Goal: Task Accomplishment & Management: Manage account settings

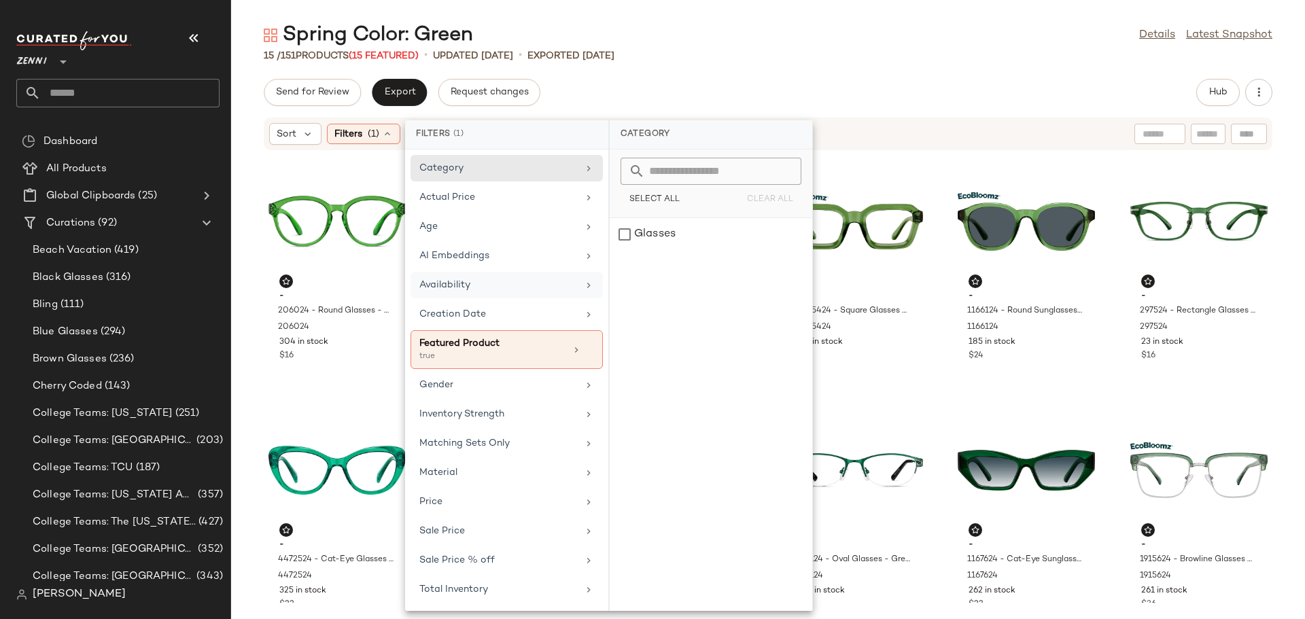
click at [533, 288] on div "Availability" at bounding box center [499, 285] width 158 height 14
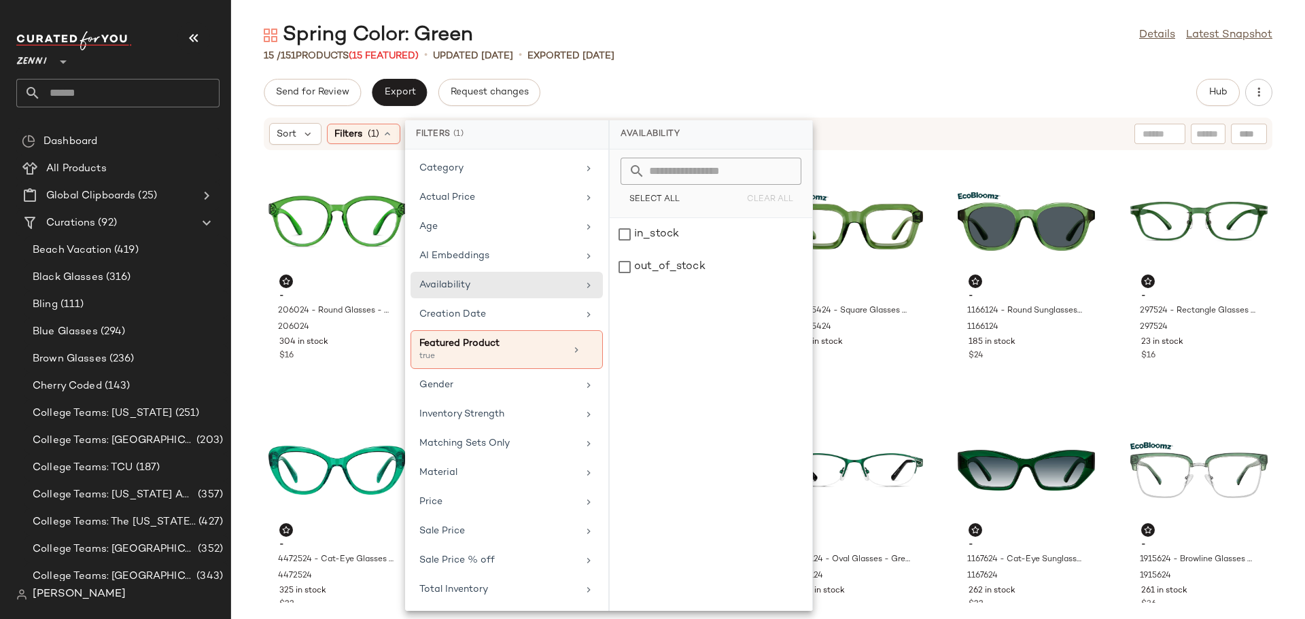
click at [759, 45] on div "Spring Color: Green Details Latest Snapshot" at bounding box center [768, 35] width 1074 height 27
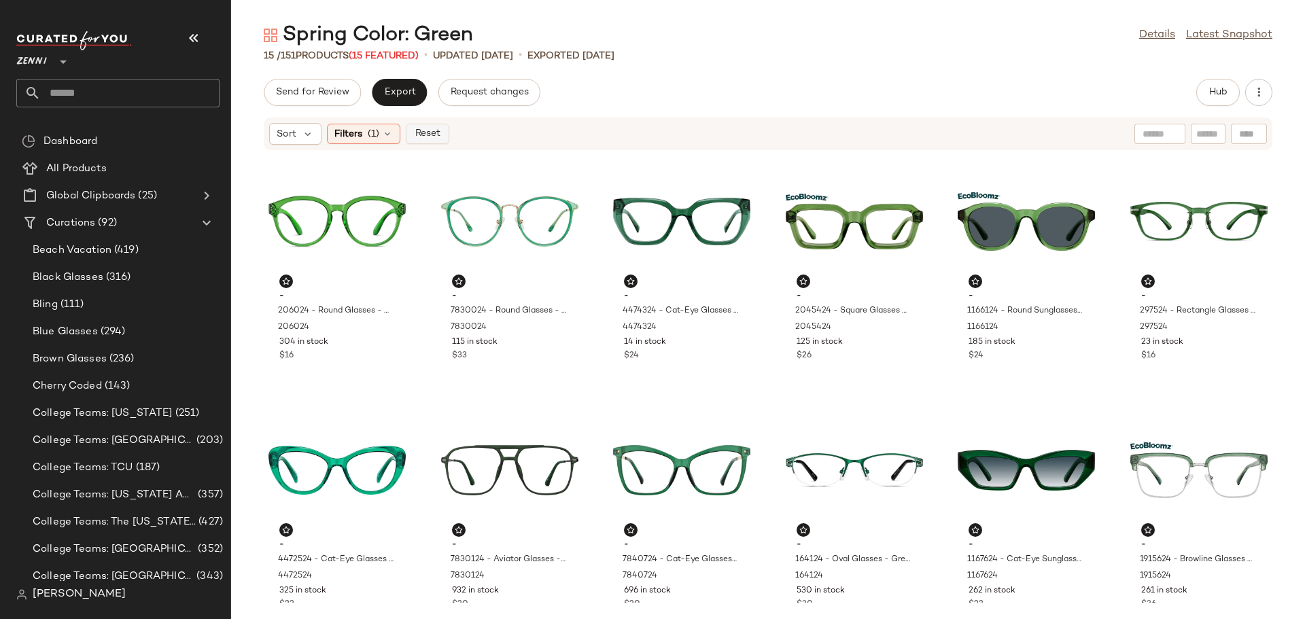
click at [421, 135] on span "Reset" at bounding box center [427, 134] width 26 height 11
click at [377, 140] on div "Filters" at bounding box center [361, 134] width 68 height 20
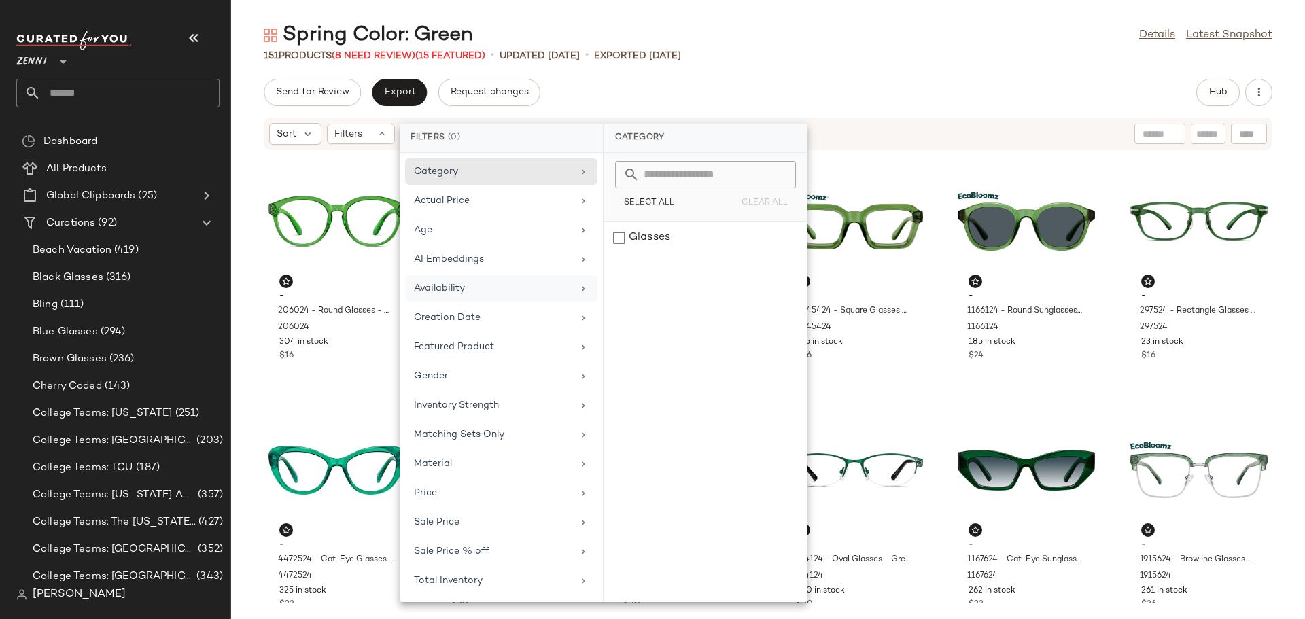
click at [451, 288] on div "Availability" at bounding box center [493, 288] width 158 height 14
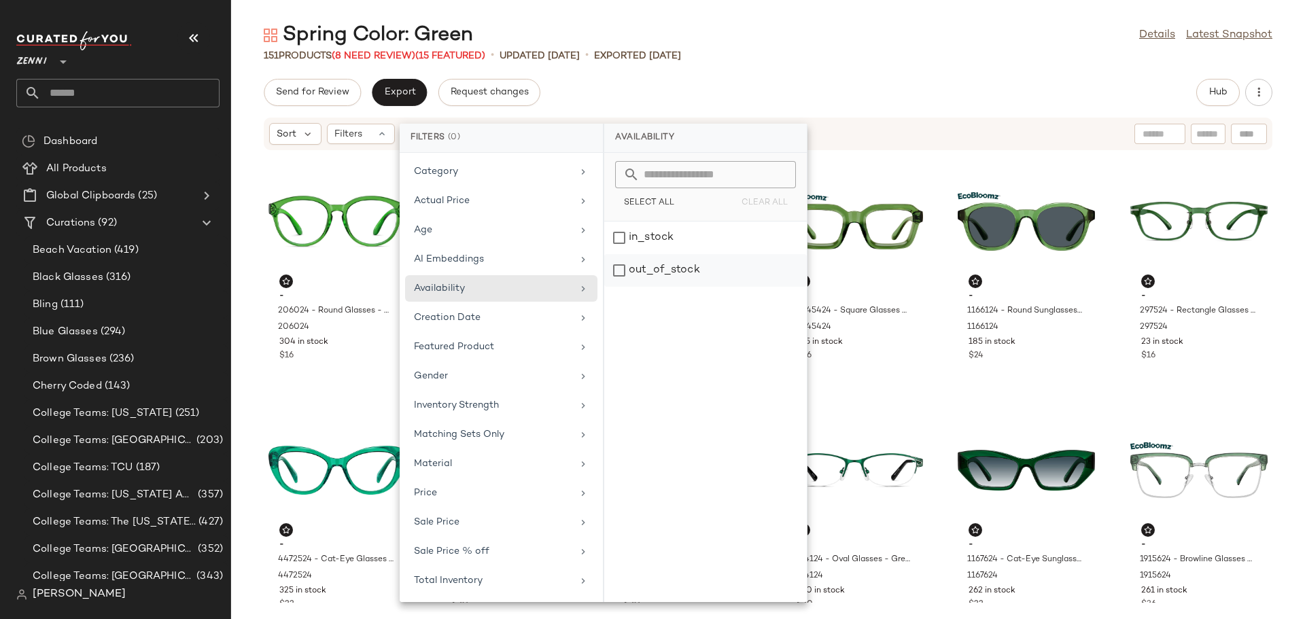
click at [620, 271] on div "out_of_stock" at bounding box center [705, 270] width 203 height 33
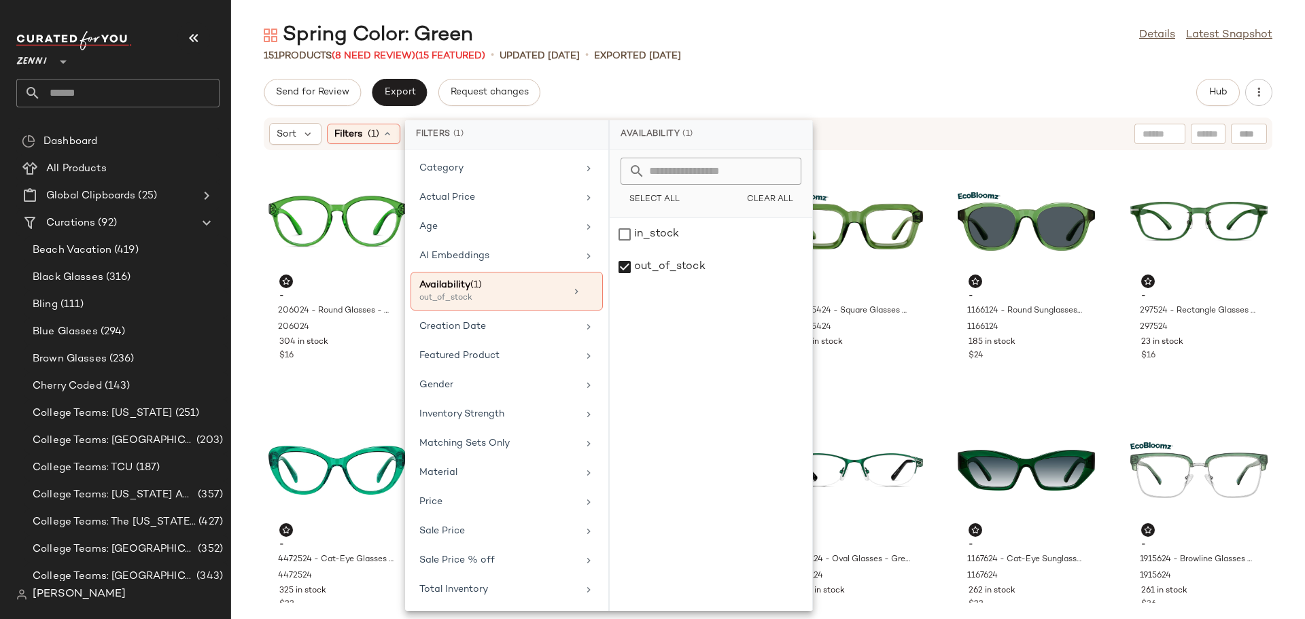
click at [817, 71] on div "Spring Color: Green Details Latest Snapshot 151 Products (8 Need Review) (15 Fe…" at bounding box center [768, 321] width 1074 height 598
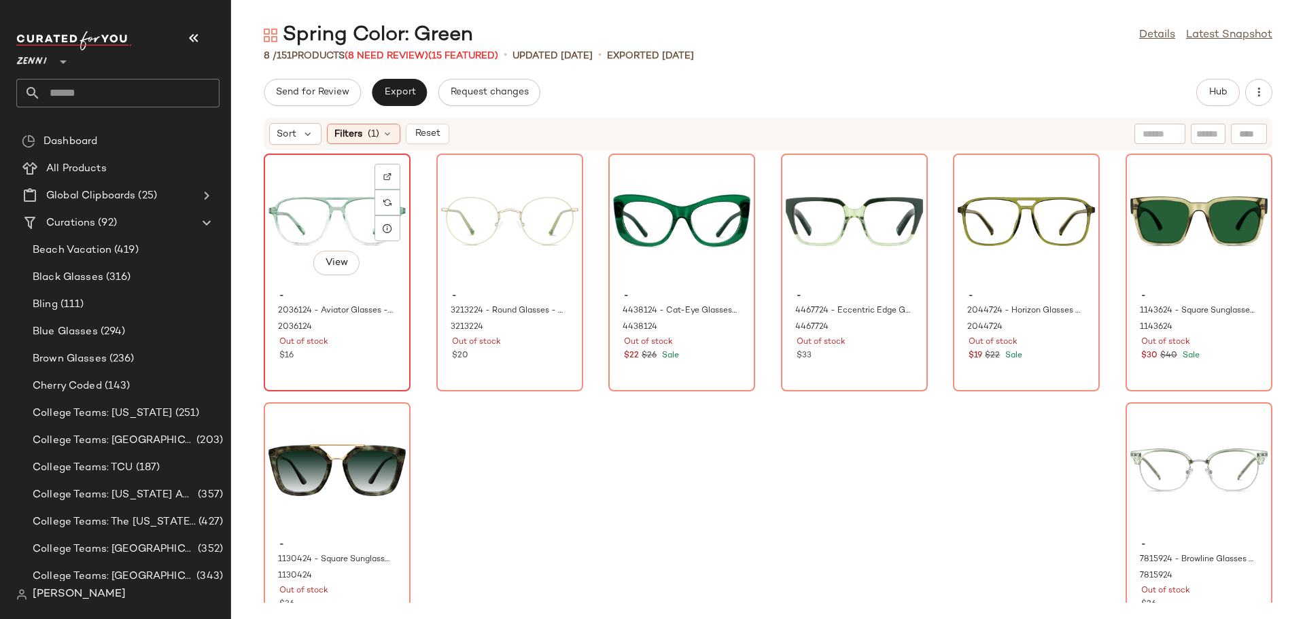
click at [344, 218] on div "View" at bounding box center [337, 221] width 137 height 126
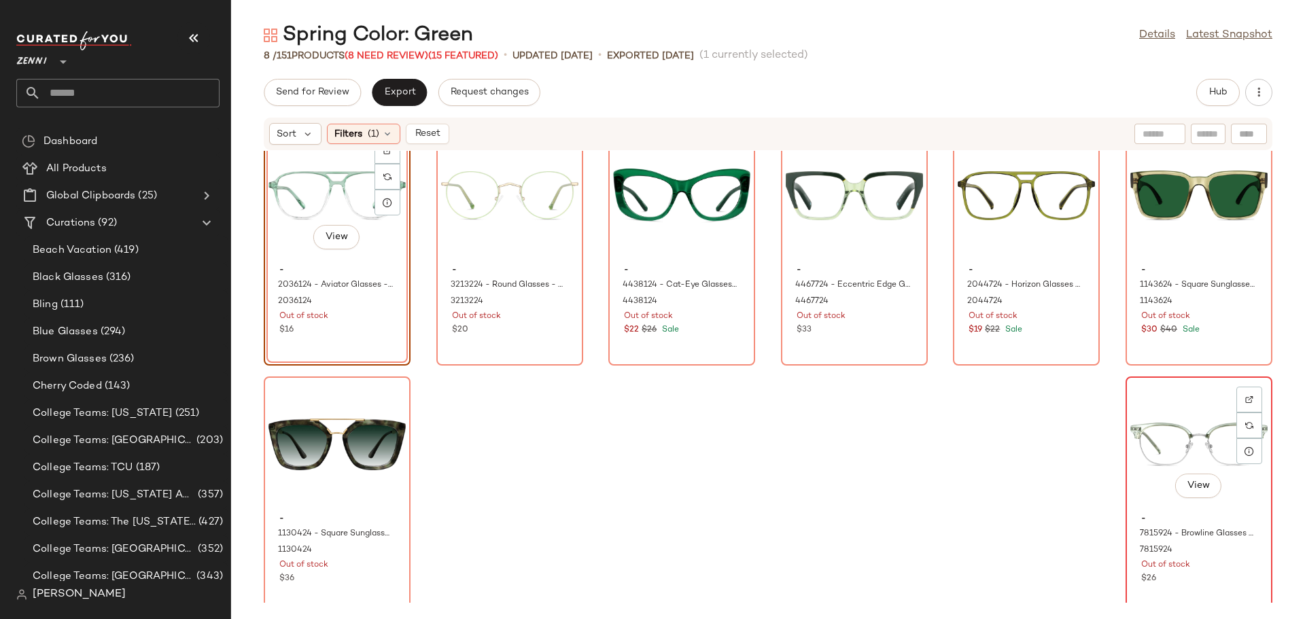
scroll to position [37, 0]
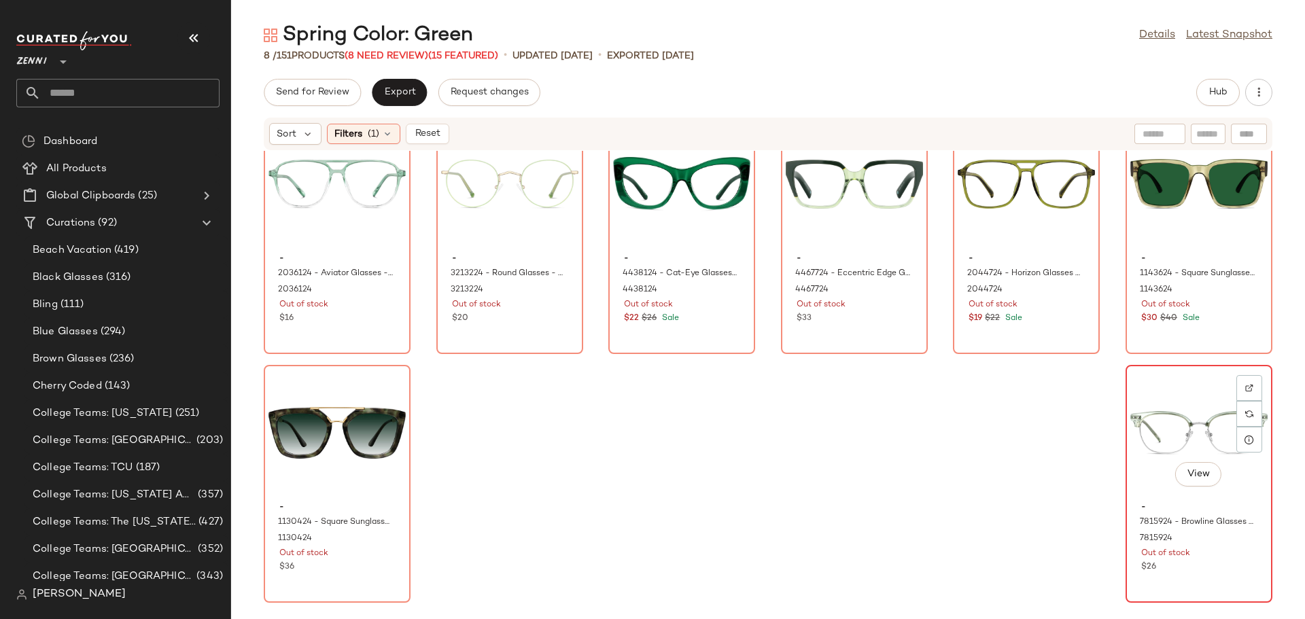
click at [1144, 496] on div "- 7815924 - Browline Glasses - Green - Mixed 7815924 Out of stock $26" at bounding box center [1199, 535] width 137 height 79
click at [291, 247] on div "View" at bounding box center [337, 184] width 137 height 126
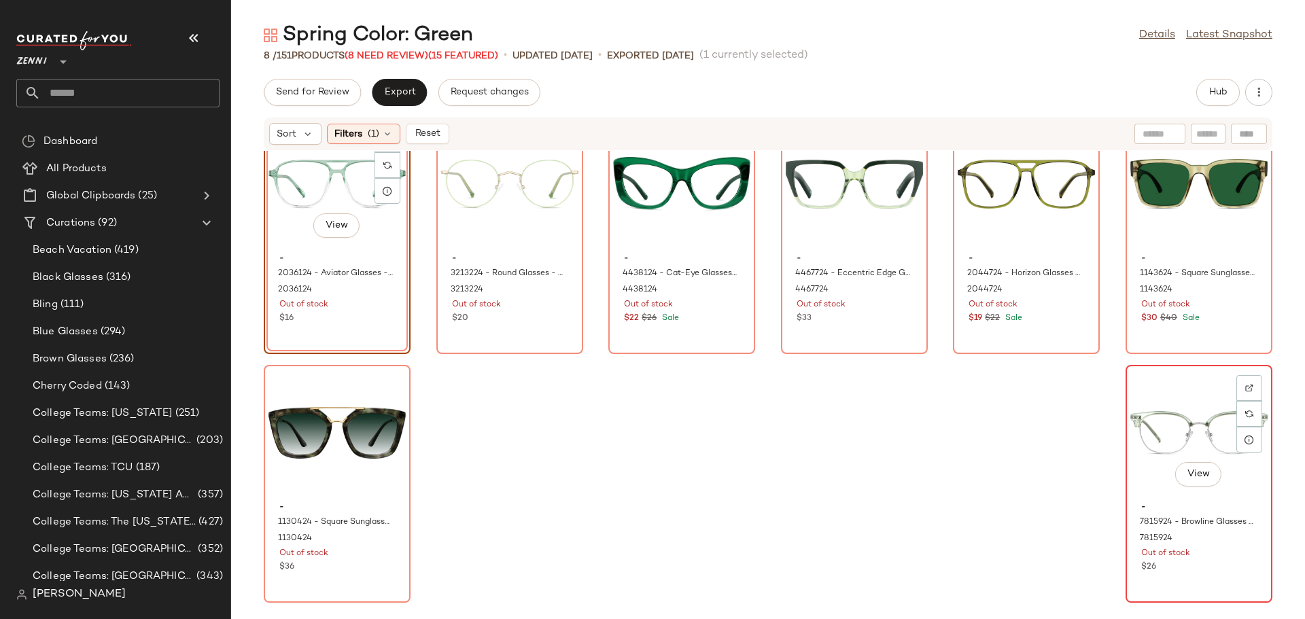
click at [1142, 471] on div "View" at bounding box center [1199, 433] width 137 height 126
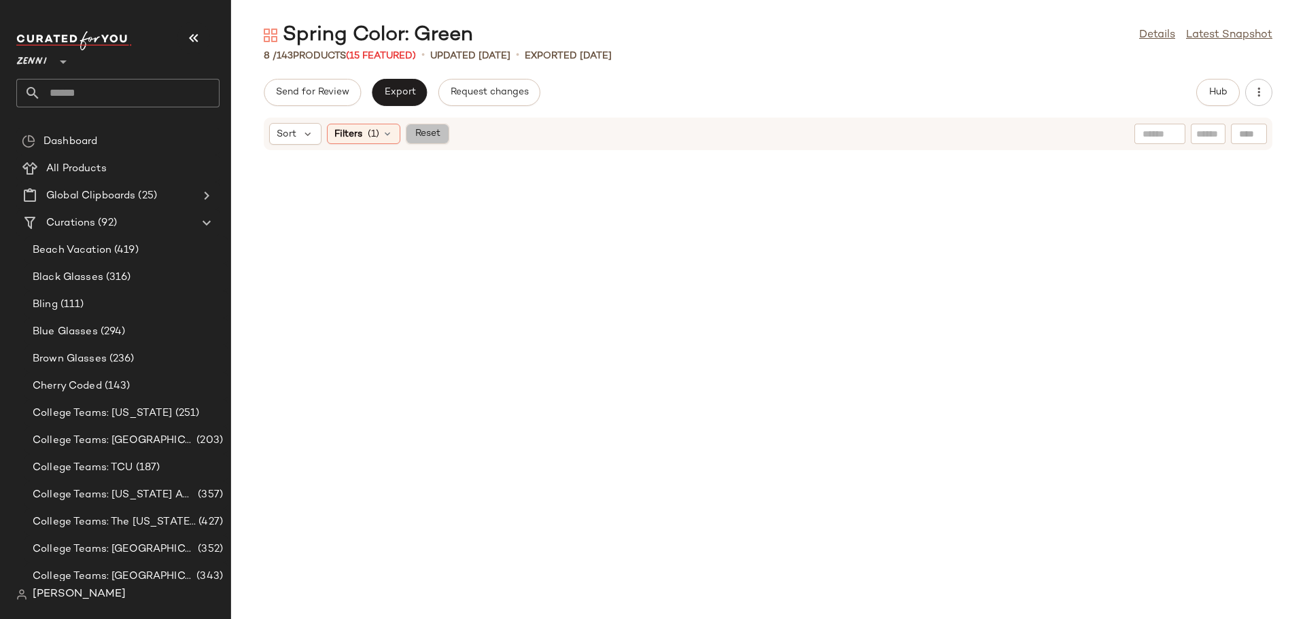
click at [422, 133] on span "Reset" at bounding box center [427, 134] width 26 height 11
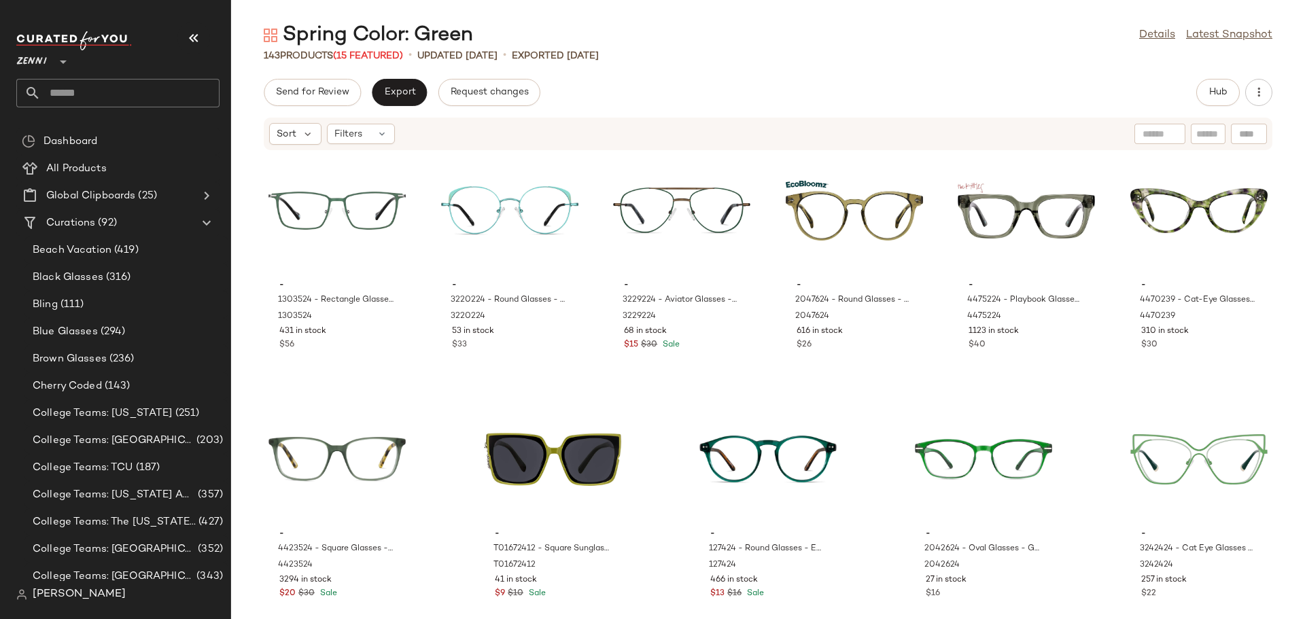
scroll to position [5523, 0]
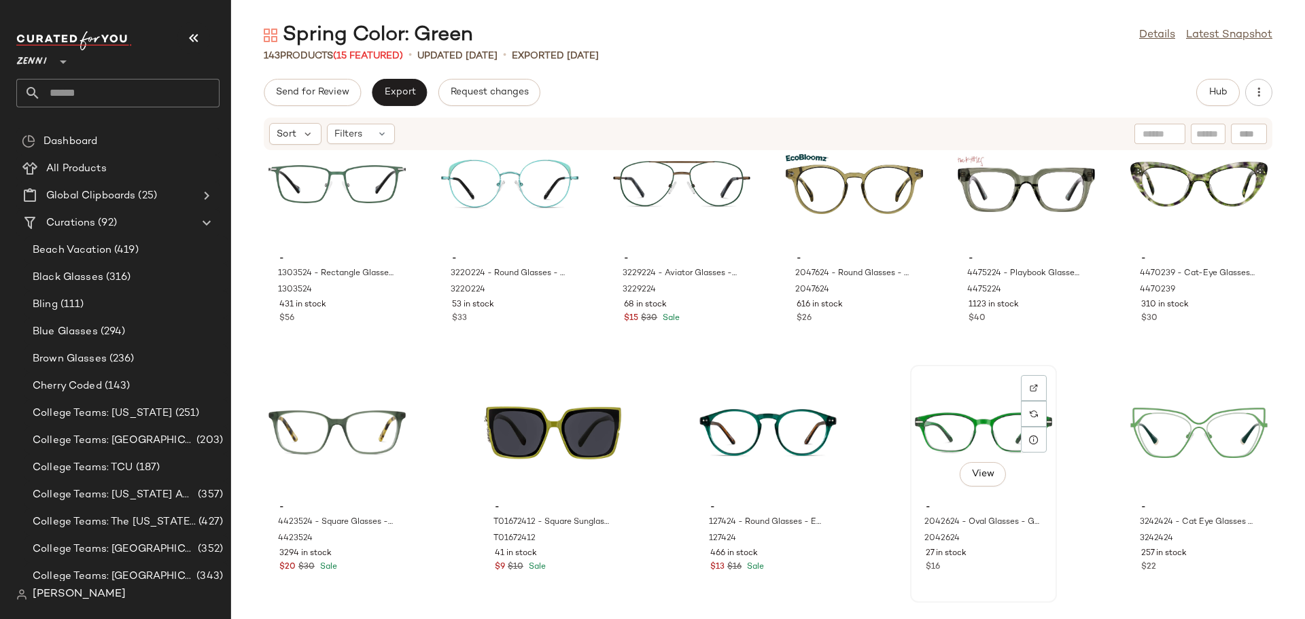
click at [960, 419] on div "View" at bounding box center [983, 433] width 137 height 126
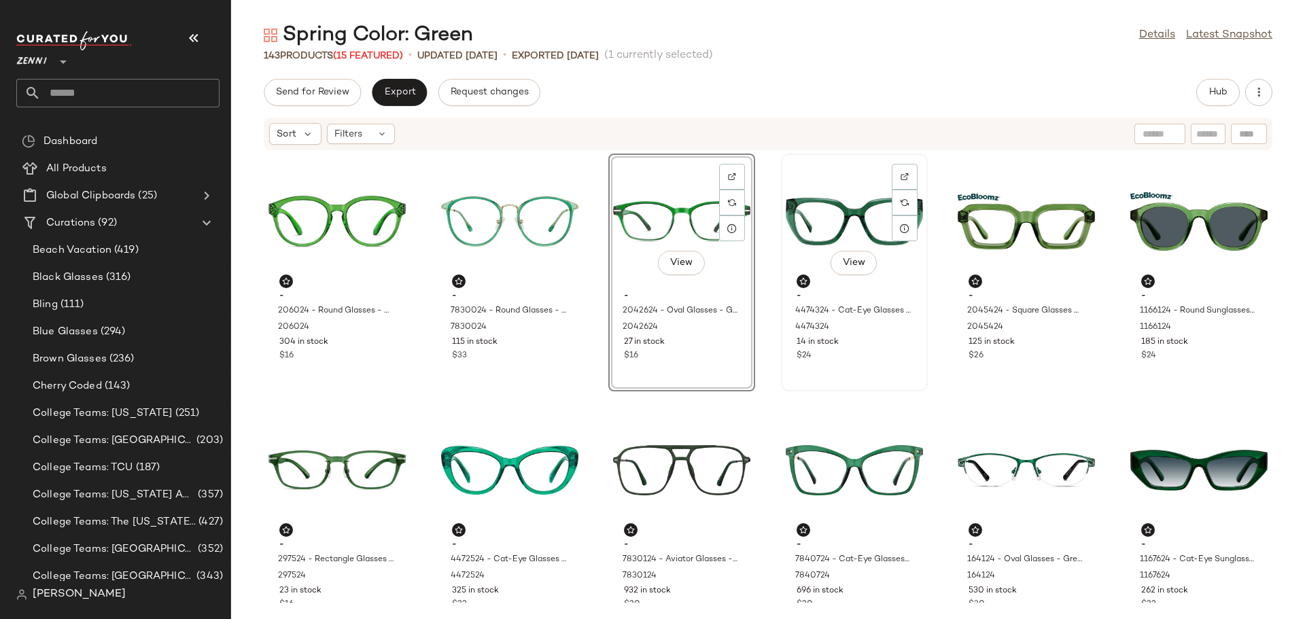
click at [864, 353] on div "$24" at bounding box center [855, 356] width 116 height 12
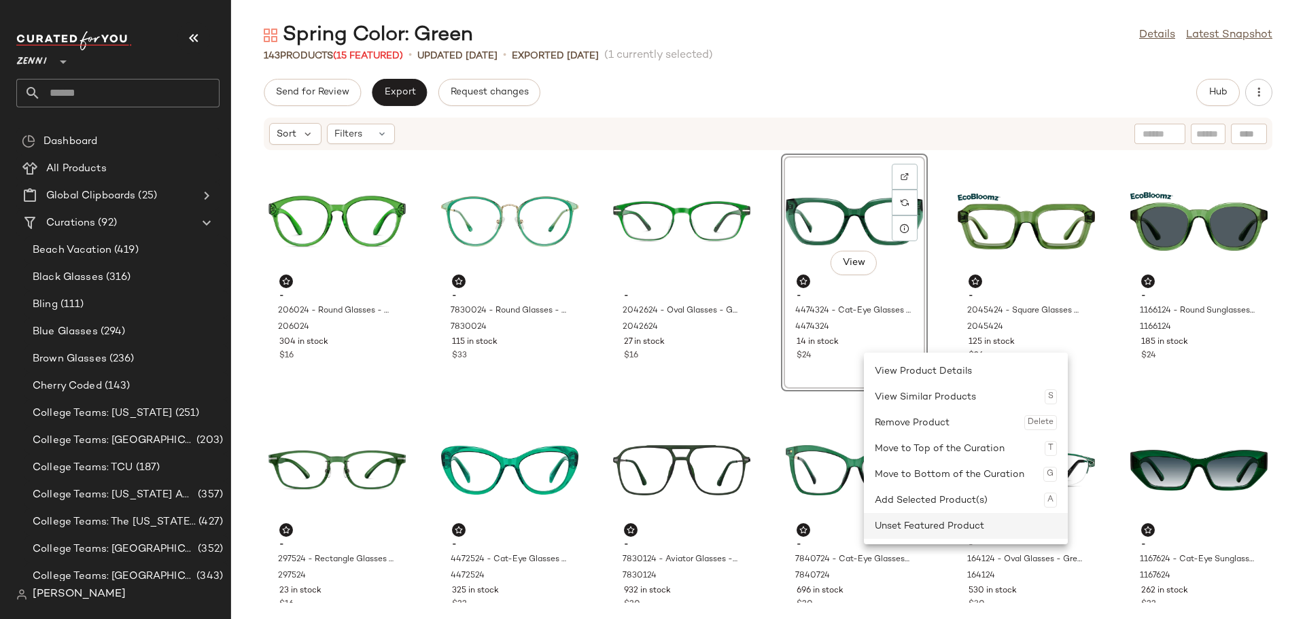
click at [902, 526] on div "Unset Featured Product" at bounding box center [966, 526] width 182 height 26
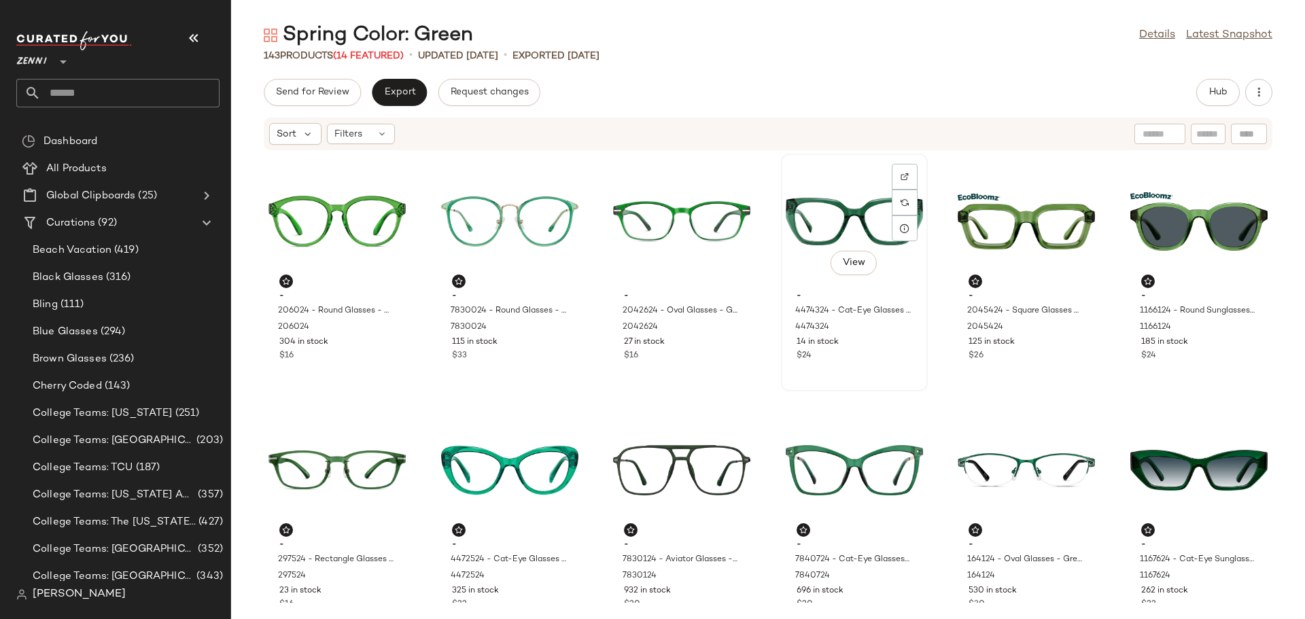
click at [876, 358] on div "$24" at bounding box center [855, 356] width 116 height 12
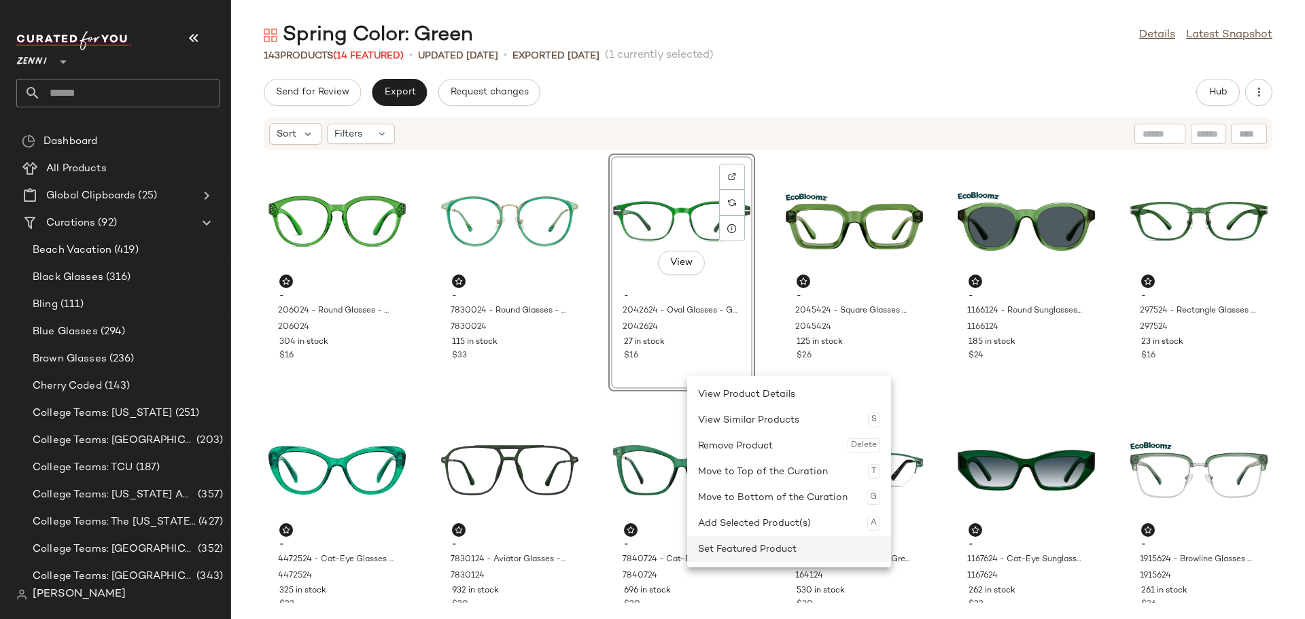
click at [714, 550] on div "Set Featured Product" at bounding box center [789, 549] width 182 height 26
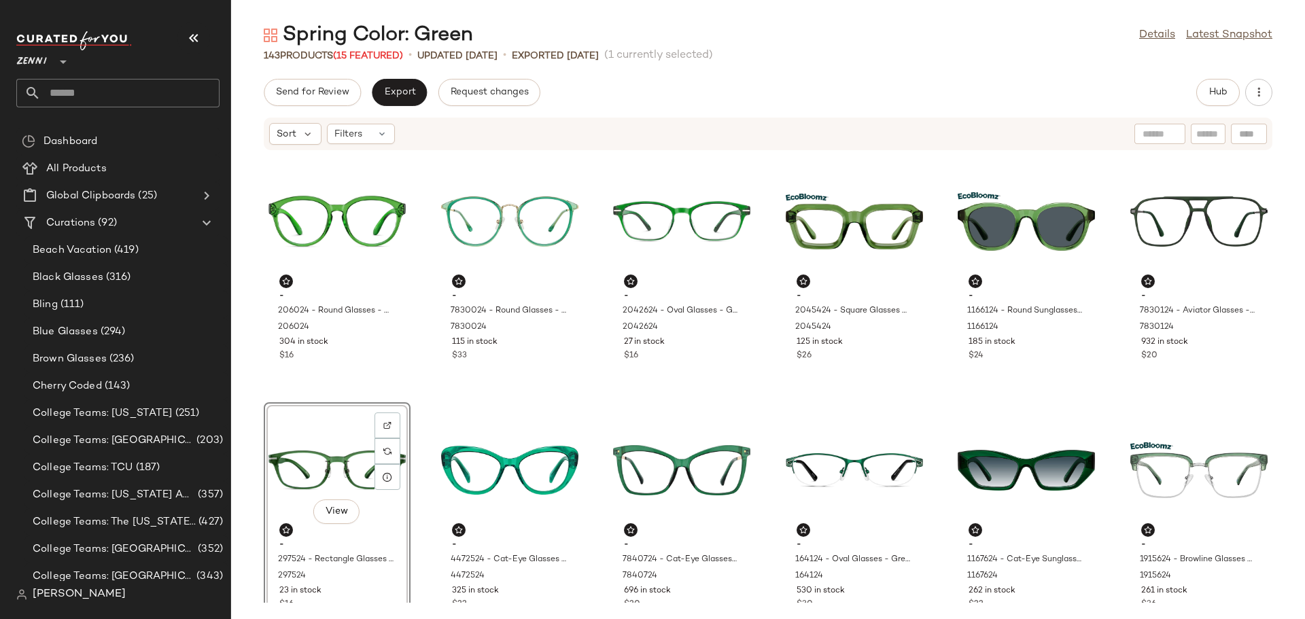
click at [423, 504] on div "- 206024 - Round Glasses - Green - Plastic 206024 304 in stock $16 - 7830024 - …" at bounding box center [768, 377] width 1074 height 452
click at [1214, 92] on span "Hub" at bounding box center [1218, 92] width 19 height 11
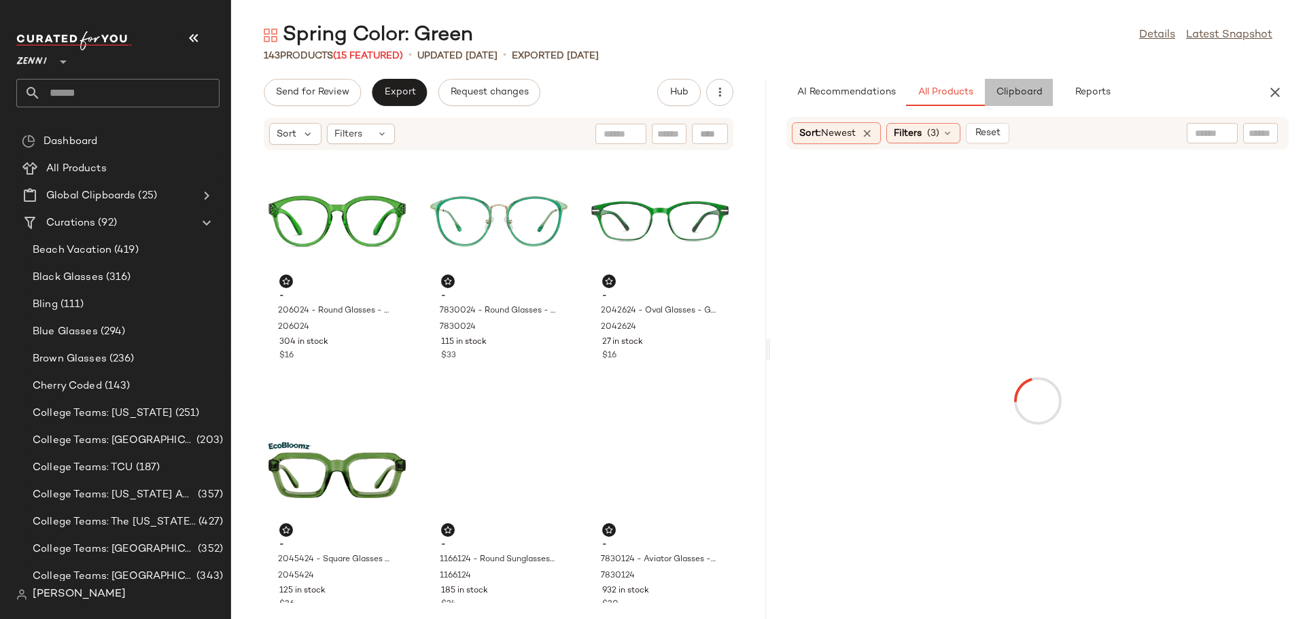
click at [1036, 97] on span "Clipboard" at bounding box center [1018, 92] width 47 height 11
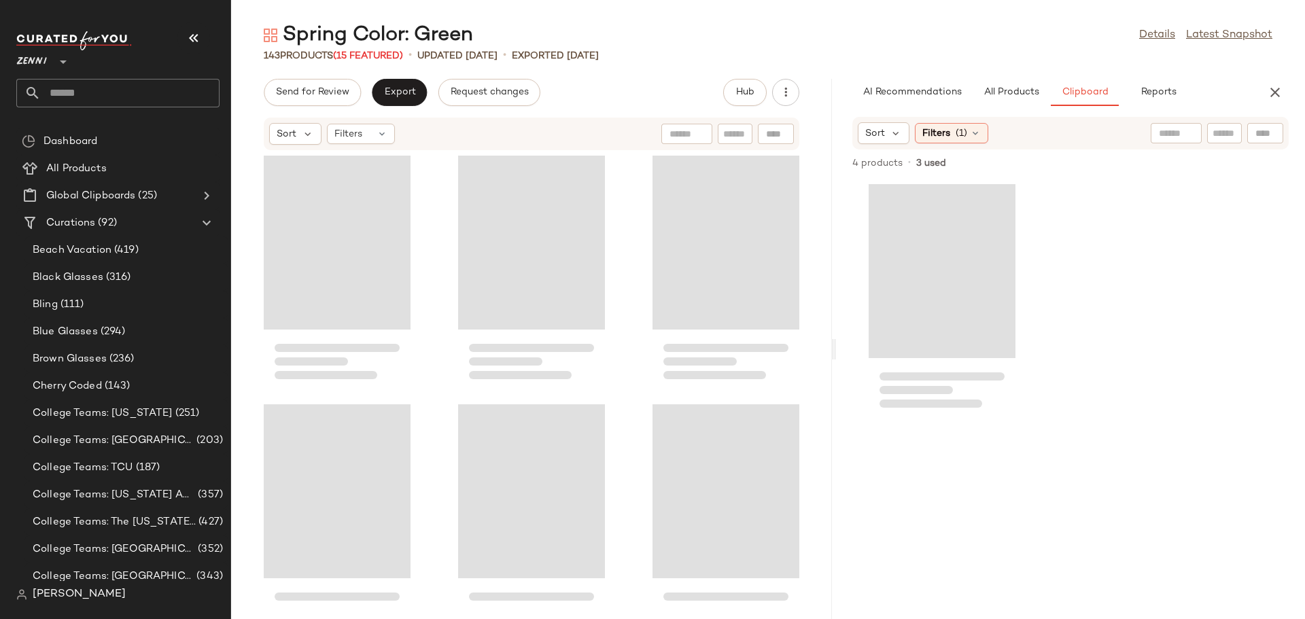
drag, startPoint x: 767, startPoint y: 355, endPoint x: 836, endPoint y: 354, distance: 68.7
click at [836, 354] on div "Spring Color: Green Details Latest Snapshot 143 Products (15 Featured) • update…" at bounding box center [768, 321] width 1074 height 598
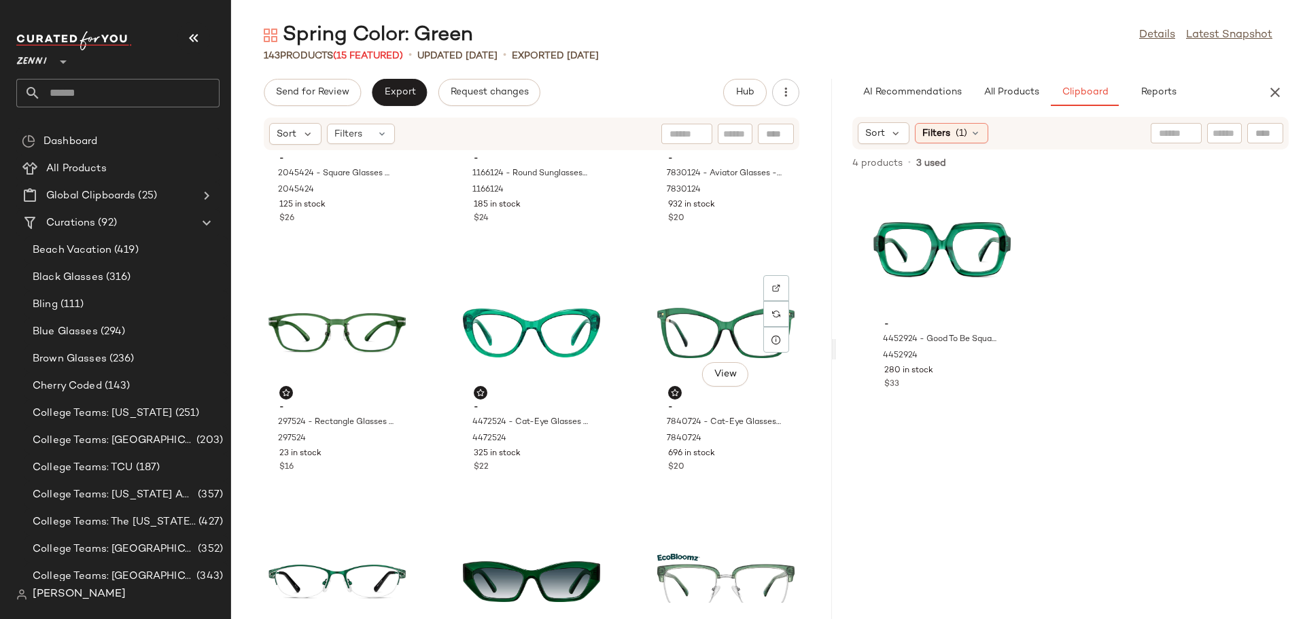
scroll to position [419, 0]
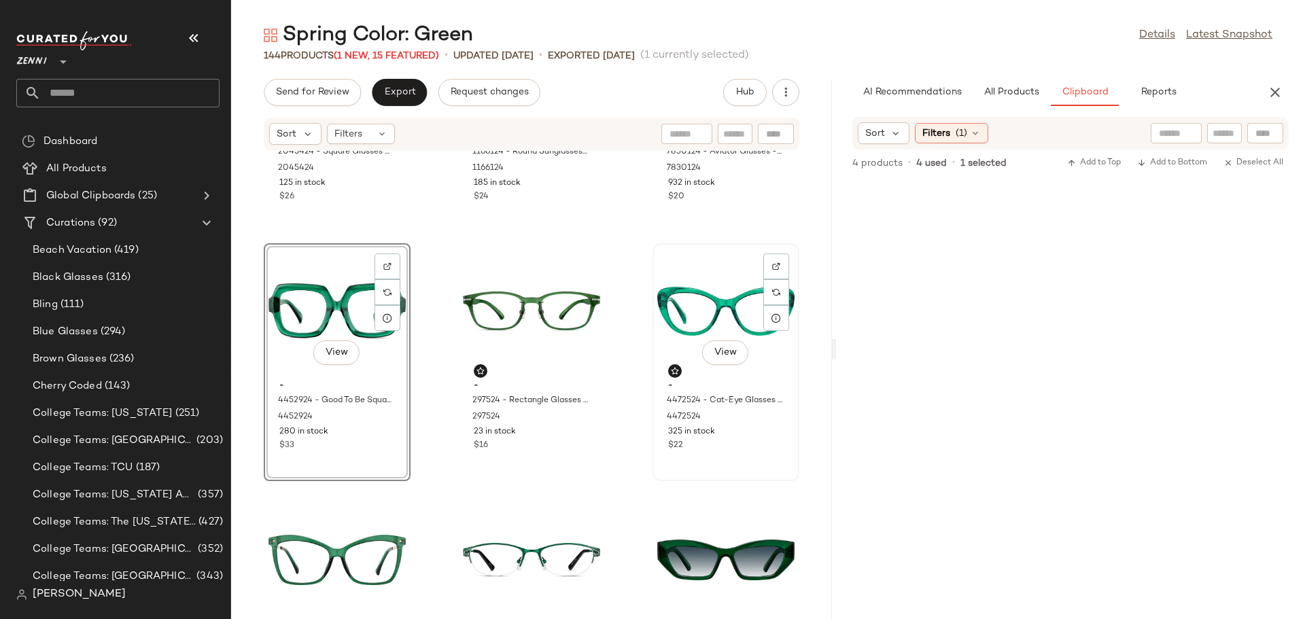
click at [740, 458] on div "View - 4472524 - Cat-Eye Glasses - Green - Plastic 4472524 325 in stock $22" at bounding box center [726, 362] width 144 height 235
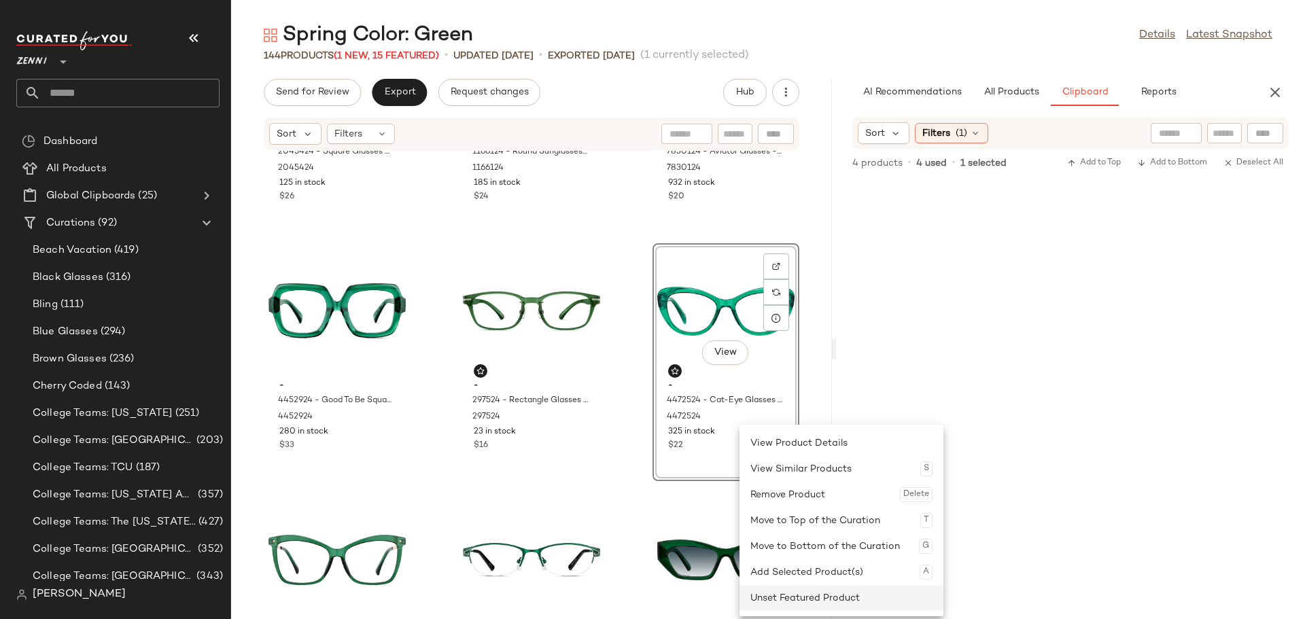
click at [770, 587] on div "Unset Featured Product" at bounding box center [842, 598] width 182 height 26
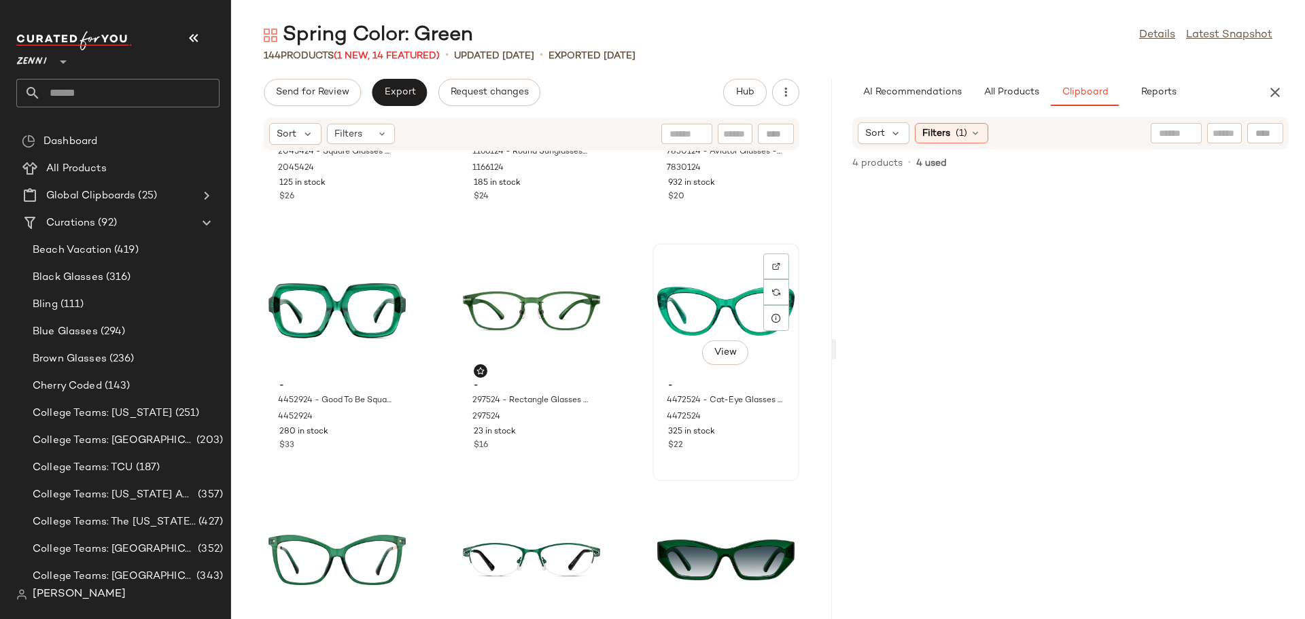
click at [736, 441] on div "$22" at bounding box center [726, 446] width 116 height 12
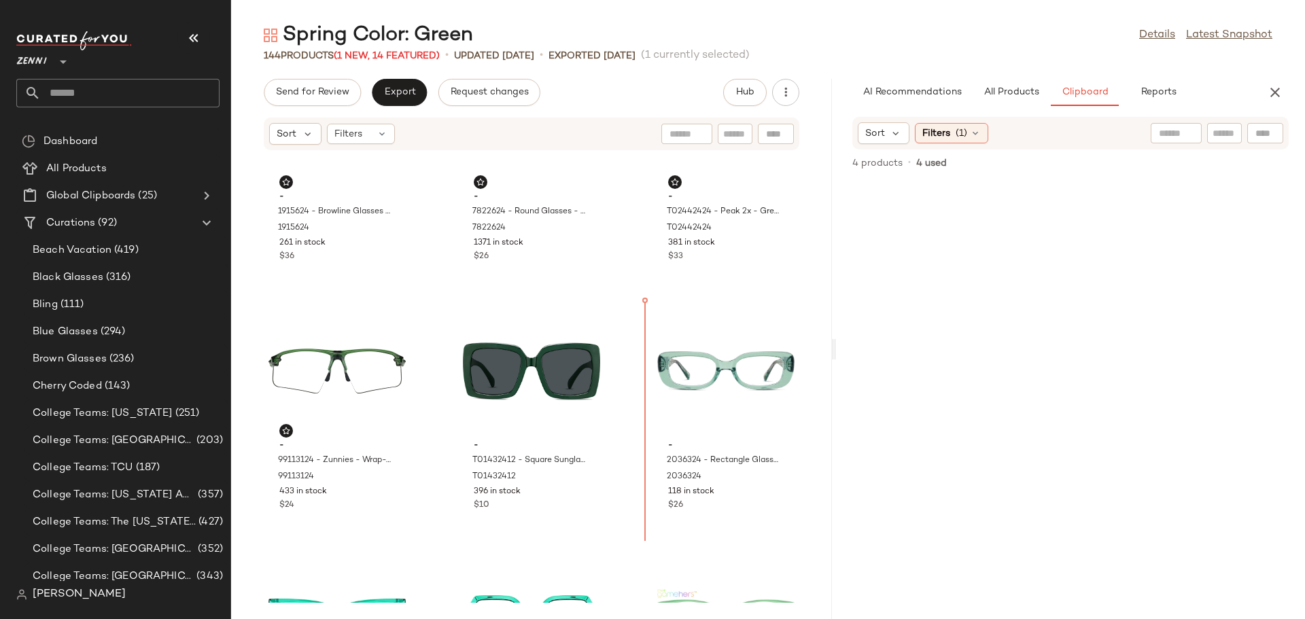
scroll to position [1138, 0]
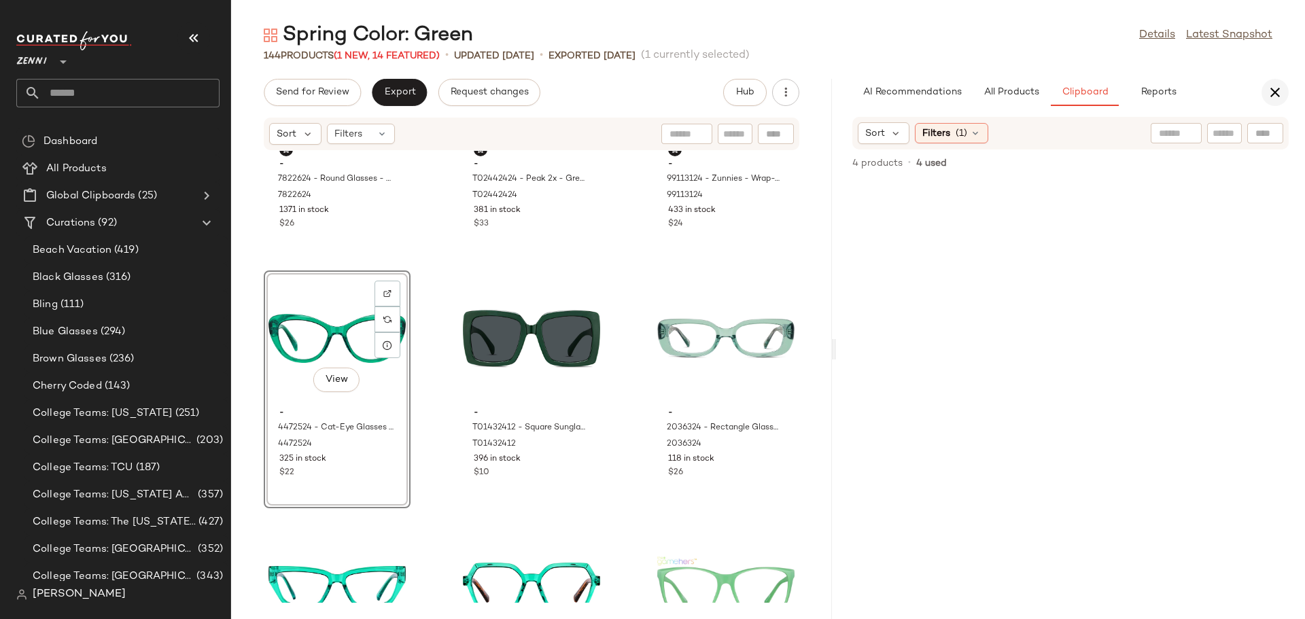
click at [1276, 91] on icon "button" at bounding box center [1275, 92] width 16 height 16
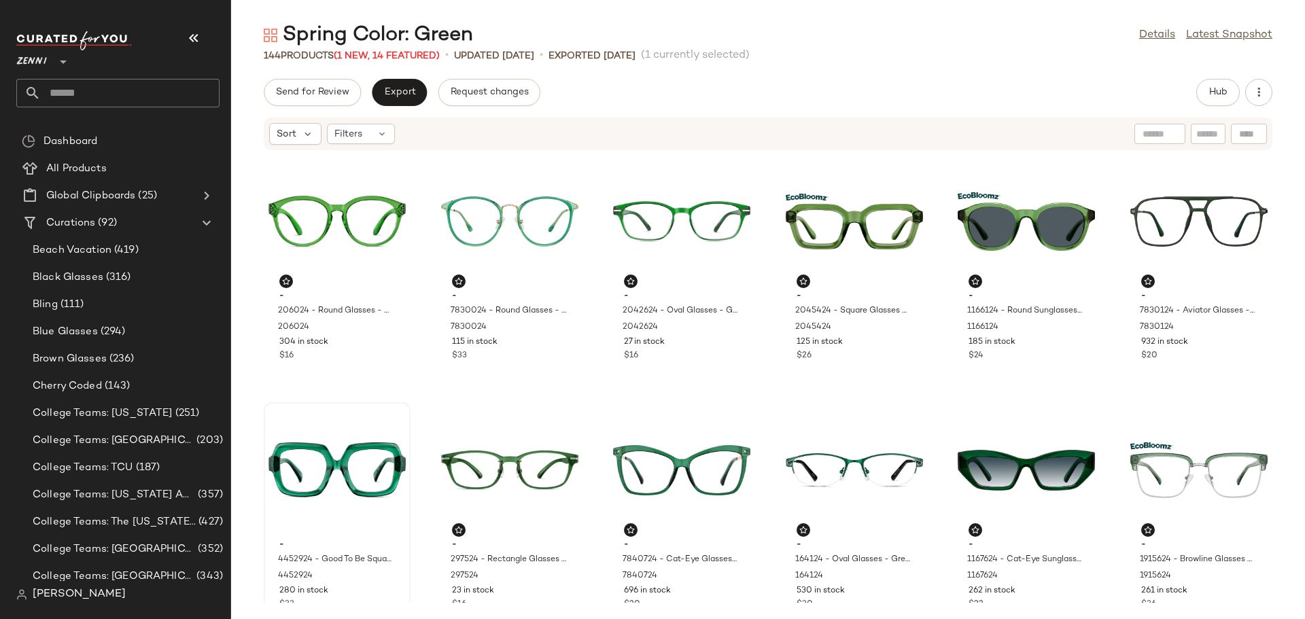
drag, startPoint x: 373, startPoint y: 605, endPoint x: 339, endPoint y: 589, distance: 37.4
click at [339, 589] on div "280 in stock" at bounding box center [337, 591] width 116 height 12
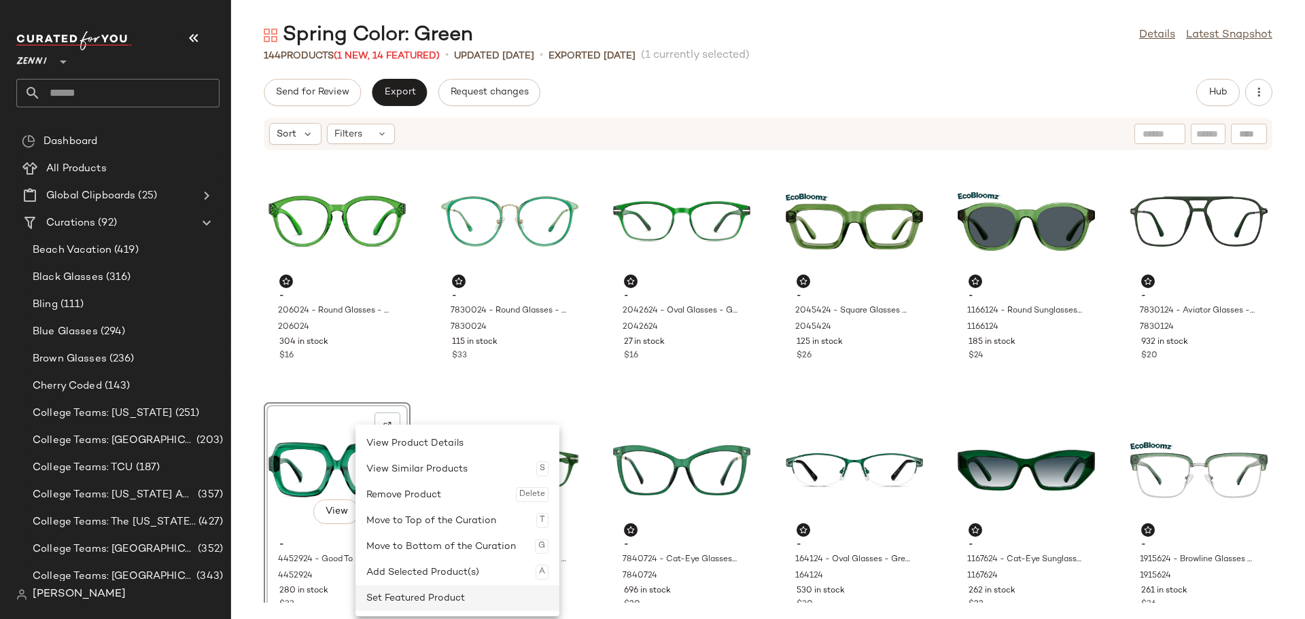
click at [391, 592] on div "Set Featured Product" at bounding box center [457, 598] width 182 height 26
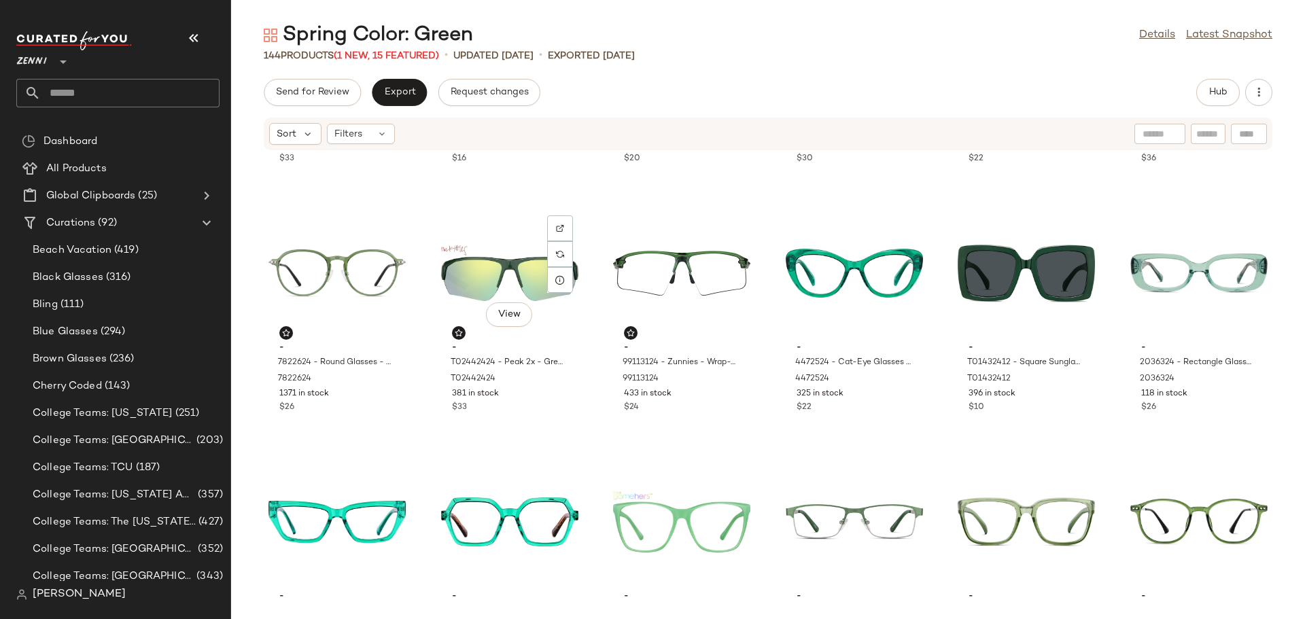
scroll to position [487, 0]
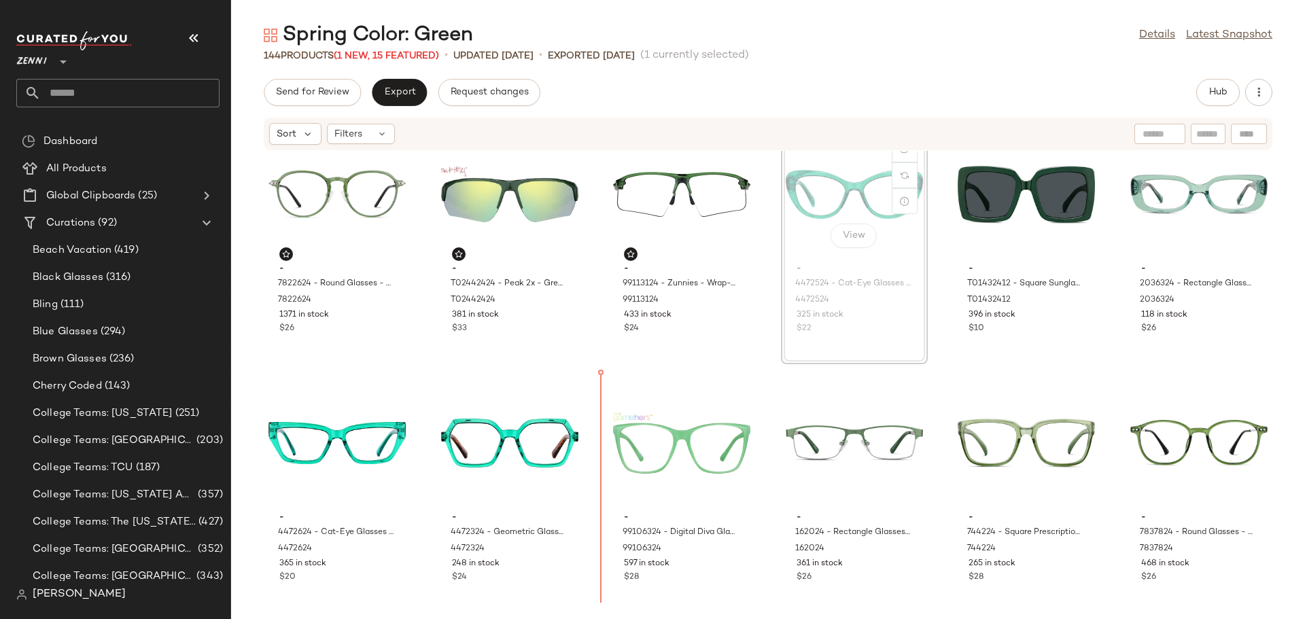
scroll to position [567, 0]
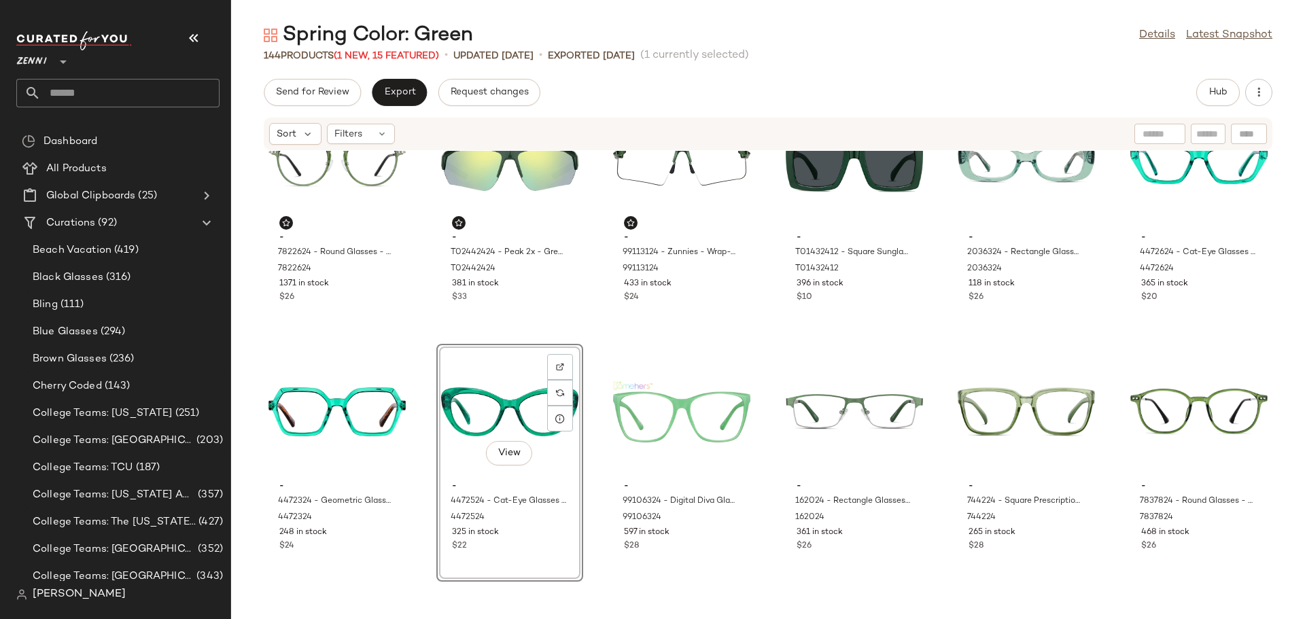
click at [595, 502] on div "- 4452924 - Good To Be Square Glasses - Emerald - Acetate 4452924 280 in stock …" at bounding box center [768, 377] width 1074 height 452
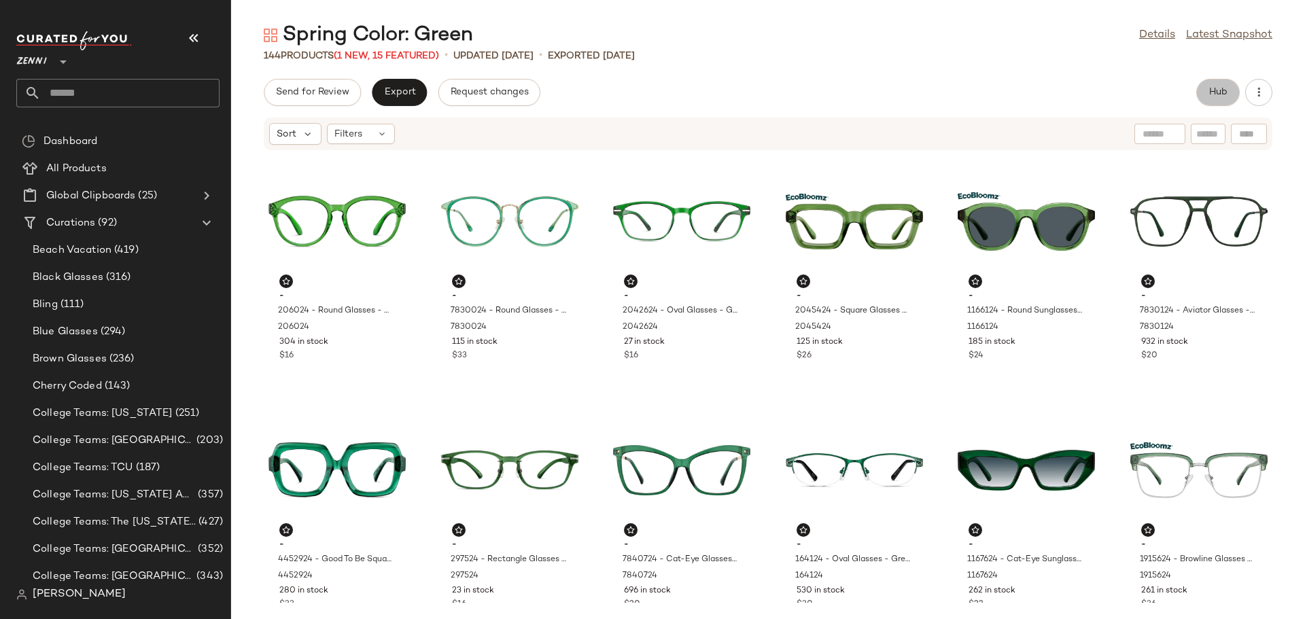
click at [1225, 89] on span "Hub" at bounding box center [1218, 92] width 19 height 11
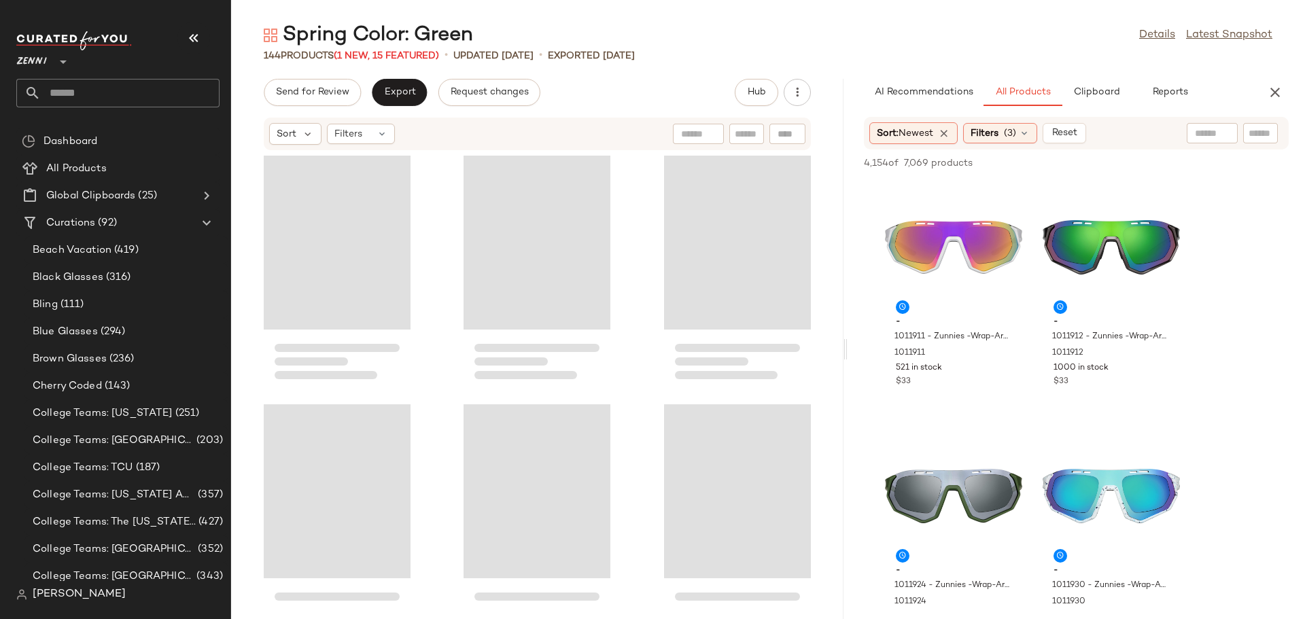
drag, startPoint x: 768, startPoint y: 354, endPoint x: 849, endPoint y: 349, distance: 80.4
click at [849, 349] on div "Spring Color: Green Details Latest Snapshot 144 Products (1 New, 15 Featured) •…" at bounding box center [768, 321] width 1074 height 598
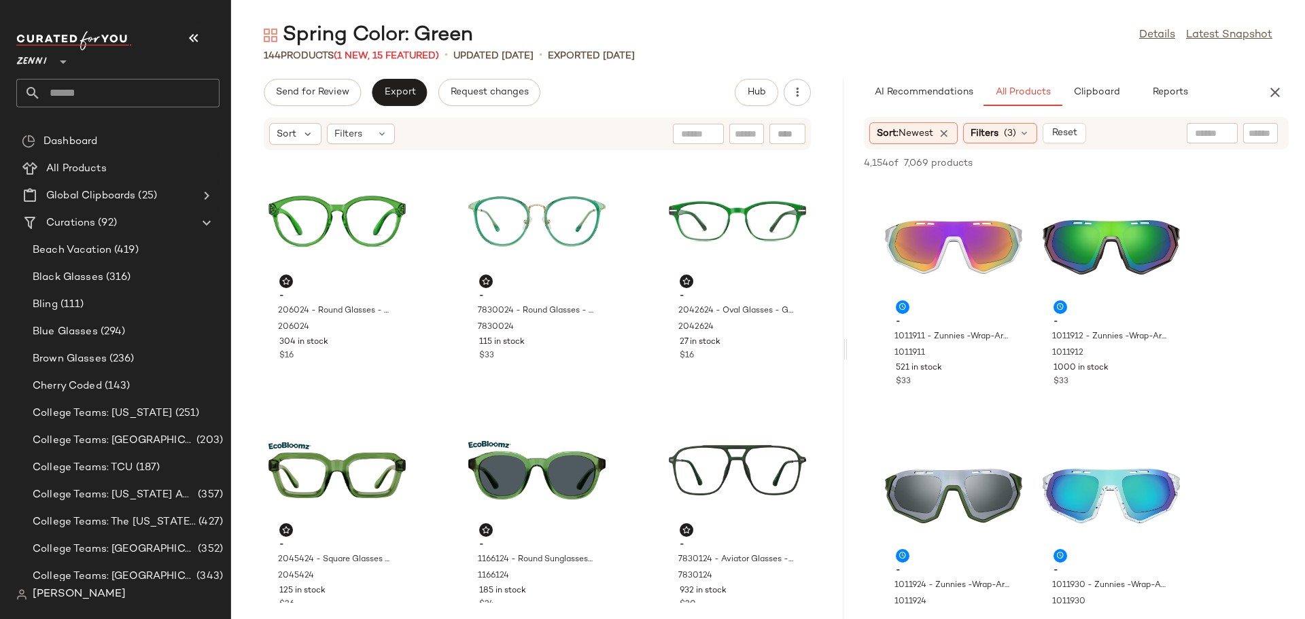
click at [1253, 132] on input "text" at bounding box center [1261, 133] width 24 height 14
type input "*****"
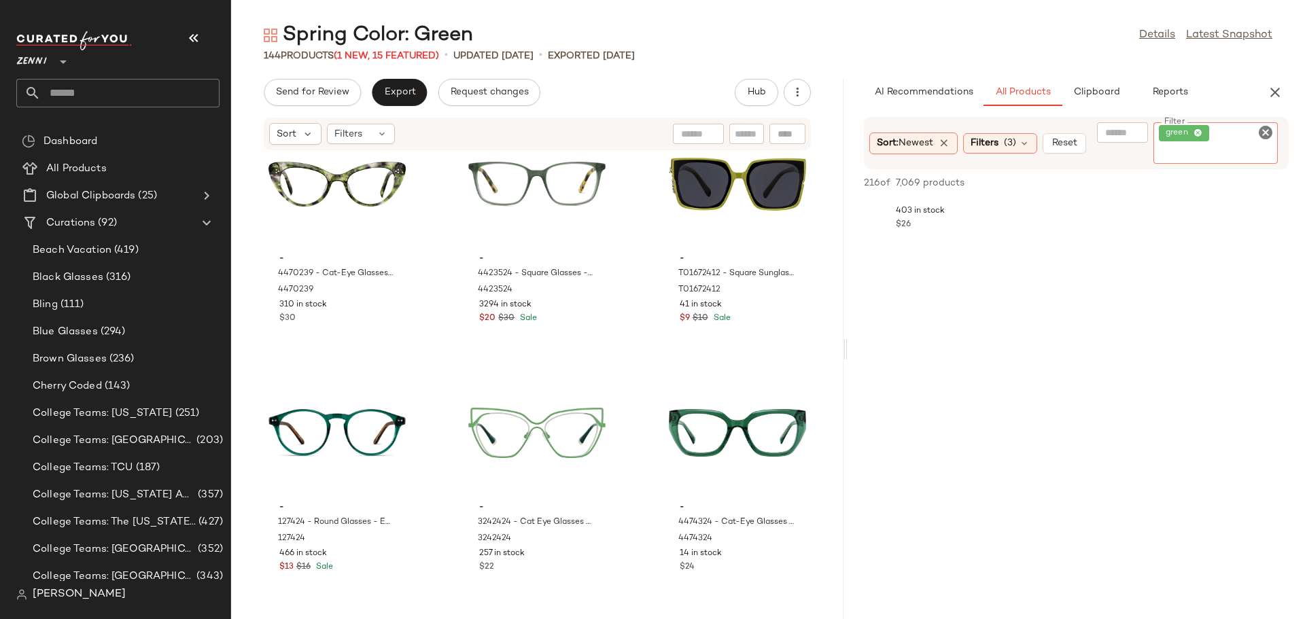
scroll to position [10335, 0]
click at [1265, 132] on icon "Clear Filter" at bounding box center [1266, 132] width 16 height 16
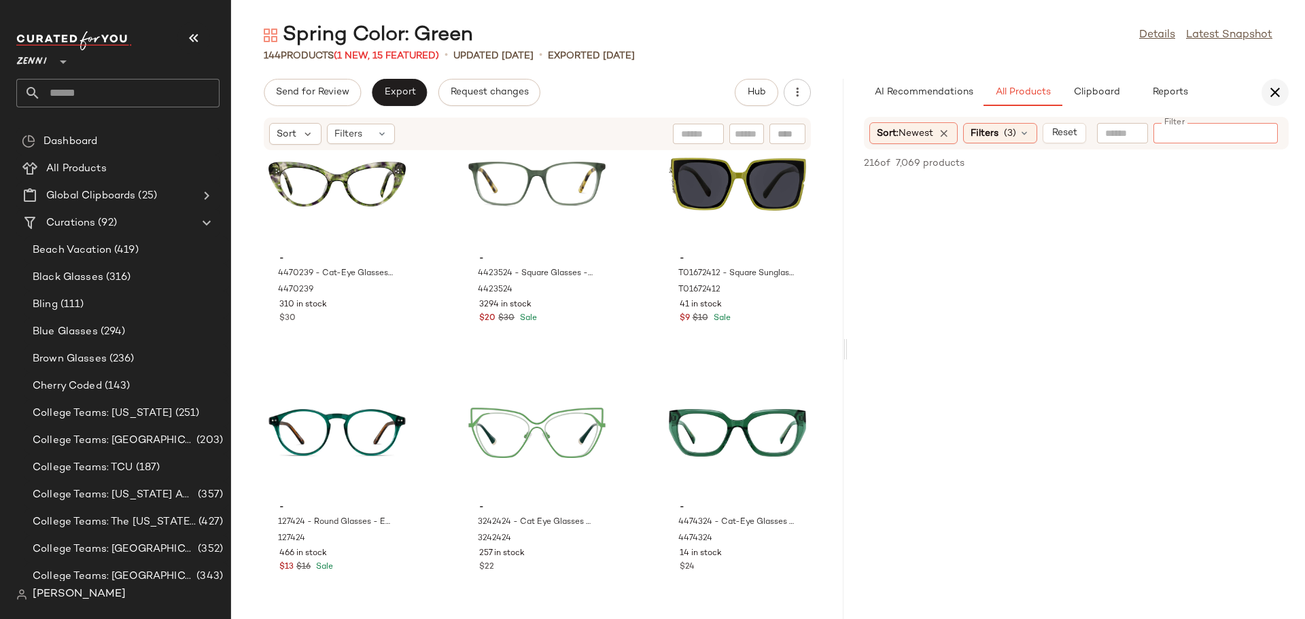
click at [1278, 96] on icon "button" at bounding box center [1275, 92] width 16 height 16
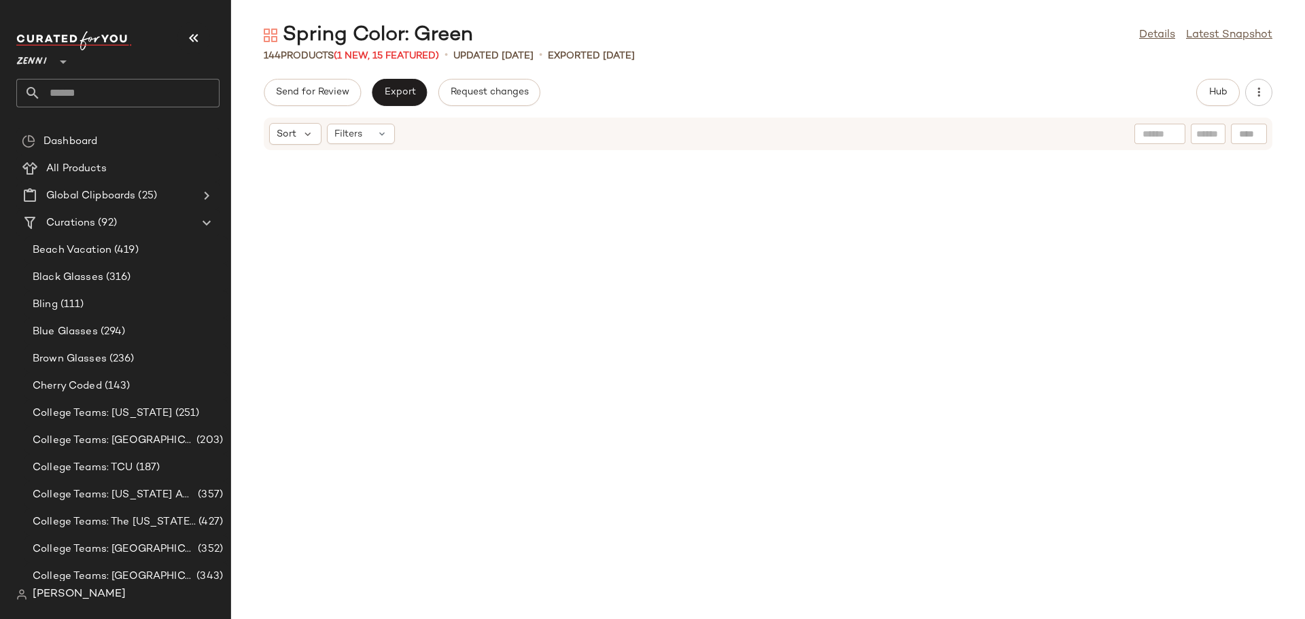
scroll to position [0, 0]
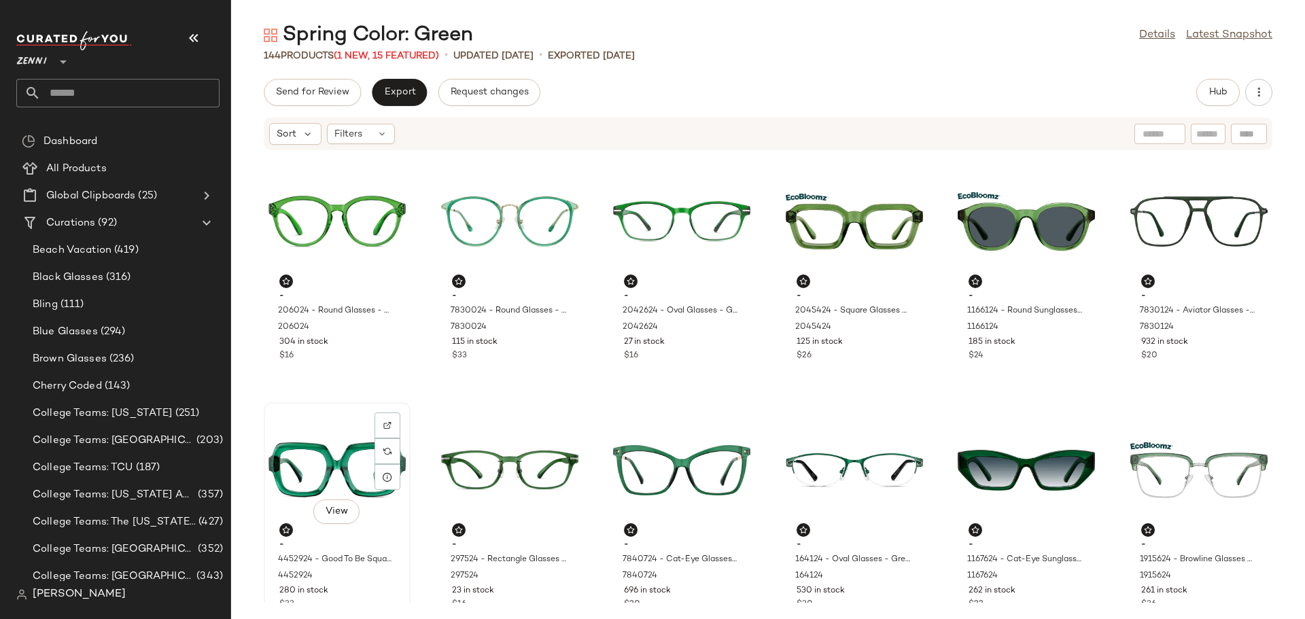
click at [366, 538] on div "- 4452924 - Good To Be Square Glasses - Emerald - Acetate 4452924 280 in stock …" at bounding box center [337, 573] width 137 height 79
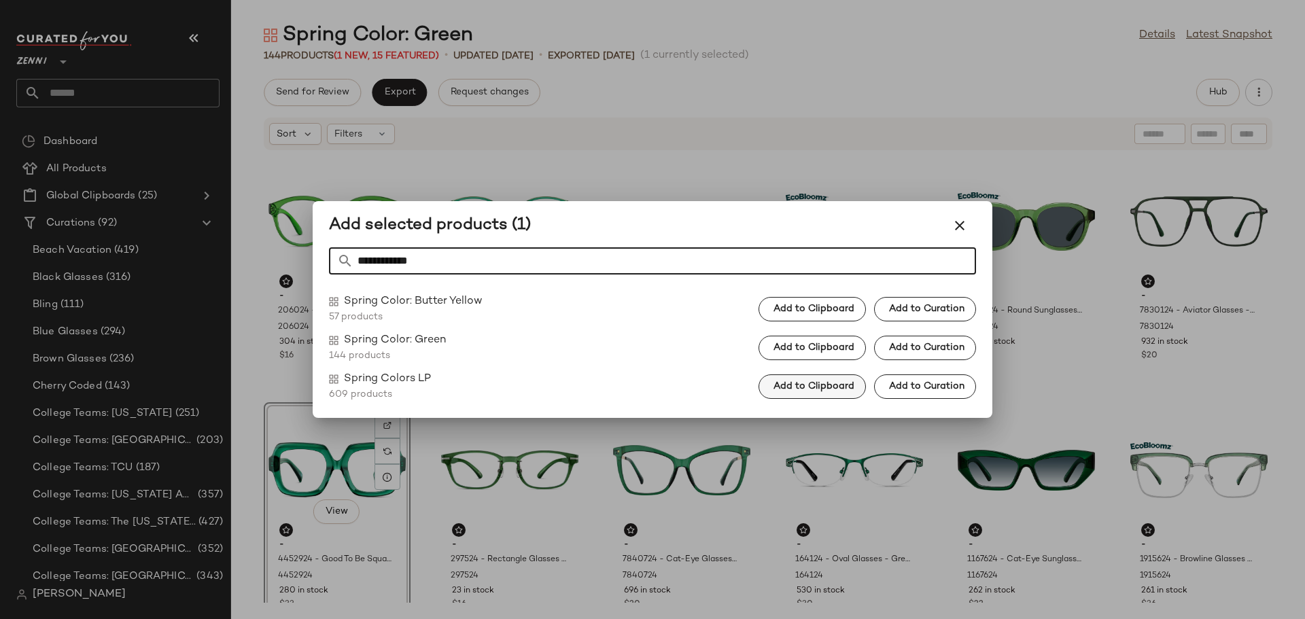
type input "**********"
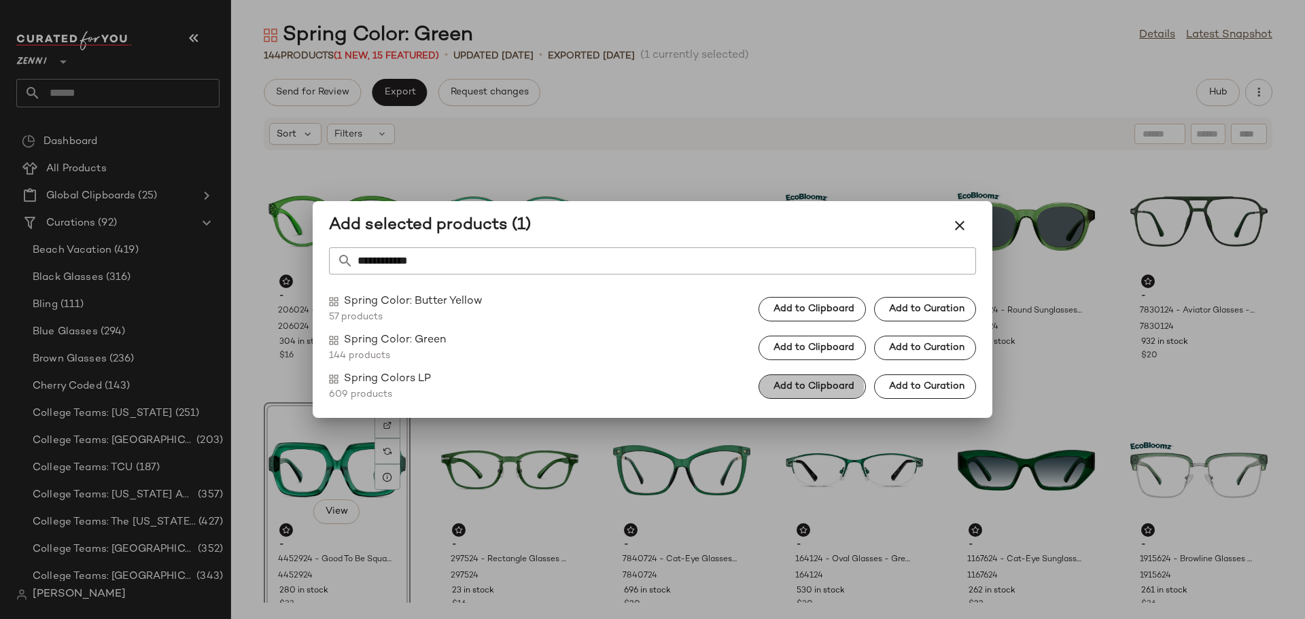
click at [827, 389] on span "Add to Clipboard" at bounding box center [814, 386] width 82 height 11
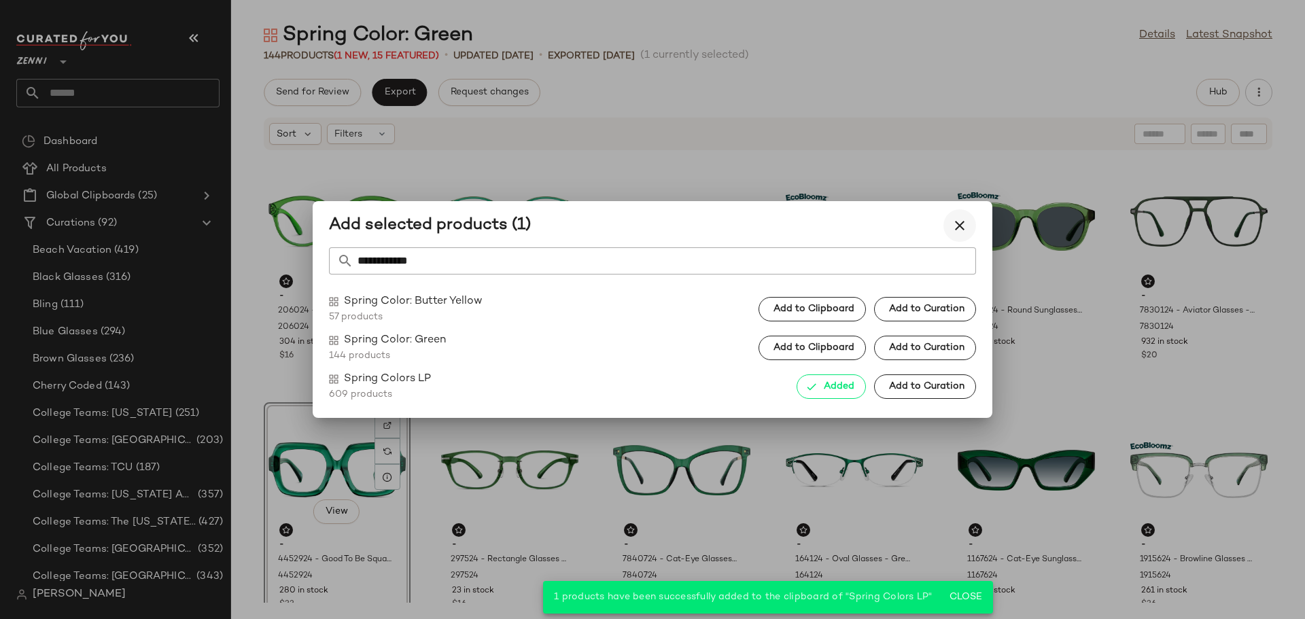
click at [959, 222] on icon "button" at bounding box center [960, 226] width 16 height 16
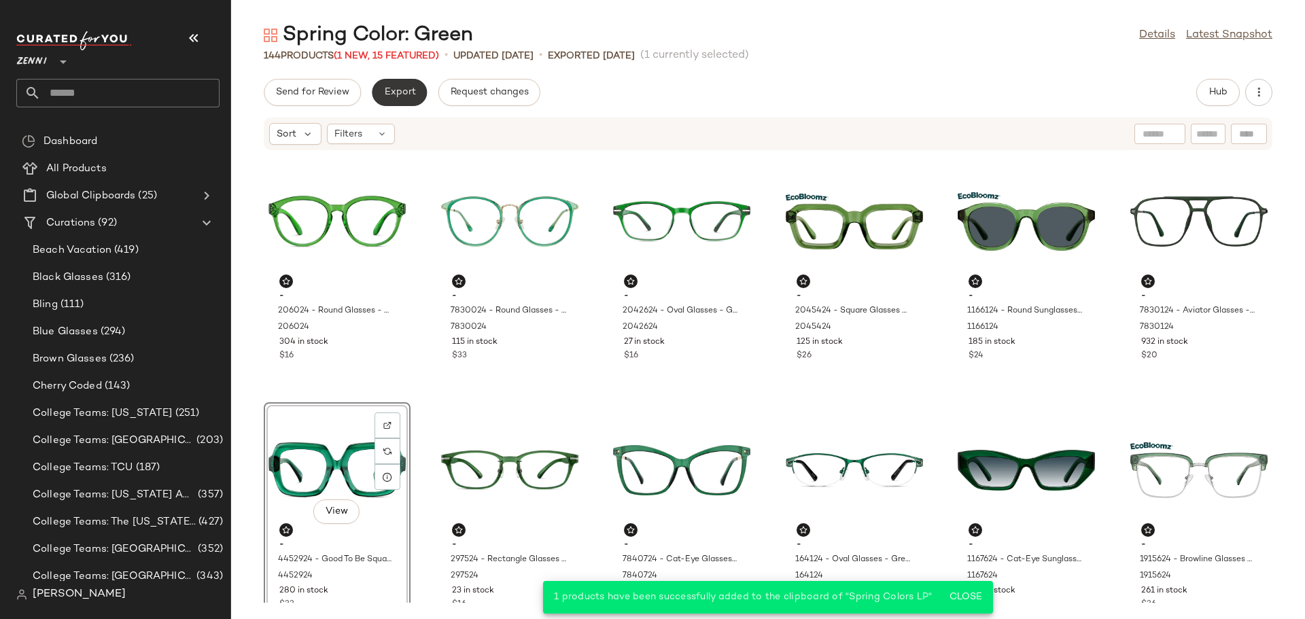
click at [395, 91] on span "Export" at bounding box center [399, 92] width 32 height 11
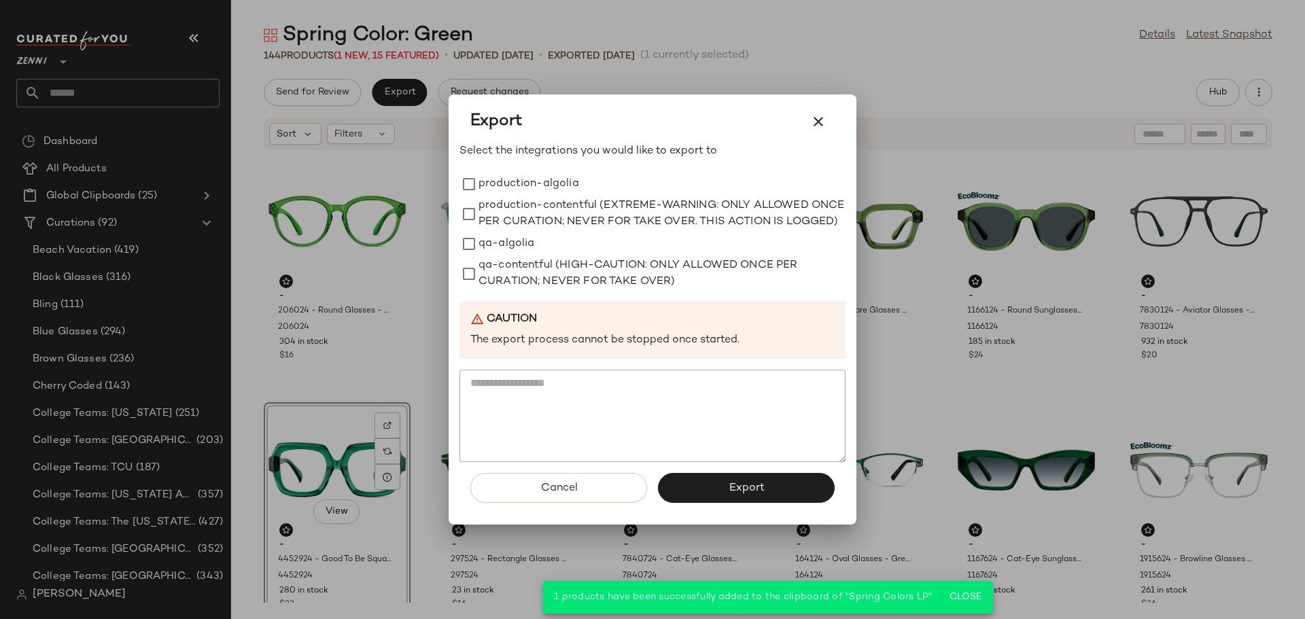
click at [454, 173] on div "Export Select the integrations you would like to export to production-algolia p…" at bounding box center [653, 310] width 408 height 431
click at [745, 495] on span "Export" at bounding box center [746, 488] width 36 height 13
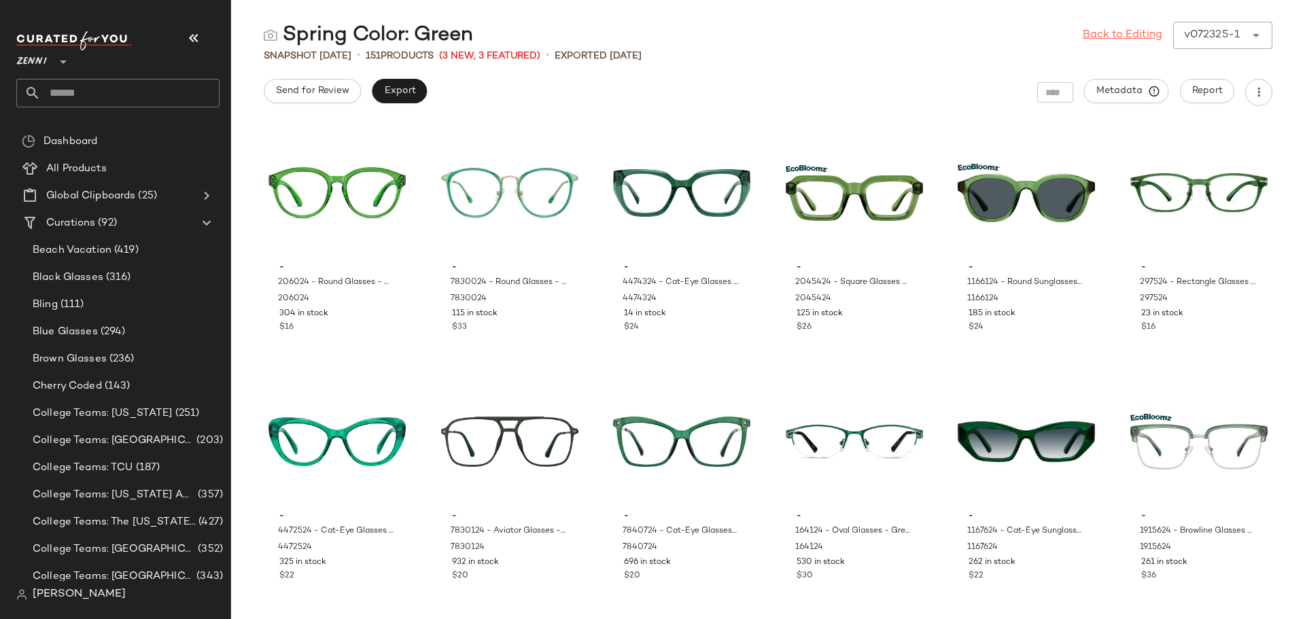
click at [1106, 33] on link "Back to Editing" at bounding box center [1123, 35] width 80 height 16
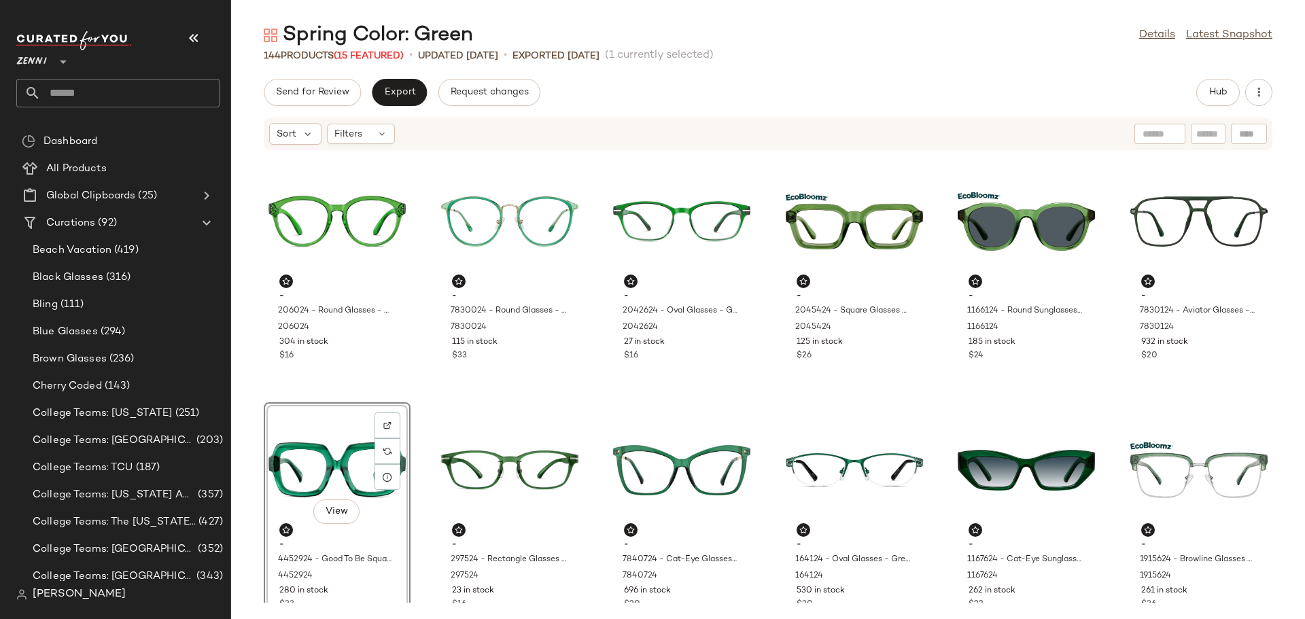
click at [95, 97] on input "text" at bounding box center [130, 93] width 179 height 29
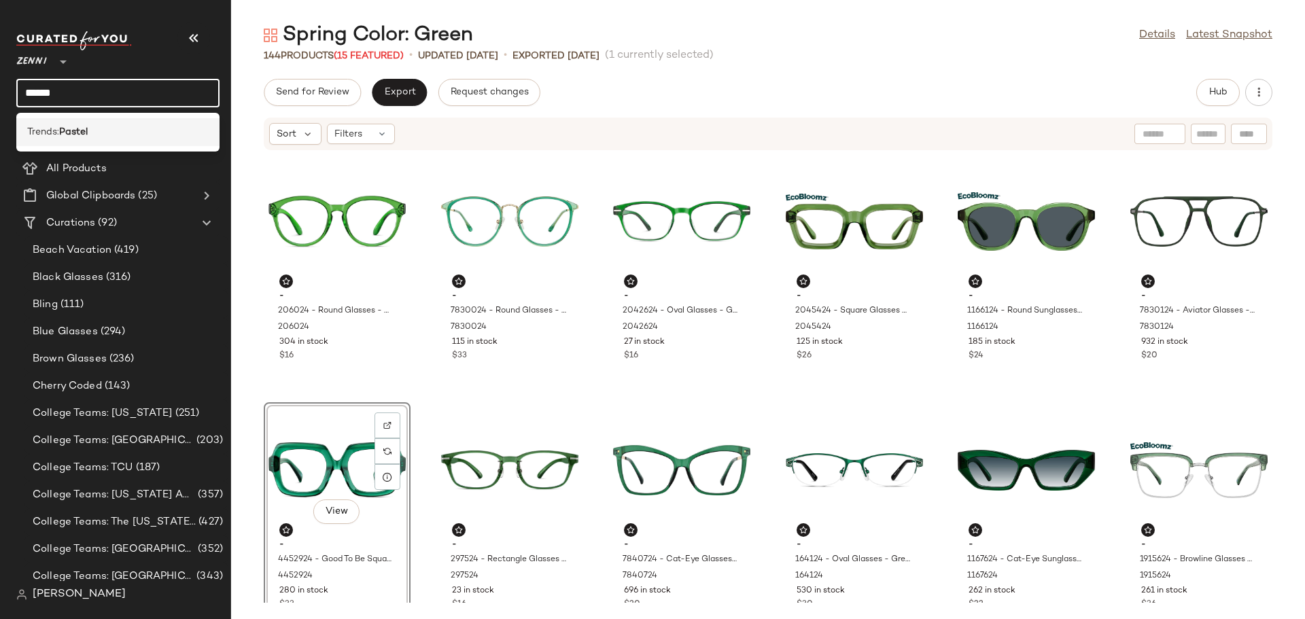
type input "******"
click at [78, 135] on b "Pastel" at bounding box center [73, 132] width 29 height 14
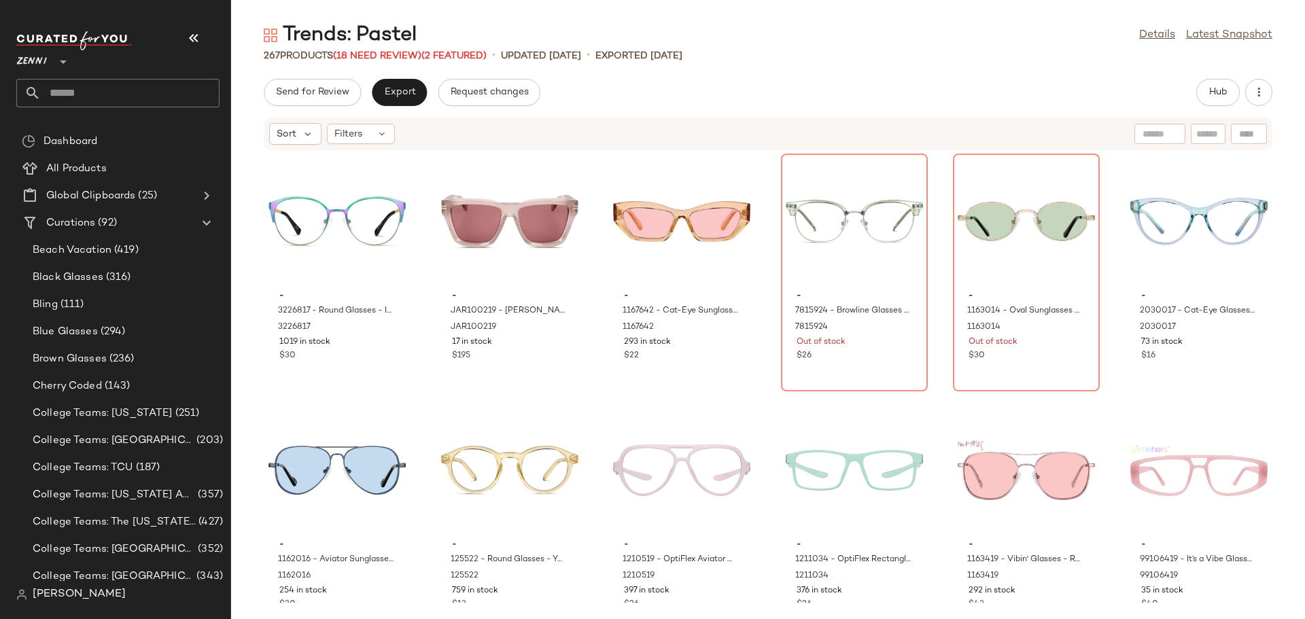
click at [430, 390] on div "- 3226817 - Round Glasses - Iridescent - Stainless Steel 3226817 1019 in stock …" at bounding box center [768, 377] width 1074 height 452
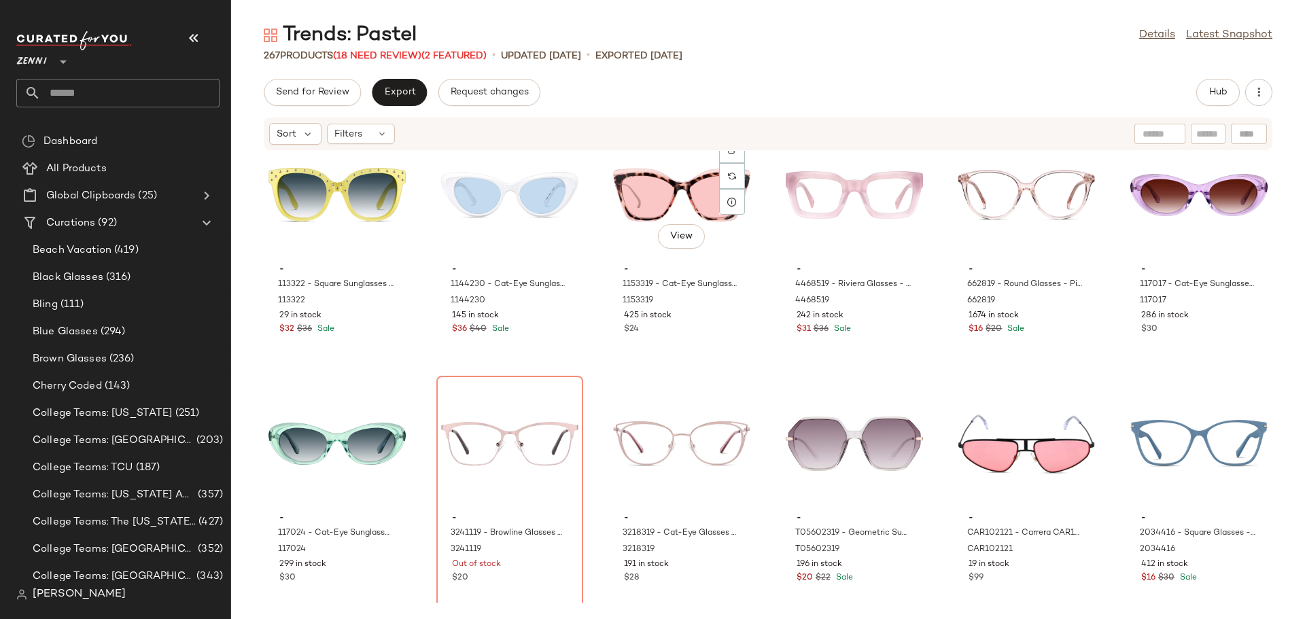
scroll to position [1303, 0]
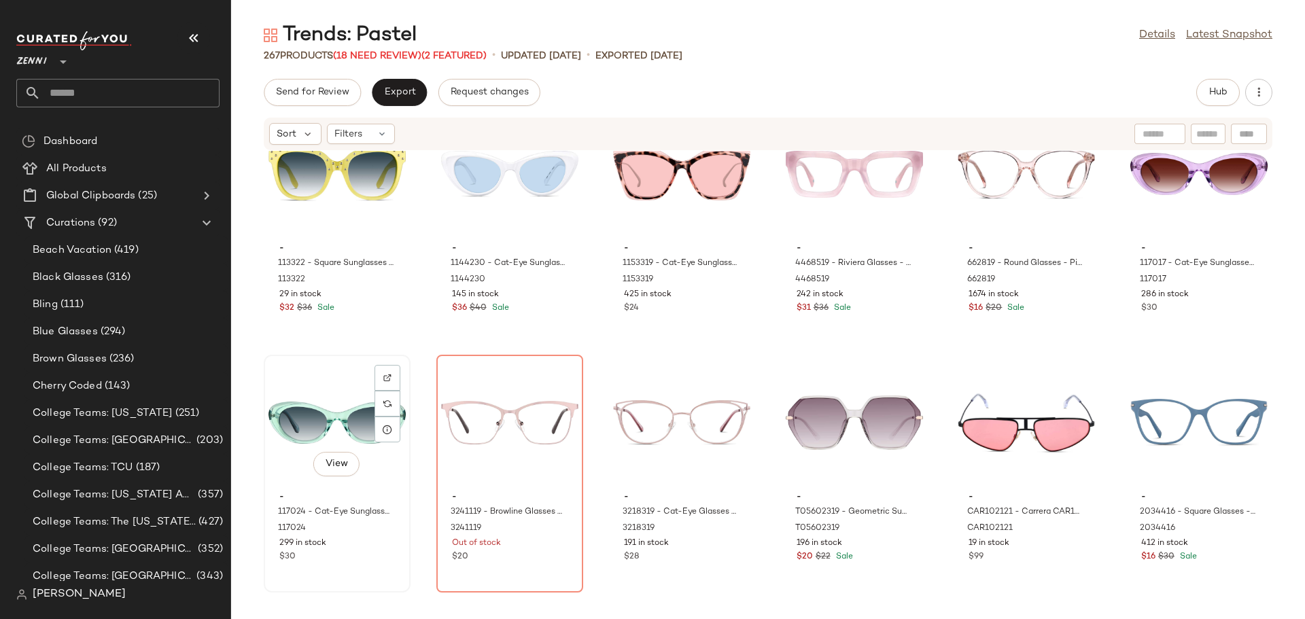
click at [322, 411] on div "View" at bounding box center [337, 423] width 137 height 126
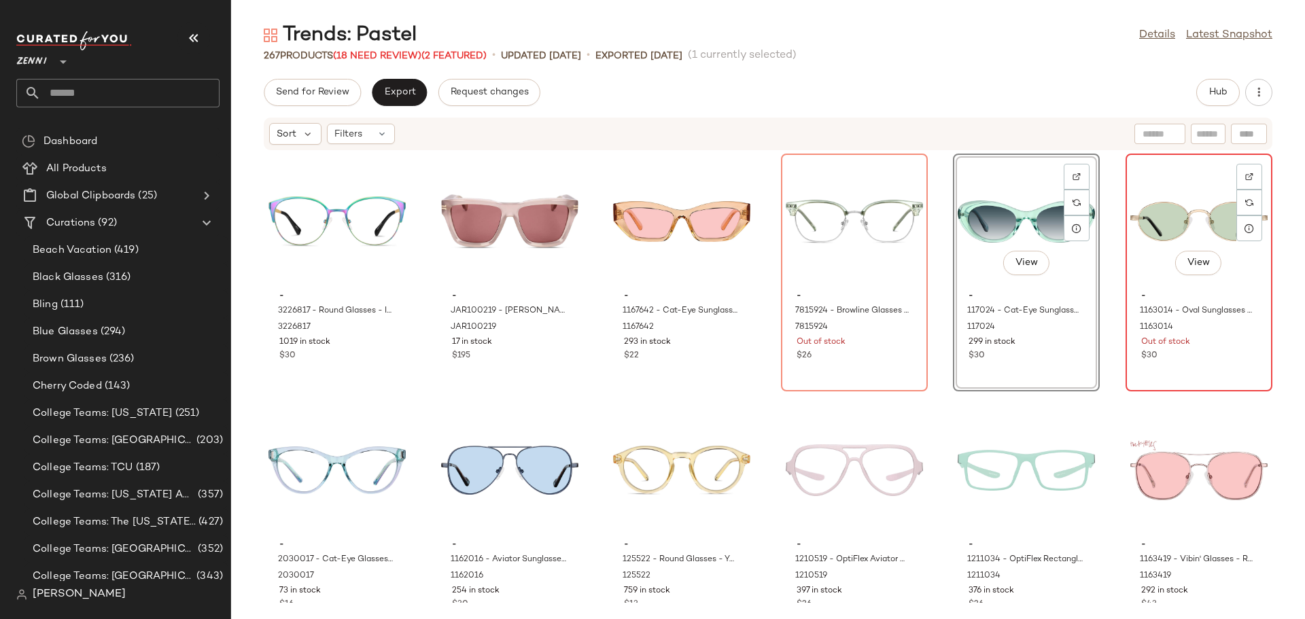
click at [1144, 234] on div "View" at bounding box center [1199, 221] width 137 height 126
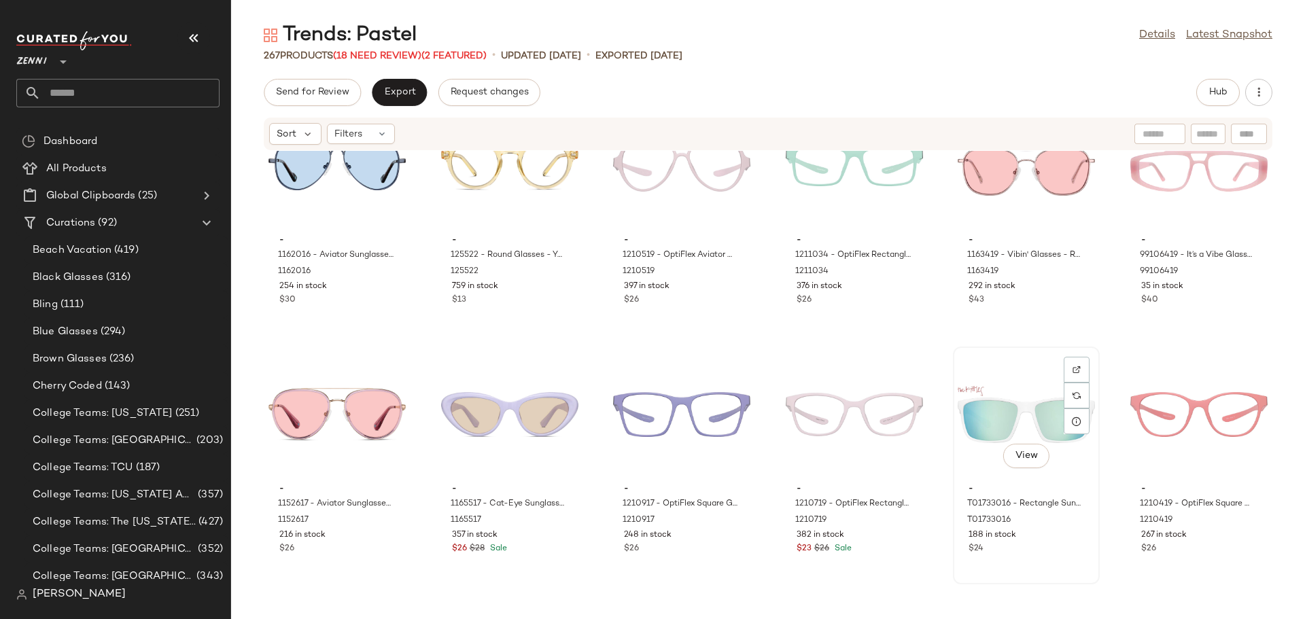
scroll to position [351, 0]
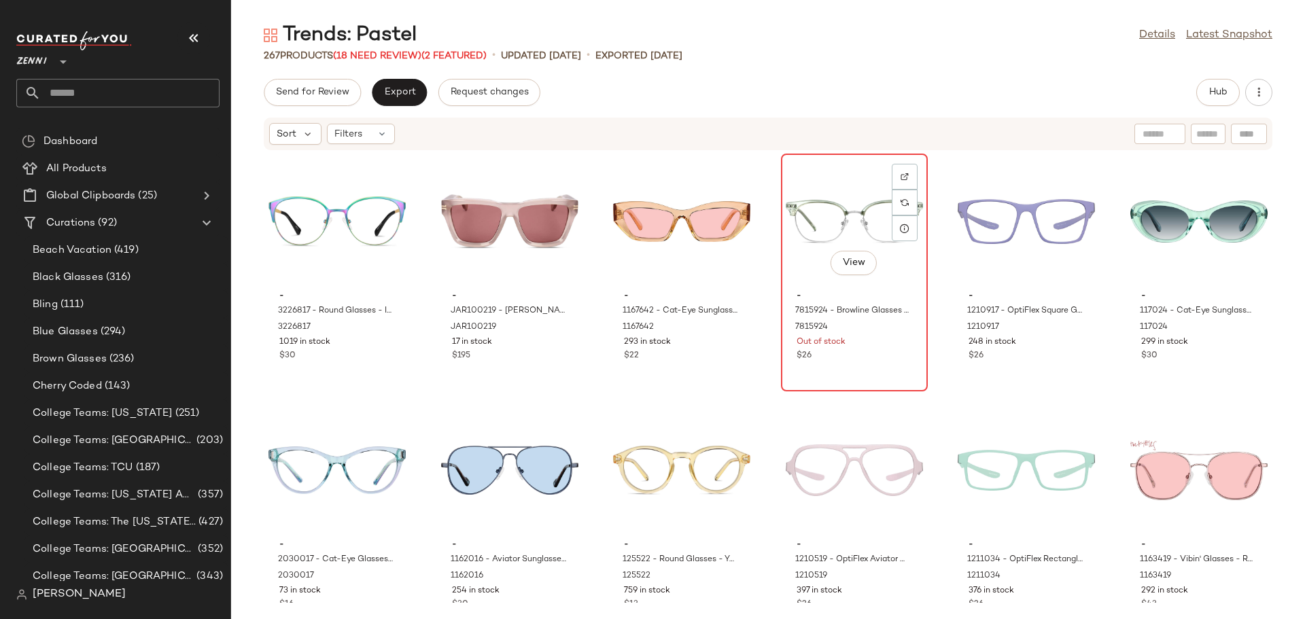
click at [821, 246] on div "View" at bounding box center [854, 221] width 137 height 126
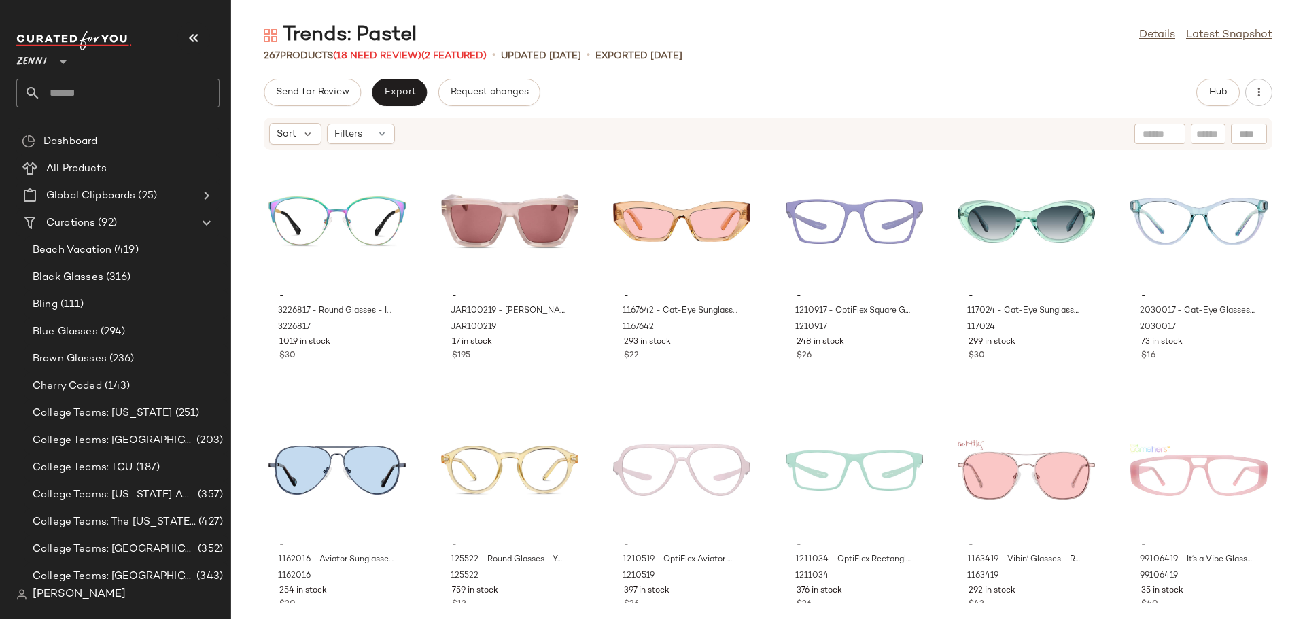
click at [934, 405] on div "- 3226817 - Round Glasses - Iridescent - Stainless Steel 3226817 1019 in stock …" at bounding box center [768, 377] width 1074 height 452
click at [1223, 95] on span "Hub" at bounding box center [1218, 92] width 19 height 11
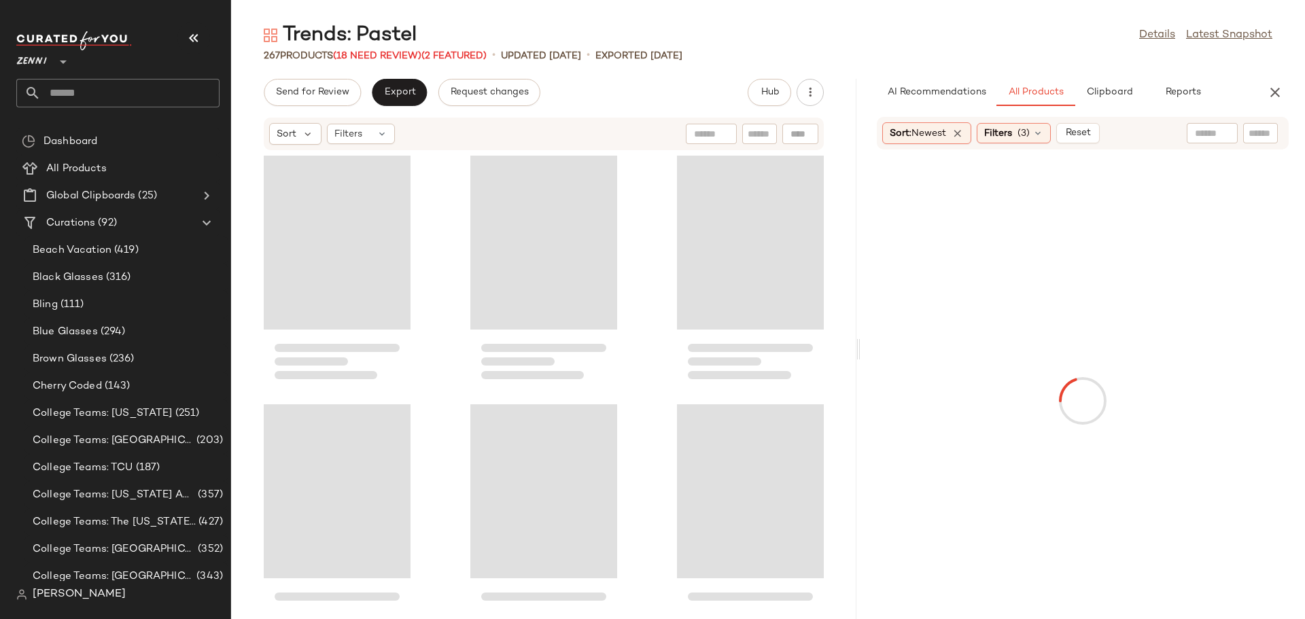
drag, startPoint x: 769, startPoint y: 356, endPoint x: 866, endPoint y: 360, distance: 97.3
click at [866, 360] on div "Trends: Pastel Details Latest Snapshot 267 Products (18 Need Review) (2 Feature…" at bounding box center [768, 321] width 1074 height 598
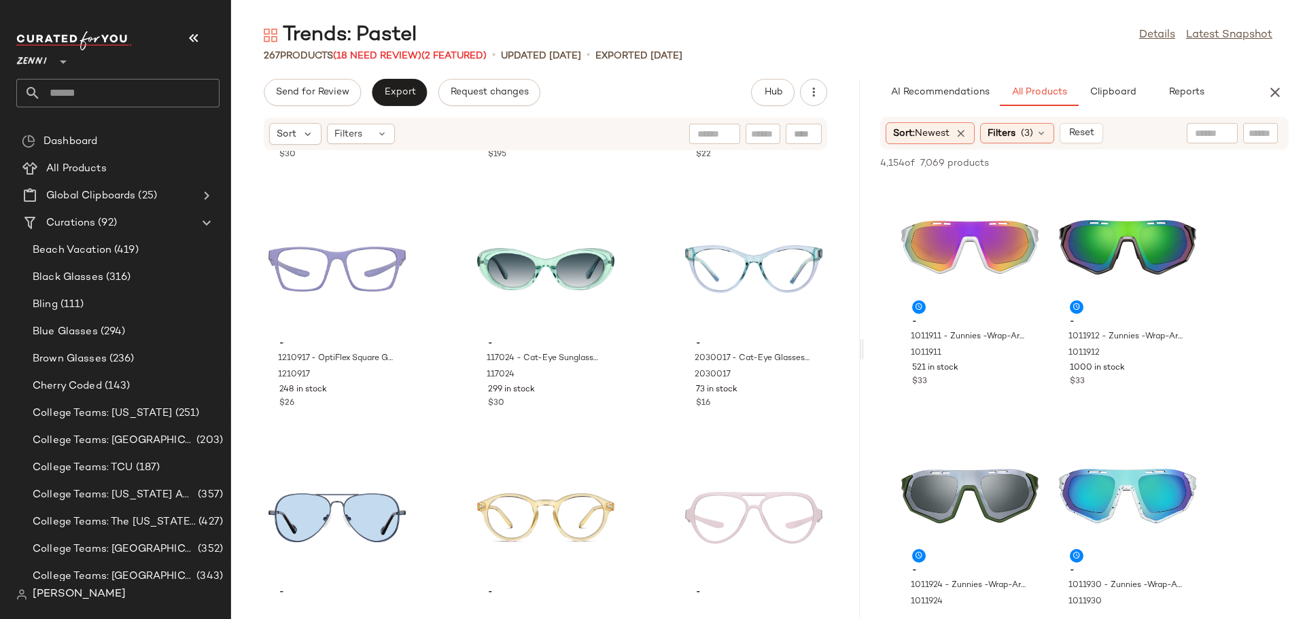
scroll to position [204, 0]
click at [1278, 95] on icon "button" at bounding box center [1275, 92] width 16 height 16
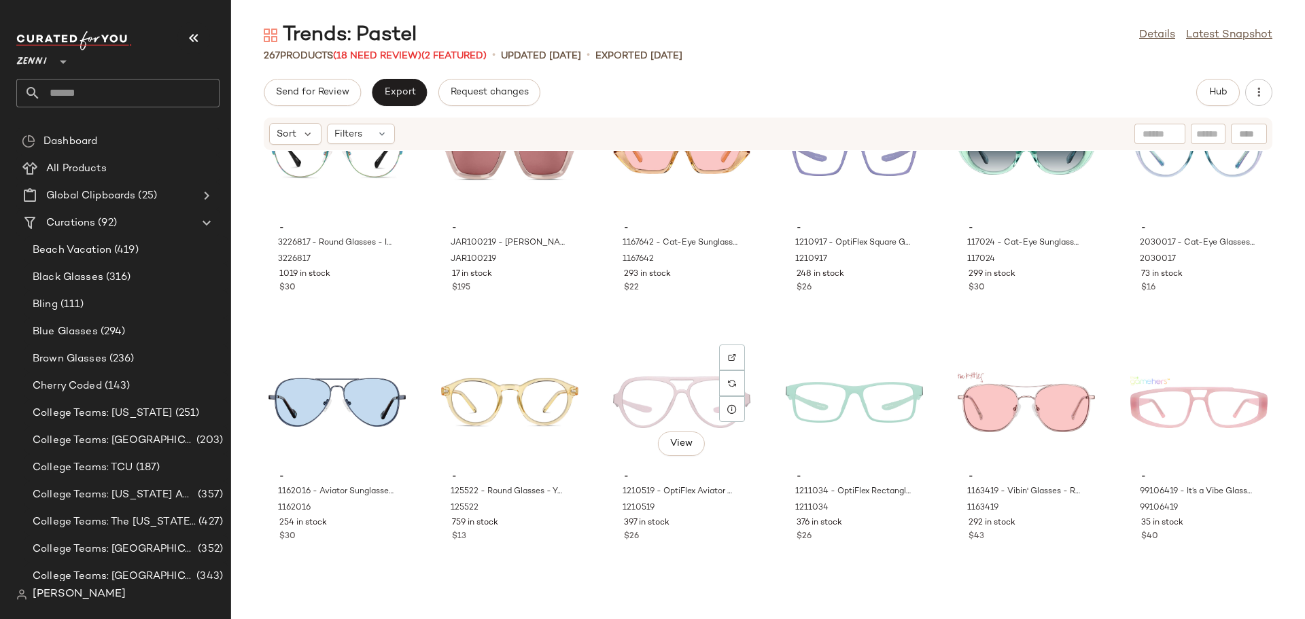
scroll to position [0, 0]
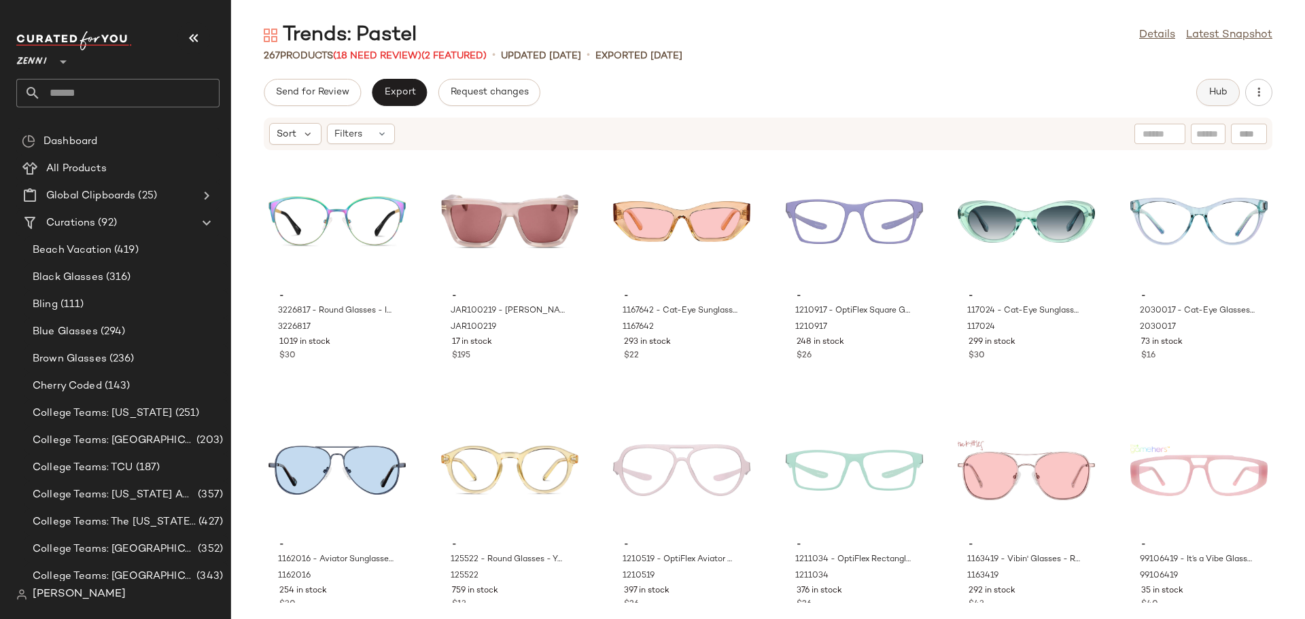
click at [1213, 84] on button "Hub" at bounding box center [1219, 92] width 44 height 27
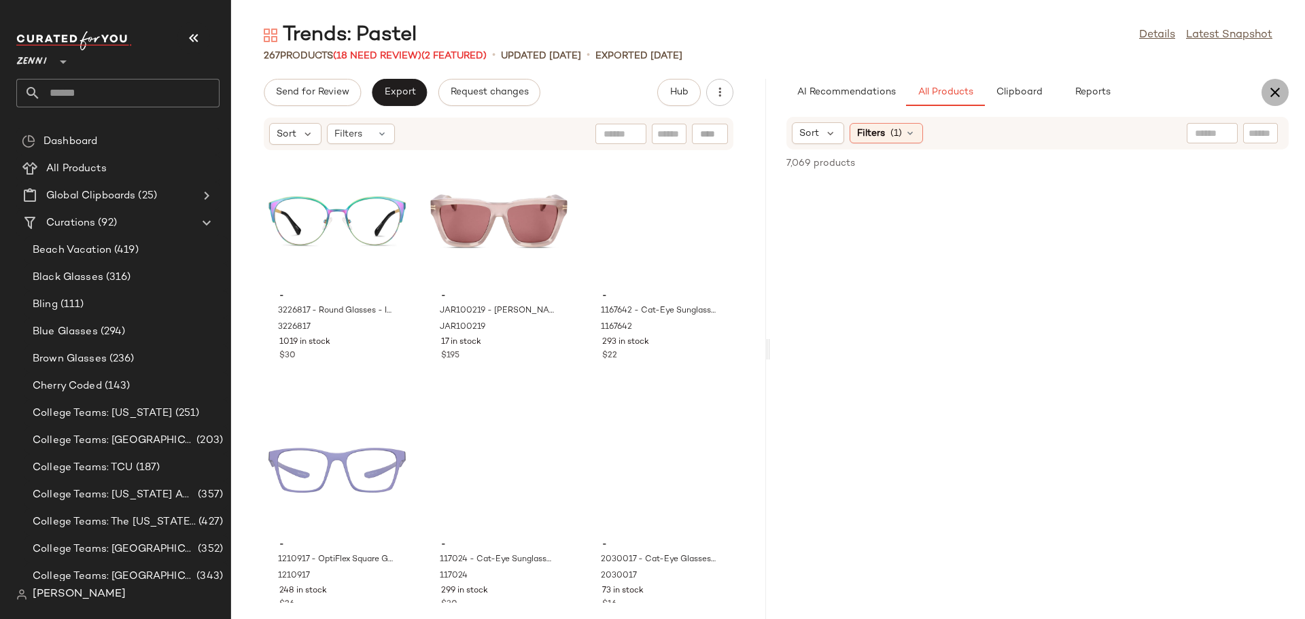
click at [1271, 90] on icon "button" at bounding box center [1275, 92] width 16 height 16
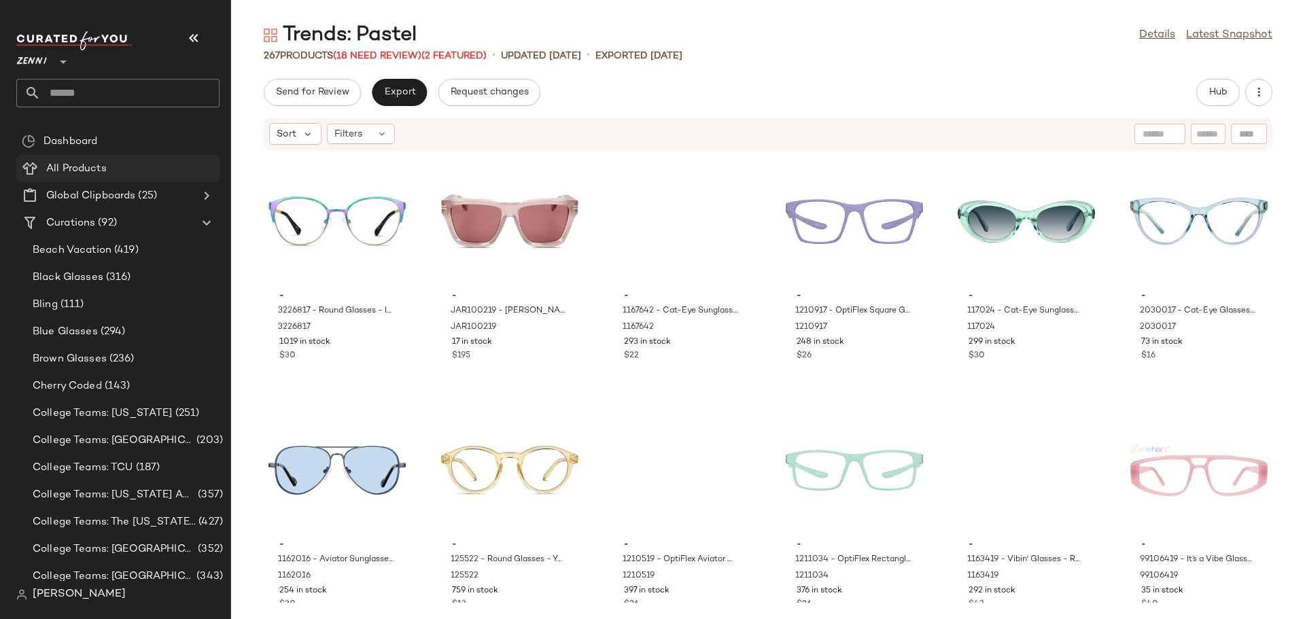
click at [85, 173] on span "All Products" at bounding box center [76, 169] width 61 height 16
click at [84, 167] on span "All Products" at bounding box center [76, 169] width 61 height 16
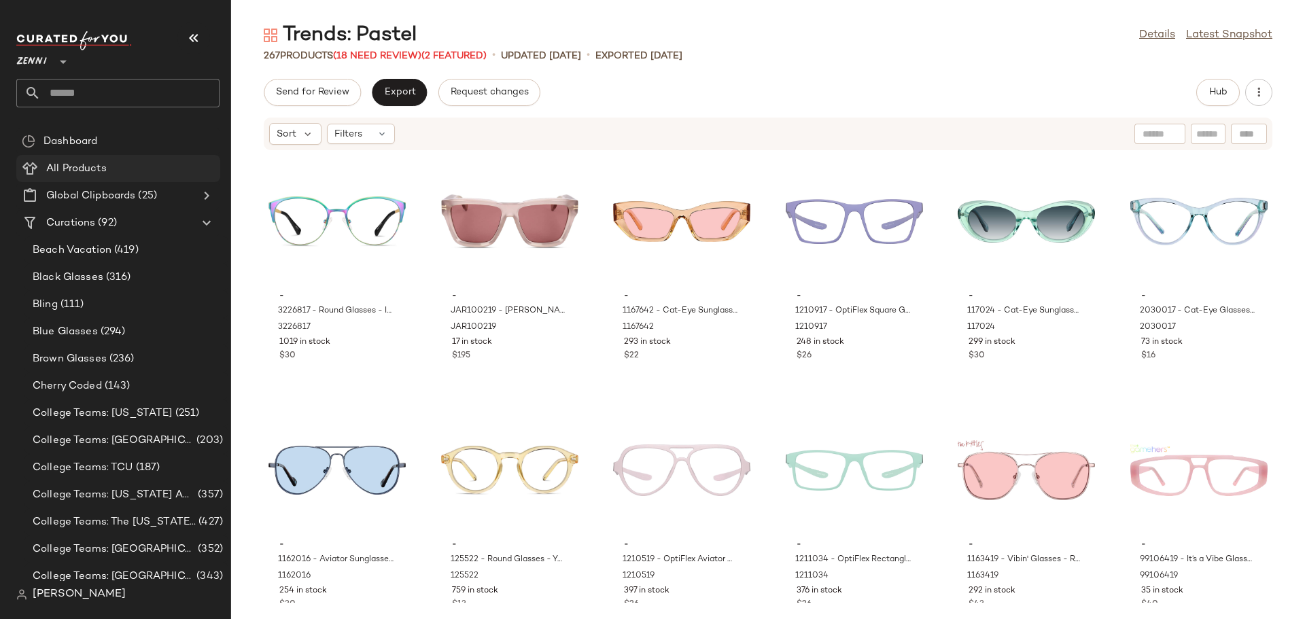
click at [83, 165] on span "All Products" at bounding box center [76, 169] width 61 height 16
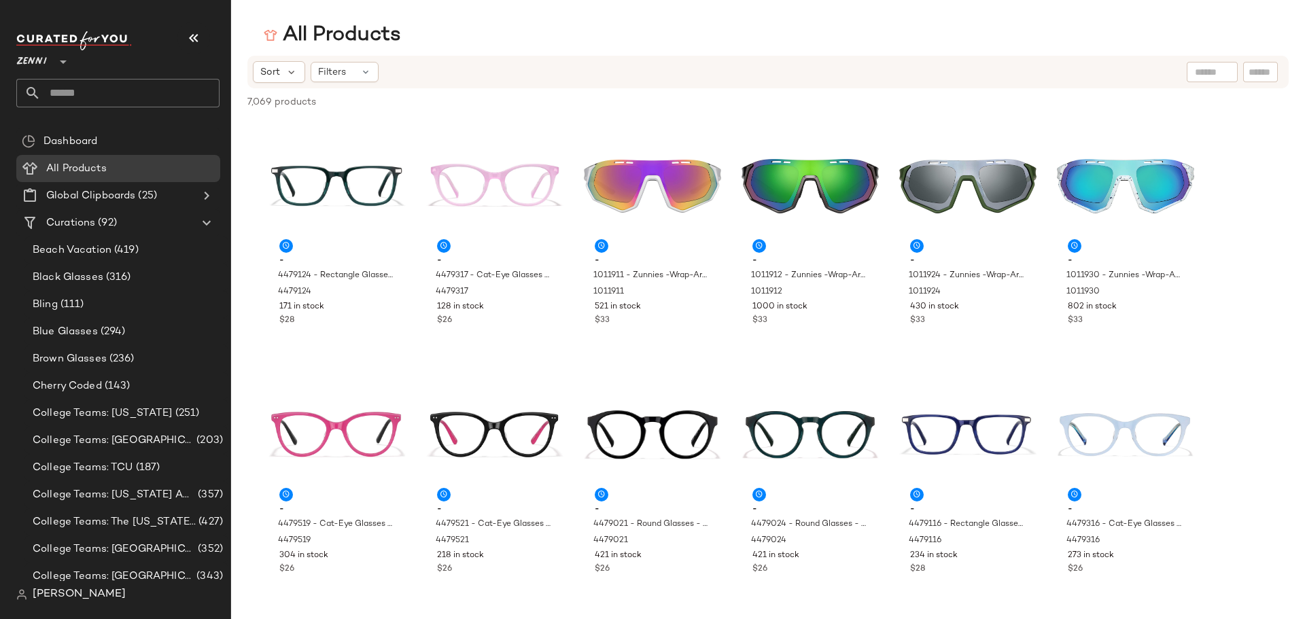
click at [1208, 75] on input "text" at bounding box center [1212, 72] width 35 height 14
drag, startPoint x: 1081, startPoint y: 71, endPoint x: 1183, endPoint y: 71, distance: 102.0
click at [1183, 71] on input "text" at bounding box center [1153, 72] width 118 height 14
click at [1223, 71] on img at bounding box center [1224, 72] width 12 height 12
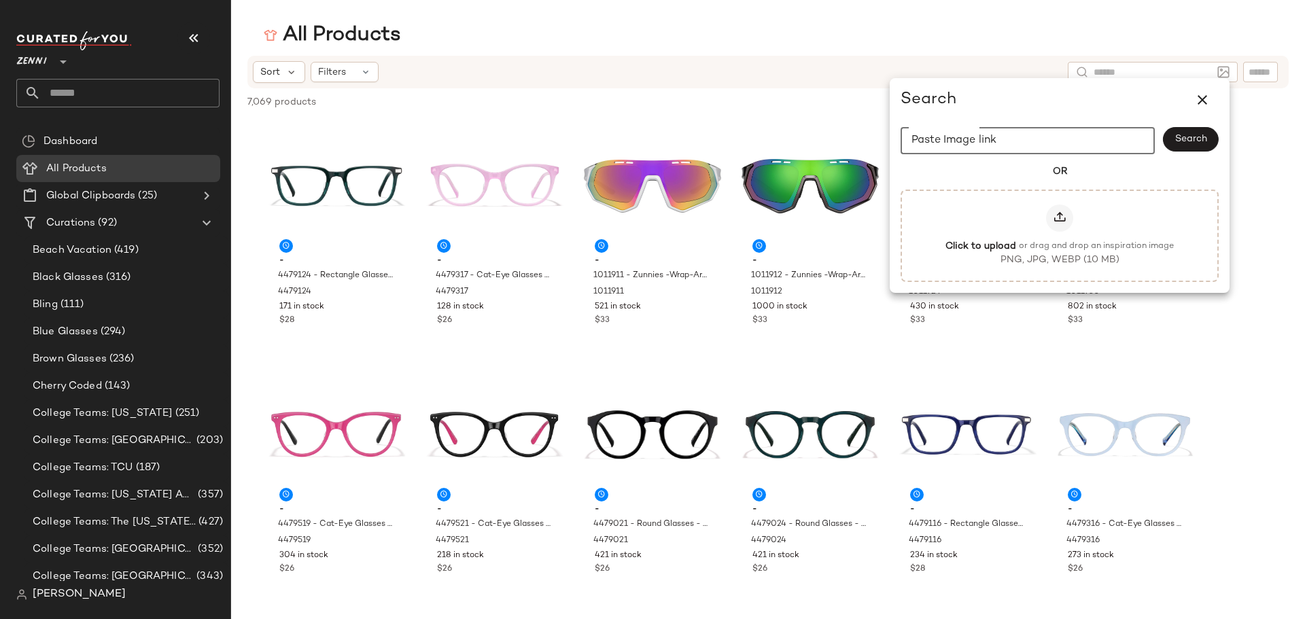
click at [1048, 135] on input "Paste Image link" at bounding box center [1028, 140] width 254 height 27
drag, startPoint x: 1012, startPoint y: 143, endPoint x: 957, endPoint y: 235, distance: 107.0
click at [957, 235] on label "Click to upload or drag and drop an inspiration image PNG, JPG, WEBP (10 MB)" at bounding box center [1060, 236] width 288 height 63
click at [1060, 235] on input "Click to upload or drag and drop an inspiration image PNG, JPG, WEBP (10 MB)" at bounding box center [1060, 235] width 1 height 1
click at [1203, 100] on icon "button" at bounding box center [1203, 100] width 16 height 16
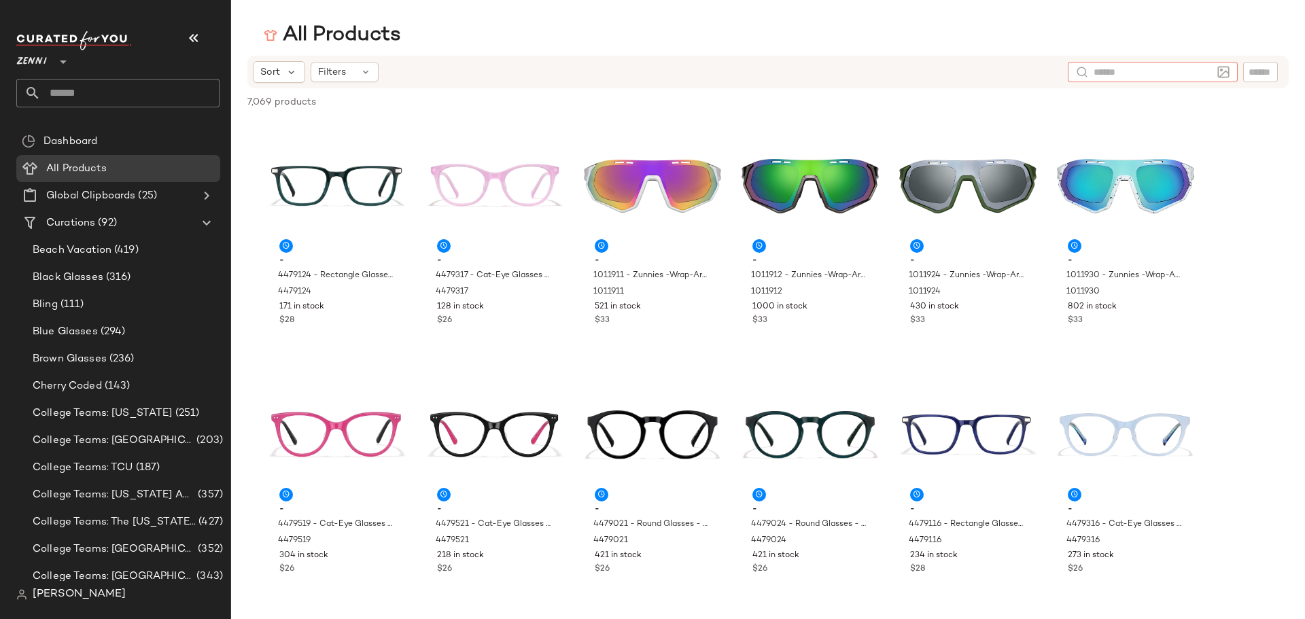
click at [1225, 69] on img at bounding box center [1224, 72] width 12 height 12
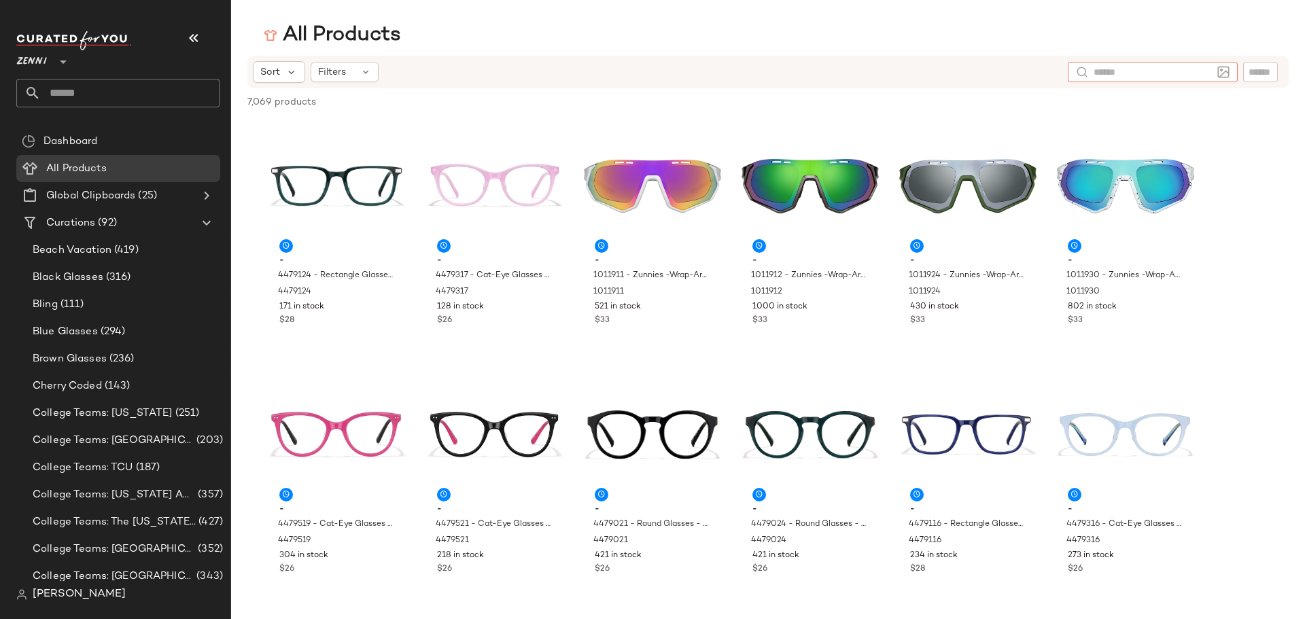
drag, startPoint x: 1222, startPoint y: 70, endPoint x: 1256, endPoint y: 111, distance: 53.5
click at [1256, 111] on div "7,069 products • 0 selected Deselect All" at bounding box center [768, 103] width 1074 height 30
click at [1196, 67] on input "text" at bounding box center [1153, 72] width 118 height 14
click at [1248, 70] on div at bounding box center [1261, 72] width 35 height 20
type input "**********"
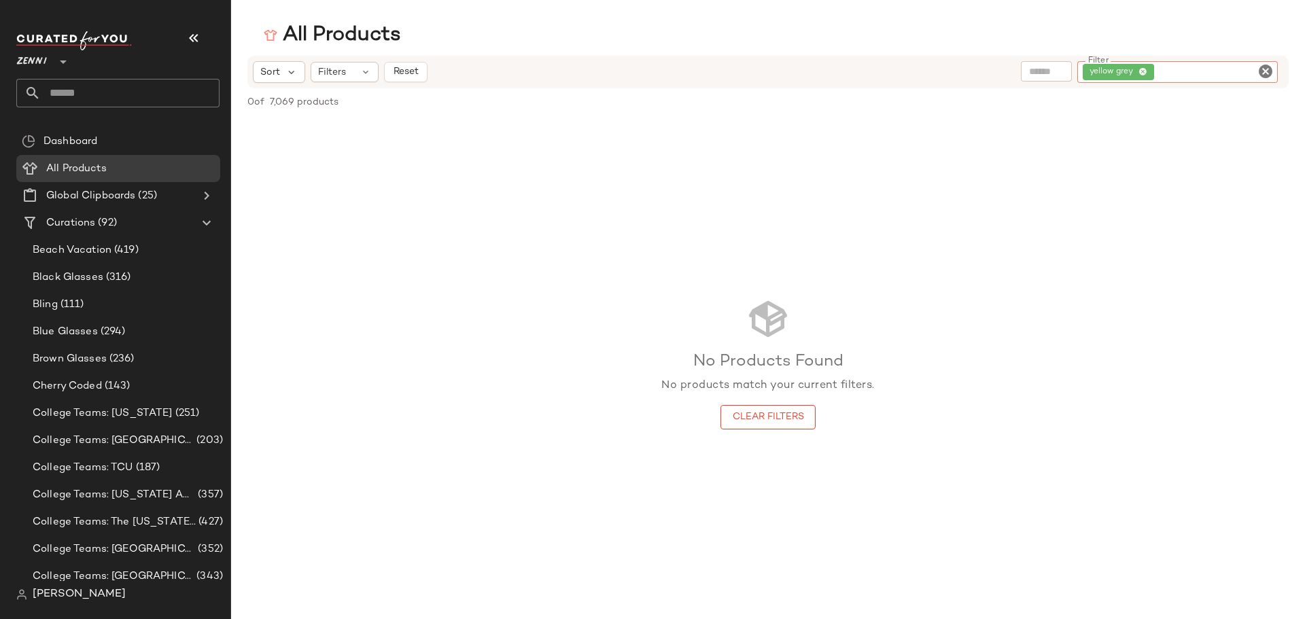
click at [398, 232] on div "No Products Found No products match your current filters. Clear Filters" at bounding box center [768, 363] width 1074 height 490
click at [1263, 66] on icon "Clear Filter" at bounding box center [1266, 71] width 16 height 16
click at [1220, 69] on input "Filter" at bounding box center [1215, 72] width 116 height 14
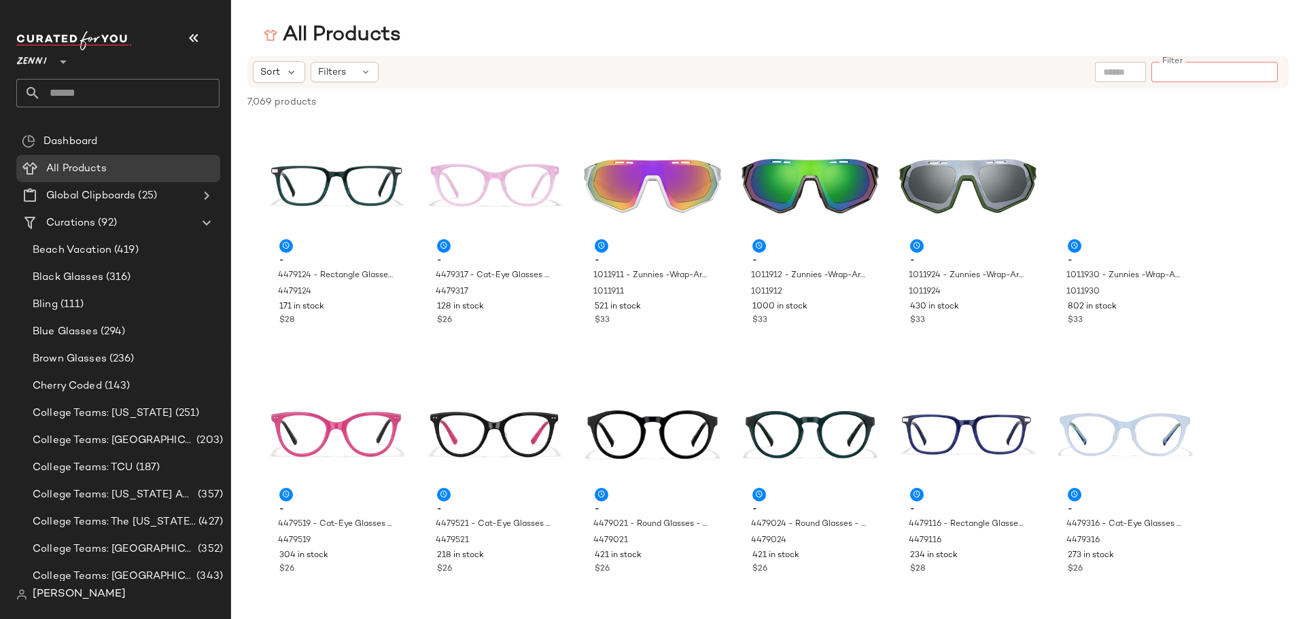
click at [1125, 73] on input "text" at bounding box center [1121, 72] width 35 height 14
type input "********"
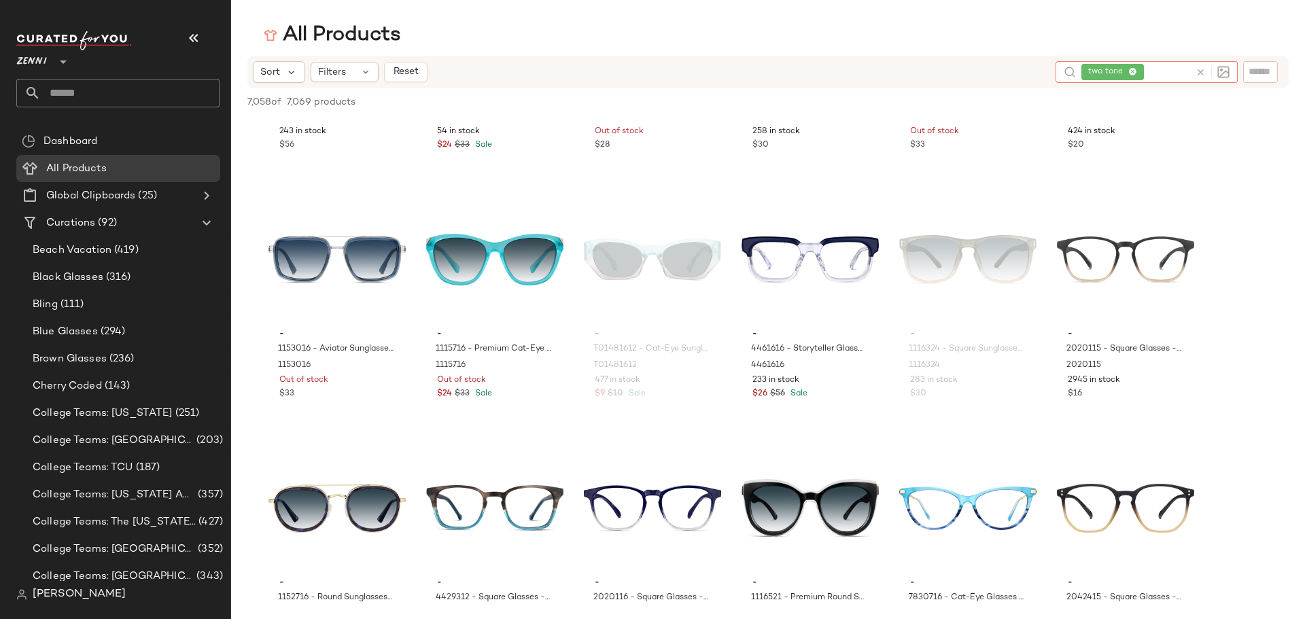
scroll to position [1224, 0]
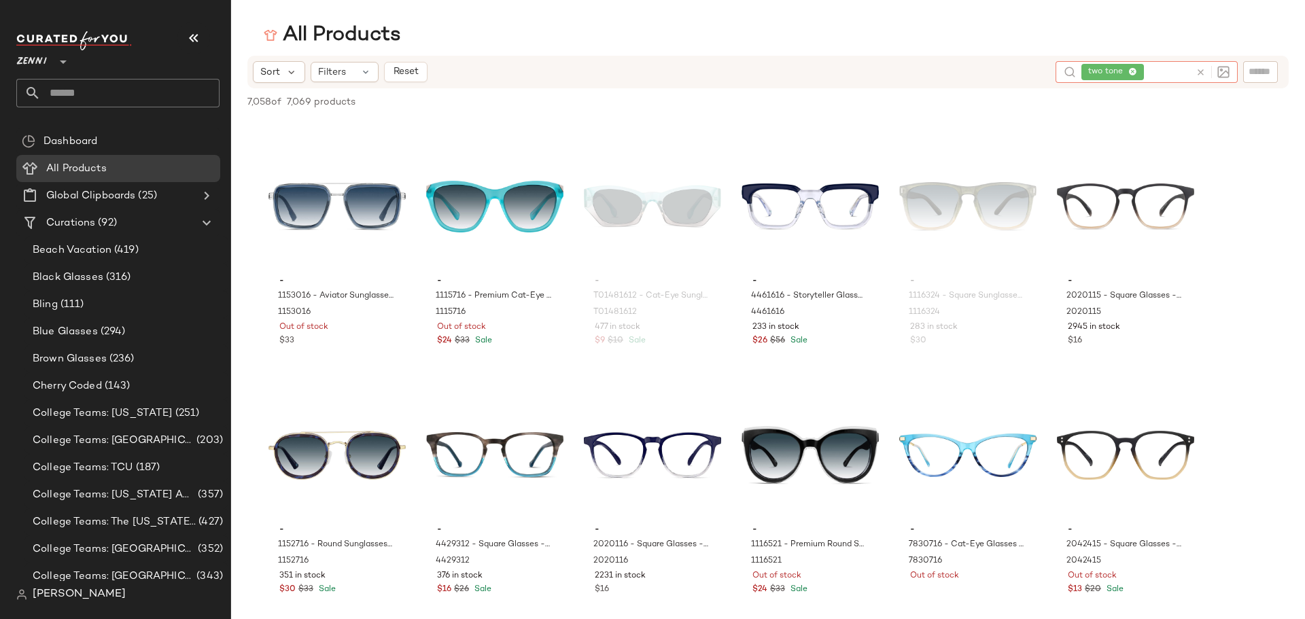
click at [1201, 70] on icon at bounding box center [1201, 72] width 10 height 10
click at [1222, 73] on img at bounding box center [1224, 72] width 12 height 12
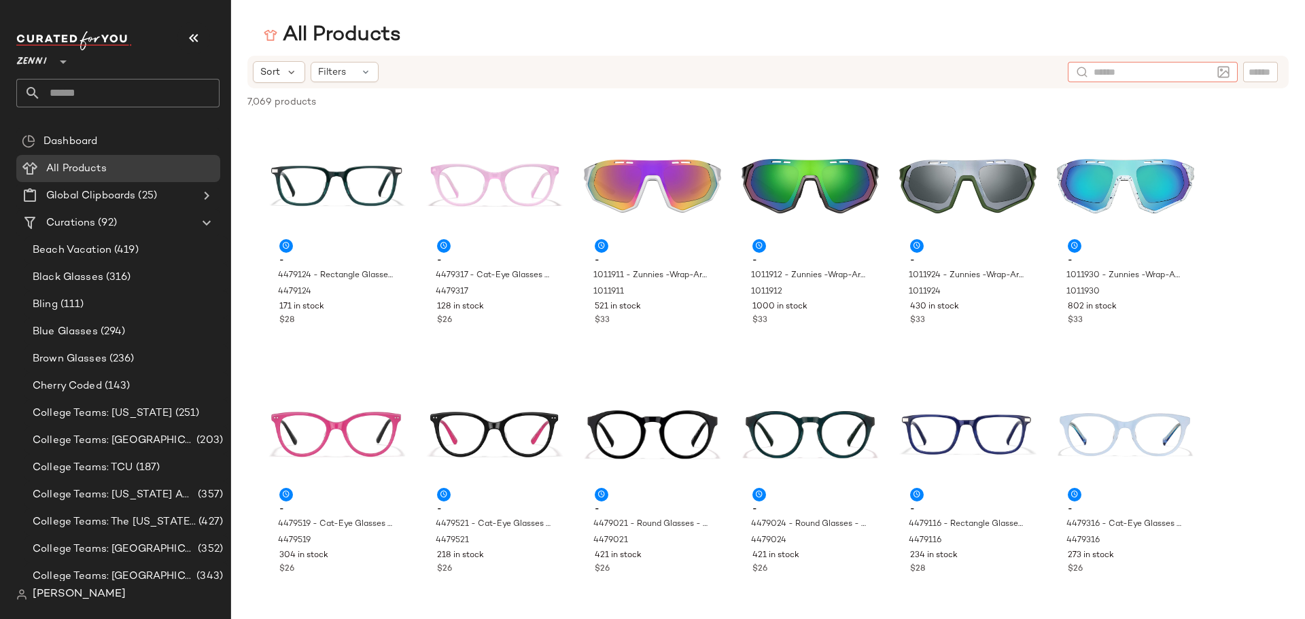
click at [1222, 73] on img at bounding box center [1224, 72] width 12 height 12
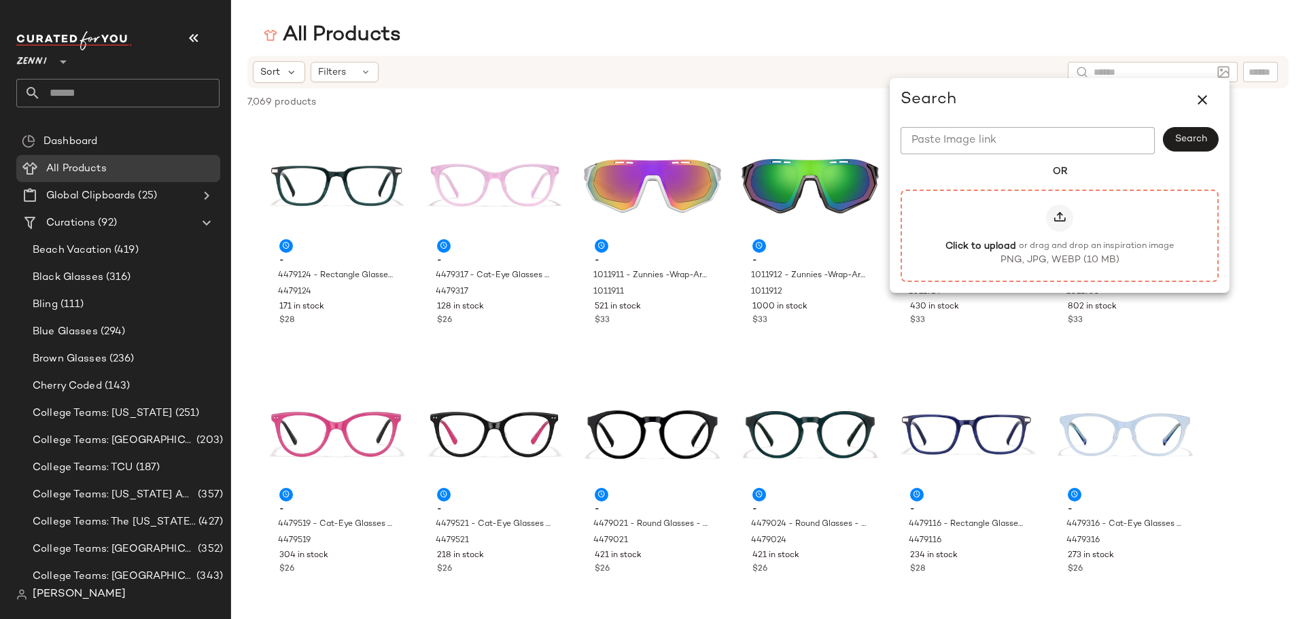
click at [1065, 209] on div at bounding box center [1059, 218] width 27 height 27
click at [1061, 235] on input "Click to upload or drag and drop an inspiration image PNG, JPG, WEBP (10 MB)" at bounding box center [1060, 235] width 1 height 1
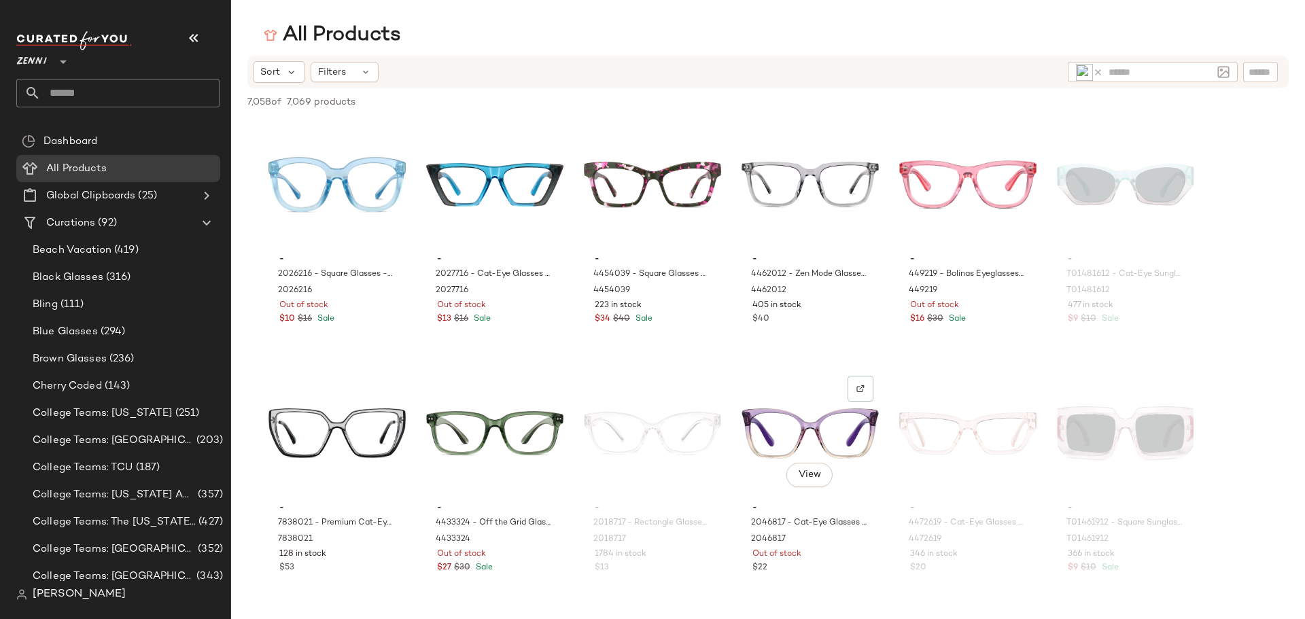
scroll to position [612, 0]
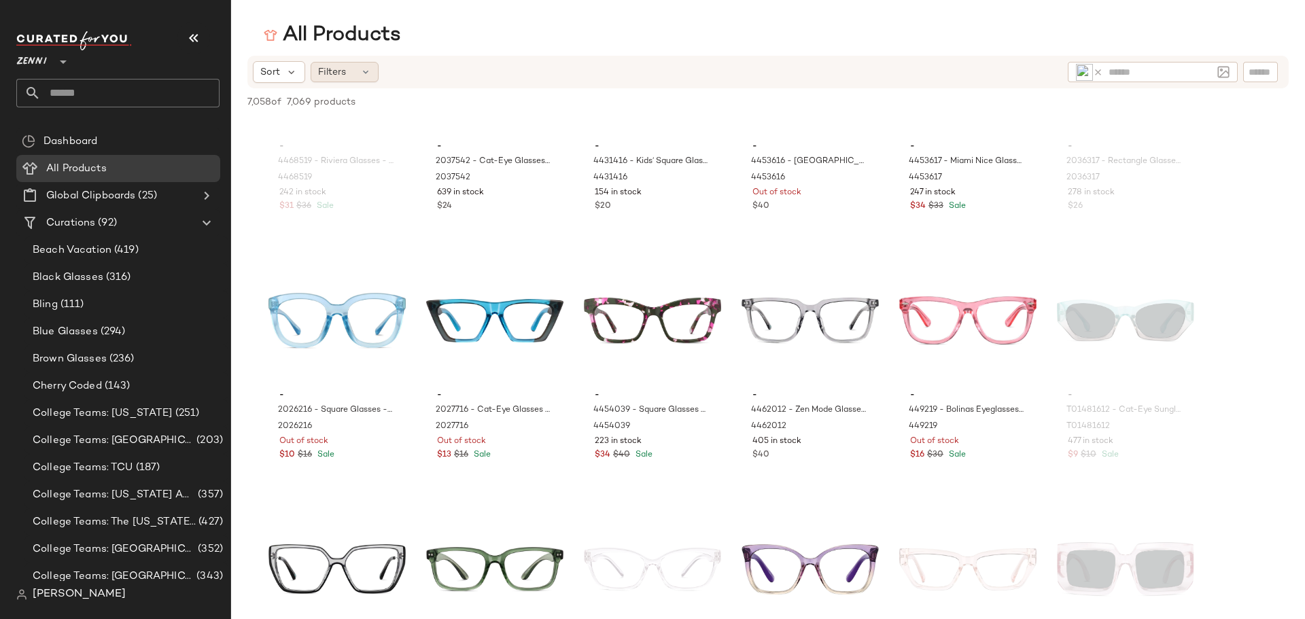
click at [362, 68] on icon at bounding box center [365, 72] width 11 height 11
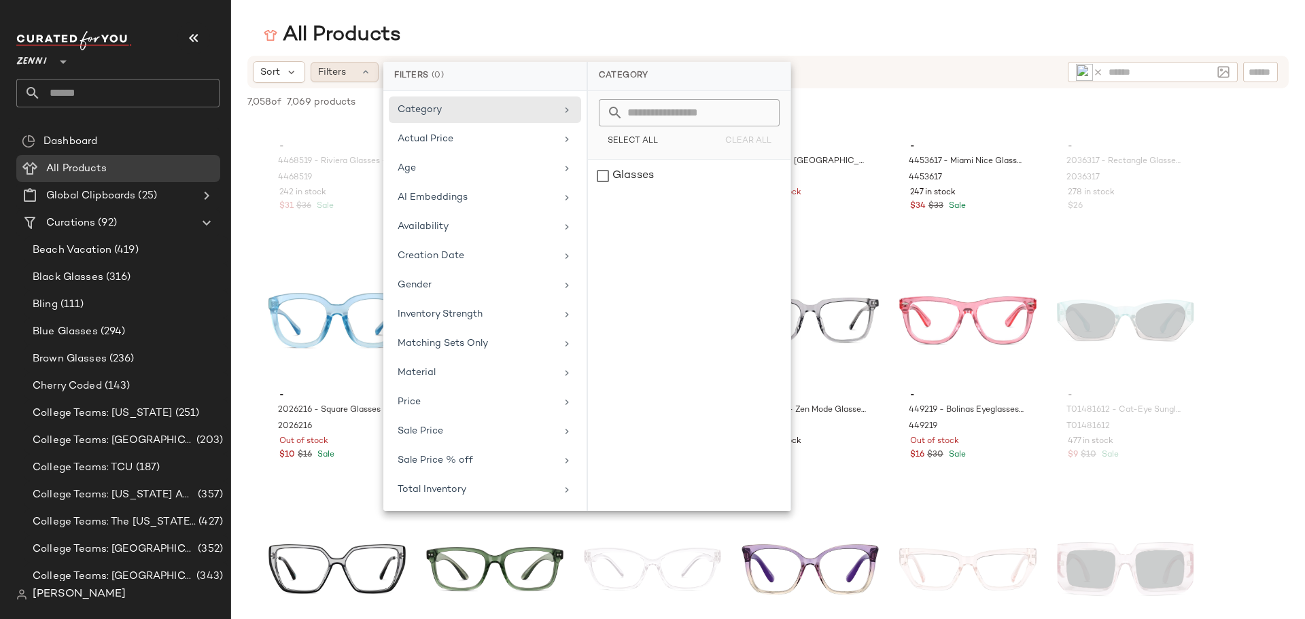
click at [362, 68] on icon at bounding box center [365, 72] width 11 height 11
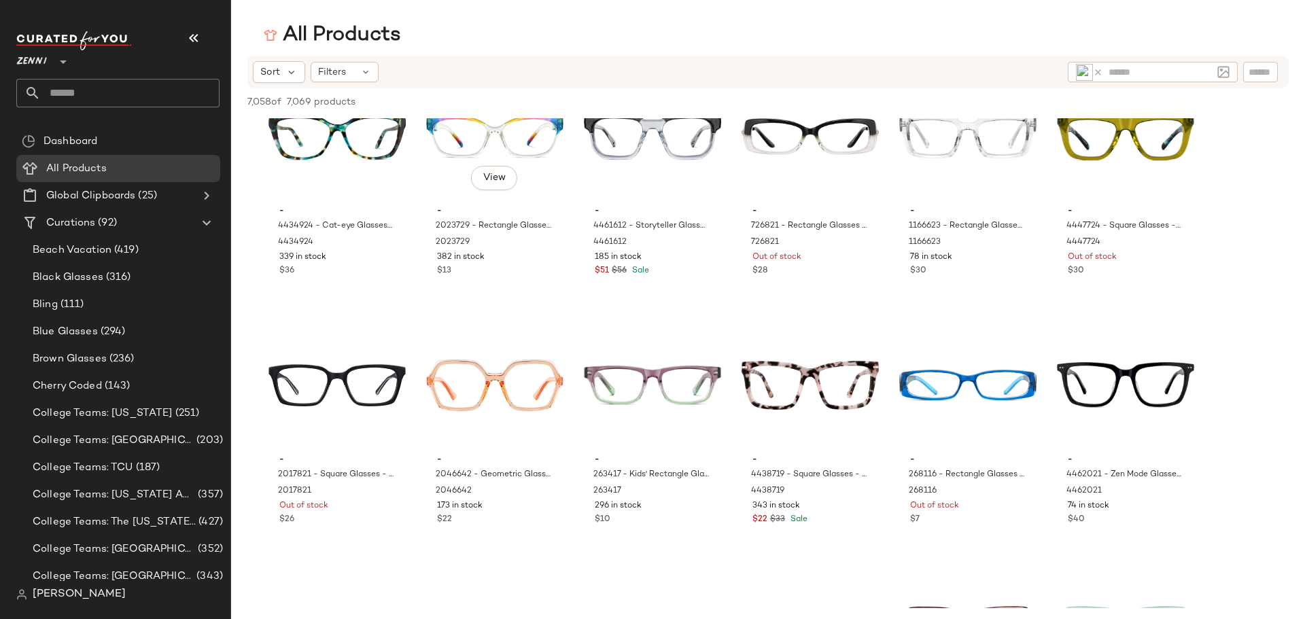
scroll to position [4283, 0]
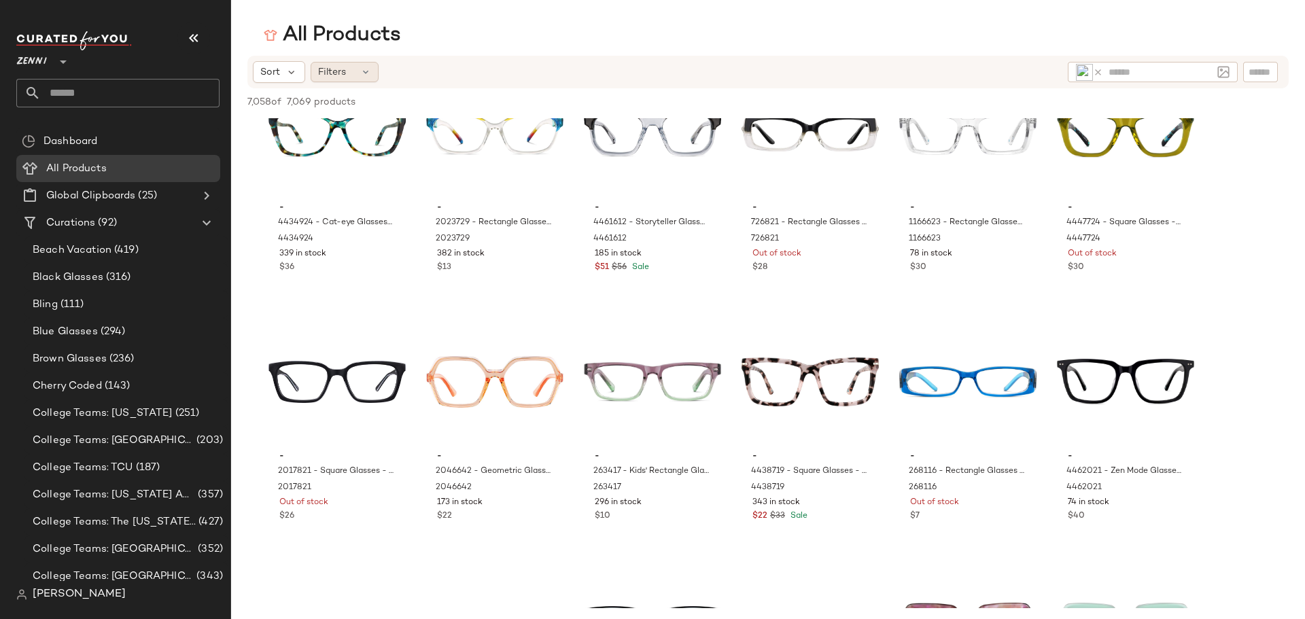
click at [345, 66] on span "Filters" at bounding box center [332, 72] width 28 height 14
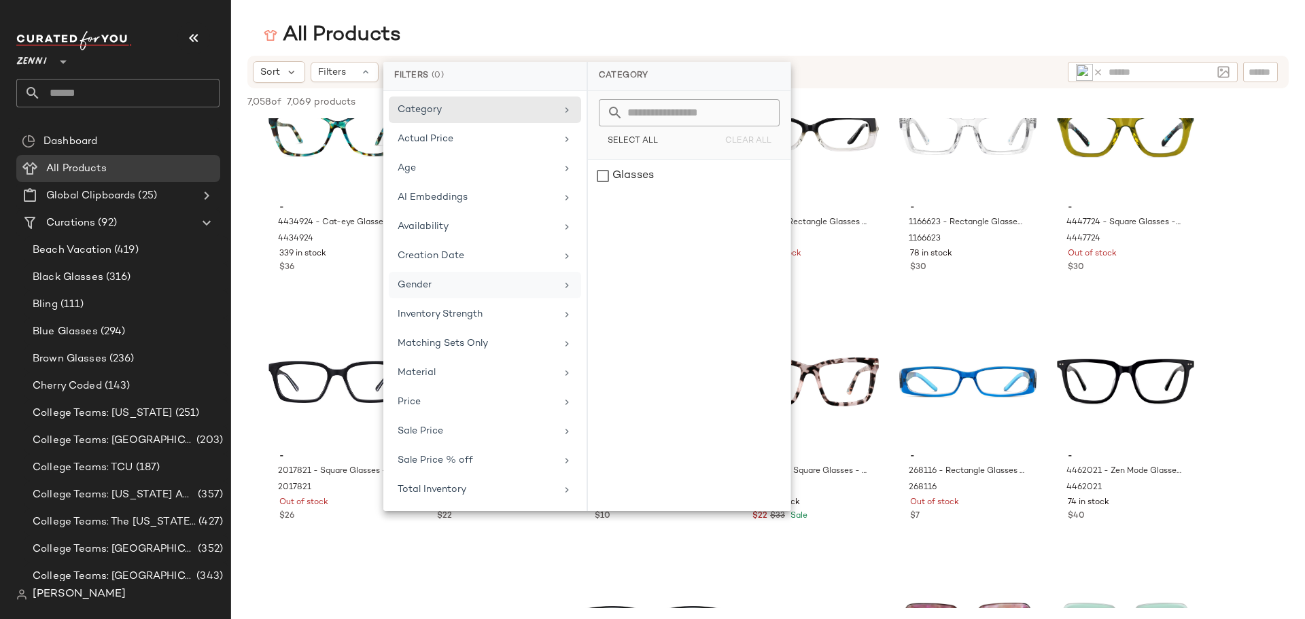
click at [428, 301] on div "Gender" at bounding box center [485, 314] width 192 height 27
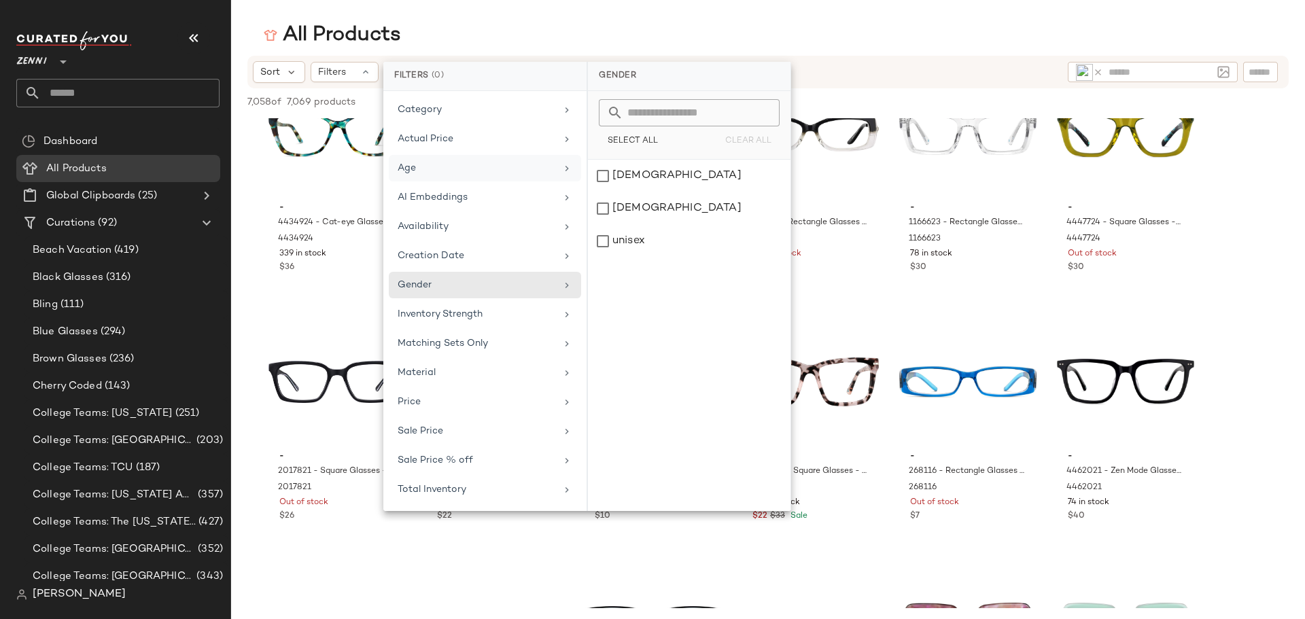
click at [426, 167] on div "Age" at bounding box center [477, 168] width 158 height 14
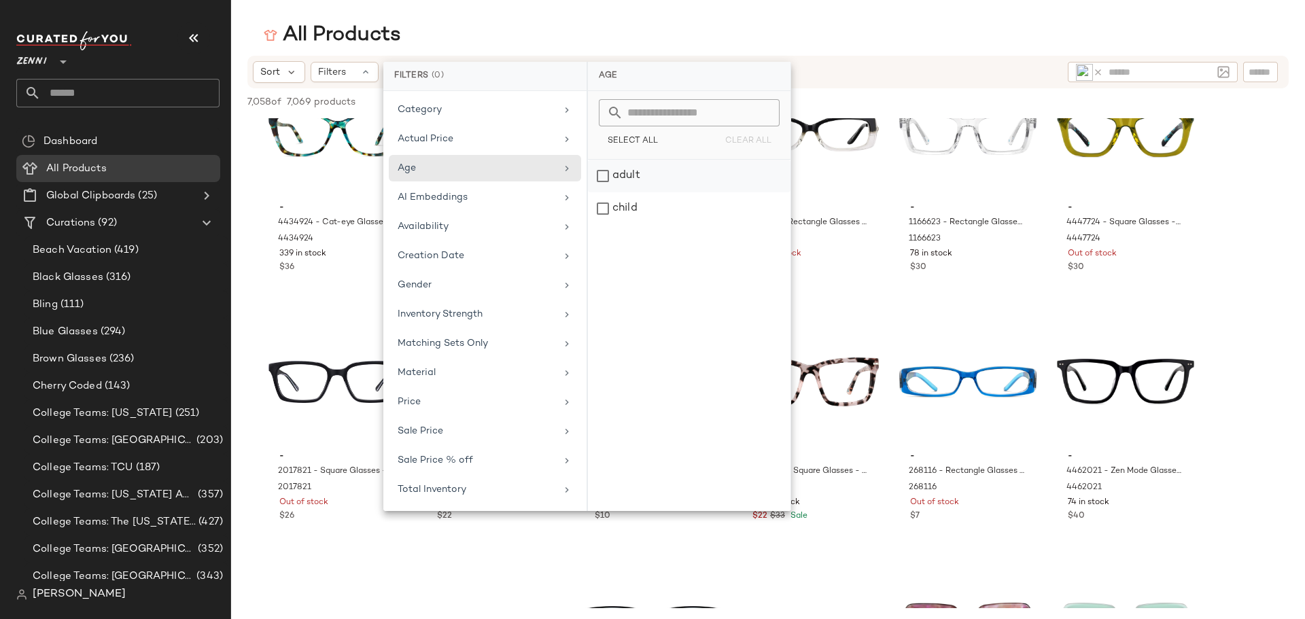
click at [609, 192] on div "adult" at bounding box center [689, 208] width 203 height 33
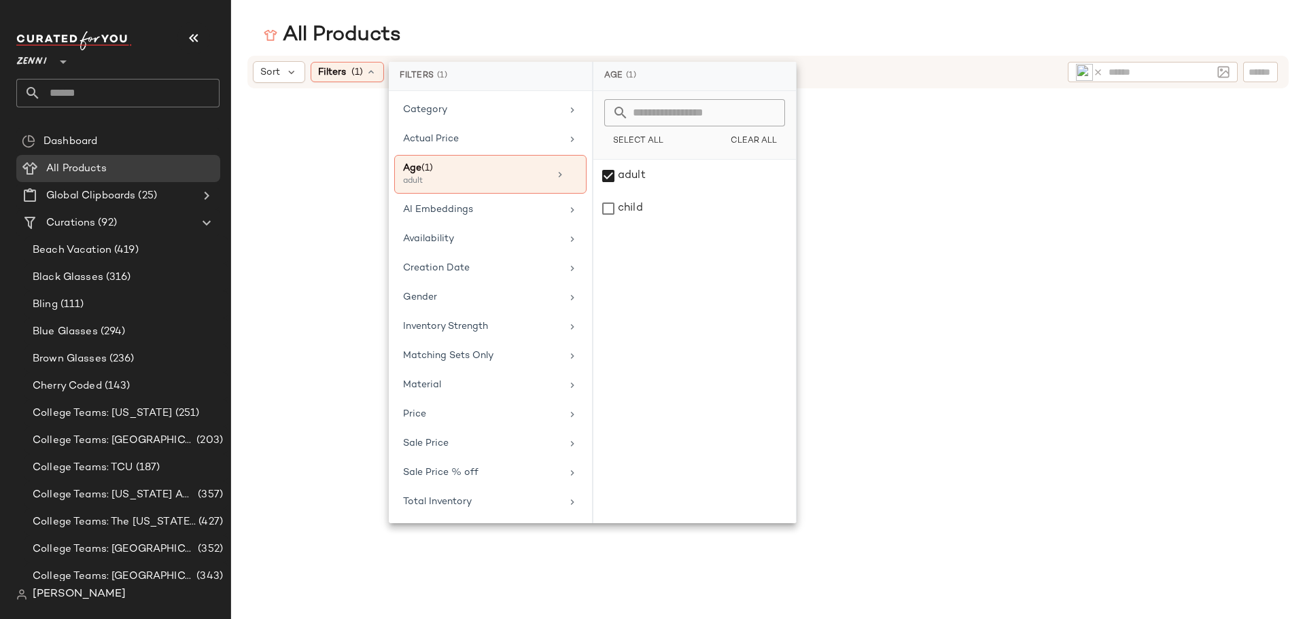
click at [886, 227] on div at bounding box center [768, 370] width 1069 height 558
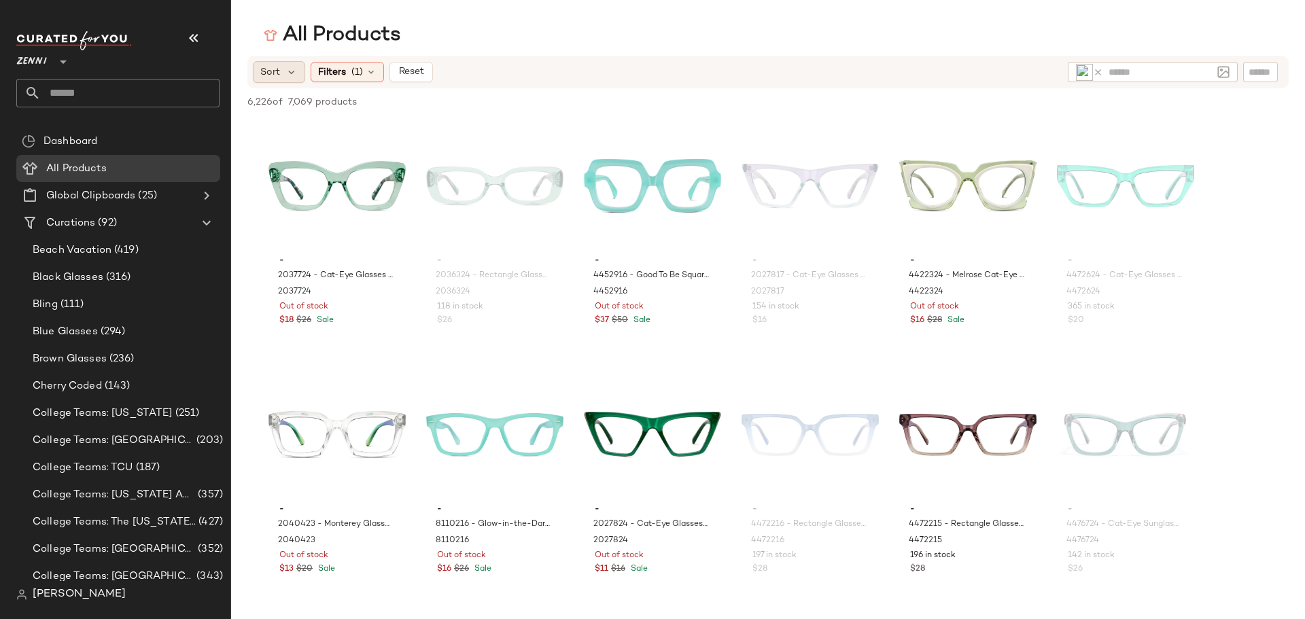
click at [289, 65] on div "Sort" at bounding box center [279, 72] width 52 height 22
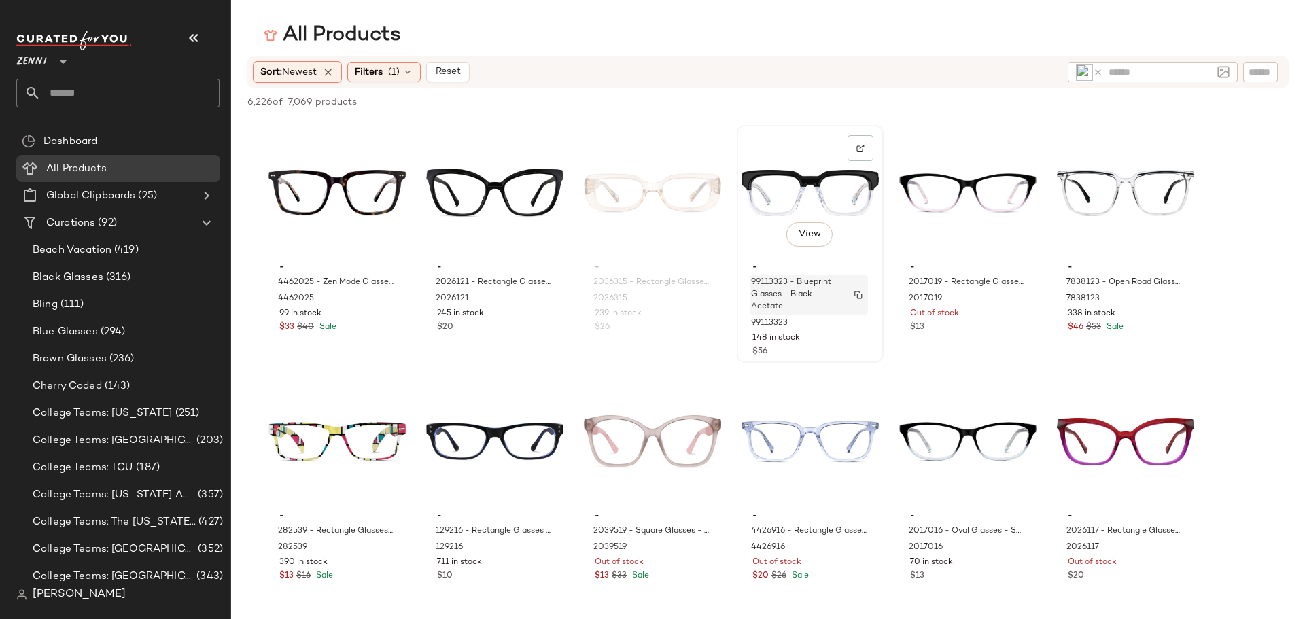
scroll to position [8771, 0]
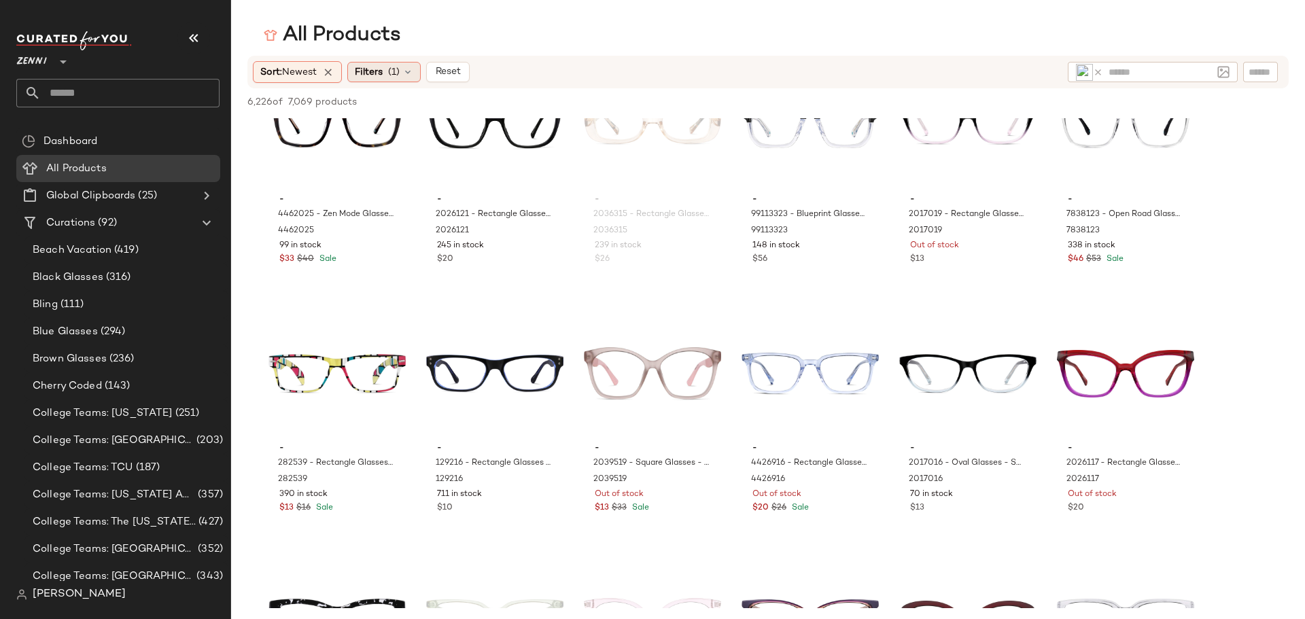
click at [410, 70] on icon at bounding box center [408, 72] width 11 height 11
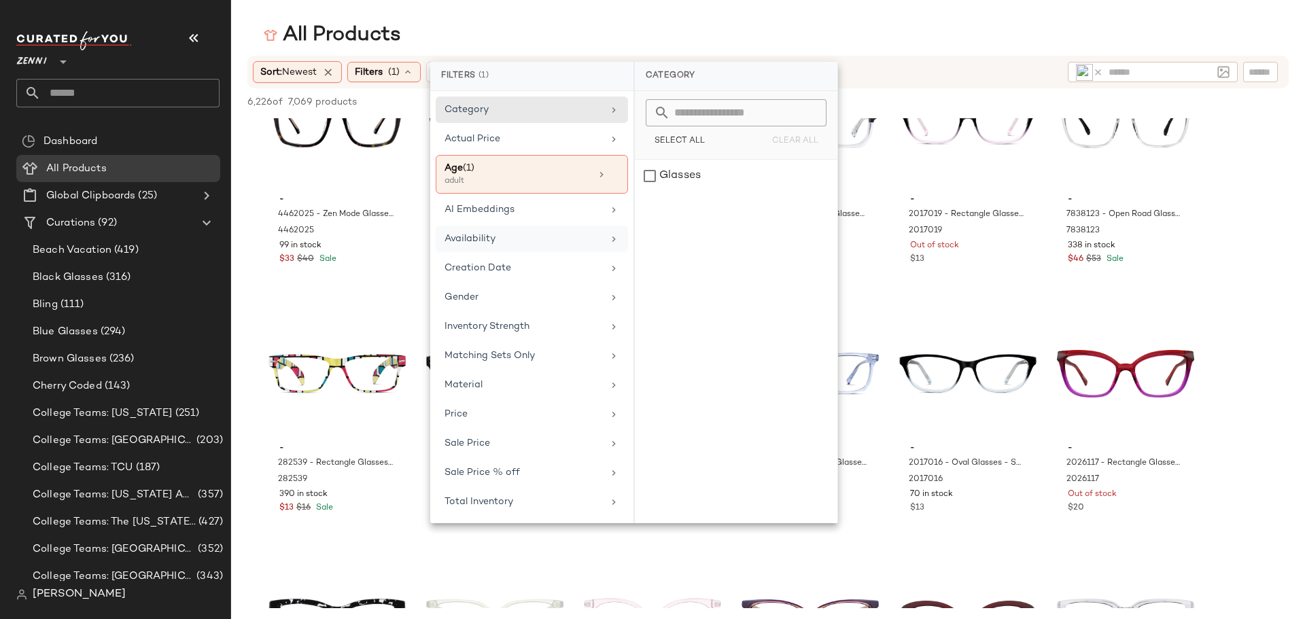
click at [492, 238] on div "Availability" at bounding box center [524, 239] width 158 height 14
click at [647, 192] on div "in_stock" at bounding box center [736, 208] width 203 height 33
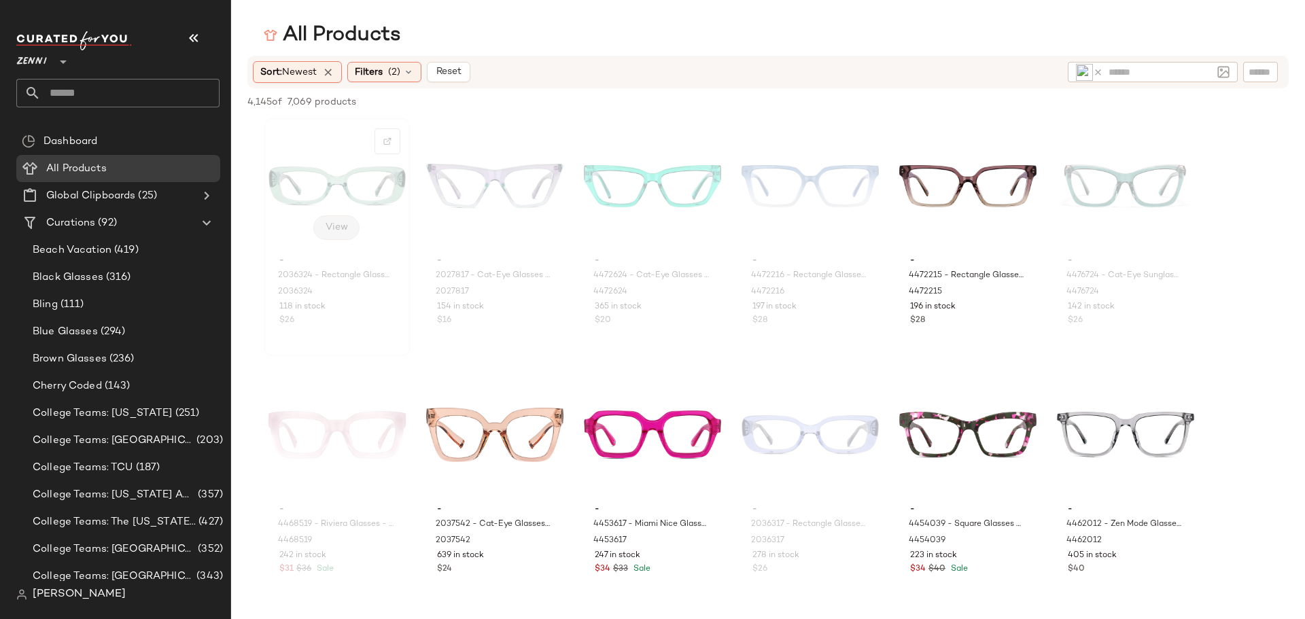
click at [330, 226] on span "View" at bounding box center [336, 227] width 23 height 11
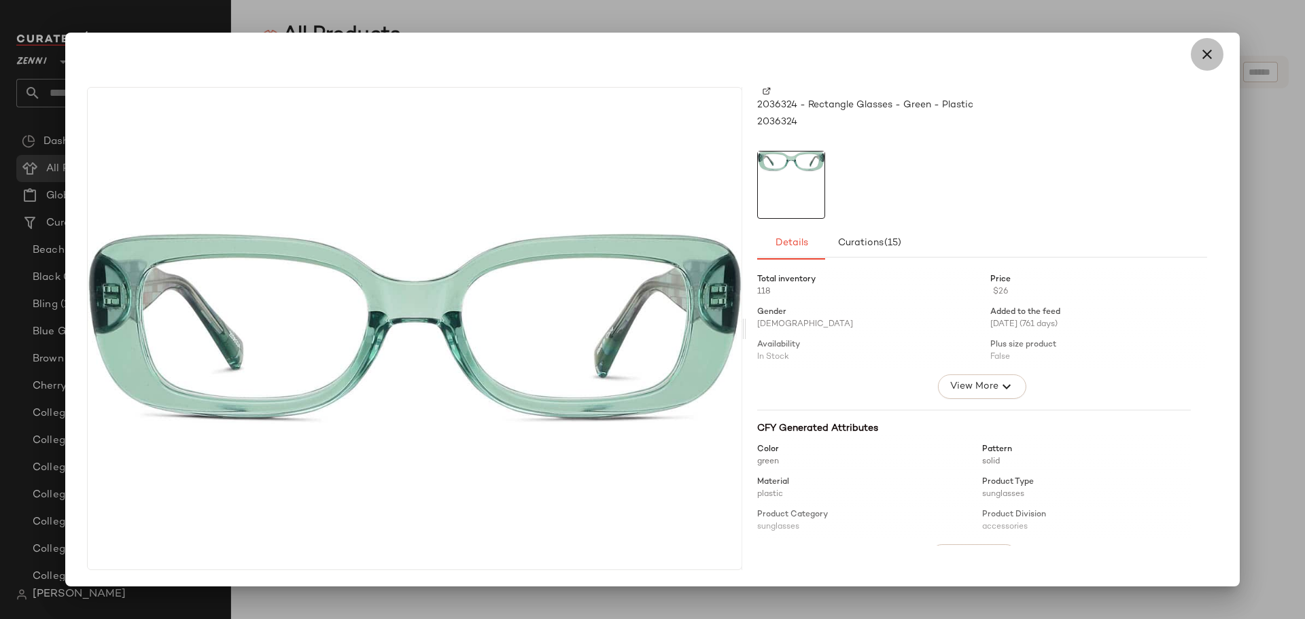
click at [1201, 50] on icon "button" at bounding box center [1207, 54] width 16 height 16
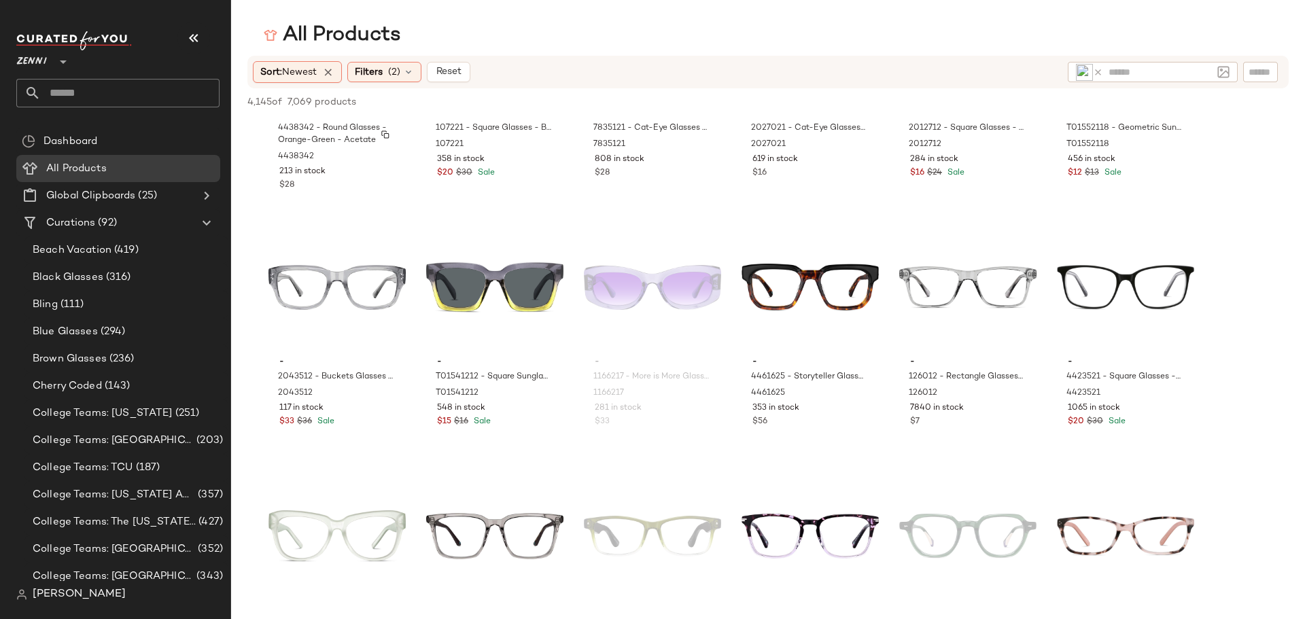
scroll to position [6867, 0]
drag, startPoint x: 479, startPoint y: 290, endPoint x: 459, endPoint y: 279, distance: 23.1
click at [459, 279] on div "View" at bounding box center [494, 287] width 137 height 126
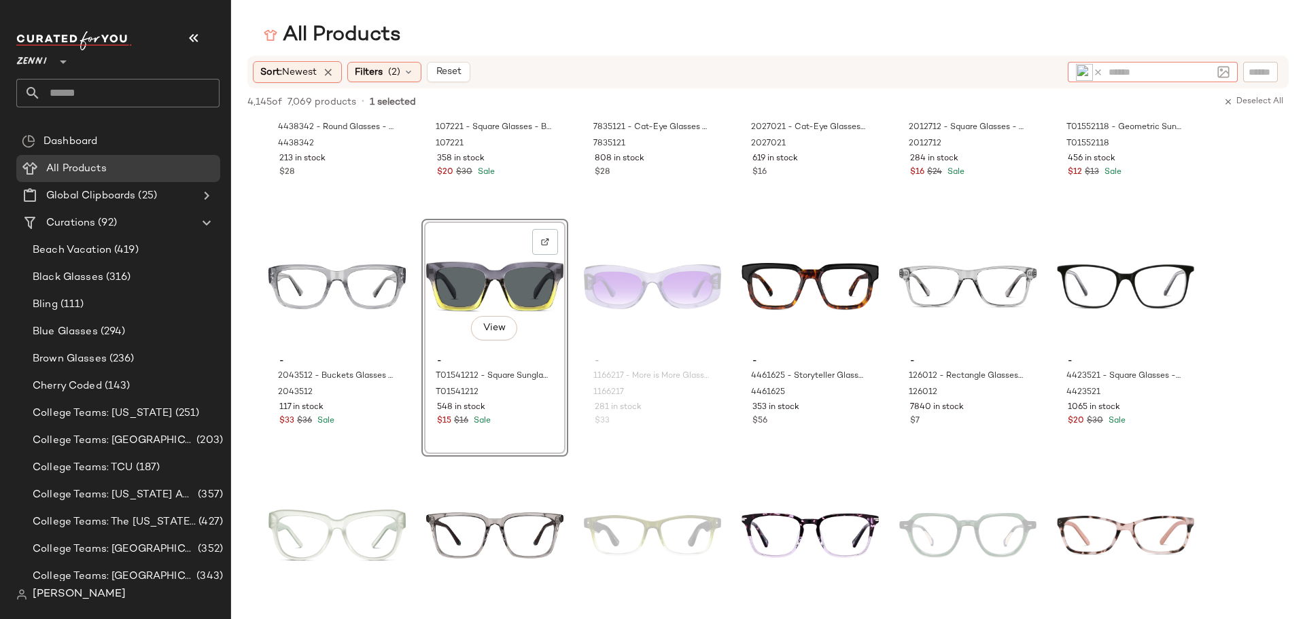
click at [1099, 73] on icon at bounding box center [1098, 72] width 10 height 10
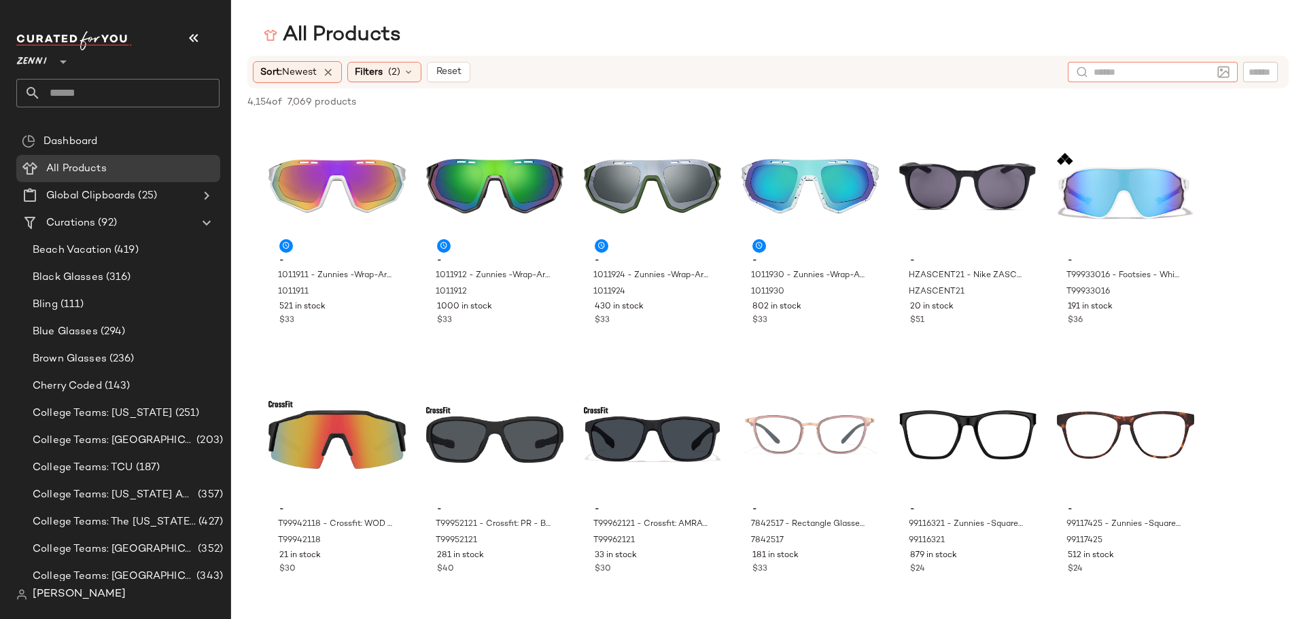
click at [87, 93] on input "text" at bounding box center [130, 93] width 179 height 29
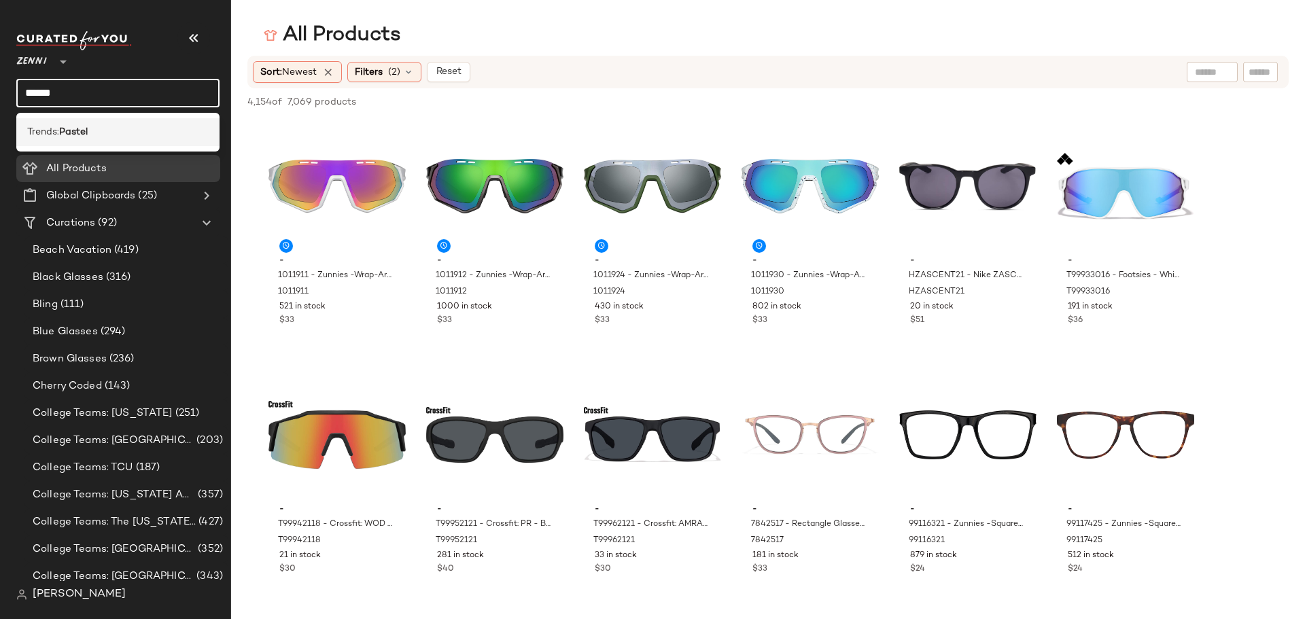
type input "******"
click at [97, 128] on div "Trends: Pastel" at bounding box center [118, 132] width 182 height 14
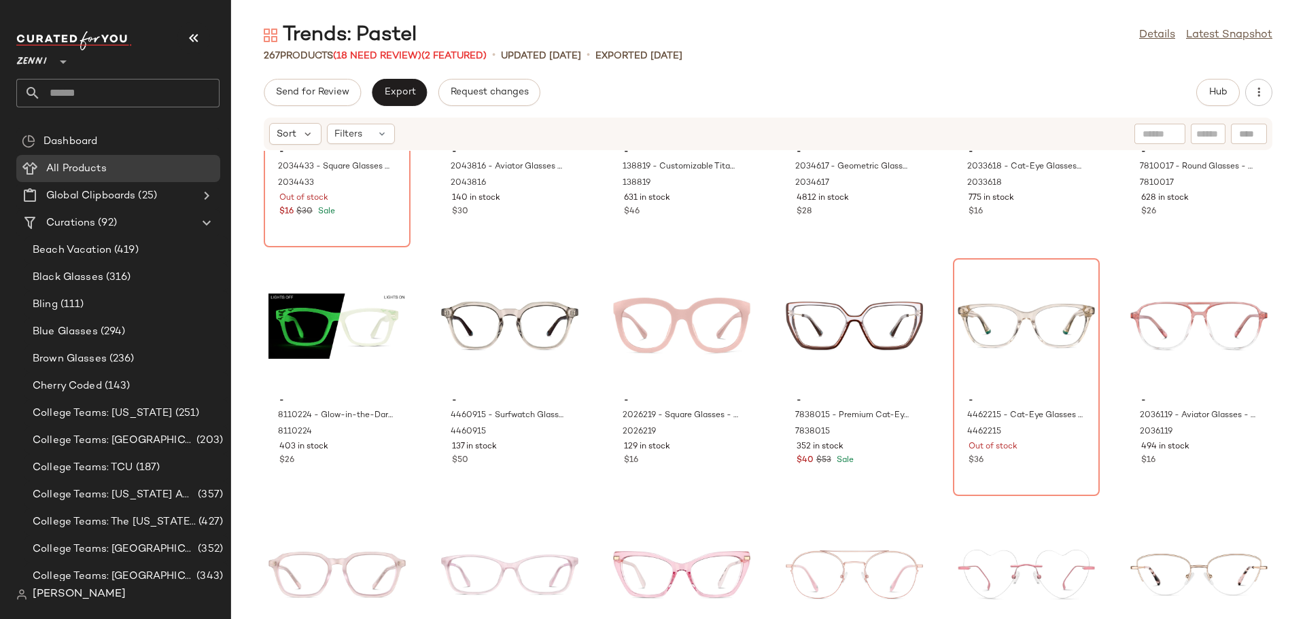
scroll to position [5382, 0]
click at [812, 315] on div "View" at bounding box center [854, 325] width 137 height 126
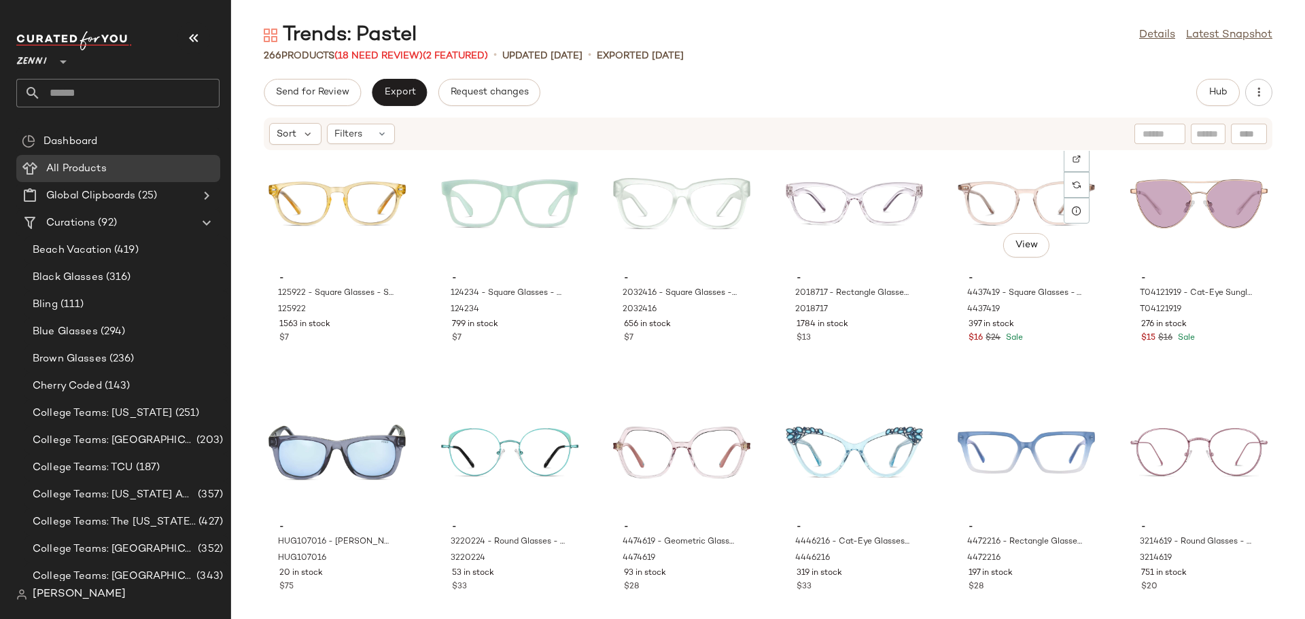
scroll to position [9802, 0]
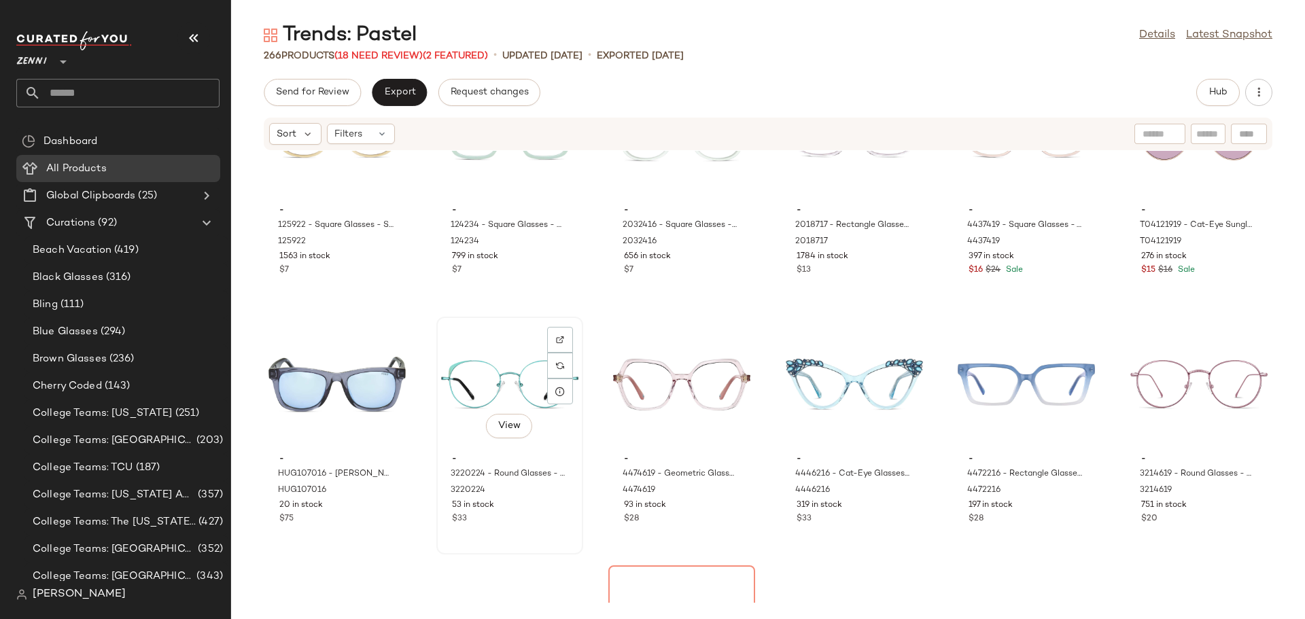
click at [486, 398] on div "View" at bounding box center [509, 385] width 137 height 126
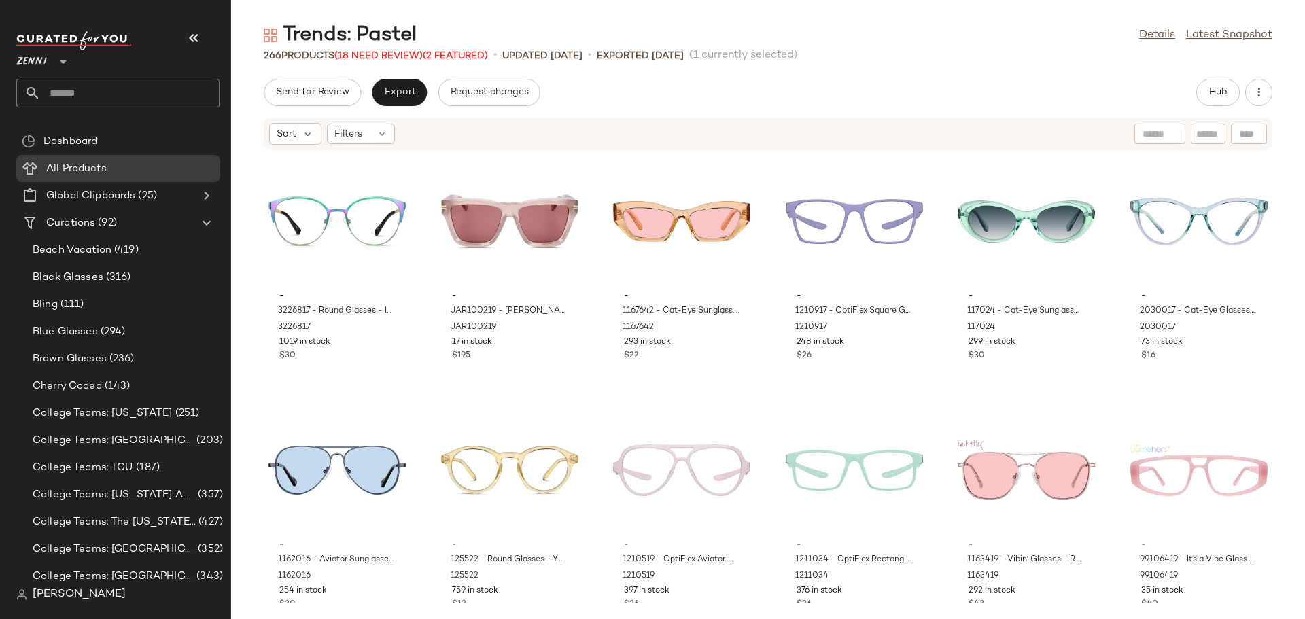
click at [1203, 72] on div "Trends: Pastel Details Latest Snapshot 266 Products (18 Need Review) (2 Feature…" at bounding box center [768, 321] width 1074 height 598
click at [1216, 88] on span "Hub" at bounding box center [1218, 92] width 19 height 11
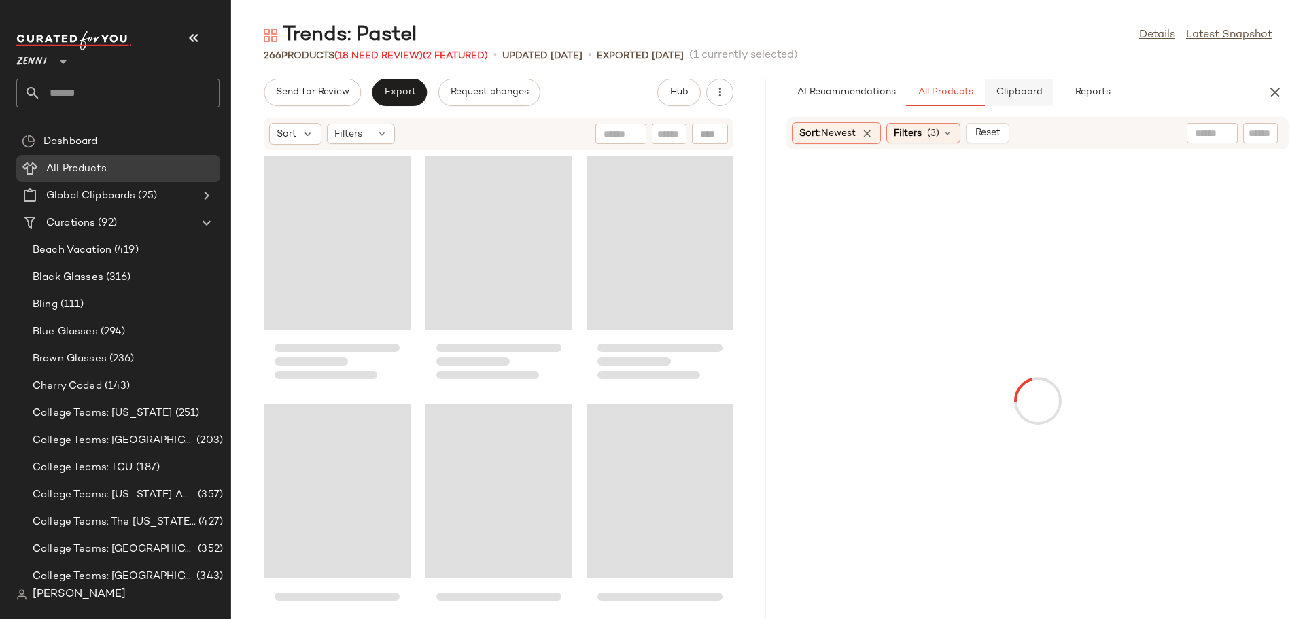
scroll to position [29862, 0]
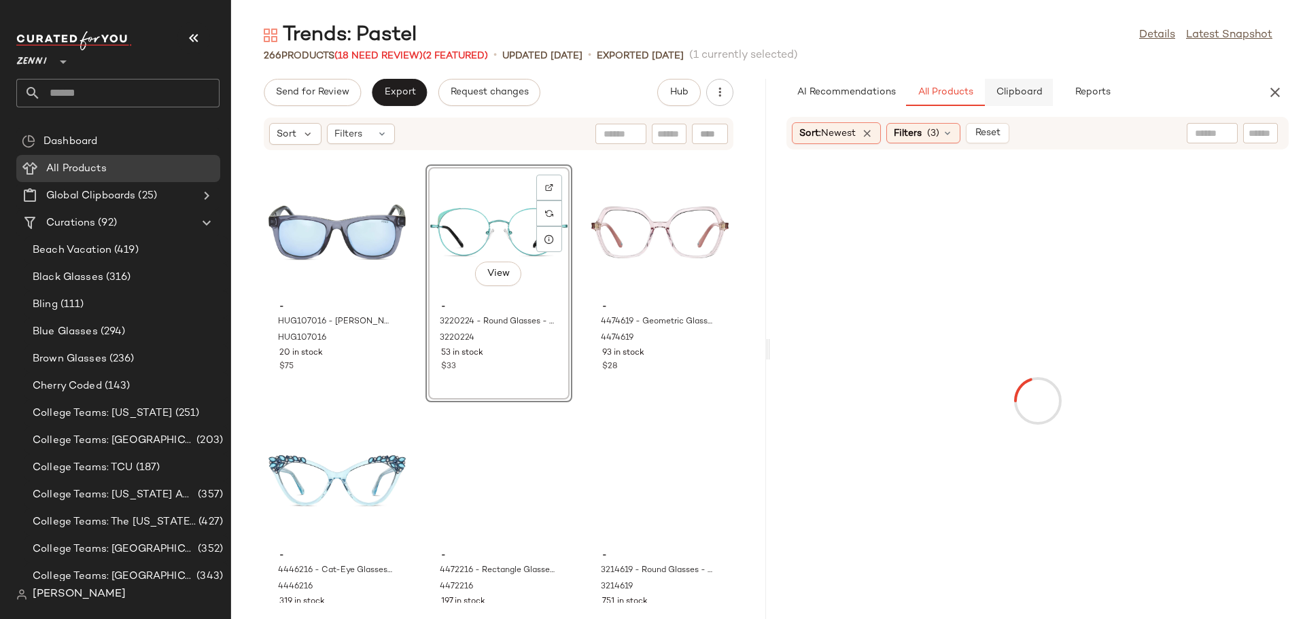
click at [1028, 101] on button "Clipboard" at bounding box center [1019, 92] width 68 height 27
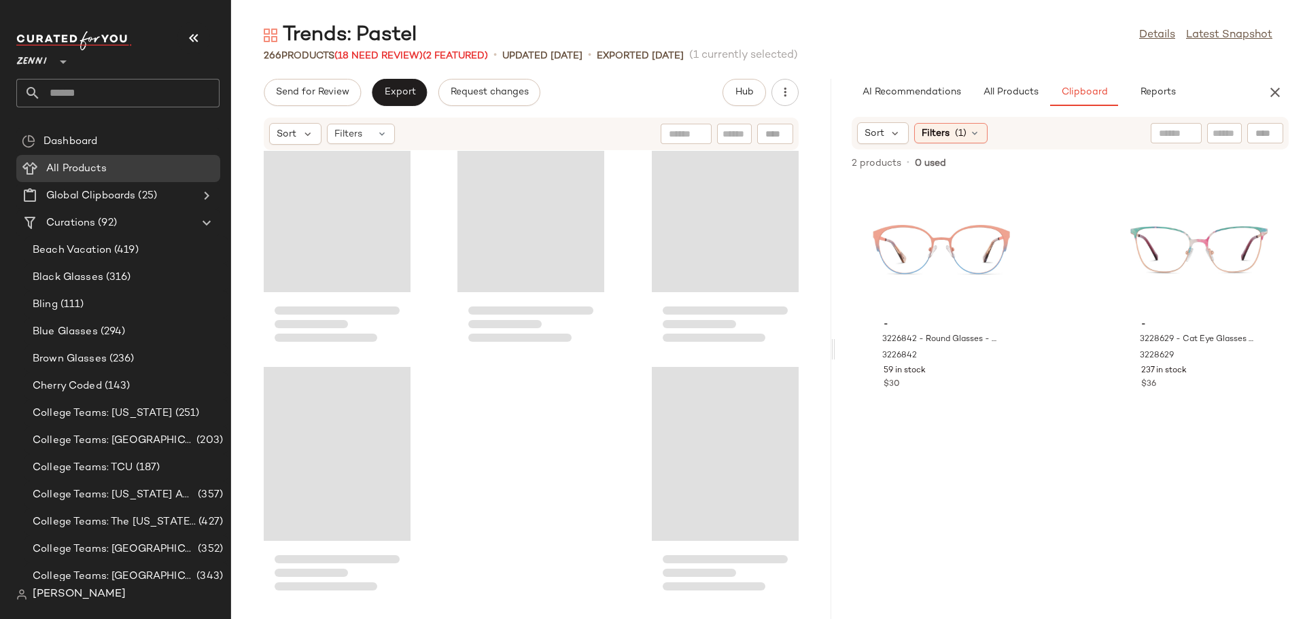
drag, startPoint x: 770, startPoint y: 354, endPoint x: 838, endPoint y: 352, distance: 68.0
click at [838, 352] on div "Trends: Pastel Details Latest Snapshot 266 Products (18 Need Review) (2 Feature…" at bounding box center [768, 321] width 1074 height 598
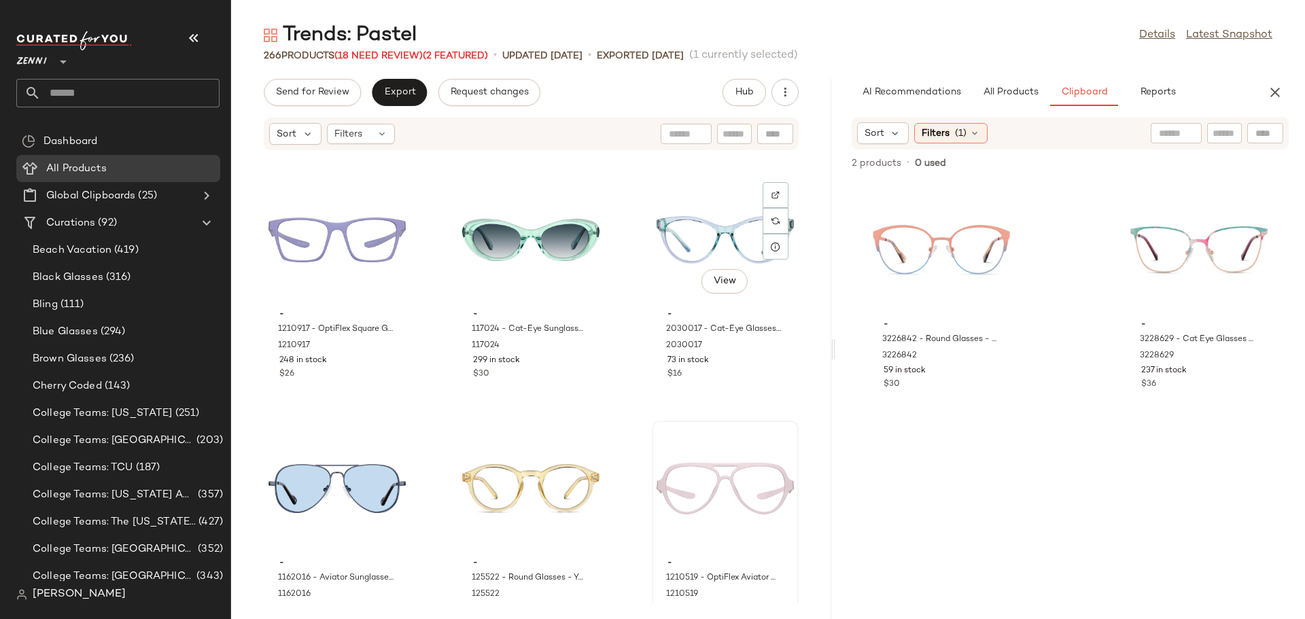
scroll to position [272, 0]
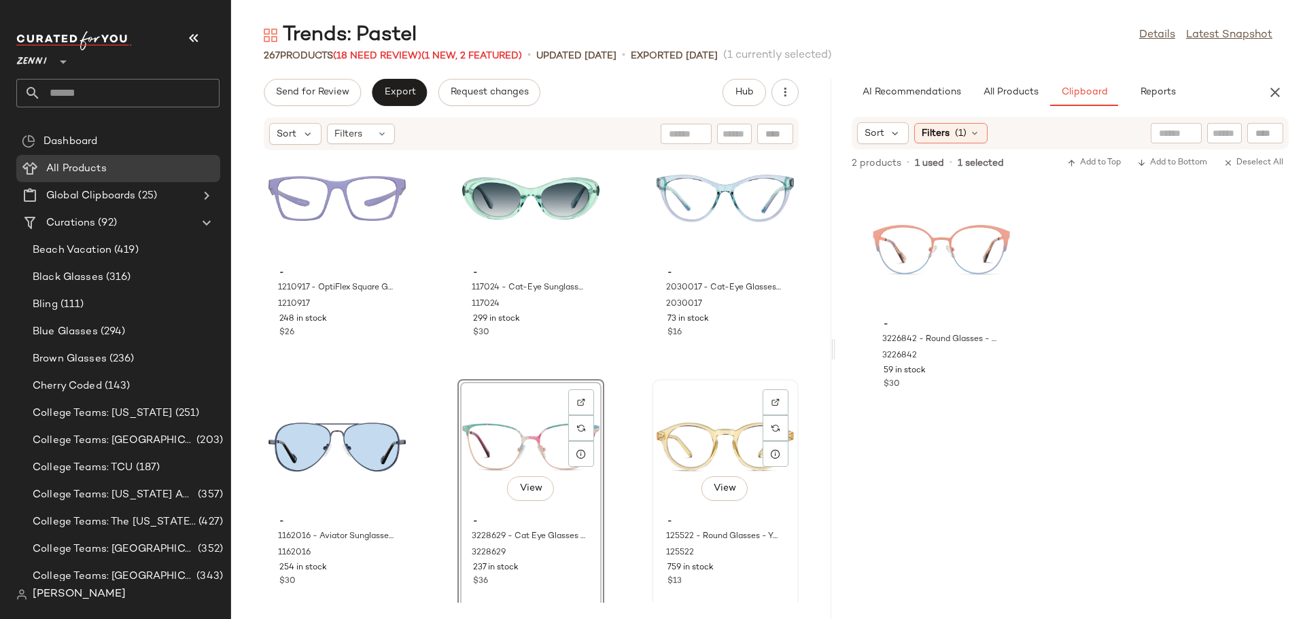
click at [681, 430] on div "View" at bounding box center [725, 447] width 137 height 126
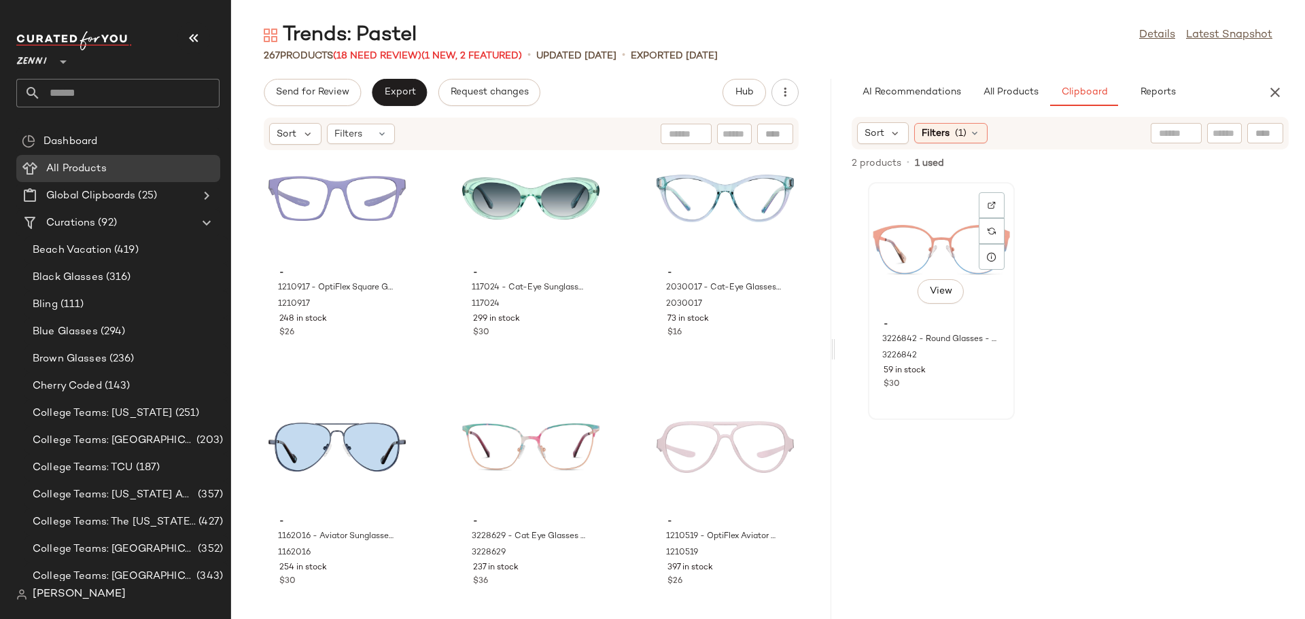
click at [919, 264] on div "View" at bounding box center [941, 250] width 137 height 126
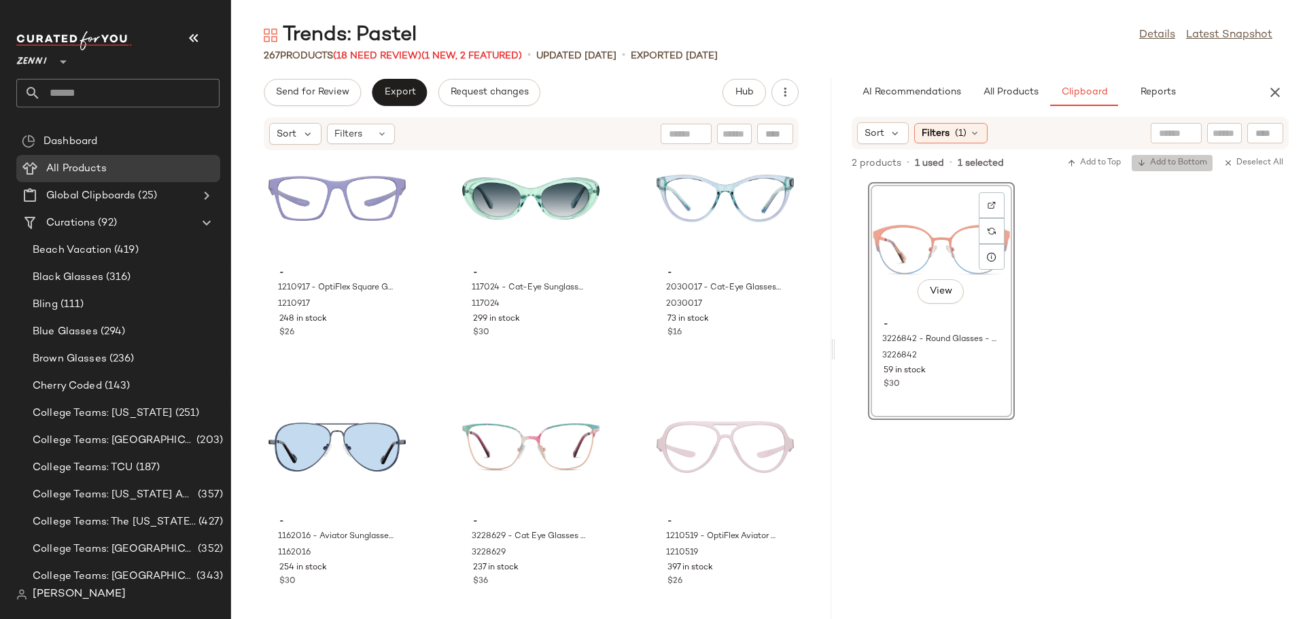
click at [1168, 165] on span "Add to Bottom" at bounding box center [1172, 163] width 70 height 10
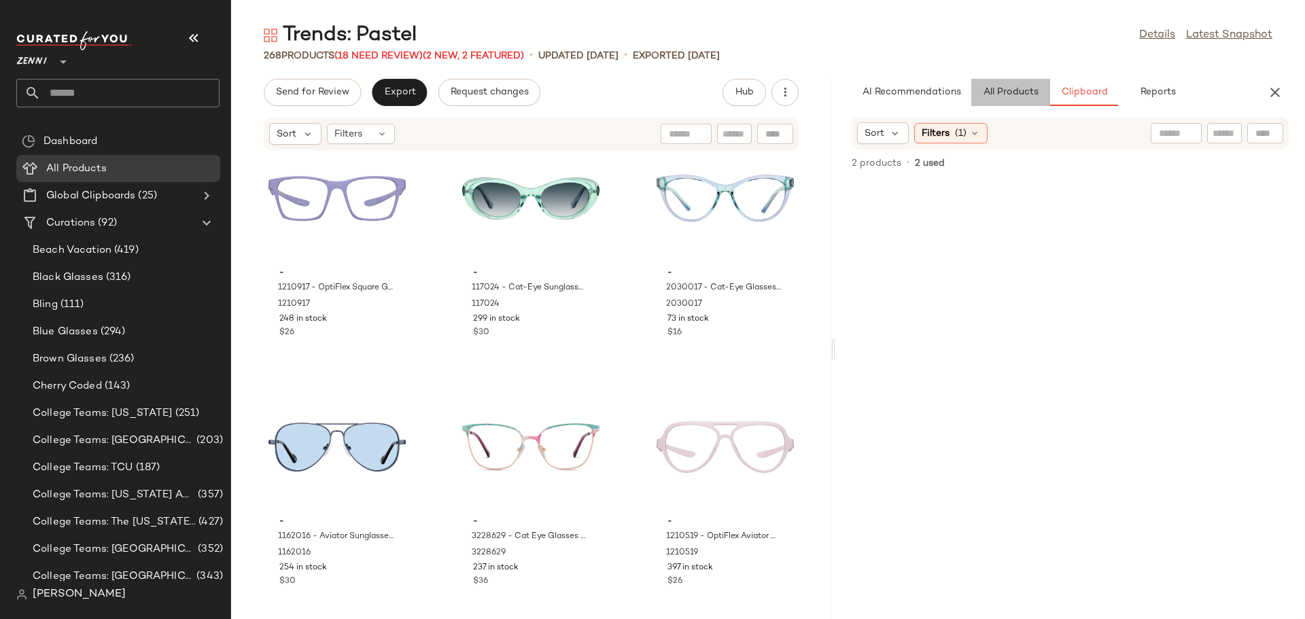
click at [1028, 94] on span "All Products" at bounding box center [1011, 92] width 56 height 11
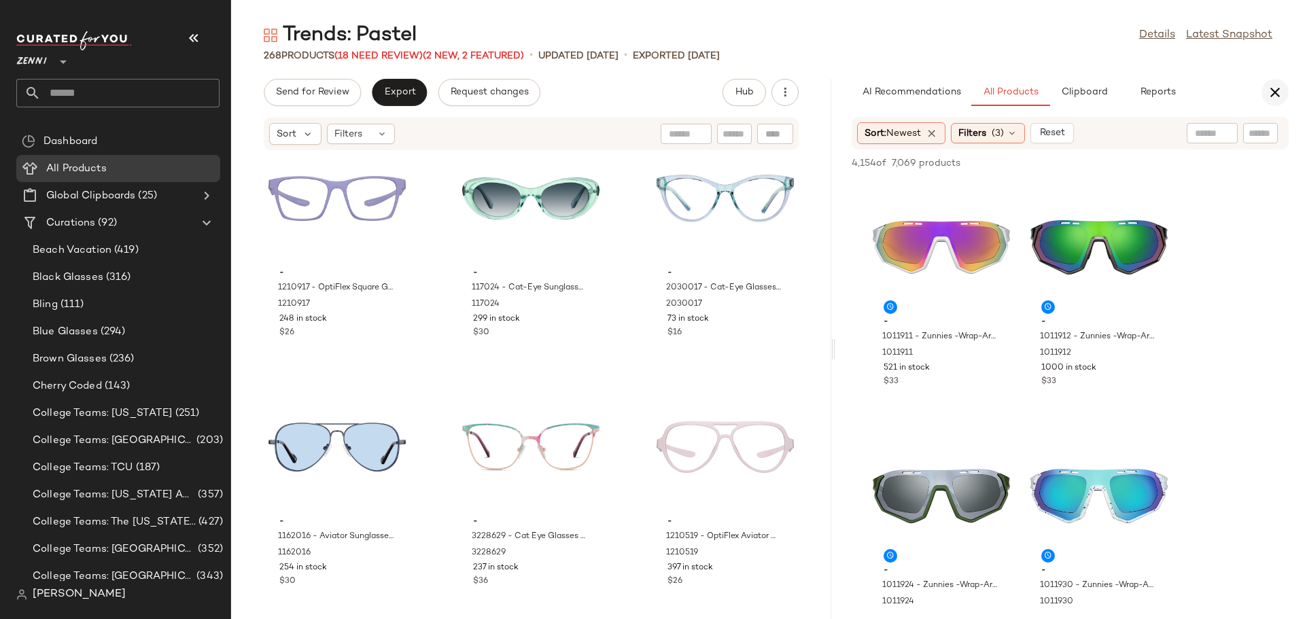
click at [1276, 93] on icon "button" at bounding box center [1275, 92] width 16 height 16
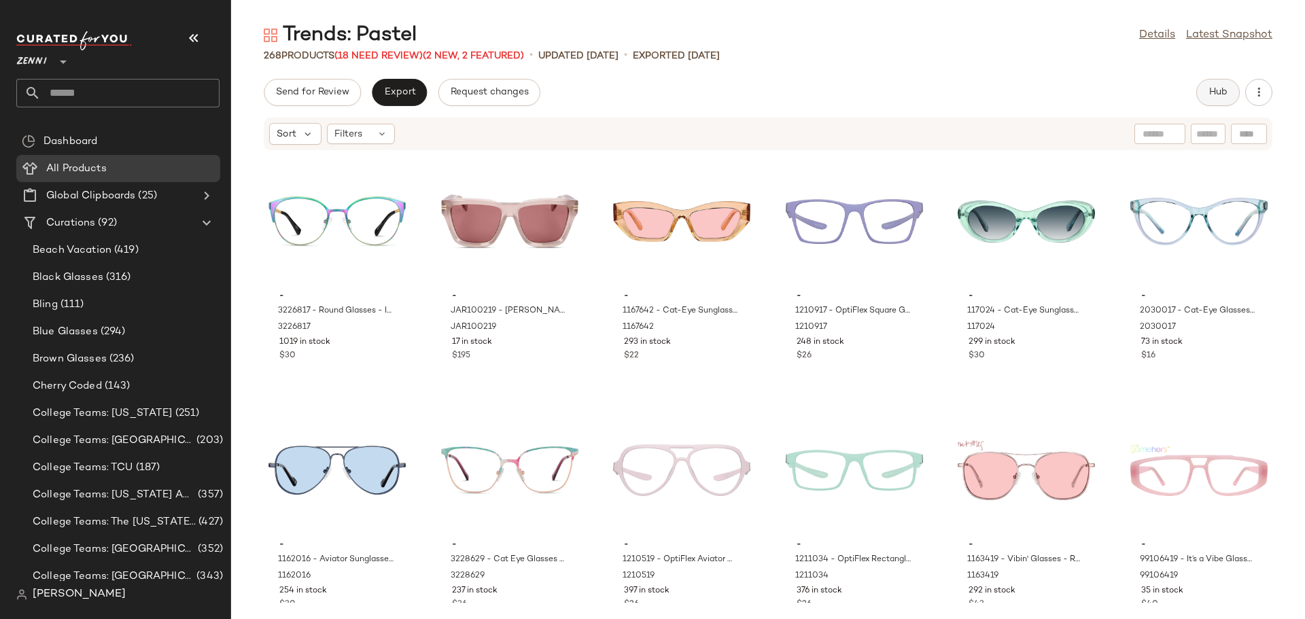
click at [1221, 98] on span "Hub" at bounding box center [1218, 92] width 19 height 11
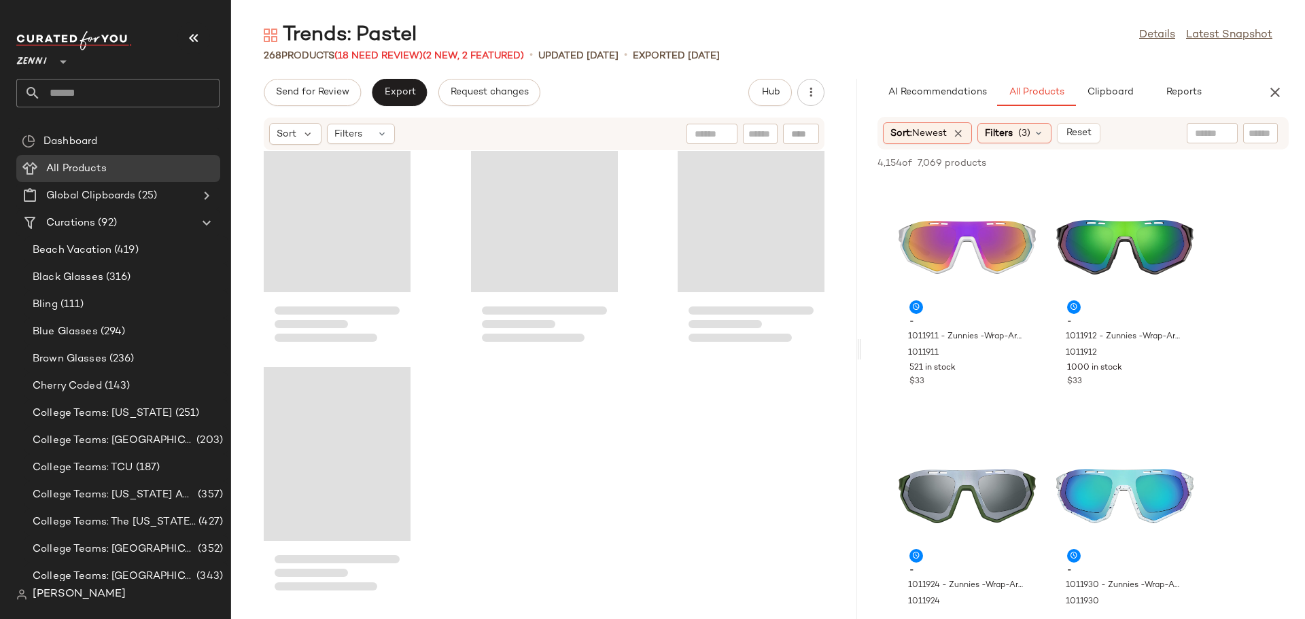
drag, startPoint x: 767, startPoint y: 349, endPoint x: 861, endPoint y: 352, distance: 94.5
click at [861, 352] on div "Trends: Pastel Details Latest Snapshot 268 Products (18 Need Review) (2 New, 2 …" at bounding box center [768, 321] width 1074 height 598
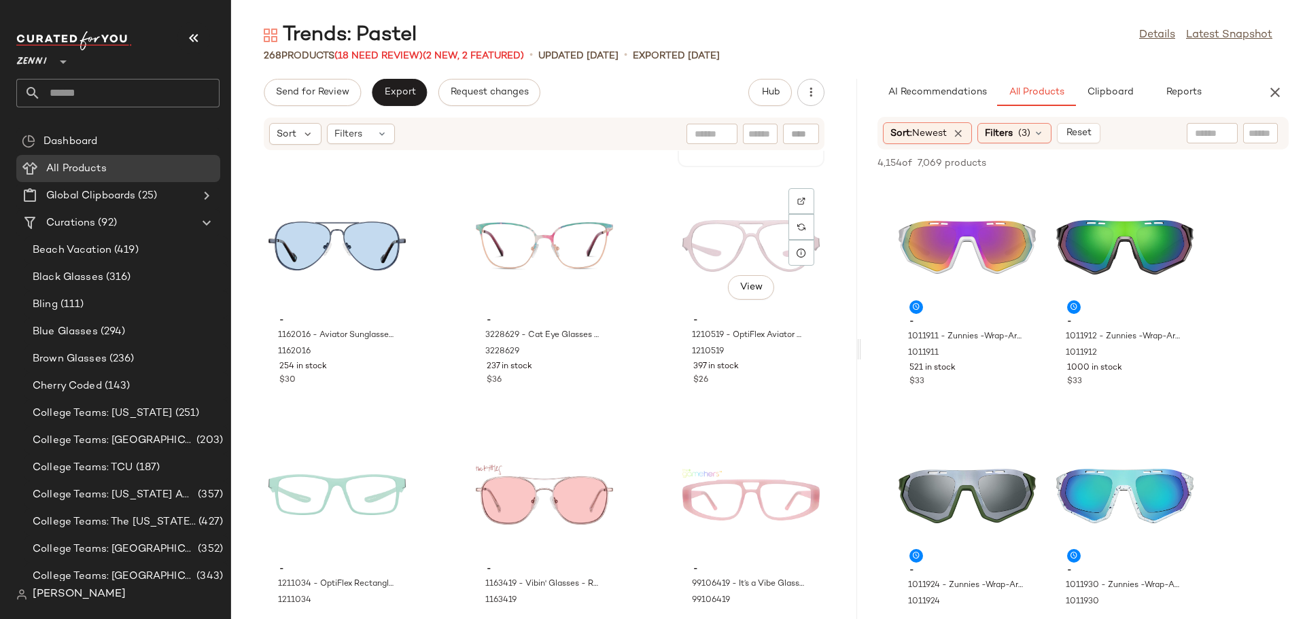
scroll to position [487, 0]
click at [1277, 91] on icon "button" at bounding box center [1275, 92] width 16 height 16
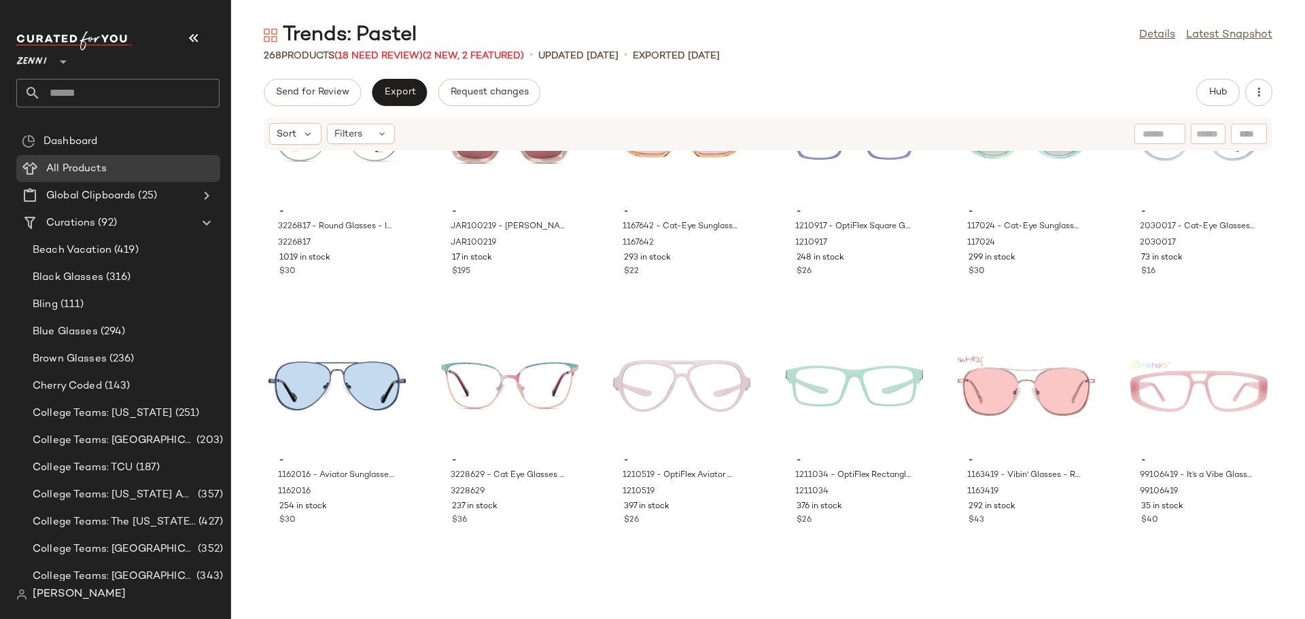
scroll to position [0, 0]
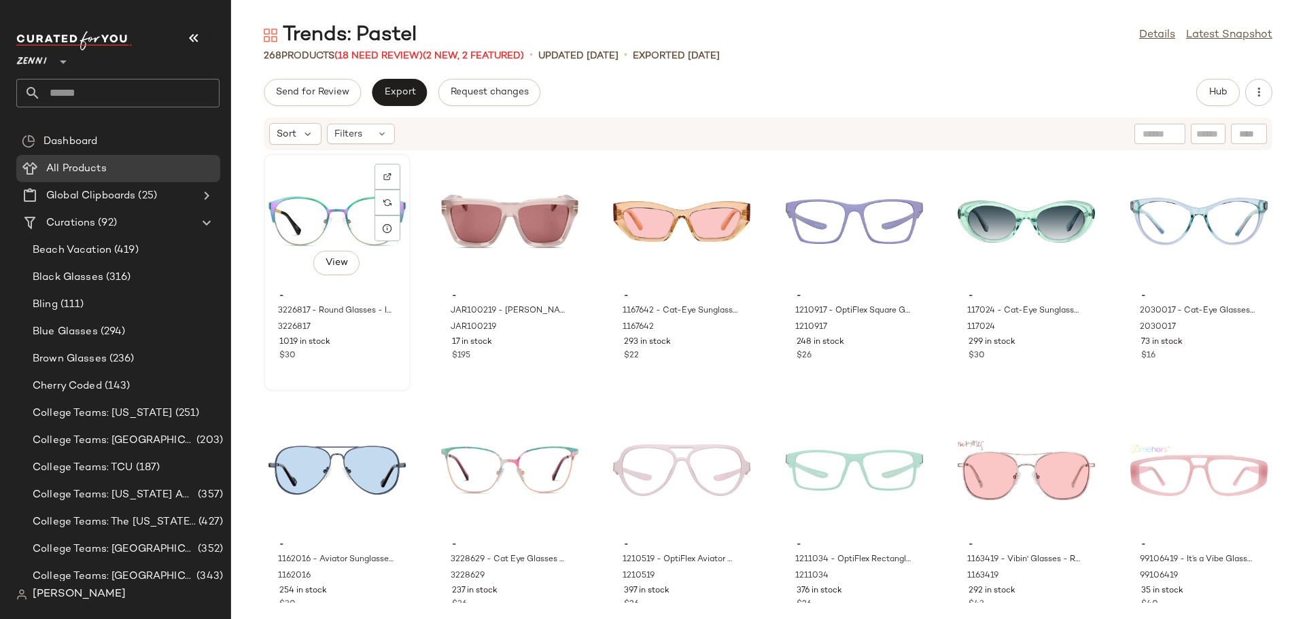
click at [387, 362] on div "- 3226817 - Round Glasses - Iridescent - Stainless Steel 3226817 1019 in stock …" at bounding box center [337, 324] width 137 height 79
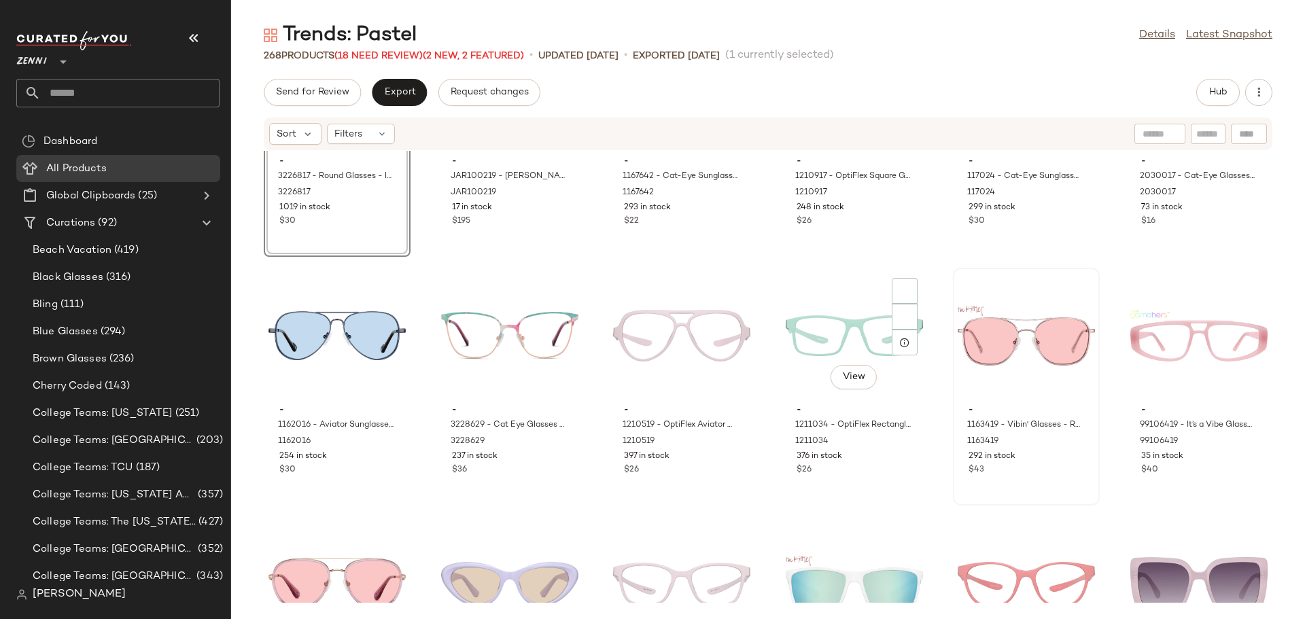
scroll to position [136, 0]
click at [1184, 481] on div "View - 99106419 - It’s a Vibe Glasses - Pink - Plastic 99106419 35 in stock $40" at bounding box center [1199, 385] width 144 height 235
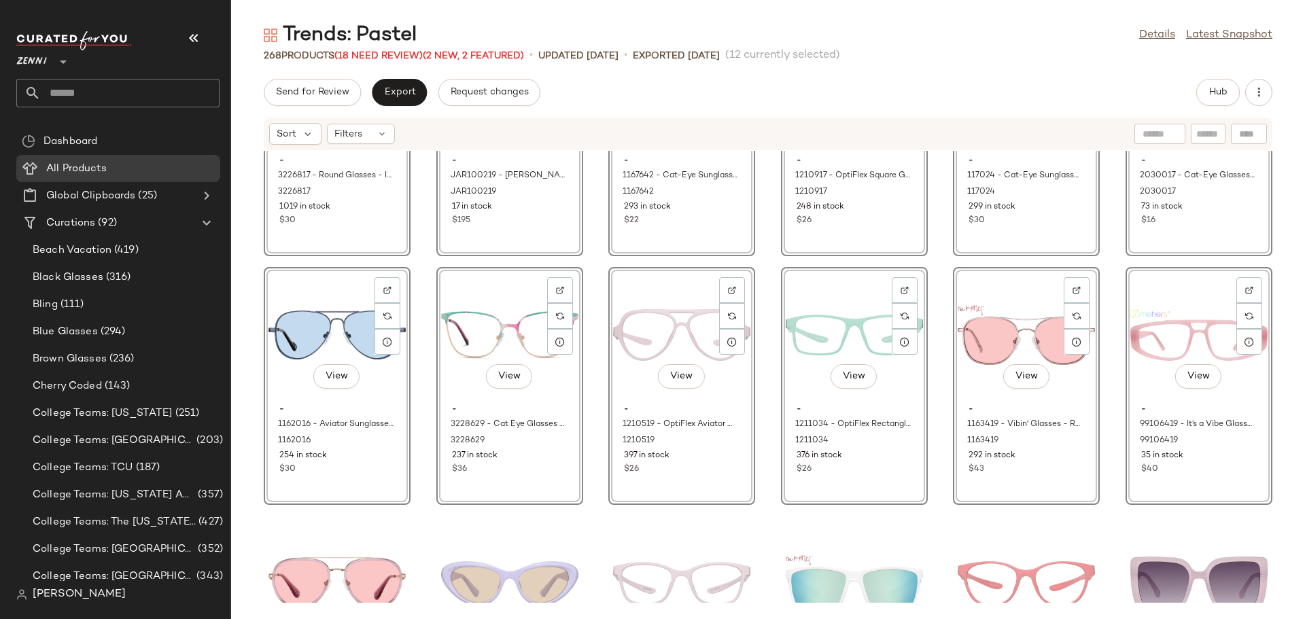
scroll to position [136, 0]
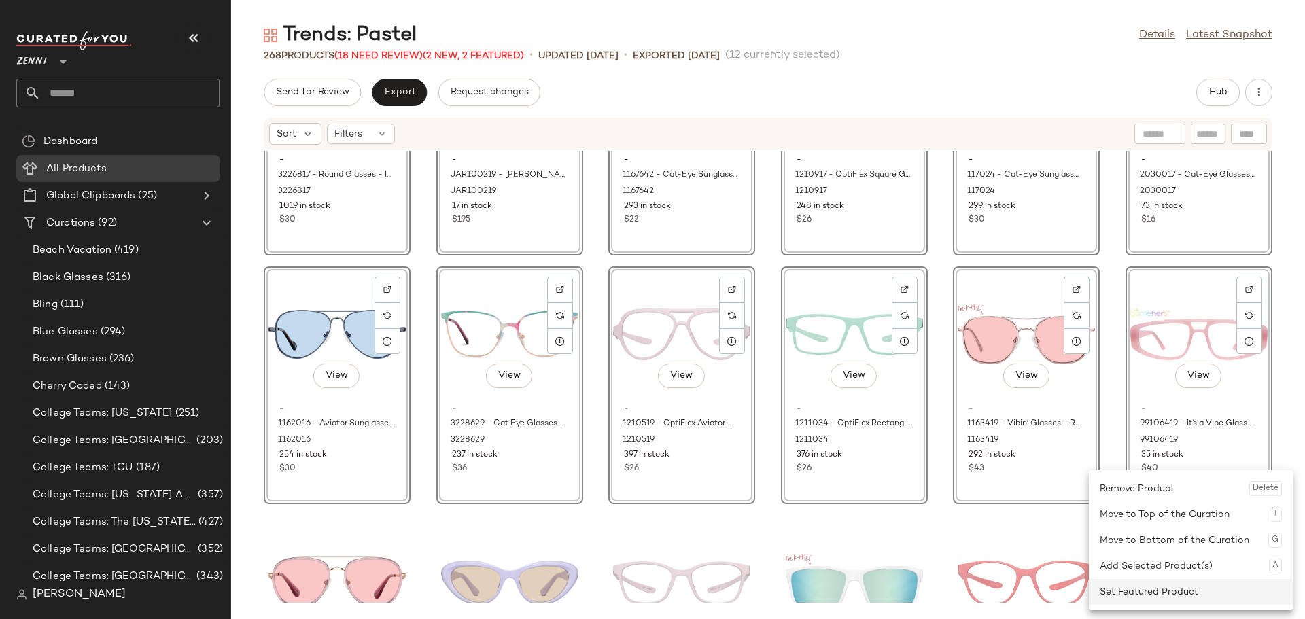
click at [1188, 595] on div "Set Featured Product" at bounding box center [1191, 592] width 182 height 26
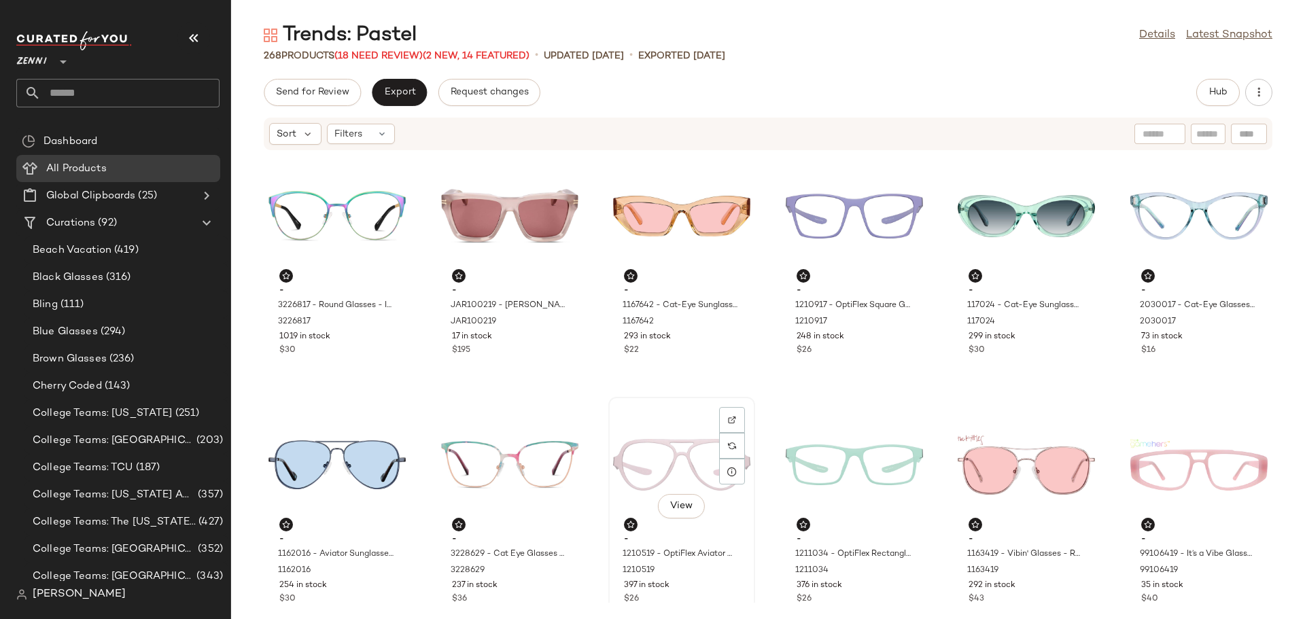
scroll to position [0, 0]
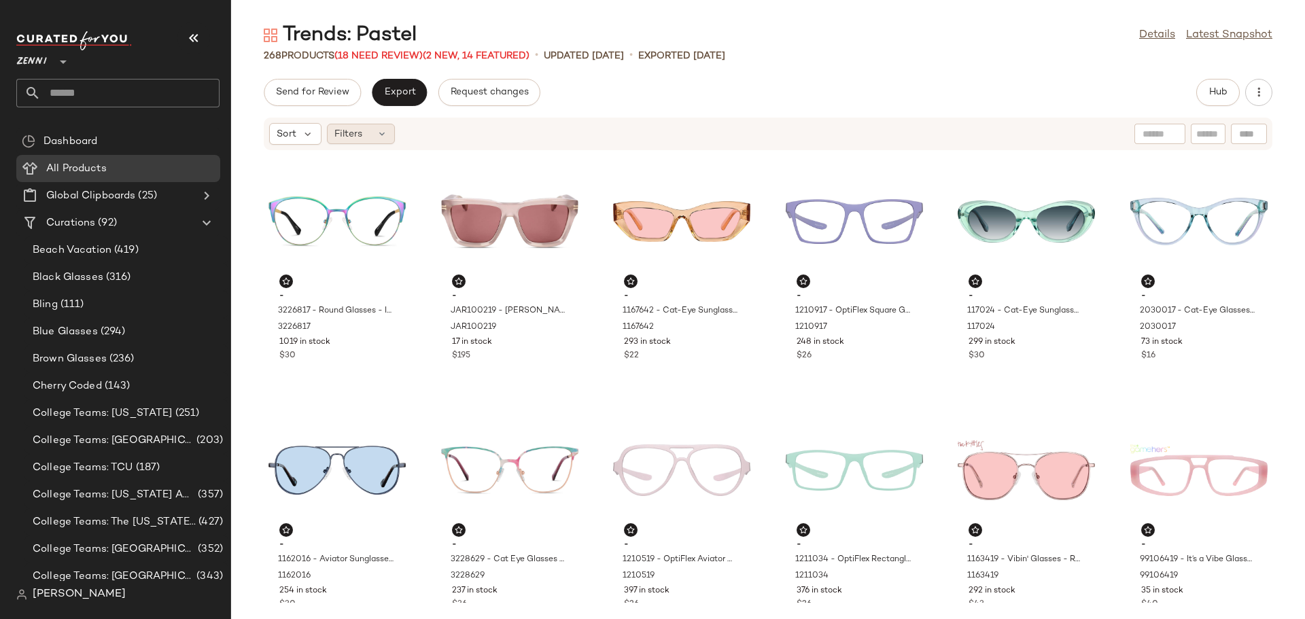
click at [366, 133] on div "Filters" at bounding box center [361, 134] width 68 height 20
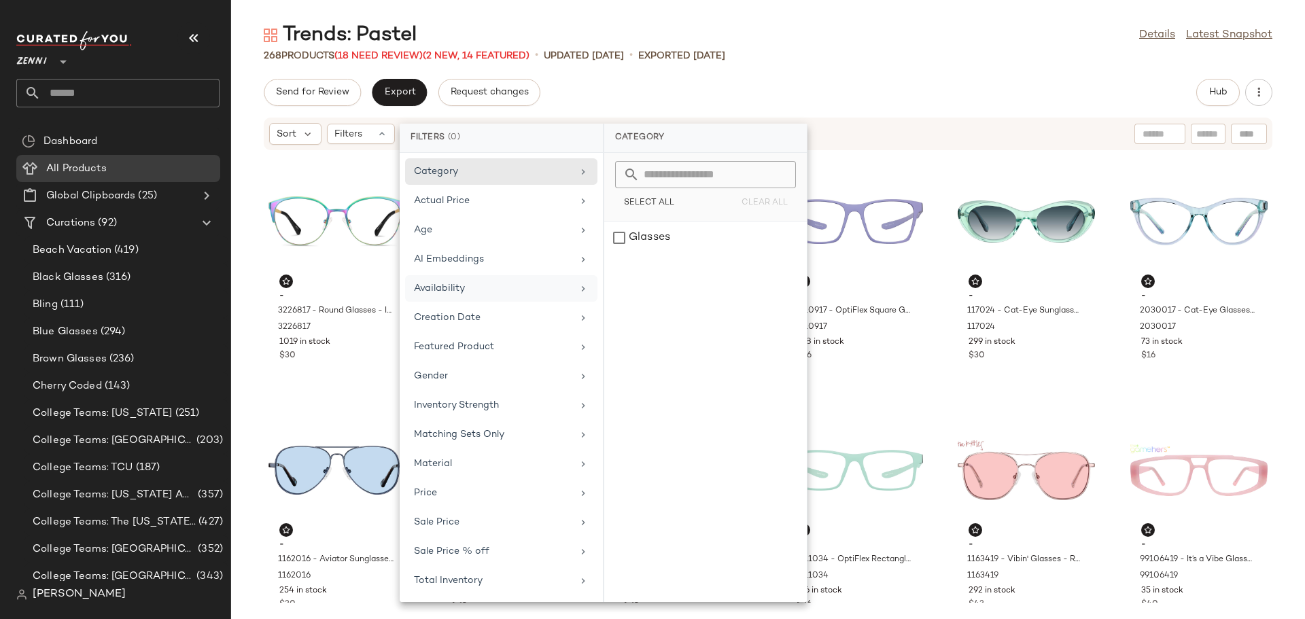
click at [463, 282] on div "Availability" at bounding box center [493, 288] width 158 height 14
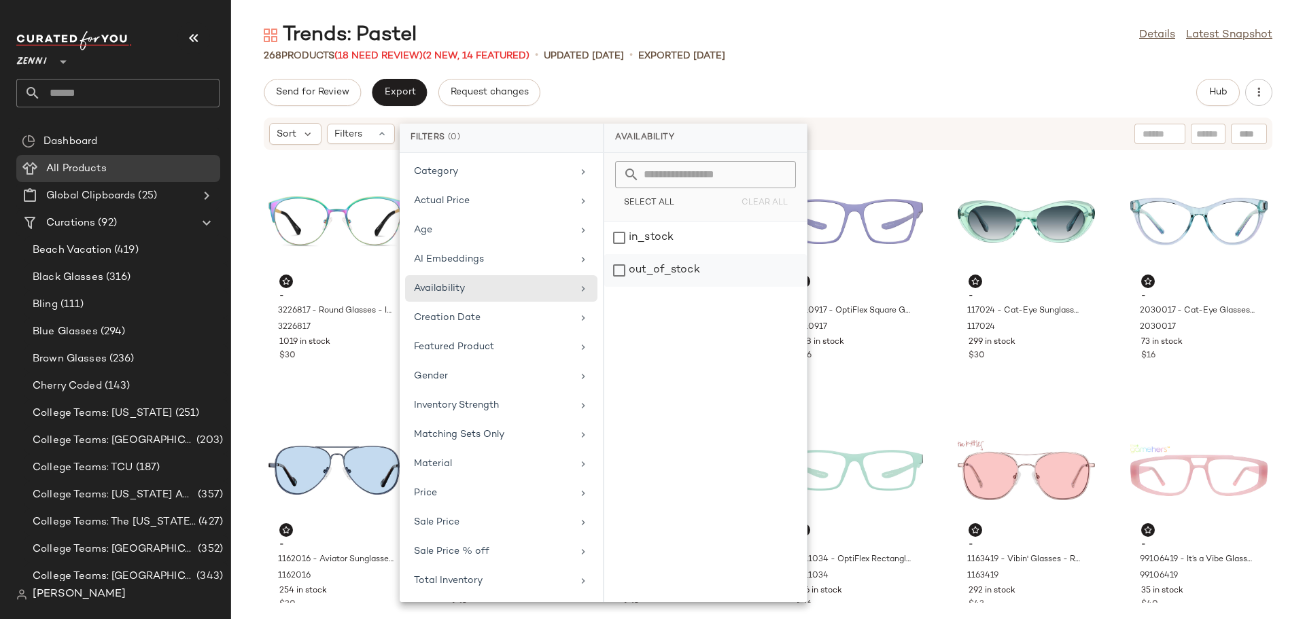
click at [612, 271] on div "out_of_stock" at bounding box center [705, 270] width 203 height 33
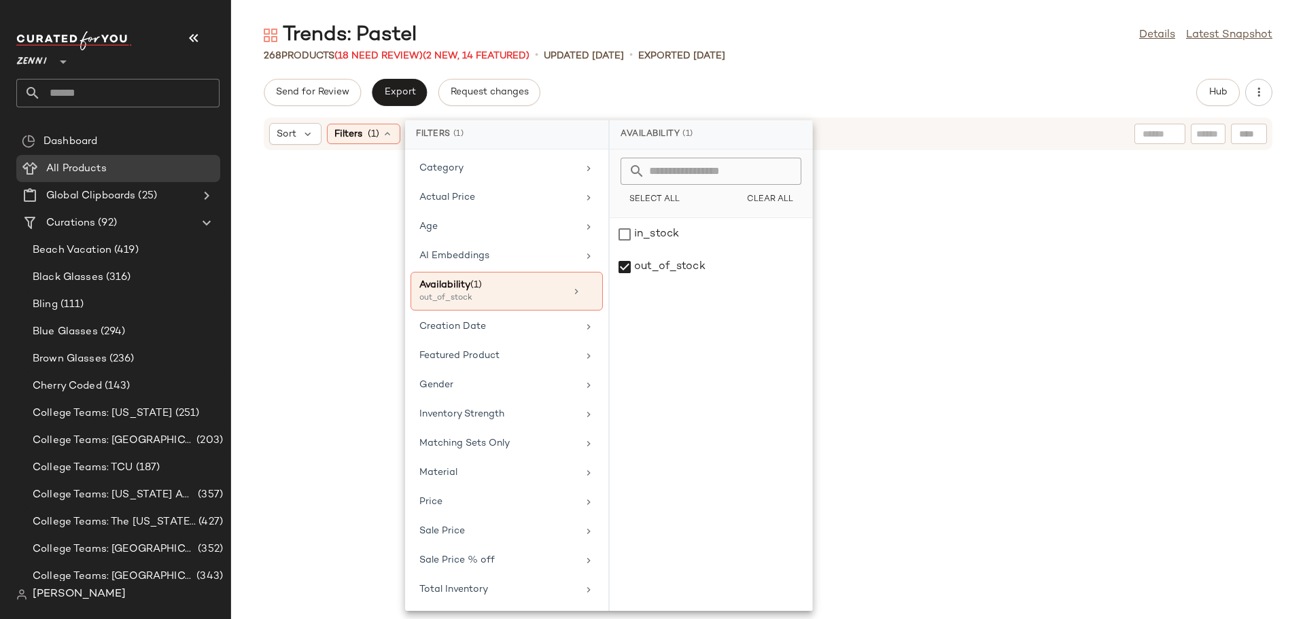
click at [941, 324] on div at bounding box center [768, 377] width 1069 height 447
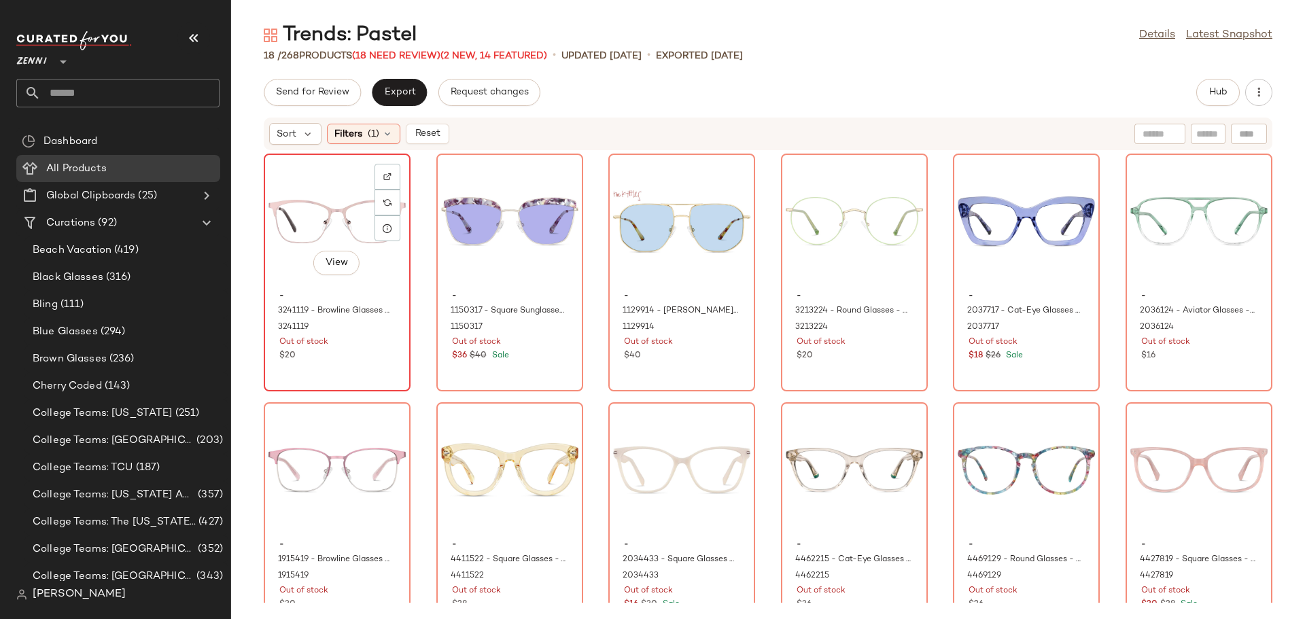
click at [296, 296] on span "-" at bounding box center [337, 296] width 116 height 12
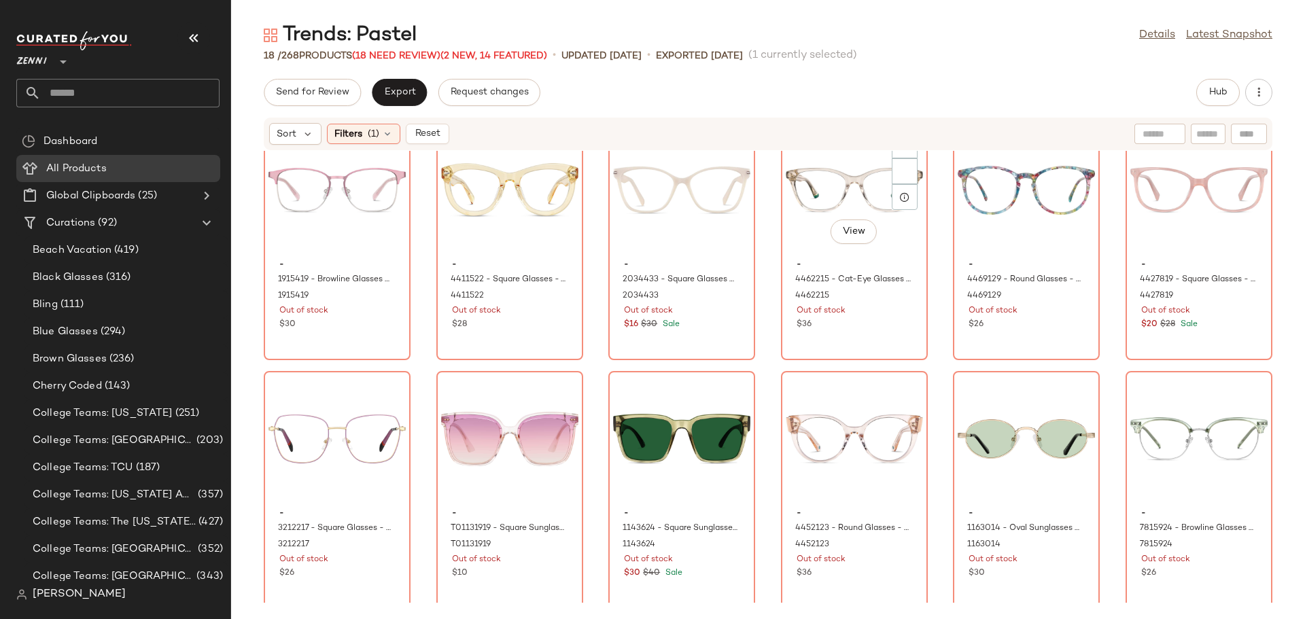
scroll to position [297, 0]
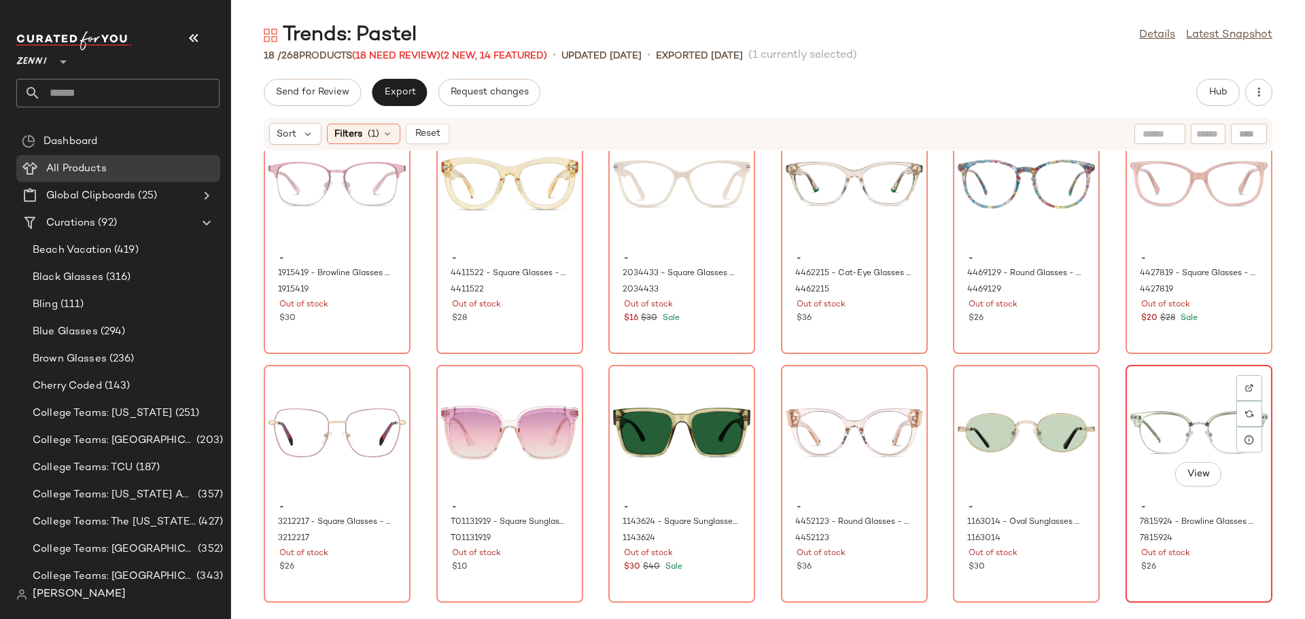
click at [1165, 574] on div "- 7815924 - Browline Glasses - Green - Mixed 7815924 Out of stock $26" at bounding box center [1199, 535] width 137 height 79
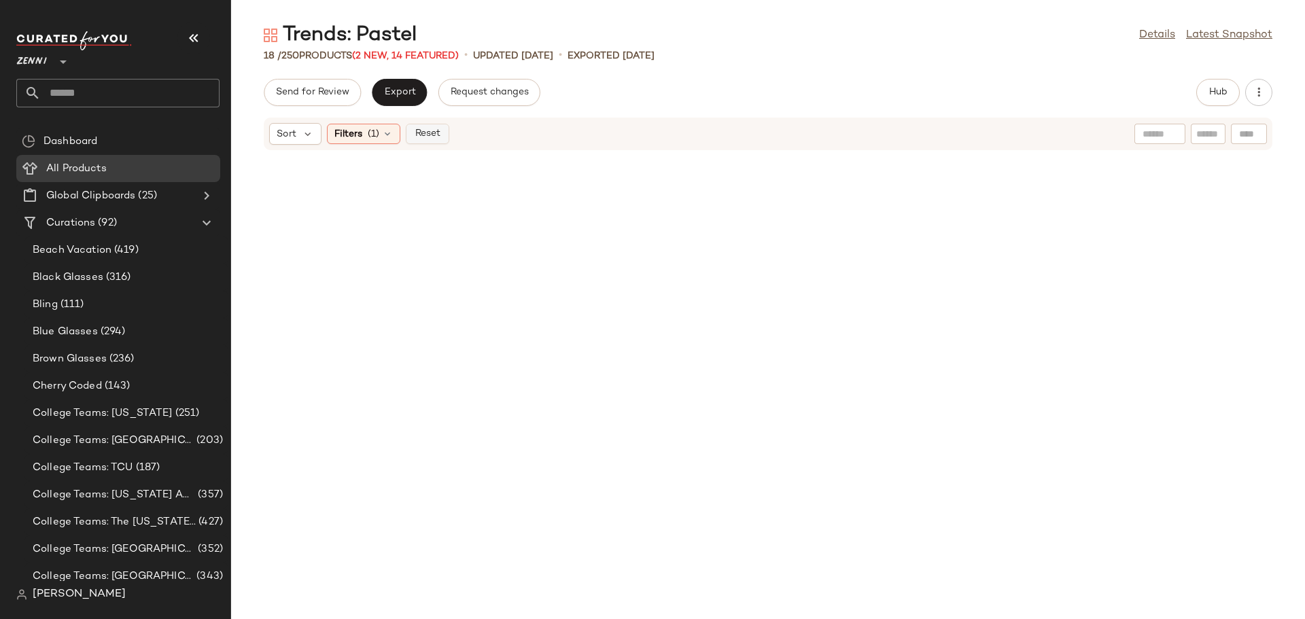
click at [430, 136] on span "Reset" at bounding box center [427, 134] width 26 height 11
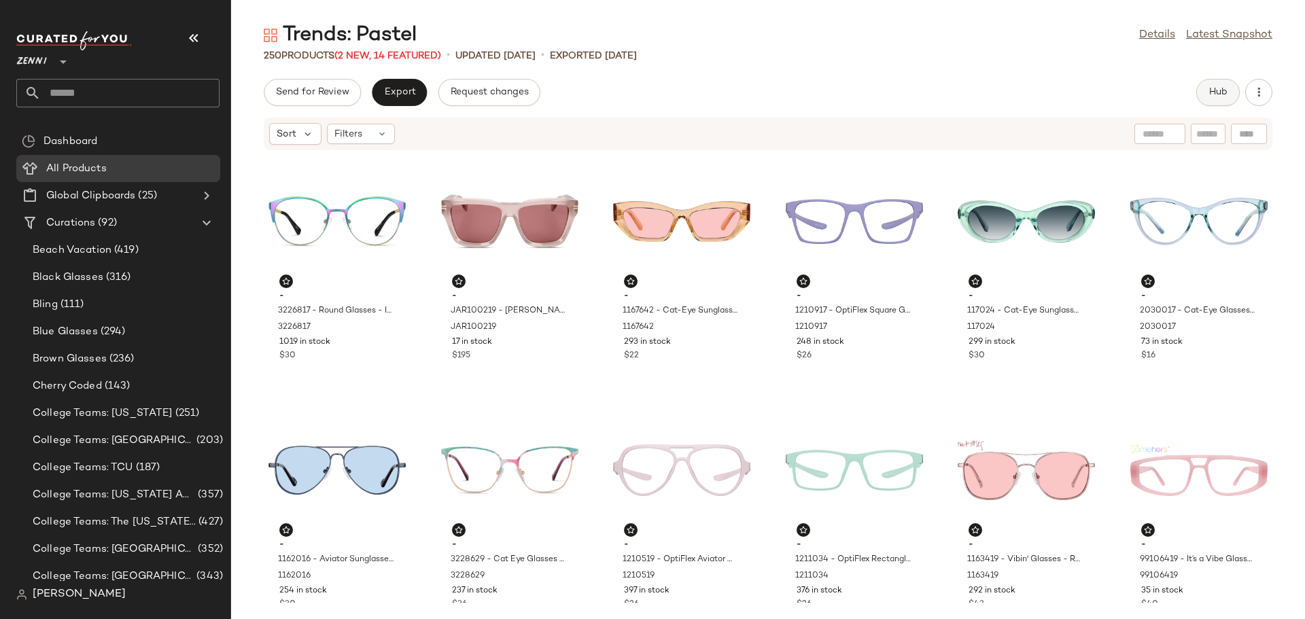
click at [1203, 95] on button "Hub" at bounding box center [1219, 92] width 44 height 27
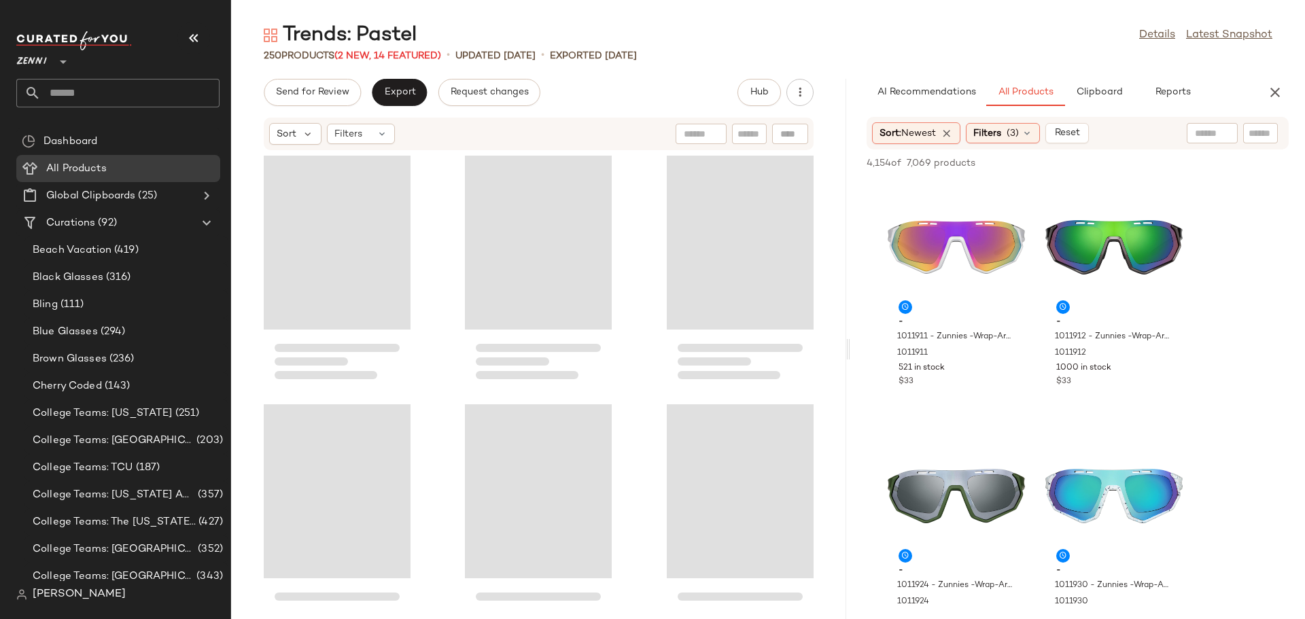
drag, startPoint x: 767, startPoint y: 356, endPoint x: 851, endPoint y: 356, distance: 83.6
click at [851, 356] on div "Trends: Pastel Details Latest Snapshot 250 Products (2 New, 14 Featured) • upda…" at bounding box center [768, 321] width 1074 height 598
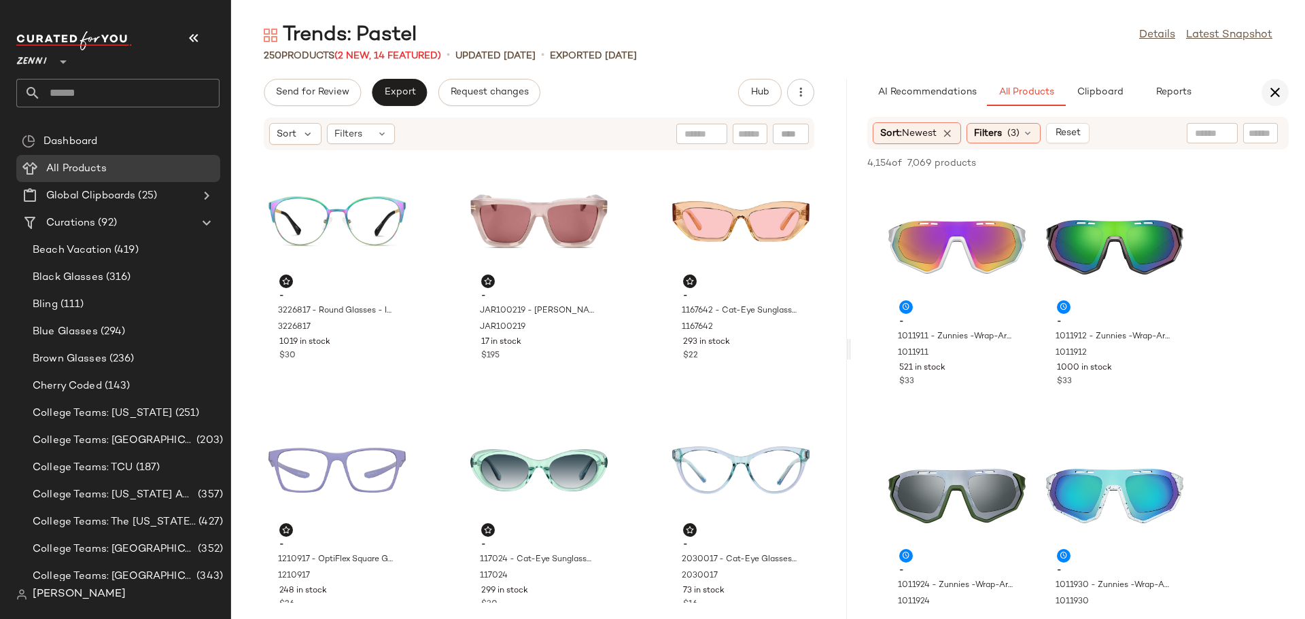
click at [1281, 90] on icon "button" at bounding box center [1275, 92] width 16 height 16
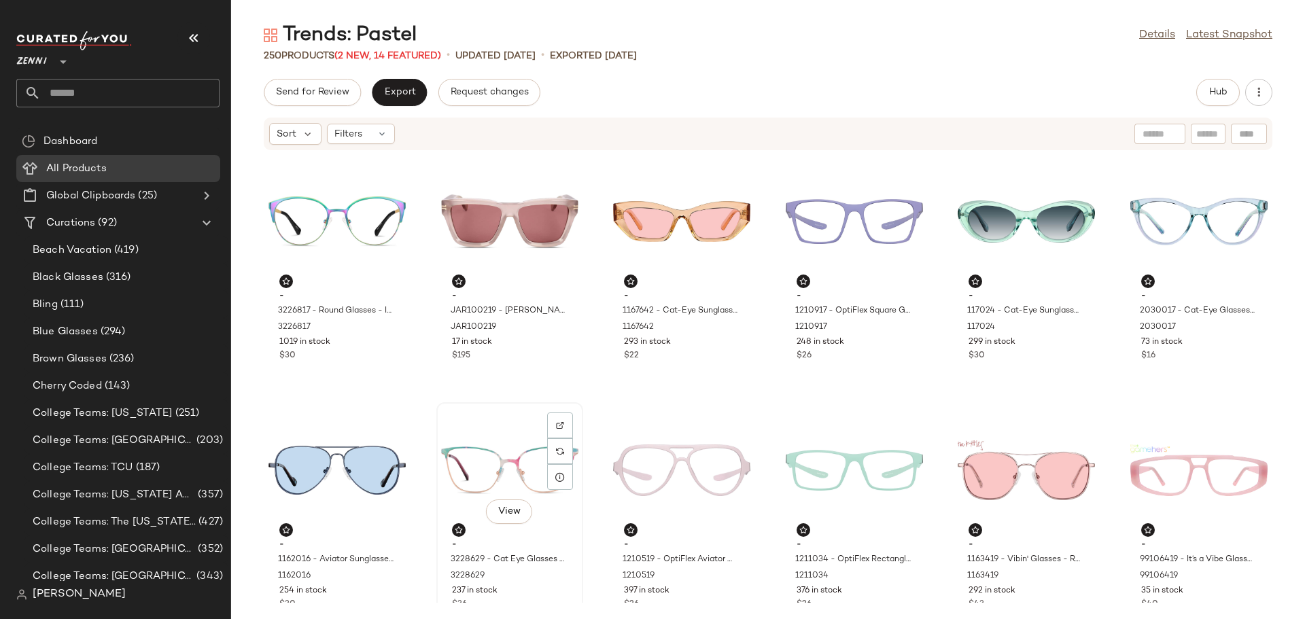
click at [549, 594] on div "237 in stock" at bounding box center [510, 591] width 116 height 12
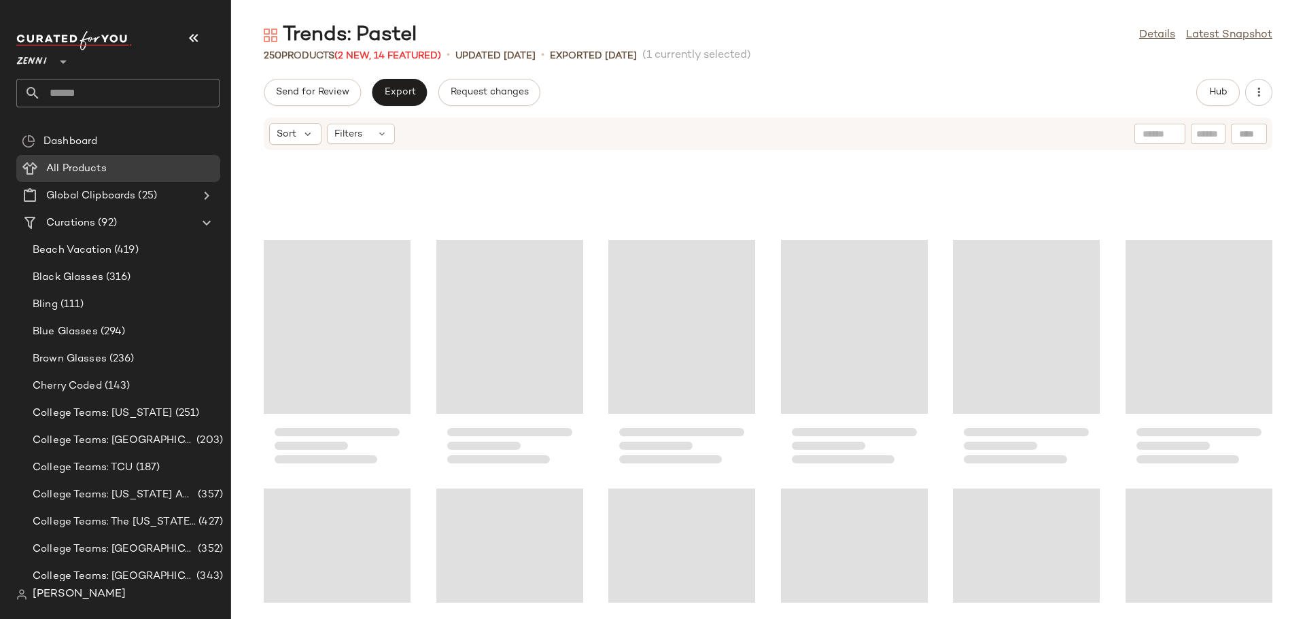
scroll to position [10002, 0]
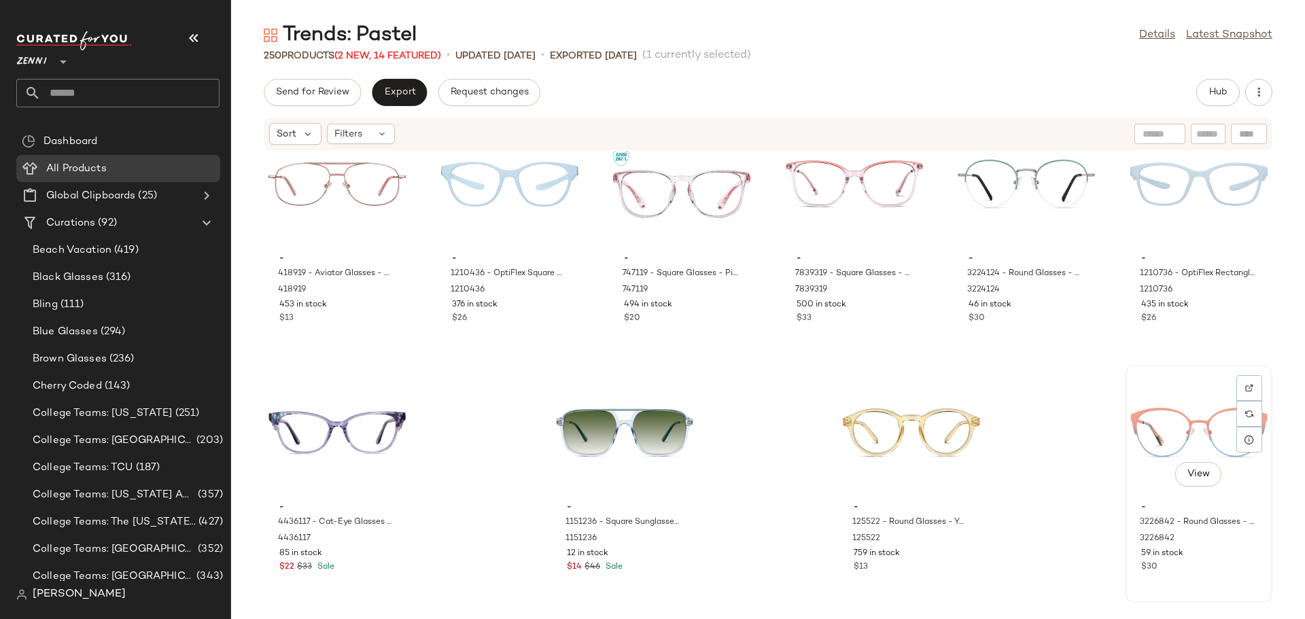
click at [1147, 494] on div "View" at bounding box center [1199, 433] width 137 height 126
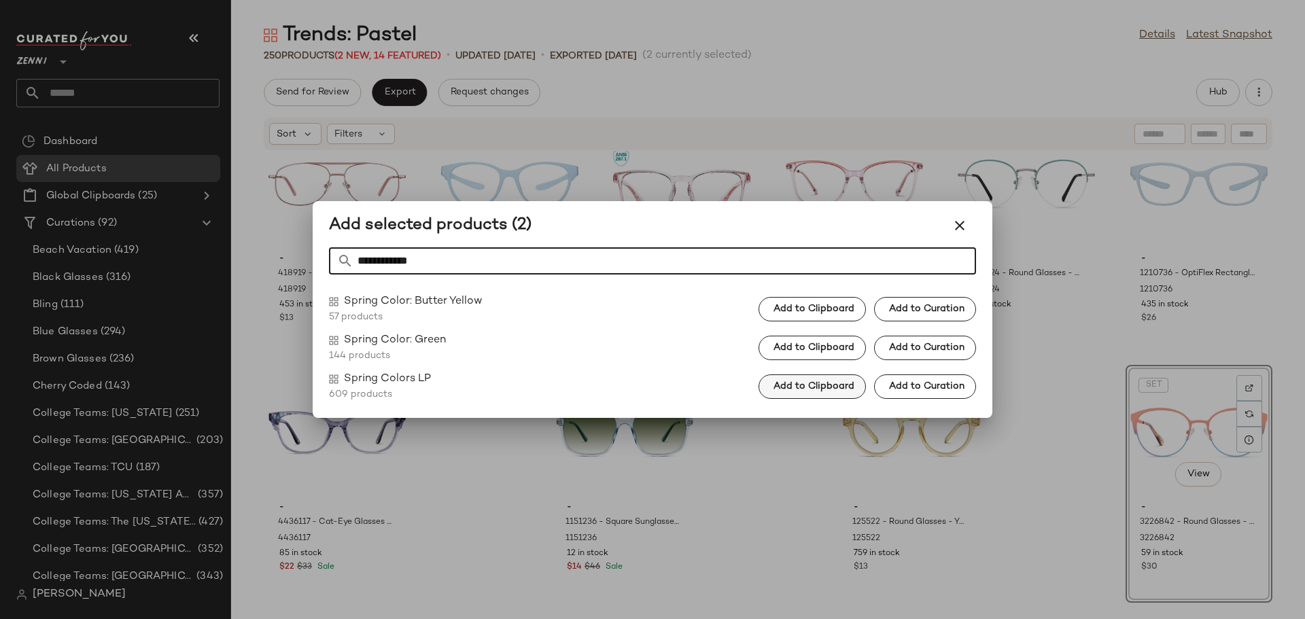
type input "**********"
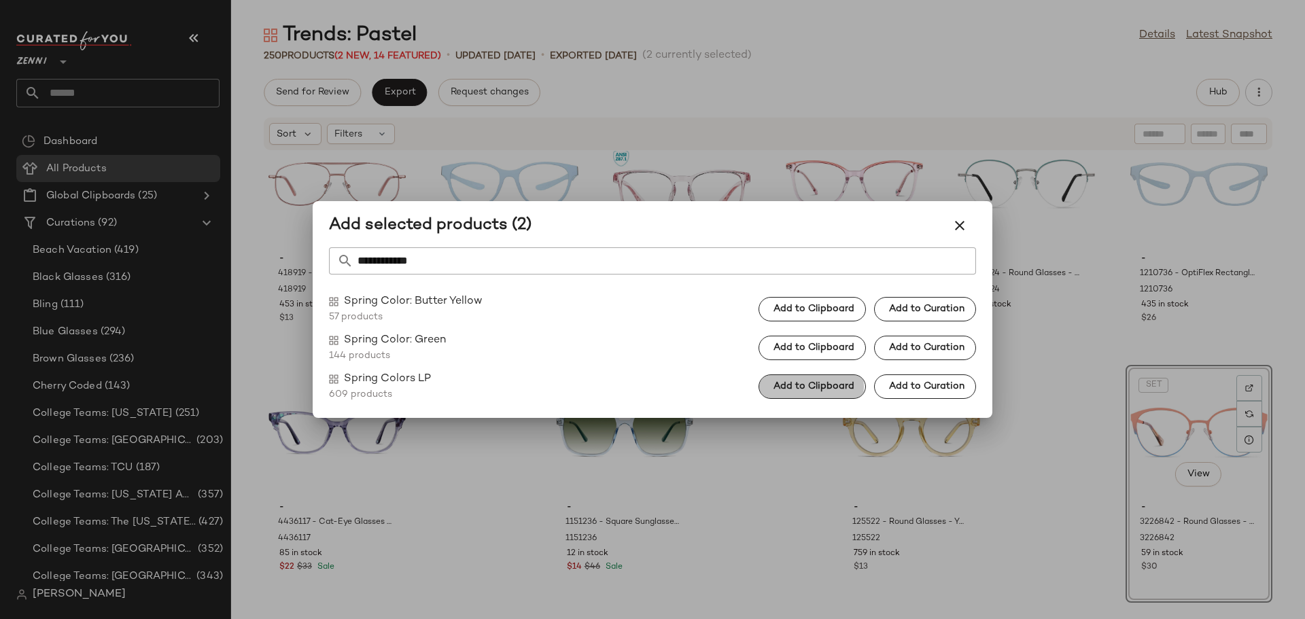
click at [802, 377] on button "Add to Clipboard" at bounding box center [812, 387] width 107 height 24
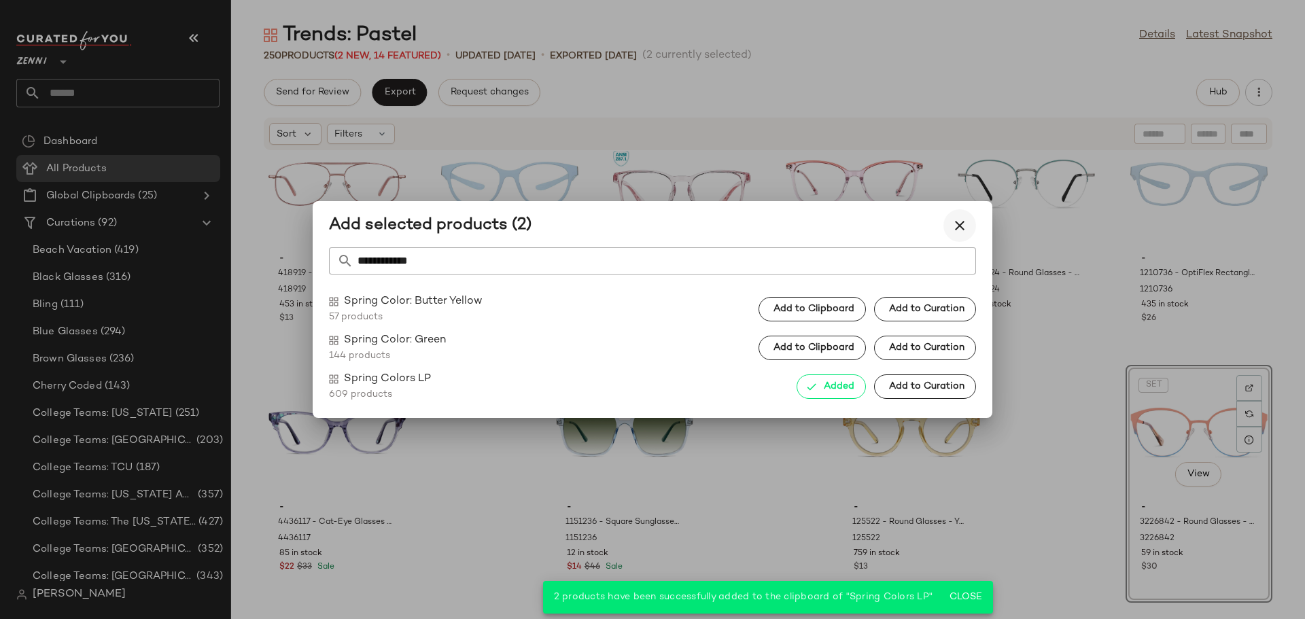
click at [954, 233] on icon "button" at bounding box center [960, 226] width 16 height 16
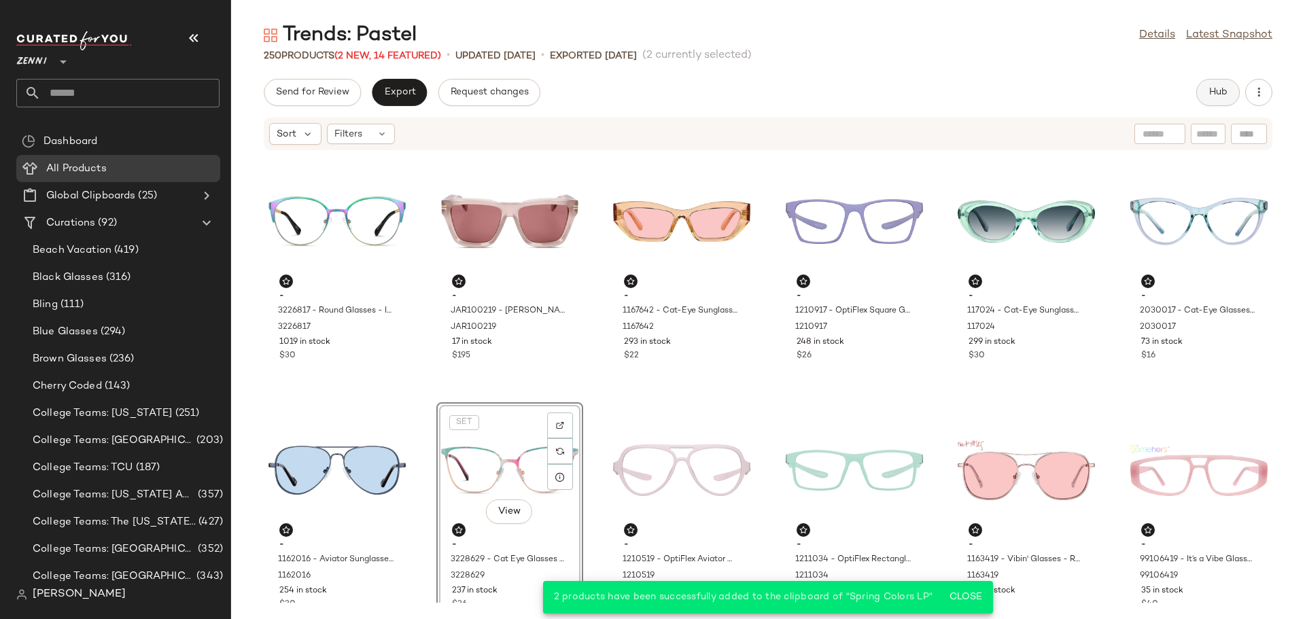
click at [1226, 98] on span "Hub" at bounding box center [1218, 92] width 19 height 11
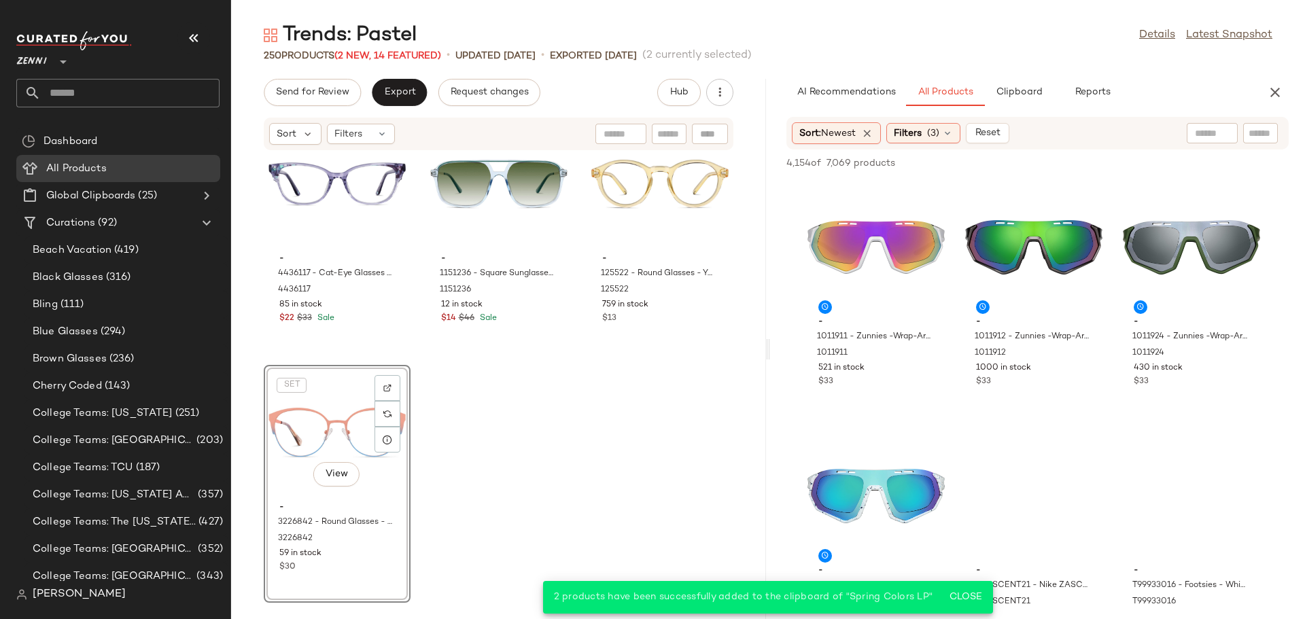
scroll to position [20454, 0]
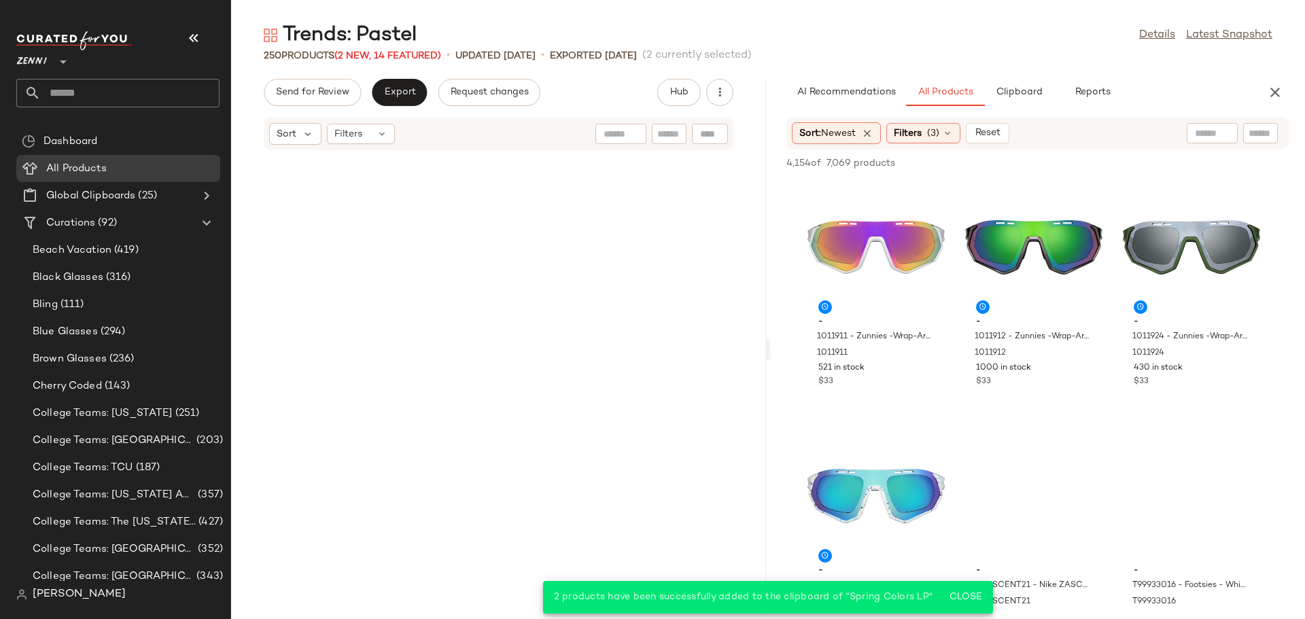
drag, startPoint x: 768, startPoint y: 353, endPoint x: 843, endPoint y: 345, distance: 75.2
click at [843, 345] on div "Trends: Pastel Details Latest Snapshot 250 Products (2 New, 14 Featured) • upda…" at bounding box center [768, 321] width 1074 height 598
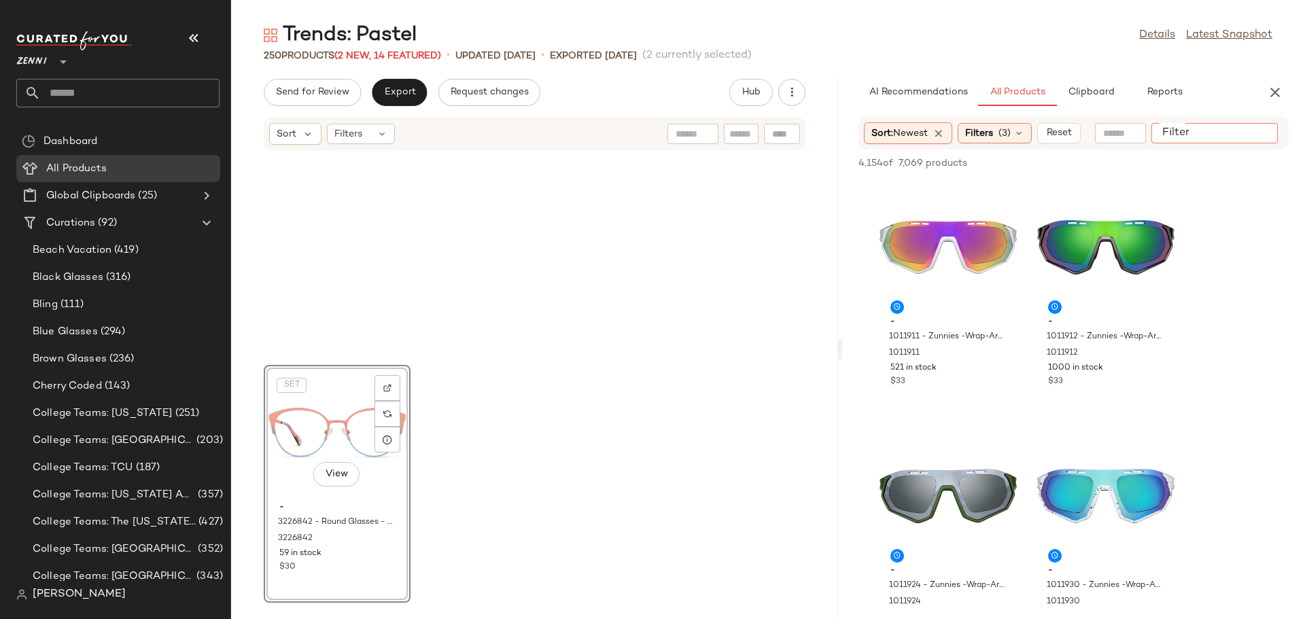
click at [1250, 126] on input "Filter" at bounding box center [1215, 133] width 116 height 14
click at [1208, 134] on input "Filter" at bounding box center [1215, 133] width 116 height 14
click at [1118, 133] on div at bounding box center [1120, 133] width 51 height 20
type input "******"
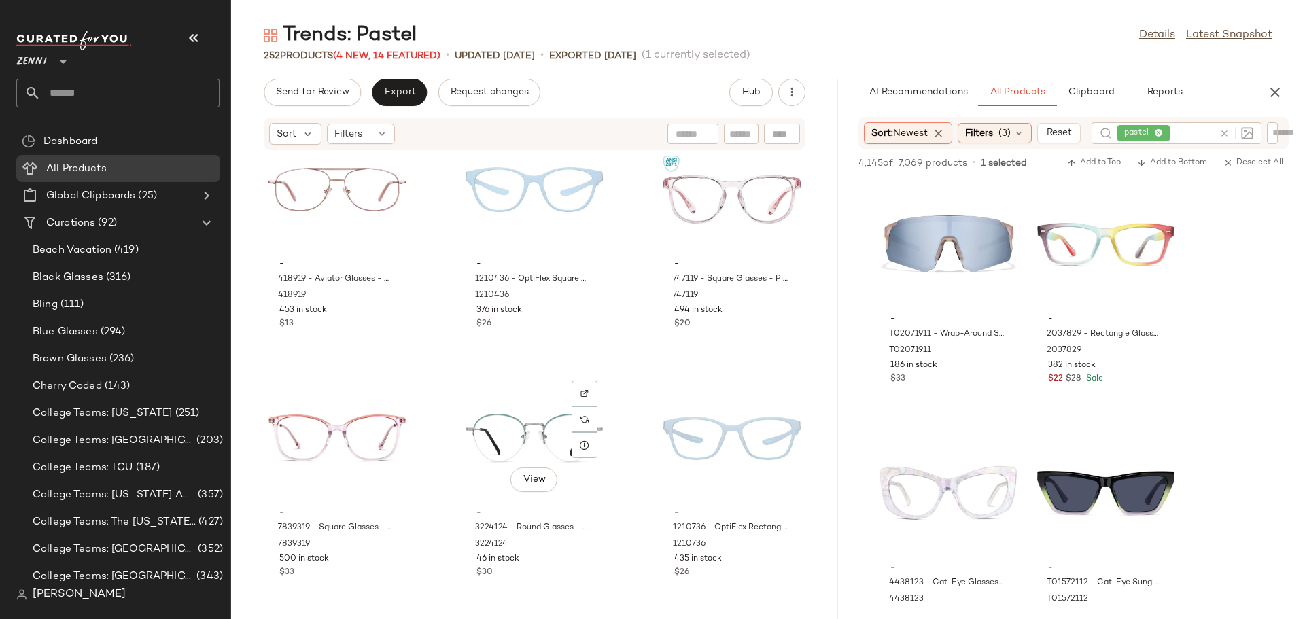
scroll to position [19910, 0]
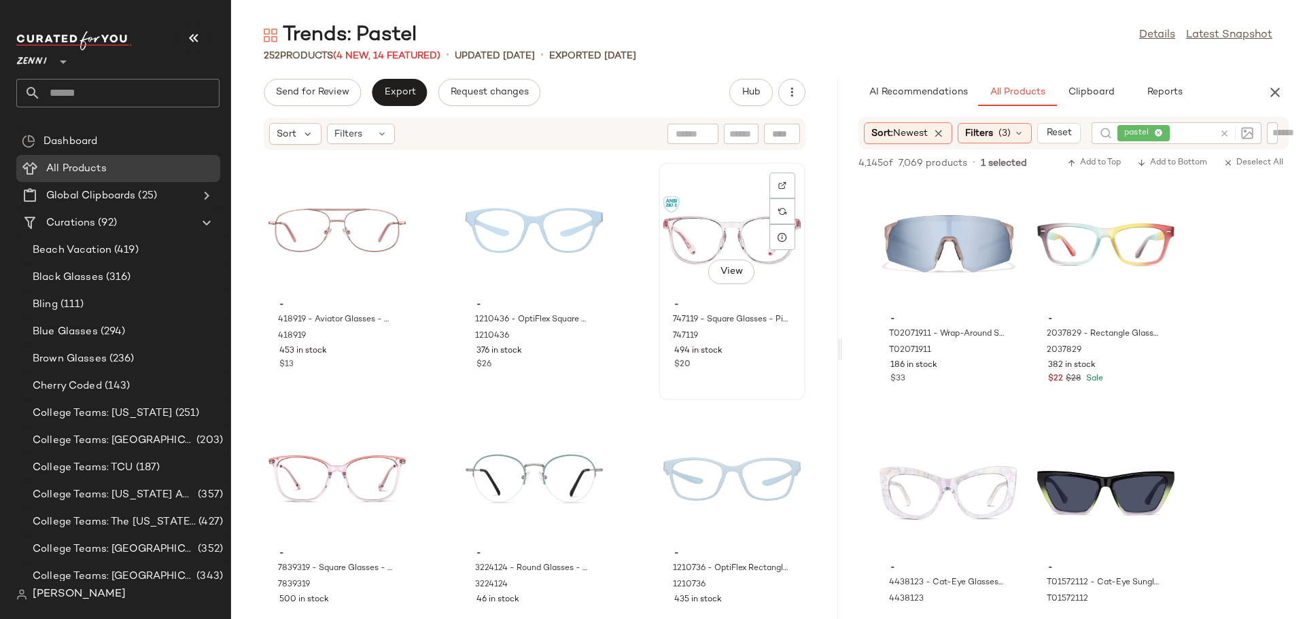
click at [673, 257] on div "View" at bounding box center [732, 230] width 137 height 126
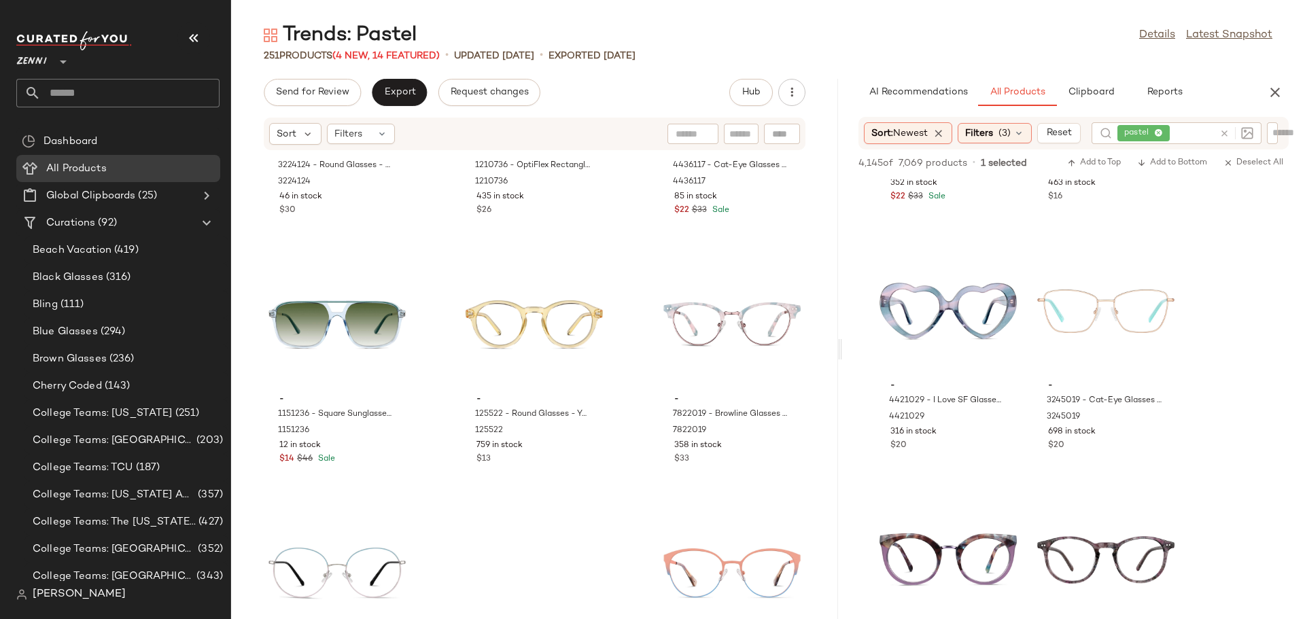
scroll to position [20454, 0]
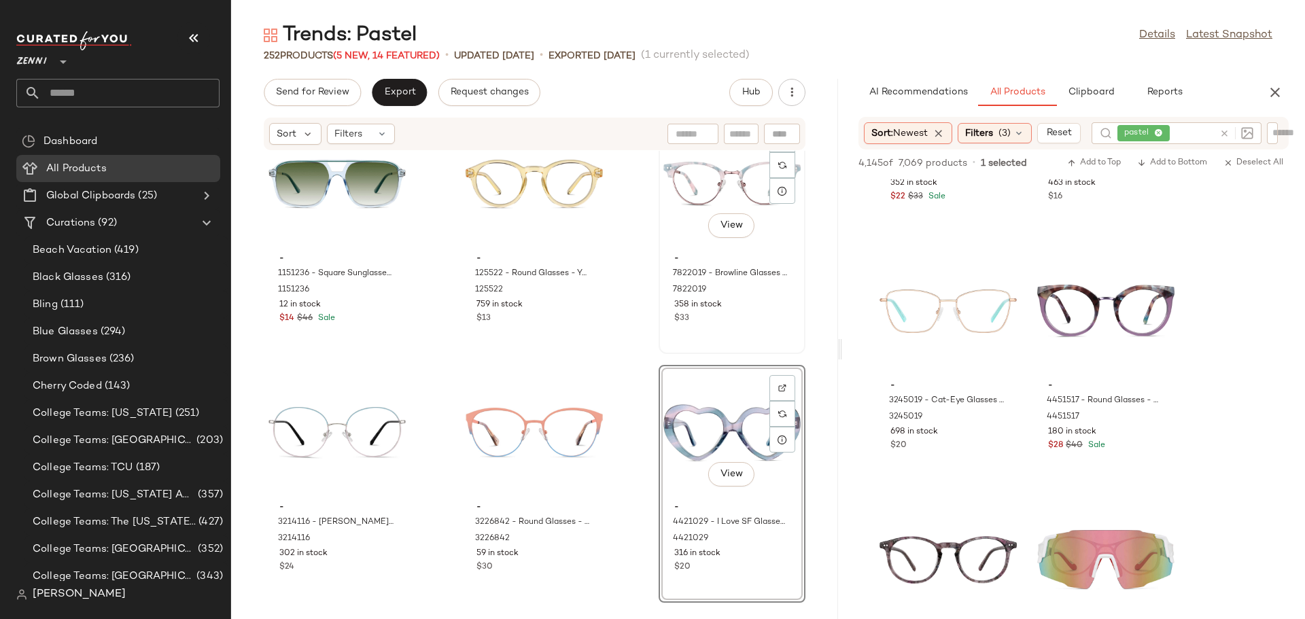
click at [694, 192] on div "View" at bounding box center [732, 184] width 137 height 126
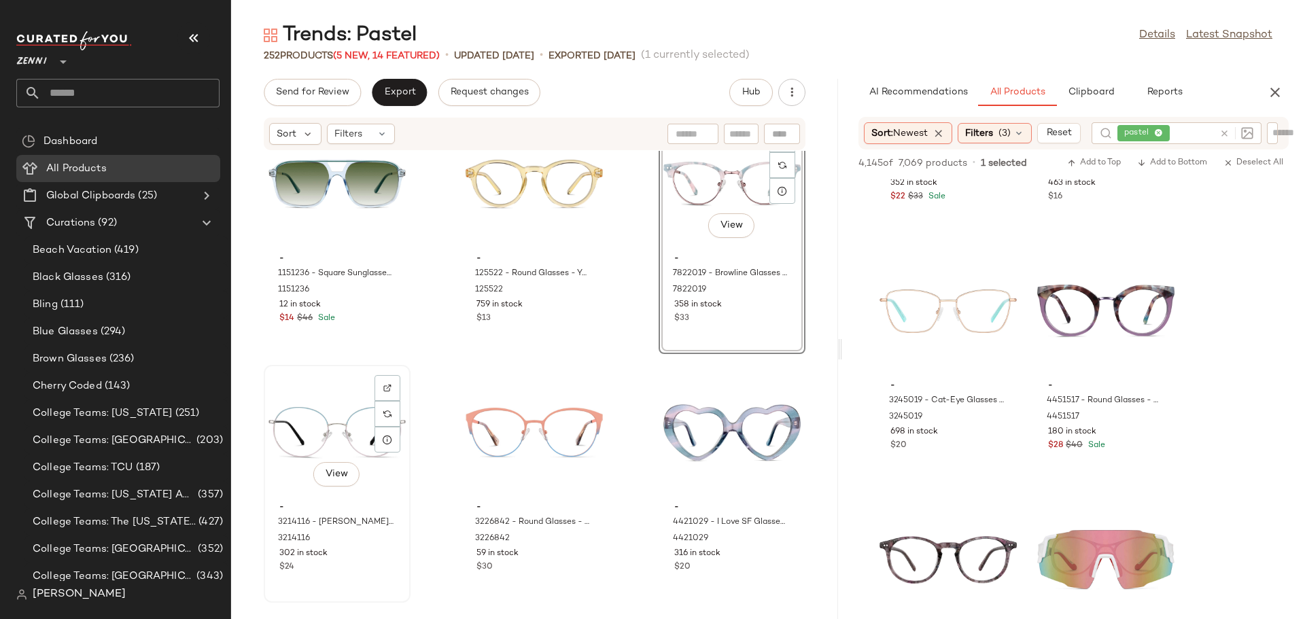
click at [311, 420] on div "View" at bounding box center [337, 433] width 137 height 126
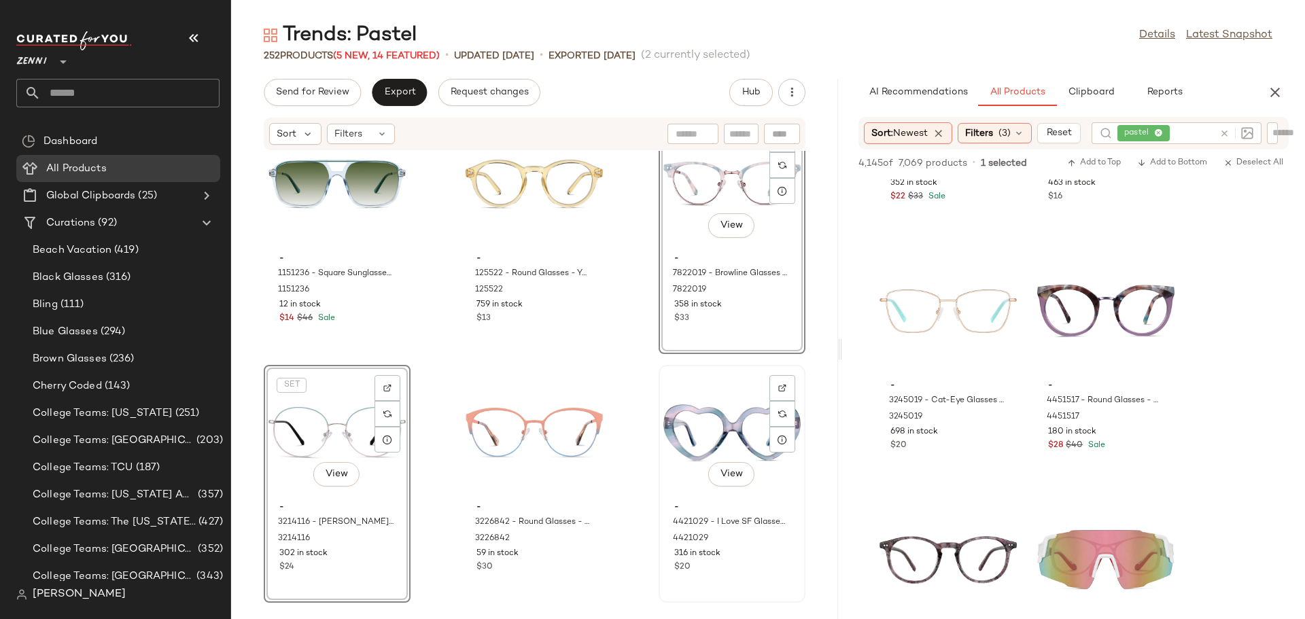
click at [687, 437] on div "View" at bounding box center [732, 433] width 137 height 126
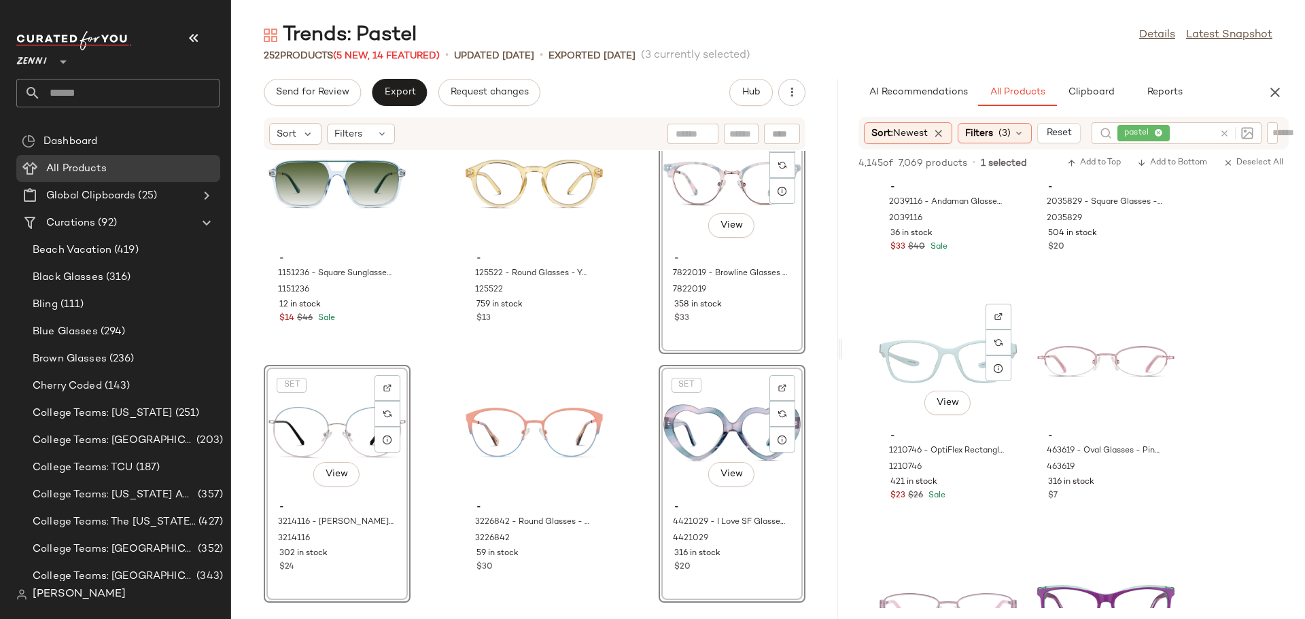
scroll to position [3128, 0]
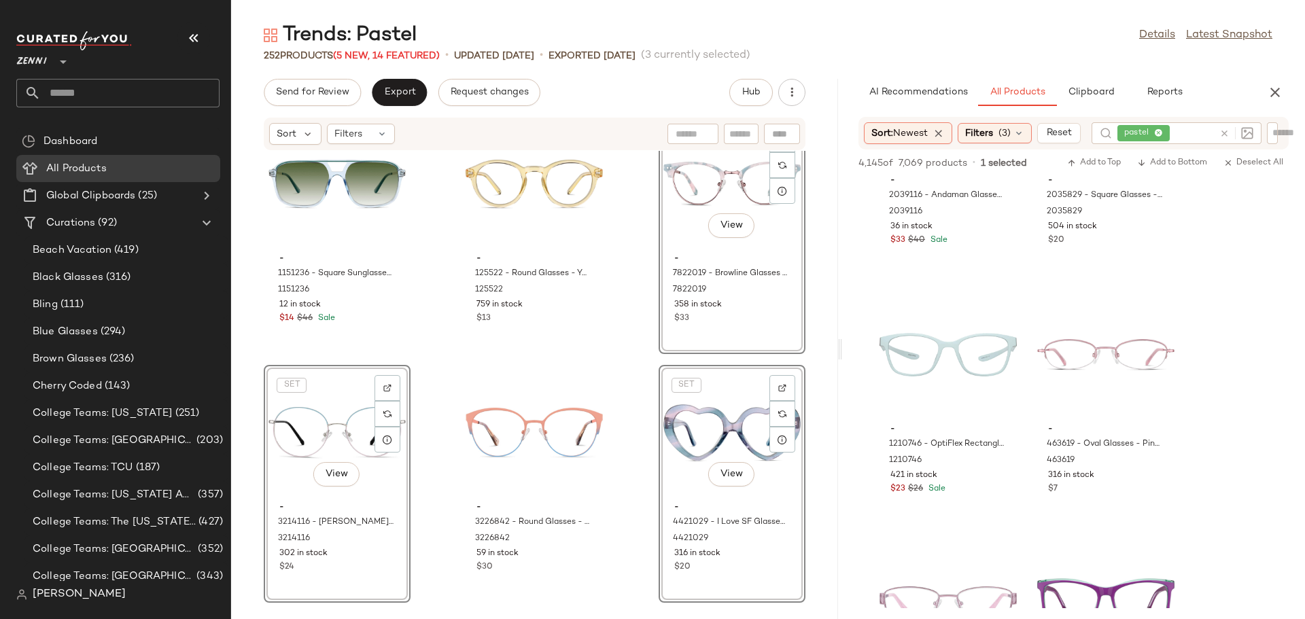
click at [638, 464] on div "- 1151236 - Square Sunglasses - Blue/Green - Mixed 1151236 12 in stock $14 $46 …" at bounding box center [534, 377] width 607 height 452
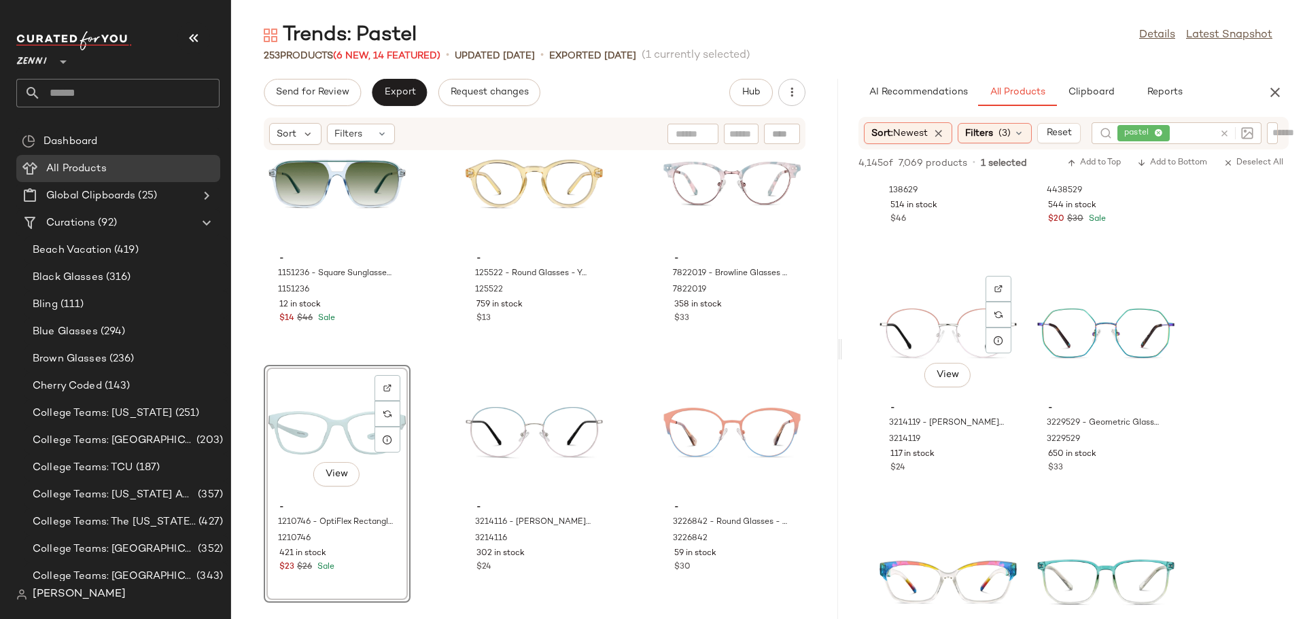
scroll to position [4419, 0]
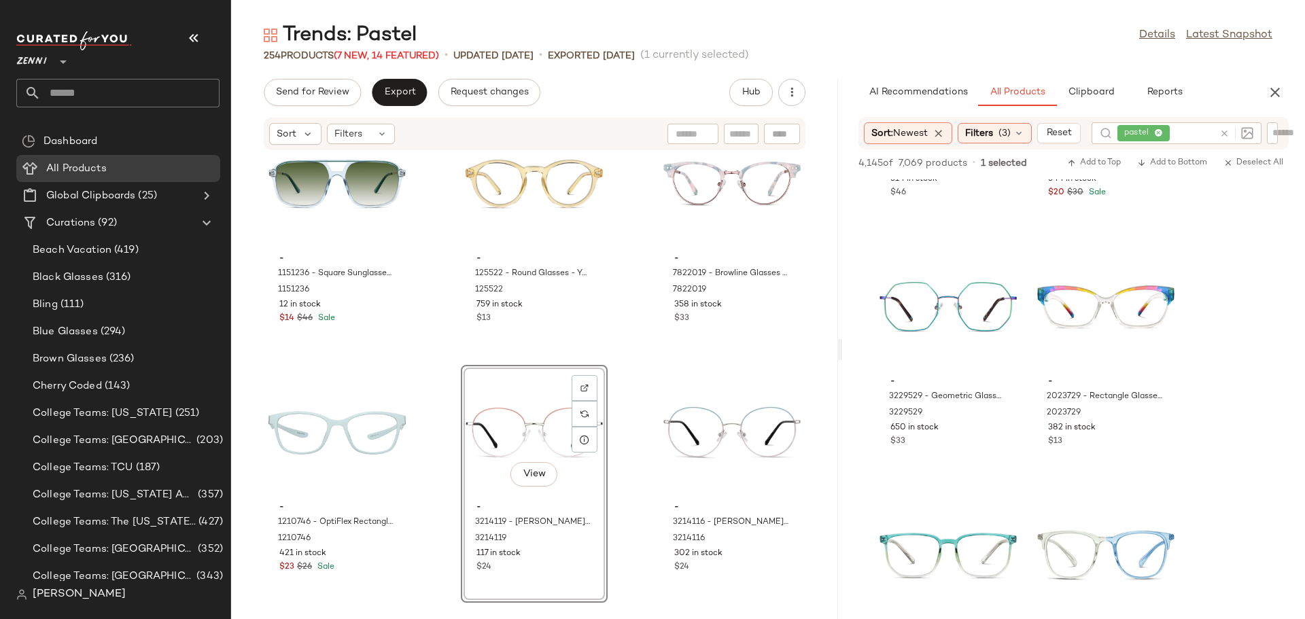
click at [615, 458] on div "- 1151236 - Square Sunglasses - Blue/Green - Mixed 1151236 12 in stock $14 $46 …" at bounding box center [534, 377] width 607 height 452
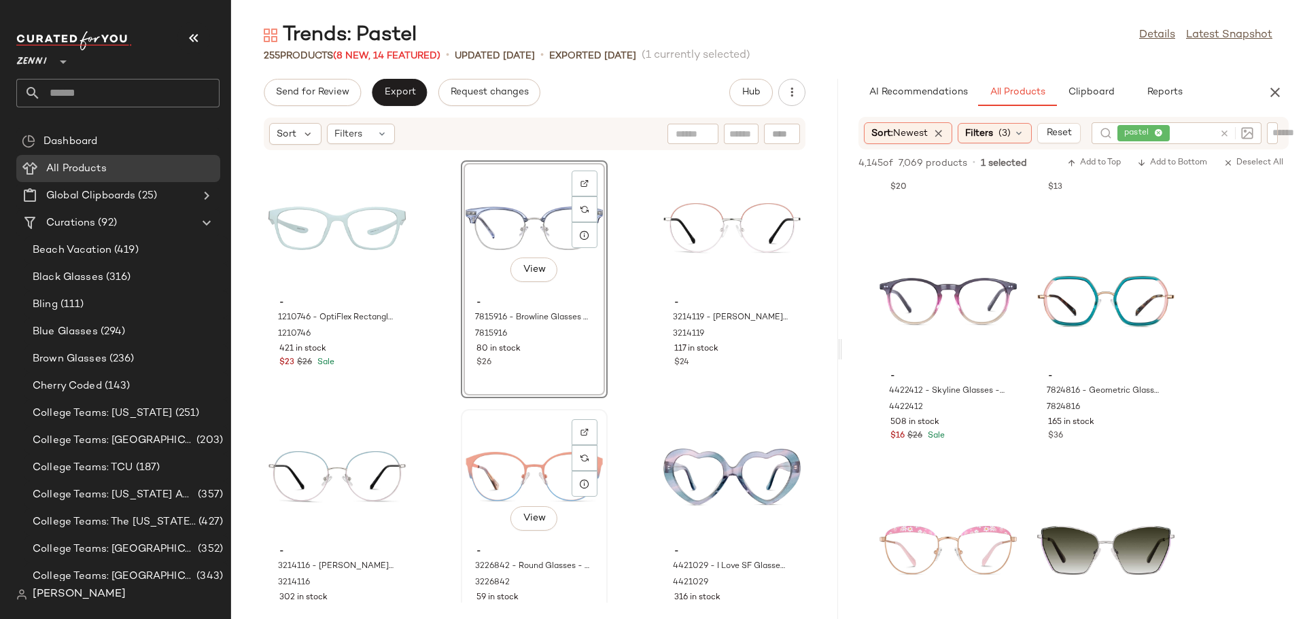
scroll to position [20635, 0]
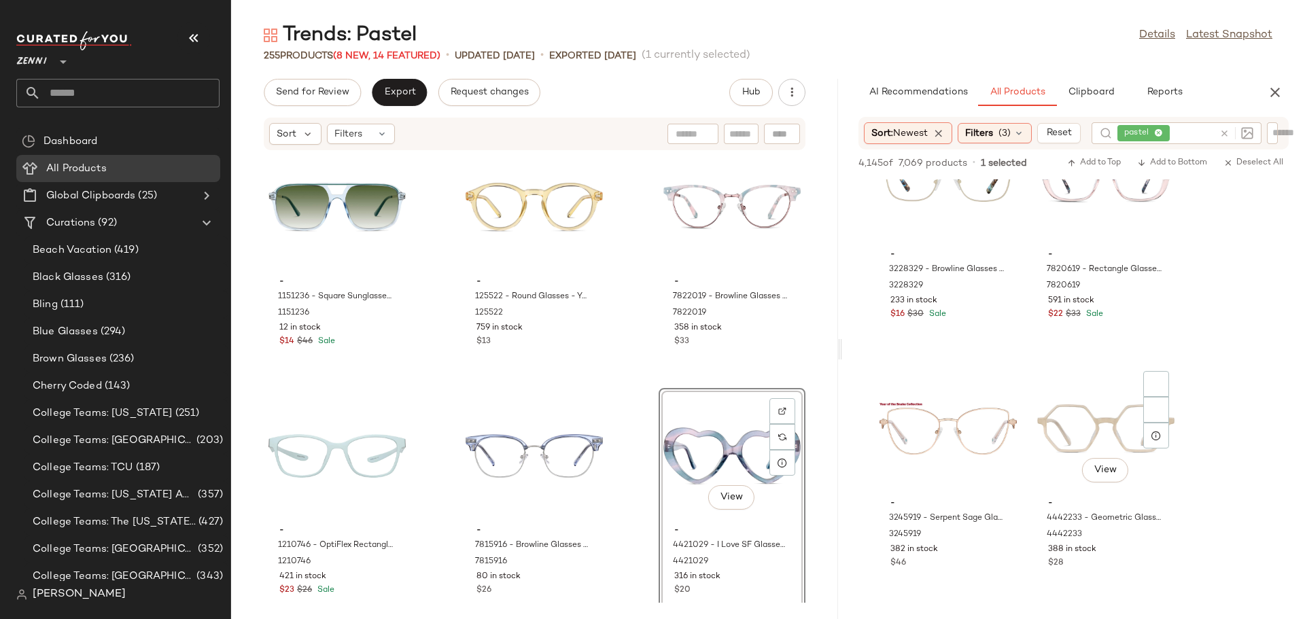
scroll to position [9791, 0]
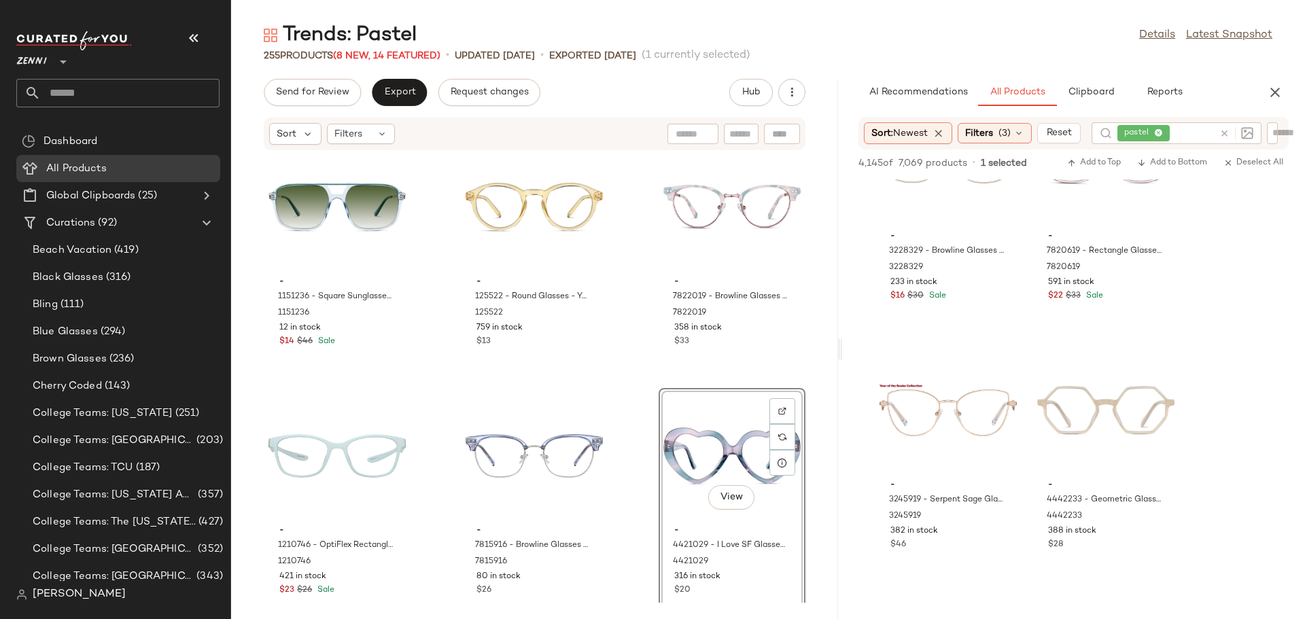
click at [1229, 133] on div at bounding box center [1233, 133] width 39 height 22
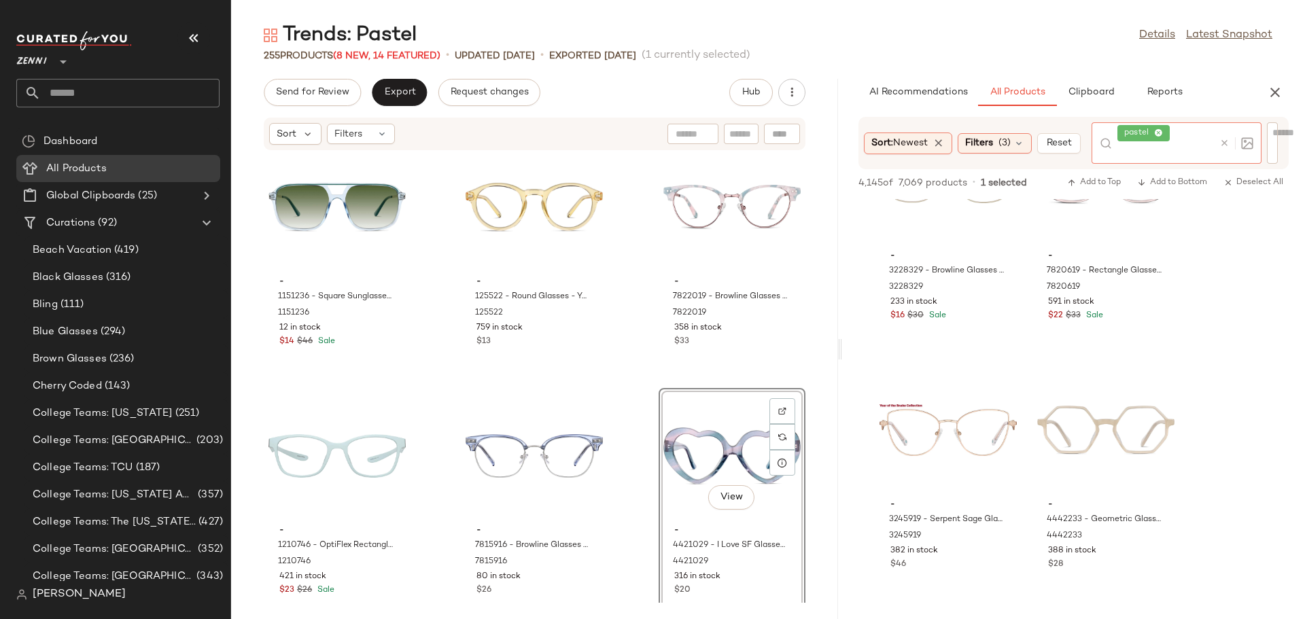
click at [1227, 140] on icon at bounding box center [1225, 143] width 10 height 10
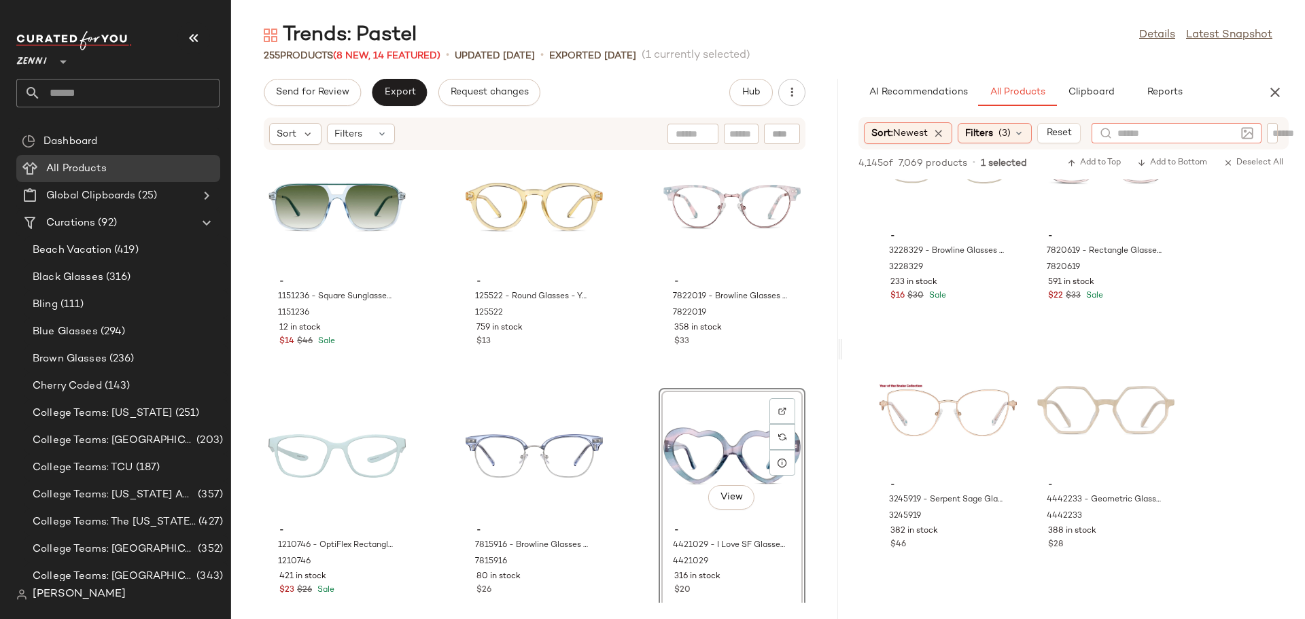
click at [1273, 137] on div at bounding box center [1272, 133] width 11 height 20
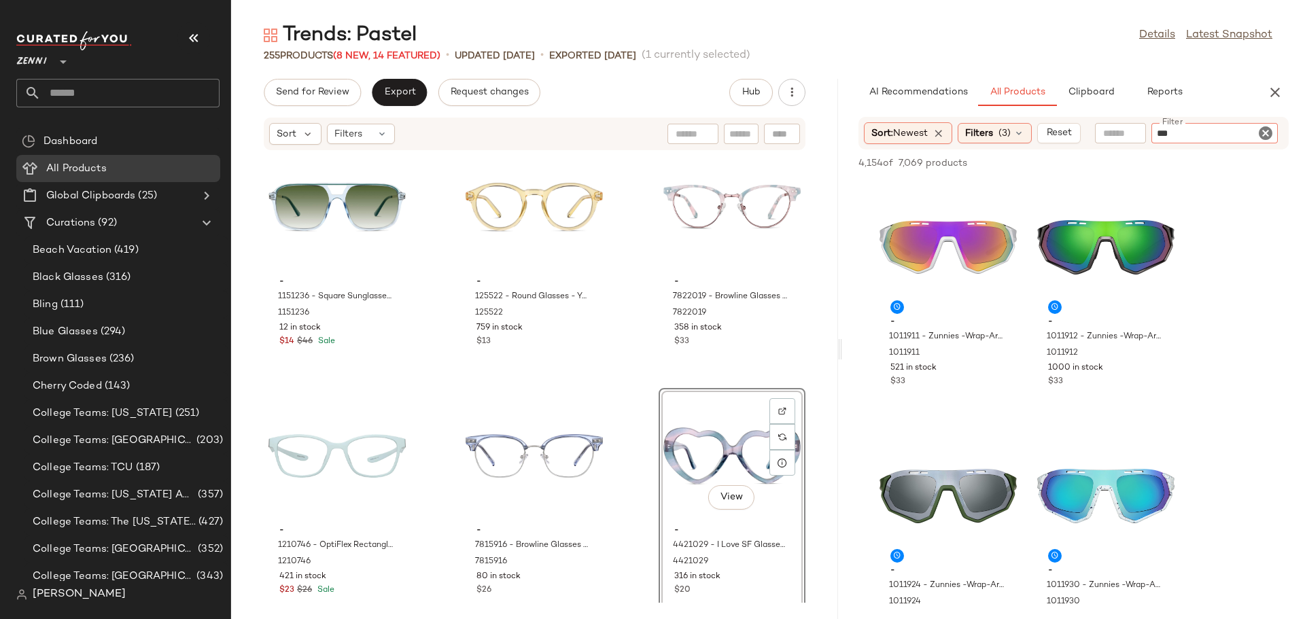
type input "****"
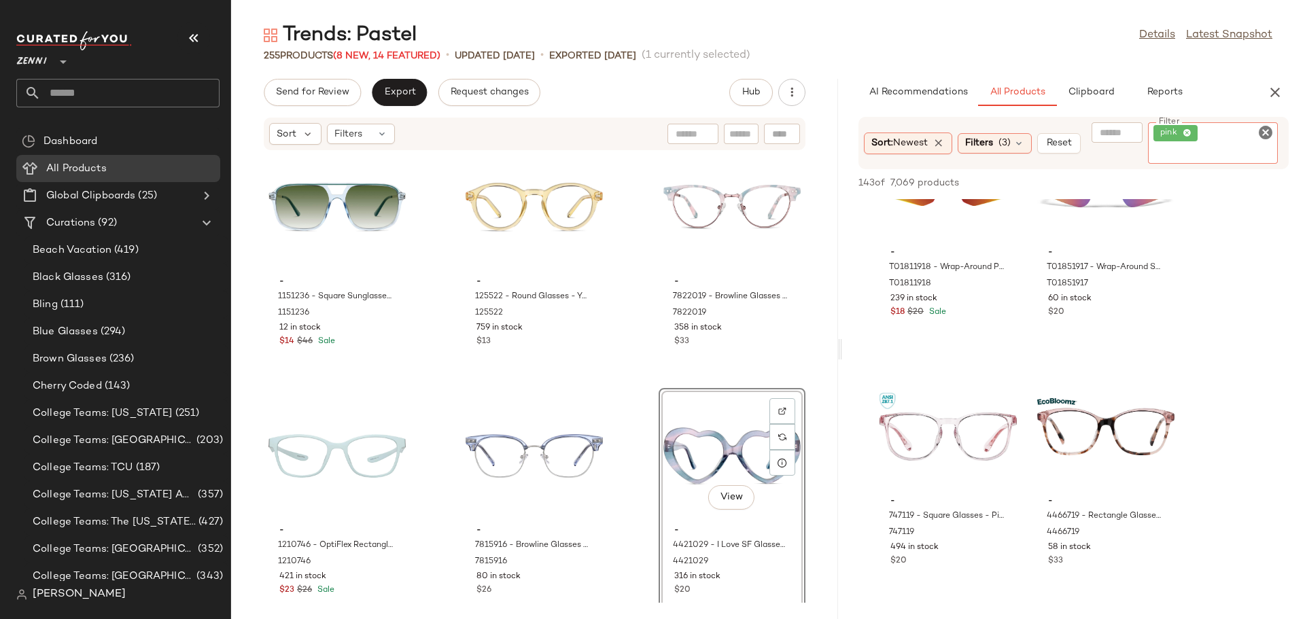
scroll to position [1088, 0]
click at [1264, 136] on icon "Clear Filter" at bounding box center [1266, 132] width 16 height 16
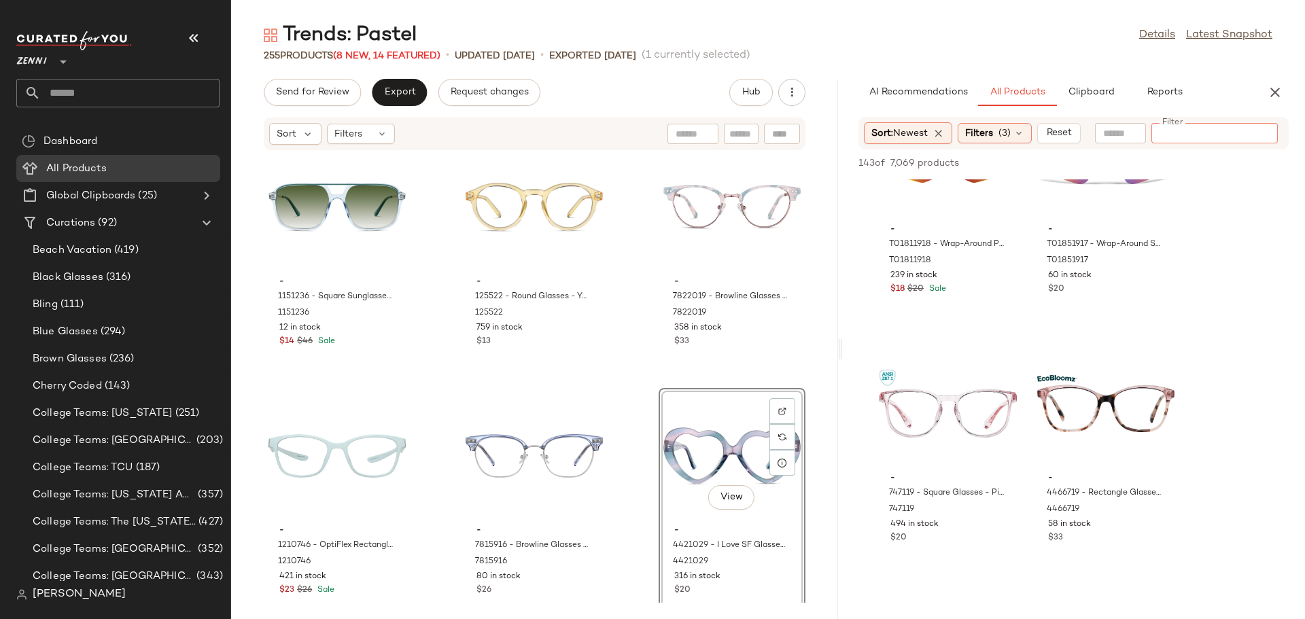
click at [1237, 132] on input "Filter" at bounding box center [1215, 133] width 116 height 14
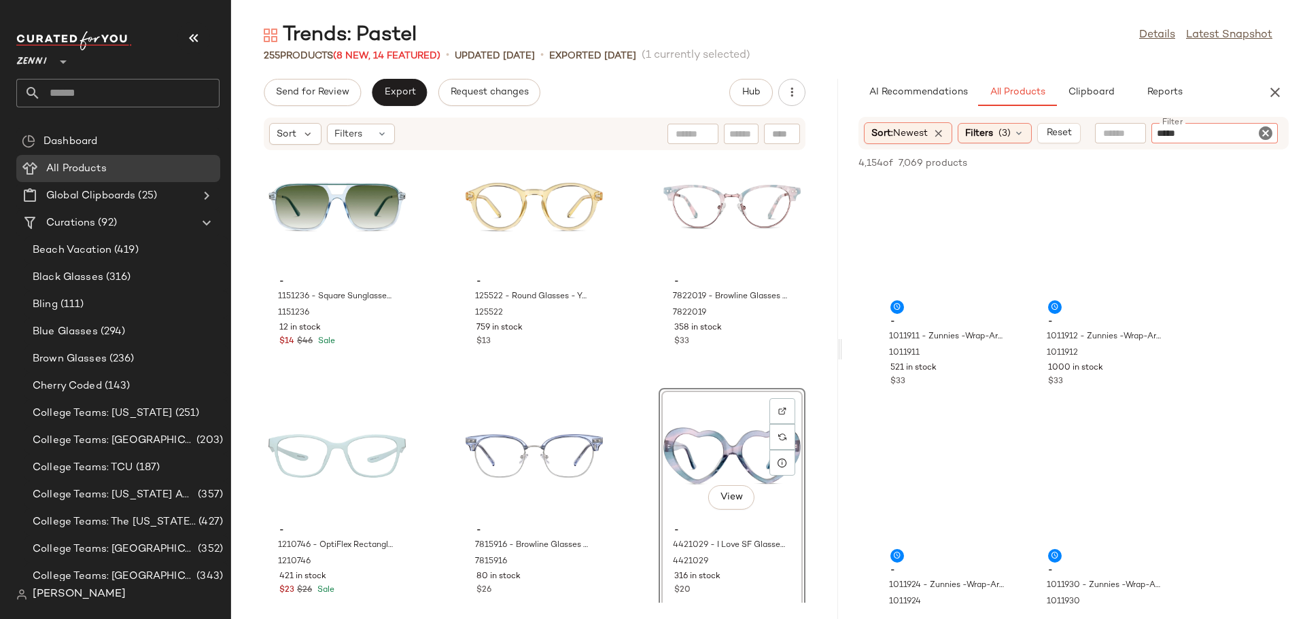
type input "******"
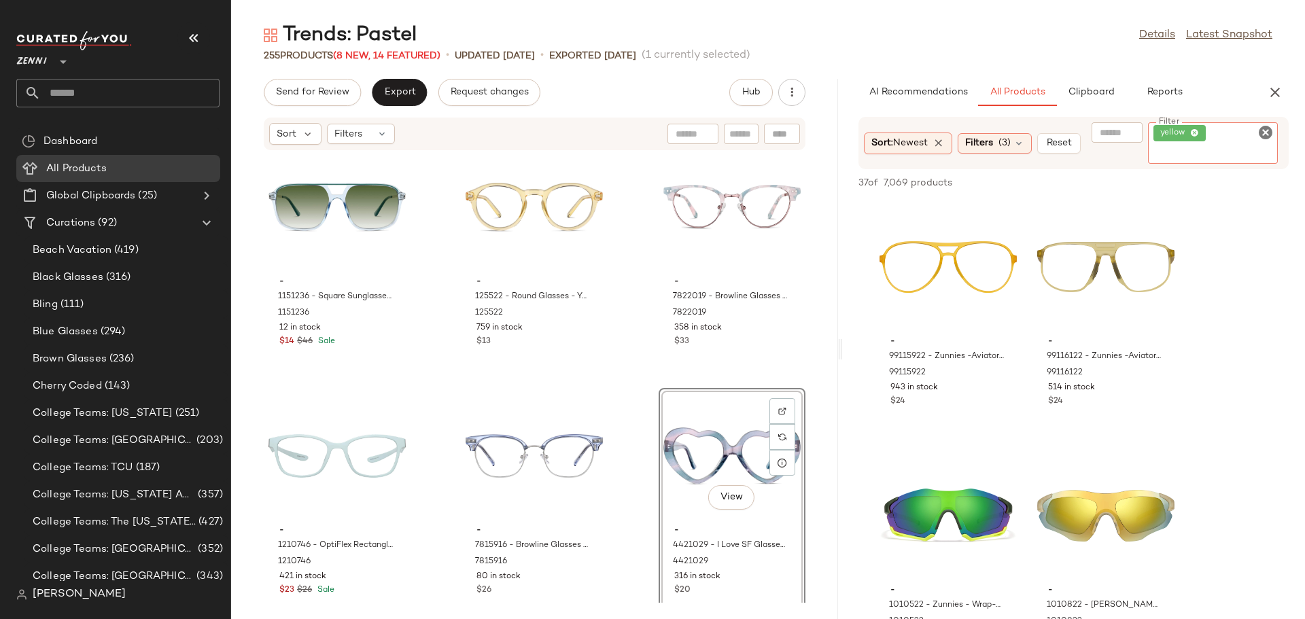
click at [1269, 130] on icon "Clear Filter" at bounding box center [1266, 132] width 16 height 16
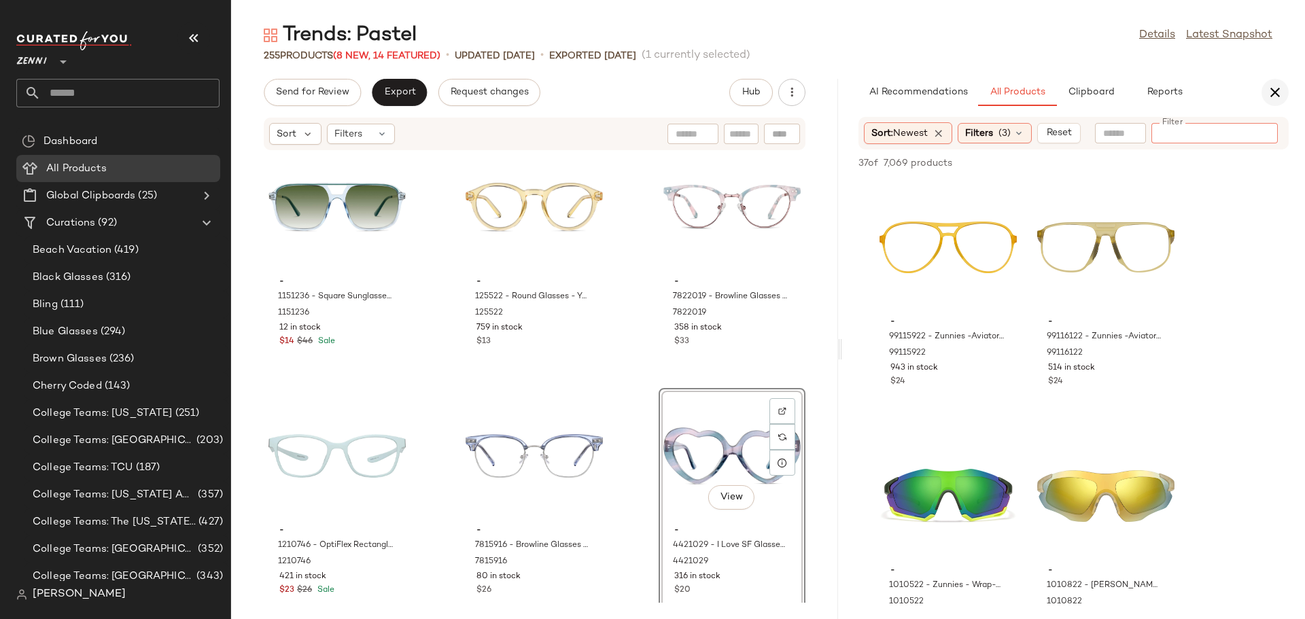
click at [1280, 95] on icon "button" at bounding box center [1275, 92] width 16 height 16
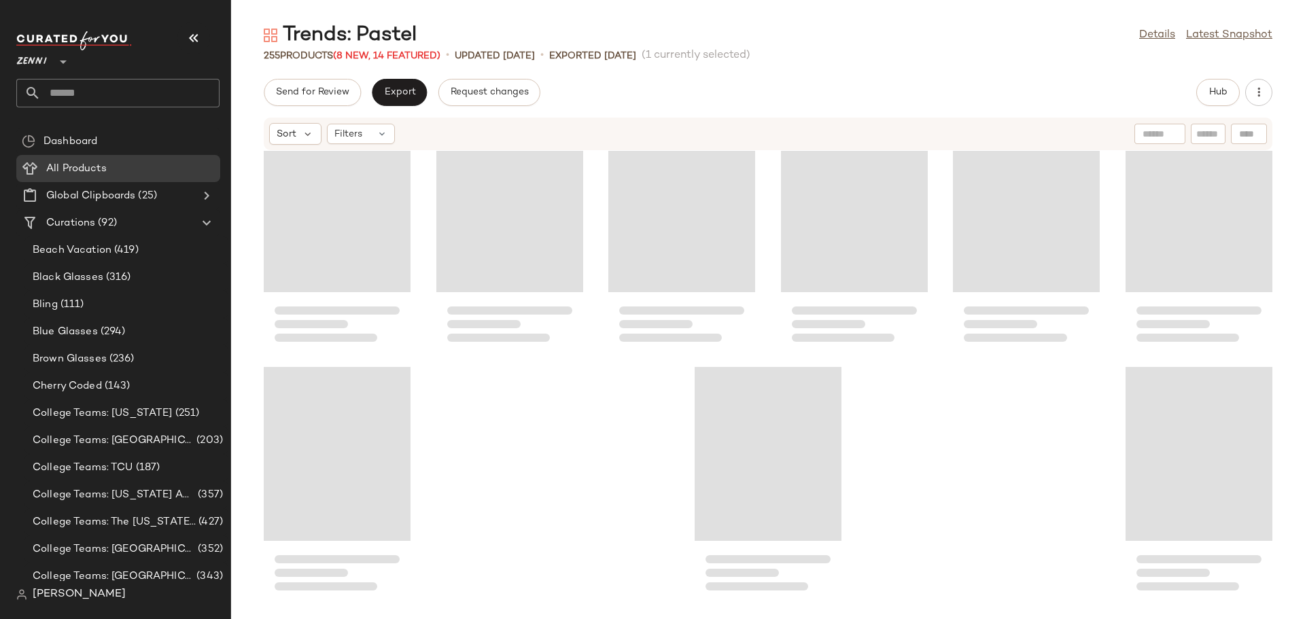
scroll to position [10203, 0]
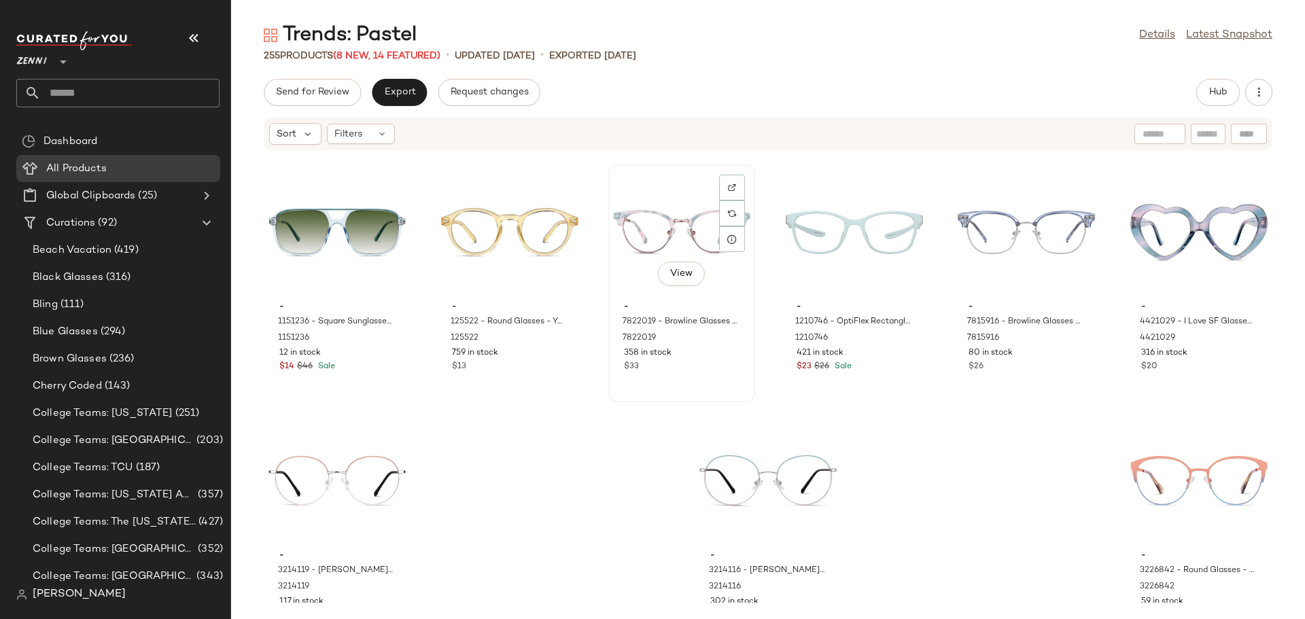
click at [636, 253] on div "View" at bounding box center [681, 232] width 137 height 126
click at [817, 237] on div "View" at bounding box center [854, 232] width 137 height 126
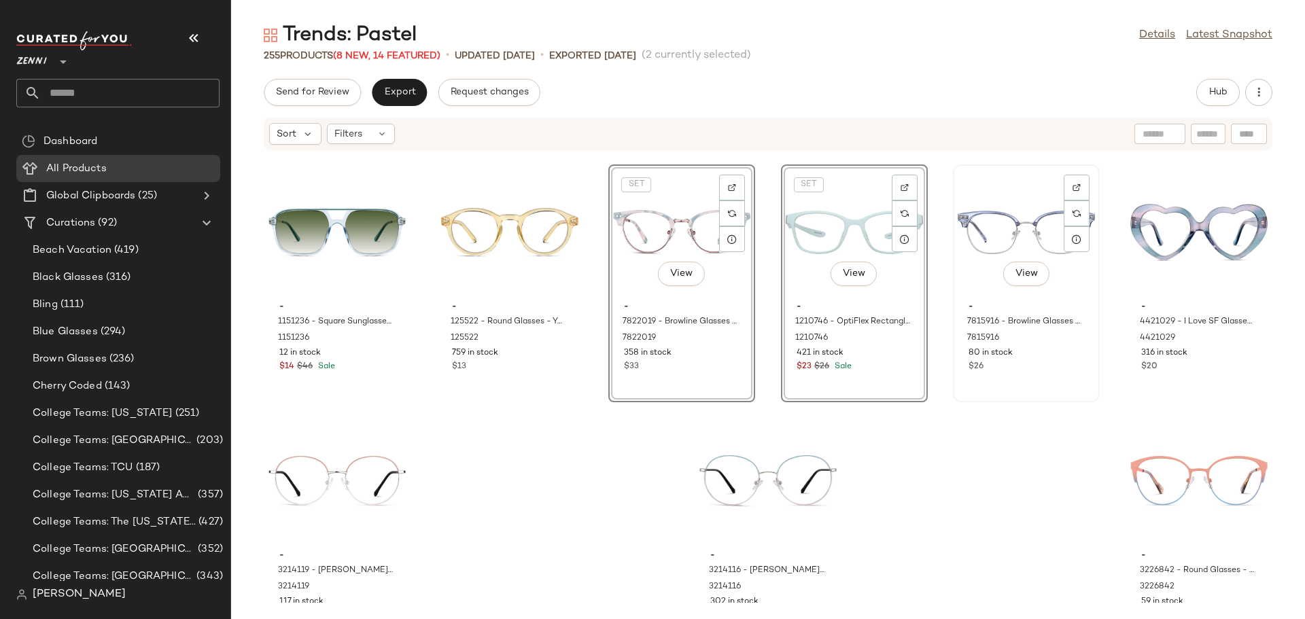
click at [976, 224] on div "View" at bounding box center [1026, 232] width 137 height 126
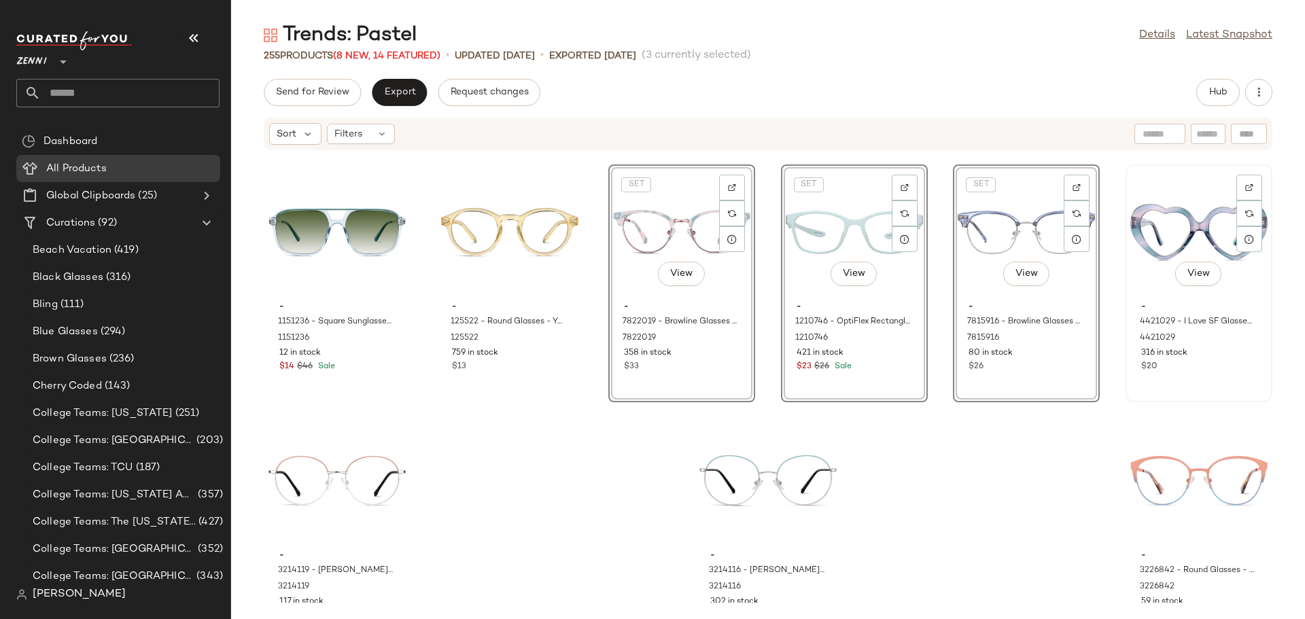
click at [1157, 229] on div "View" at bounding box center [1199, 232] width 137 height 126
click at [341, 475] on div "View" at bounding box center [337, 481] width 137 height 126
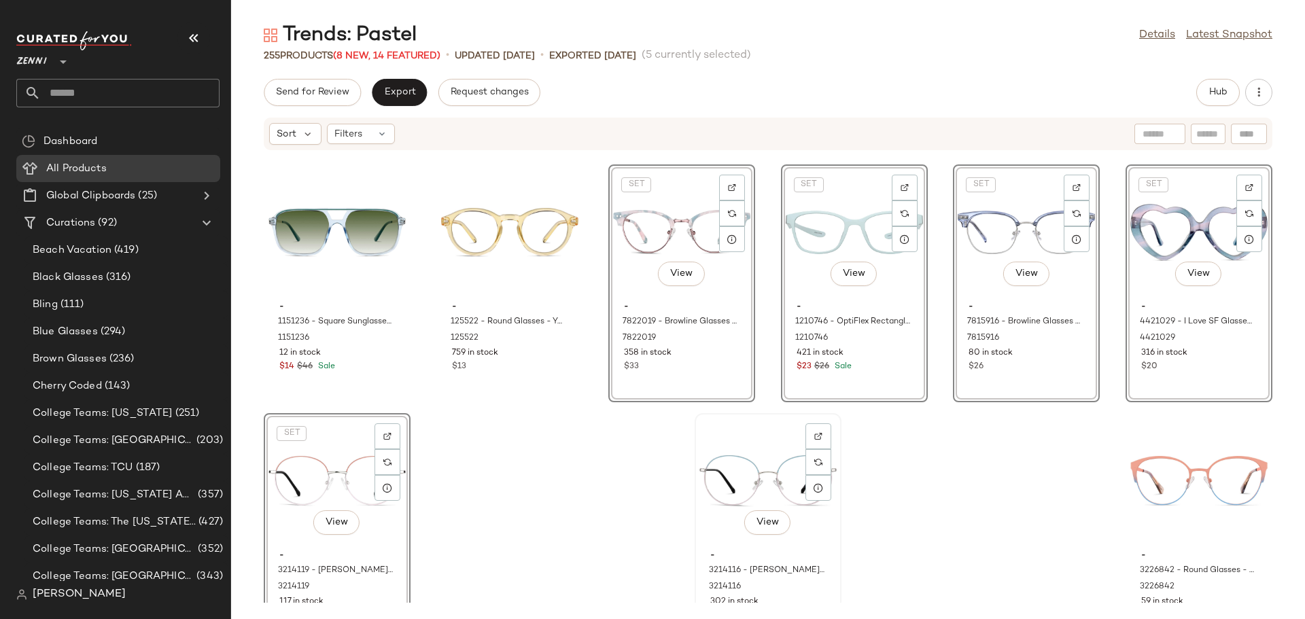
click at [747, 473] on div "View" at bounding box center [768, 481] width 137 height 126
click at [1155, 478] on div "View" at bounding box center [1199, 481] width 137 height 126
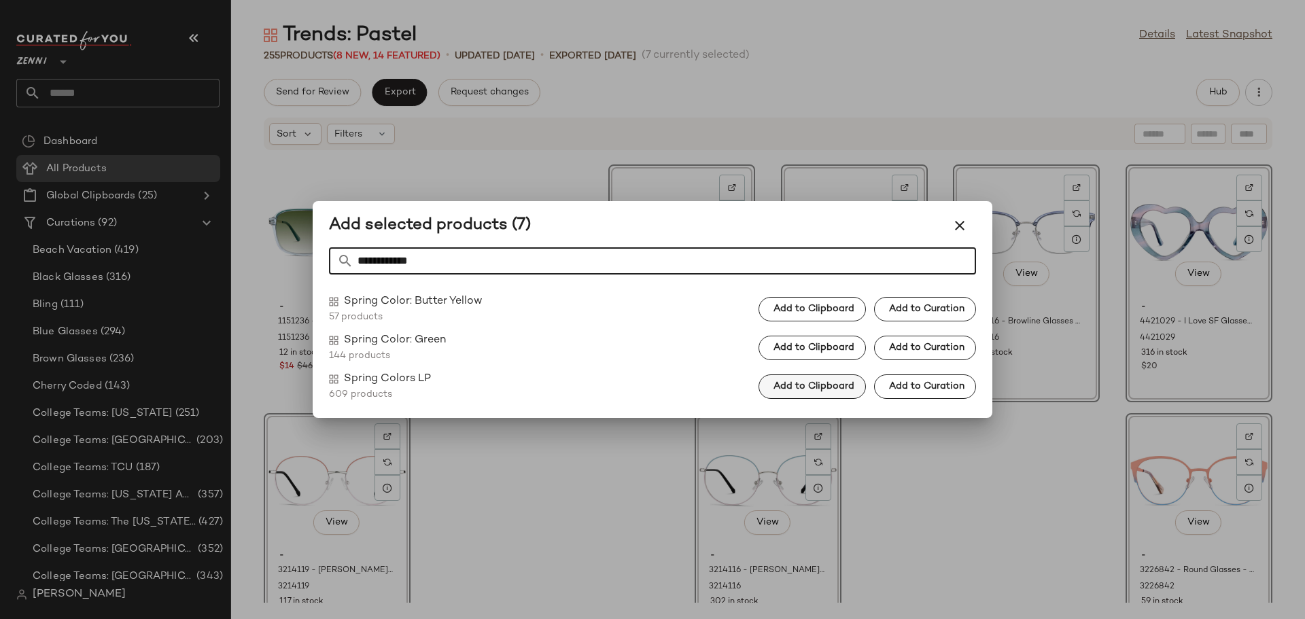
type input "**********"
click at [830, 388] on span "Add to Clipboard" at bounding box center [814, 386] width 82 height 11
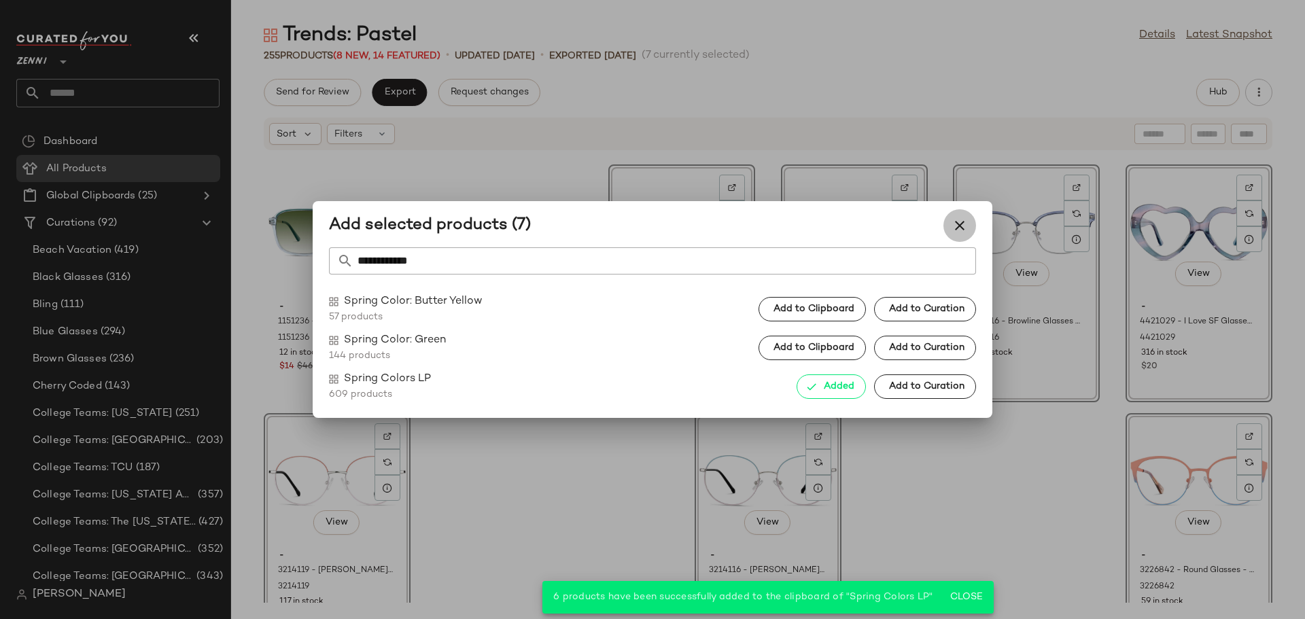
click at [955, 233] on icon "button" at bounding box center [960, 226] width 16 height 16
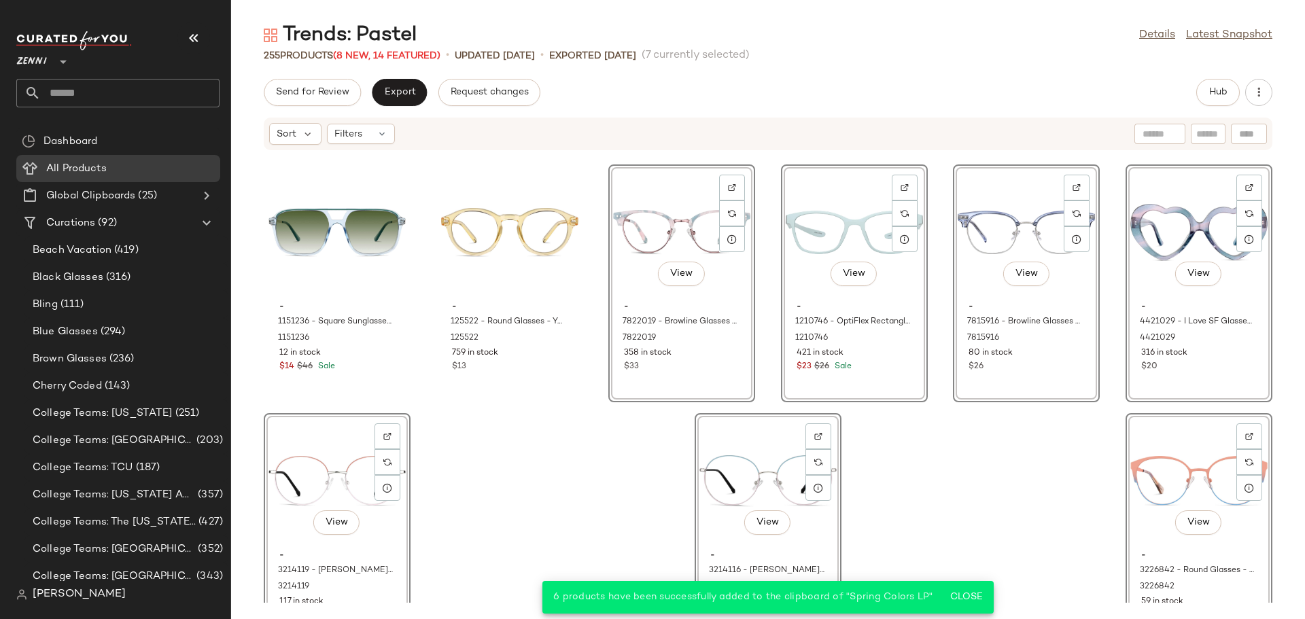
click at [971, 515] on div "- 1151236 - Square Sunglasses - Blue/Green - Mixed 1151236 12 in stock $14 $46 …" at bounding box center [768, 377] width 1074 height 452
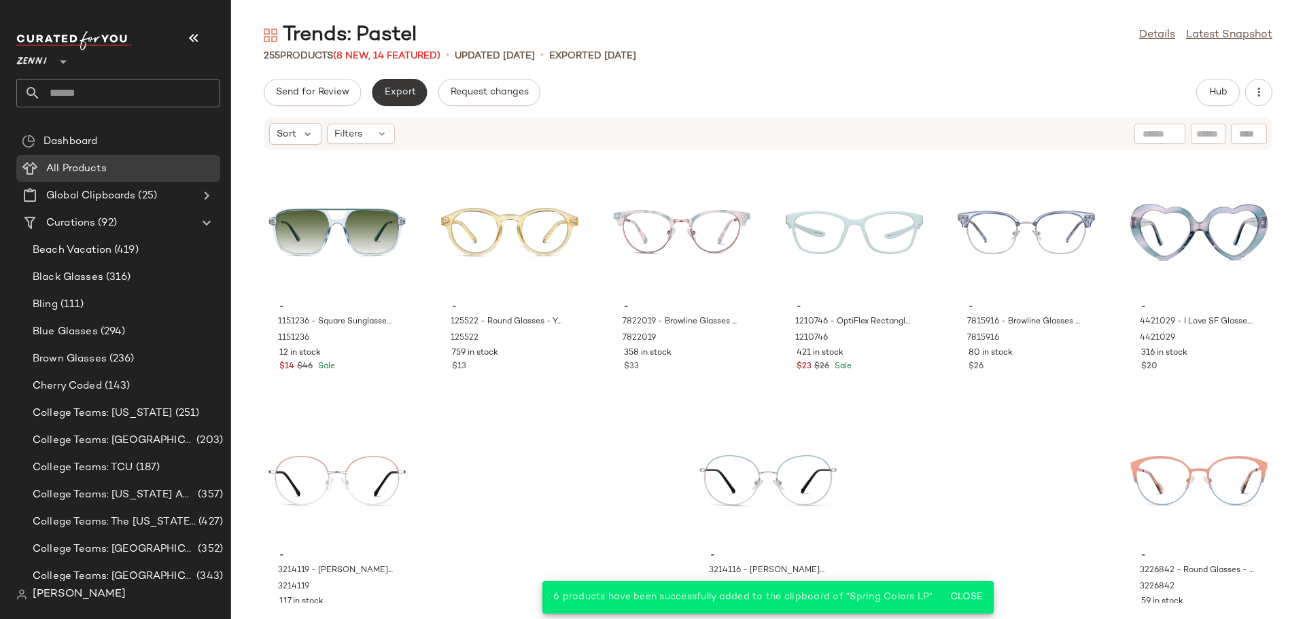
click at [405, 84] on button "Export" at bounding box center [399, 92] width 55 height 27
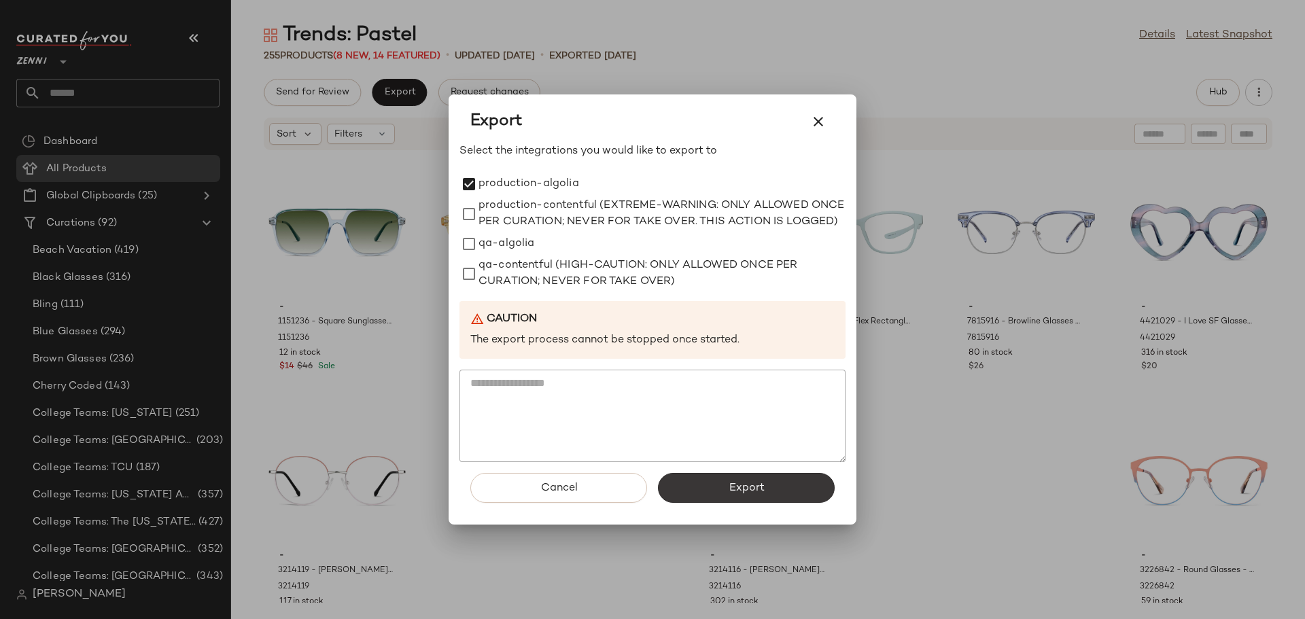
click at [739, 489] on span "Export" at bounding box center [746, 488] width 36 height 13
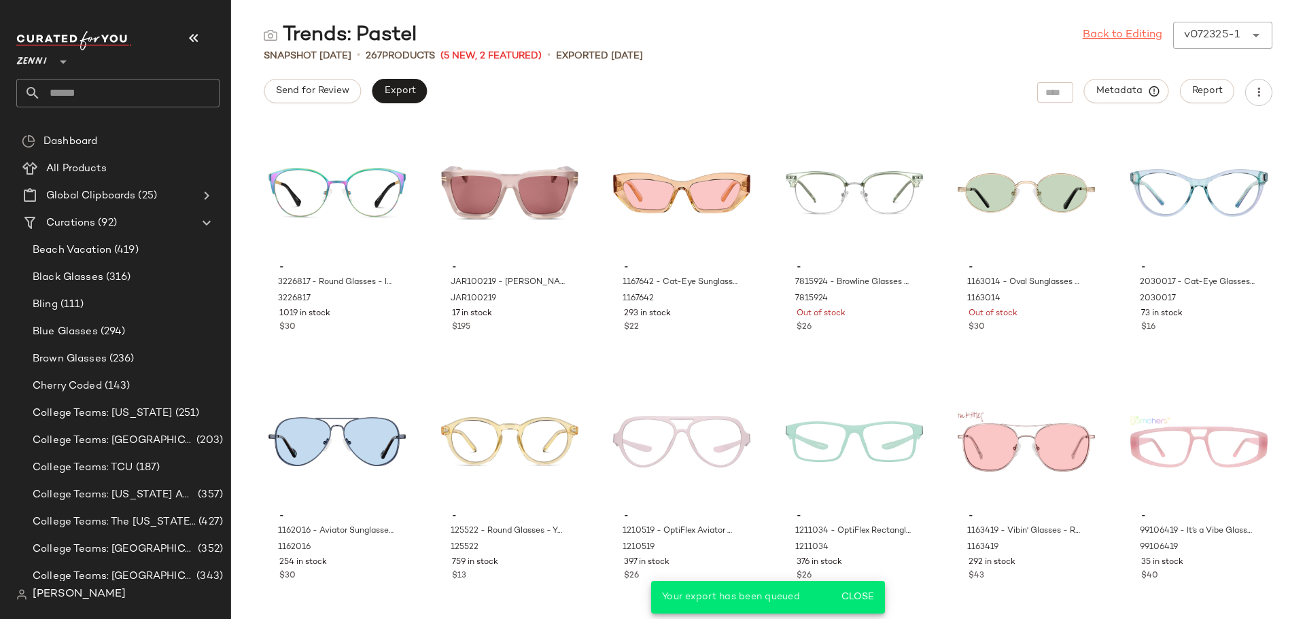
click at [1104, 34] on link "Back to Editing" at bounding box center [1123, 35] width 80 height 16
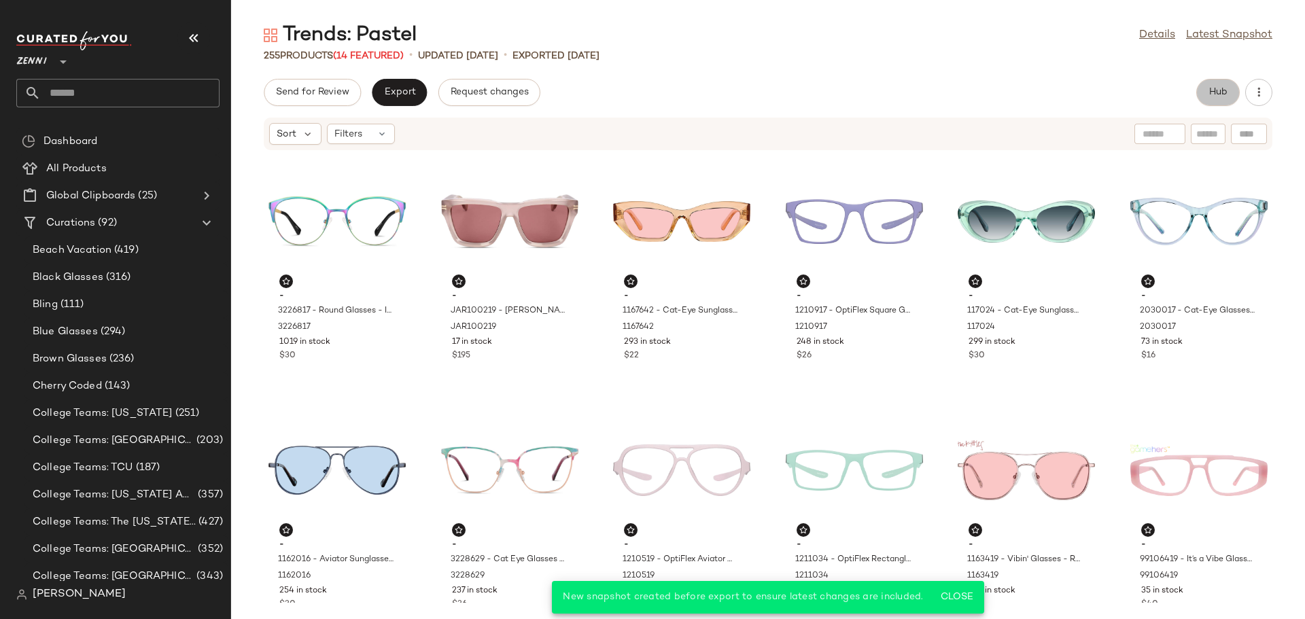
click at [1212, 85] on button "Hub" at bounding box center [1219, 92] width 44 height 27
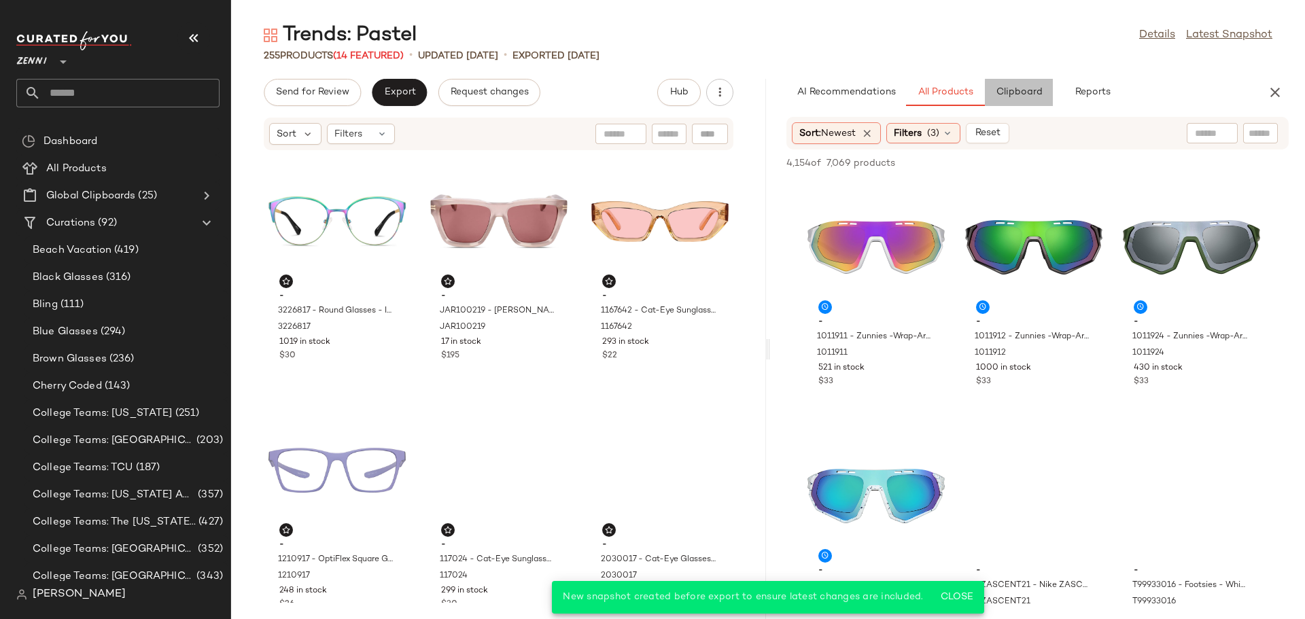
click at [1016, 99] on button "Clipboard" at bounding box center [1019, 92] width 68 height 27
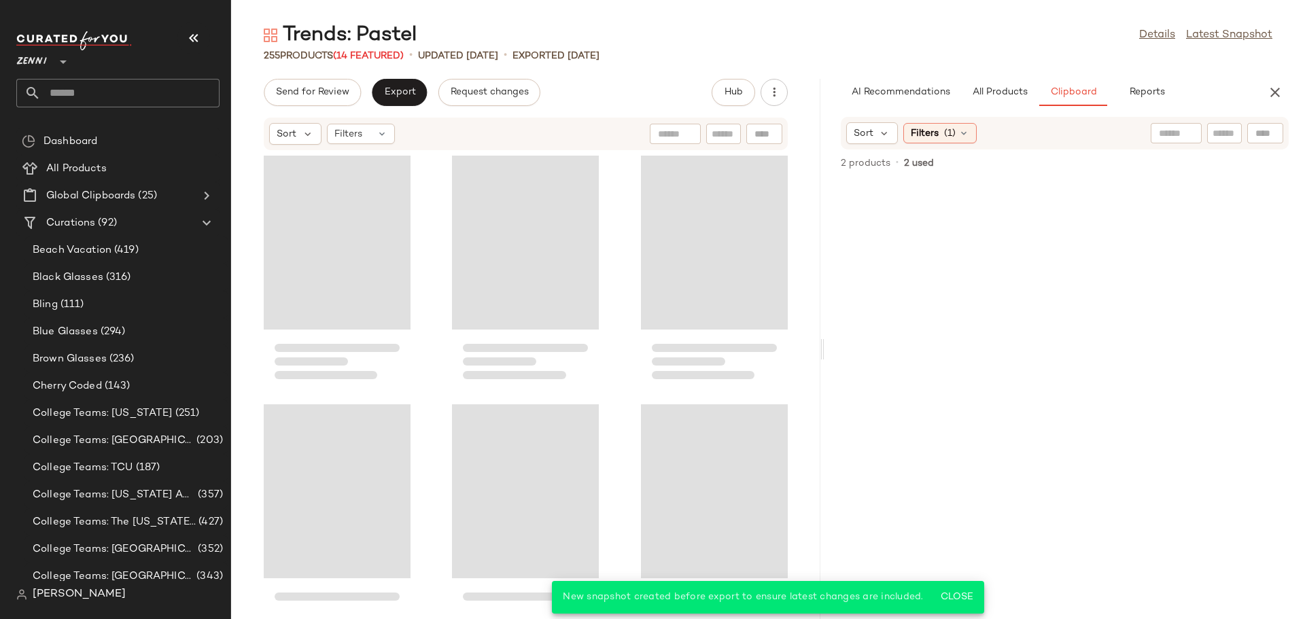
drag, startPoint x: 768, startPoint y: 348, endPoint x: 825, endPoint y: 345, distance: 57.2
click at [825, 345] on div "Trends: Pastel Details Latest Snapshot 255 Products (14 Featured) • updated [DA…" at bounding box center [768, 321] width 1074 height 598
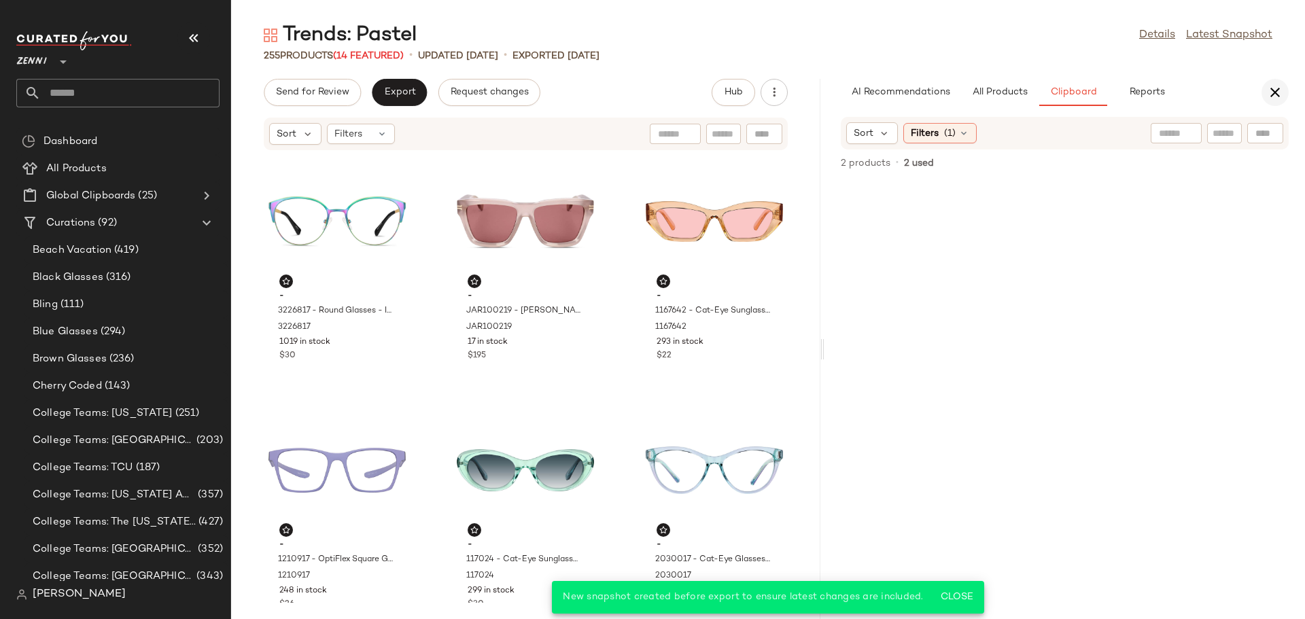
click at [1270, 90] on icon "button" at bounding box center [1275, 92] width 16 height 16
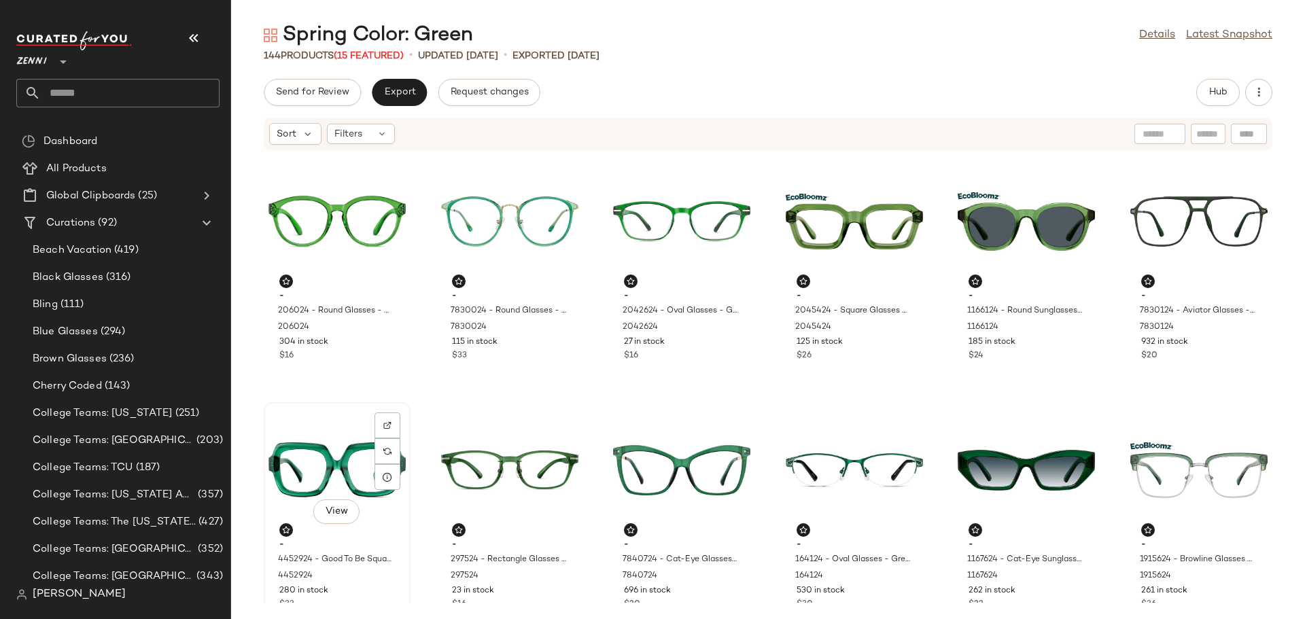
click at [326, 460] on div "View" at bounding box center [337, 470] width 137 height 126
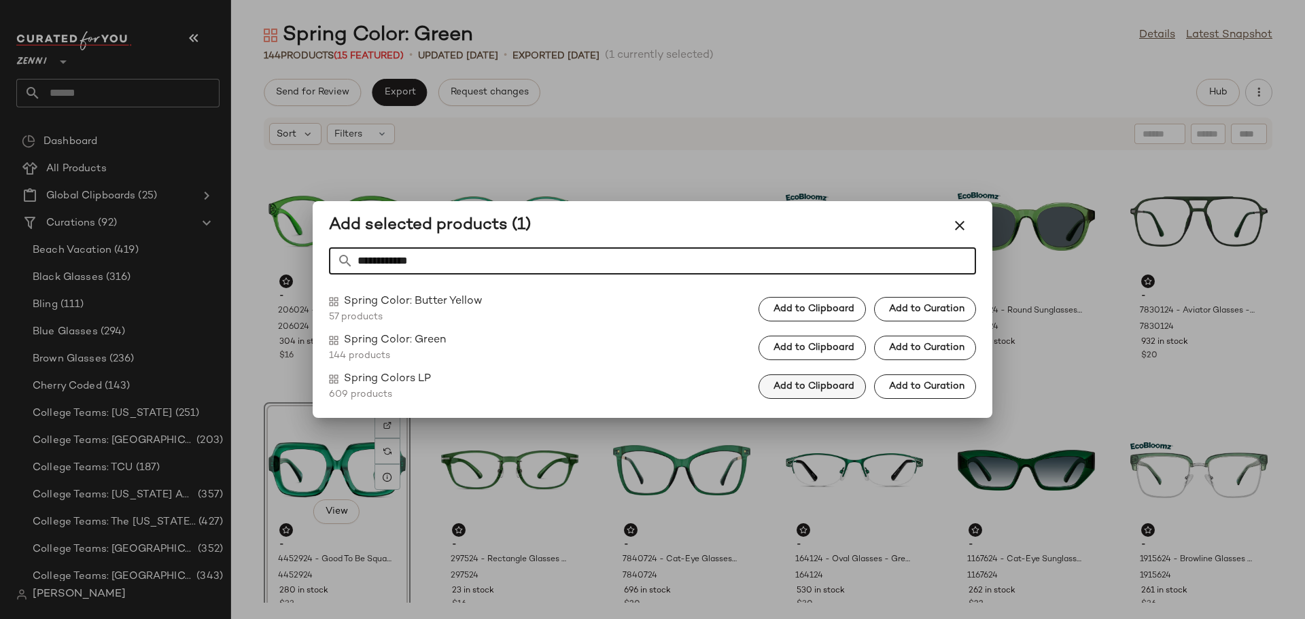
type input "**********"
click at [769, 386] on button "Add to Clipboard" at bounding box center [812, 387] width 107 height 24
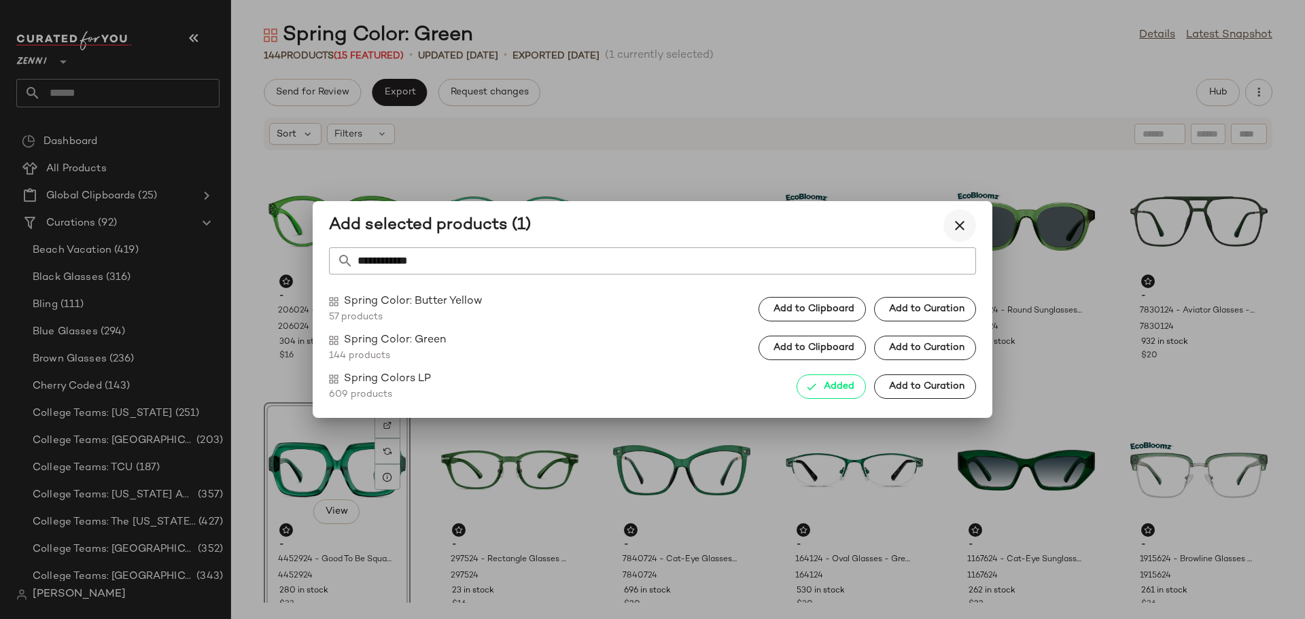
click at [956, 226] on icon "button" at bounding box center [960, 226] width 16 height 16
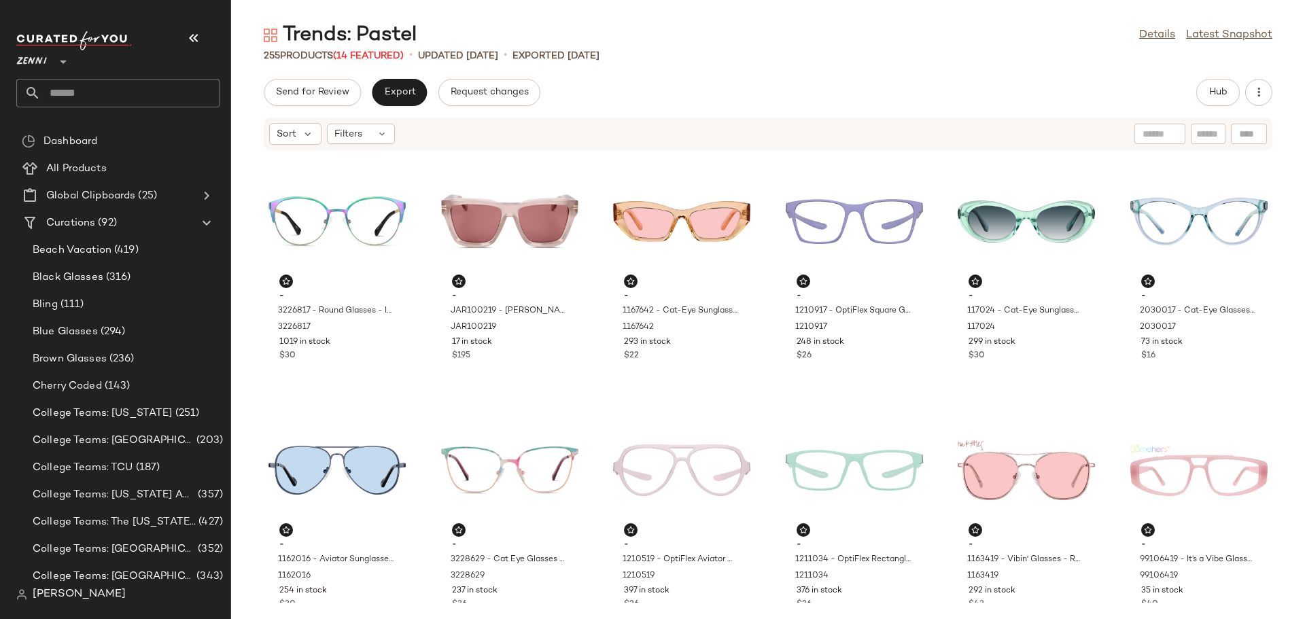
click at [141, 93] on input "text" at bounding box center [130, 93] width 179 height 29
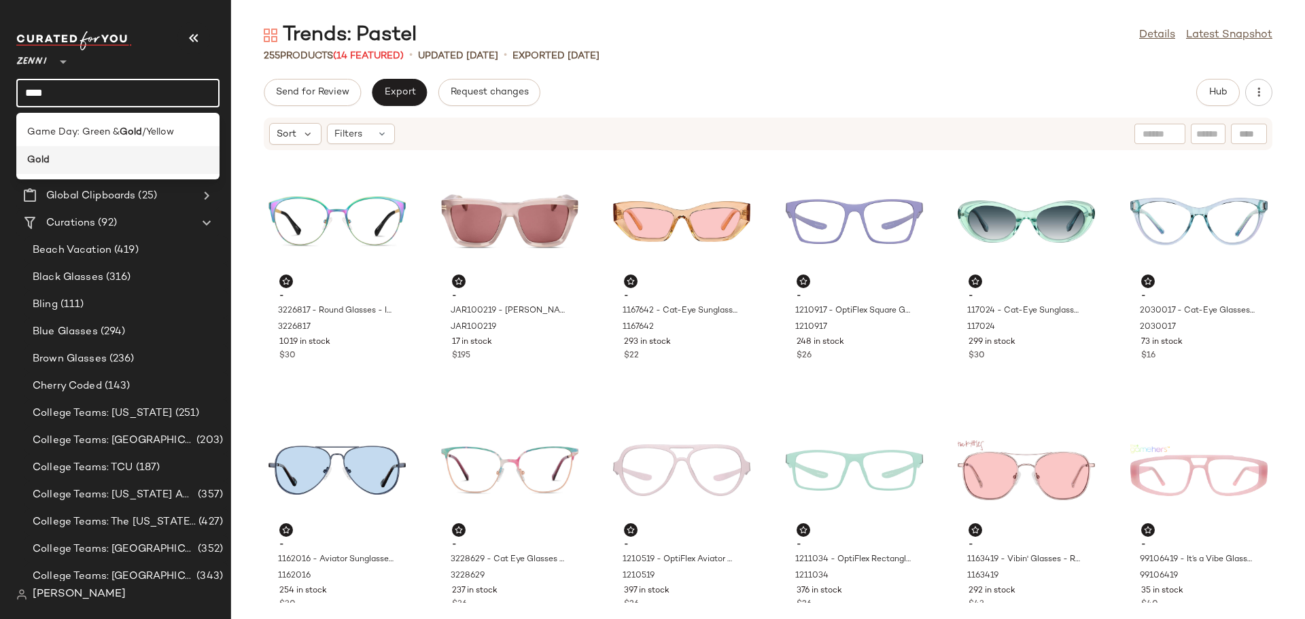
type input "****"
click at [109, 151] on div "Gold" at bounding box center [117, 160] width 203 height 28
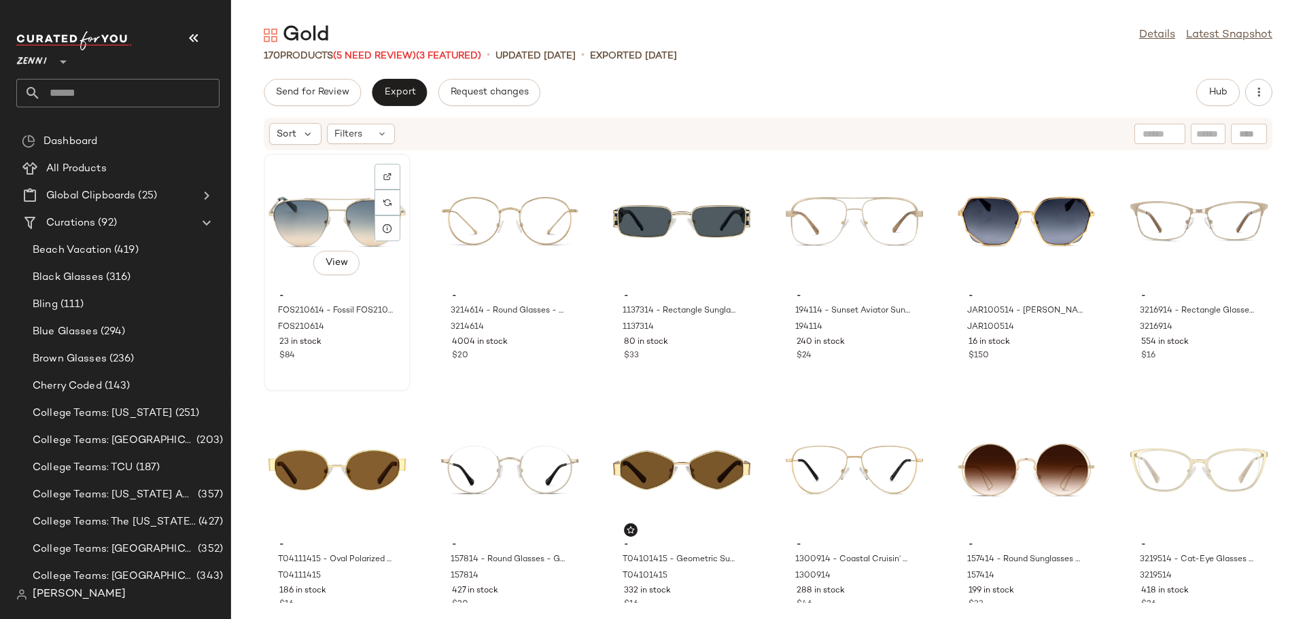
click at [387, 371] on div "View - FOS210614 - Fossil FOS2106 - Gold - Stainless Steel FOS210614 23 in stoc…" at bounding box center [337, 272] width 144 height 235
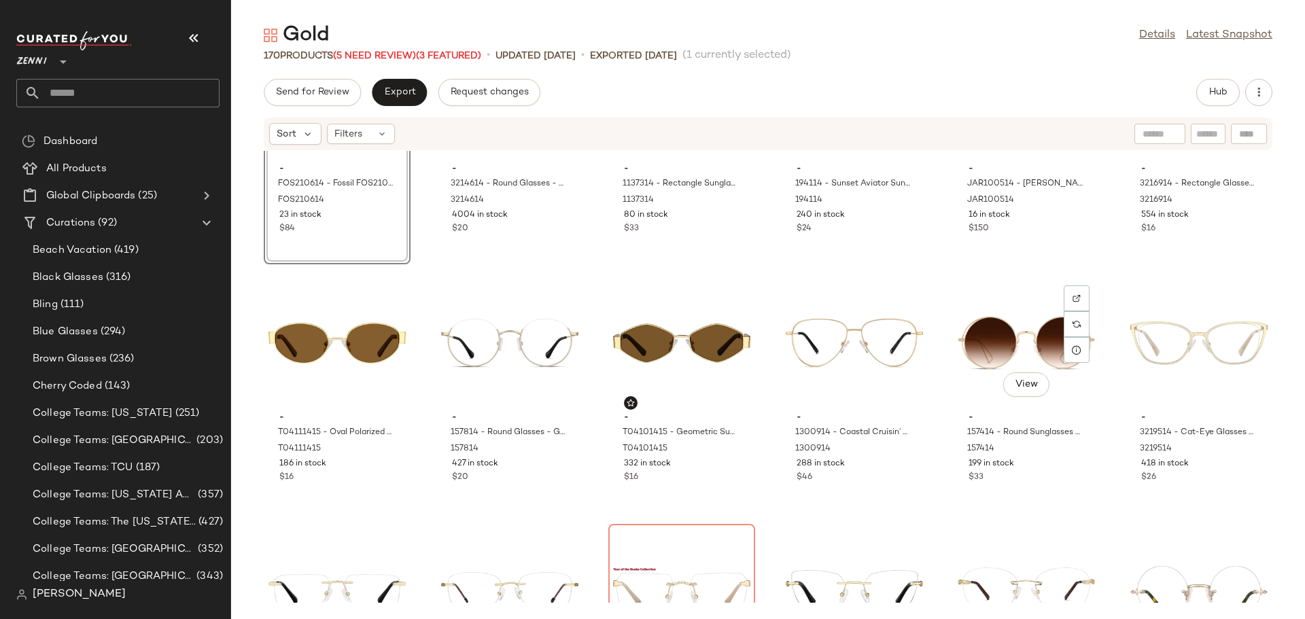
scroll to position [136, 0]
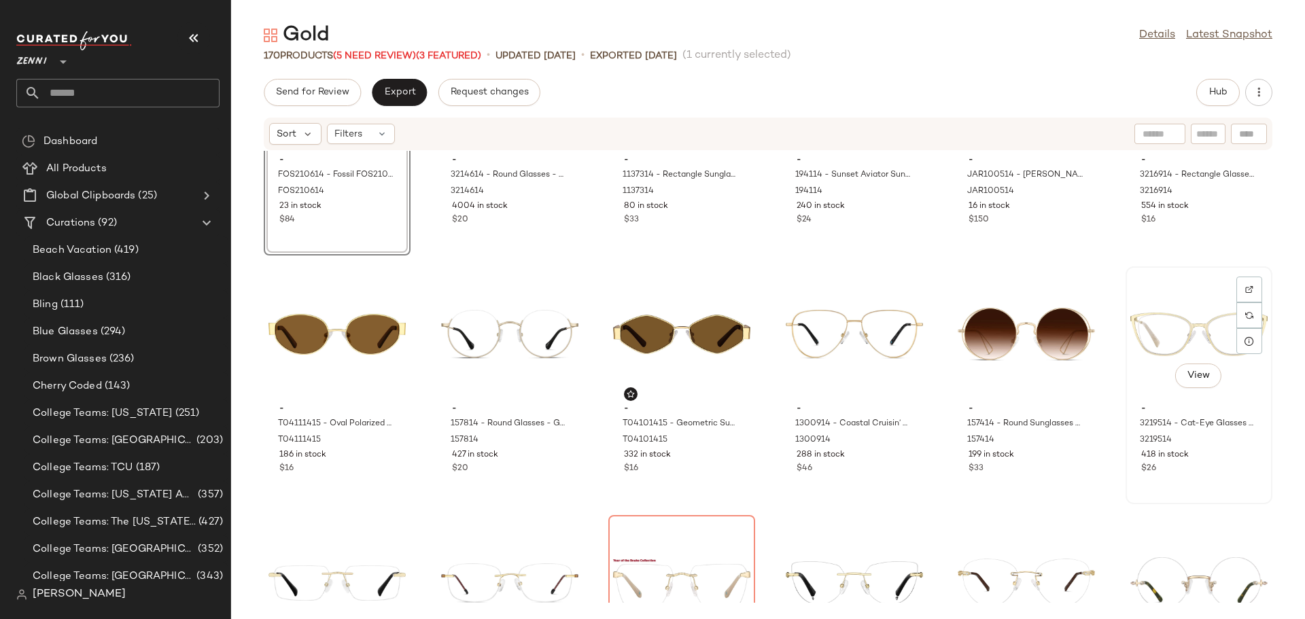
click at [1195, 485] on div "View - 3219514 - Cat-Eye Glasses - Gold - Stainless Steel 3219514 418 in stock …" at bounding box center [1199, 385] width 144 height 235
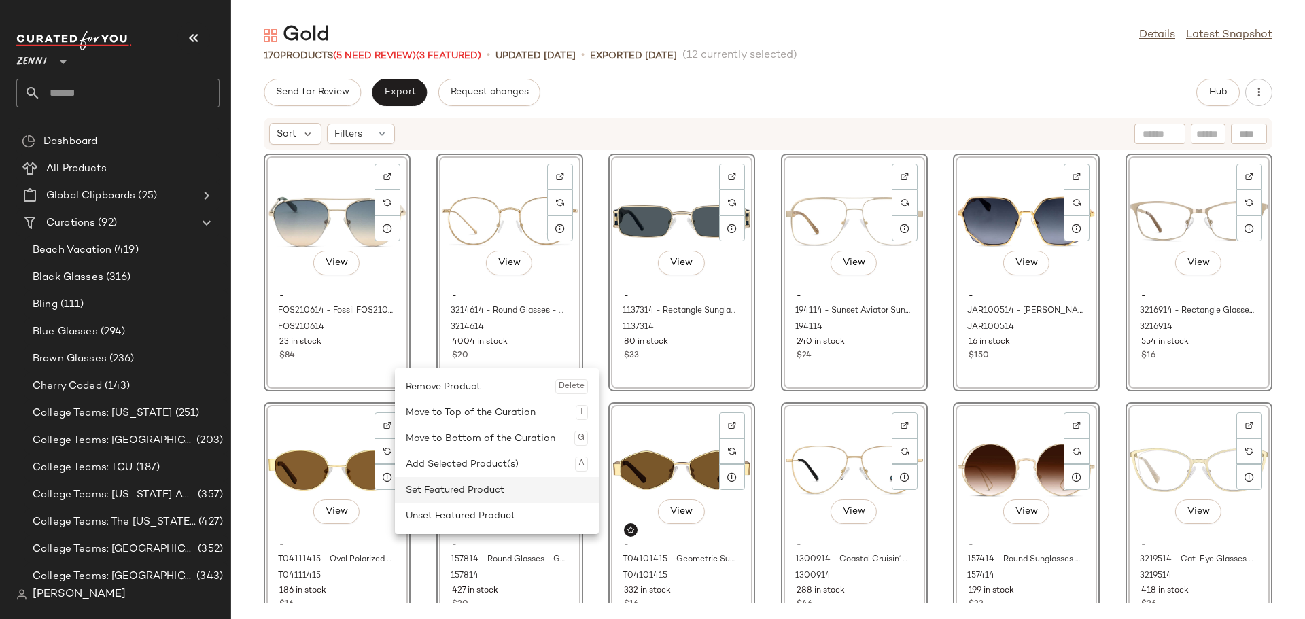
click at [434, 490] on div "Set Featured Product" at bounding box center [497, 490] width 182 height 26
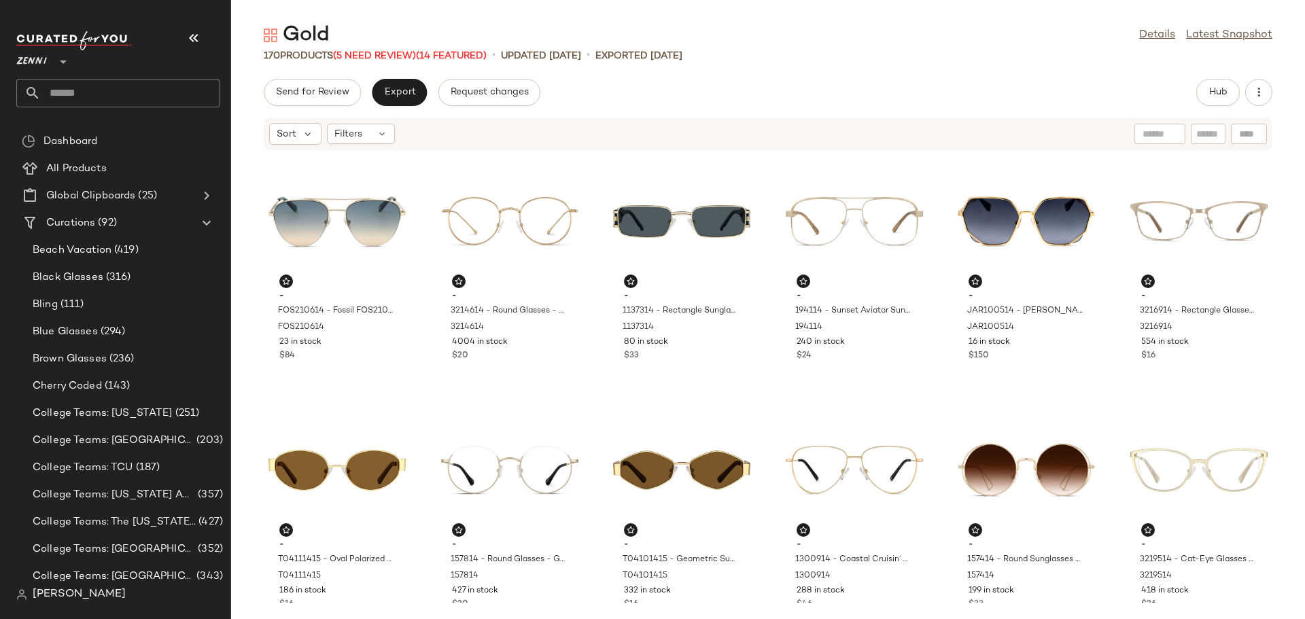
click at [423, 460] on div "- FOS210614 - Fossil FOS2106 - Gold - Stainless Steel FOS210614 23 in stock $84…" at bounding box center [768, 377] width 1074 height 452
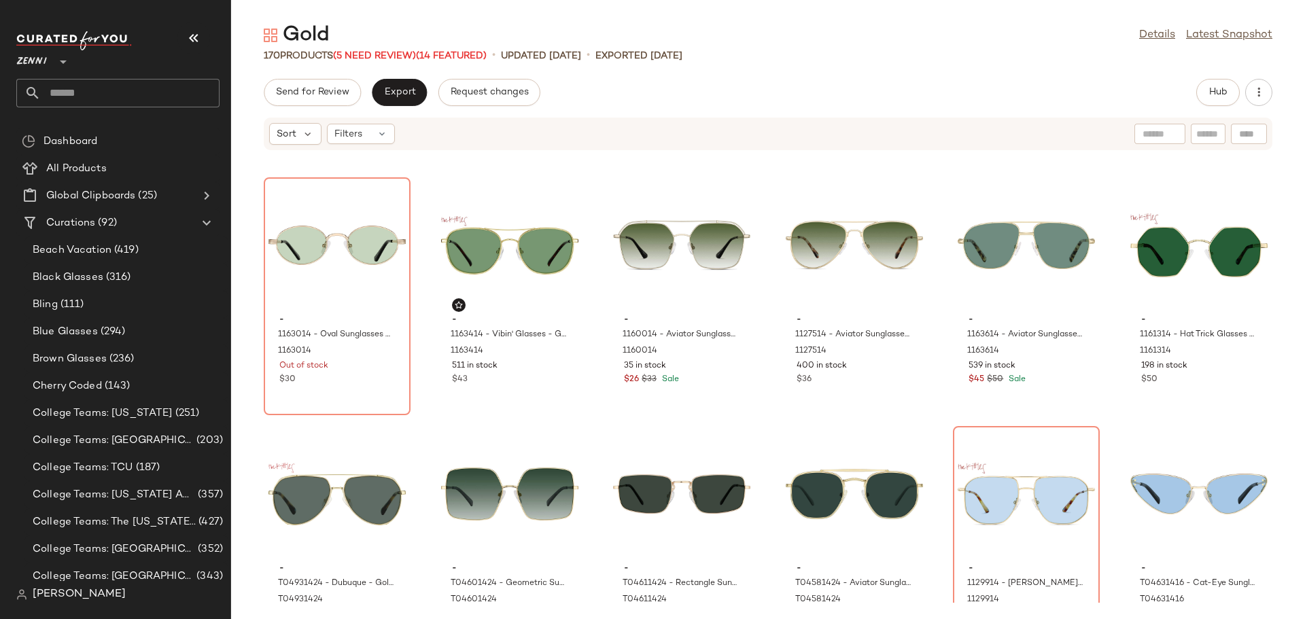
scroll to position [2731, 0]
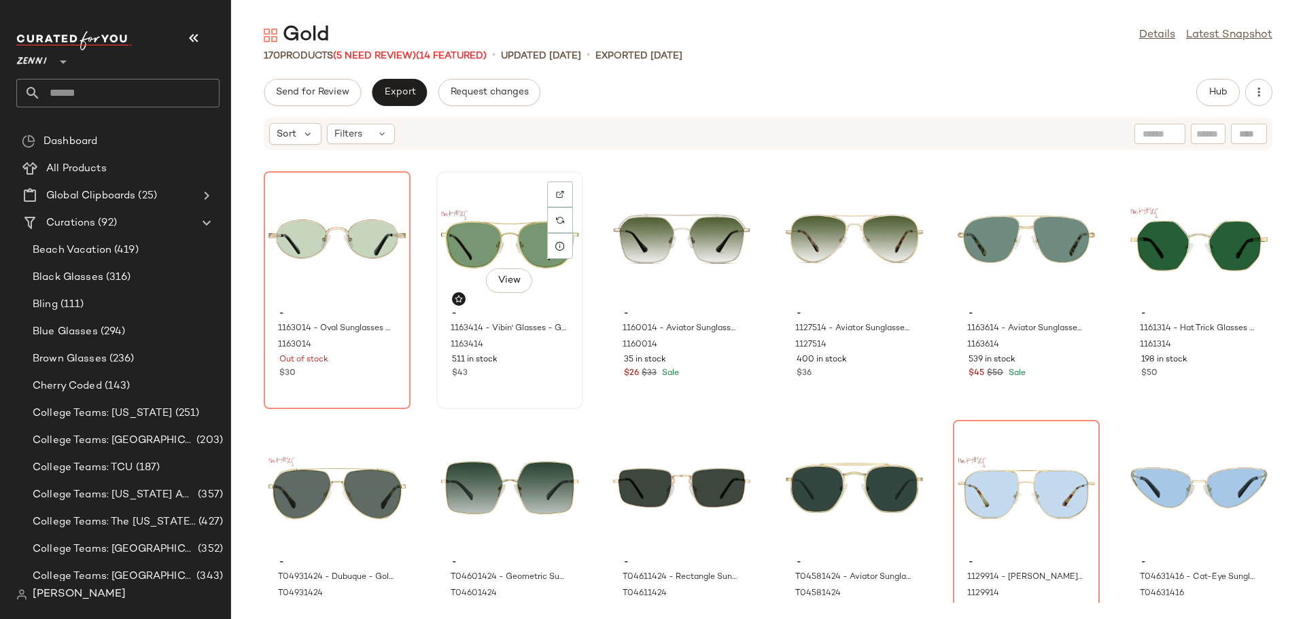
click at [520, 392] on div "View - 1163414 - Vibin' Glasses - Gold - Stainless Steel 1163414 511 in stock $…" at bounding box center [510, 290] width 144 height 235
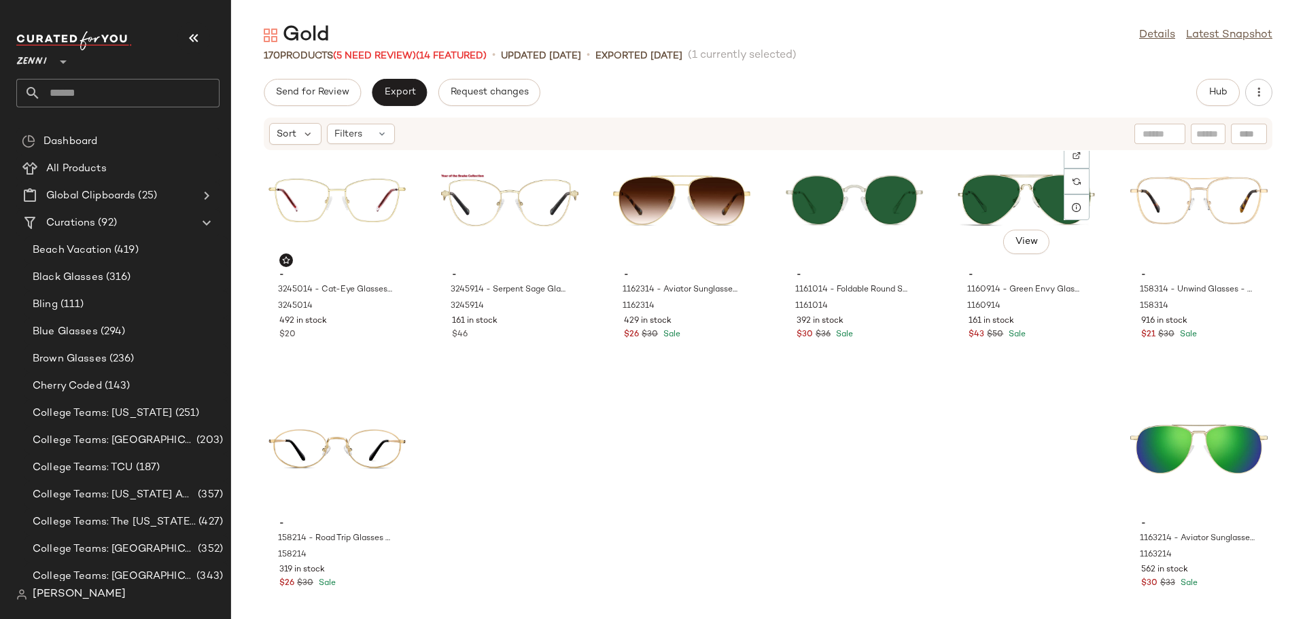
scroll to position [6767, 0]
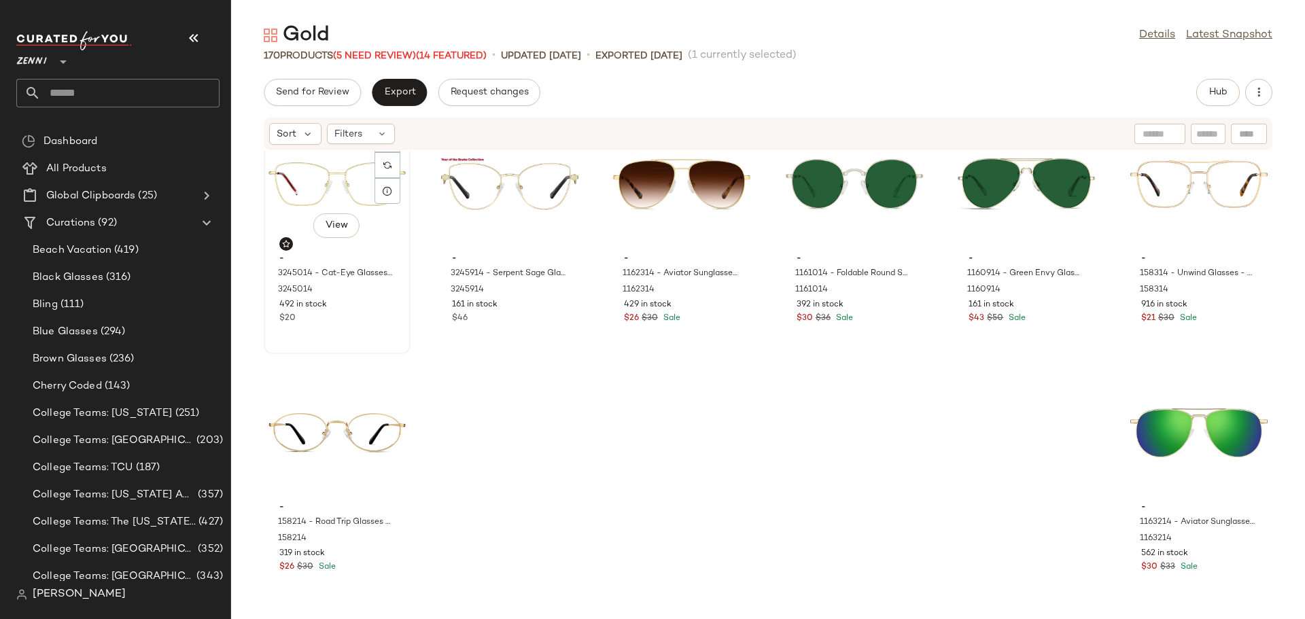
click at [377, 342] on div "View - 3245014 - Cat-Eye Glasses - Gold - Stainless Steel 3245014 492 in stock …" at bounding box center [337, 235] width 144 height 235
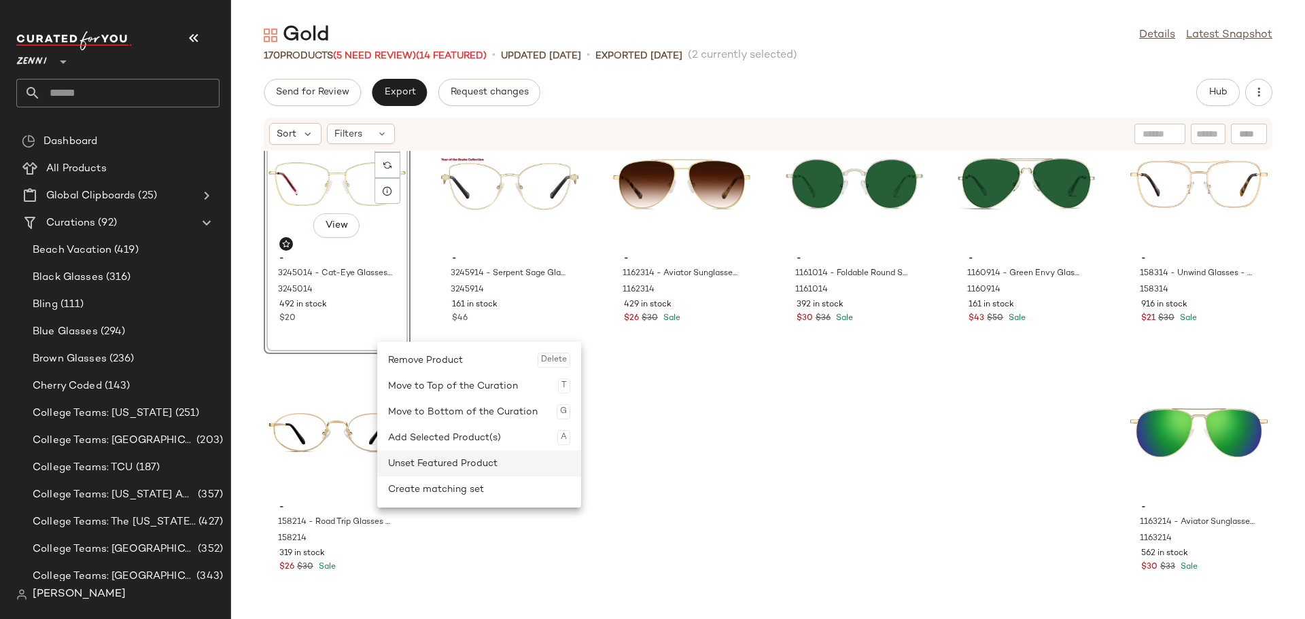
click at [451, 471] on div "Unset Featured Product" at bounding box center [479, 464] width 182 height 26
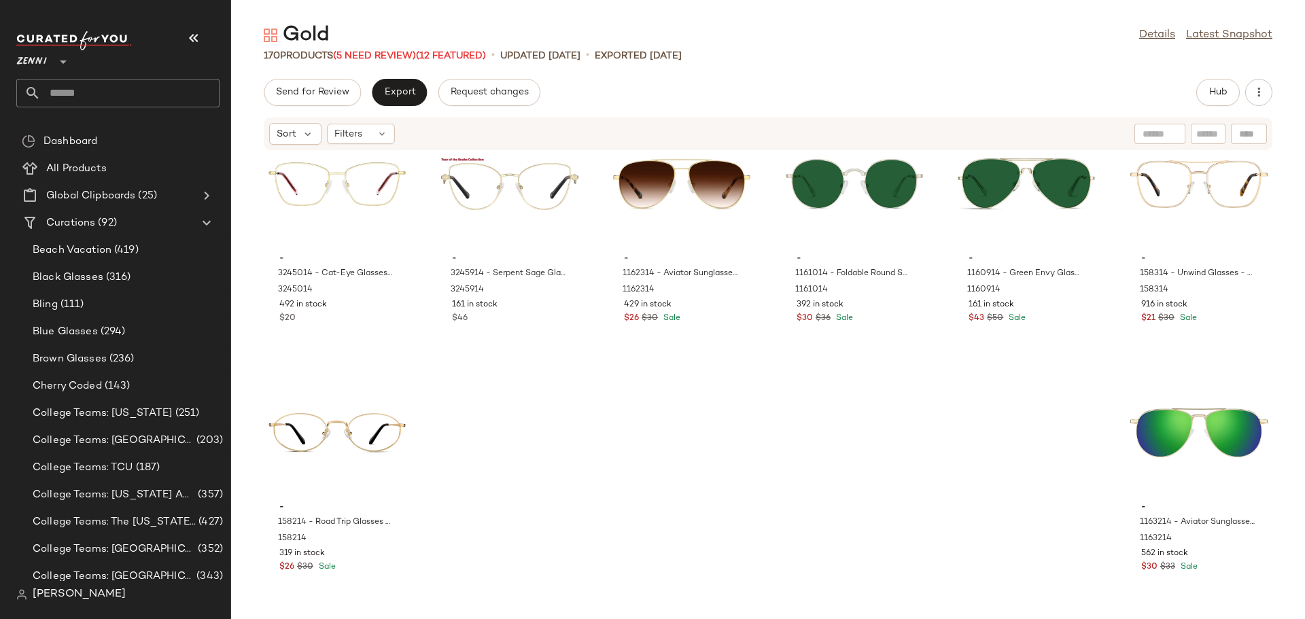
click at [597, 450] on div "- T04121415 - Cat-Eye Sunglasses - Gold - Metal T04121415 268 in stock $15 $16 …" at bounding box center [768, 377] width 1074 height 452
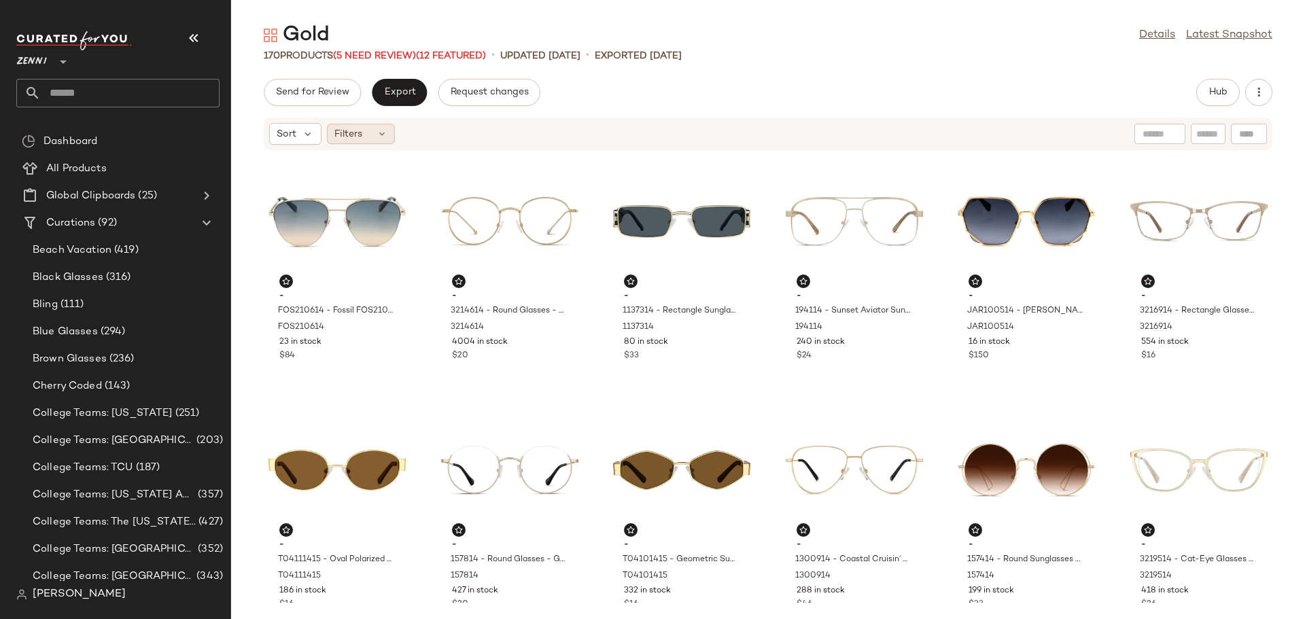
click at [371, 133] on div "Filters" at bounding box center [361, 134] width 68 height 20
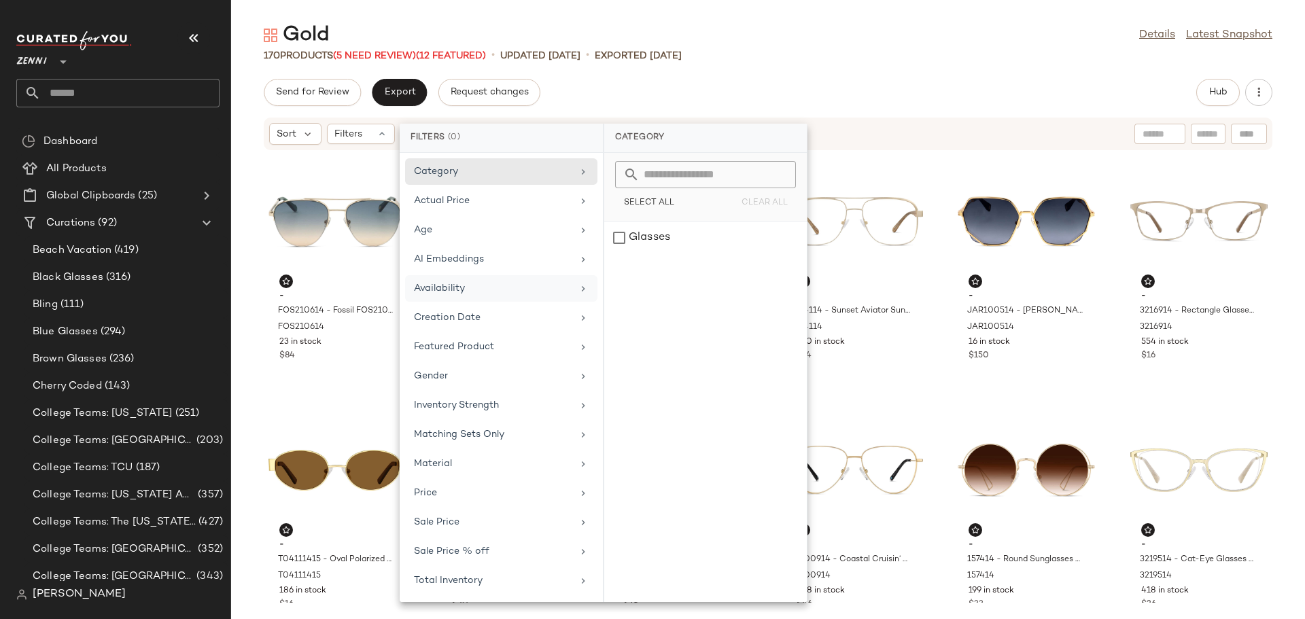
click at [437, 284] on div "Availability" at bounding box center [493, 288] width 158 height 14
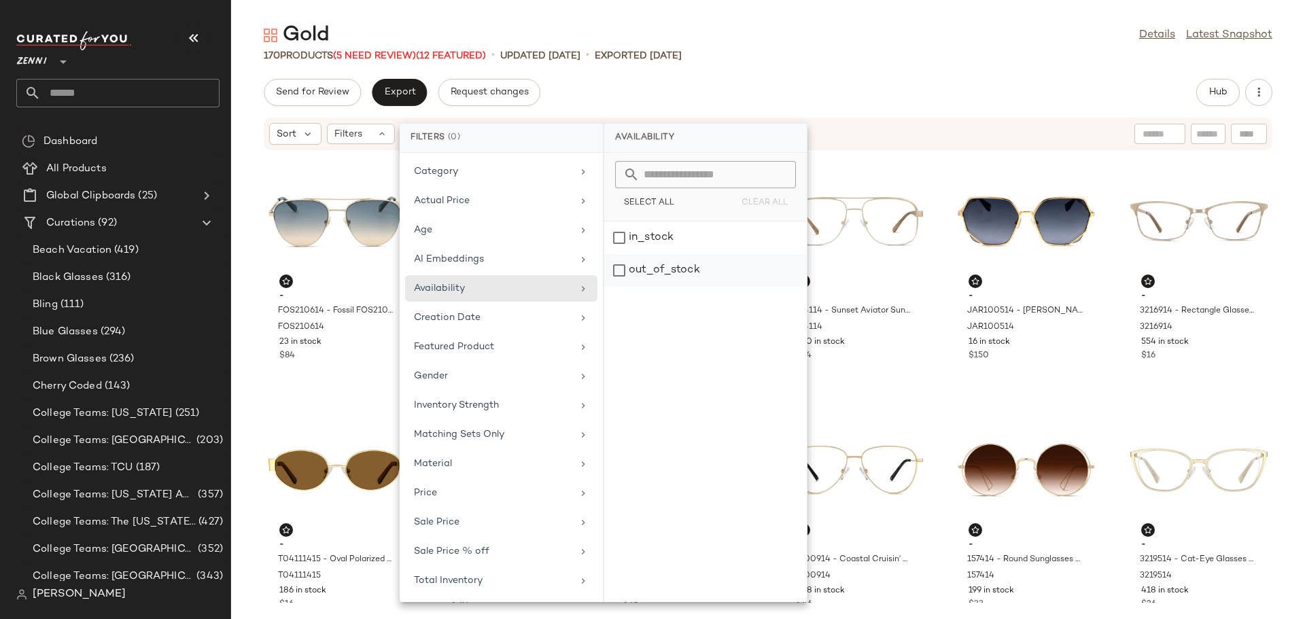
click at [619, 270] on div "out_of_stock" at bounding box center [705, 270] width 203 height 33
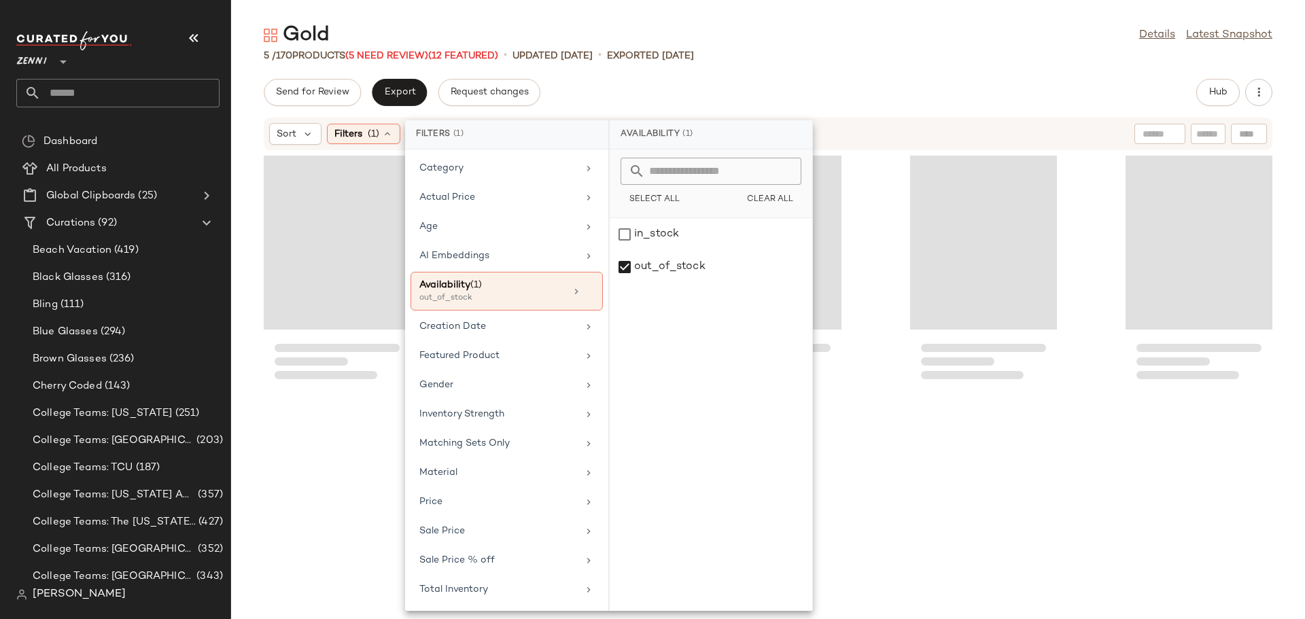
click at [936, 275] on div "Loading..." at bounding box center [983, 243] width 147 height 174
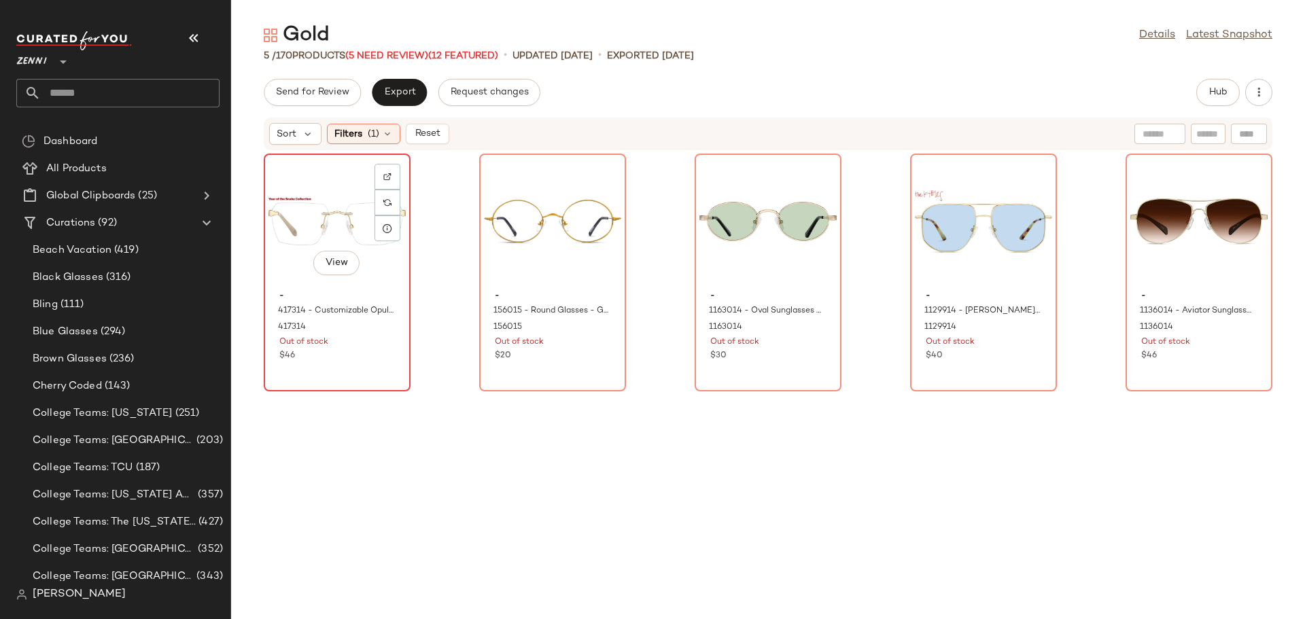
click at [273, 269] on div "View" at bounding box center [337, 221] width 137 height 126
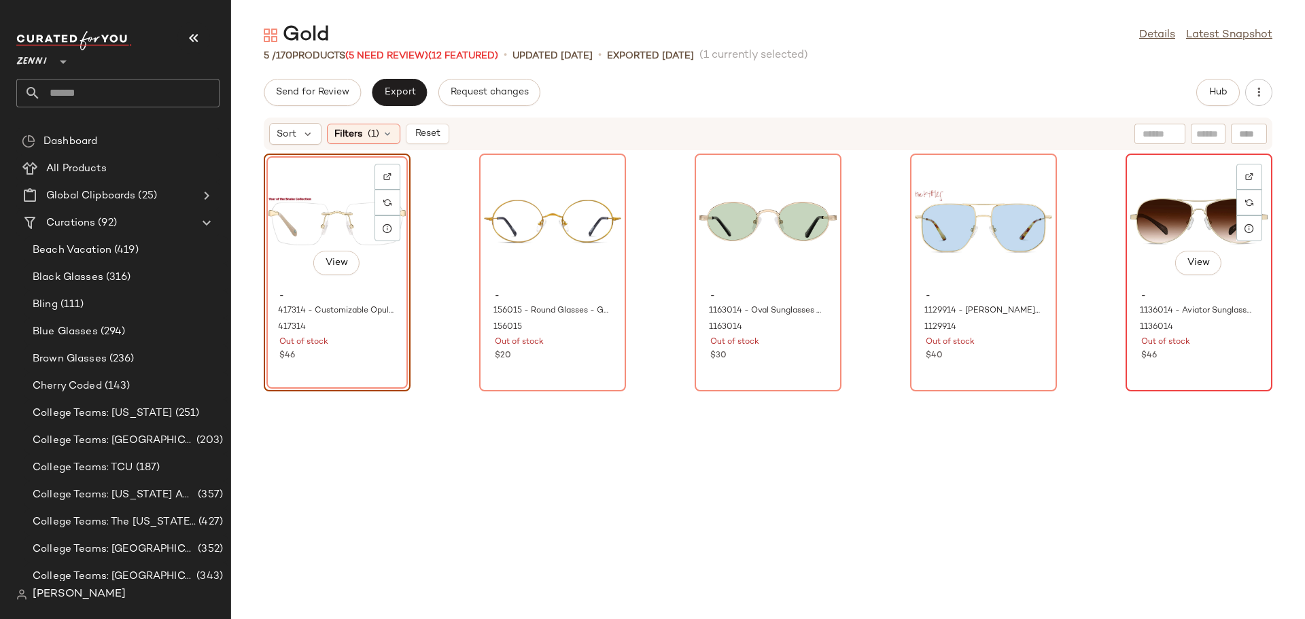
click at [1136, 379] on div "View - 1136014 - Aviator Sunglasses - Gold - CarbonFiber 1136014 Out of stock $…" at bounding box center [1199, 272] width 144 height 235
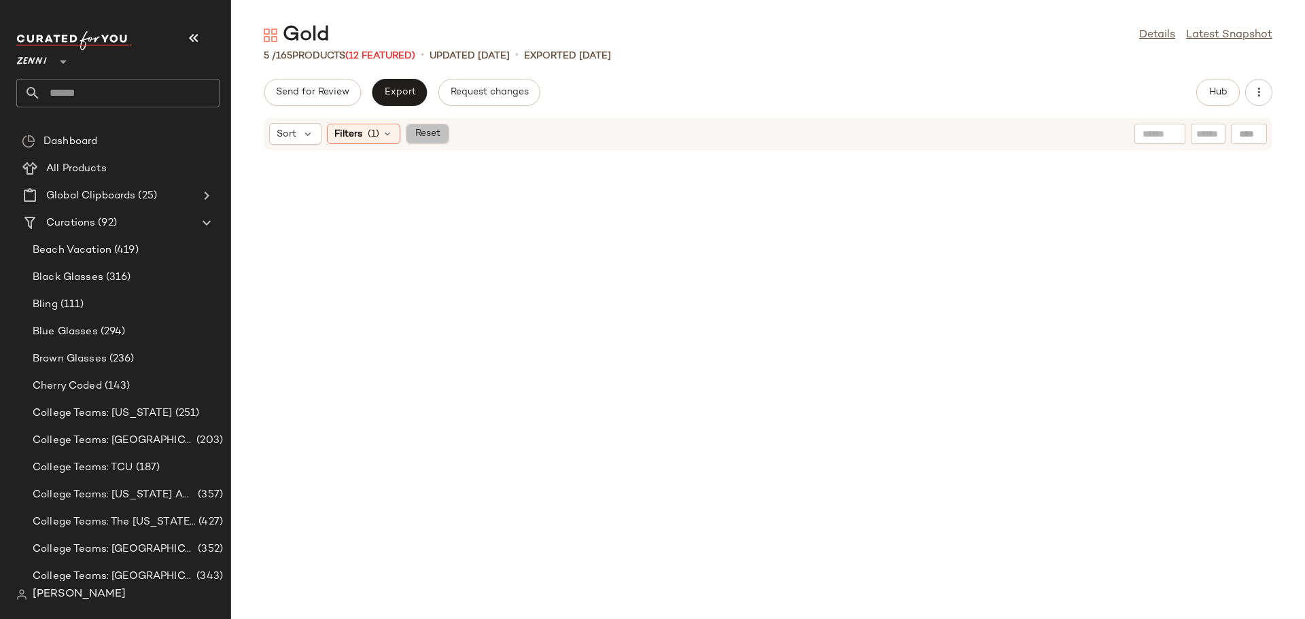
click at [420, 135] on span "Reset" at bounding box center [427, 134] width 26 height 11
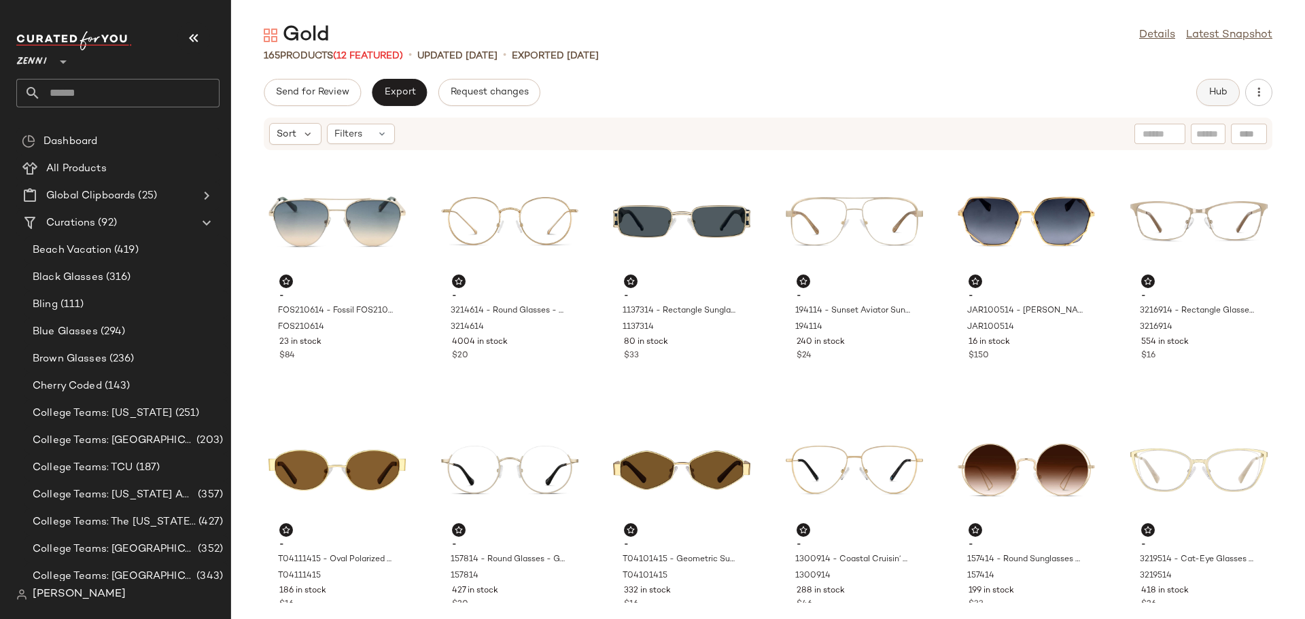
click at [1213, 89] on span "Hub" at bounding box center [1218, 92] width 19 height 11
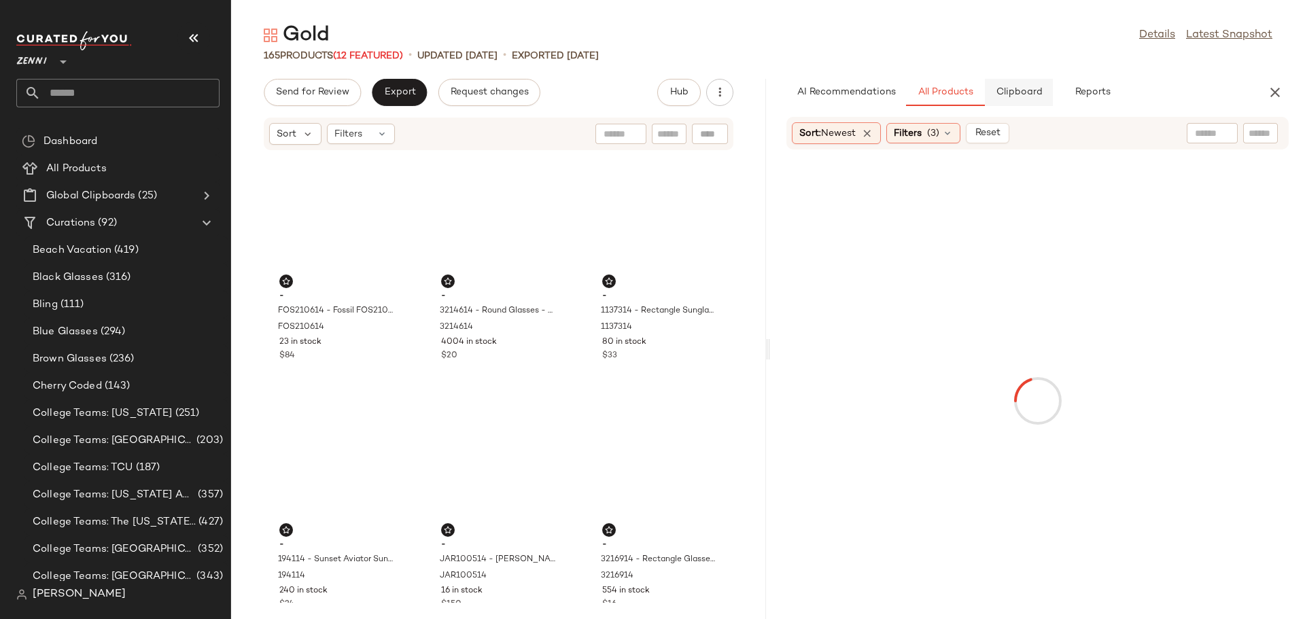
click at [1027, 102] on button "Clipboard" at bounding box center [1019, 92] width 68 height 27
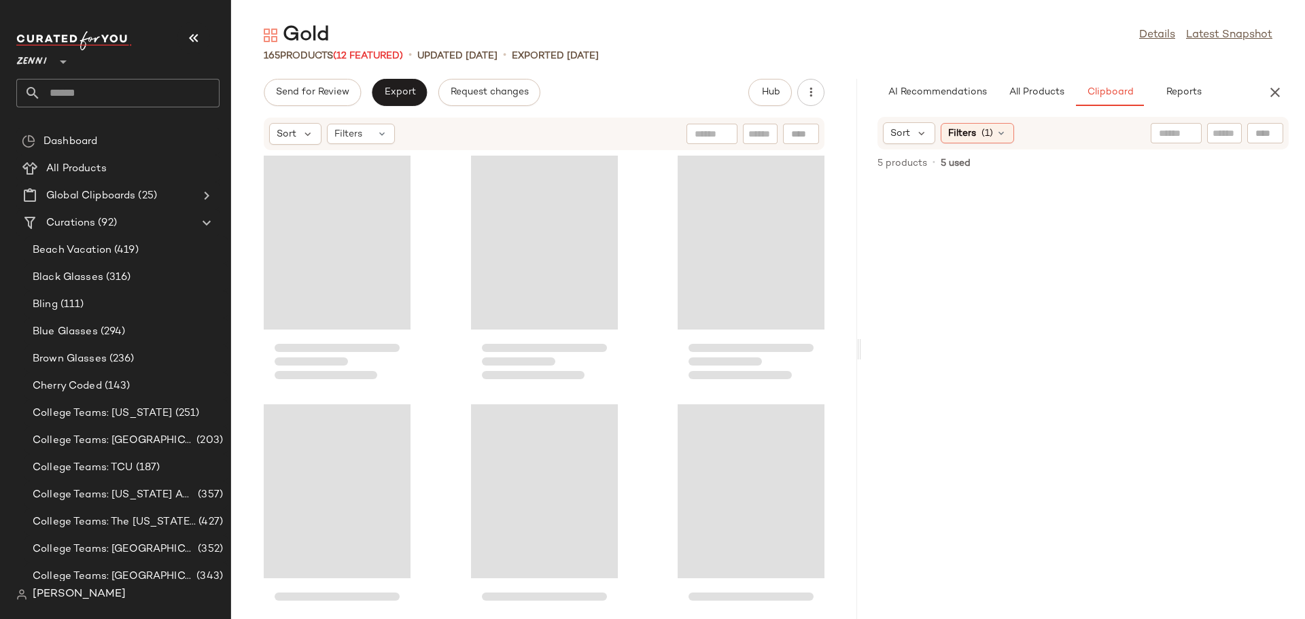
drag, startPoint x: 766, startPoint y: 352, endPoint x: 860, endPoint y: 349, distance: 94.5
click at [860, 349] on div "Gold Details Latest Snapshot 165 Products (12 Featured) • updated Aug 20th • Ex…" at bounding box center [768, 321] width 1074 height 598
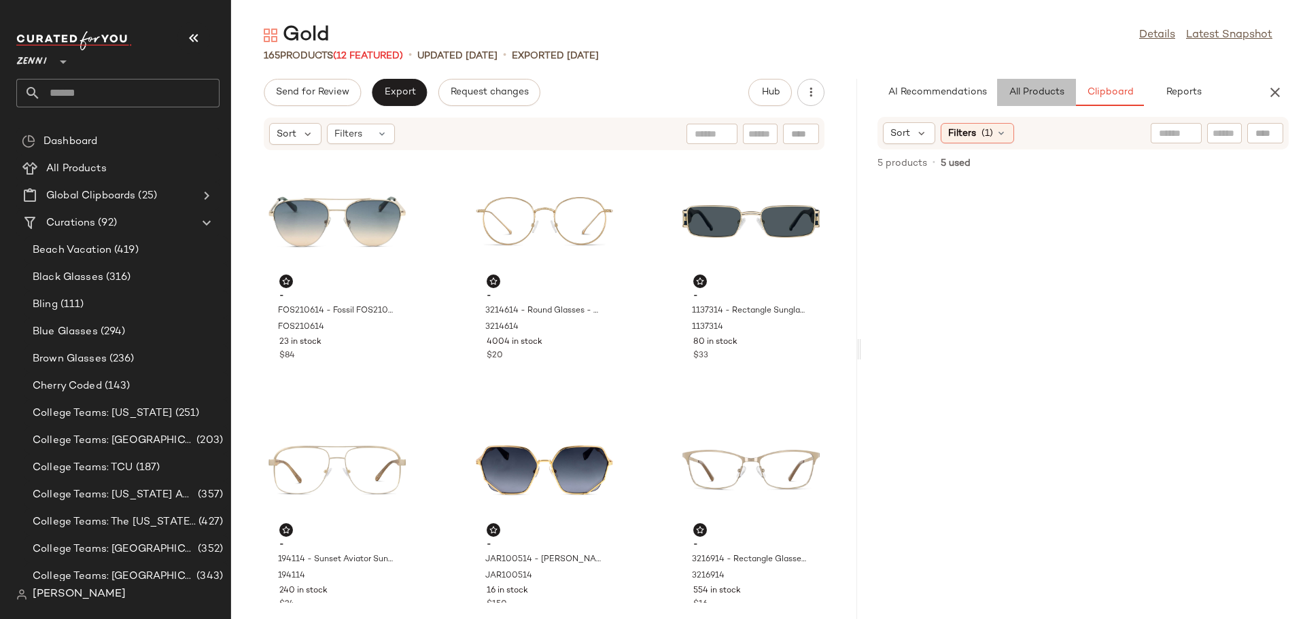
click at [1043, 87] on span "All Products" at bounding box center [1037, 92] width 56 height 11
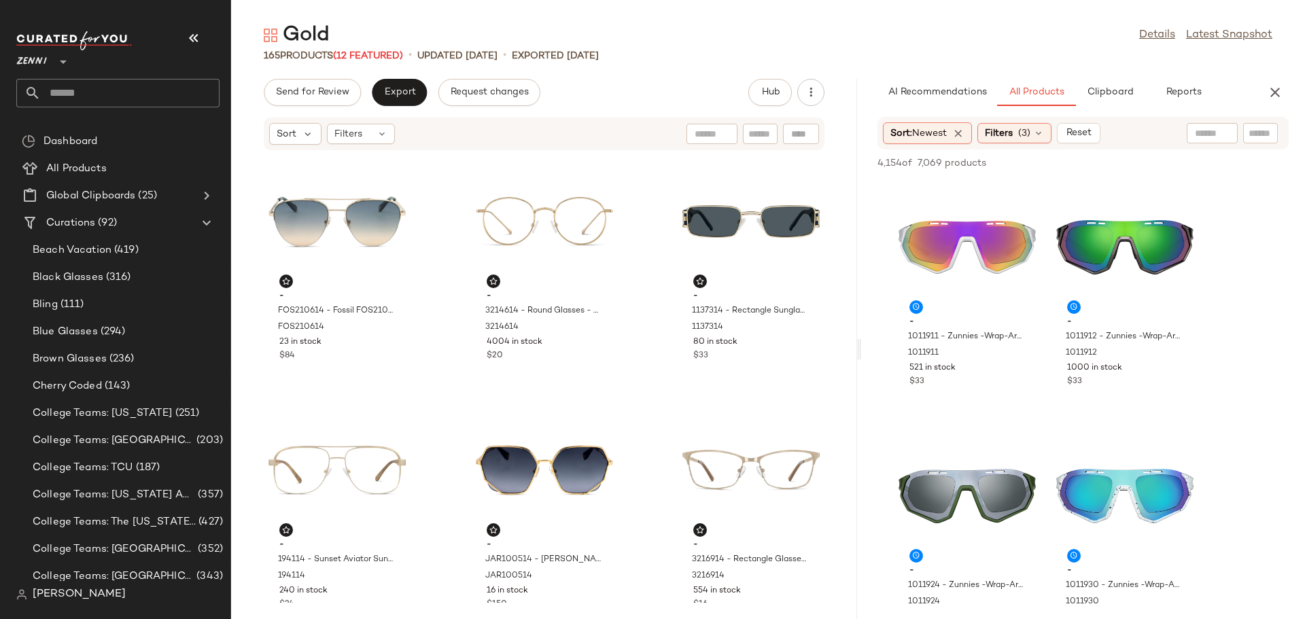
click at [1259, 134] on input "text" at bounding box center [1261, 133] width 24 height 14
type input "****"
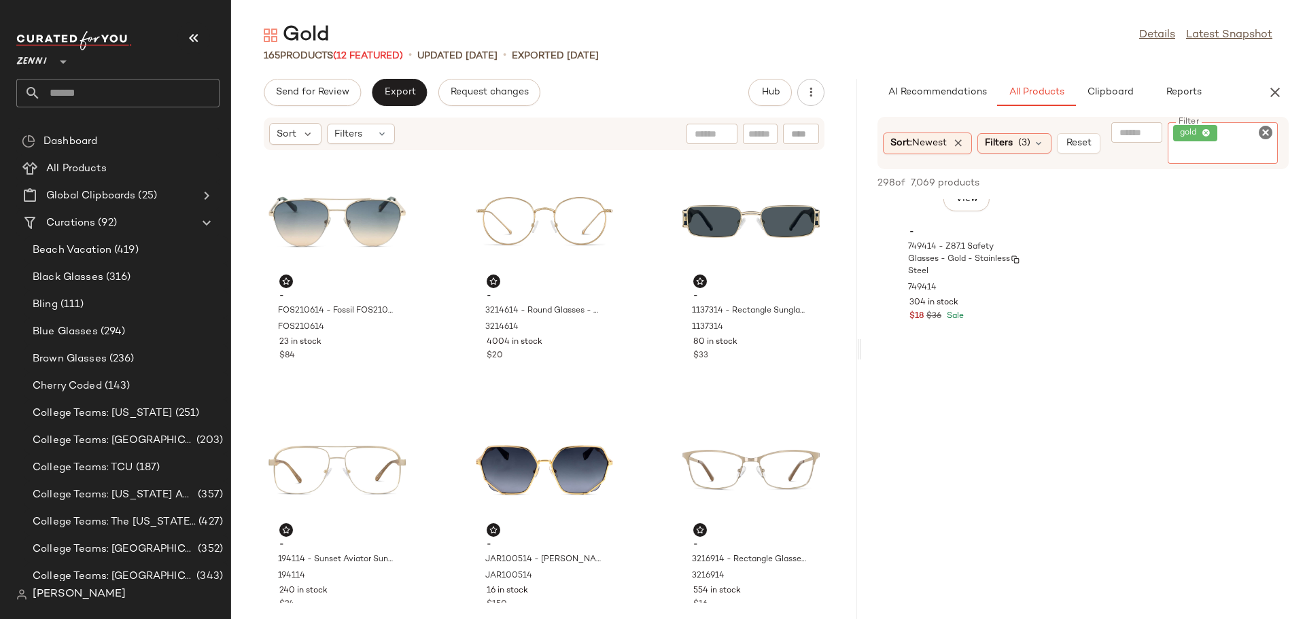
scroll to position [15396, 0]
click at [1262, 128] on icon "Clear Filter" at bounding box center [1266, 132] width 16 height 16
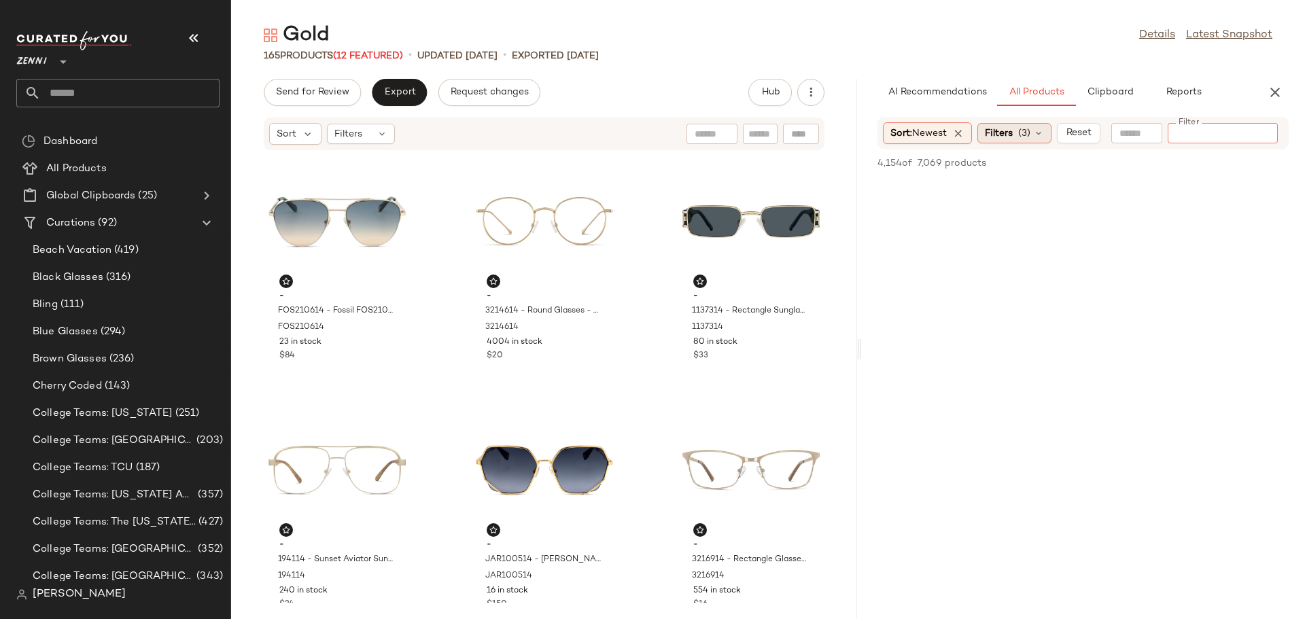
click at [1039, 131] on icon at bounding box center [1038, 133] width 11 height 11
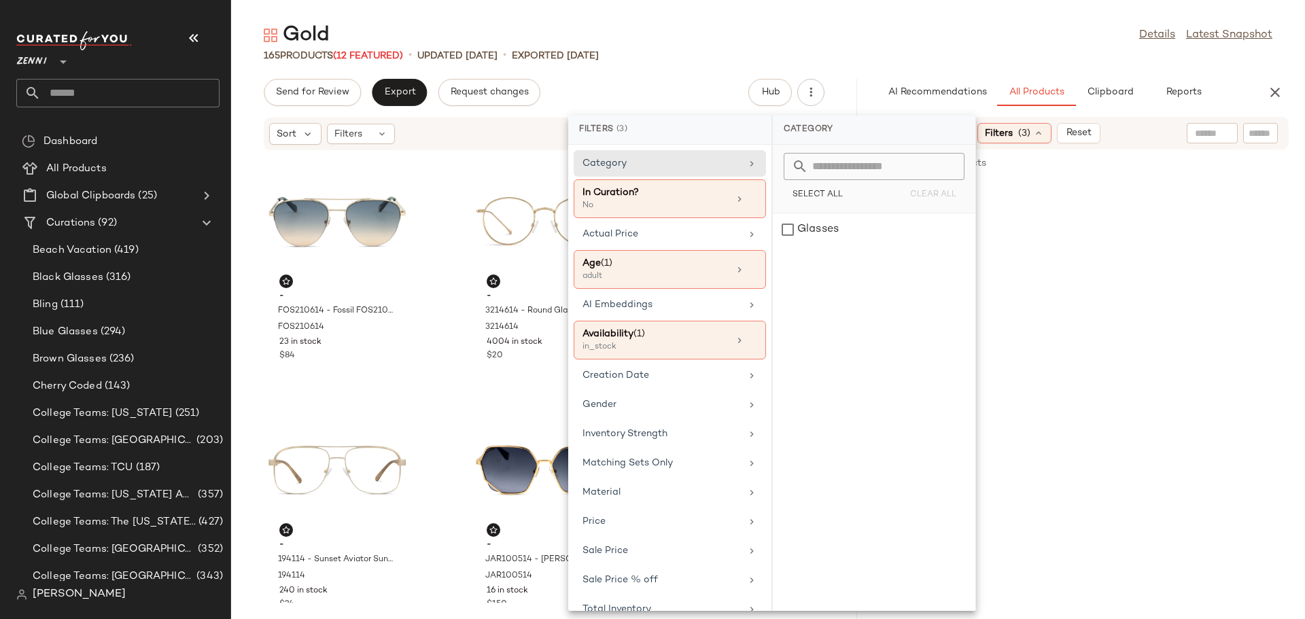
click at [1039, 131] on icon at bounding box center [1038, 133] width 11 height 11
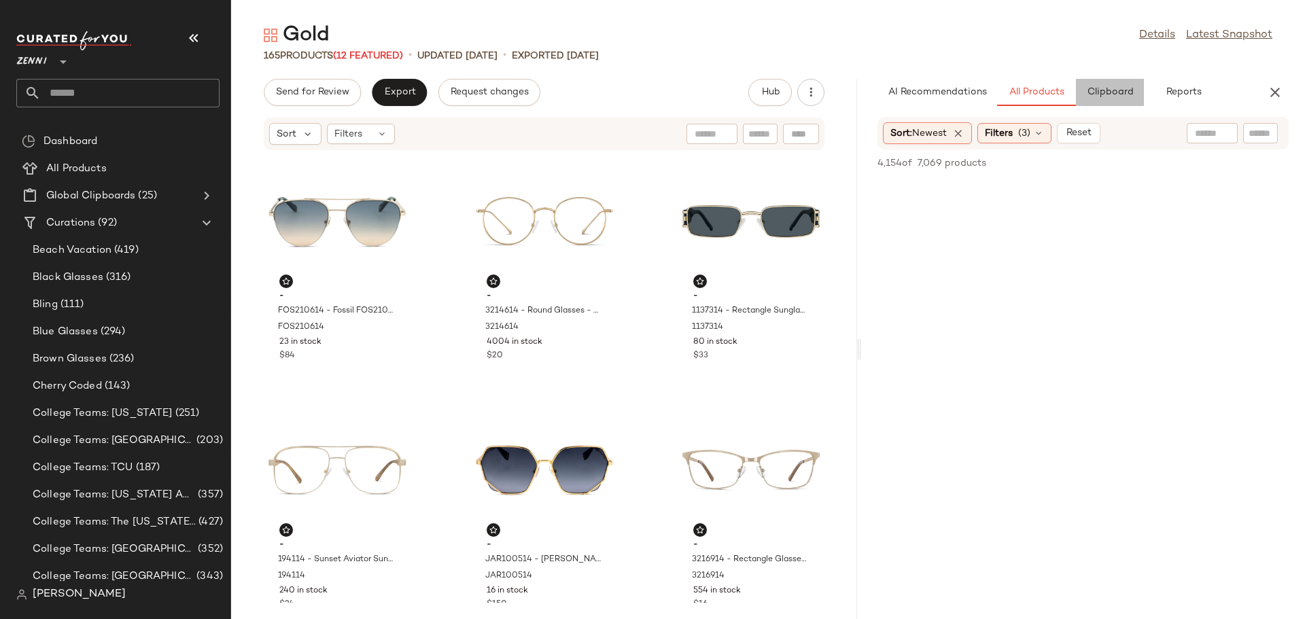
click at [1118, 95] on span "Clipboard" at bounding box center [1110, 92] width 47 height 11
click at [1015, 101] on button "All Products" at bounding box center [1036, 92] width 79 height 27
click at [1272, 86] on icon "button" at bounding box center [1275, 92] width 16 height 16
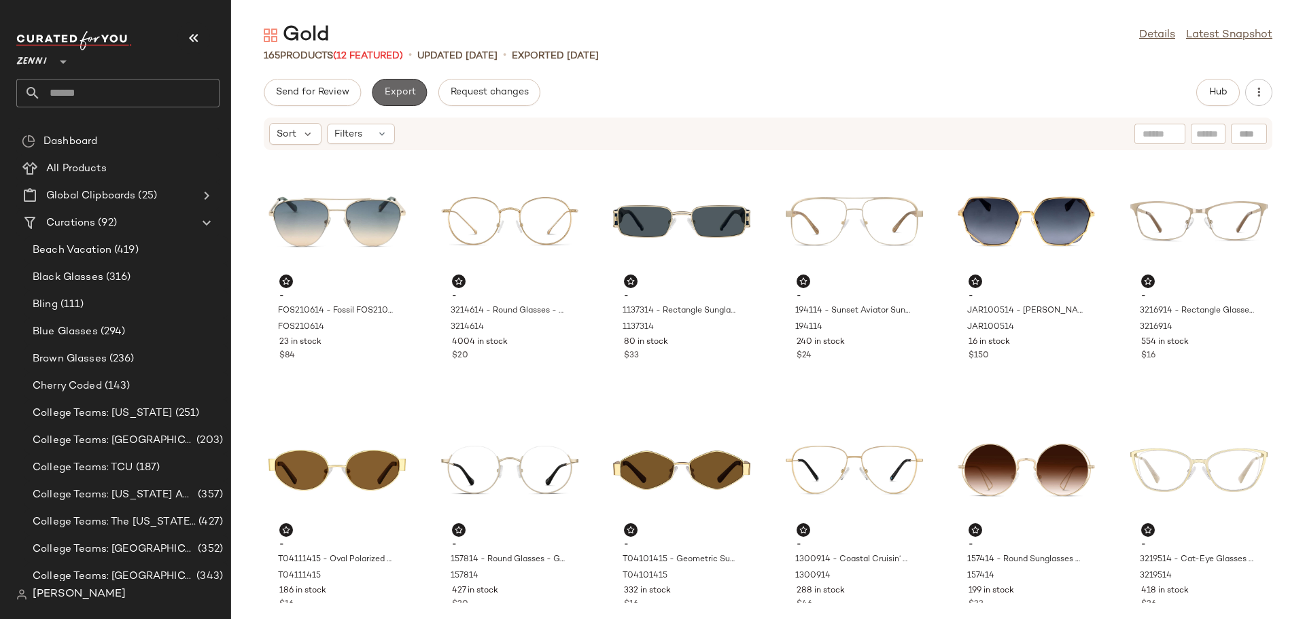
click at [410, 100] on button "Export" at bounding box center [399, 92] width 55 height 27
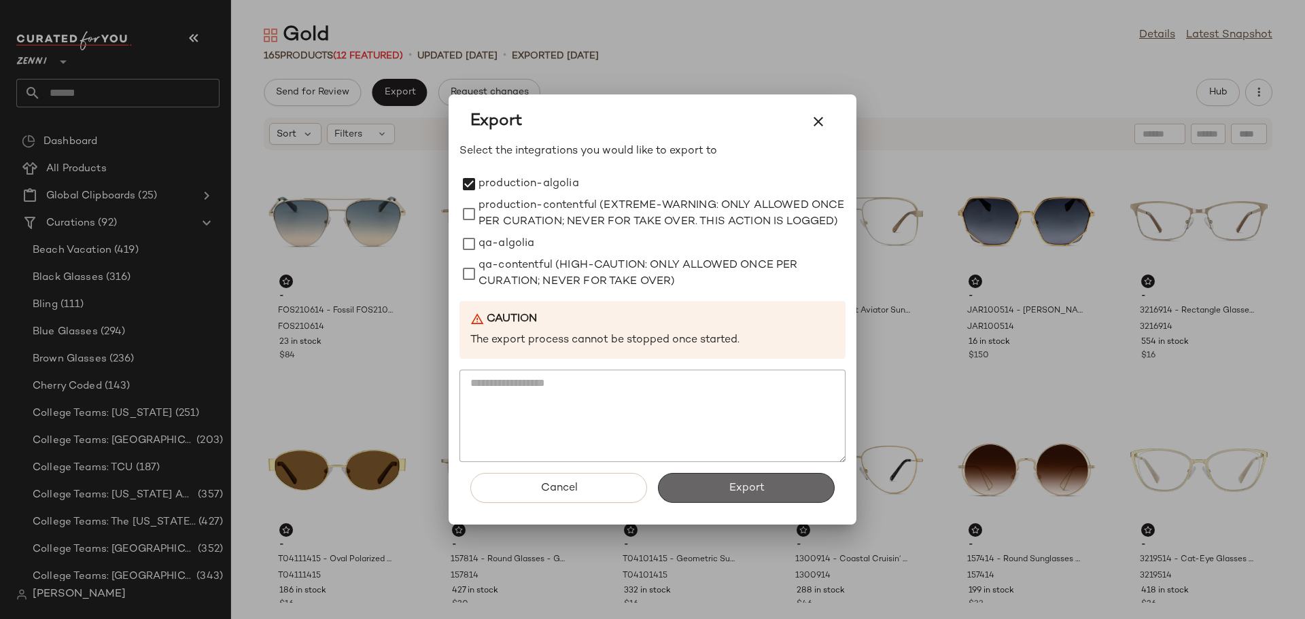
click at [736, 495] on span "Export" at bounding box center [746, 488] width 36 height 13
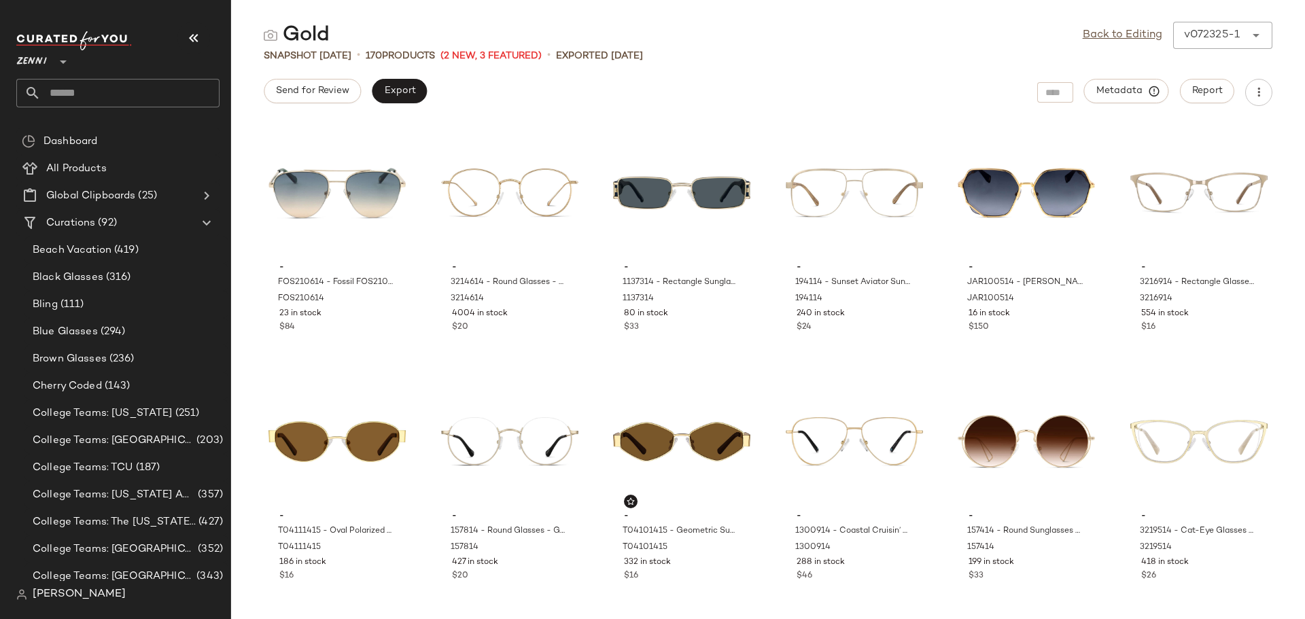
click at [84, 95] on input "text" at bounding box center [130, 93] width 179 height 29
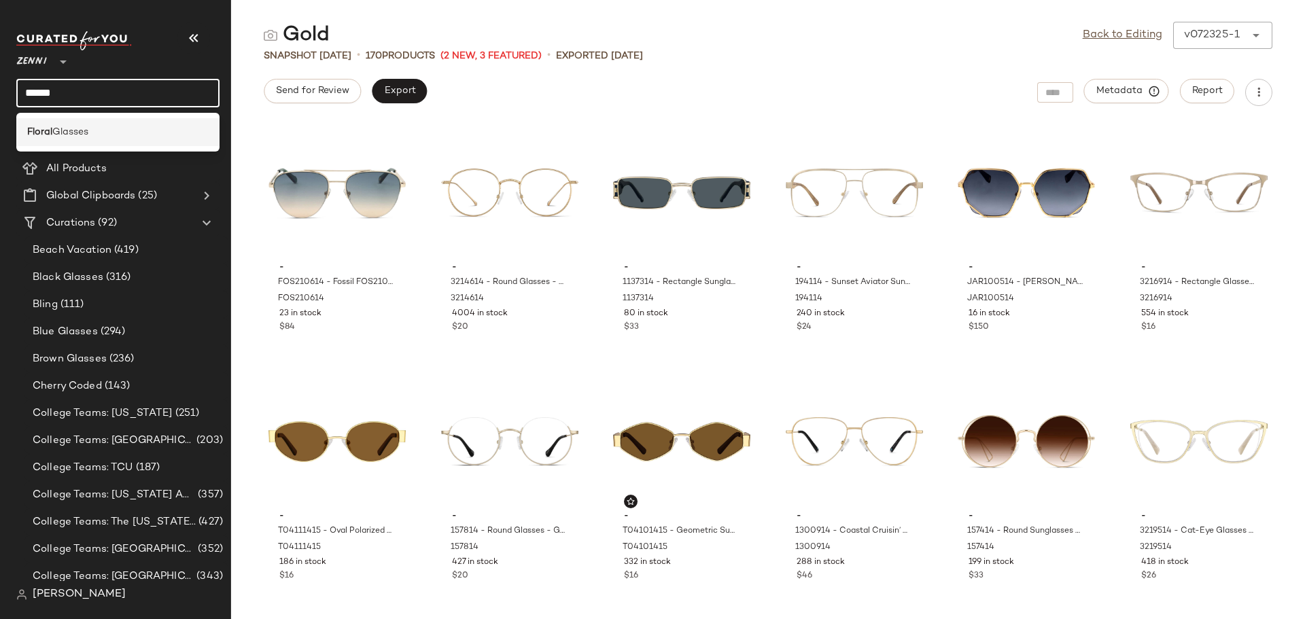
type input "******"
click at [84, 133] on span "Glasses" at bounding box center [70, 132] width 36 height 14
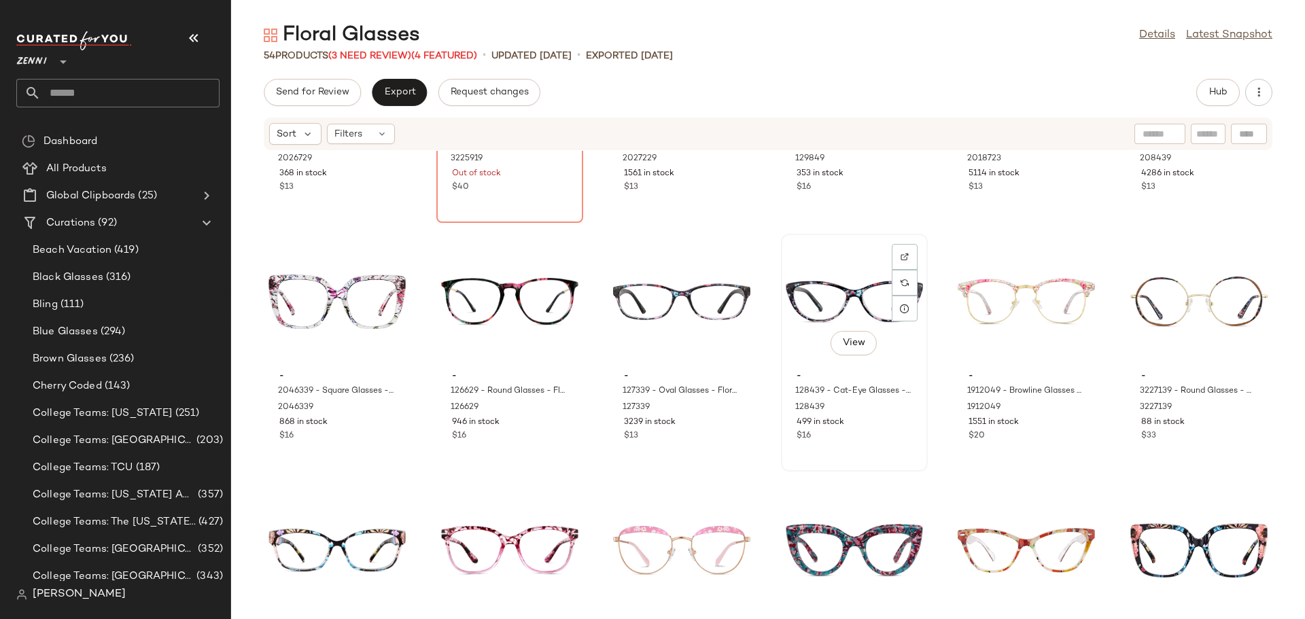
scroll to position [283, 0]
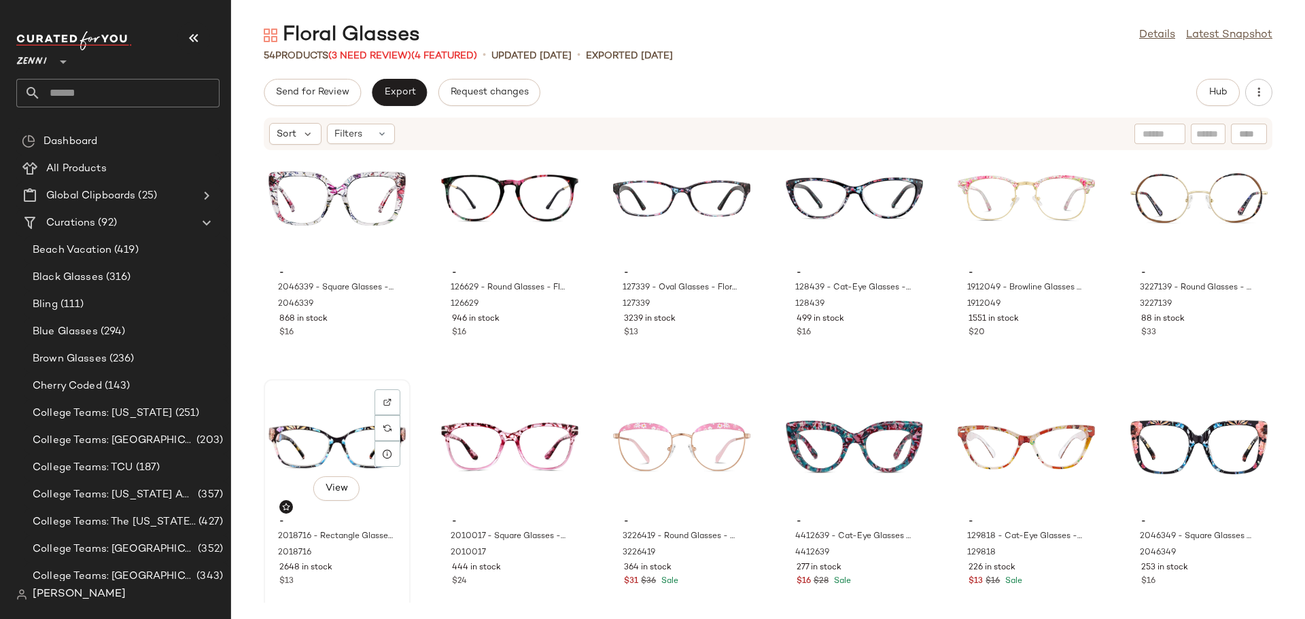
click at [376, 583] on div "$13" at bounding box center [337, 582] width 116 height 12
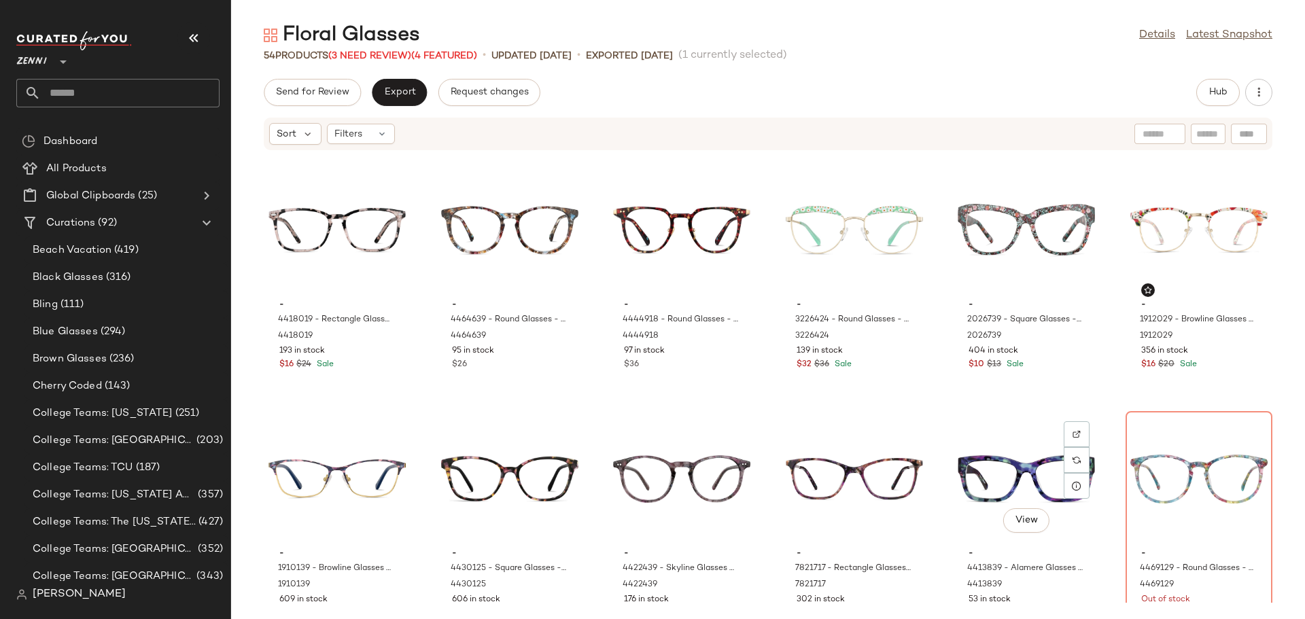
scroll to position [1178, 0]
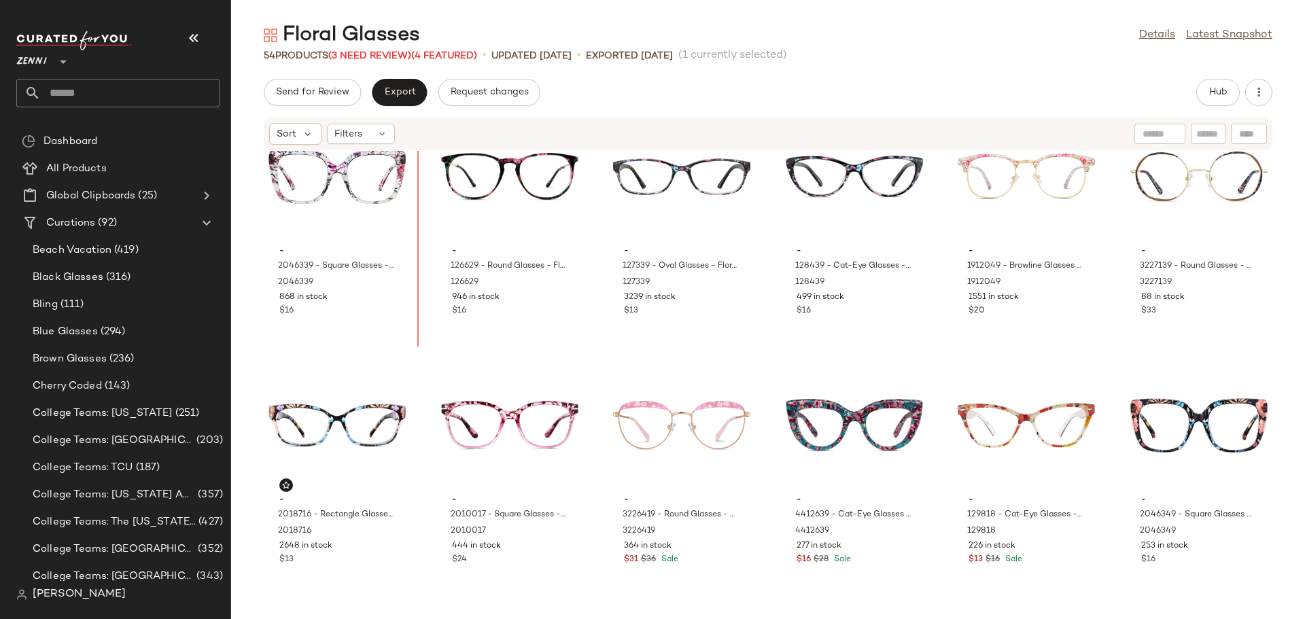
scroll to position [288, 0]
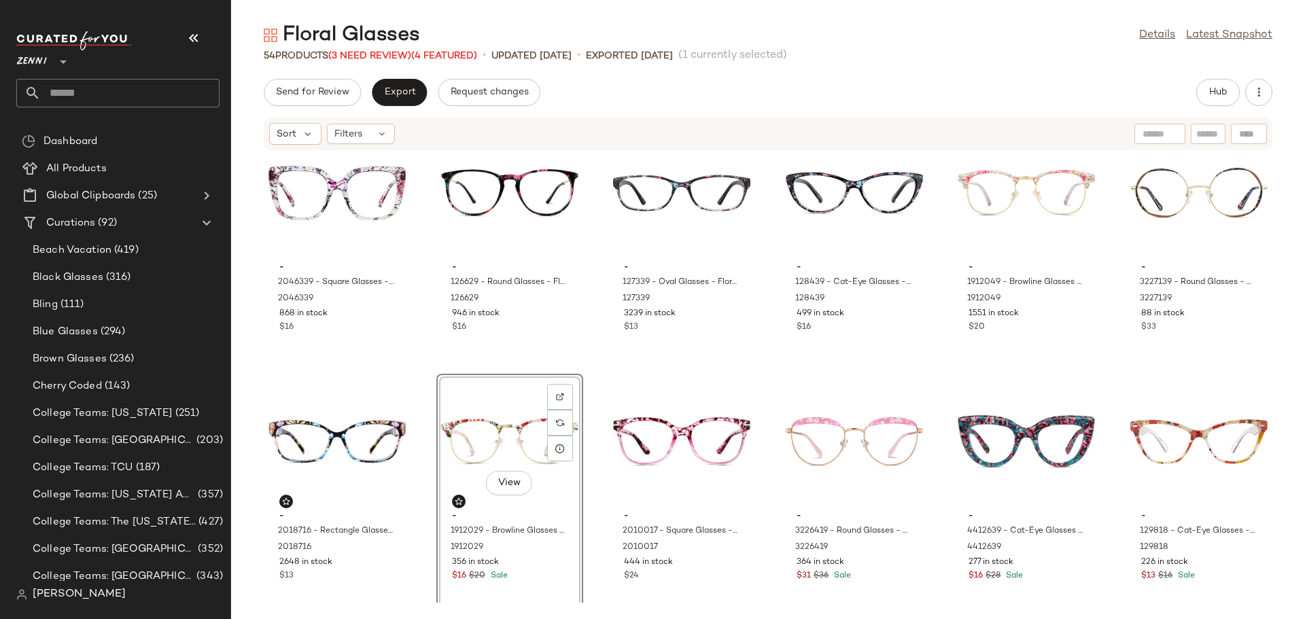
click at [413, 485] on div "- 2046339 - Square Glasses - Pattern - Plastic 2046339 868 in stock $16 - 12662…" at bounding box center [768, 377] width 1074 height 452
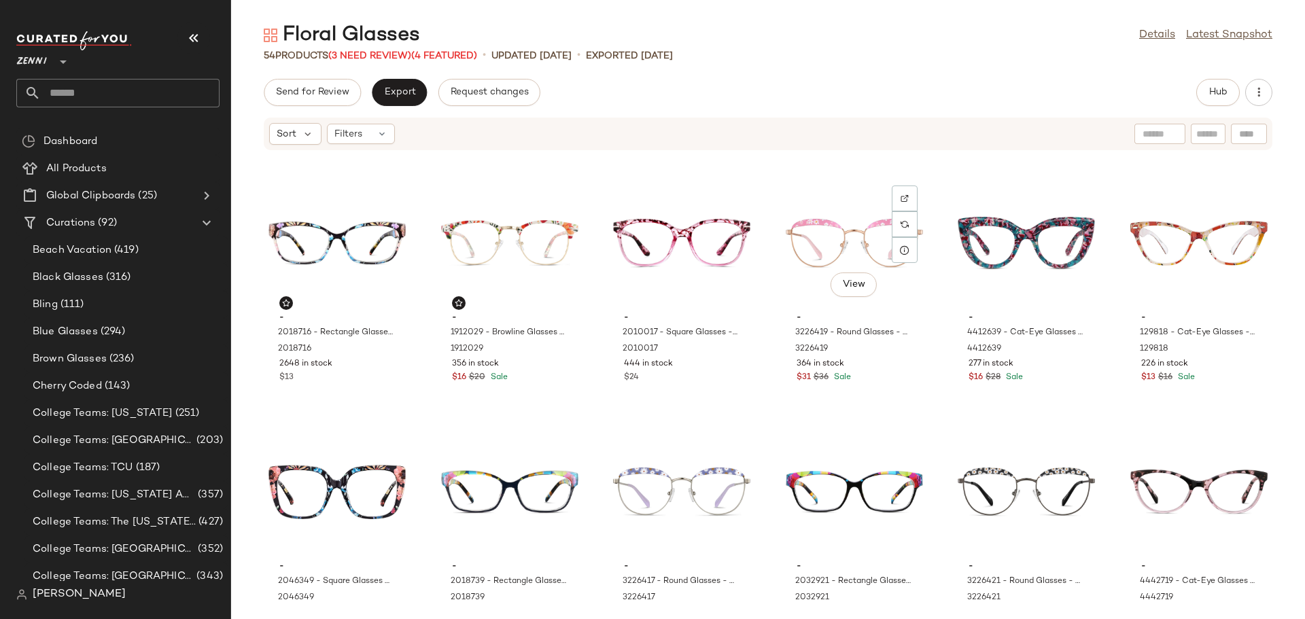
scroll to position [555, 0]
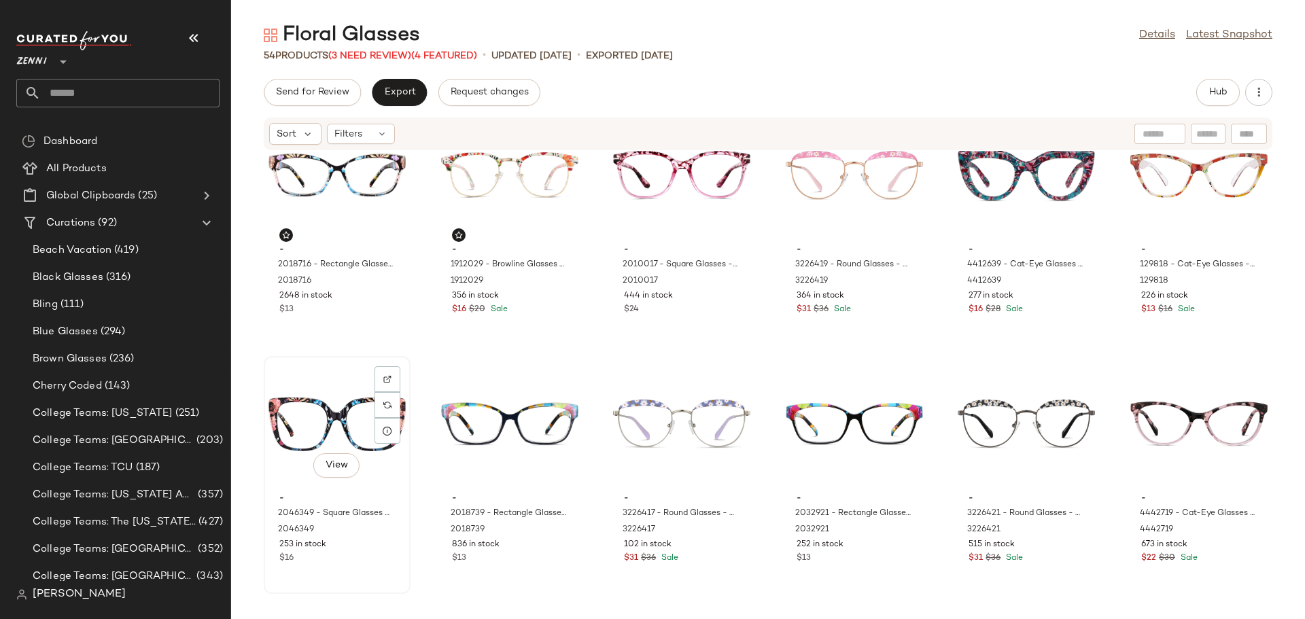
click at [324, 446] on div "View" at bounding box center [337, 424] width 137 height 126
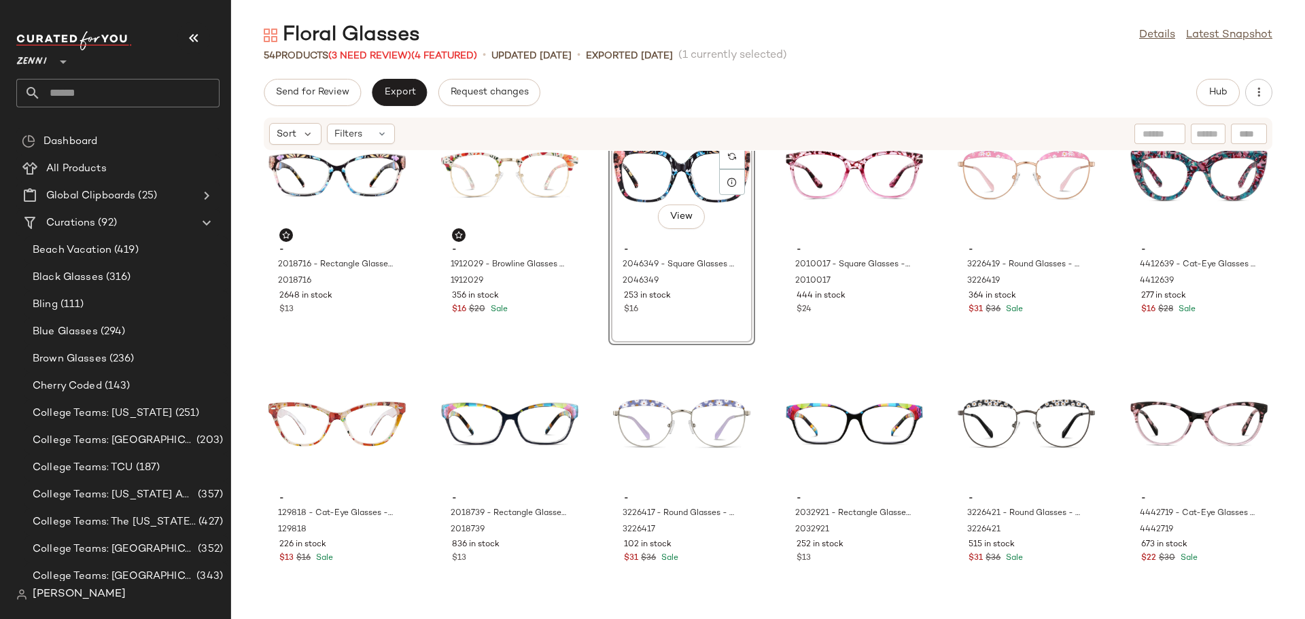
click at [591, 401] on div "- 2018716 - Rectangle Glasses - Black Floral - Plastic 2018716 2648 in stock $1…" at bounding box center [768, 377] width 1074 height 452
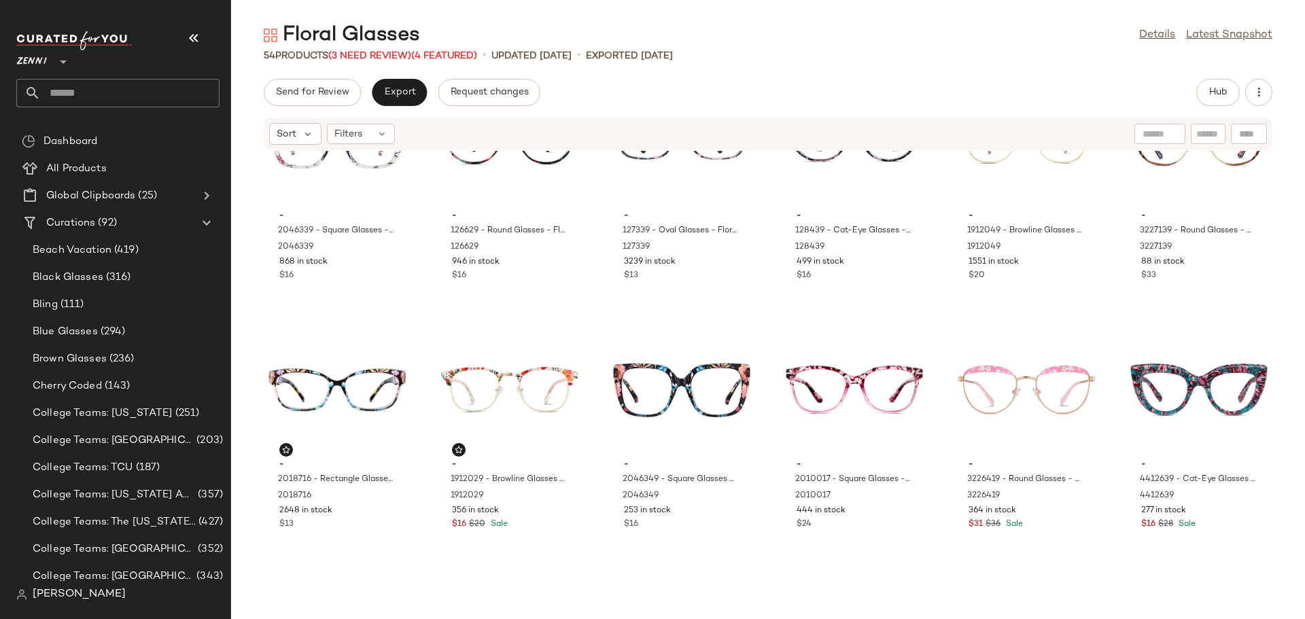
scroll to position [419, 0]
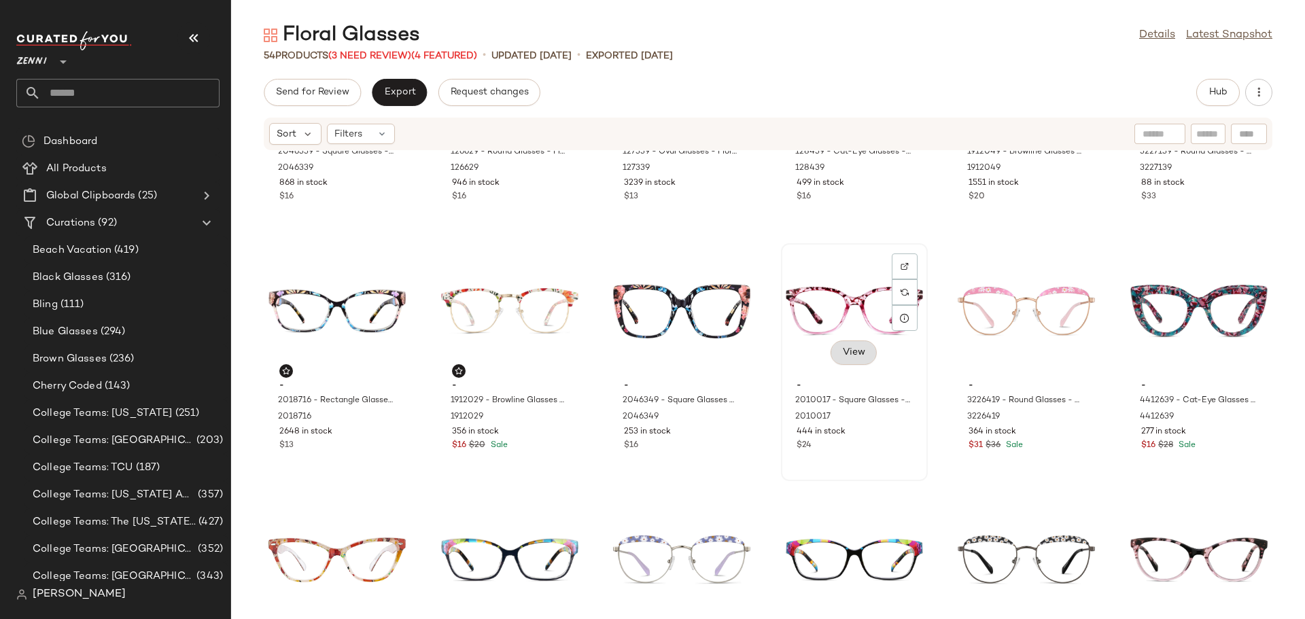
click at [852, 354] on span "View" at bounding box center [853, 352] width 23 height 11
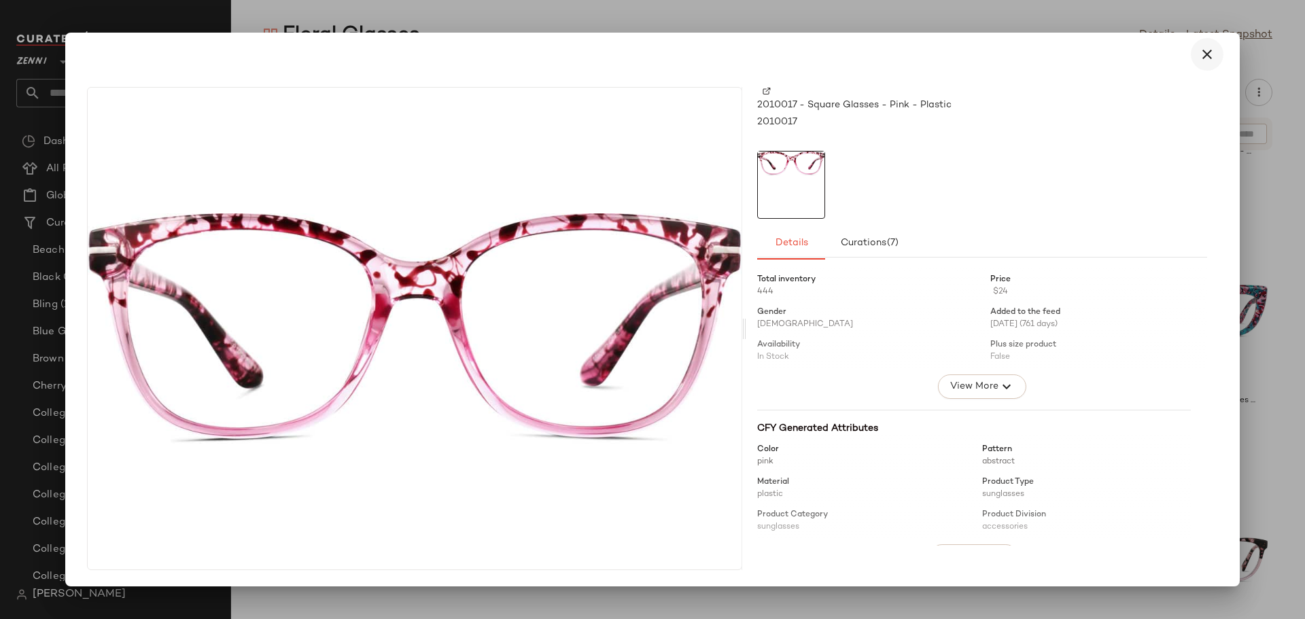
click at [1209, 50] on icon "button" at bounding box center [1207, 54] width 16 height 16
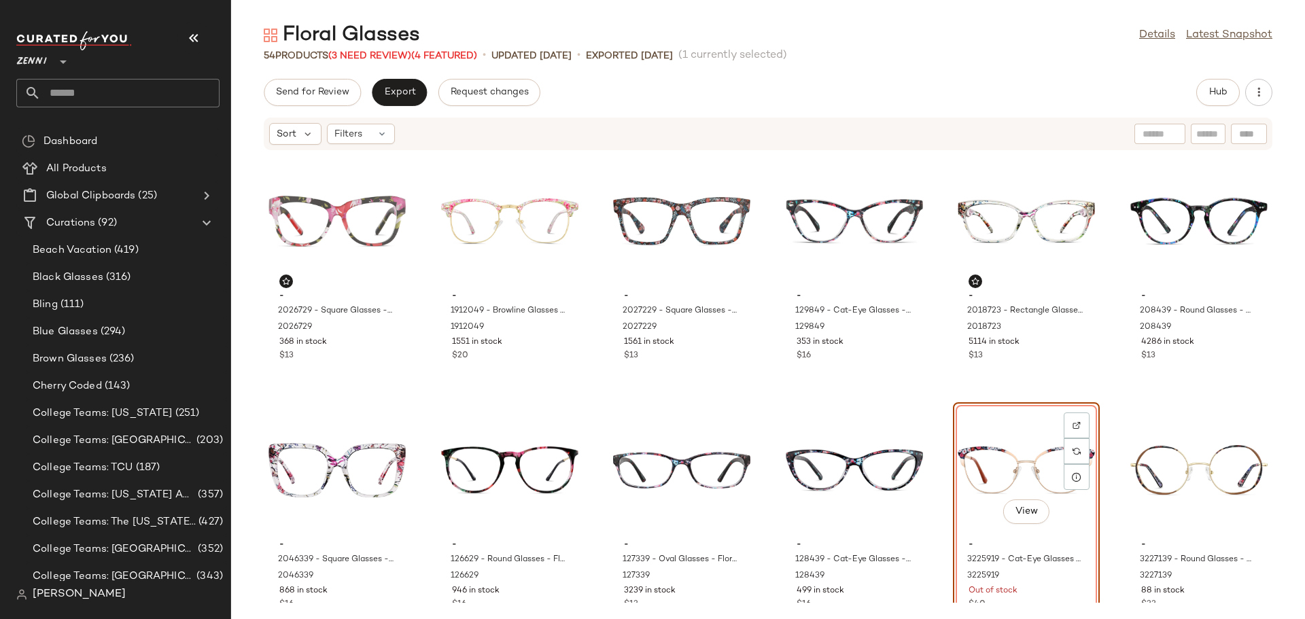
click at [940, 479] on div "- 2026729 - Square Glasses - Pink - Plastic 2026729 368 in stock $13 - 1912049 …" at bounding box center [768, 377] width 1074 height 452
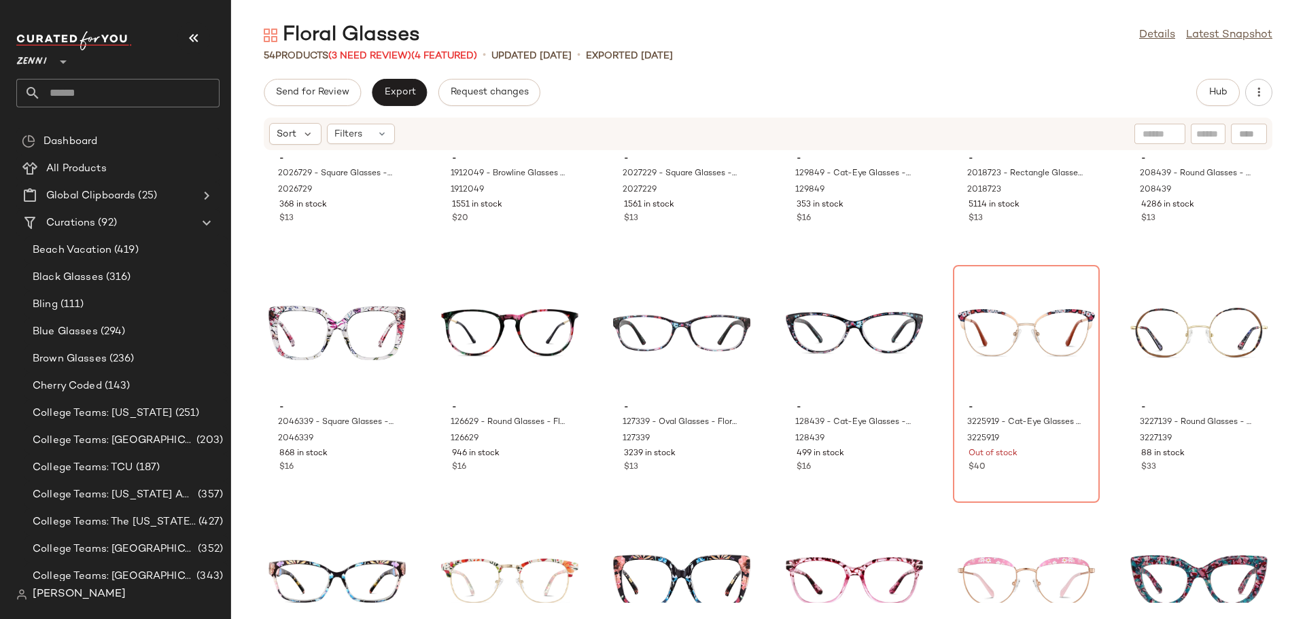
scroll to position [204, 0]
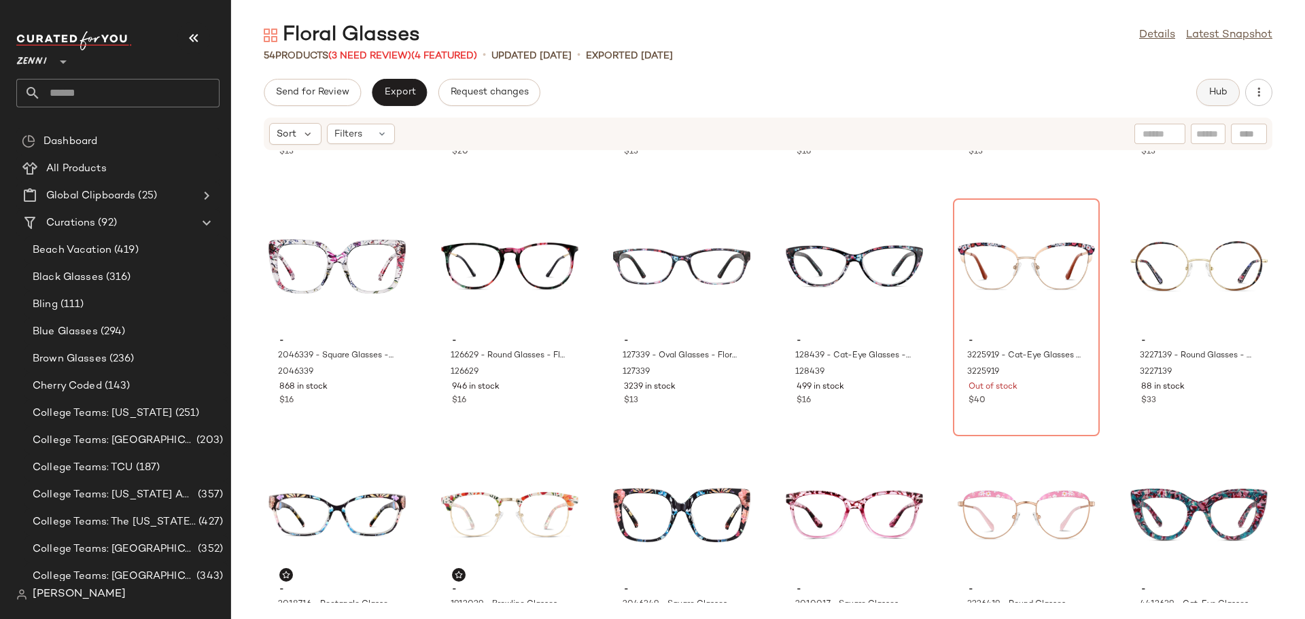
click at [1216, 90] on span "Hub" at bounding box center [1218, 92] width 19 height 11
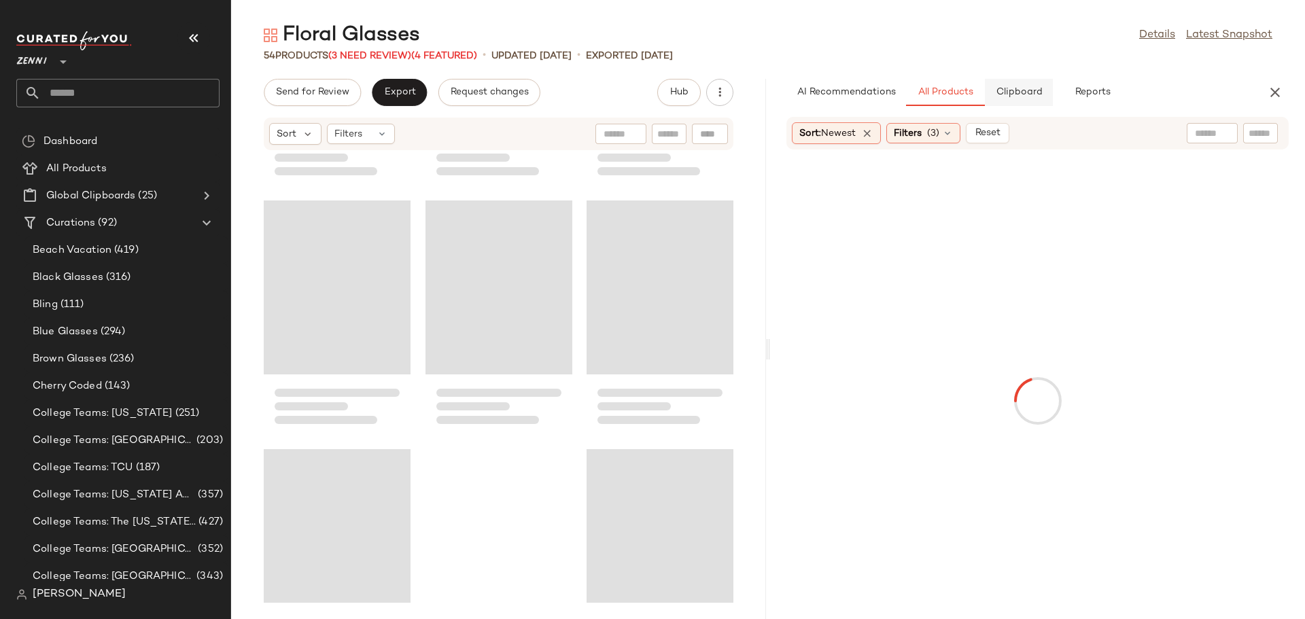
click at [1016, 101] on button "Clipboard" at bounding box center [1019, 92] width 68 height 27
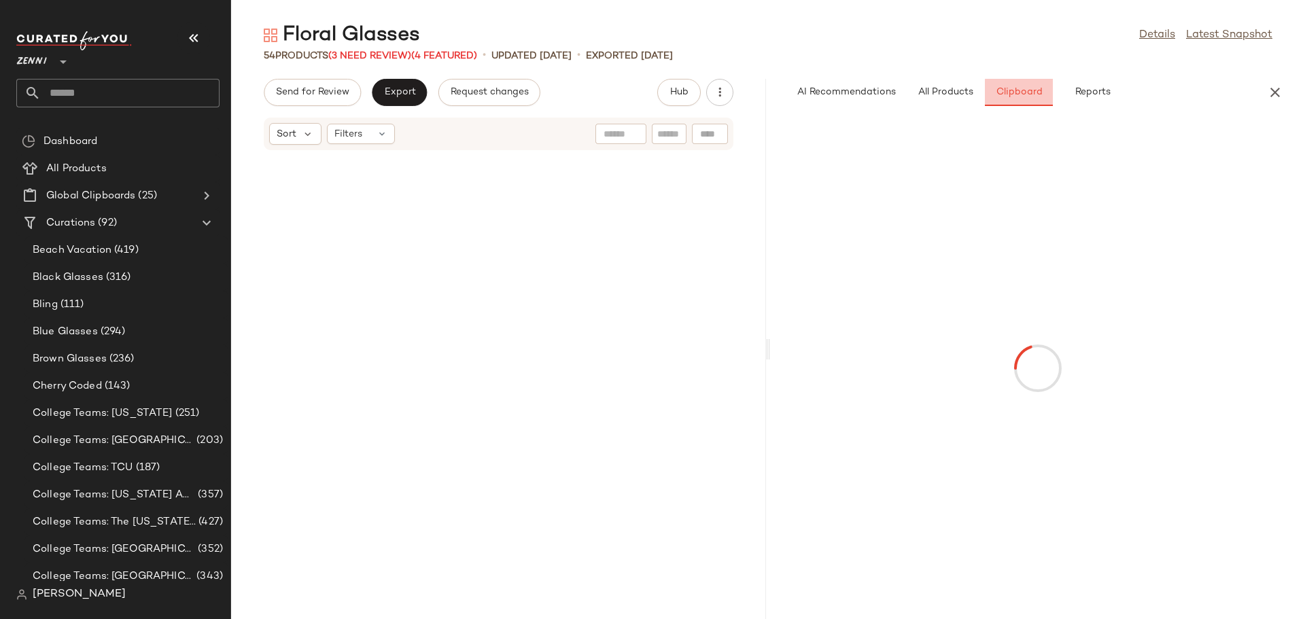
scroll to position [757, 0]
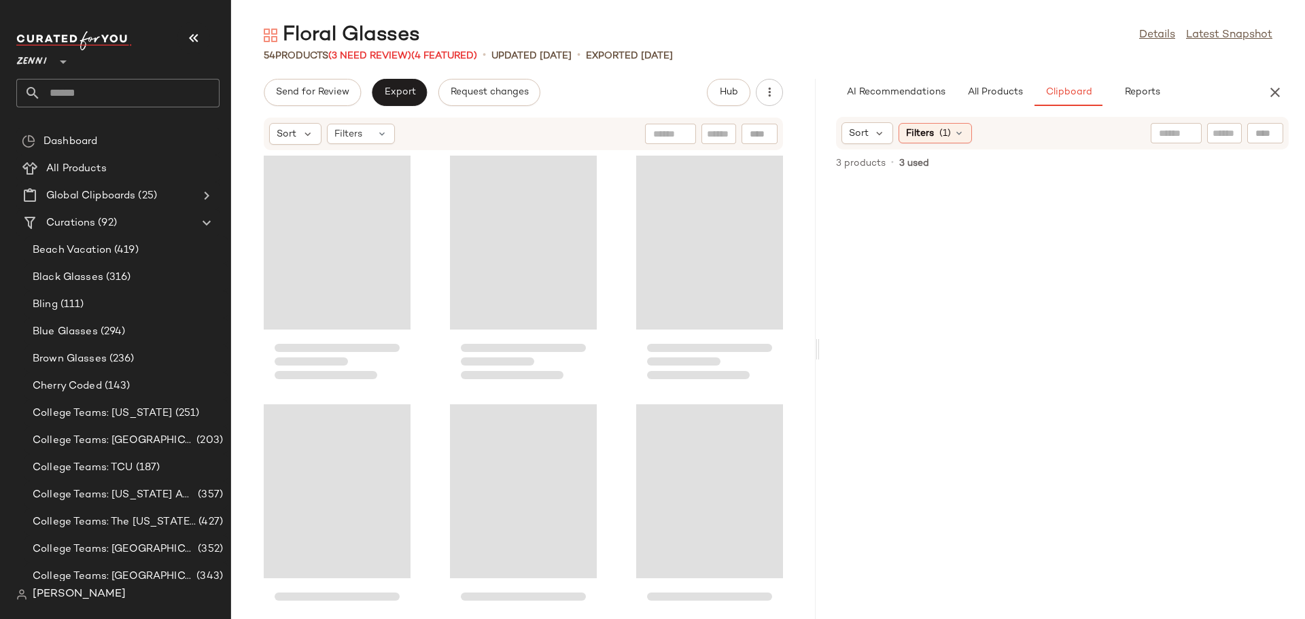
drag, startPoint x: 770, startPoint y: 358, endPoint x: 827, endPoint y: 361, distance: 57.9
click at [827, 361] on div "Floral Glasses Details Latest Snapshot 54 Products (3 Need Review) (4 Featured)…" at bounding box center [768, 321] width 1074 height 598
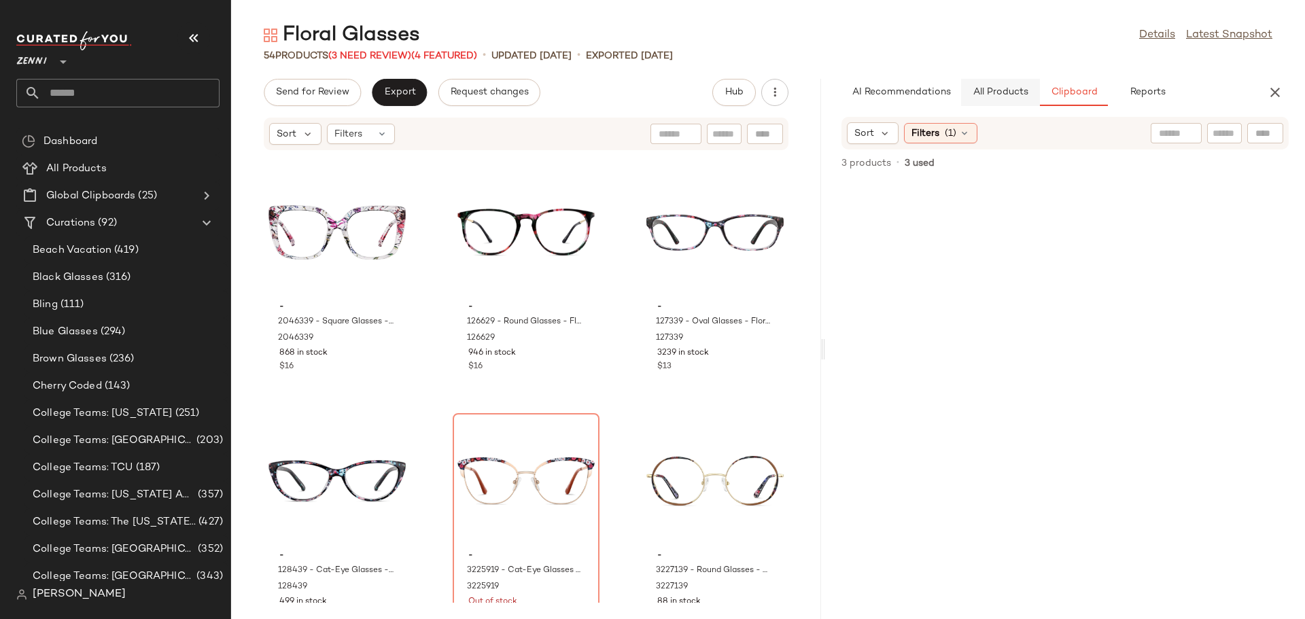
click at [1000, 91] on span "All Products" at bounding box center [1001, 92] width 56 height 11
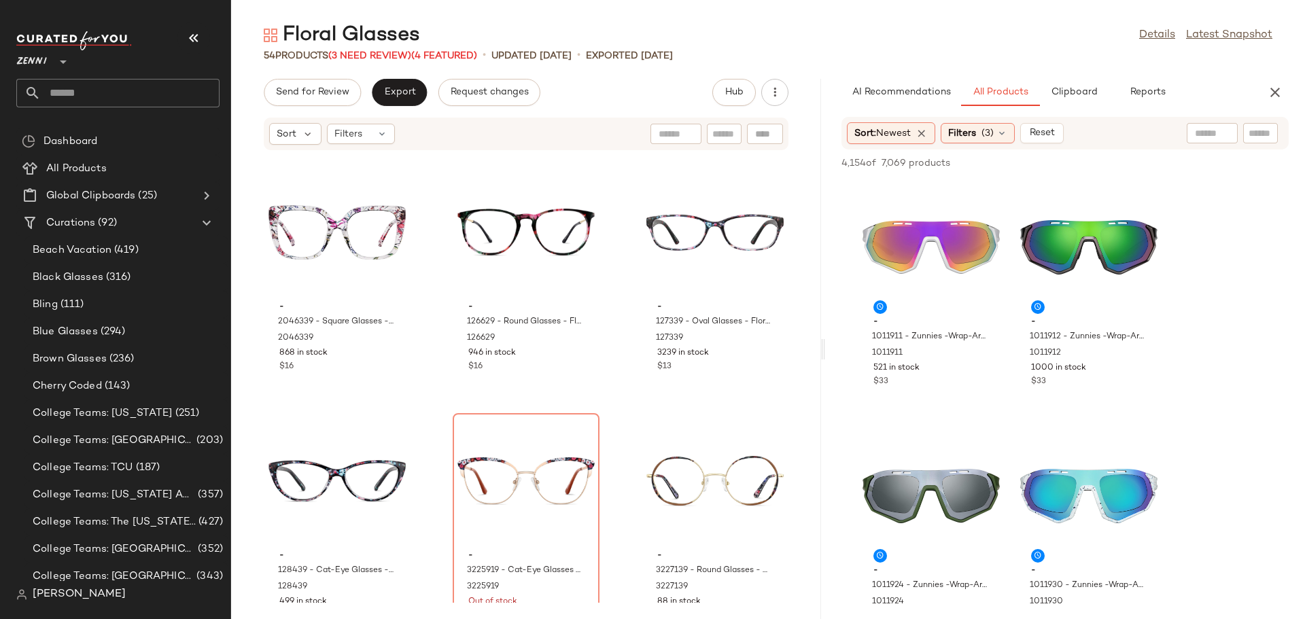
click at [1254, 132] on input "text" at bounding box center [1261, 133] width 24 height 14
type input "******"
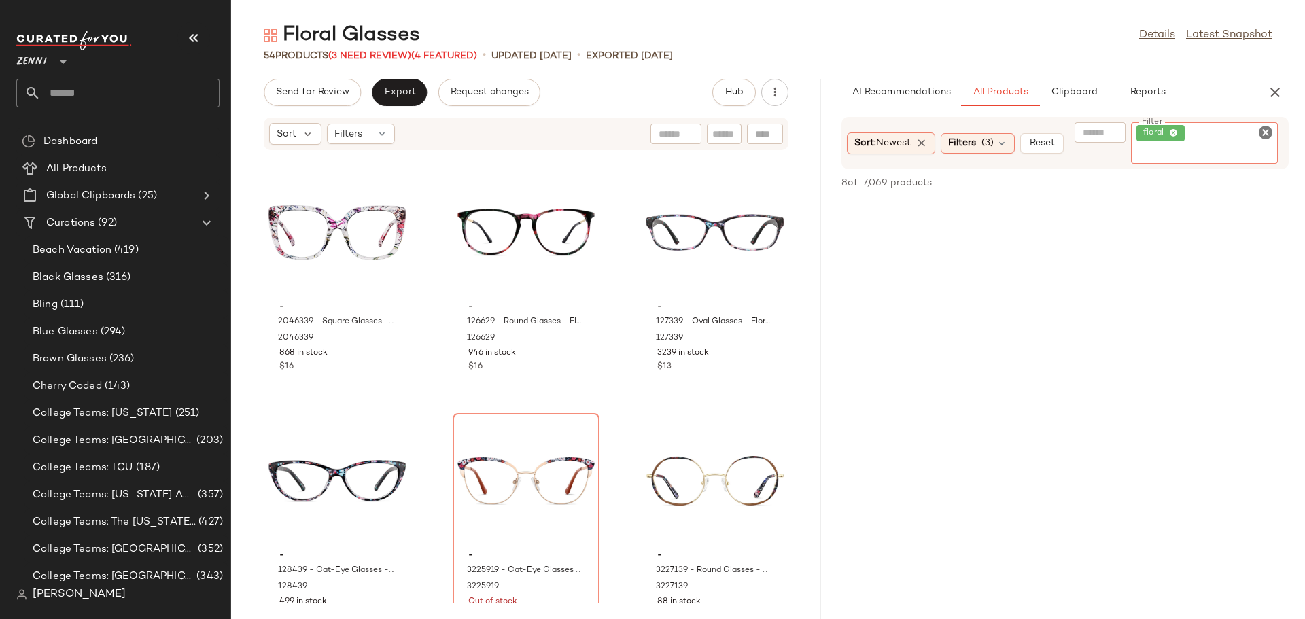
click at [1265, 126] on icon "Clear Filter" at bounding box center [1266, 132] width 16 height 16
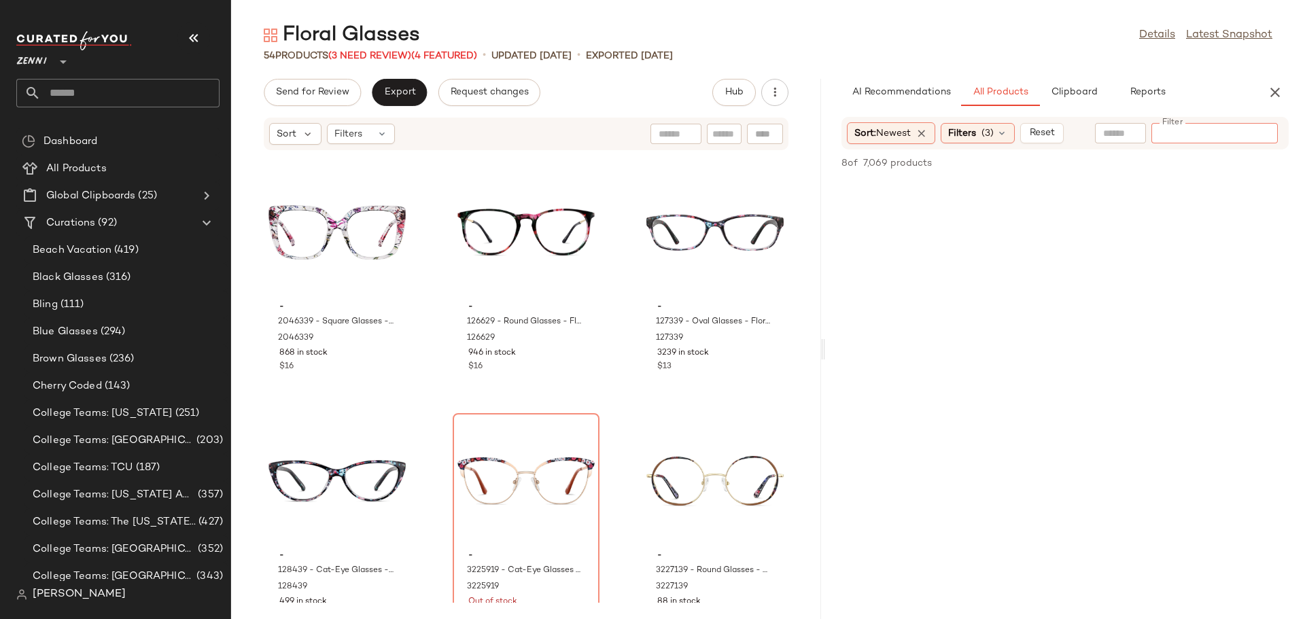
click at [1110, 137] on input "text" at bounding box center [1121, 133] width 35 height 14
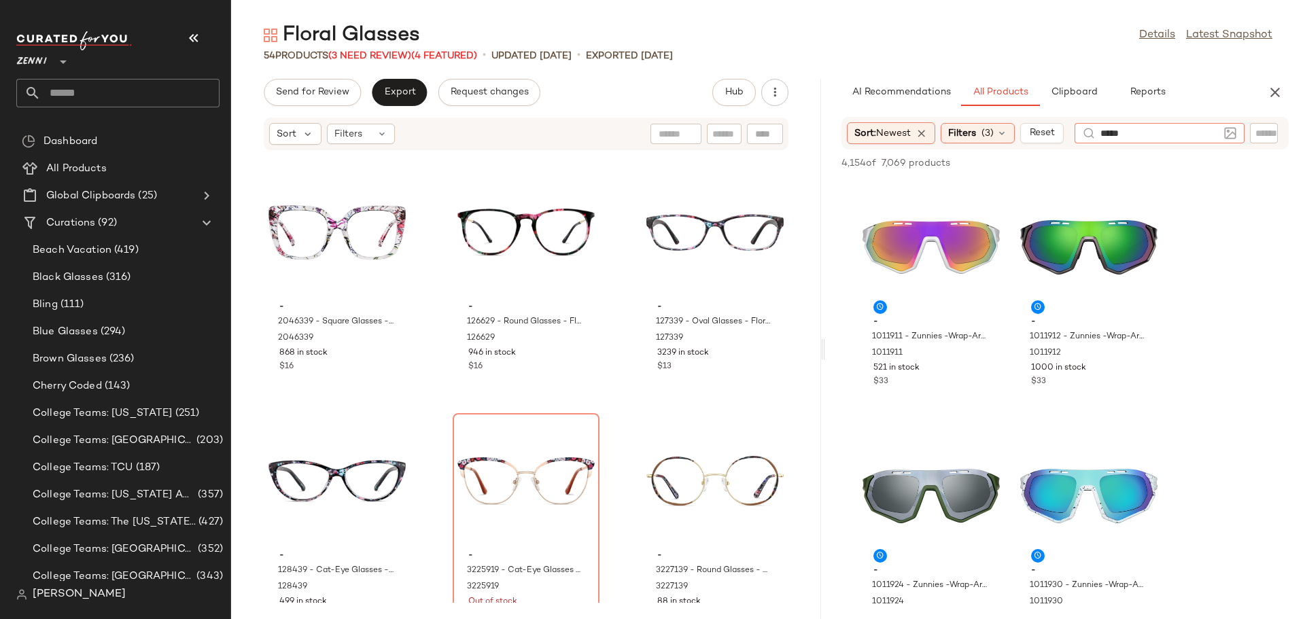
type input "******"
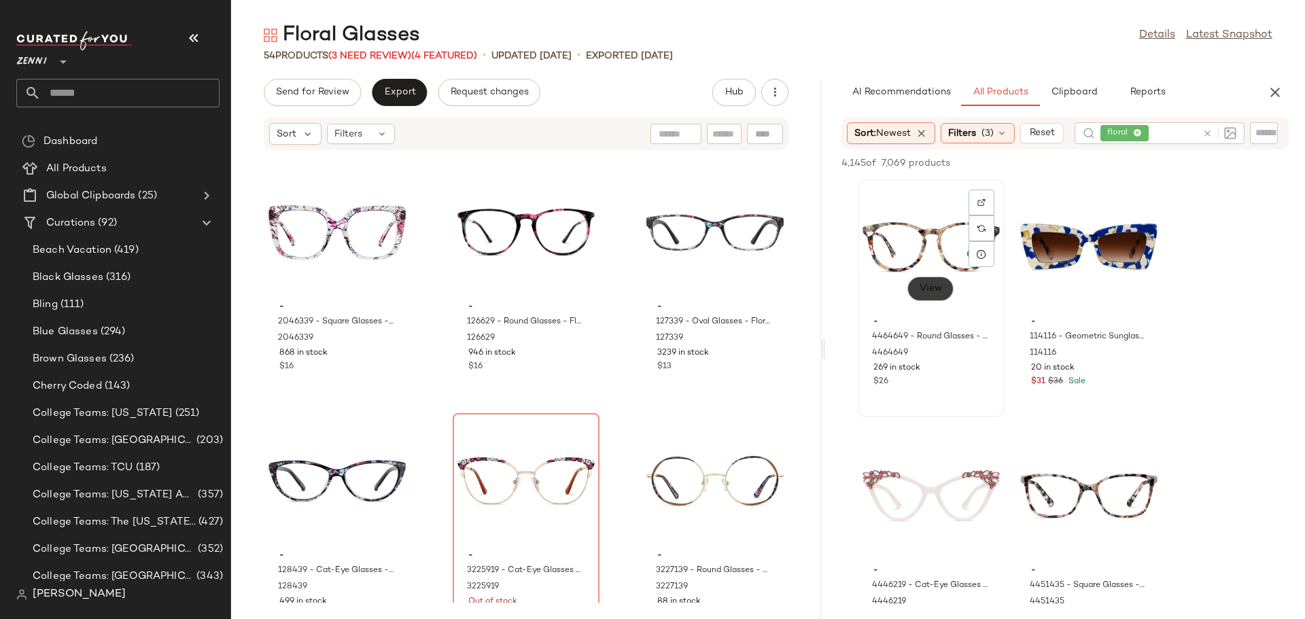
click at [934, 291] on span "View" at bounding box center [930, 289] width 23 height 11
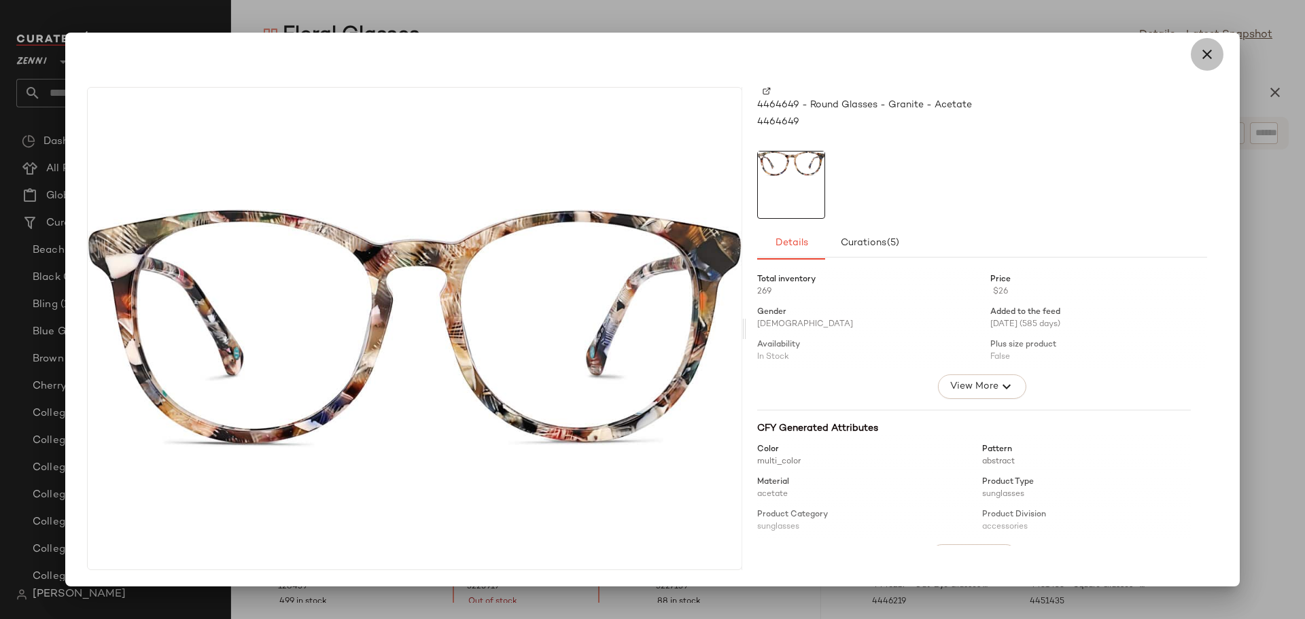
click at [1205, 56] on icon "button" at bounding box center [1207, 54] width 16 height 16
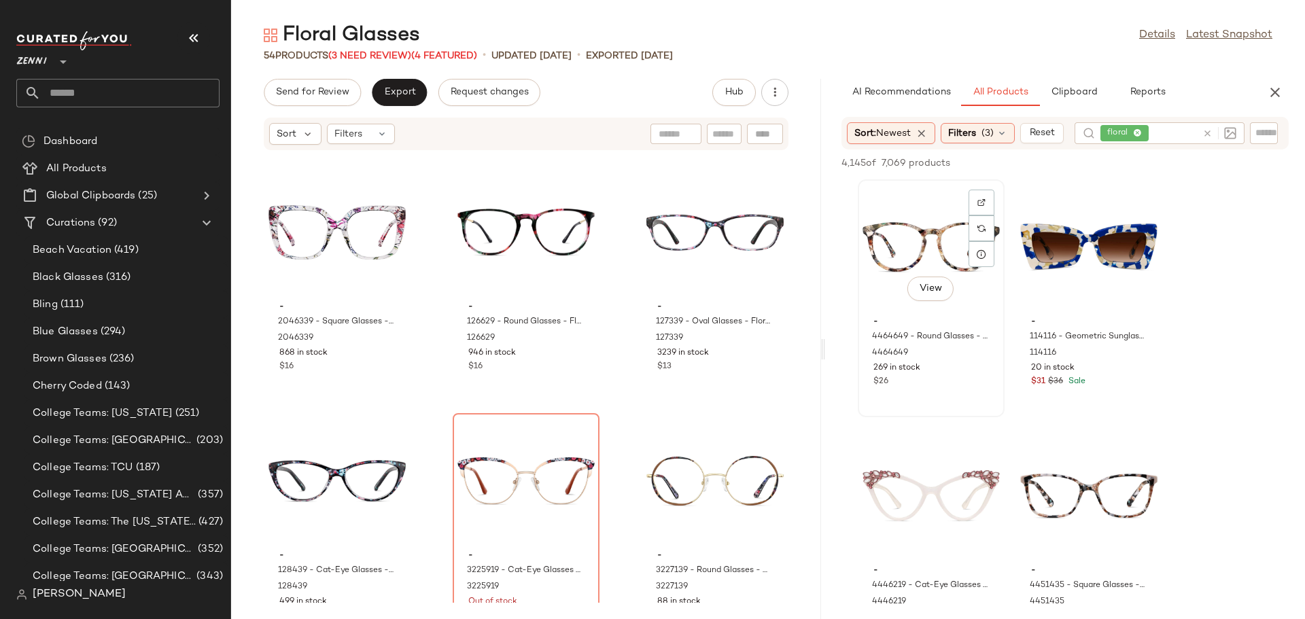
click at [964, 381] on div "$26" at bounding box center [932, 382] width 116 height 12
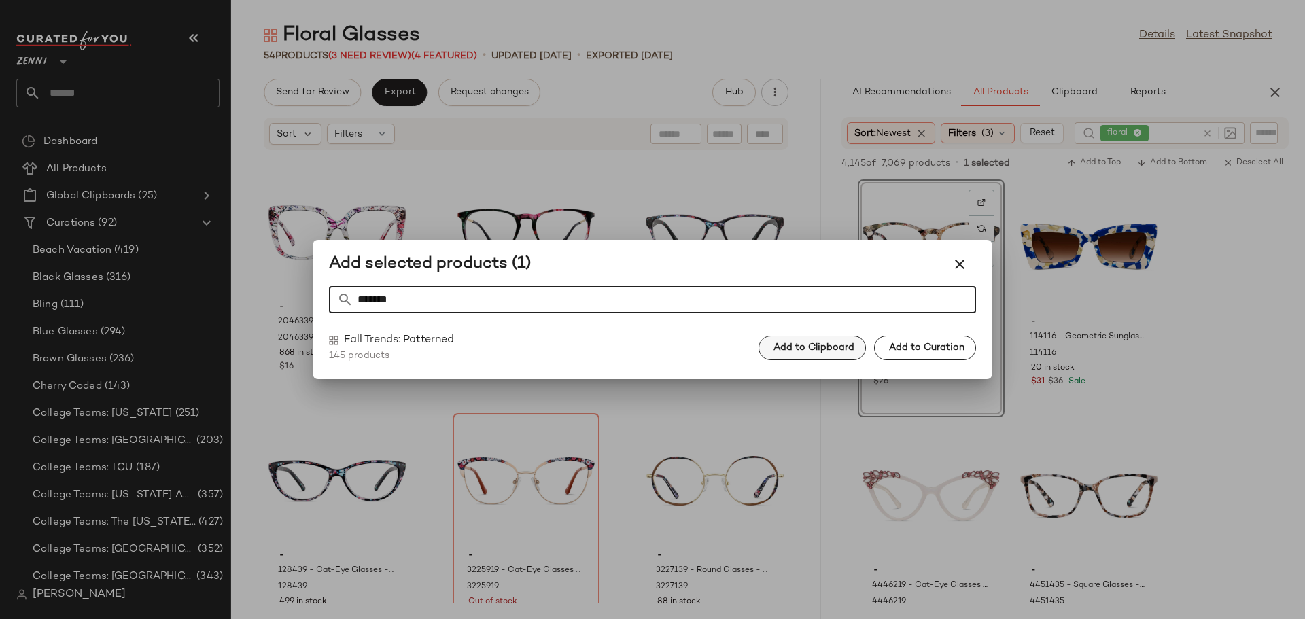
type input "*******"
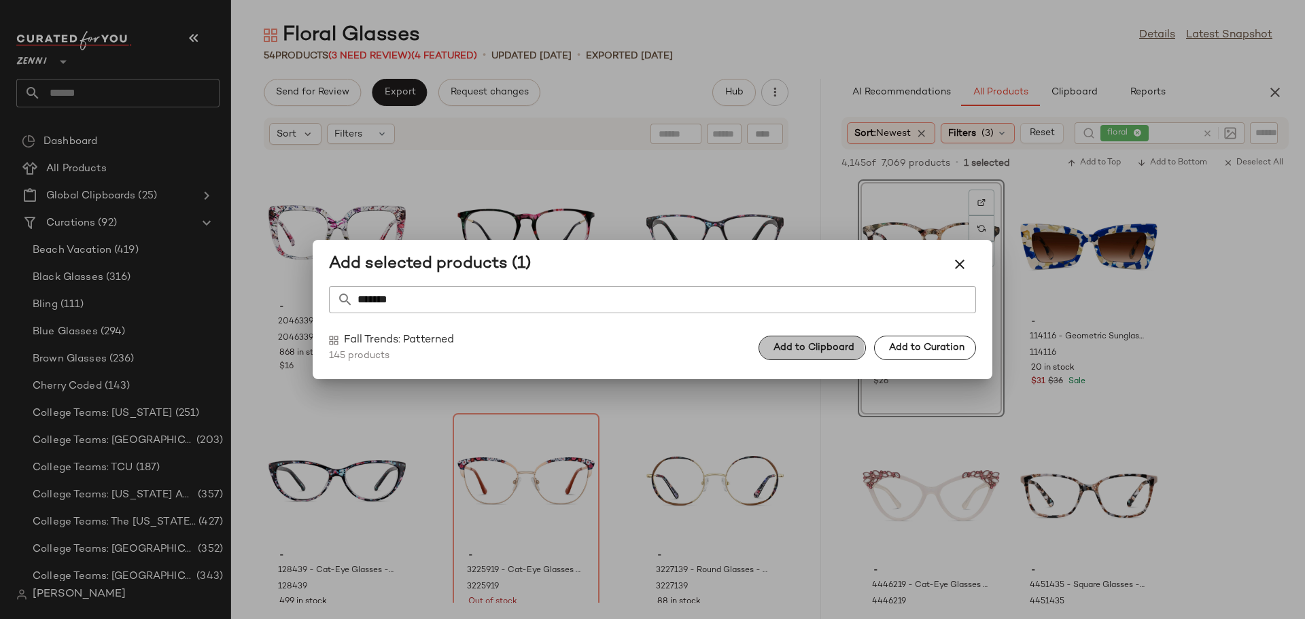
click at [846, 349] on span "Add to Clipboard" at bounding box center [814, 348] width 82 height 11
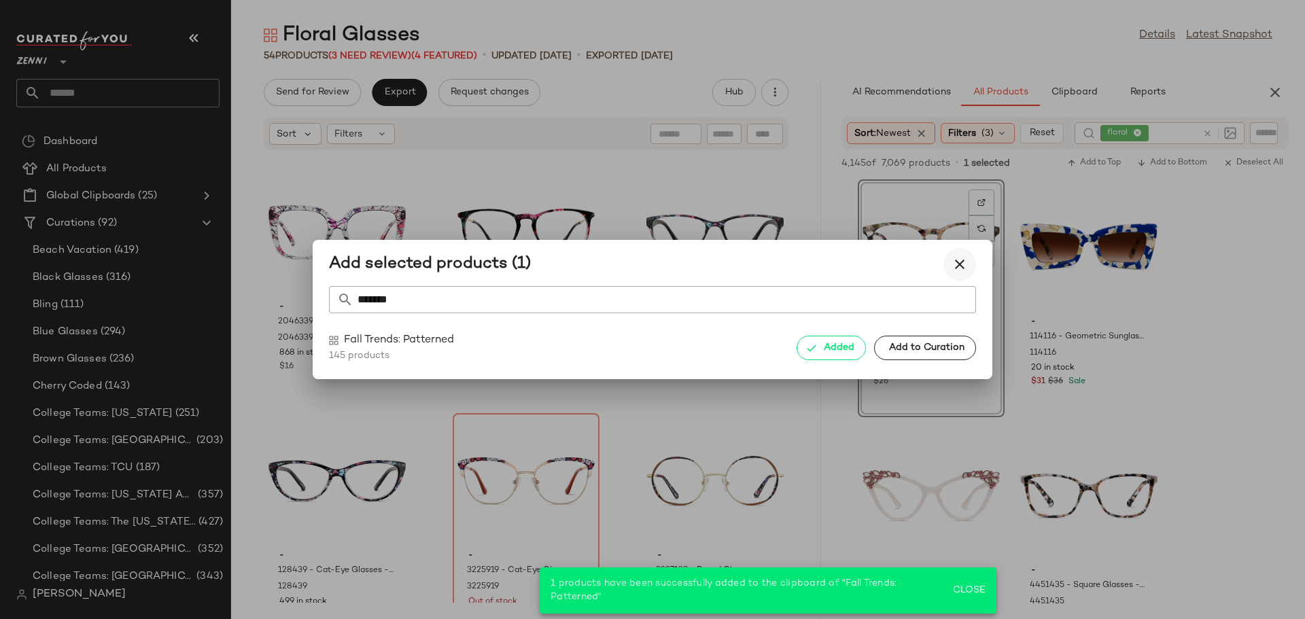
click at [960, 260] on icon "button" at bounding box center [960, 264] width 16 height 16
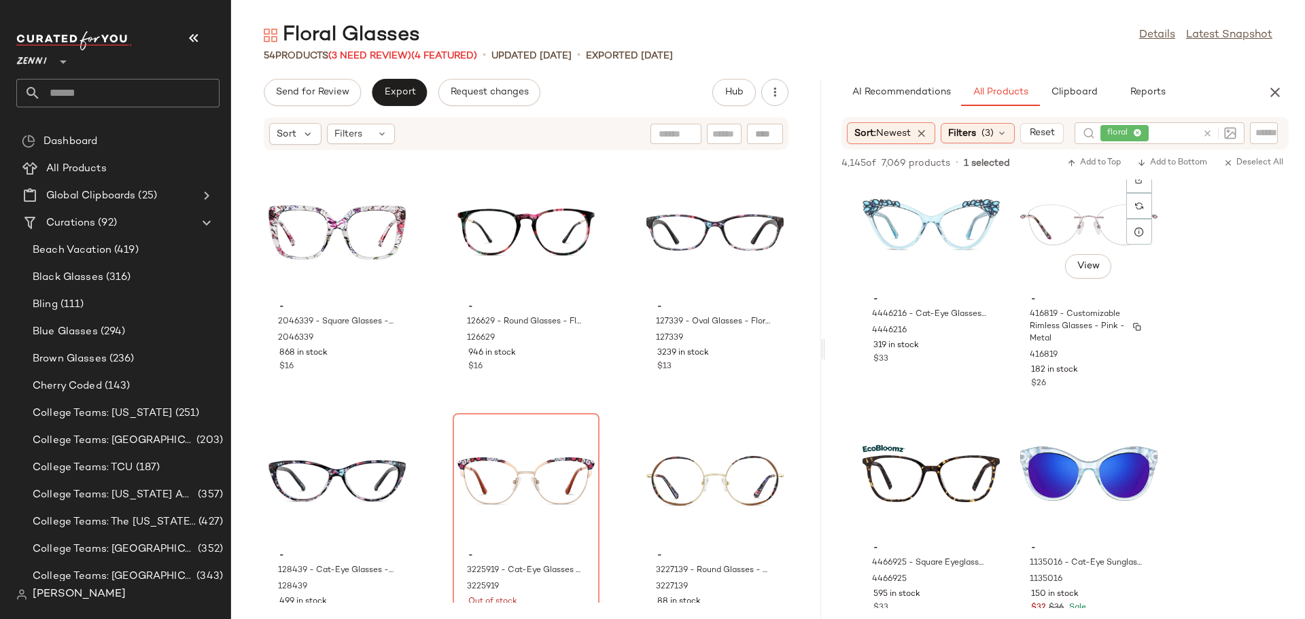
scroll to position [1768, 0]
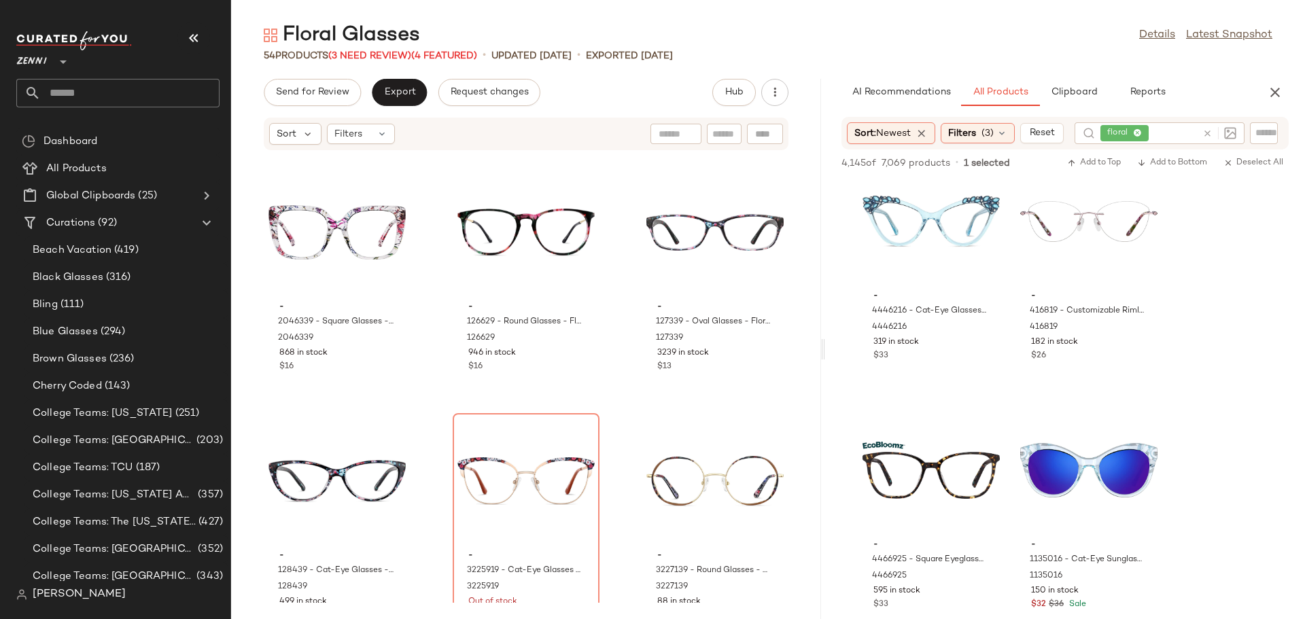
click at [1212, 133] on icon at bounding box center [1208, 134] width 10 height 10
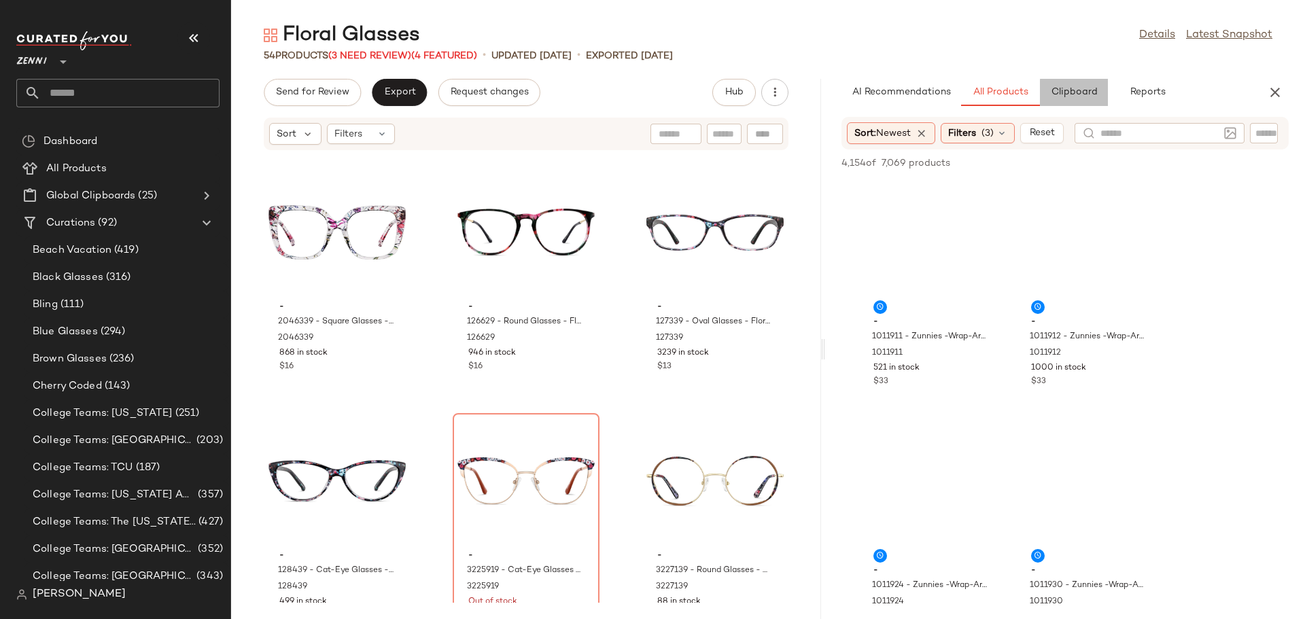
click at [1083, 100] on button "Clipboard" at bounding box center [1074, 92] width 68 height 27
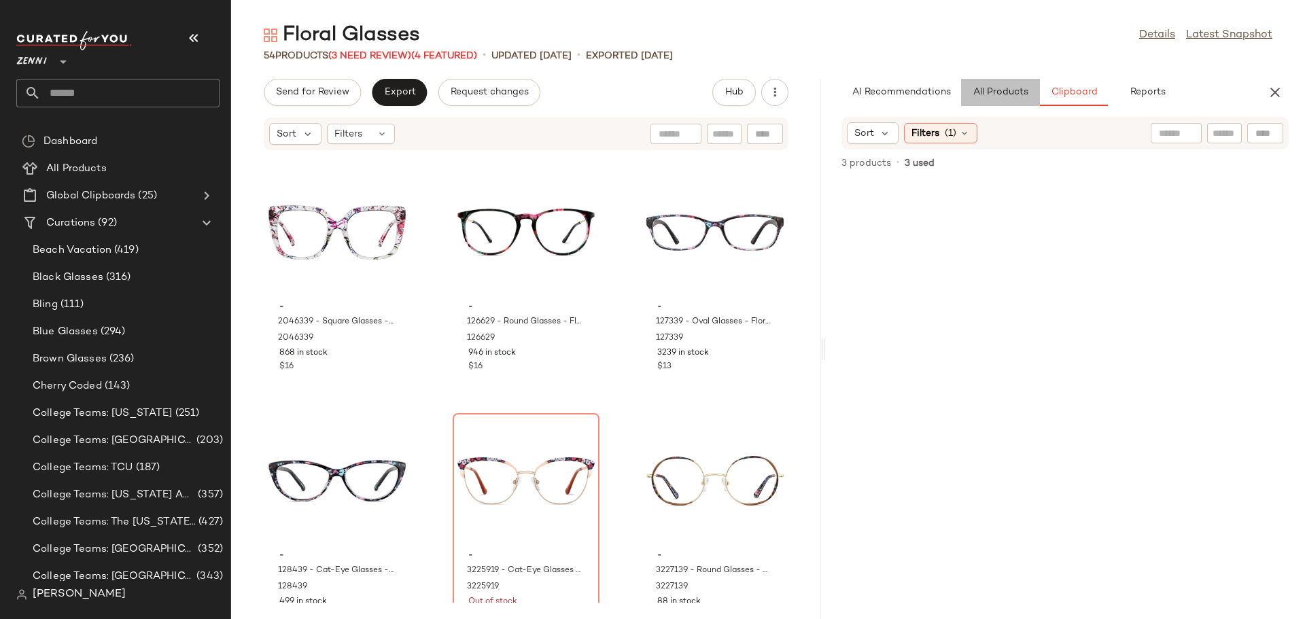
click at [1000, 95] on span "All Products" at bounding box center [1001, 92] width 56 height 11
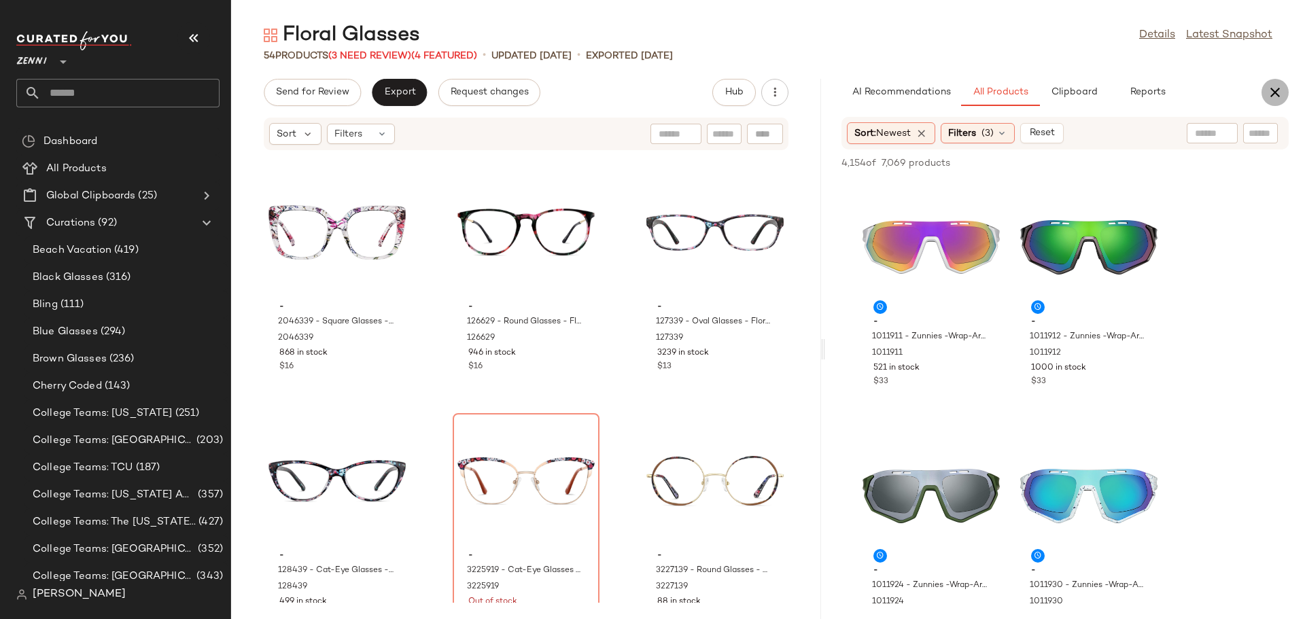
click at [1270, 90] on icon "button" at bounding box center [1275, 92] width 16 height 16
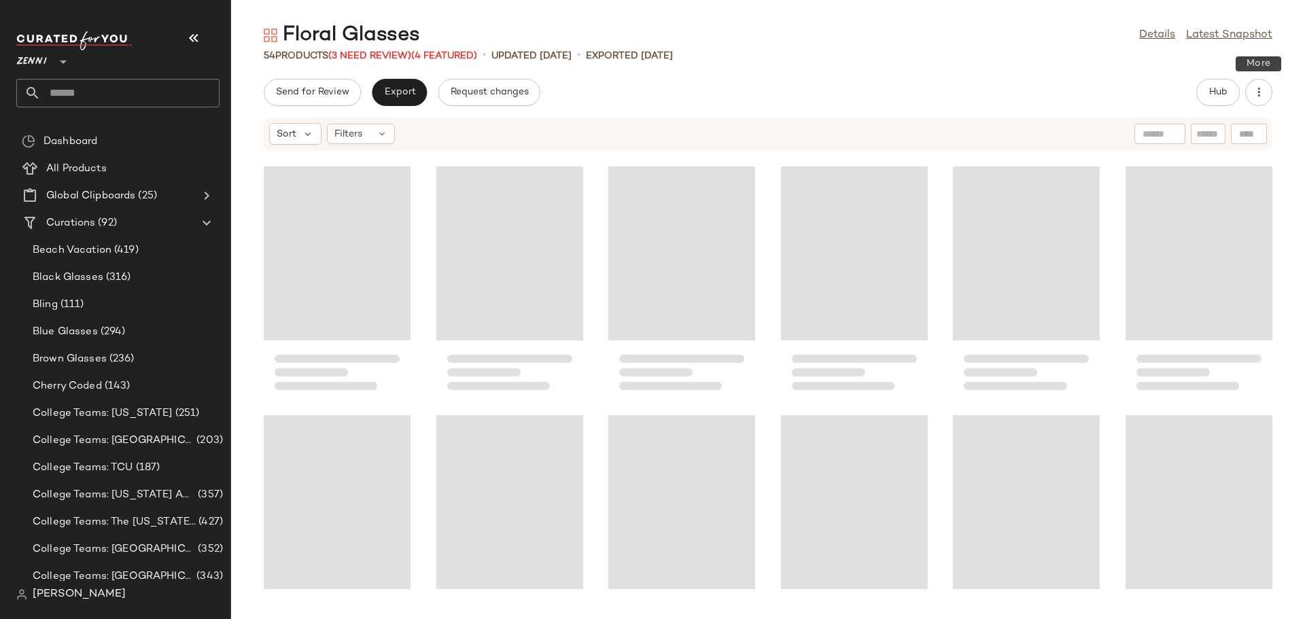
scroll to position [260, 0]
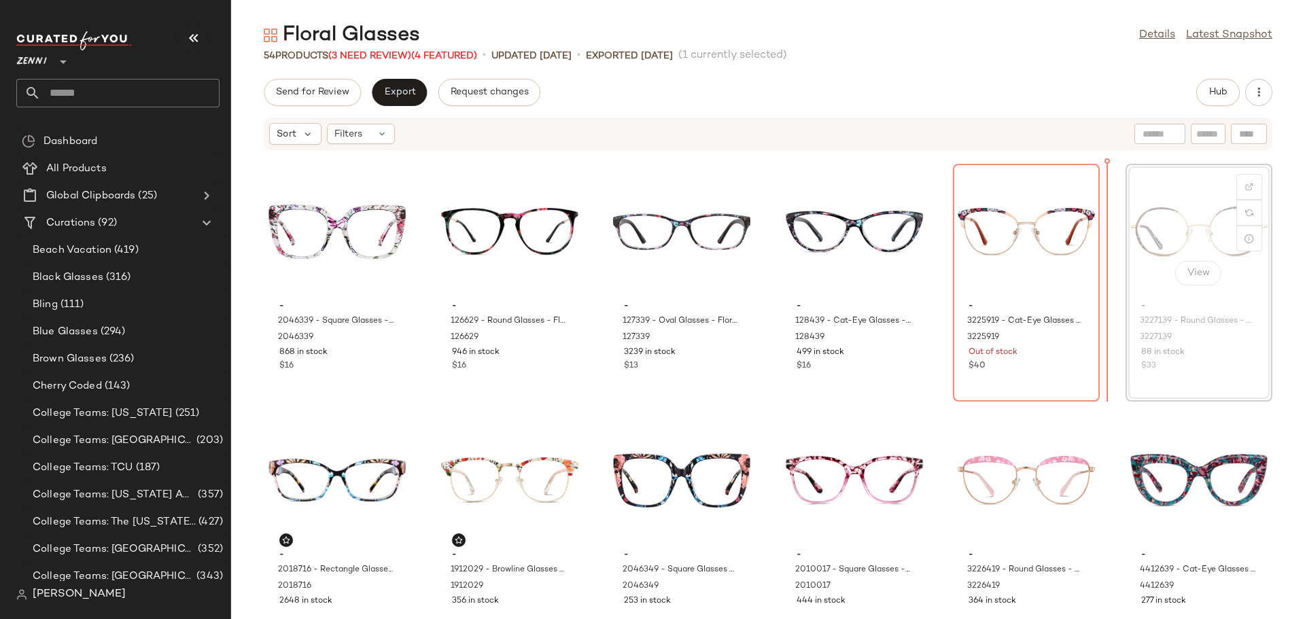
scroll to position [248, 0]
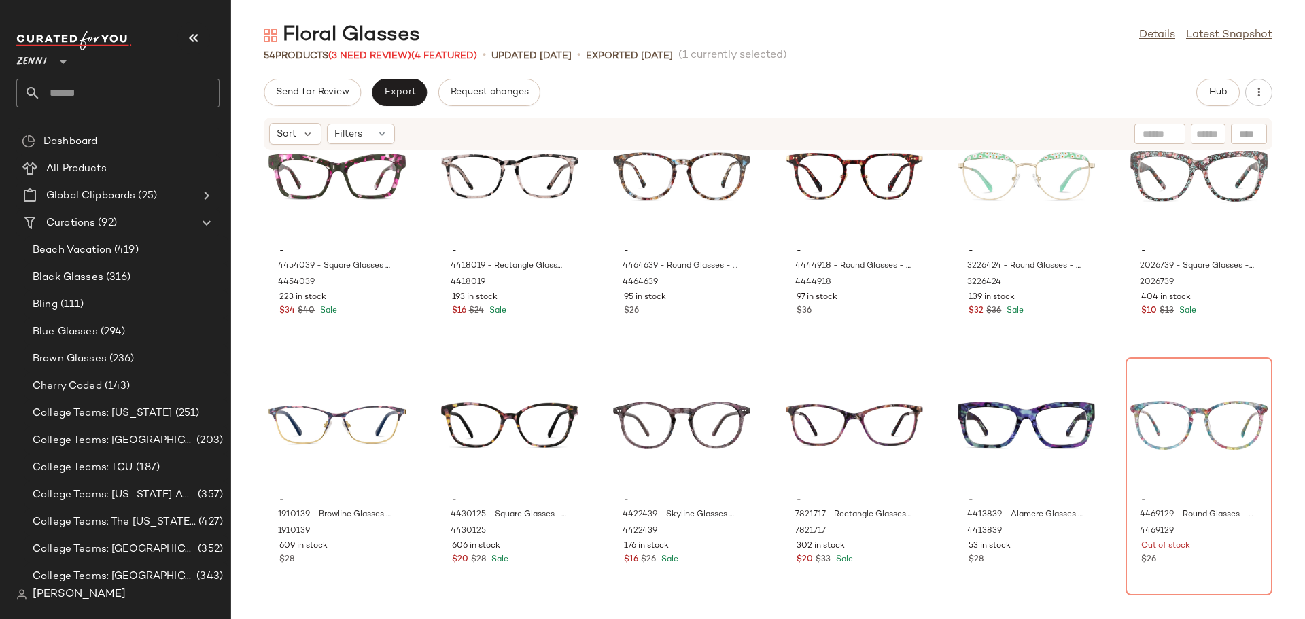
scroll to position [1336, 0]
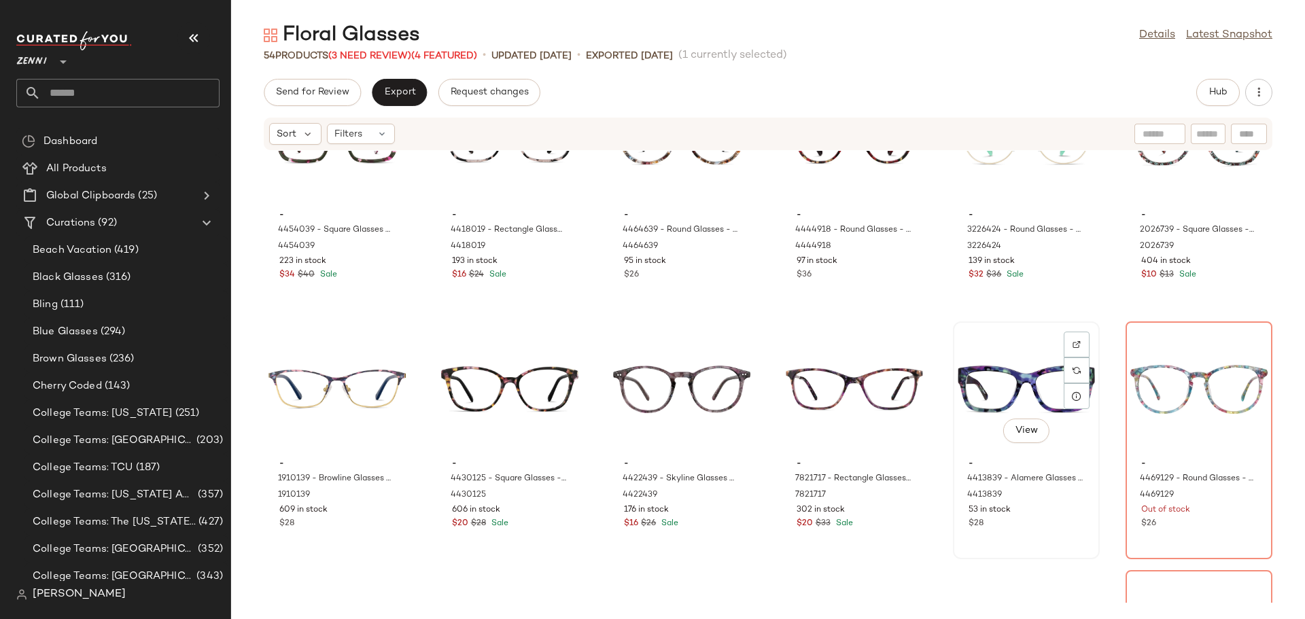
click at [999, 388] on div "View" at bounding box center [1026, 389] width 137 height 126
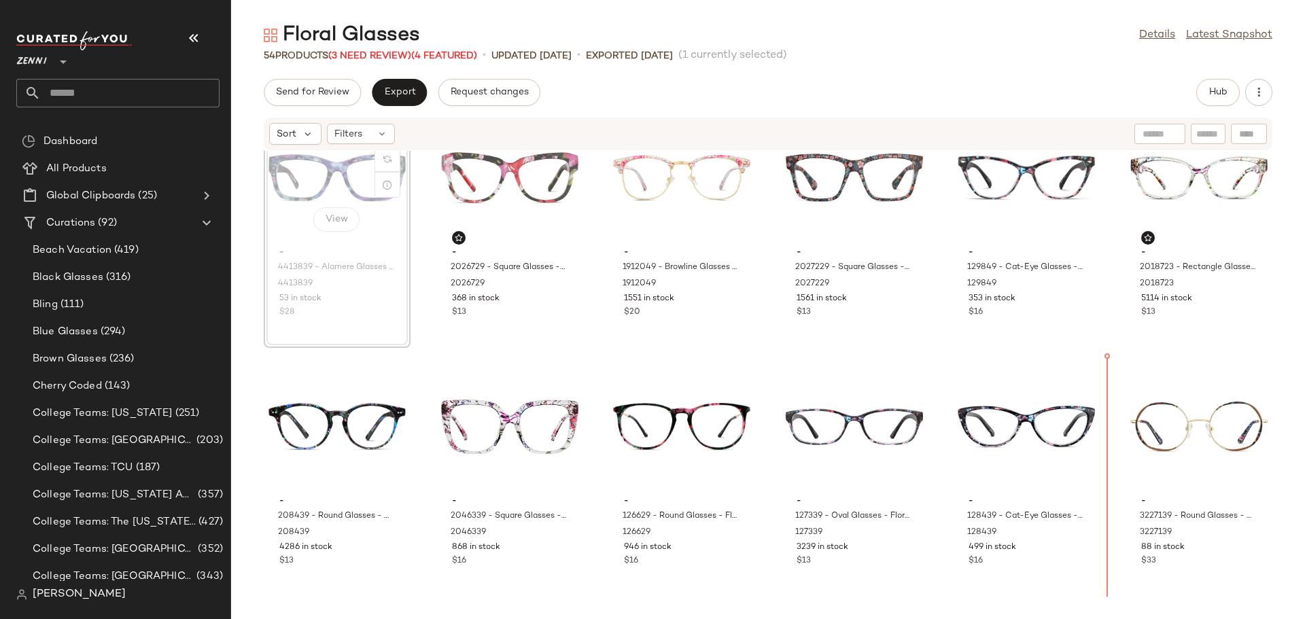
scroll to position [44, 0]
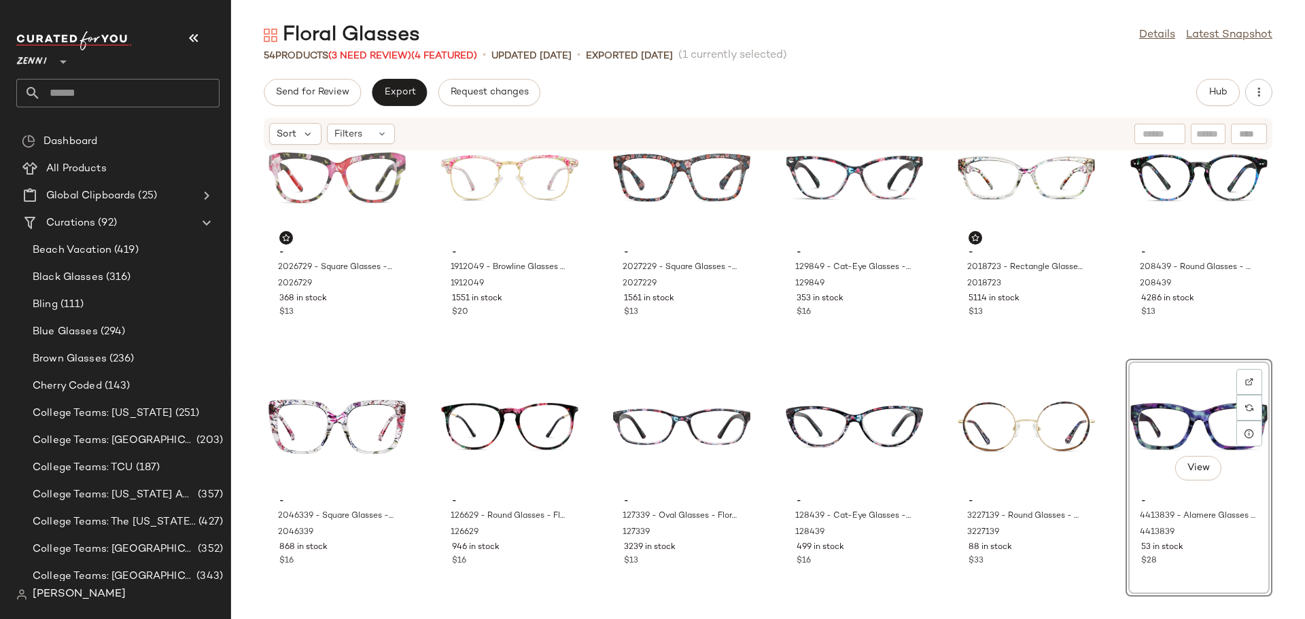
click at [1110, 560] on div "- 2026729 - Square Glasses - Pink - Plastic 2026729 368 in stock $13 - 1912049 …" at bounding box center [768, 377] width 1074 height 452
click at [1188, 463] on span "View" at bounding box center [1198, 468] width 23 height 11
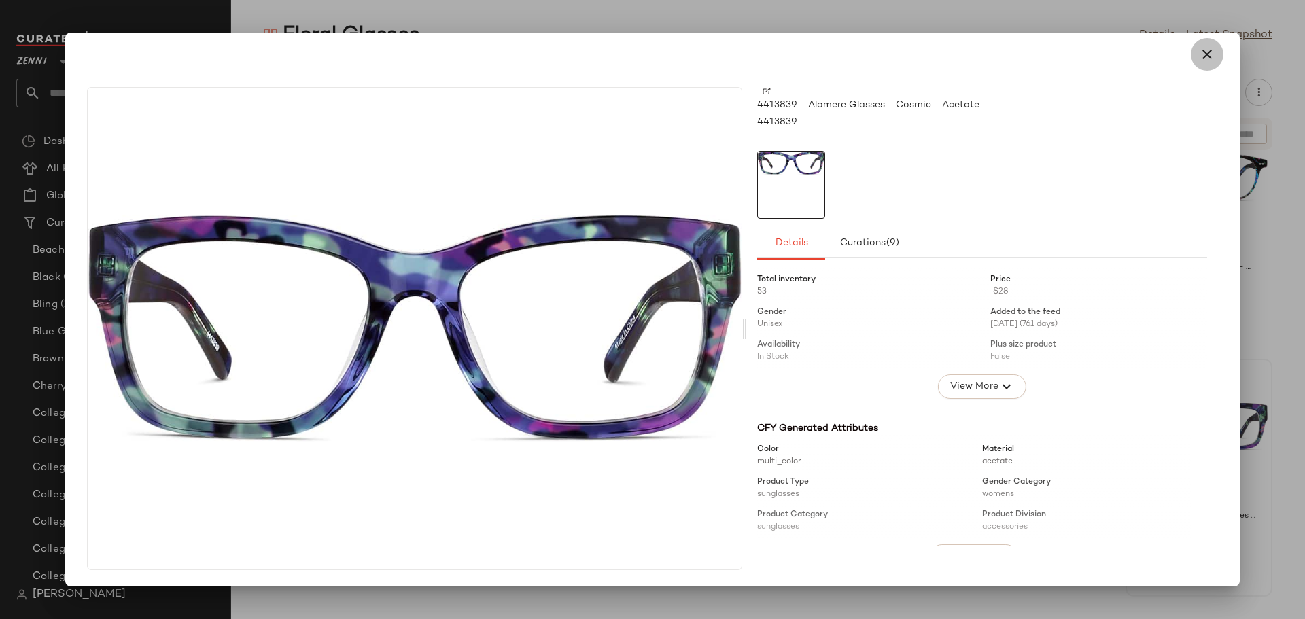
click at [1210, 48] on icon "button" at bounding box center [1207, 54] width 16 height 16
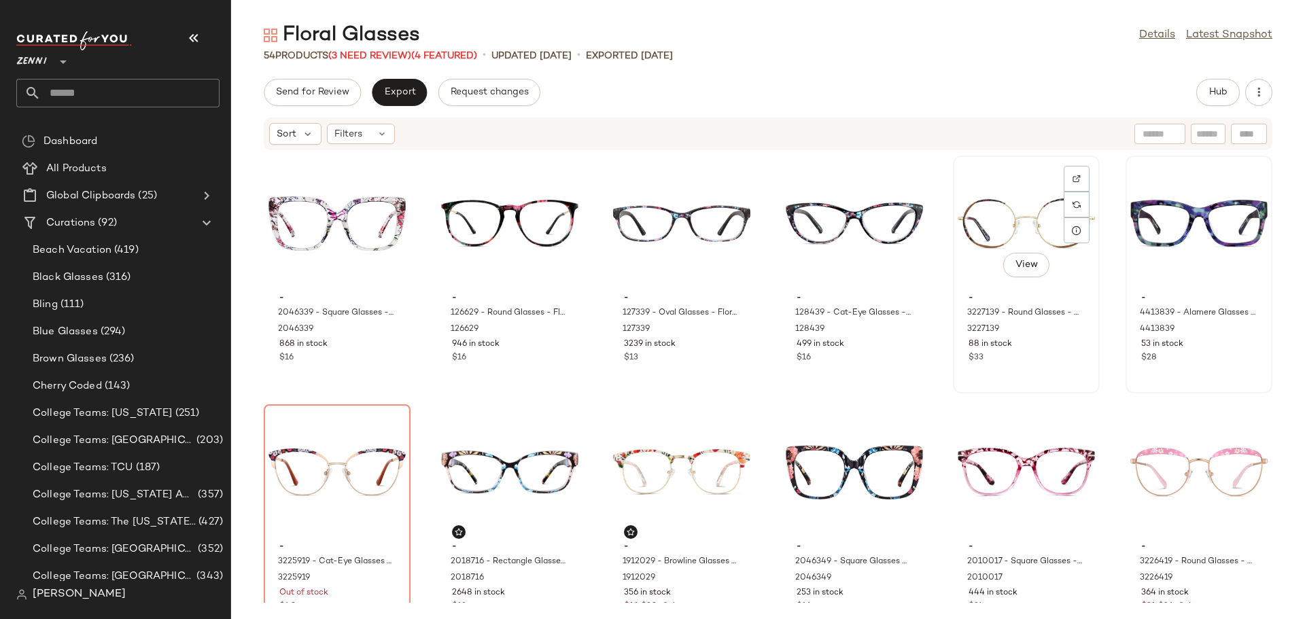
scroll to position [247, 0]
click at [383, 592] on div "Out of stock" at bounding box center [337, 593] width 116 height 12
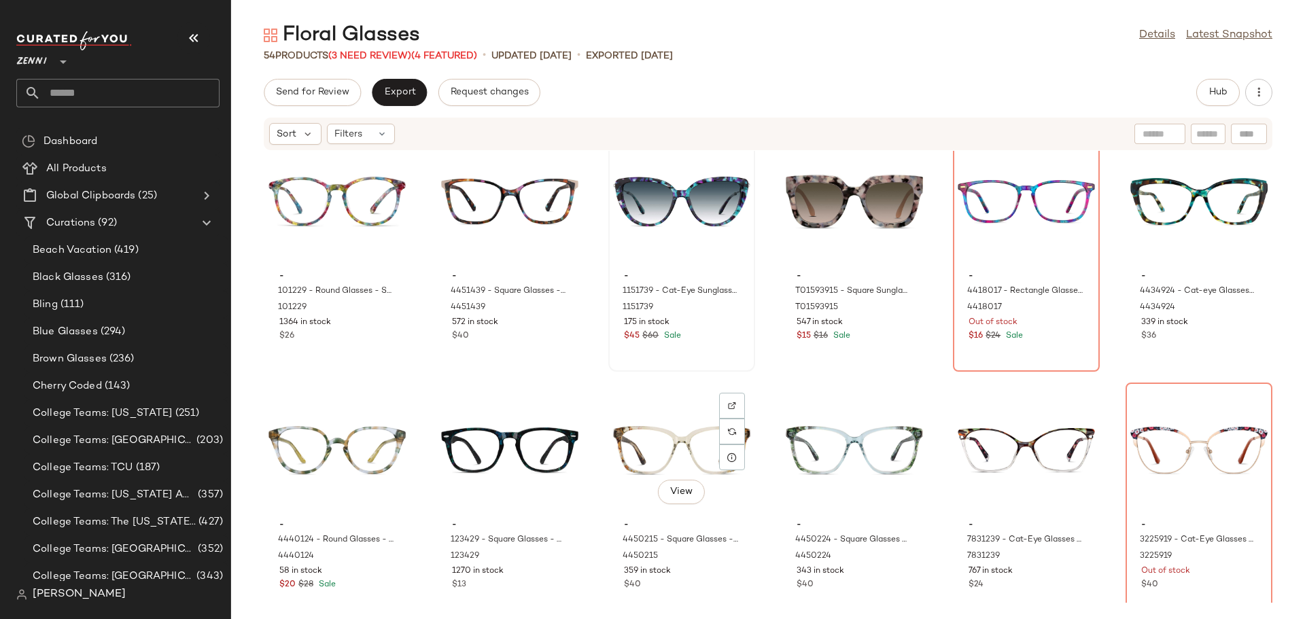
scroll to position [1790, 0]
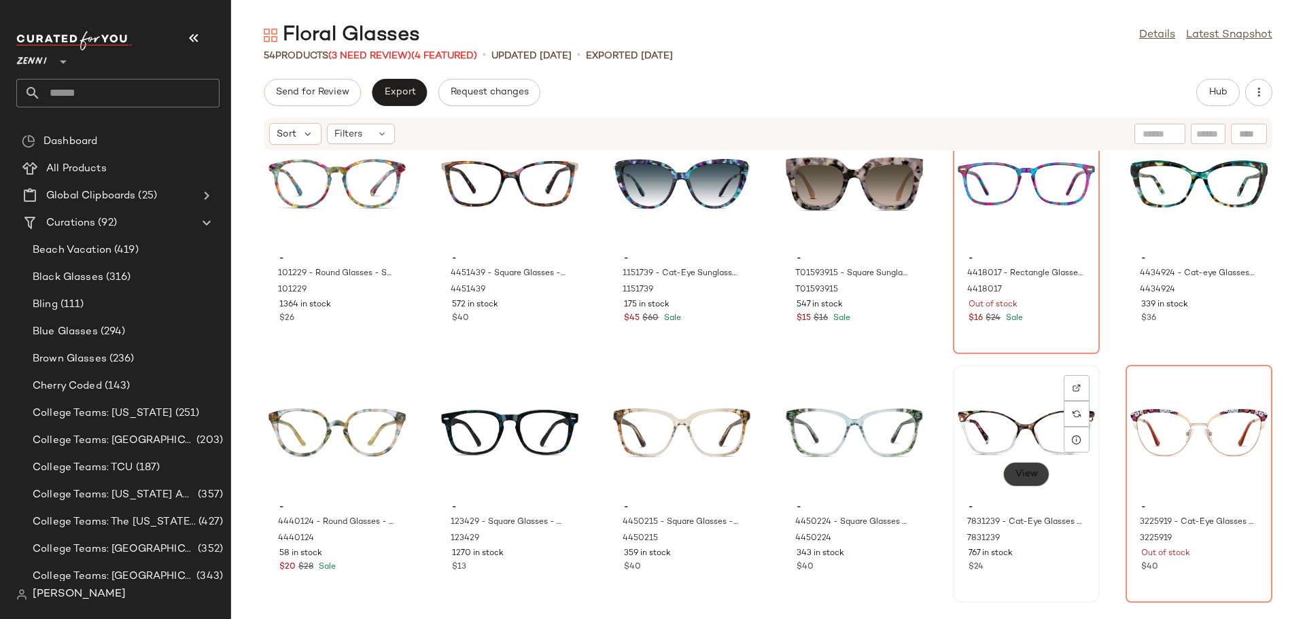
click at [1023, 469] on span "View" at bounding box center [1025, 474] width 23 height 11
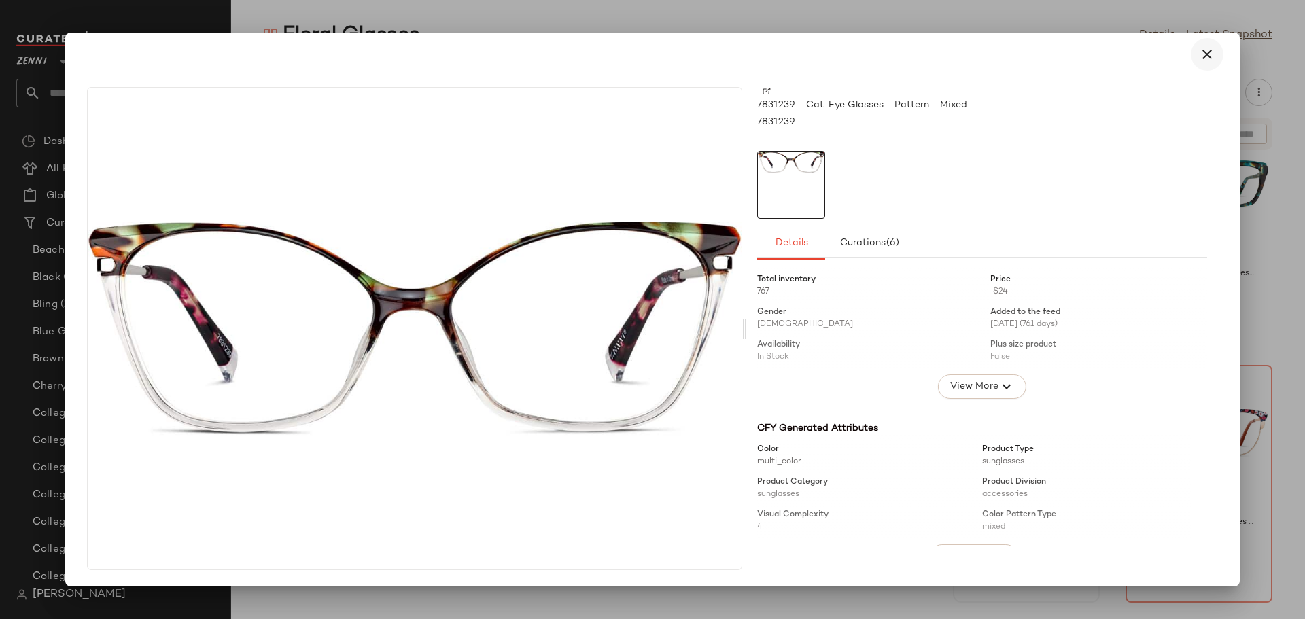
click at [1208, 52] on icon "button" at bounding box center [1207, 54] width 16 height 16
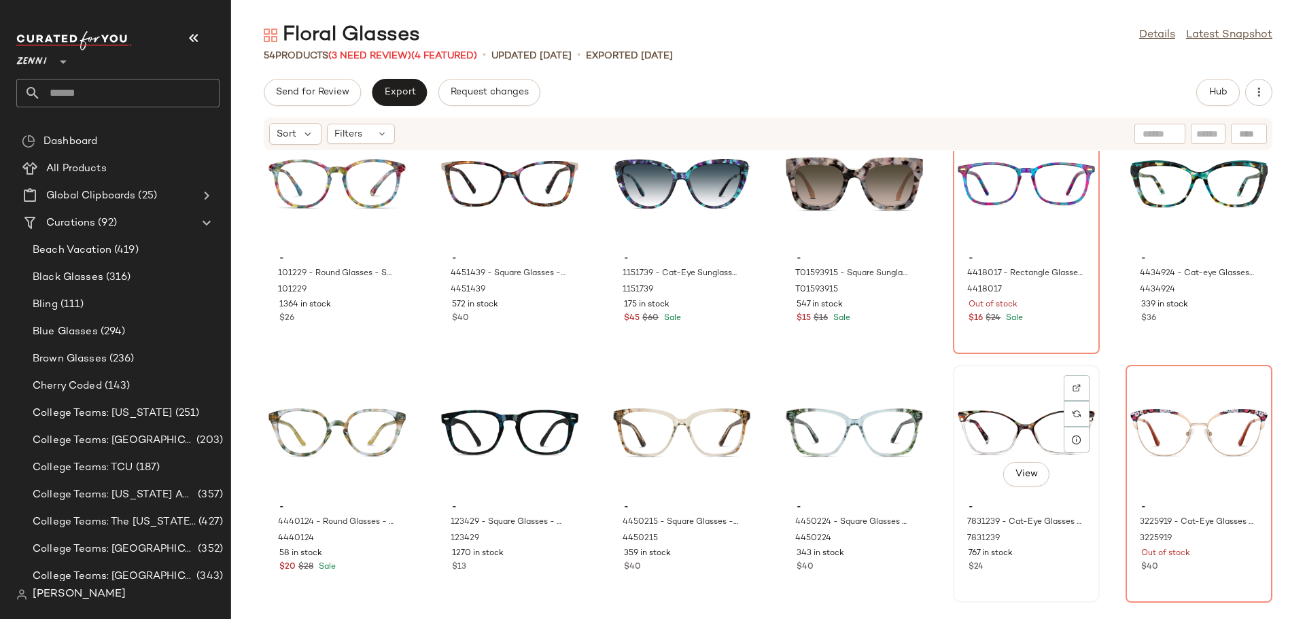
click at [1004, 426] on div "View" at bounding box center [1026, 433] width 137 height 126
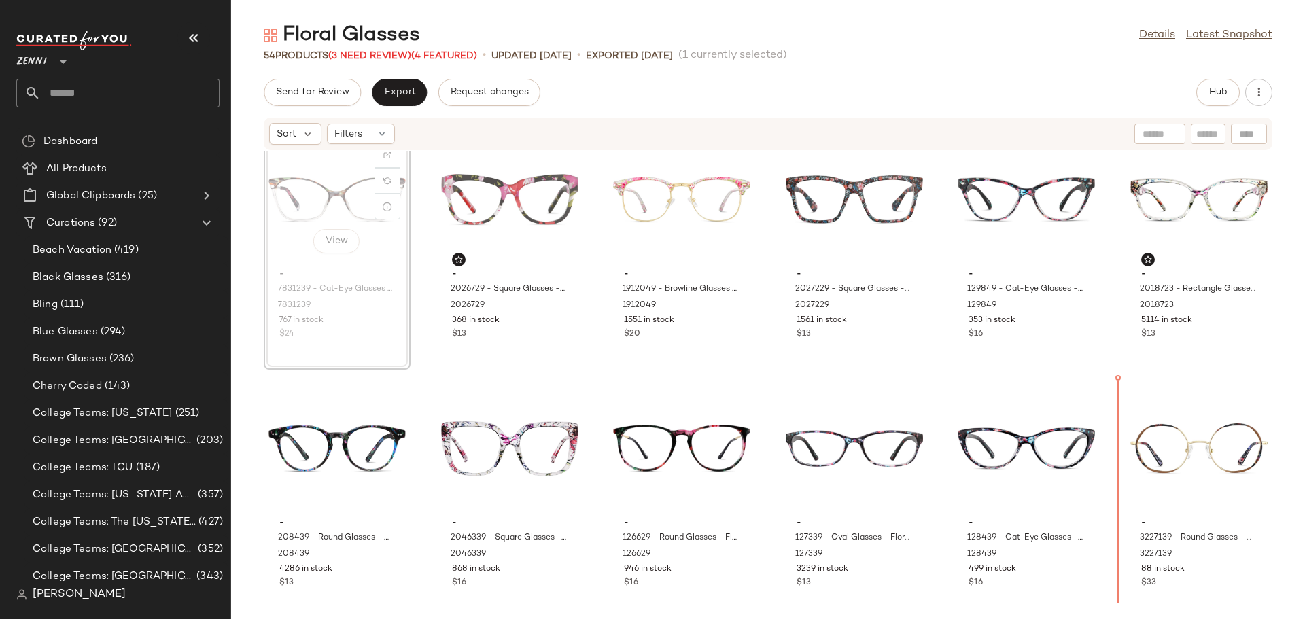
scroll to position [29, 0]
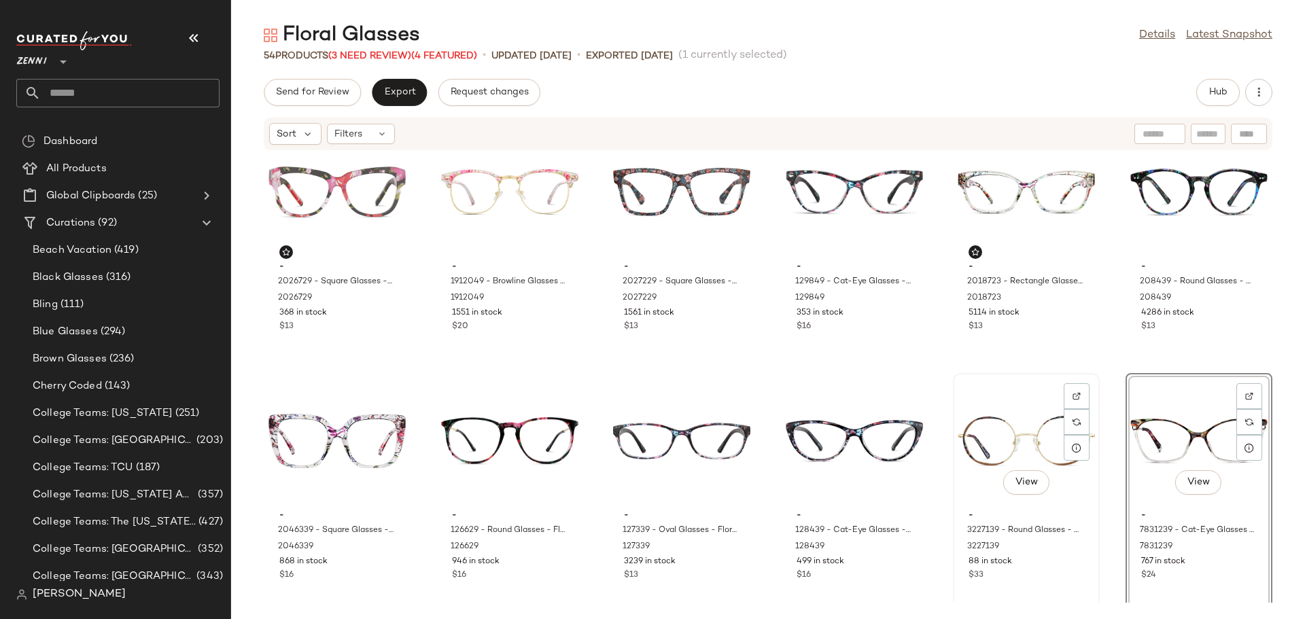
click at [1091, 511] on div "View - 3227139 - Round Glasses - Floral - Stainless Steel 3227139 88 in stock $…" at bounding box center [1027, 492] width 144 height 235
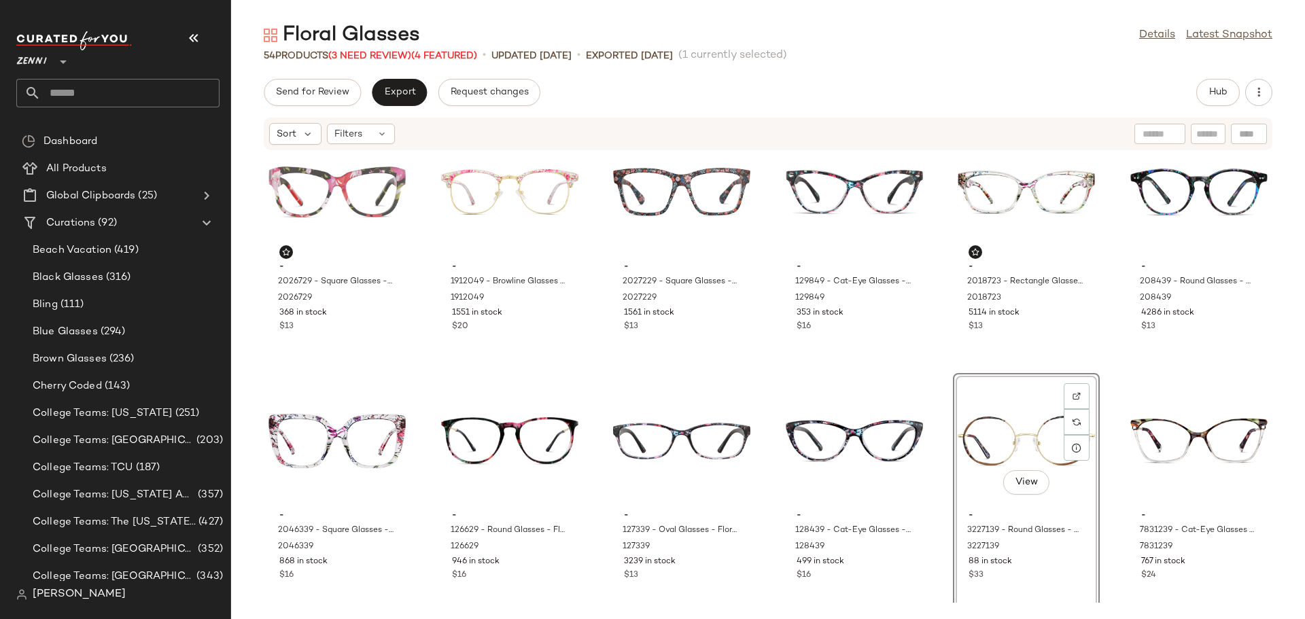
click at [924, 525] on div "- 2026729 - Square Glasses - Pink - Plastic 2026729 368 in stock $13 - 1912049 …" at bounding box center [768, 377] width 1074 height 452
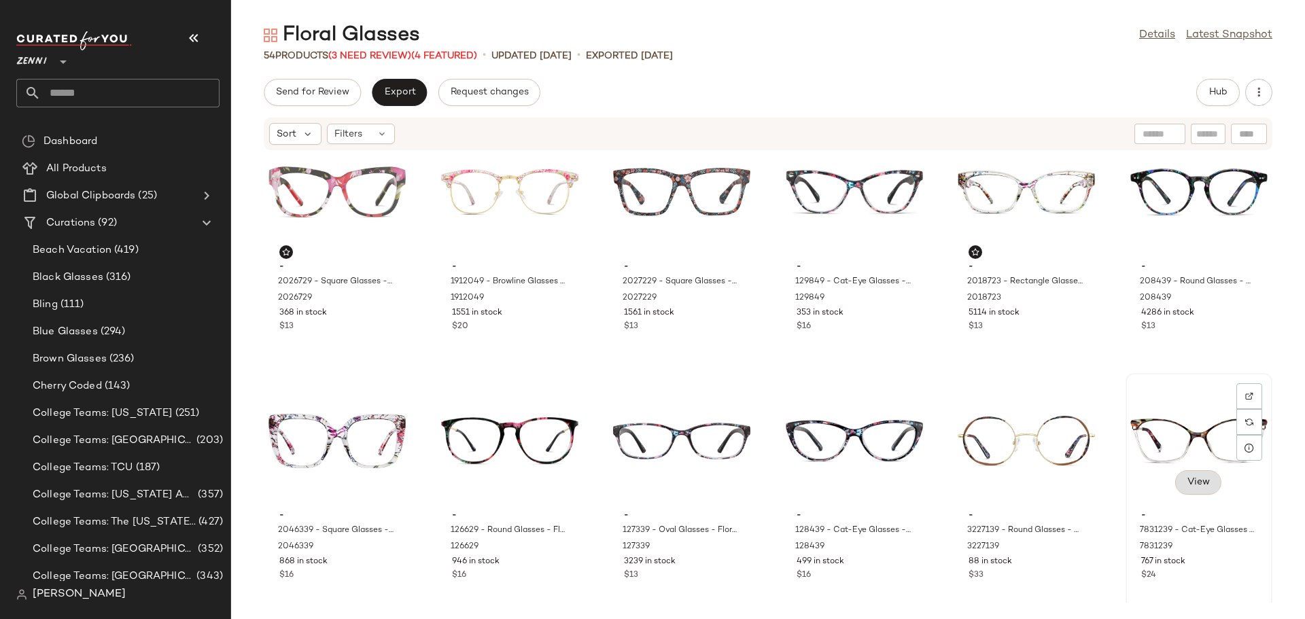
click at [1203, 481] on button "View" at bounding box center [1199, 483] width 46 height 24
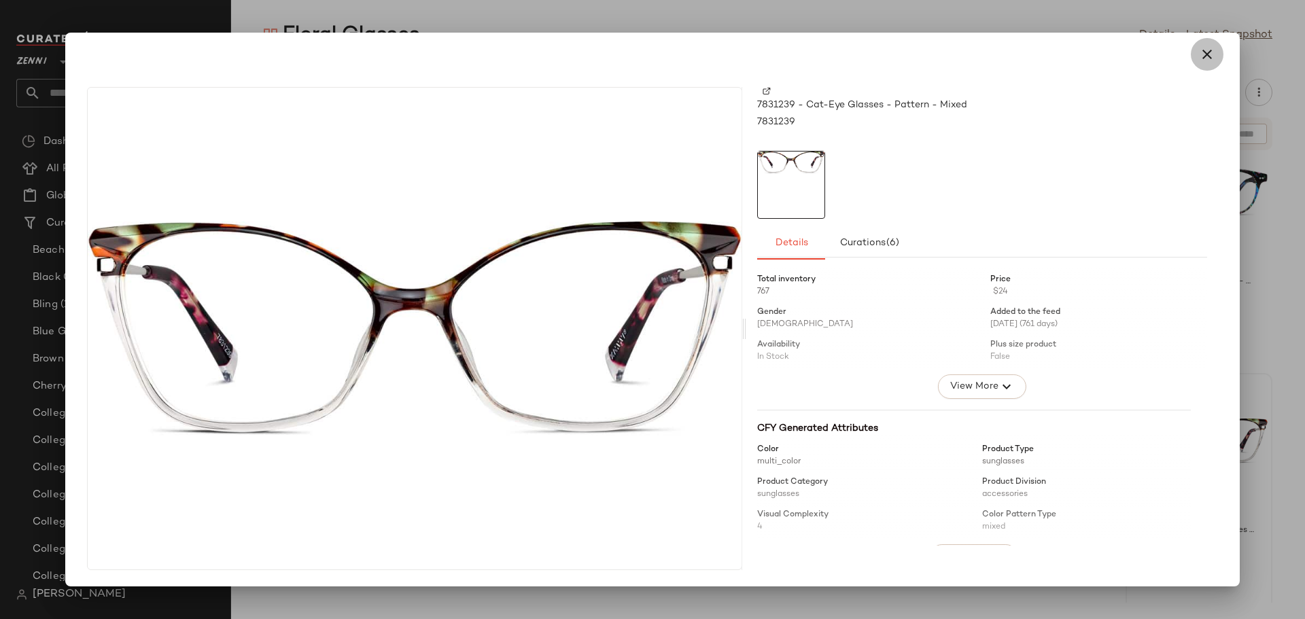
click at [1211, 54] on icon "button" at bounding box center [1207, 54] width 16 height 16
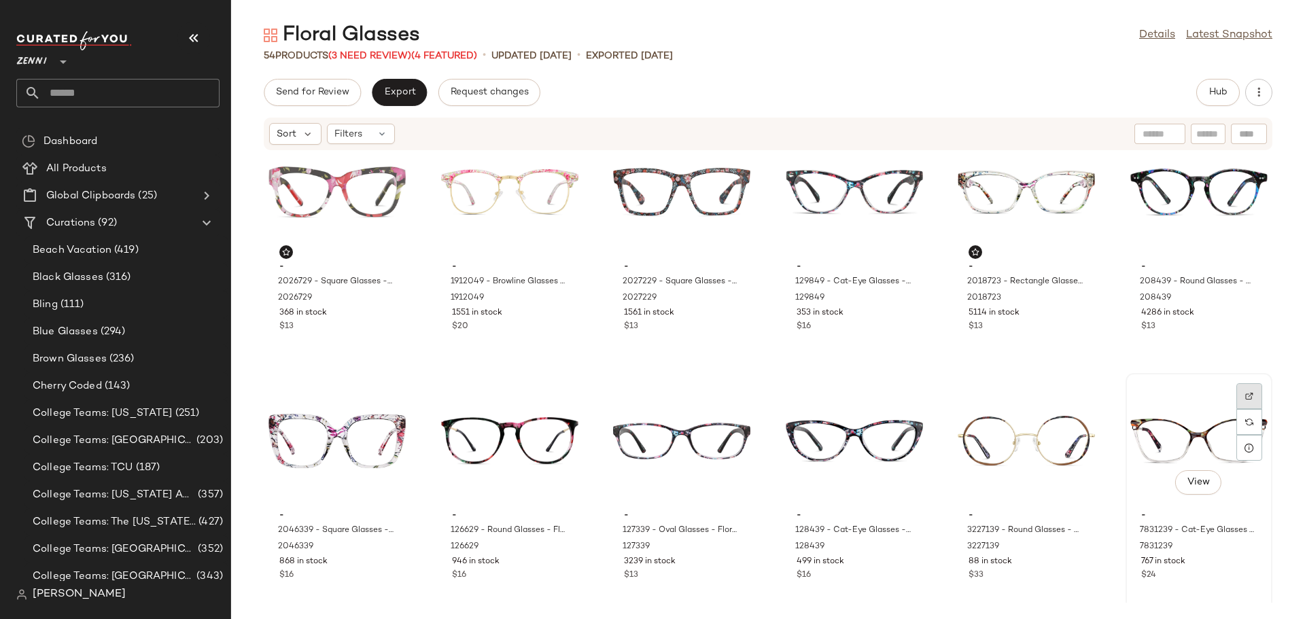
click at [1246, 395] on img at bounding box center [1250, 396] width 8 height 8
click at [1227, 94] on span "Hub" at bounding box center [1218, 92] width 19 height 11
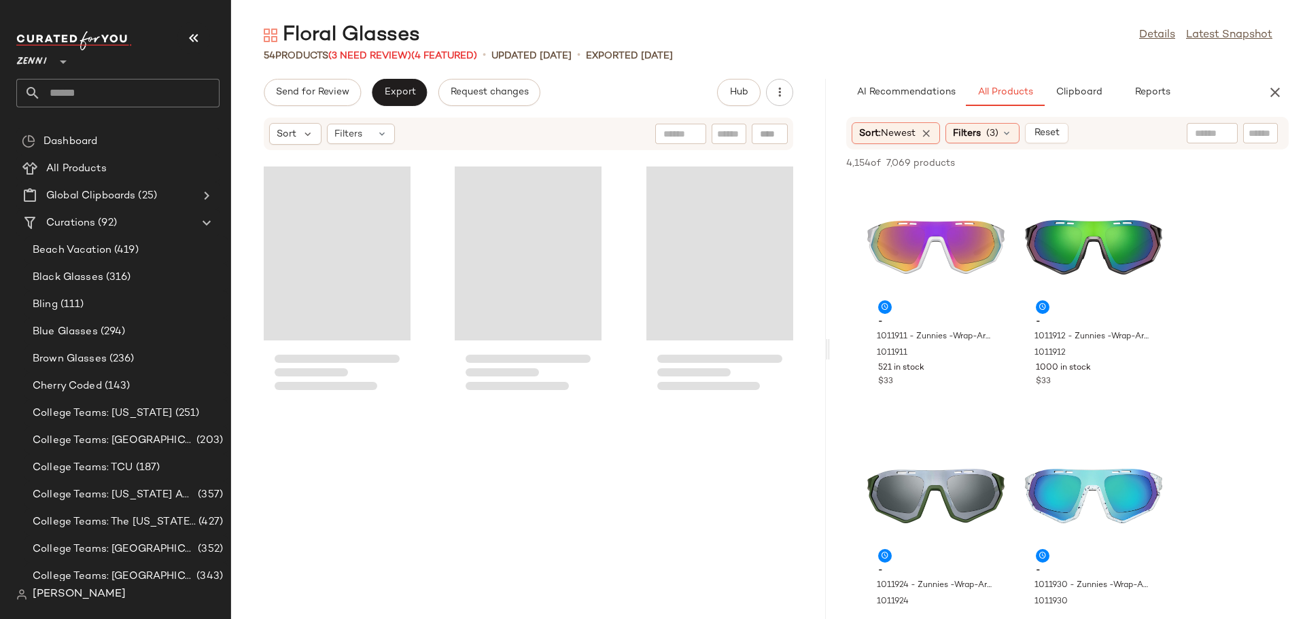
scroll to position [747, 0]
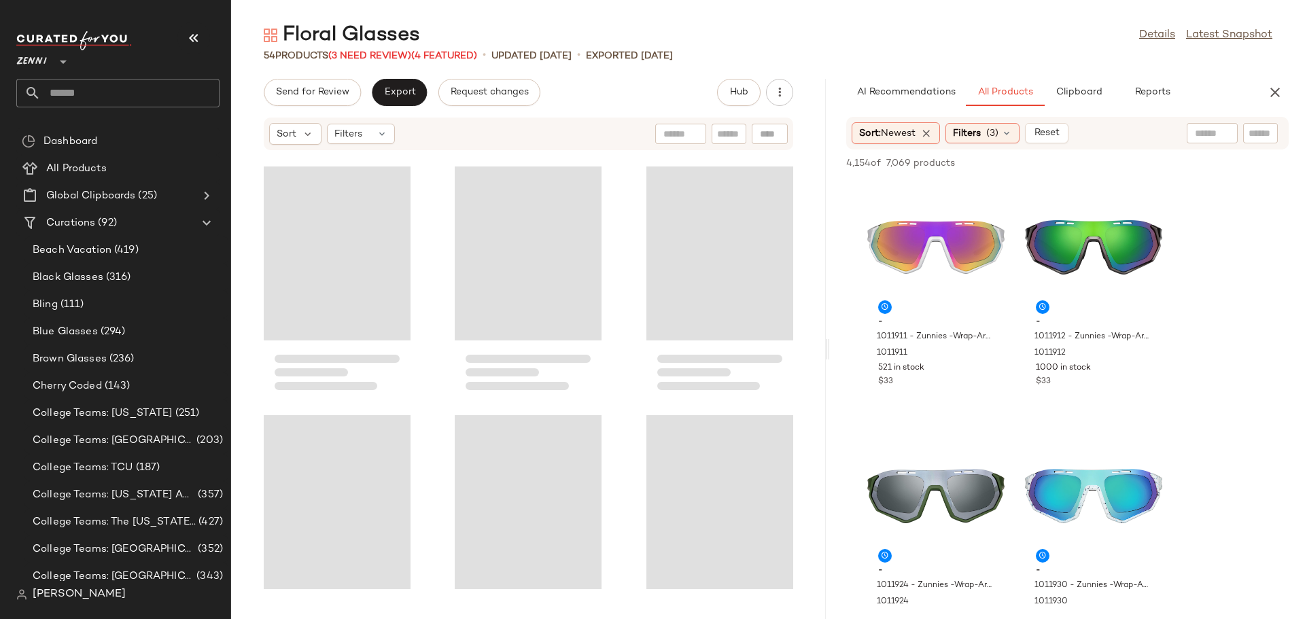
drag, startPoint x: 768, startPoint y: 358, endPoint x: 830, endPoint y: 355, distance: 62.6
click at [830, 355] on div "Floral Glasses Details Latest Snapshot 54 Products (3 Need Review) (4 Featured)…" at bounding box center [768, 321] width 1074 height 598
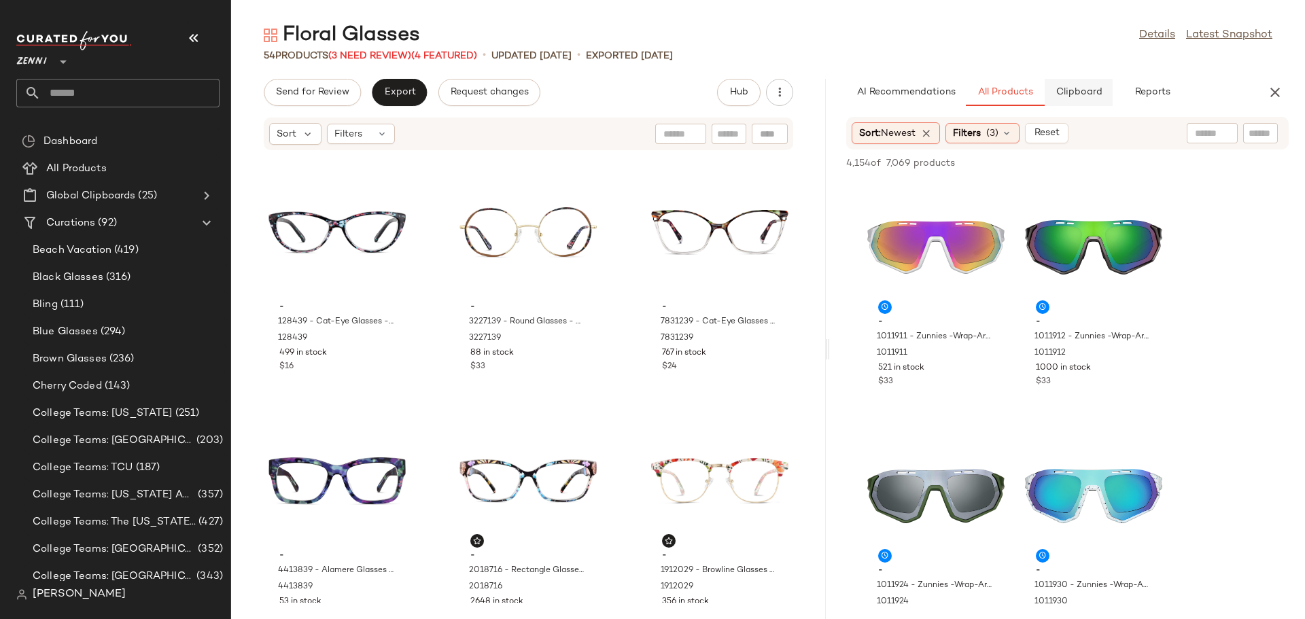
click at [1076, 90] on span "Clipboard" at bounding box center [1078, 92] width 47 height 11
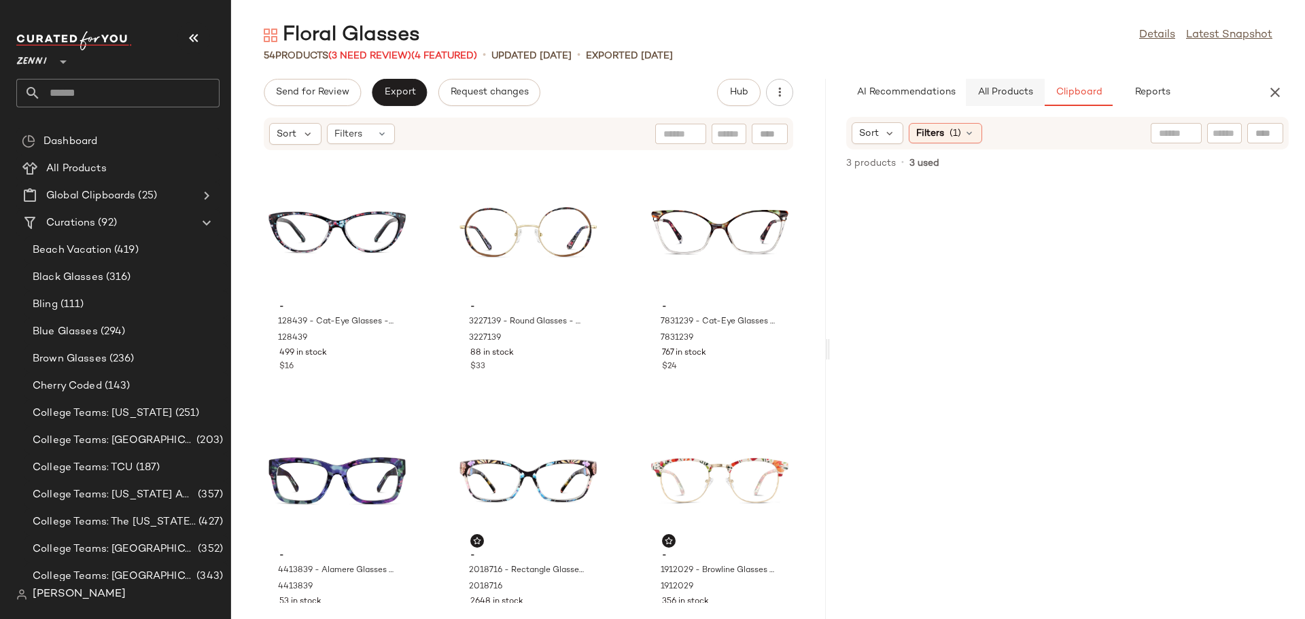
click at [1023, 94] on span "All Products" at bounding box center [1006, 92] width 56 height 11
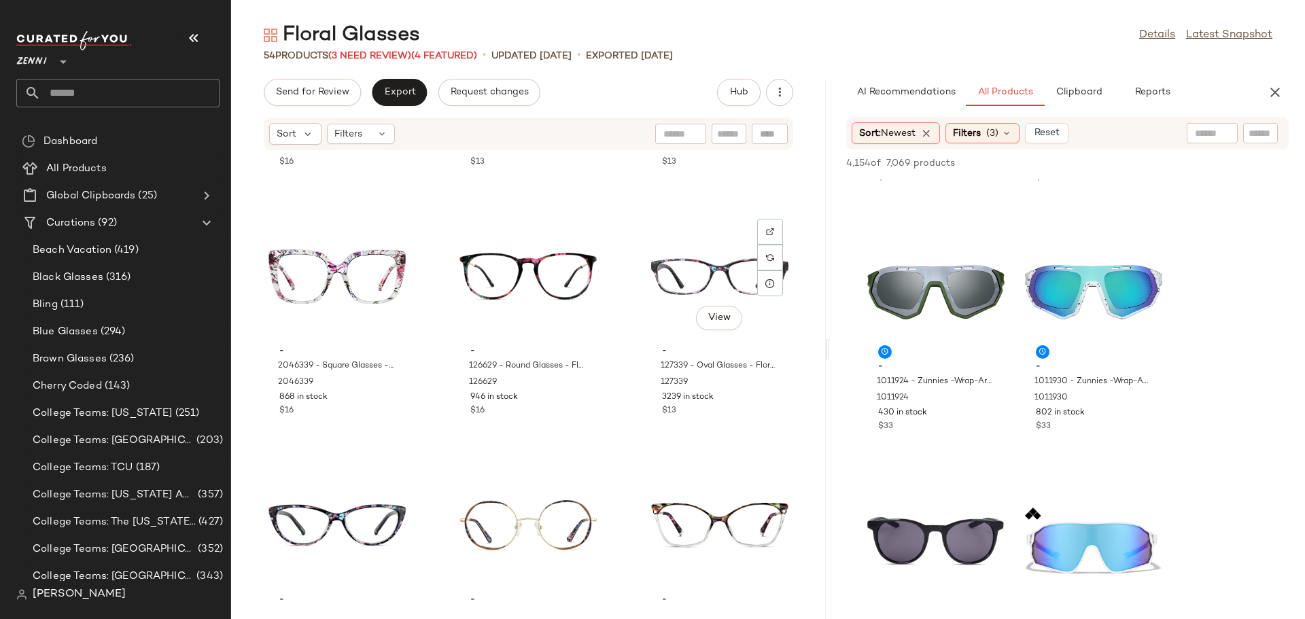
scroll to position [487, 0]
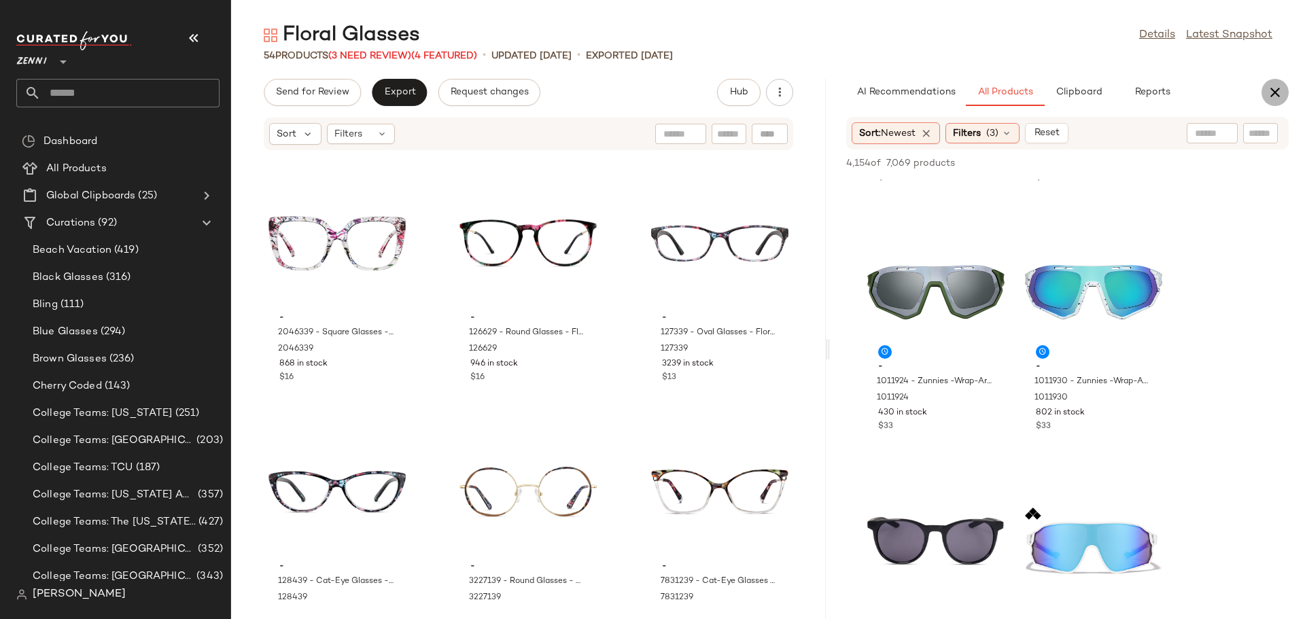
click at [1274, 94] on icon "button" at bounding box center [1275, 92] width 16 height 16
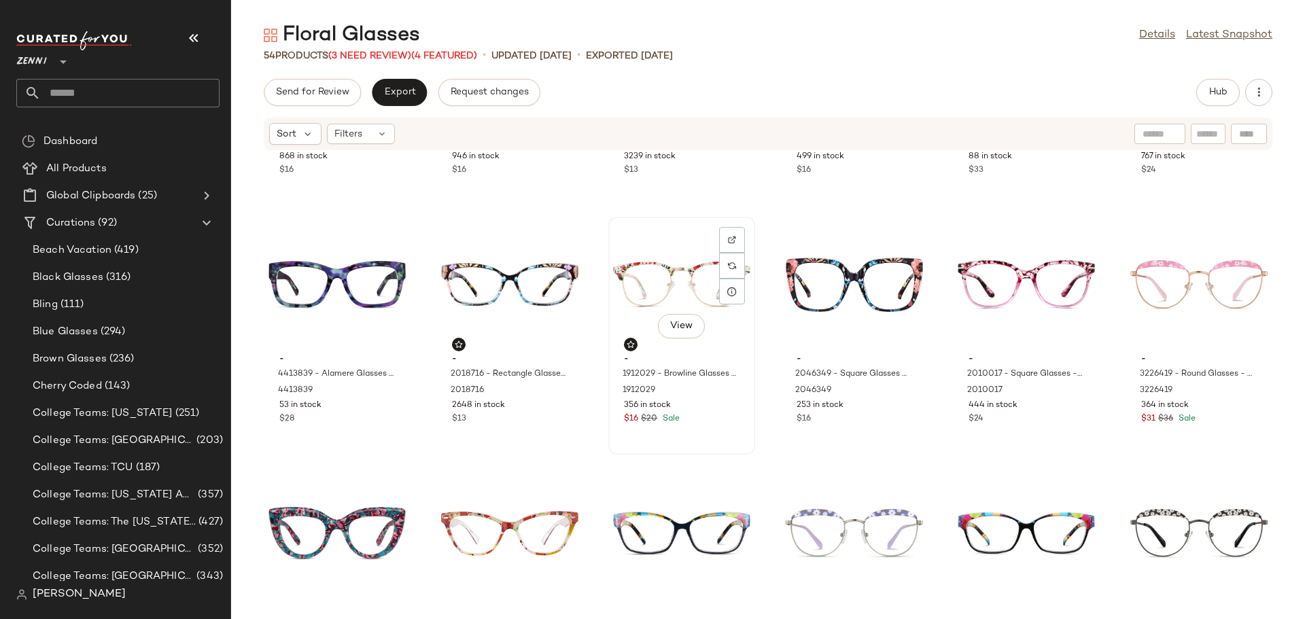
scroll to position [464, 0]
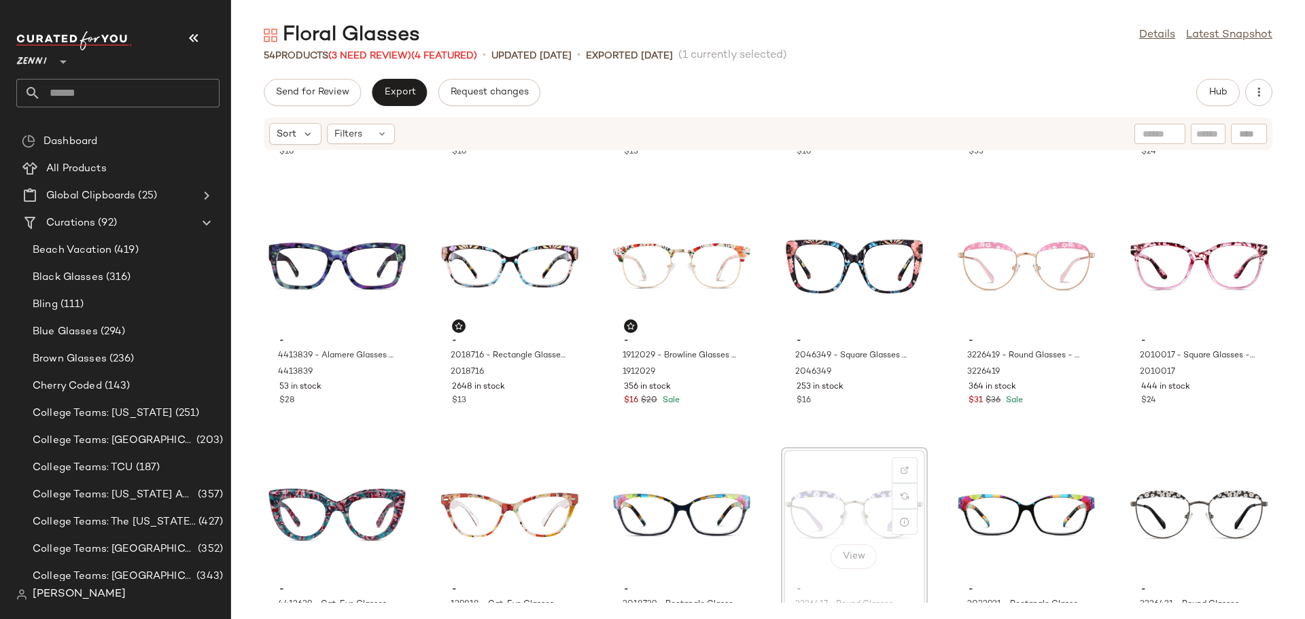
scroll to position [466, 0]
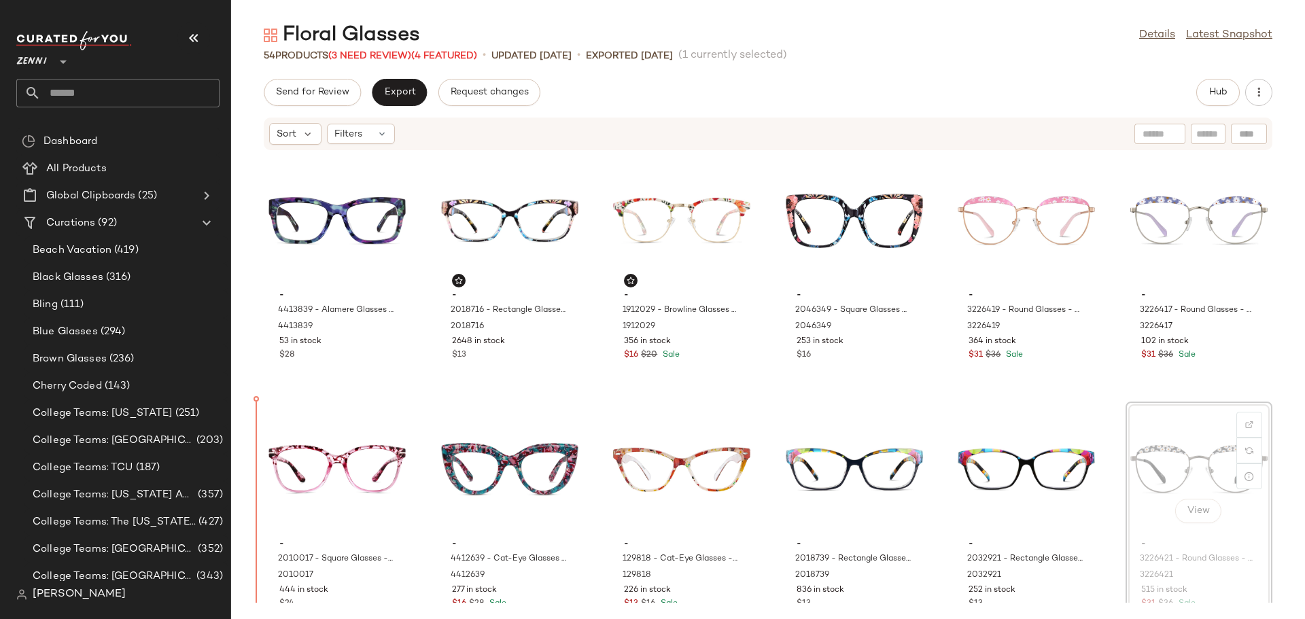
scroll to position [526, 0]
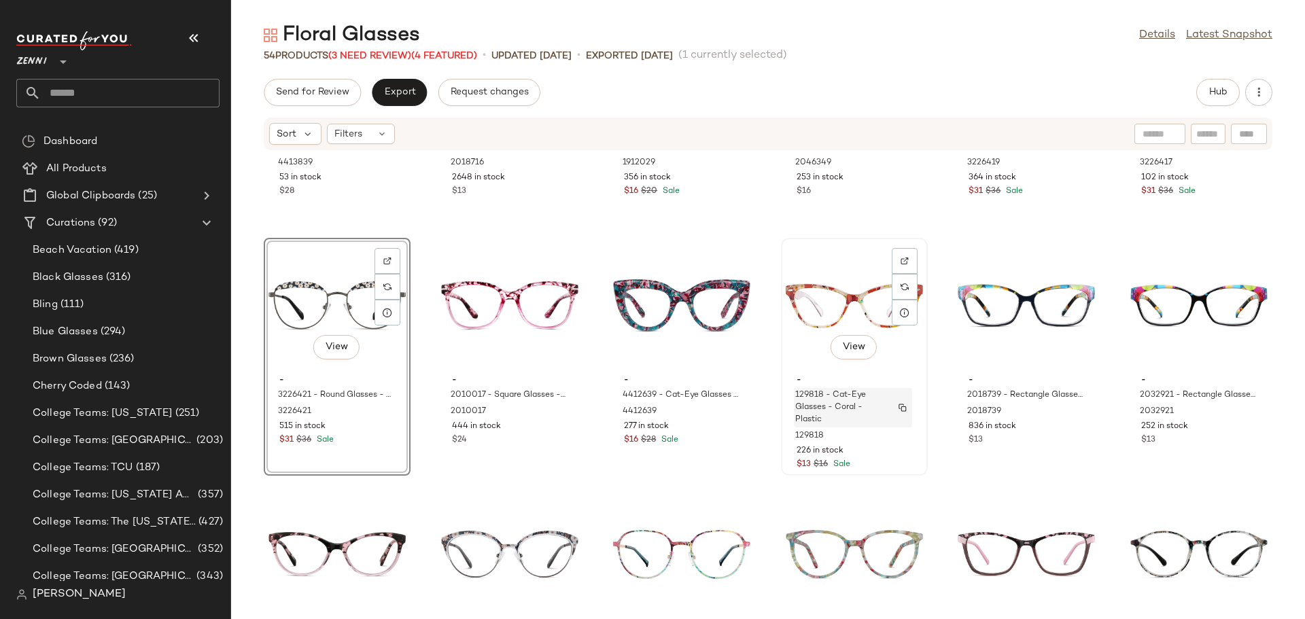
scroll to position [730, 0]
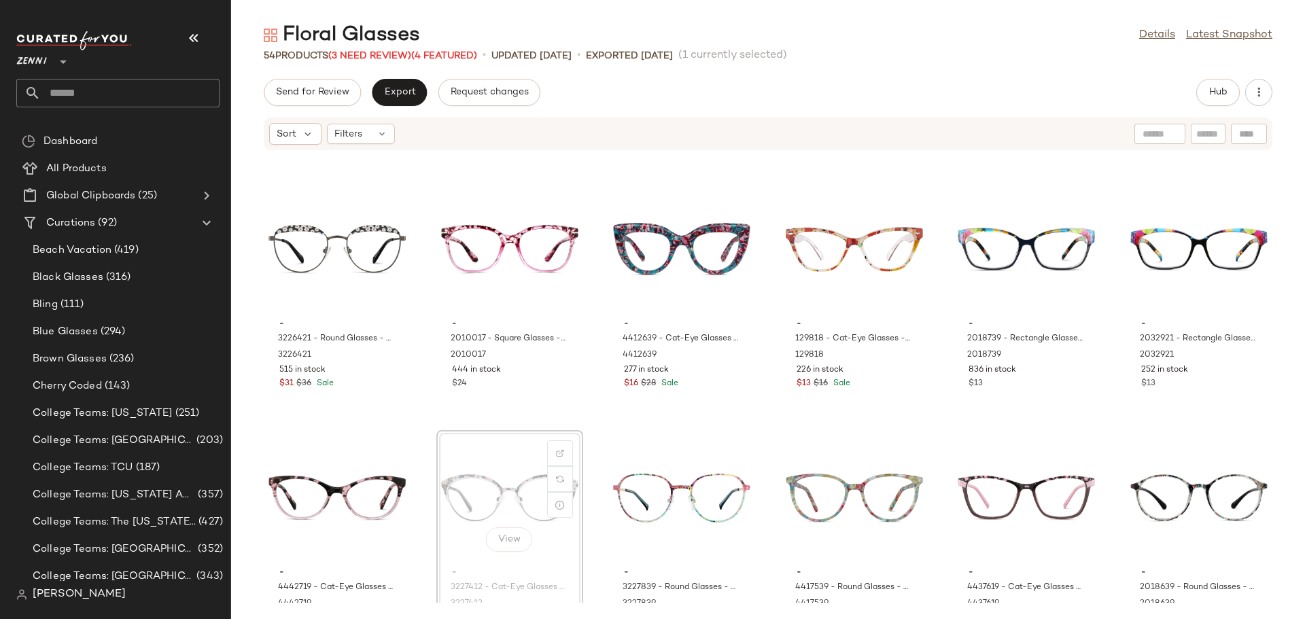
scroll to position [730, 0]
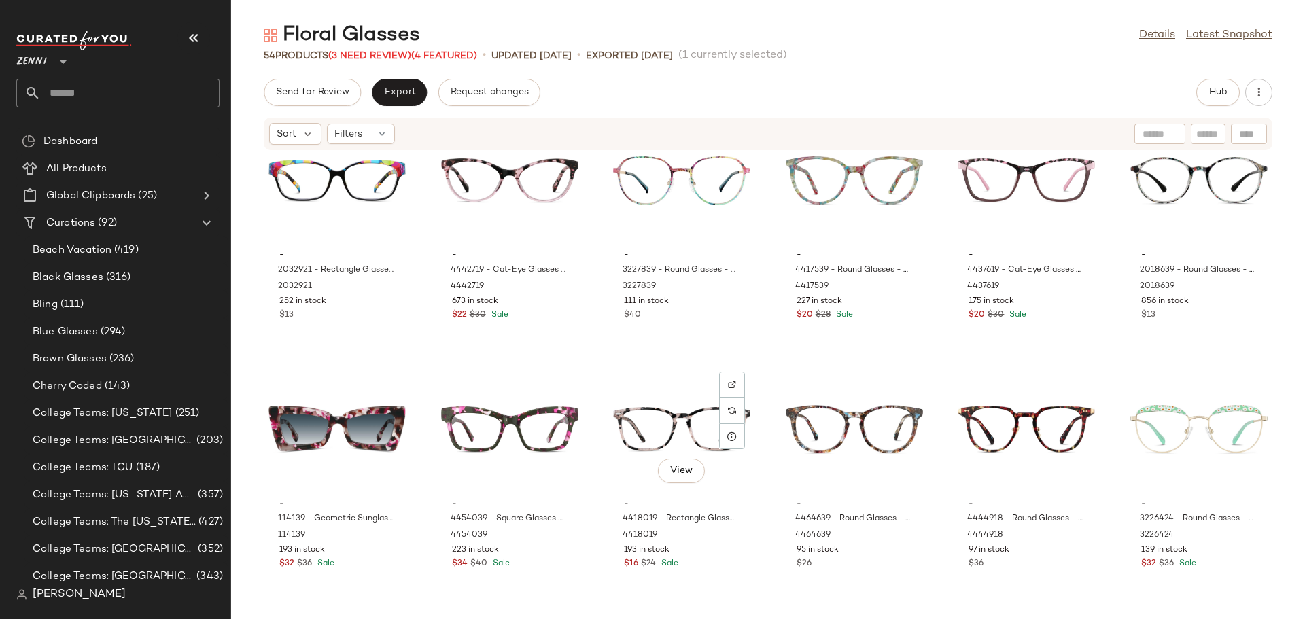
scroll to position [1070, 0]
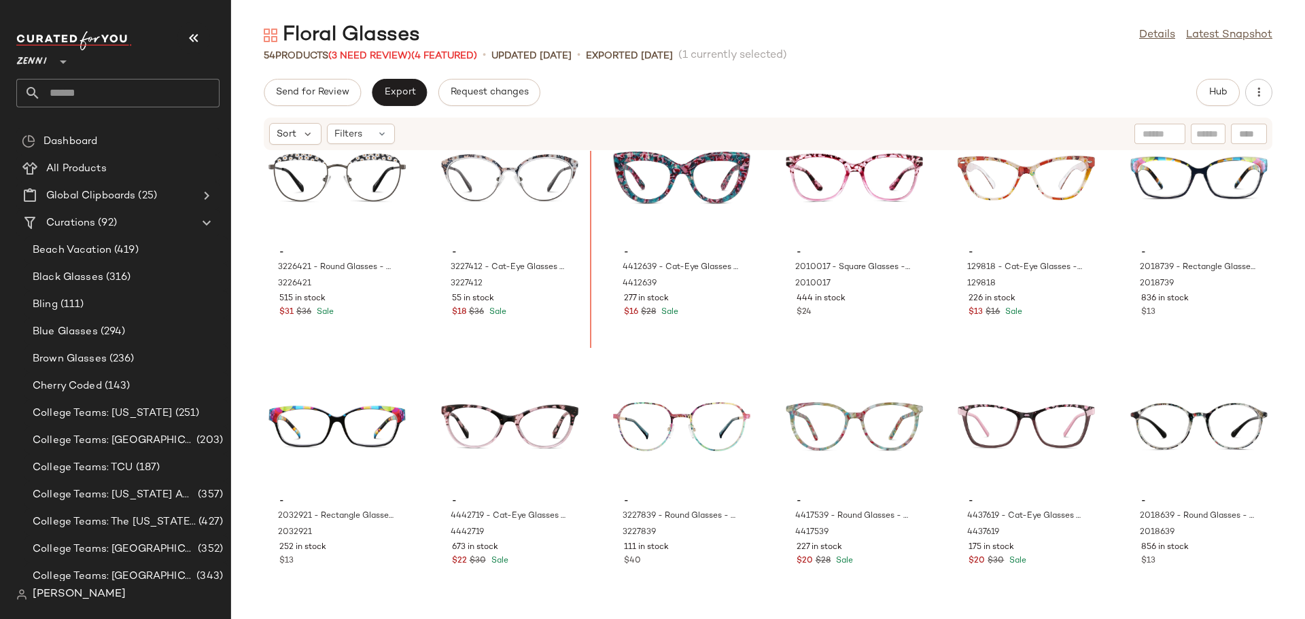
scroll to position [801, 0]
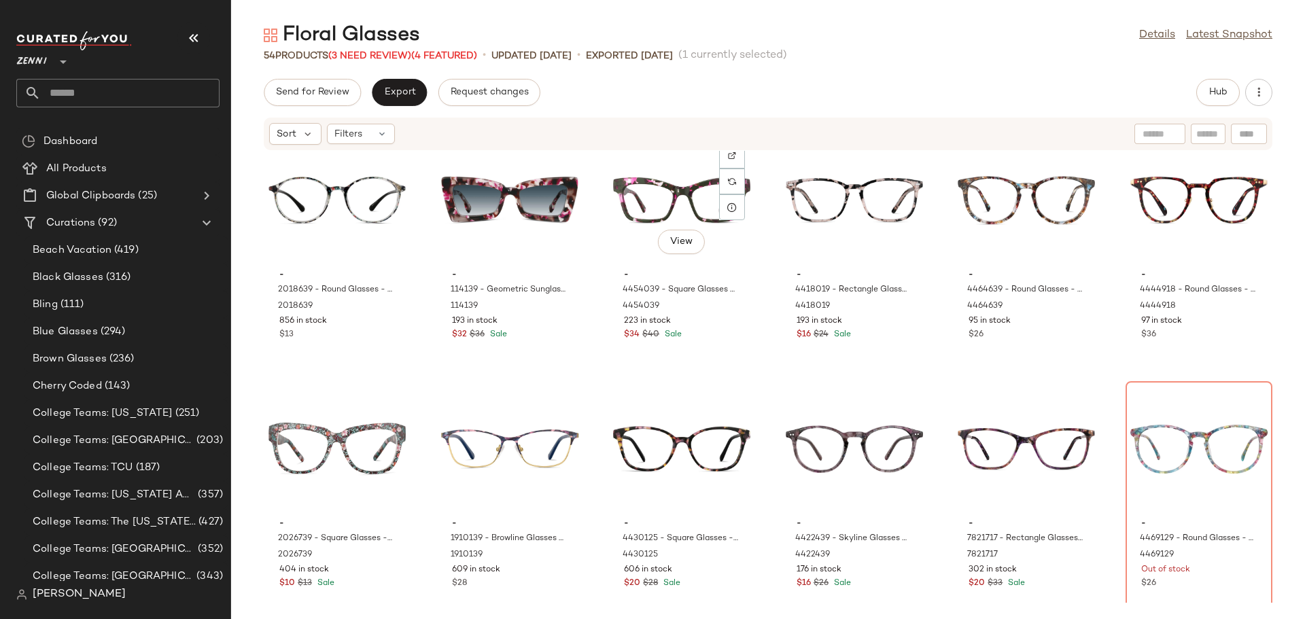
scroll to position [1277, 0]
click at [336, 446] on div "View" at bounding box center [337, 449] width 137 height 126
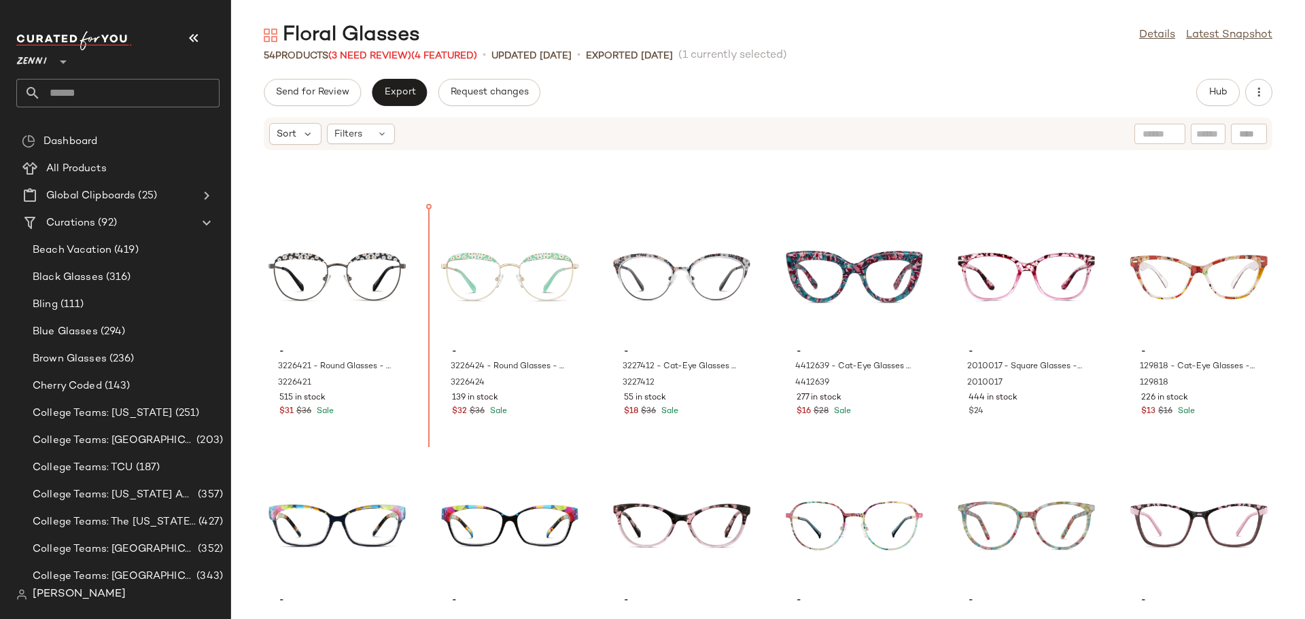
scroll to position [699, 0]
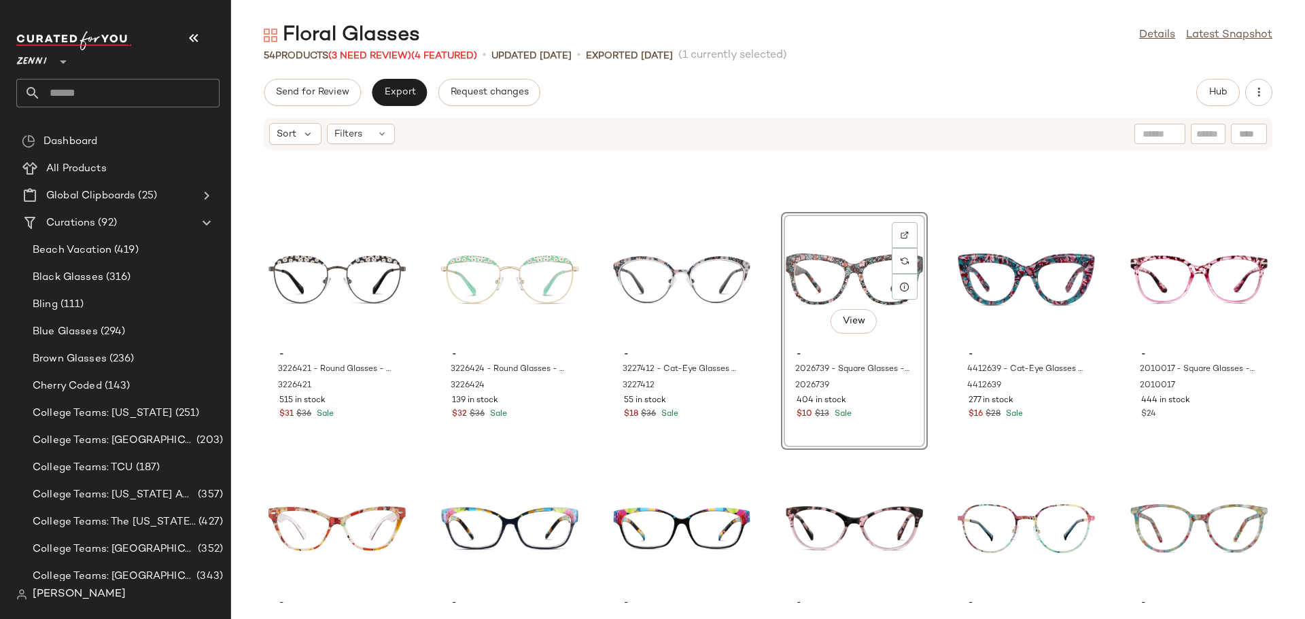
click at [765, 411] on div "- 3226421 - Round Glasses - Black/Dark Gray - Stainless Steel 3226421 515 in st…" at bounding box center [768, 377] width 1074 height 452
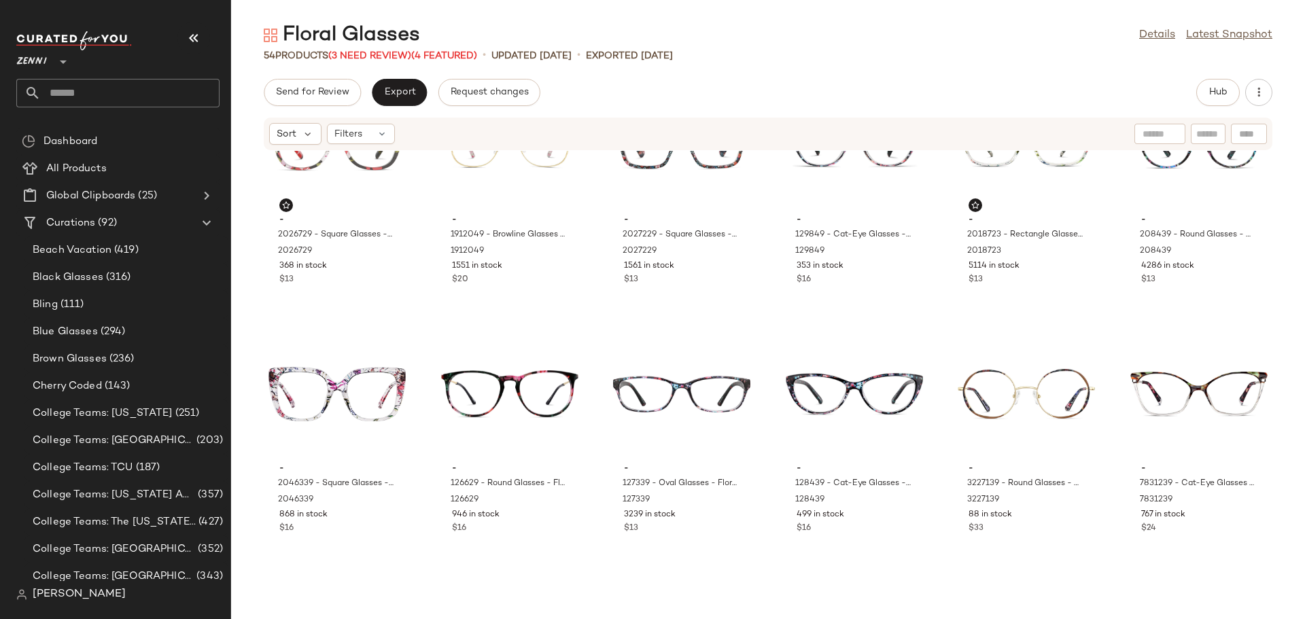
scroll to position [144, 0]
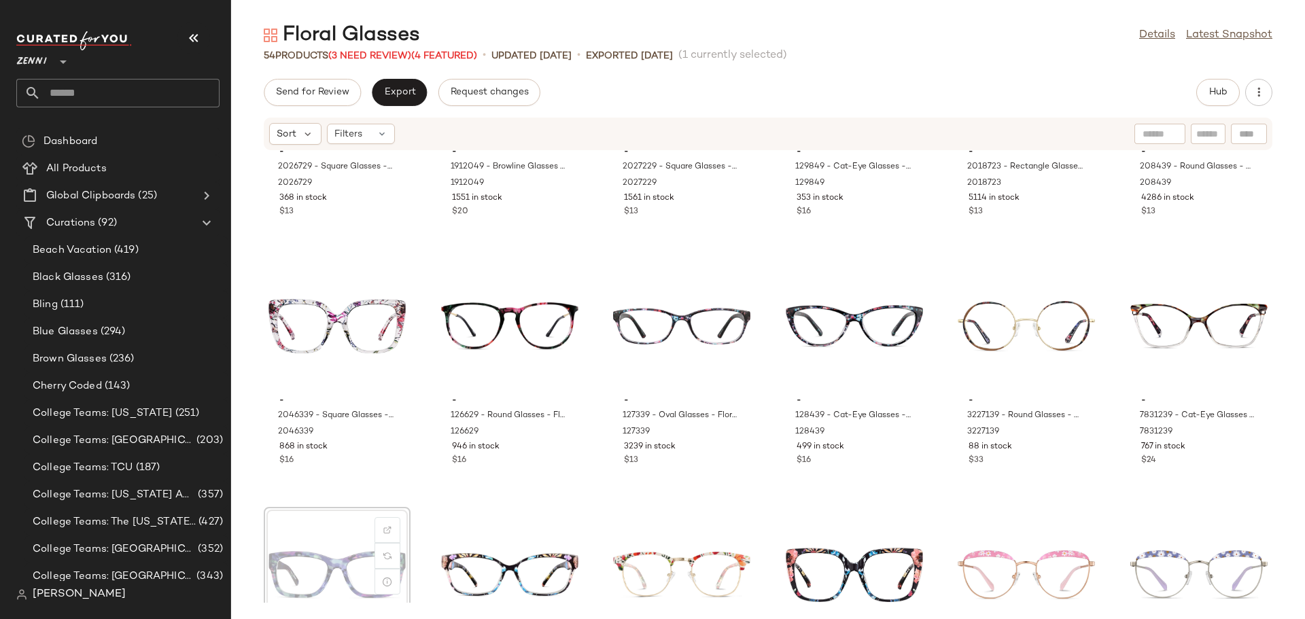
scroll to position [151, 0]
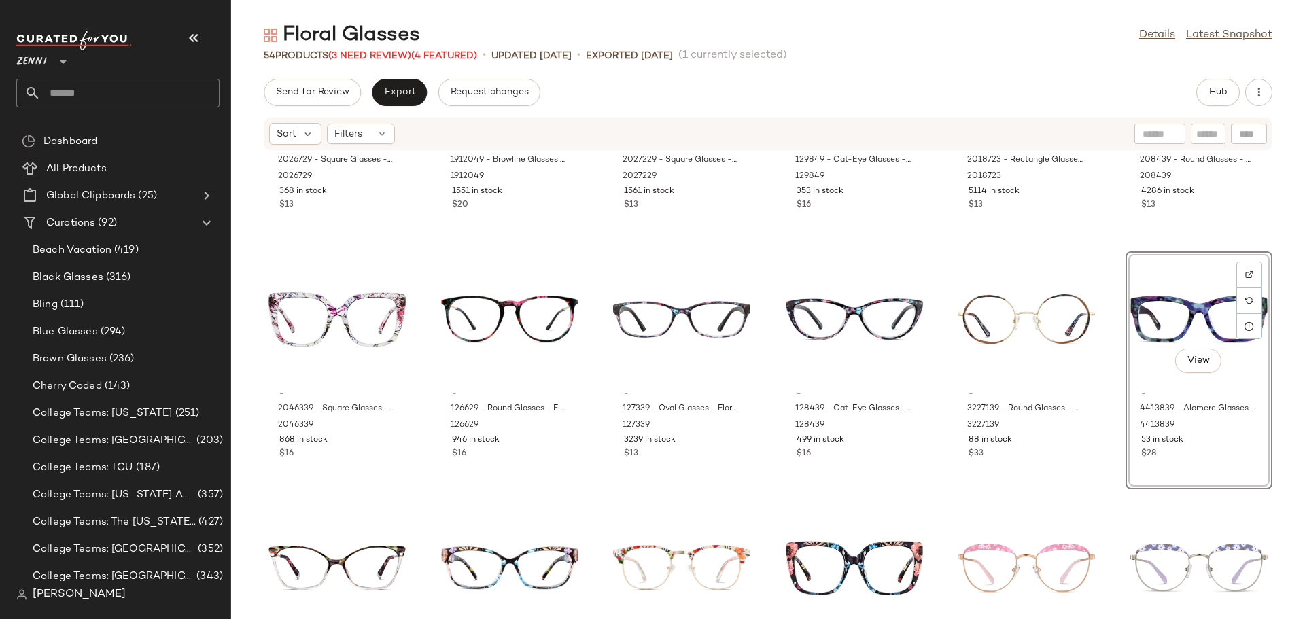
click at [1104, 460] on div "- 2026729 - Square Glasses - Pink - Plastic 2026729 368 in stock $13 - 1912049 …" at bounding box center [768, 377] width 1074 height 452
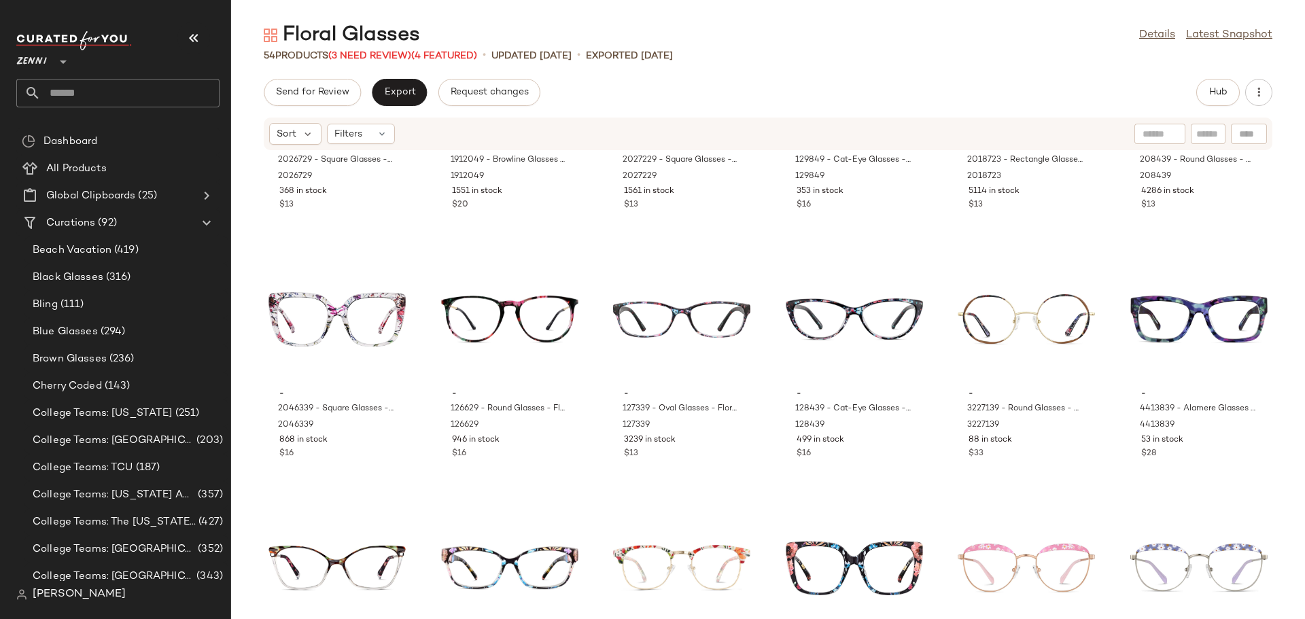
scroll to position [83, 0]
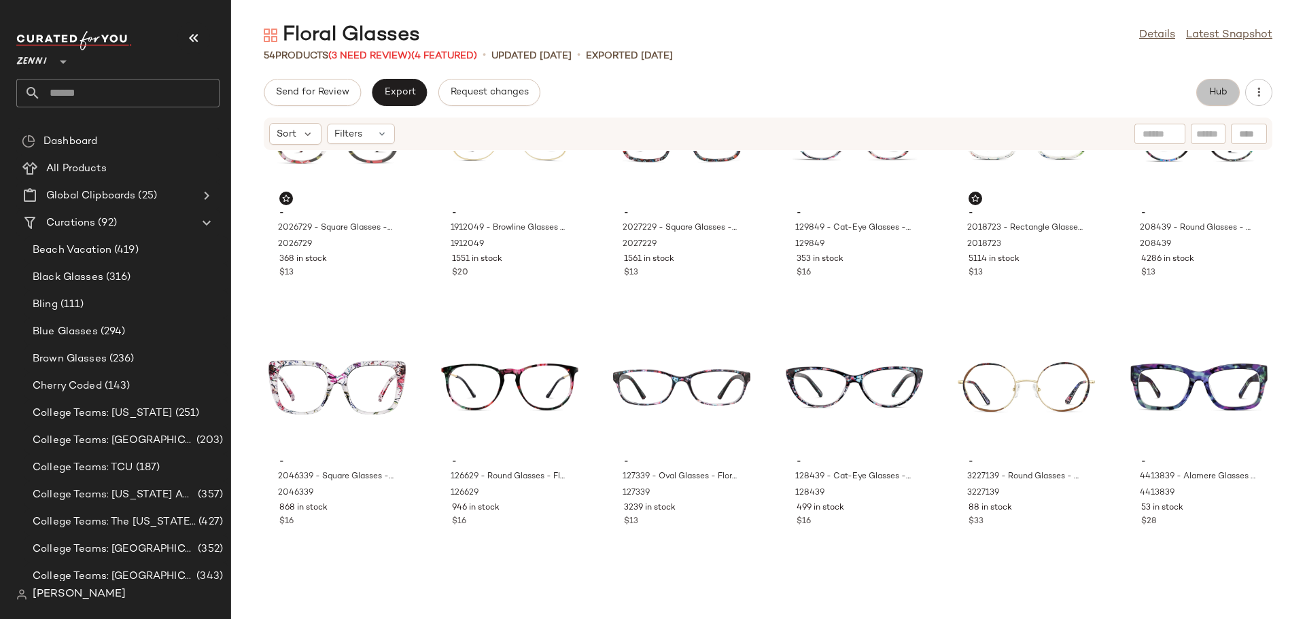
click at [1205, 87] on button "Hub" at bounding box center [1219, 92] width 44 height 27
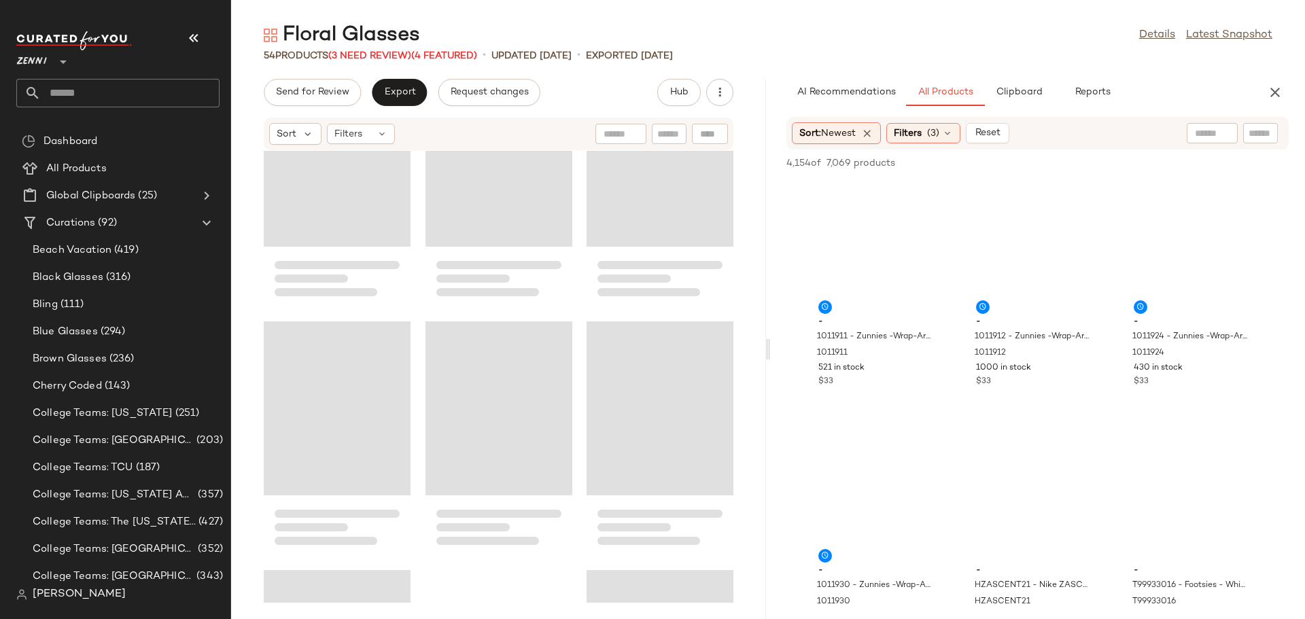
scroll to position [0, 0]
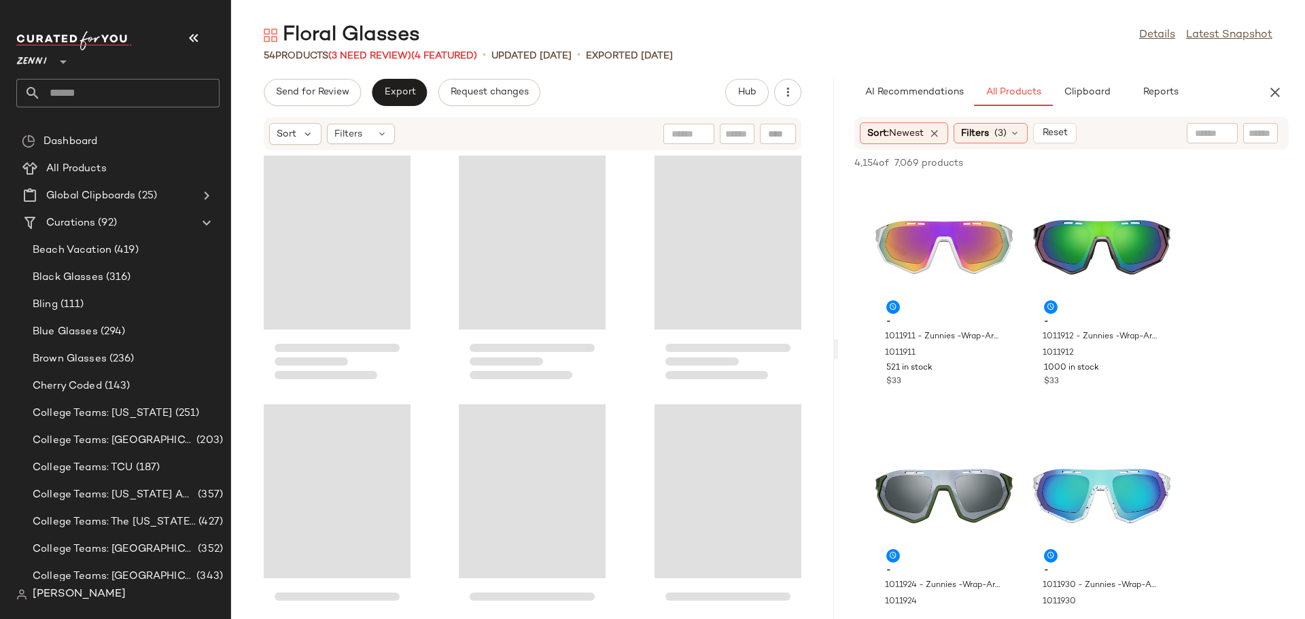
drag, startPoint x: 768, startPoint y: 354, endPoint x: 843, endPoint y: 356, distance: 75.5
click at [843, 356] on div "Floral Glasses Details Latest Snapshot 54 Products (3 Need Review) (4 Featured)…" at bounding box center [768, 321] width 1074 height 598
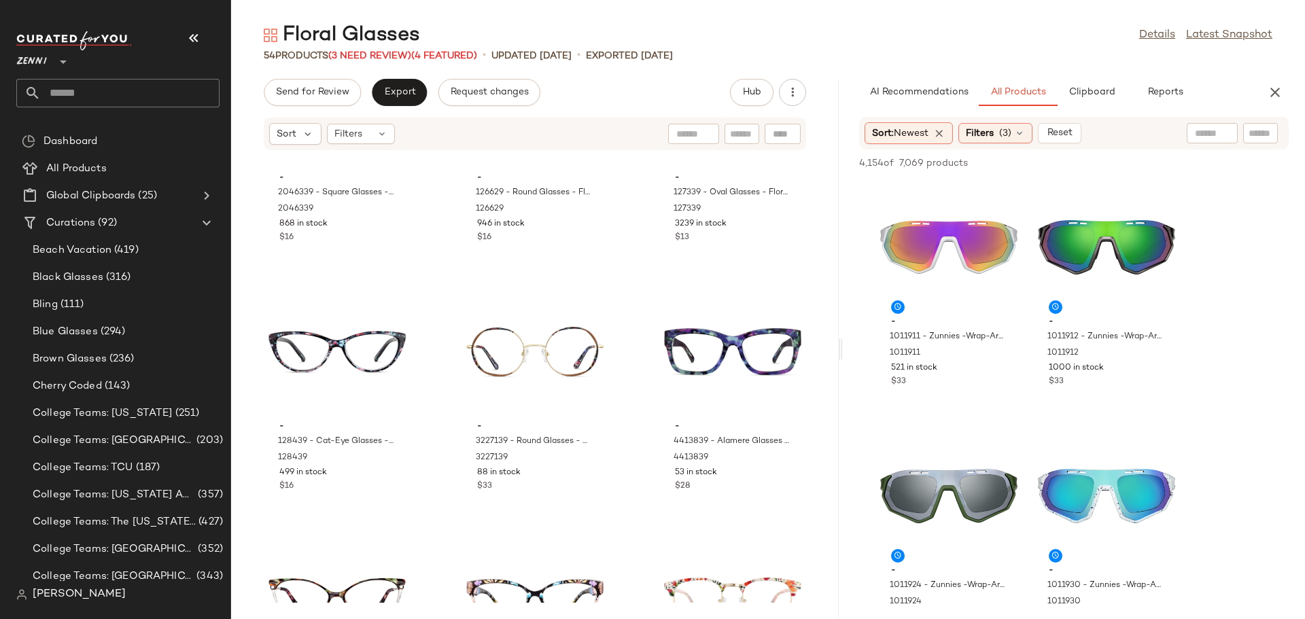
scroll to position [691, 0]
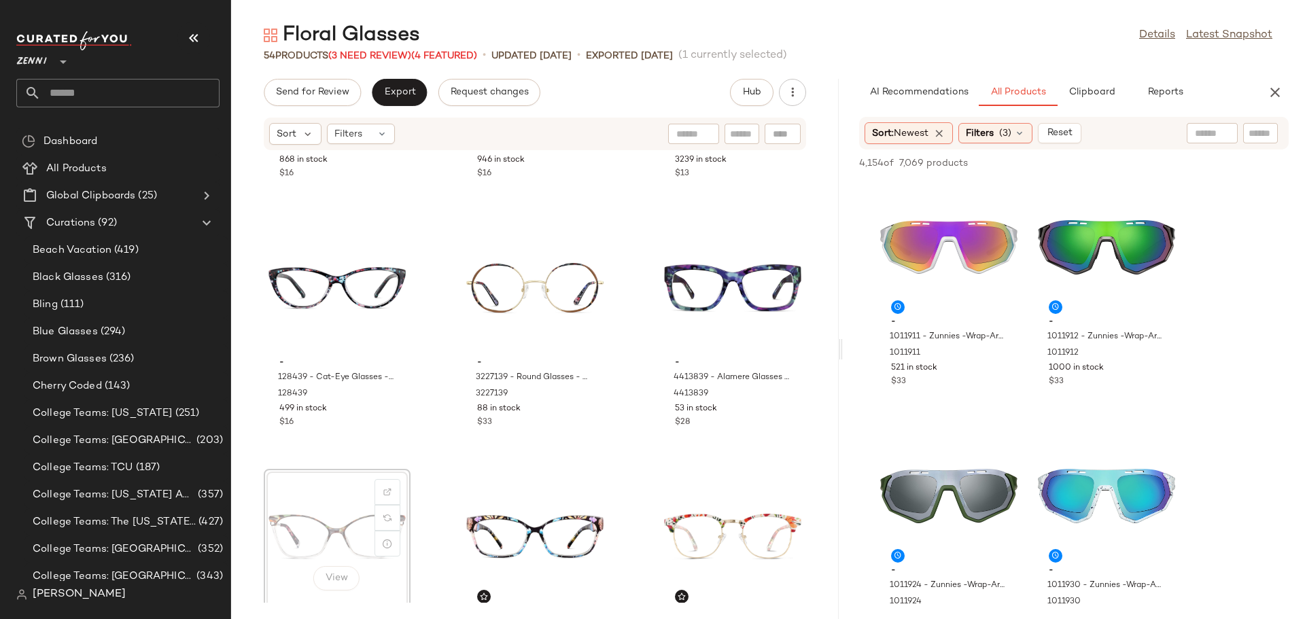
scroll to position [692, 0]
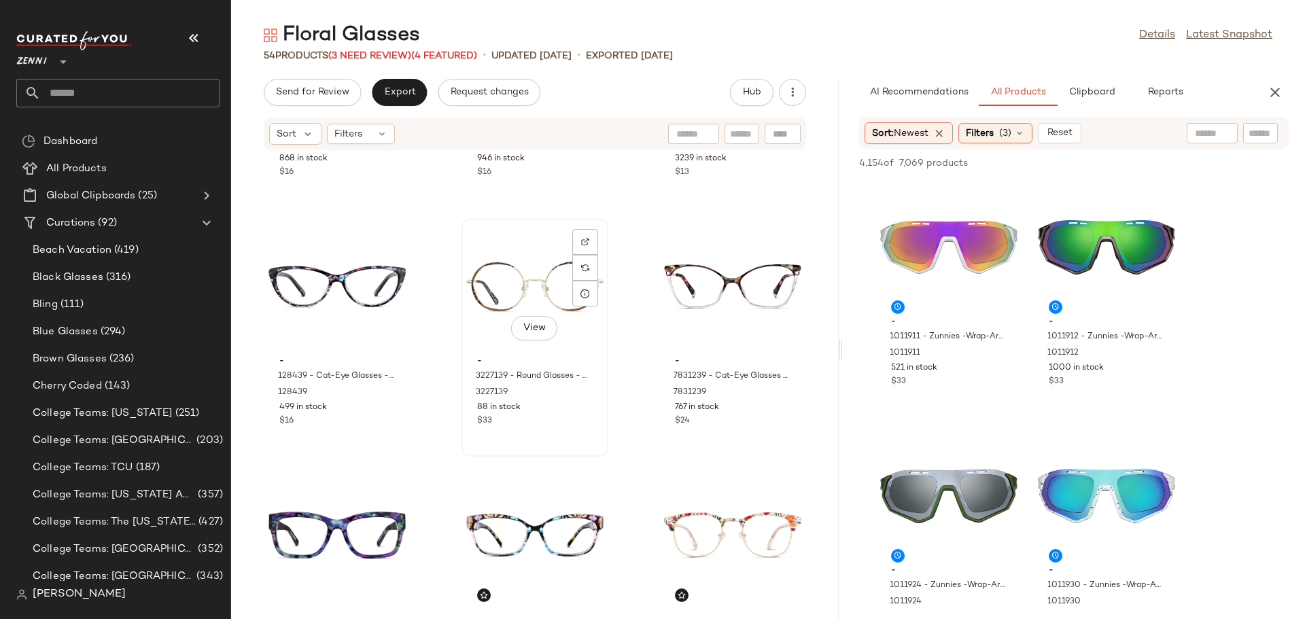
click at [600, 408] on div "View - 3227139 - Round Glasses - Floral - Stainless Steel 3227139 88 in stock $…" at bounding box center [535, 337] width 144 height 235
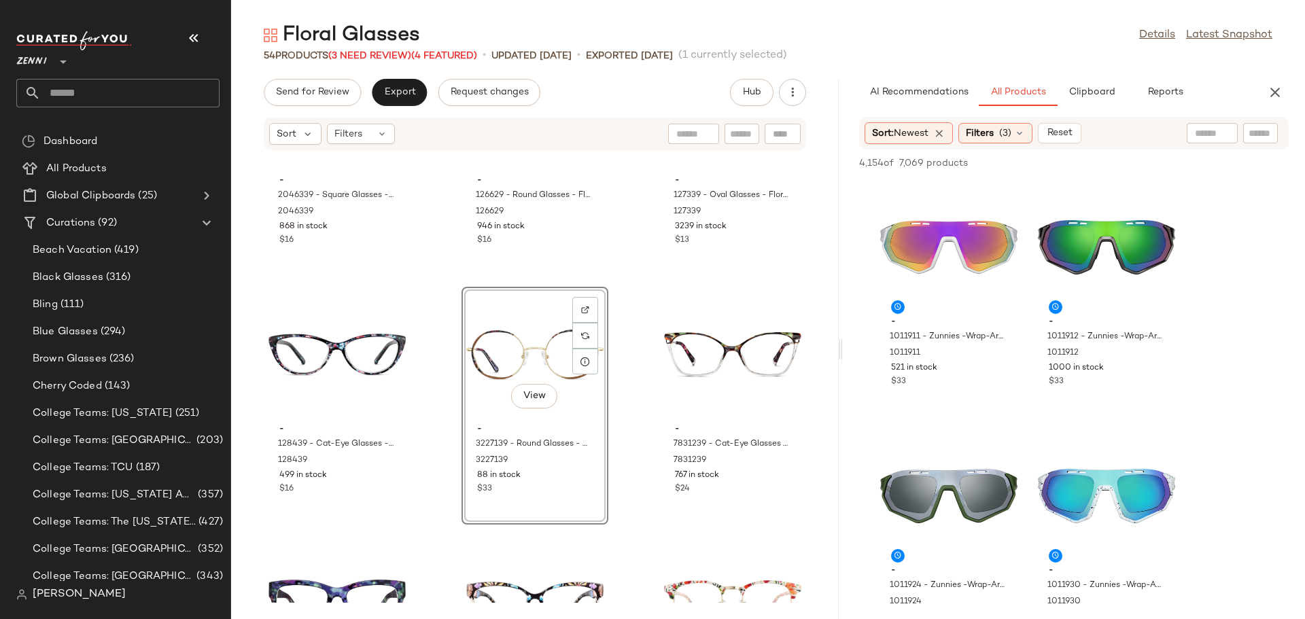
click at [615, 400] on div "- 2046339 - Square Glasses - Pattern - Plastic 2046339 868 in stock $16 - 12662…" at bounding box center [535, 377] width 608 height 452
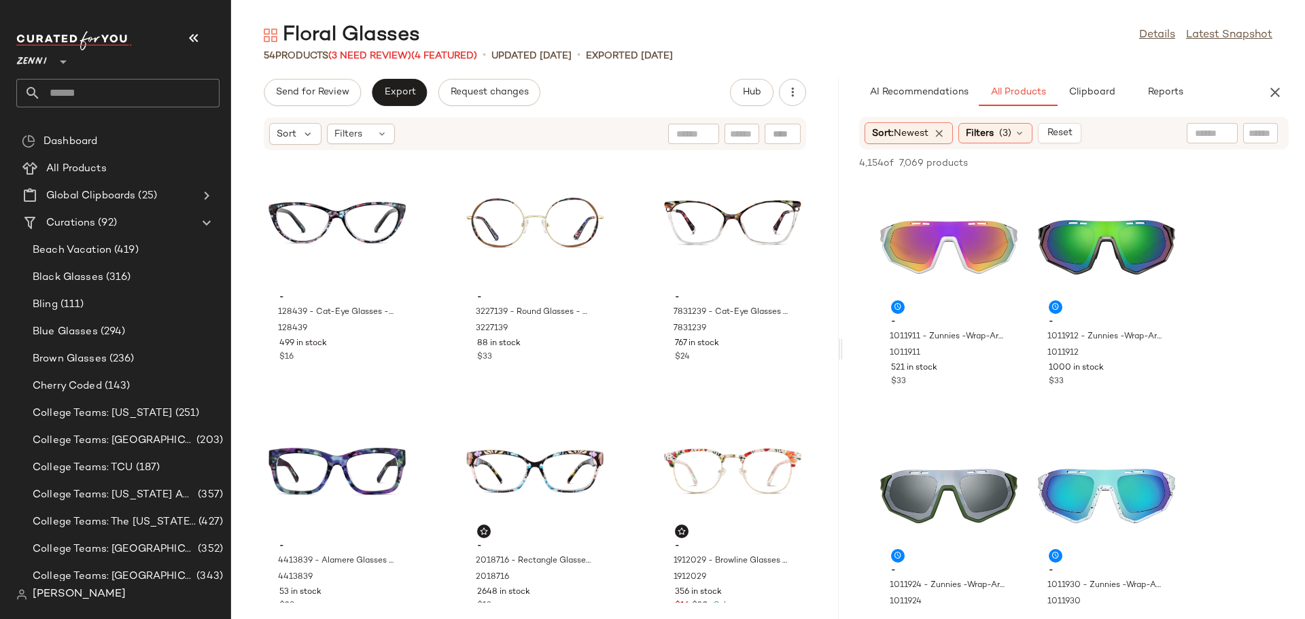
scroll to position [692, 0]
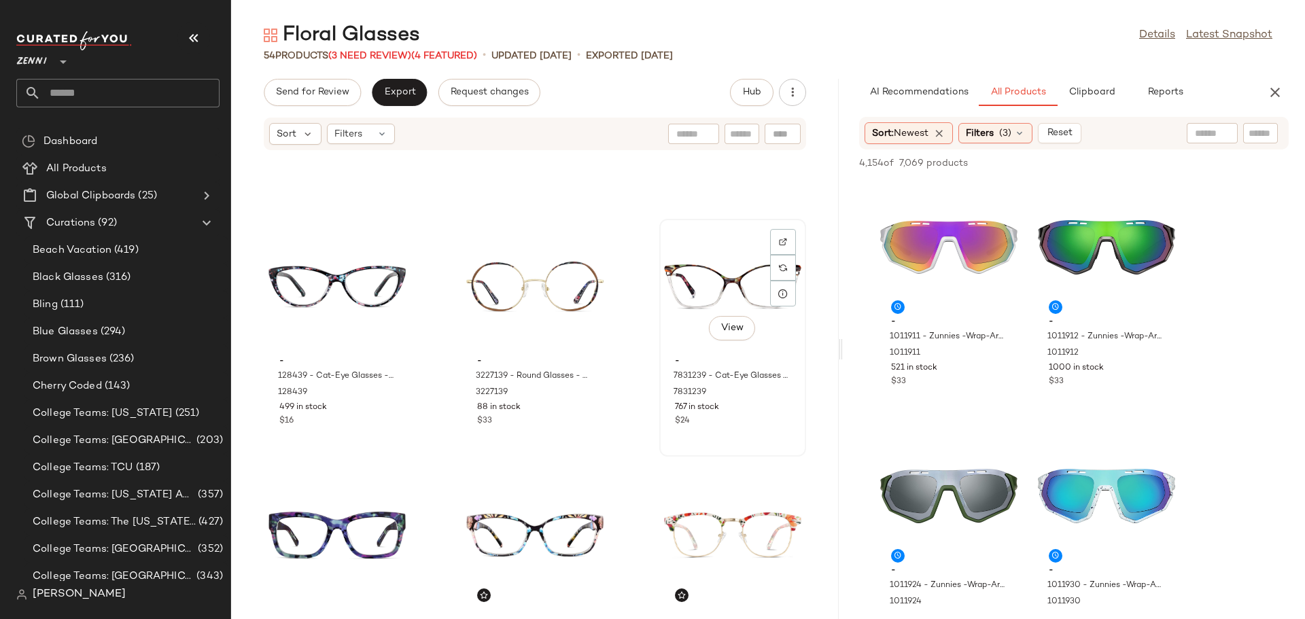
click at [676, 279] on div "View" at bounding box center [732, 287] width 137 height 126
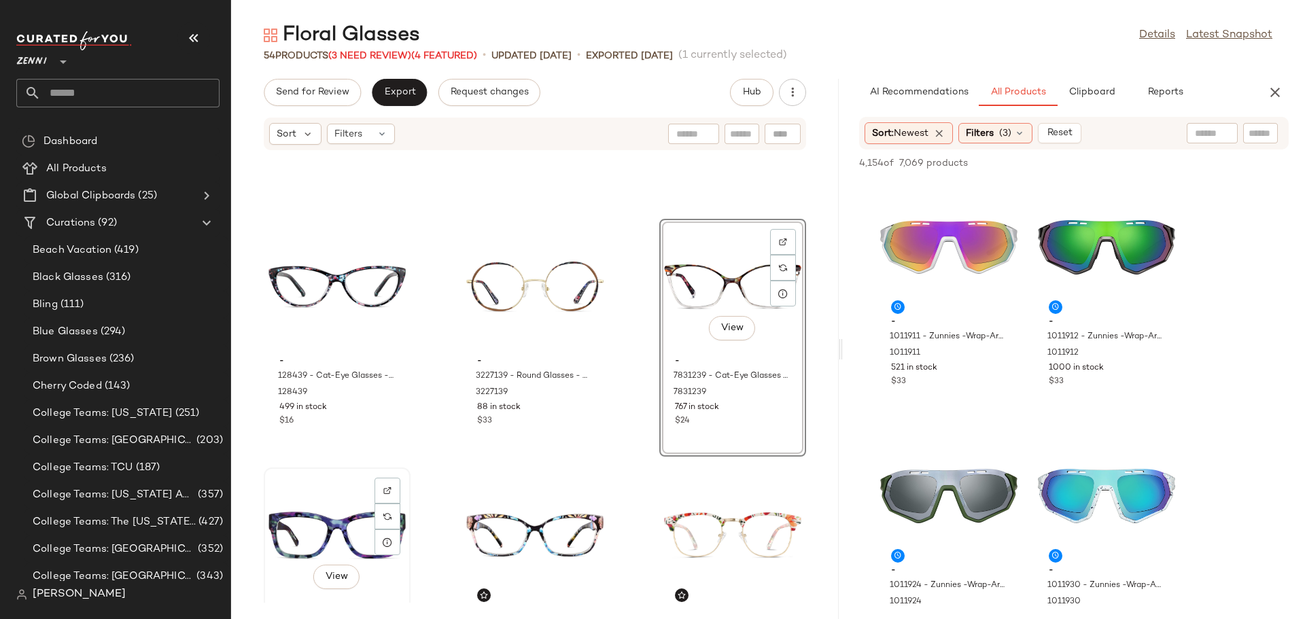
click at [337, 528] on div "View" at bounding box center [337, 536] width 137 height 126
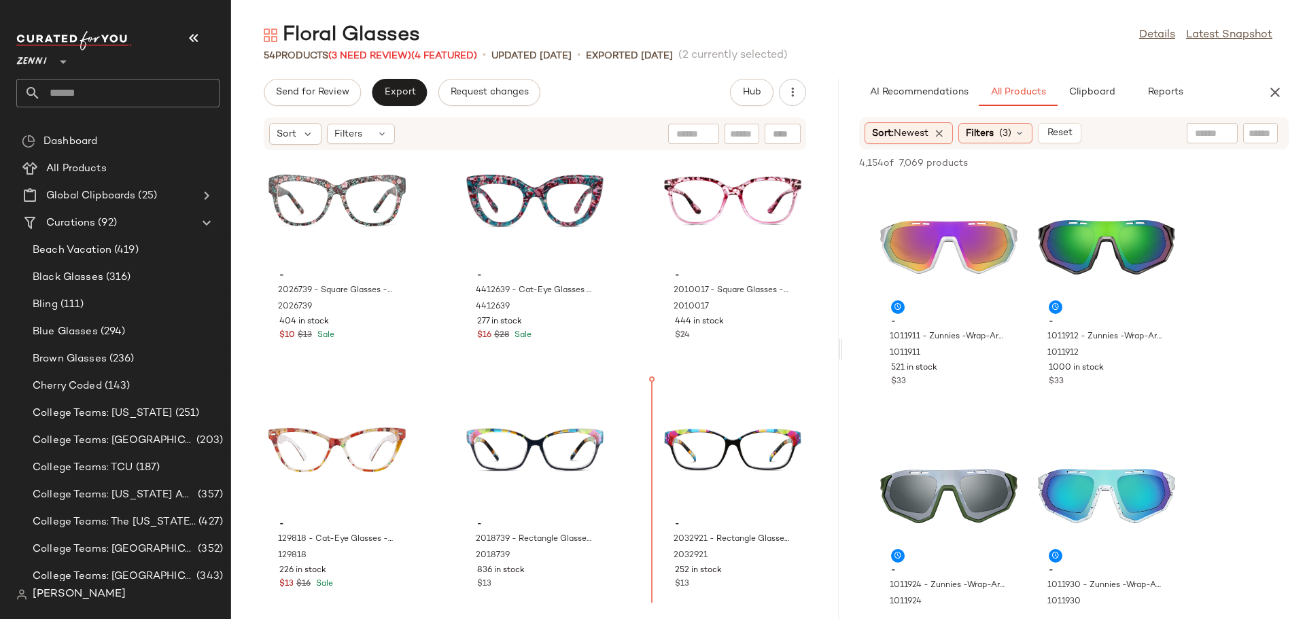
scroll to position [1796, 0]
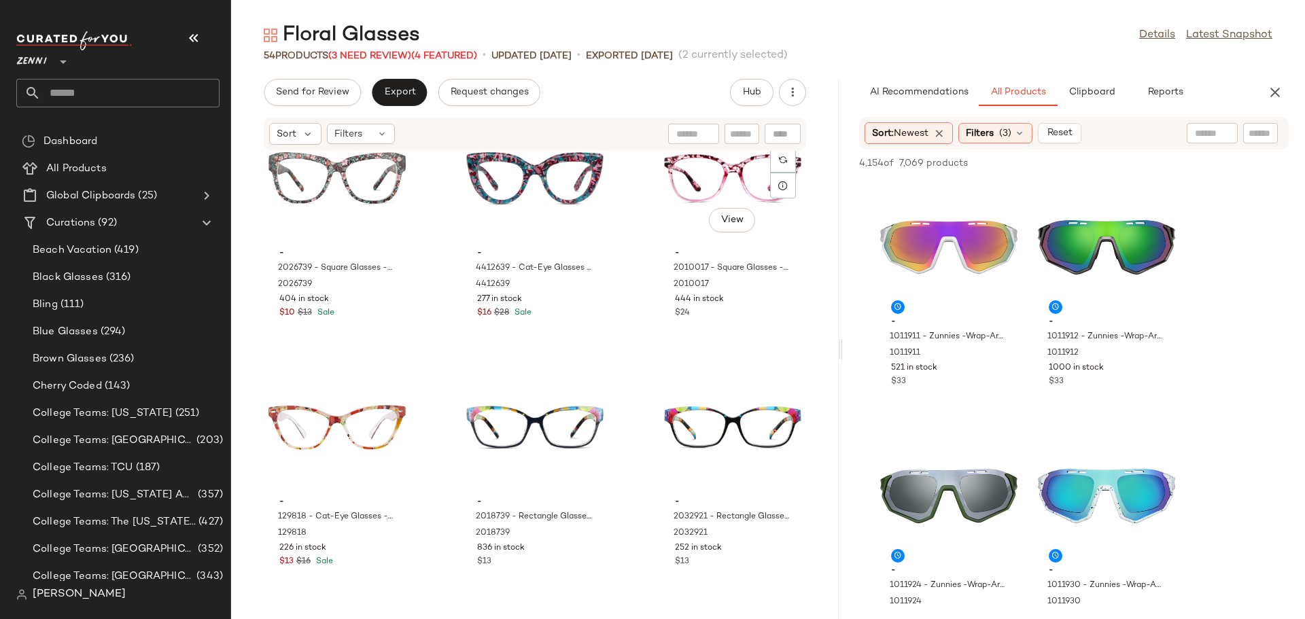
scroll to position [1547, 0]
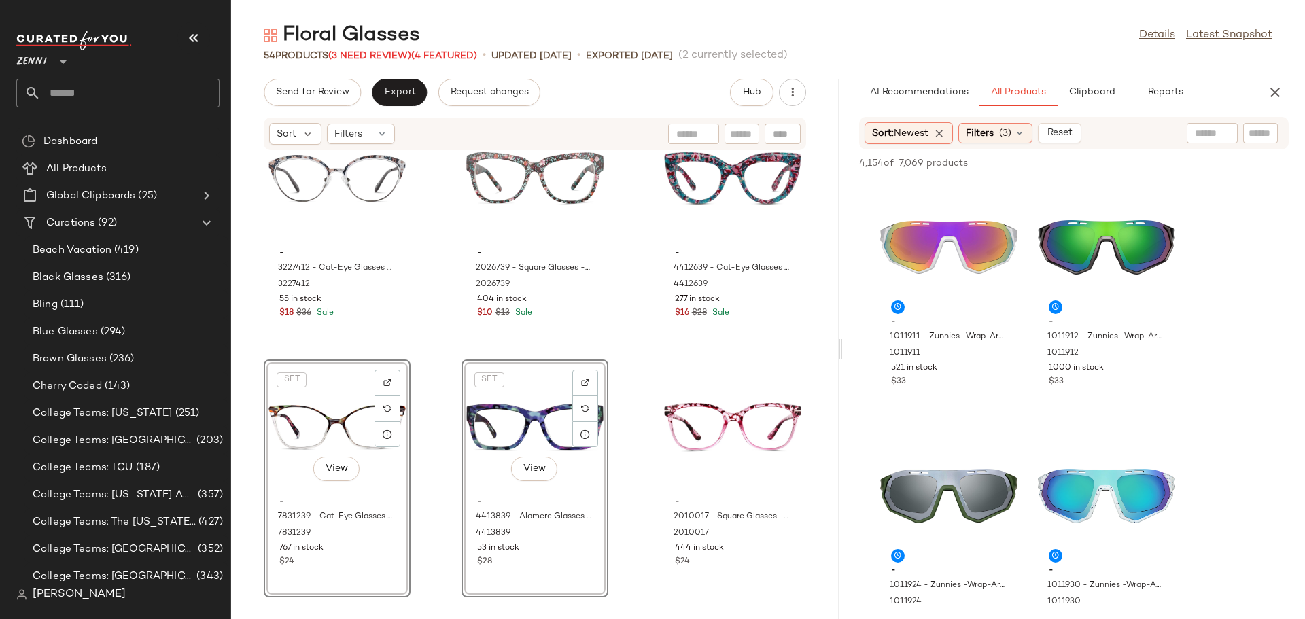
click at [631, 384] on div "- 3227412 - Cat-Eye Glasses - Dark Gray - Stainless Steel 3227412 55 in stock $…" at bounding box center [535, 377] width 608 height 452
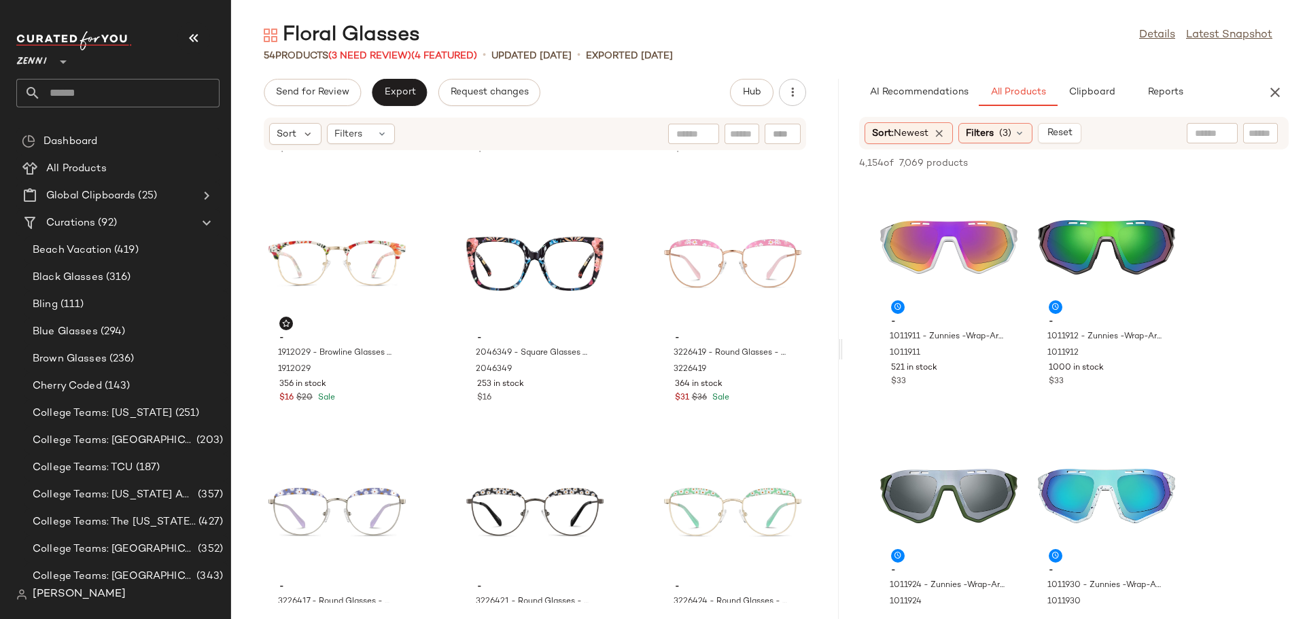
scroll to position [1031, 0]
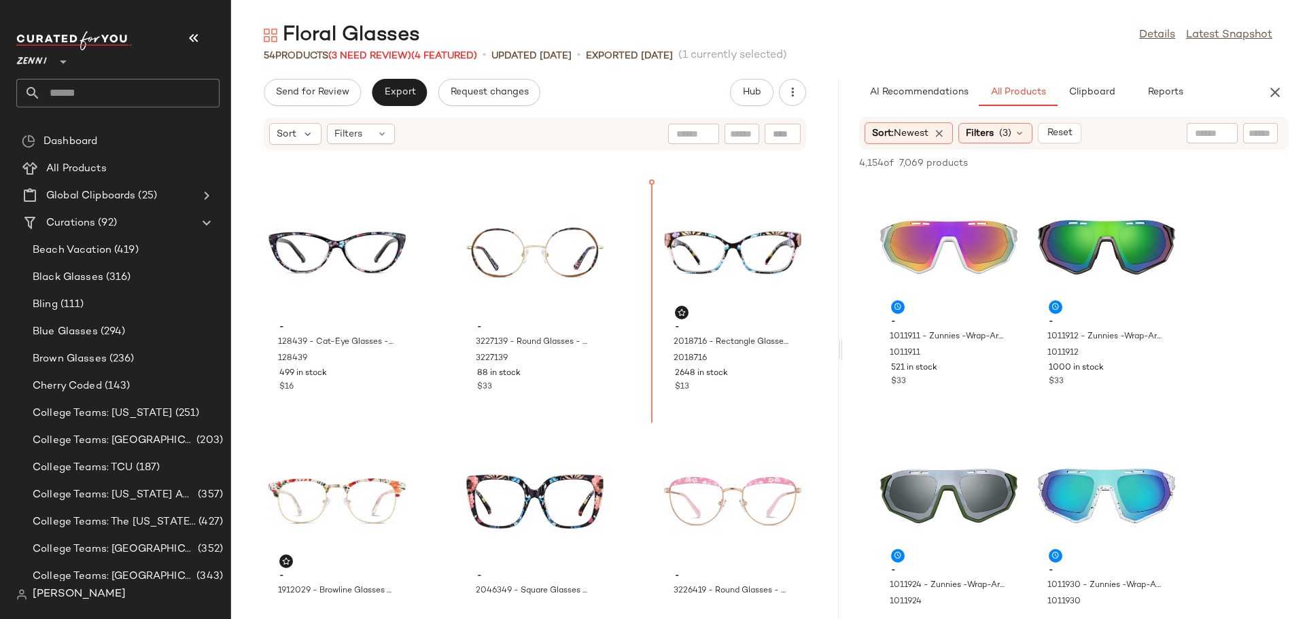
scroll to position [716, 0]
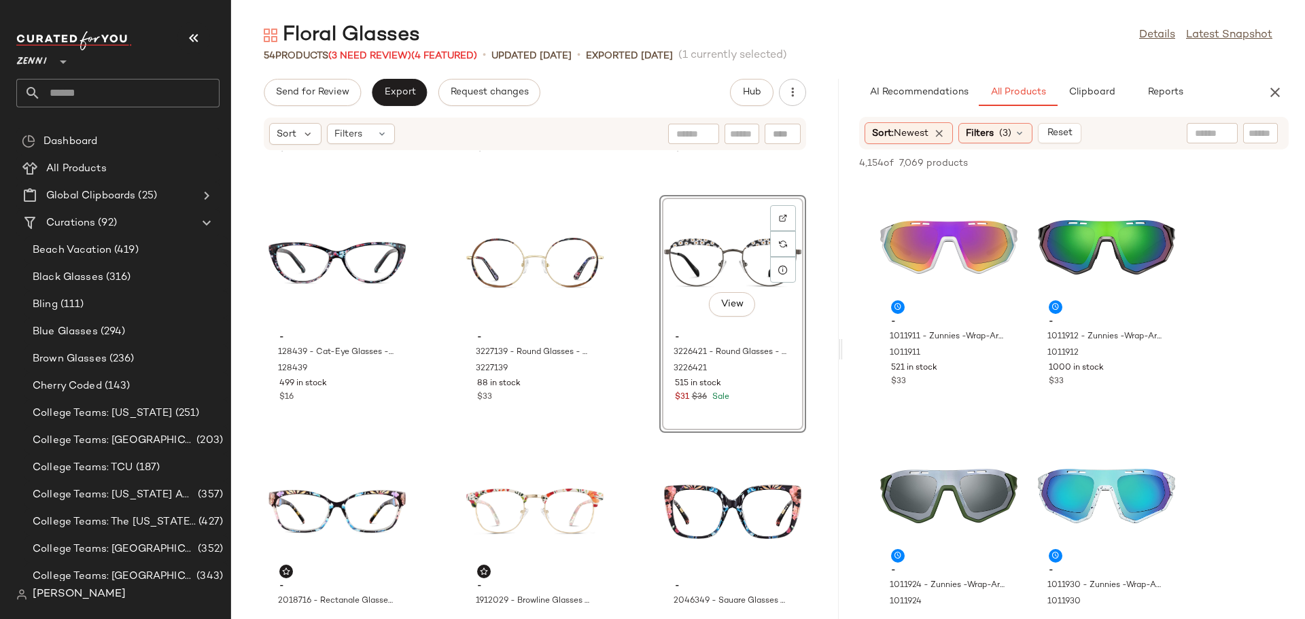
click at [628, 414] on div "- 2046339 - Square Glasses - Pattern - Plastic 2046339 868 in stock $16 - 12662…" at bounding box center [535, 377] width 608 height 452
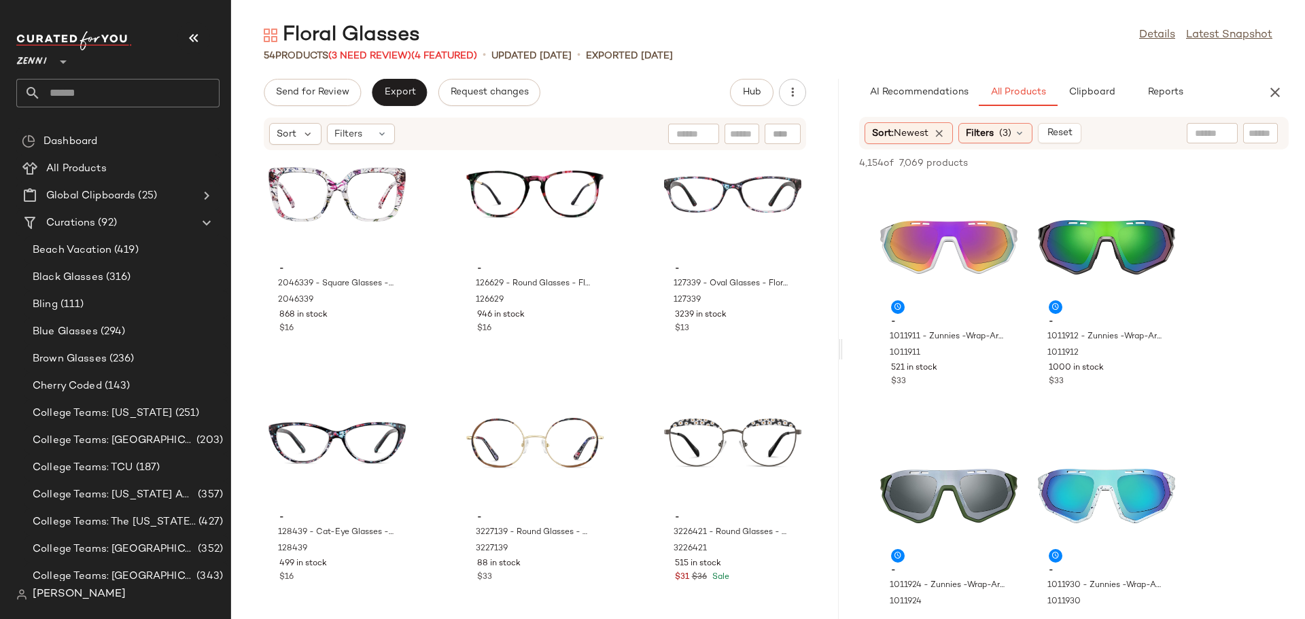
scroll to position [512, 0]
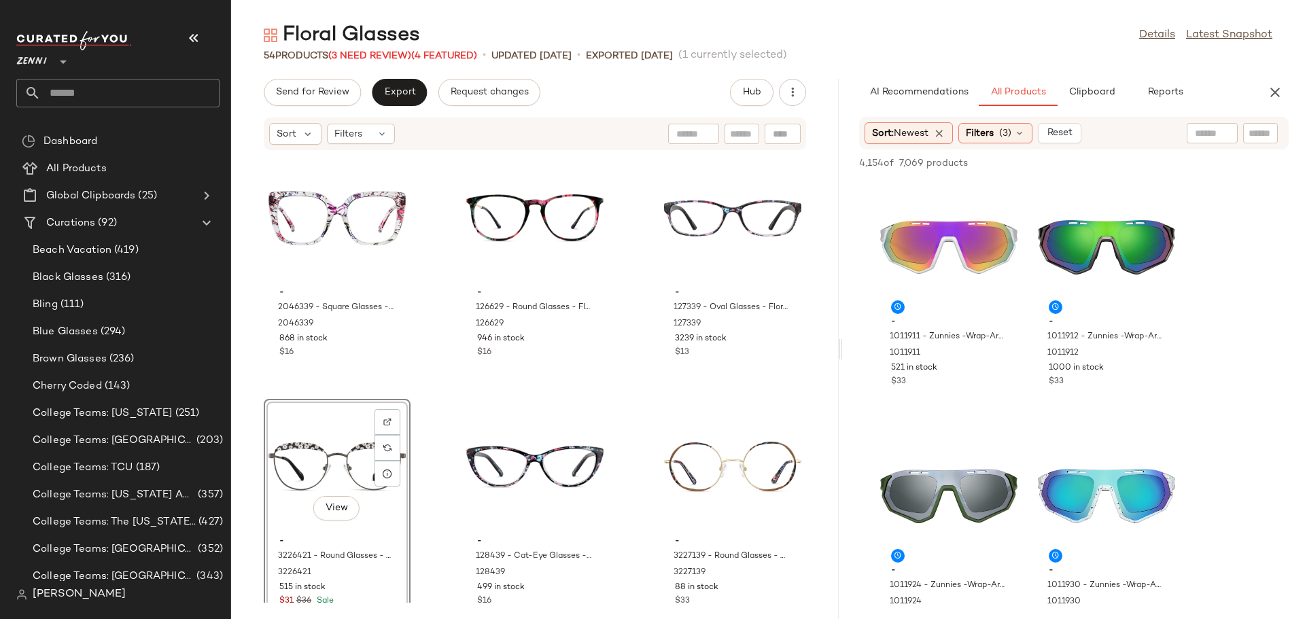
click at [432, 507] on div "- 2046339 - Square Glasses - Pattern - Plastic 2046339 868 in stock $16 - 12662…" at bounding box center [535, 377] width 608 height 452
click at [443, 505] on div "- 2046339 - Square Glasses - Pattern - Plastic 2046339 868 in stock $16 - 12662…" at bounding box center [535, 377] width 608 height 452
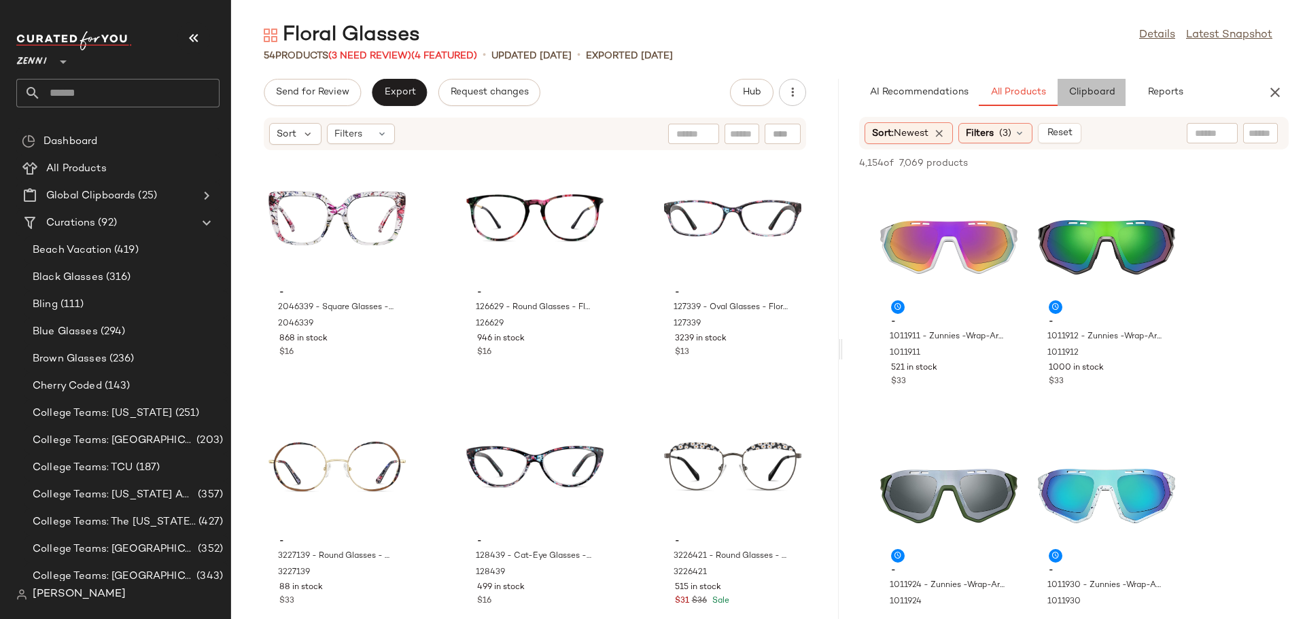
click at [1089, 99] on button "Clipboard" at bounding box center [1092, 92] width 68 height 27
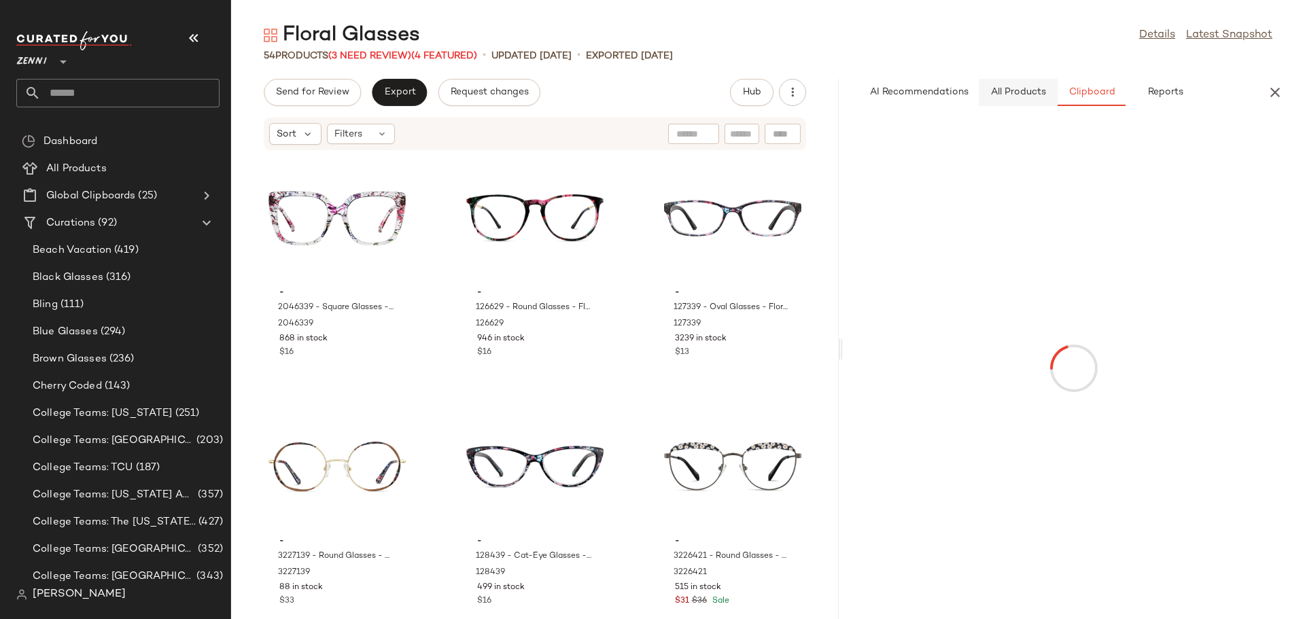
click at [1025, 90] on span "All Products" at bounding box center [1018, 92] width 56 height 11
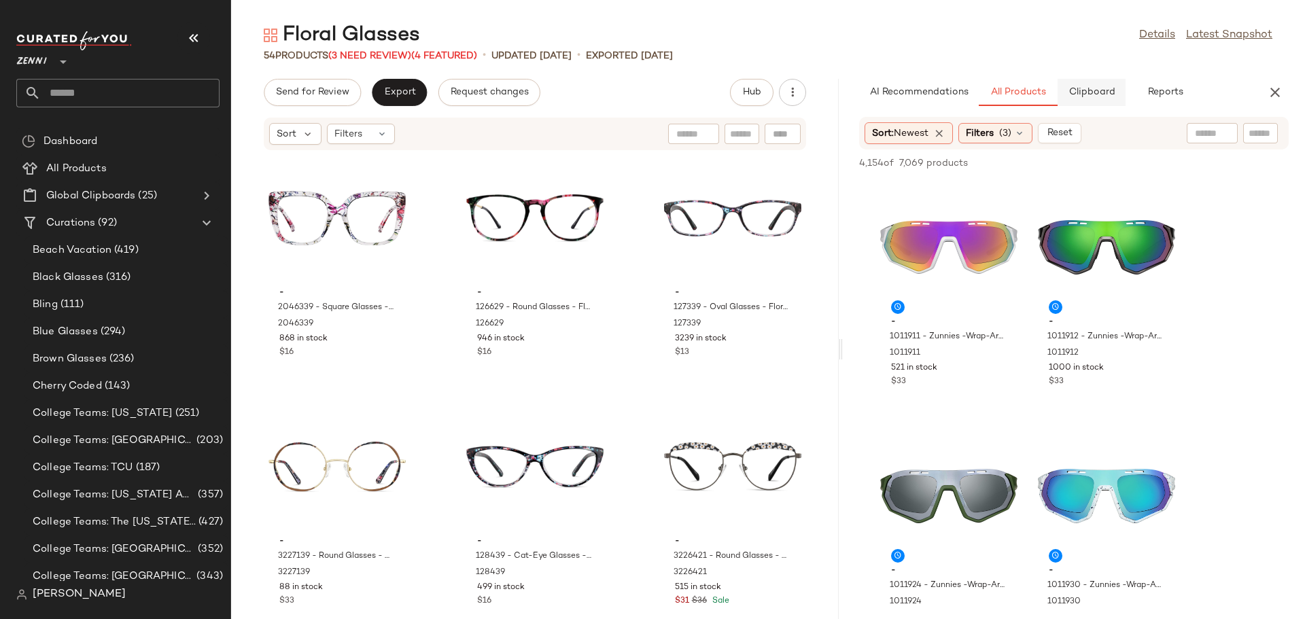
click at [1100, 88] on span "Clipboard" at bounding box center [1091, 92] width 47 height 11
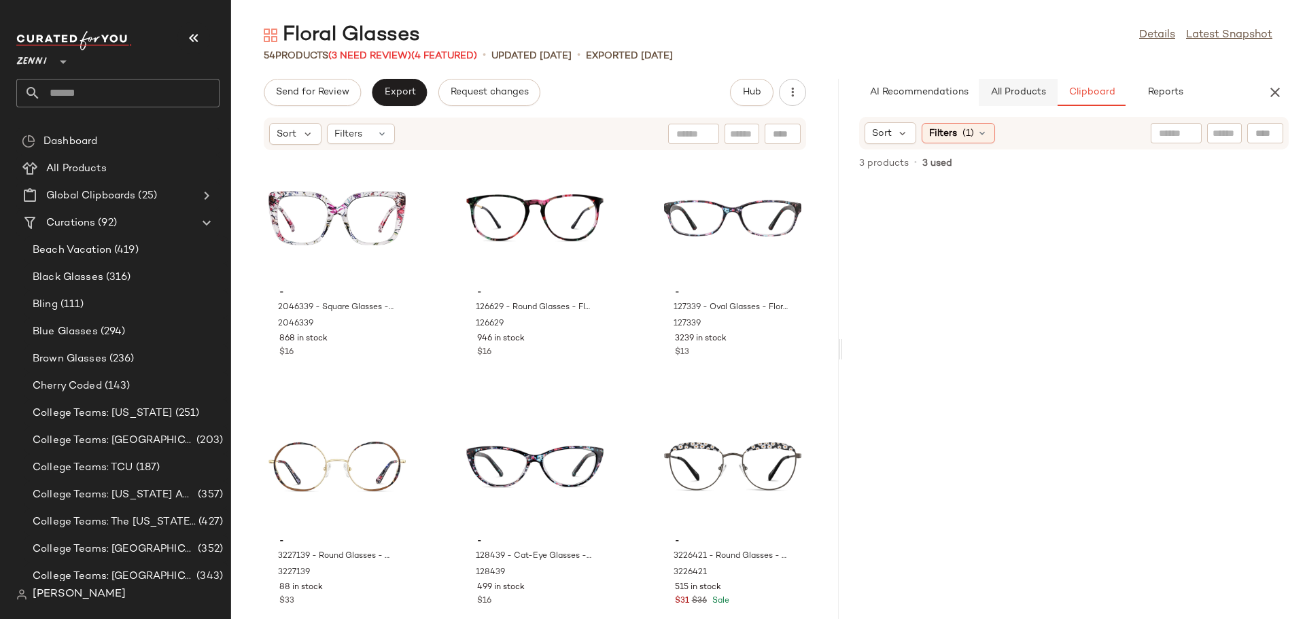
click at [1029, 87] on span "All Products" at bounding box center [1018, 92] width 56 height 11
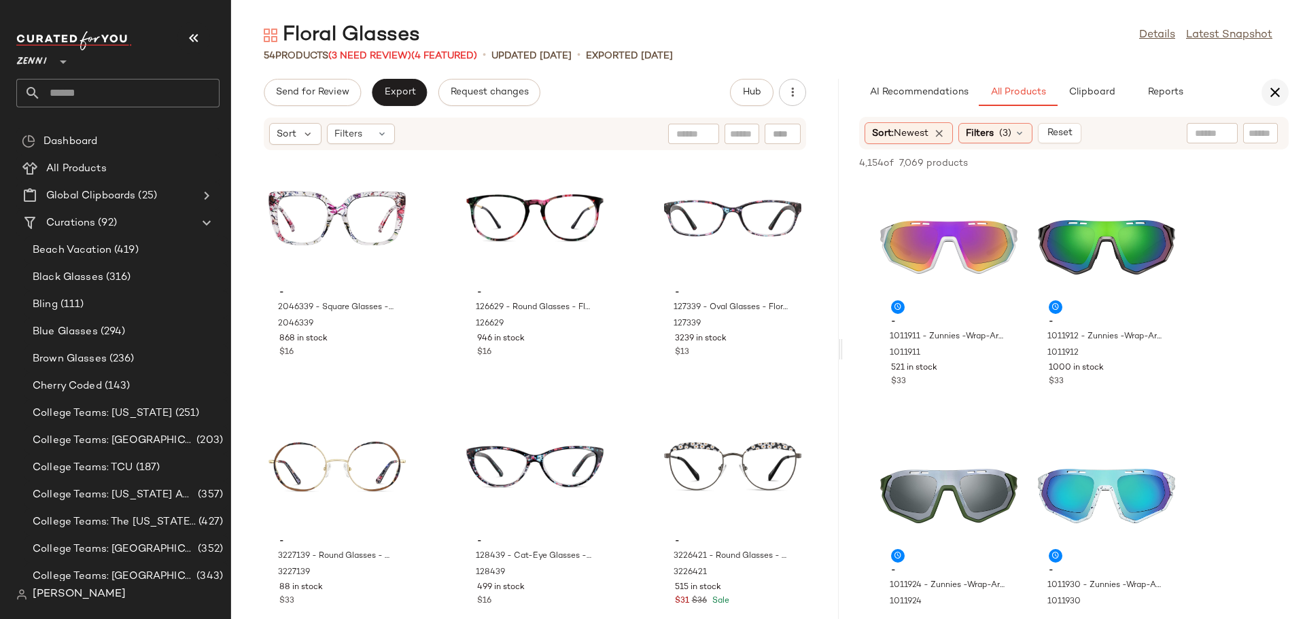
click at [1273, 95] on icon "button" at bounding box center [1275, 92] width 16 height 16
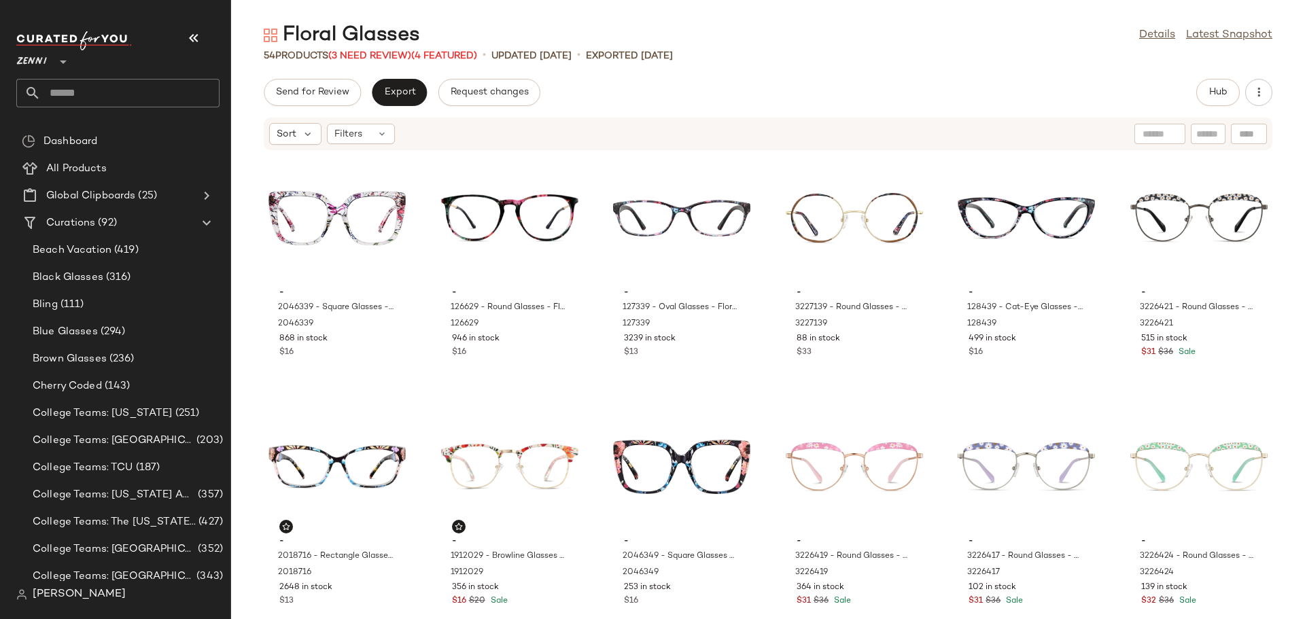
scroll to position [249, 0]
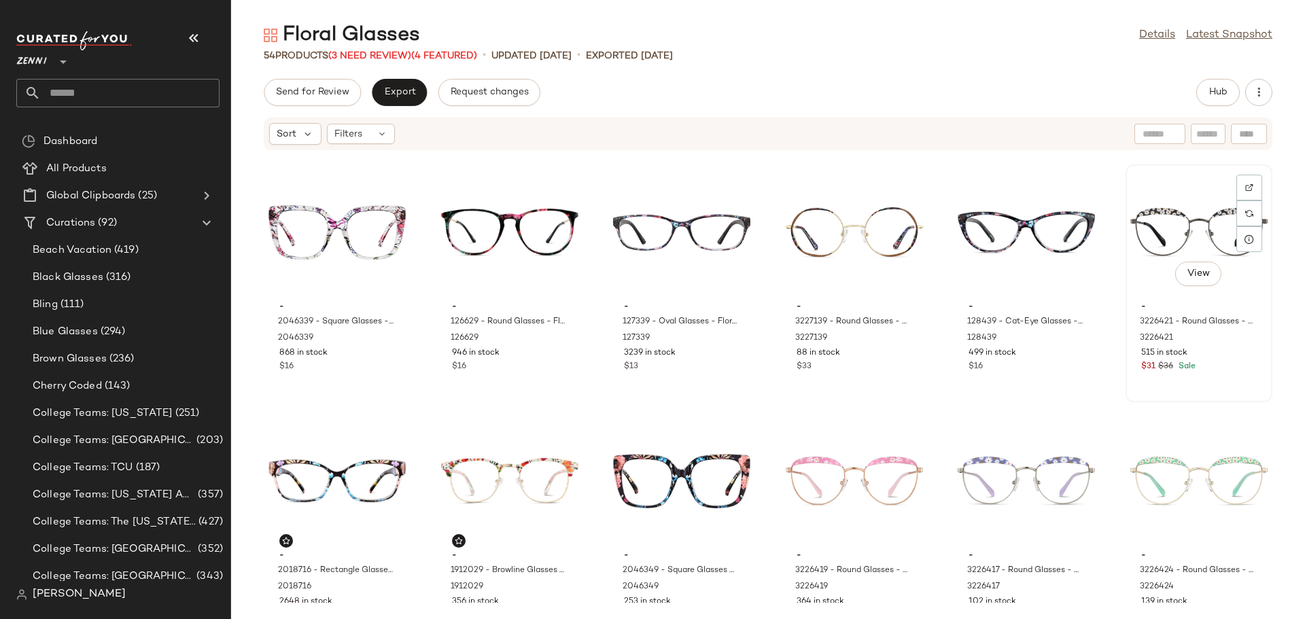
click at [1146, 395] on div "View - 3226421 - Round Glasses - Black/Dark Gray - Stainless Steel 3226421 515 …" at bounding box center [1199, 283] width 144 height 235
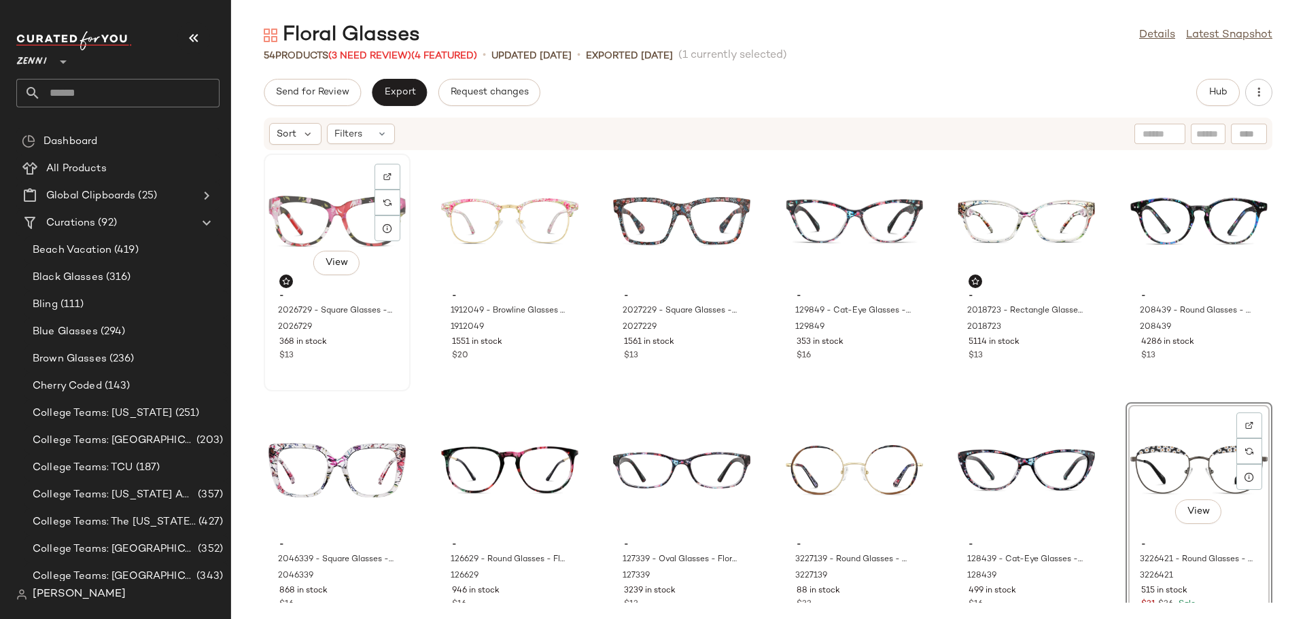
click at [371, 384] on div "View - 2026729 - Square Glasses - Pink - Plastic 2026729 368 in stock $13" at bounding box center [337, 272] width 144 height 235
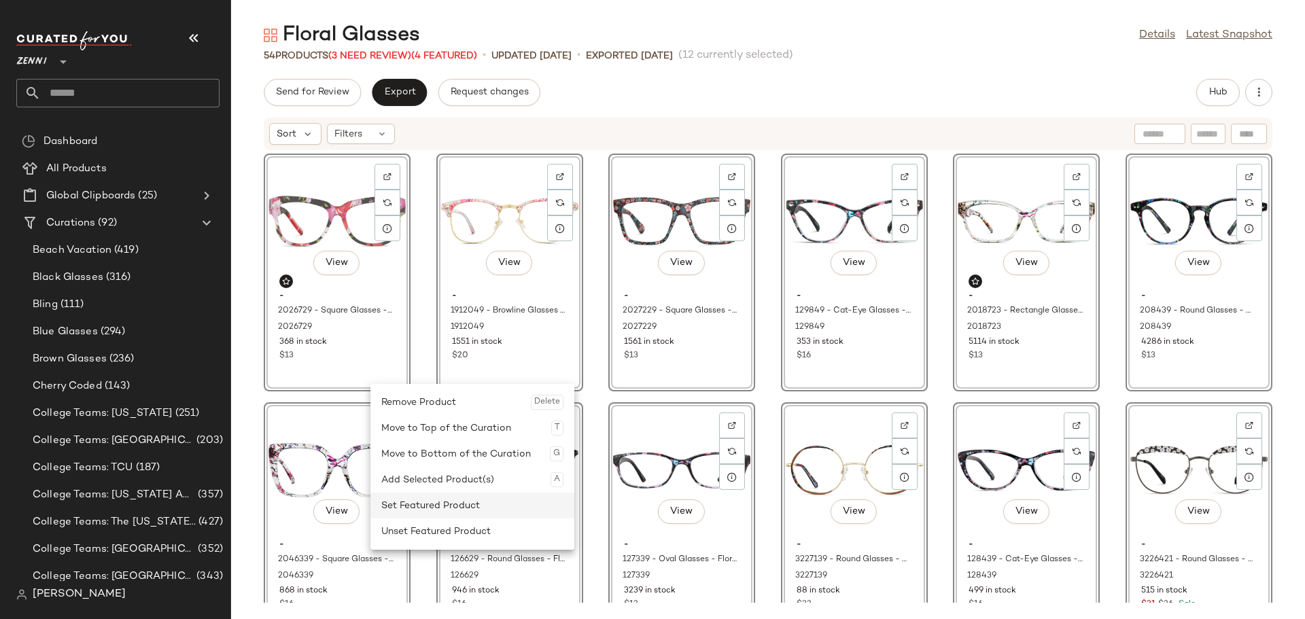
click at [496, 500] on div "Set Featured Product" at bounding box center [472, 506] width 182 height 26
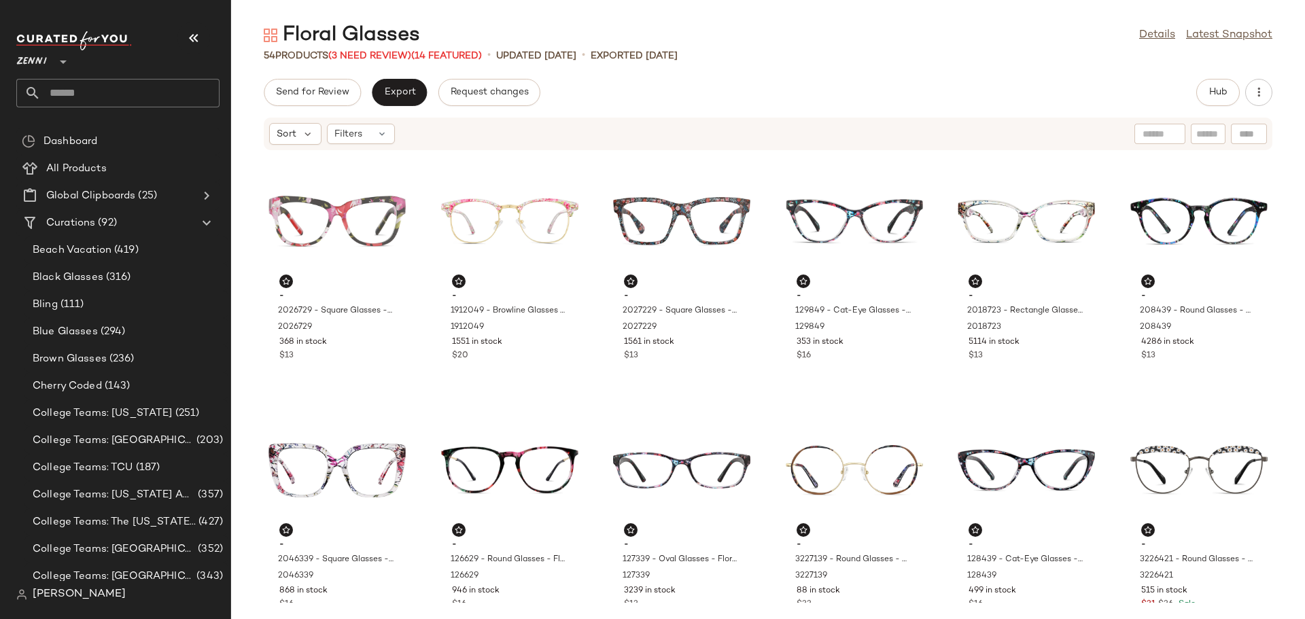
click at [426, 385] on div "- 2026729 - Square Glasses - Pink - Plastic 2026729 368 in stock $13 - 1912049 …" at bounding box center [768, 377] width 1074 height 452
click at [380, 135] on icon at bounding box center [382, 134] width 11 height 11
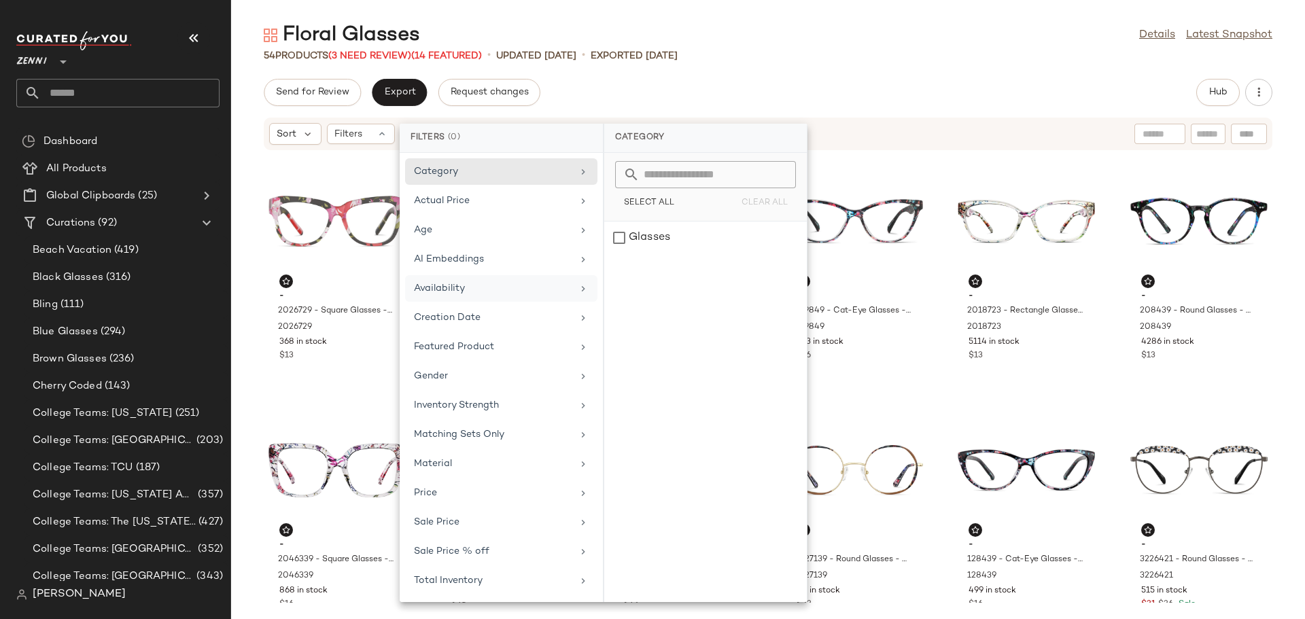
click at [477, 283] on div "Availability" at bounding box center [493, 288] width 158 height 14
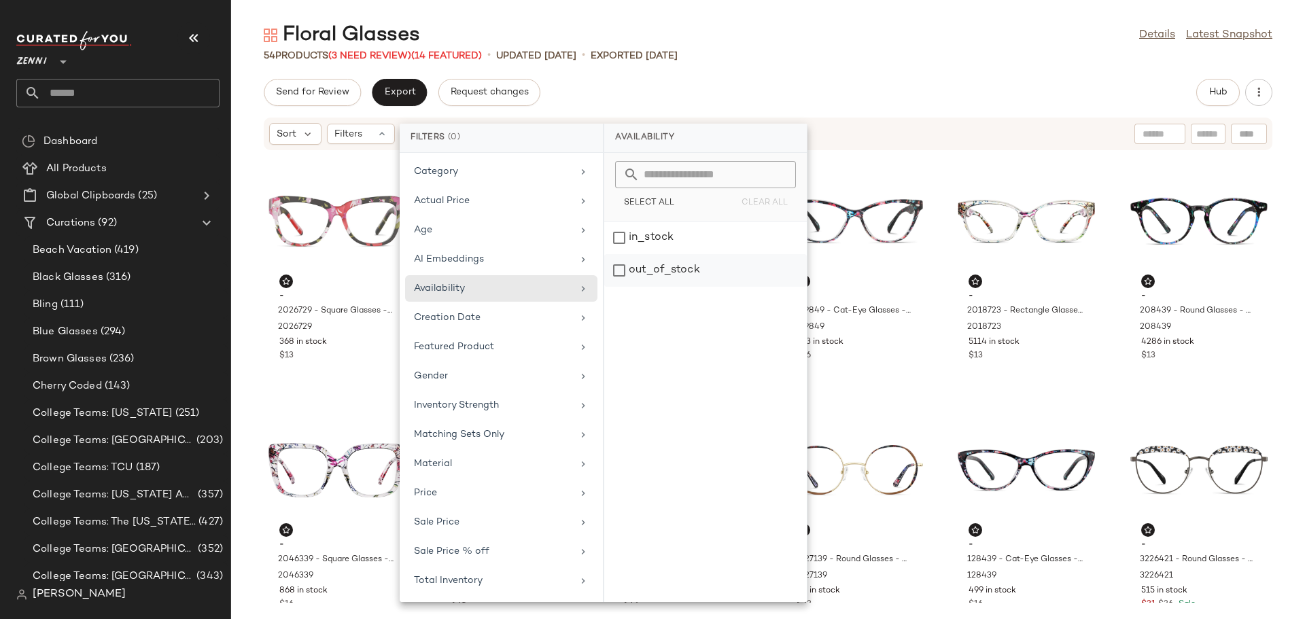
click at [621, 271] on div "out_of_stock" at bounding box center [705, 270] width 203 height 33
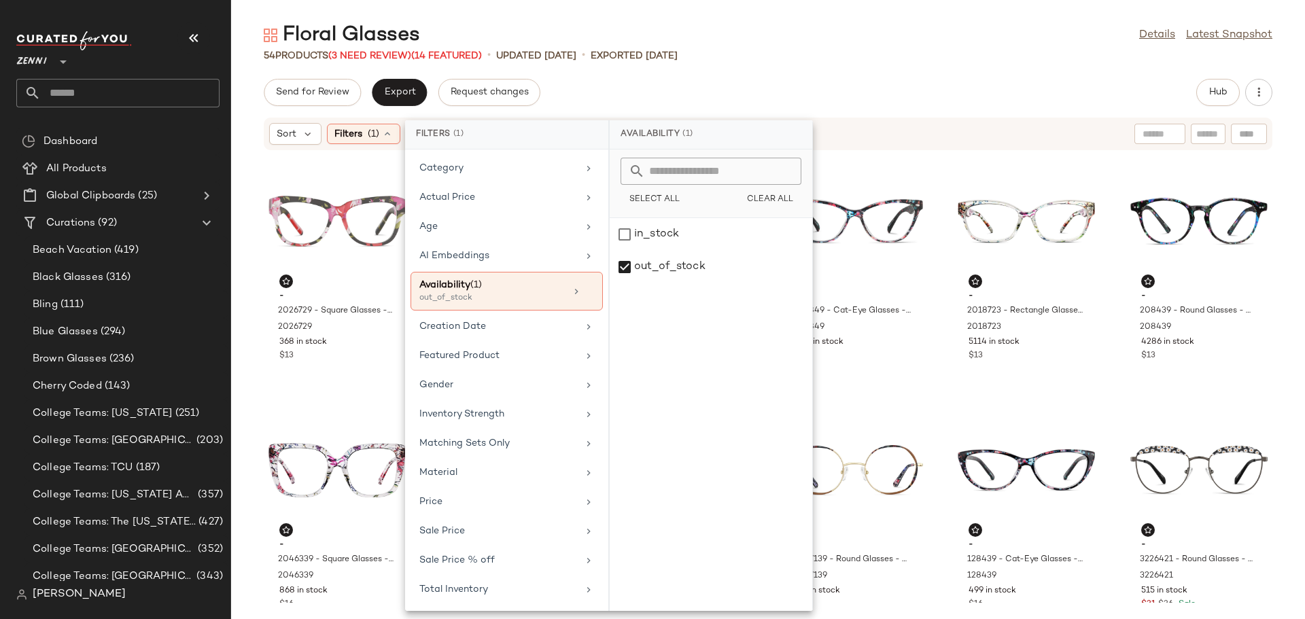
click at [853, 76] on div "Floral Glasses Details Latest Snapshot 54 Products (3 Need Review) (14 Featured…" at bounding box center [768, 321] width 1074 height 598
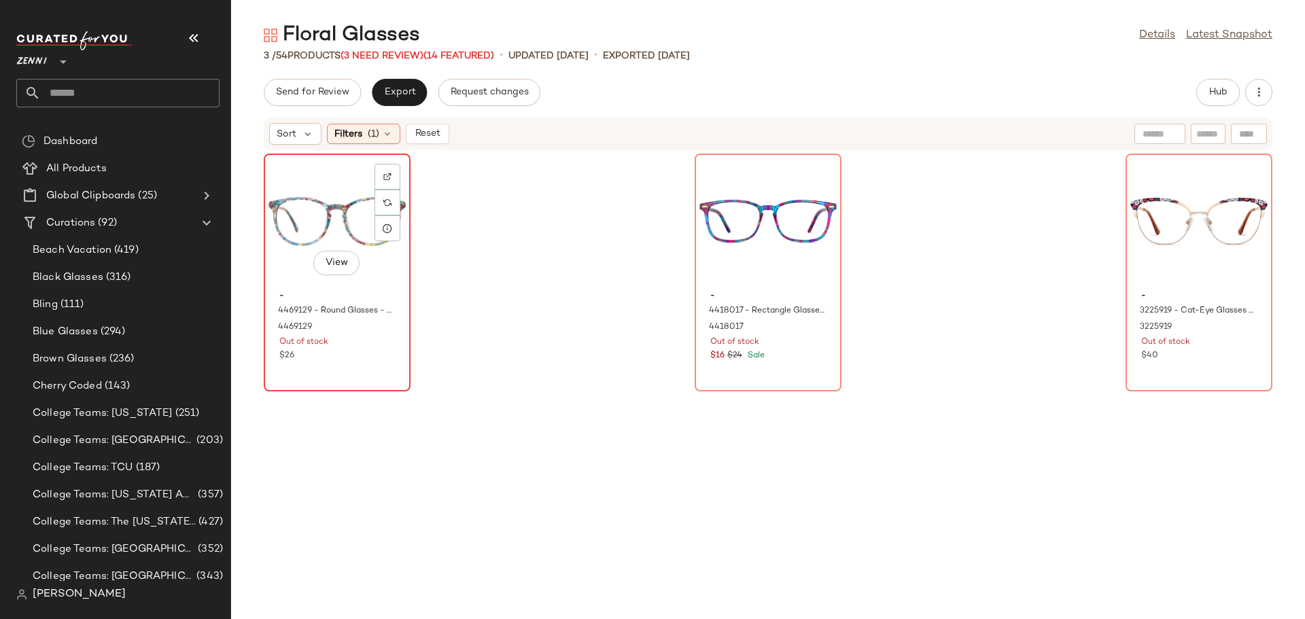
click at [360, 369] on div "View - 4469129 - Round Glasses - Multicolor - Acetate 4469129 Out of stock $26" at bounding box center [337, 272] width 144 height 235
click at [1176, 370] on div "View - 3225919 - Cat-Eye Glasses - Rose Gold - Stainless Steel 3225919 Out of s…" at bounding box center [1199, 272] width 144 height 235
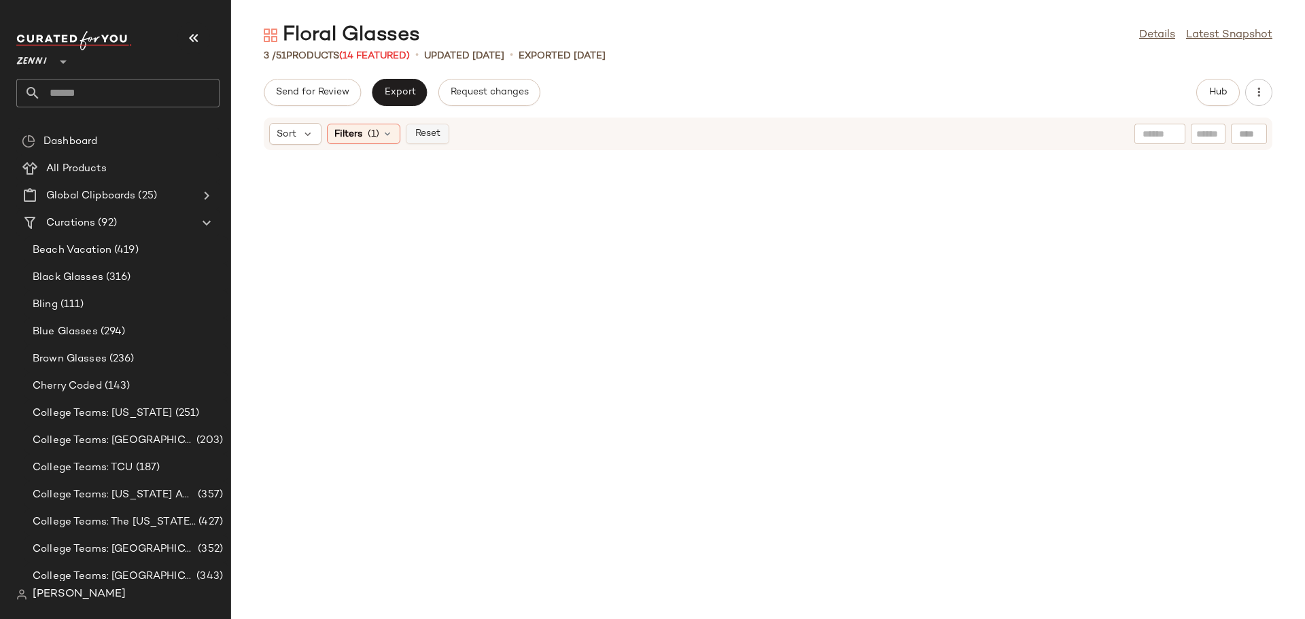
click at [422, 134] on span "Reset" at bounding box center [427, 134] width 26 height 11
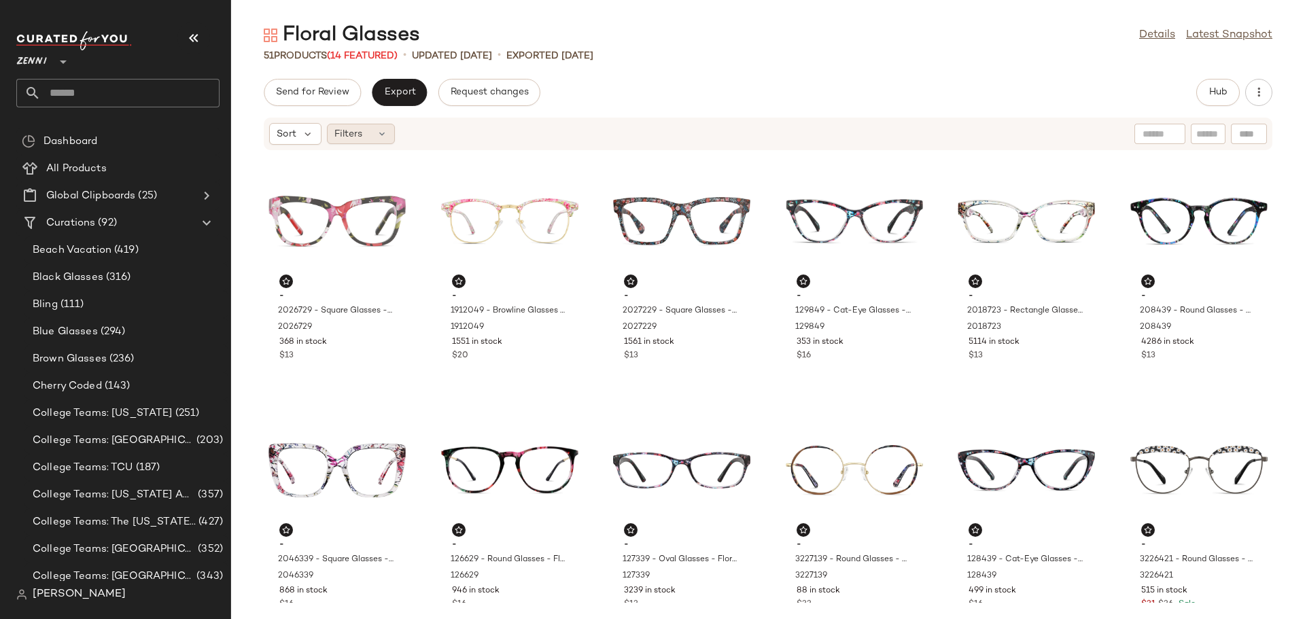
click at [388, 135] on div "Filters" at bounding box center [361, 134] width 68 height 20
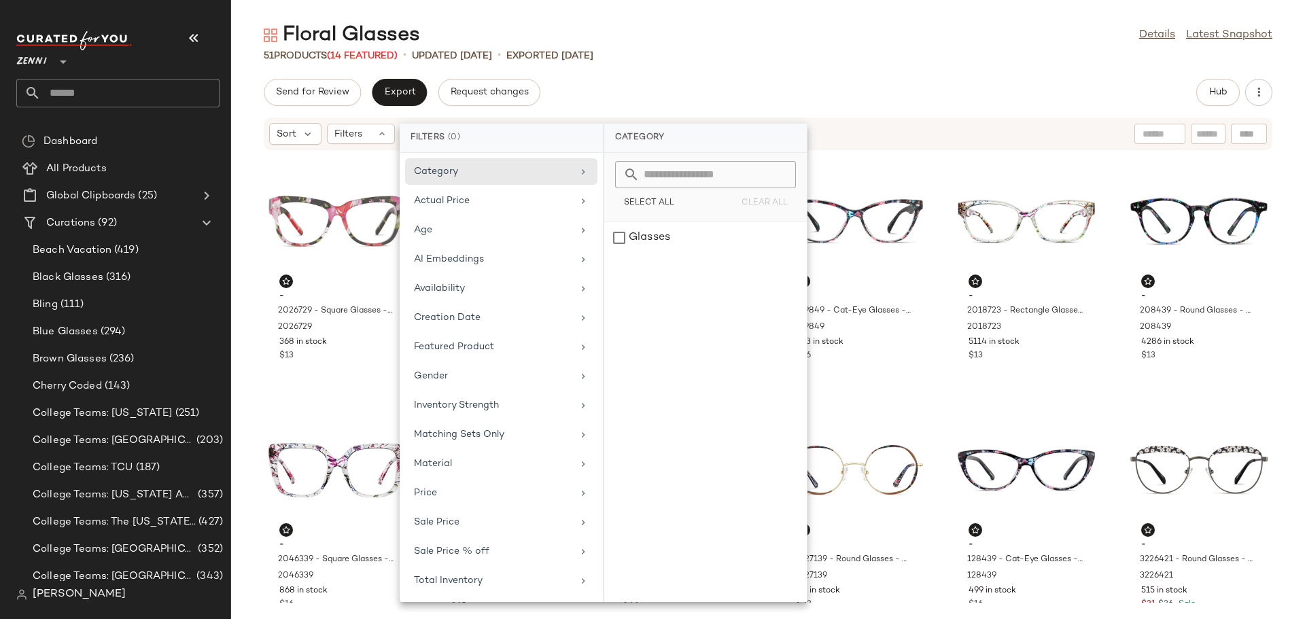
click at [630, 80] on div "Send for Review Export Request changes Hub" at bounding box center [768, 92] width 1009 height 27
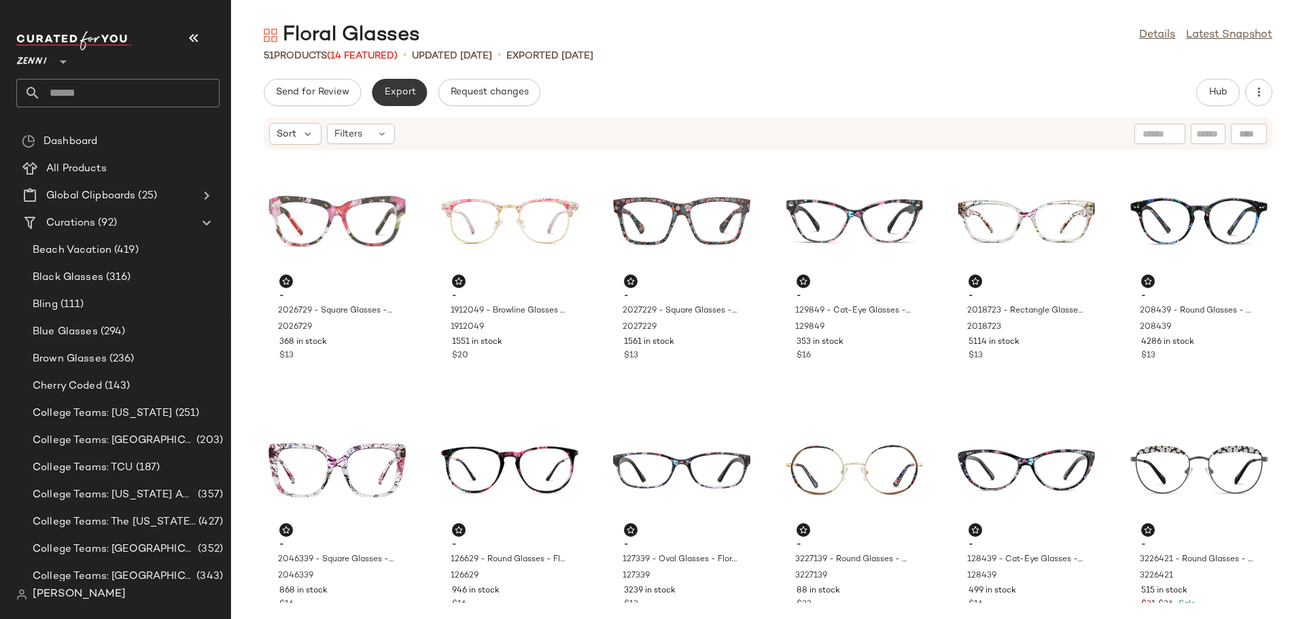
click at [400, 97] on span "Export" at bounding box center [399, 92] width 32 height 11
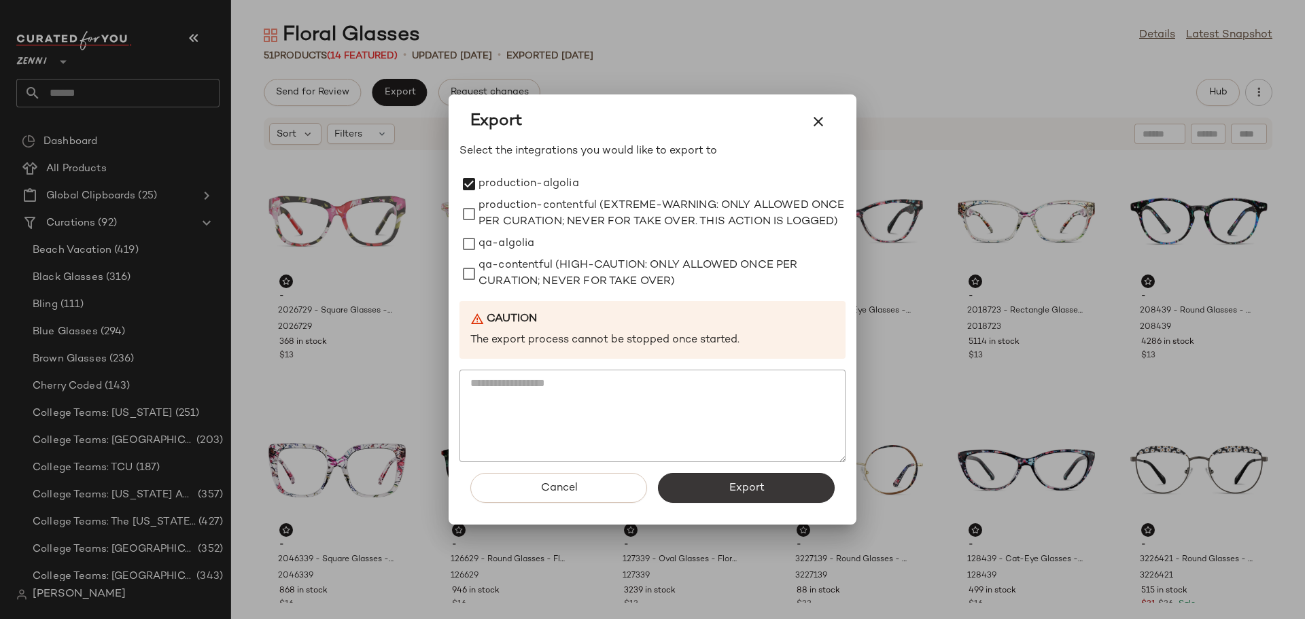
click at [759, 487] on button "Export" at bounding box center [746, 488] width 177 height 30
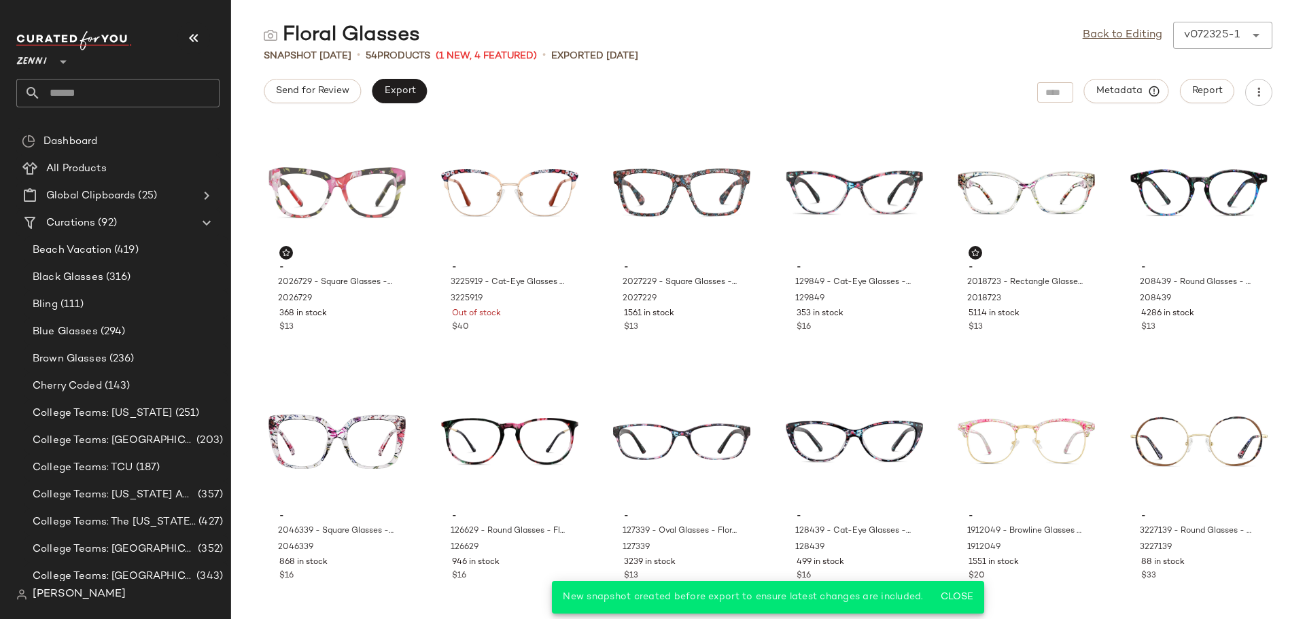
click at [106, 91] on input "text" at bounding box center [130, 93] width 179 height 29
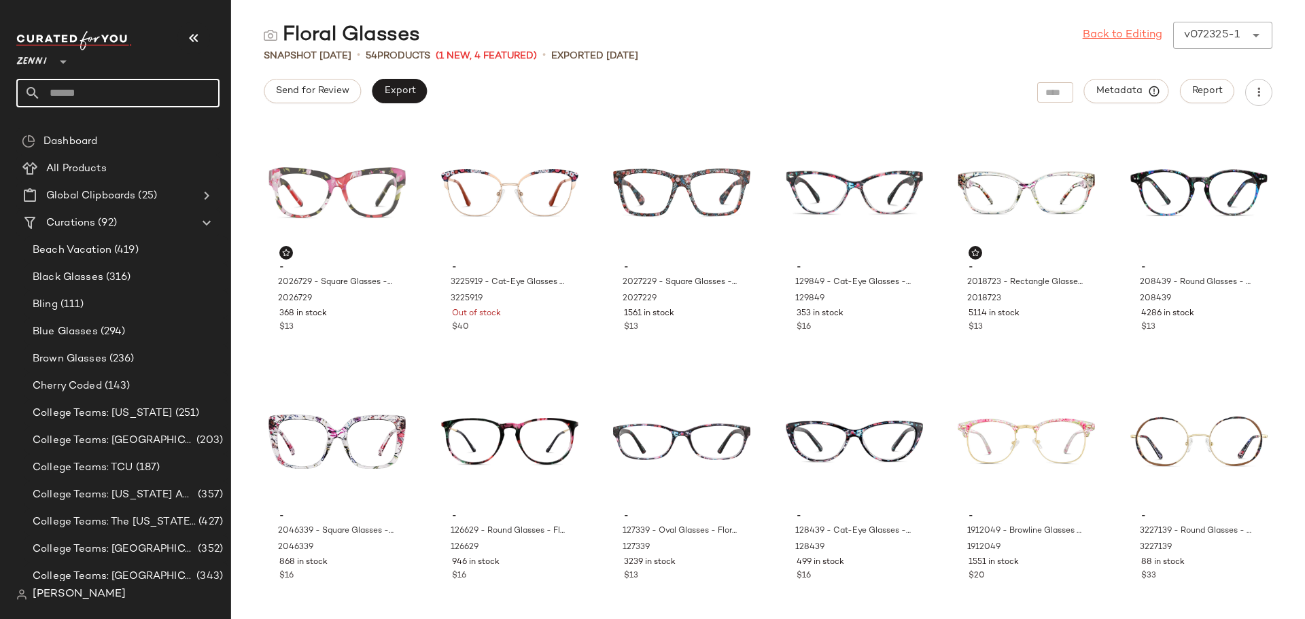
click at [1116, 28] on link "Back to Editing" at bounding box center [1123, 35] width 80 height 16
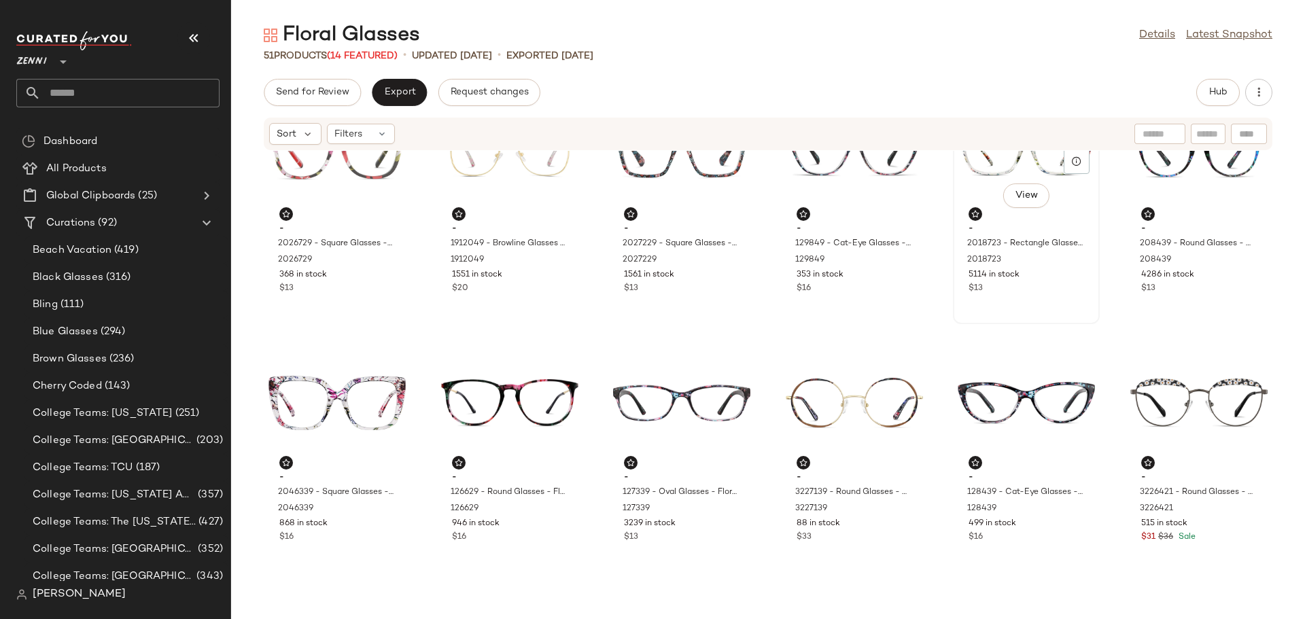
scroll to position [68, 0]
click at [155, 97] on input "text" at bounding box center [130, 93] width 179 height 29
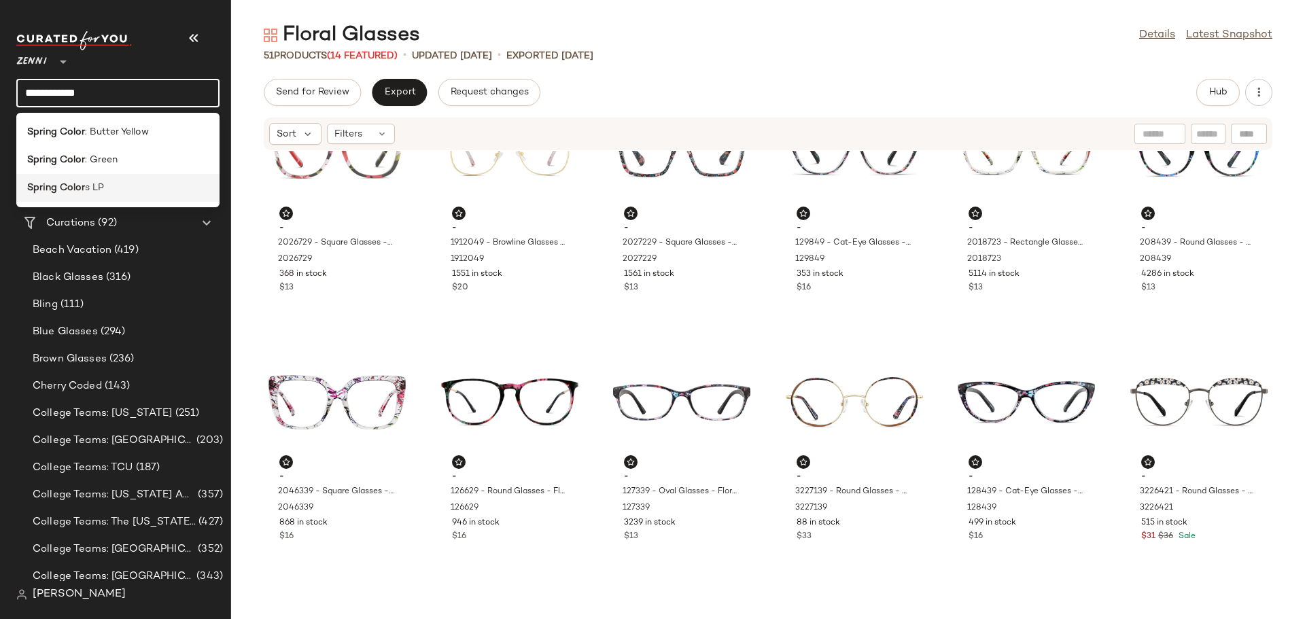
type input "**********"
click at [91, 184] on span "s LP" at bounding box center [94, 188] width 19 height 14
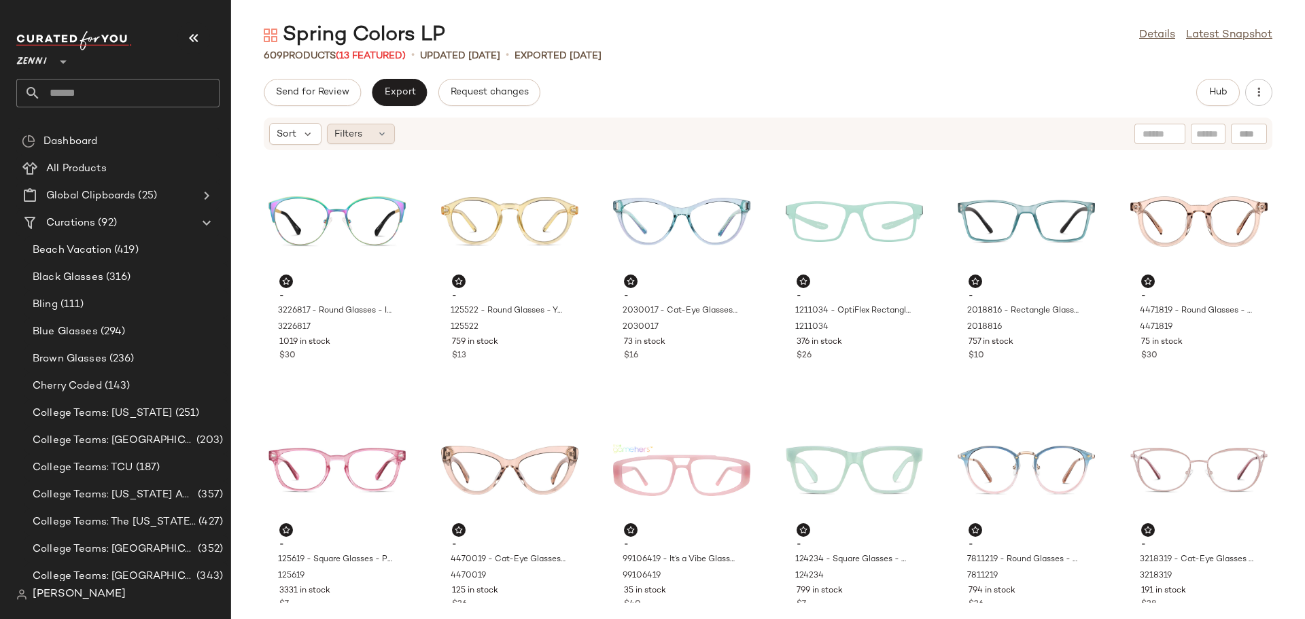
click at [380, 133] on icon at bounding box center [382, 134] width 11 height 11
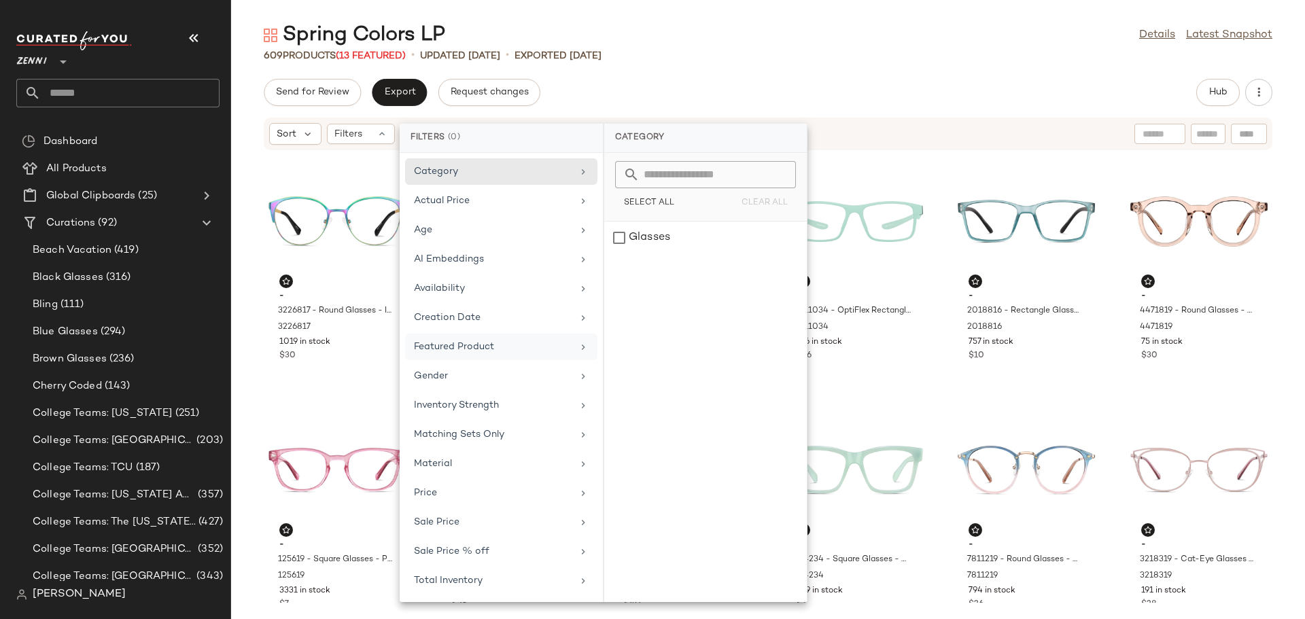
click at [494, 345] on div "Featured Product" at bounding box center [493, 347] width 158 height 14
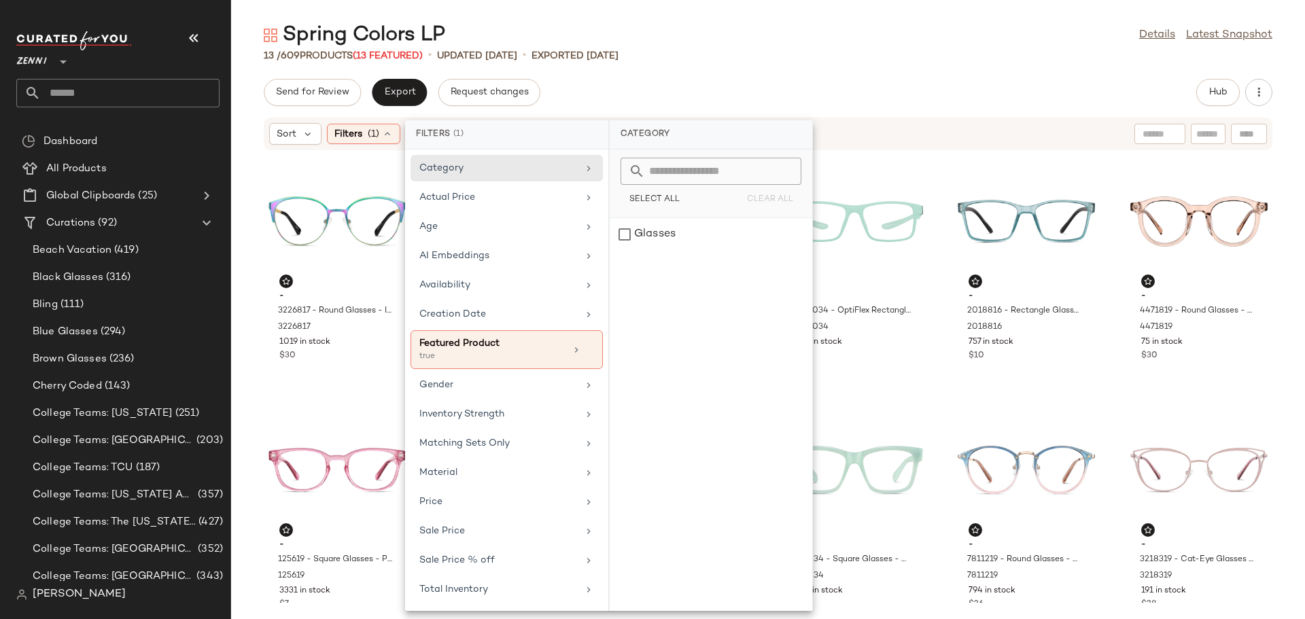
click at [256, 386] on div "- 3226817 - Round Glasses - Iridescent - Stainless Steel 3226817 1019 in stock …" at bounding box center [768, 377] width 1074 height 452
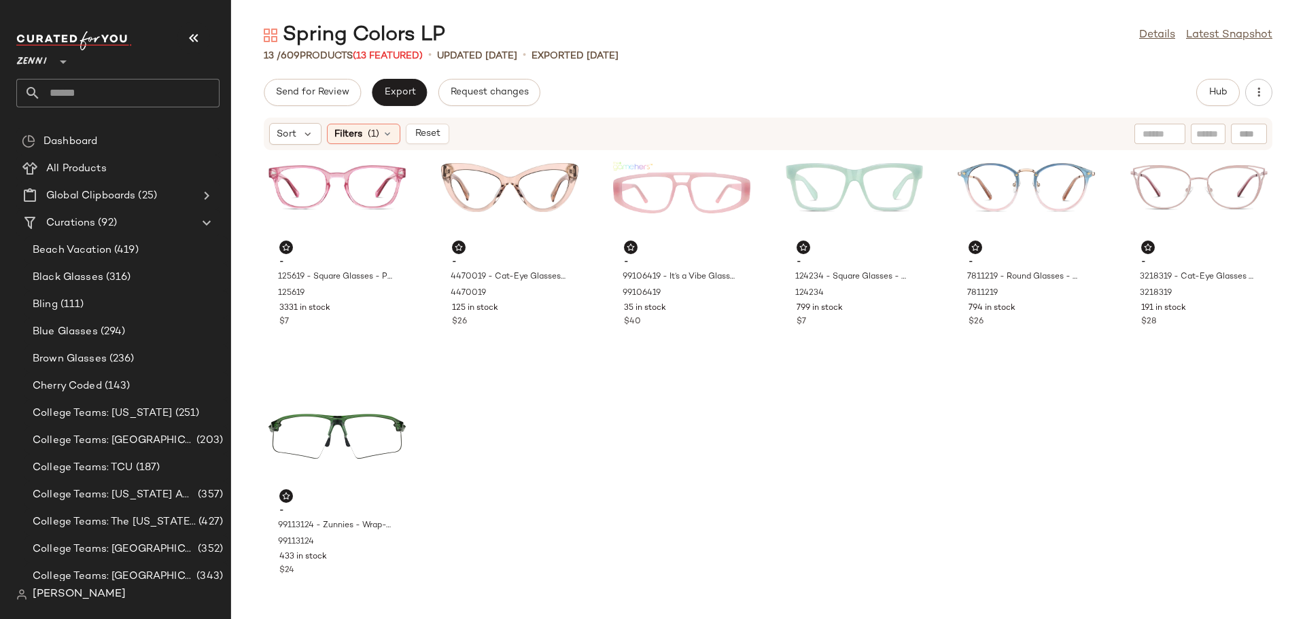
scroll to position [297, 0]
click at [353, 564] on div "$24" at bounding box center [337, 568] width 116 height 12
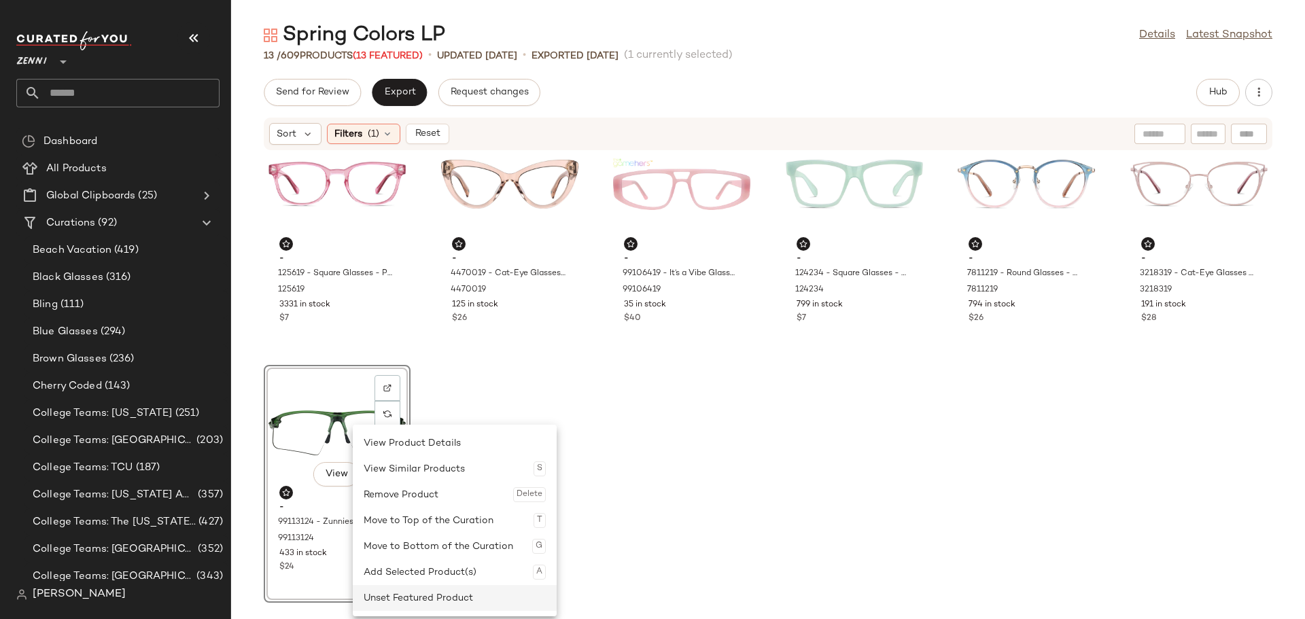
click at [388, 594] on div "Unset Featured Product" at bounding box center [455, 598] width 182 height 26
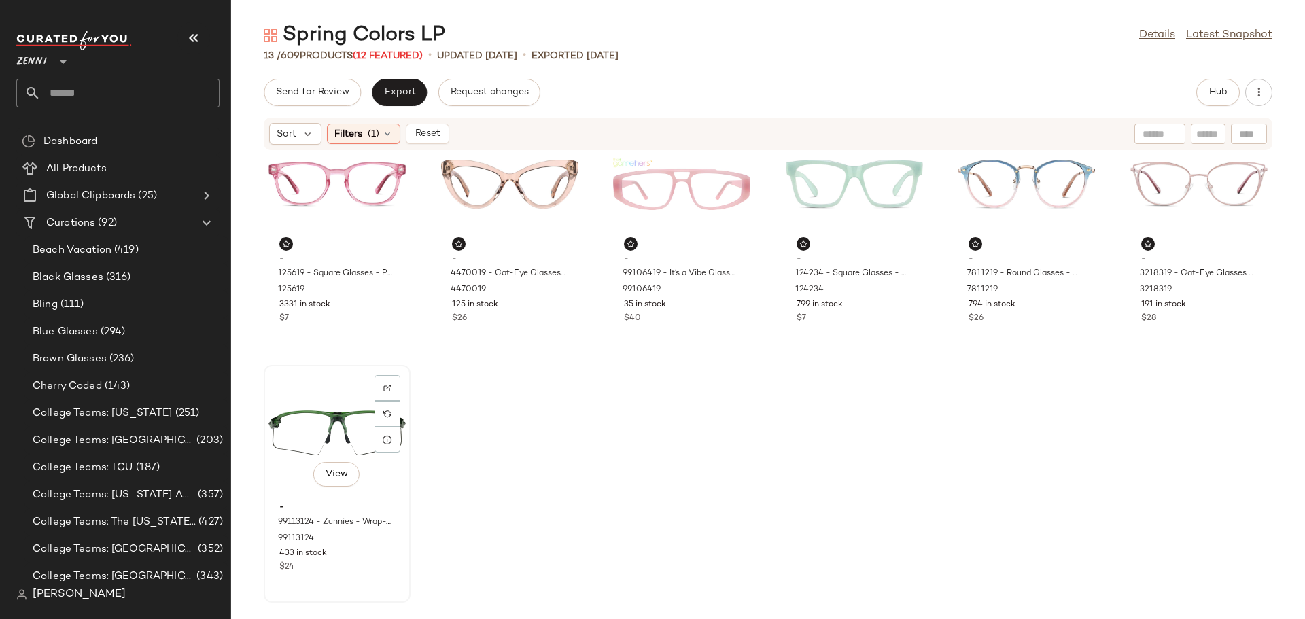
click at [371, 562] on div "$24" at bounding box center [337, 568] width 116 height 12
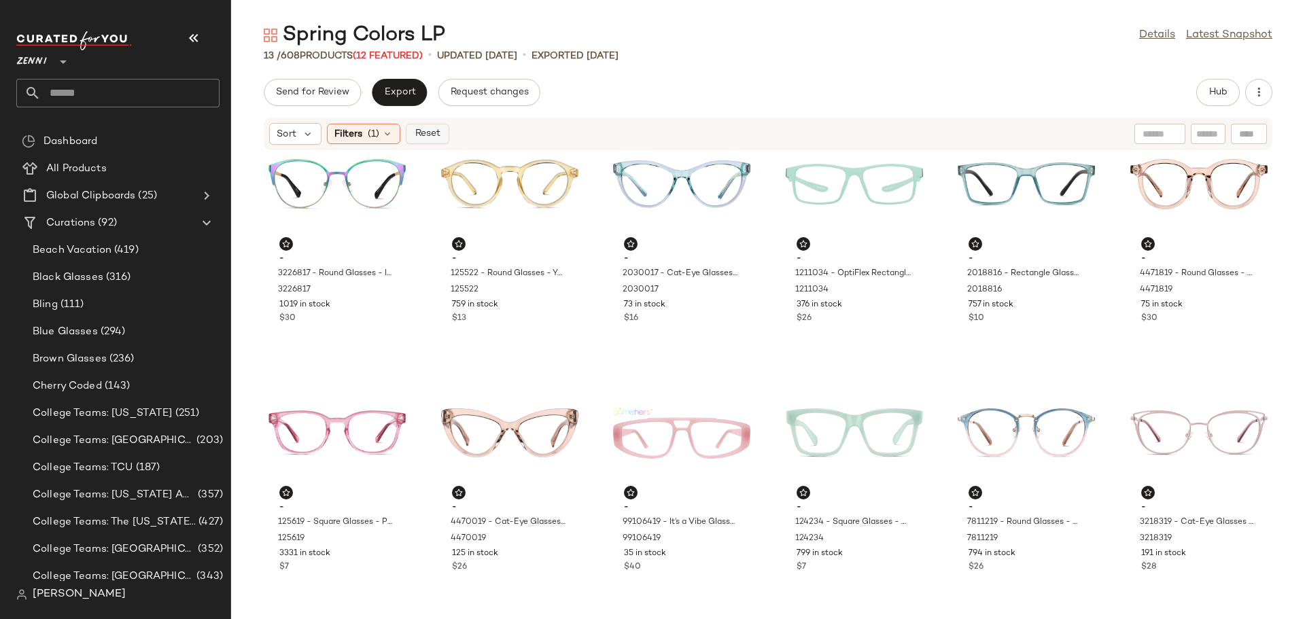
click at [432, 135] on span "Reset" at bounding box center [427, 134] width 26 height 11
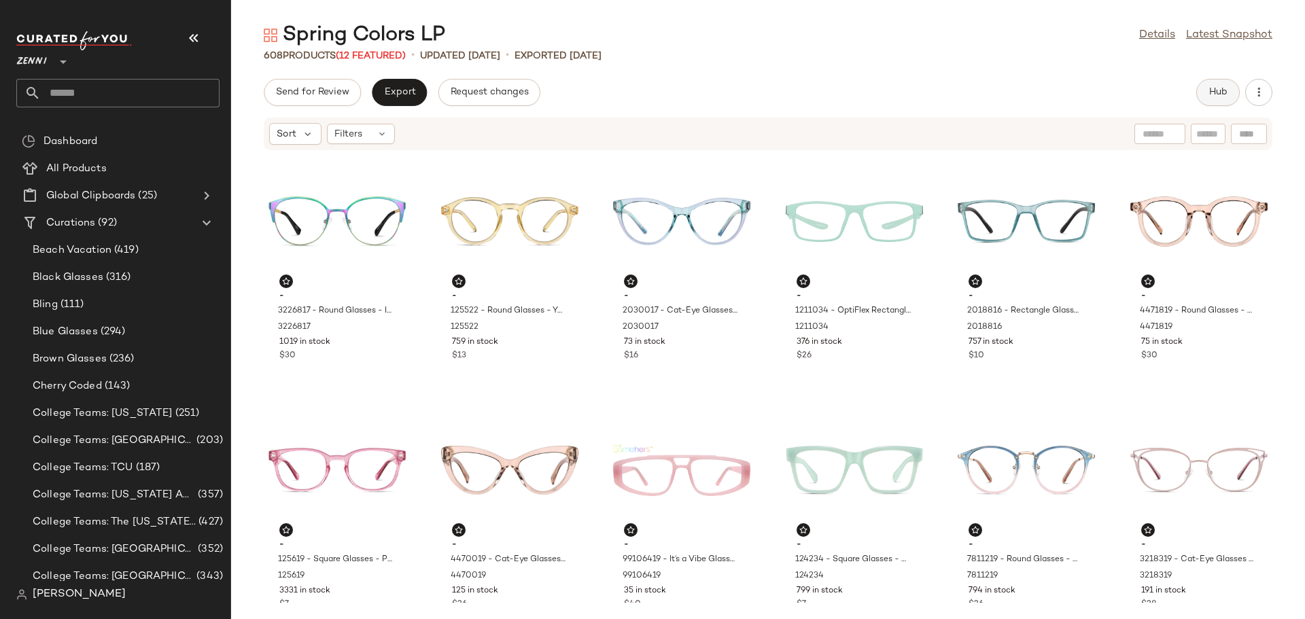
click at [1216, 90] on span "Hub" at bounding box center [1218, 92] width 19 height 11
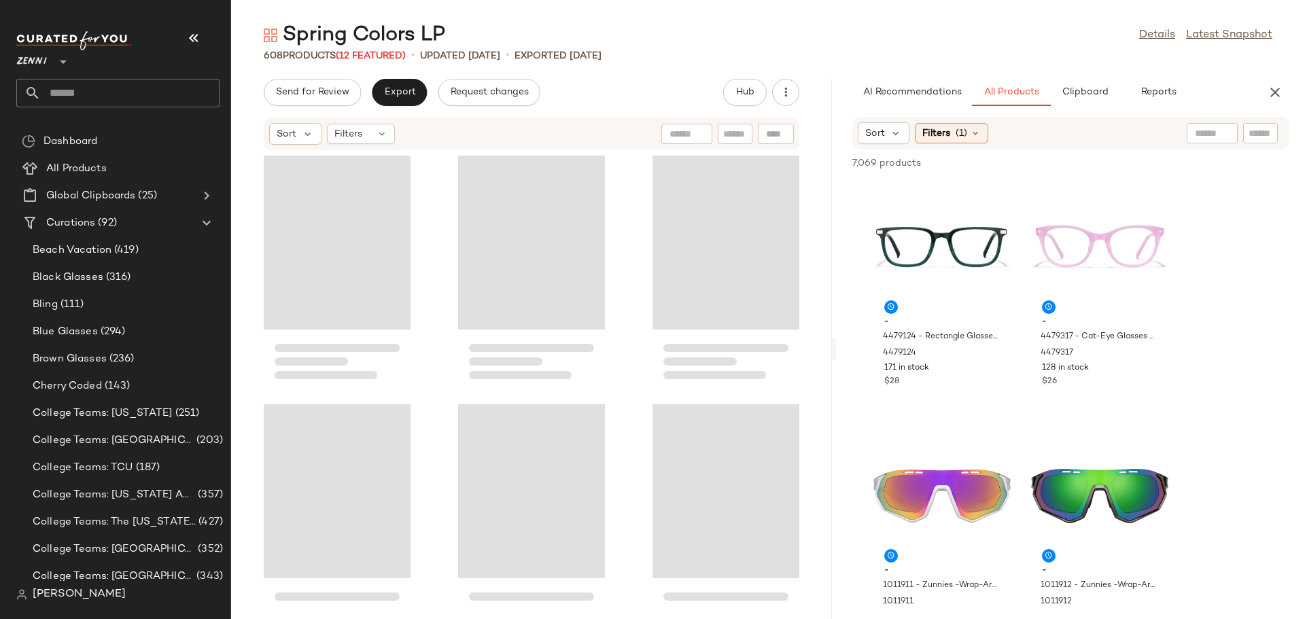
drag, startPoint x: 767, startPoint y: 354, endPoint x: 838, endPoint y: 349, distance: 70.9
click at [838, 349] on div "Spring Colors LP Details Latest Snapshot 608 Products (12 Featured) • updated A…" at bounding box center [768, 321] width 1074 height 598
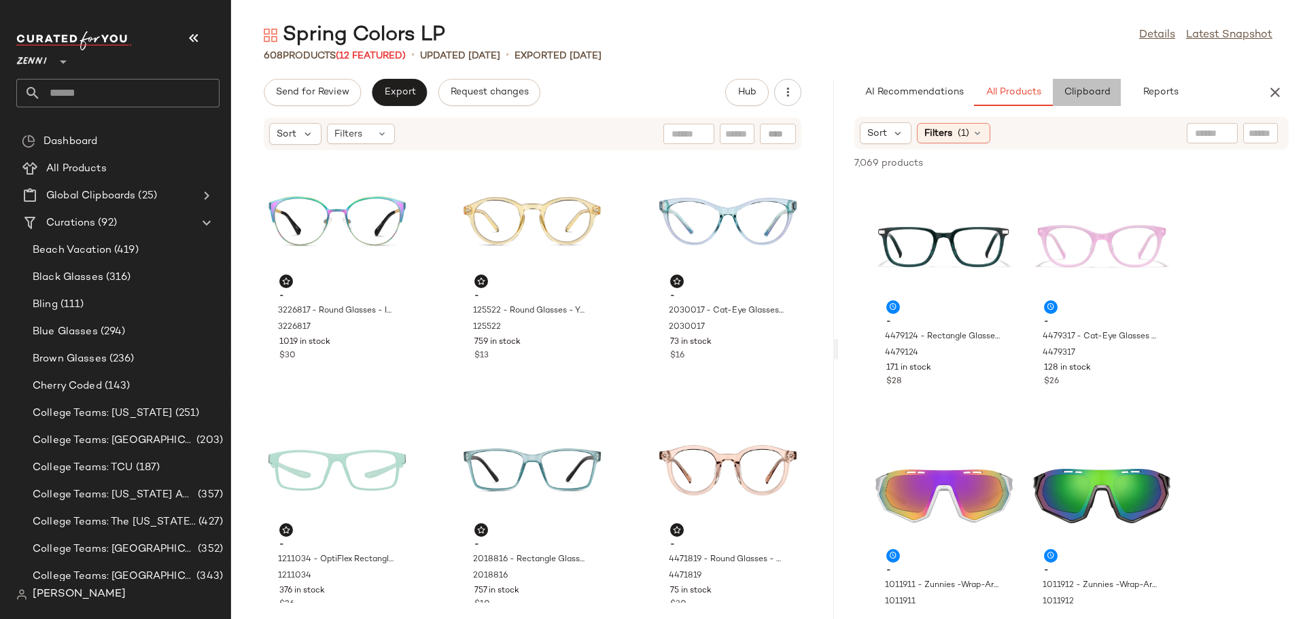
click at [1074, 90] on span "Clipboard" at bounding box center [1086, 92] width 47 height 11
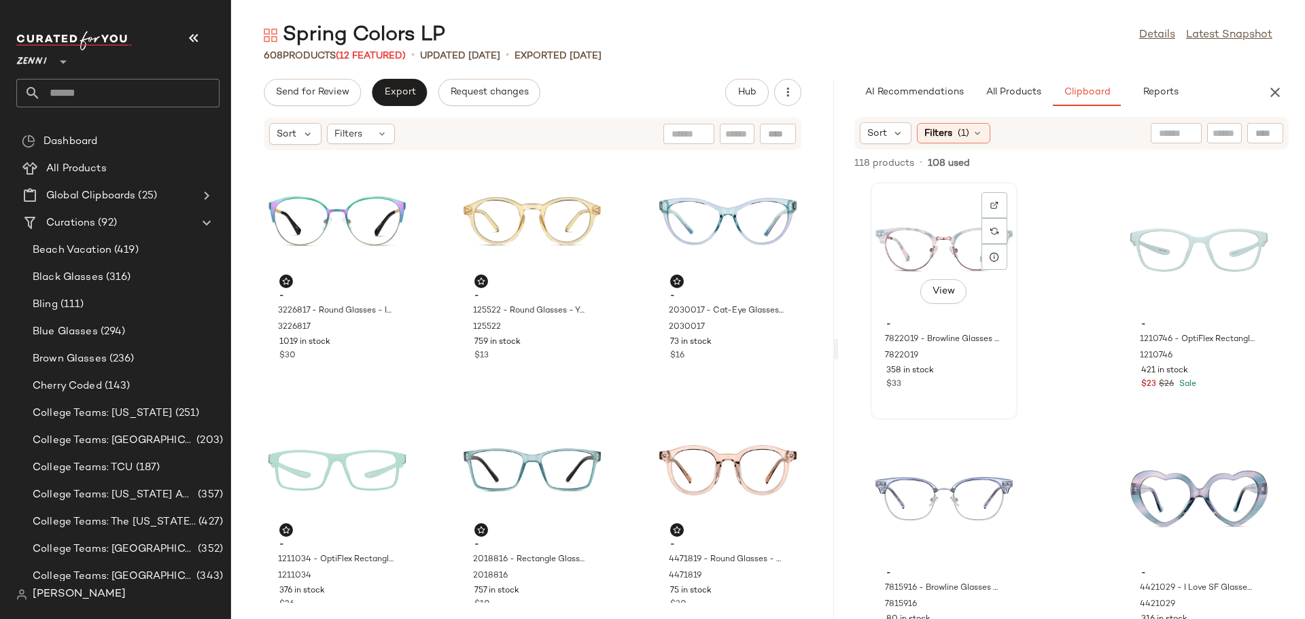
click at [908, 228] on div "View" at bounding box center [944, 250] width 137 height 126
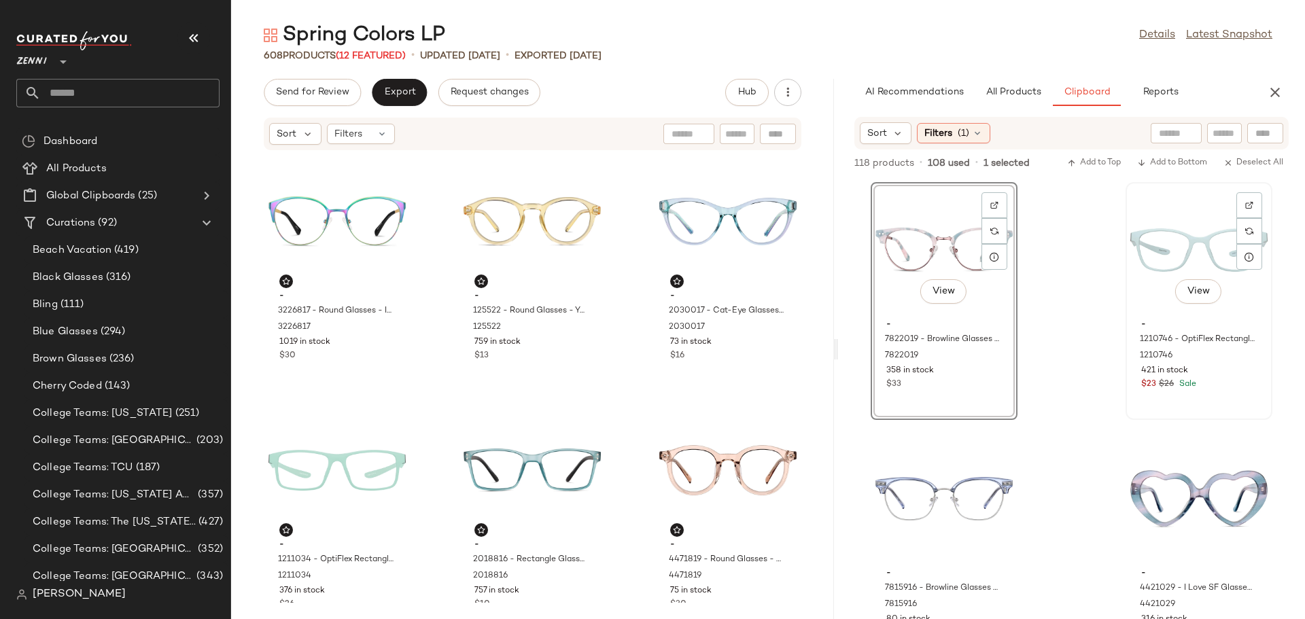
click at [1167, 240] on div "View" at bounding box center [1199, 250] width 137 height 126
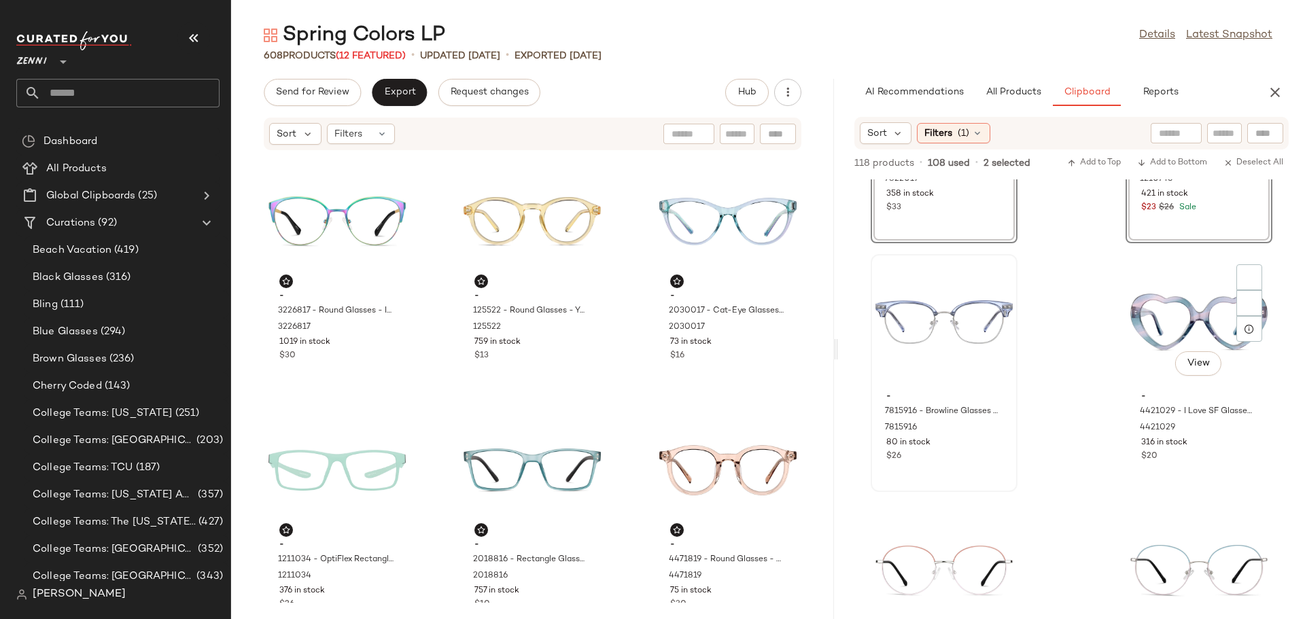
scroll to position [204, 0]
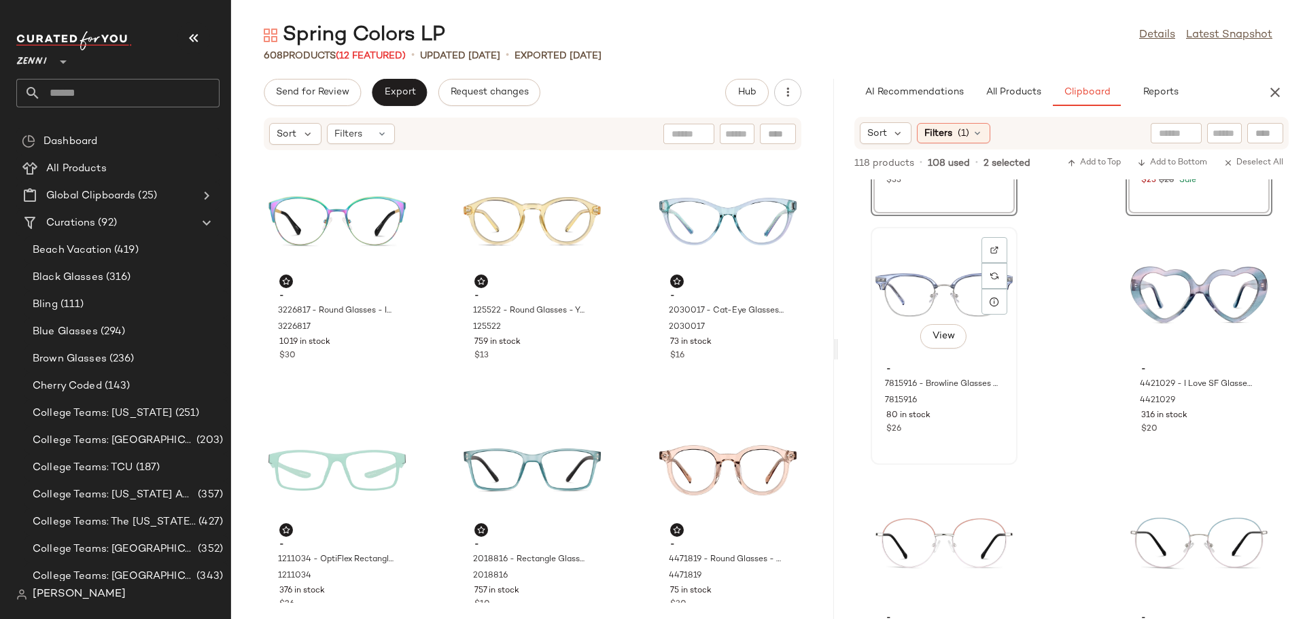
click at [920, 264] on div "View" at bounding box center [944, 295] width 137 height 126
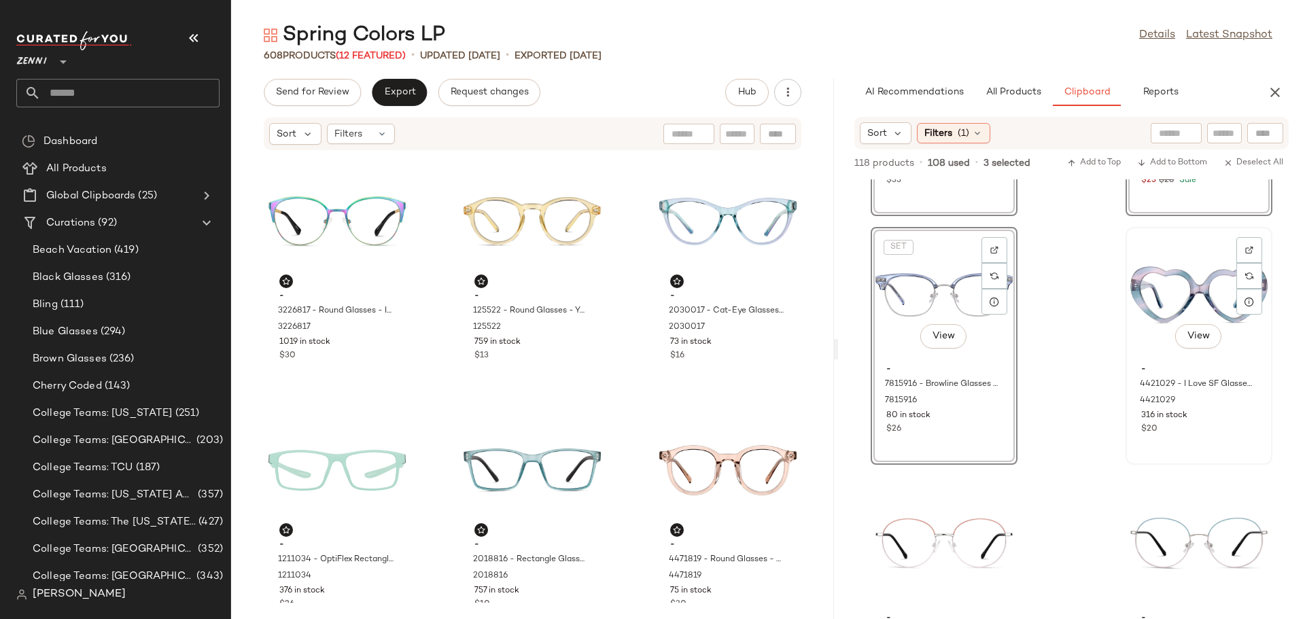
click at [1166, 269] on div "View" at bounding box center [1199, 295] width 137 height 126
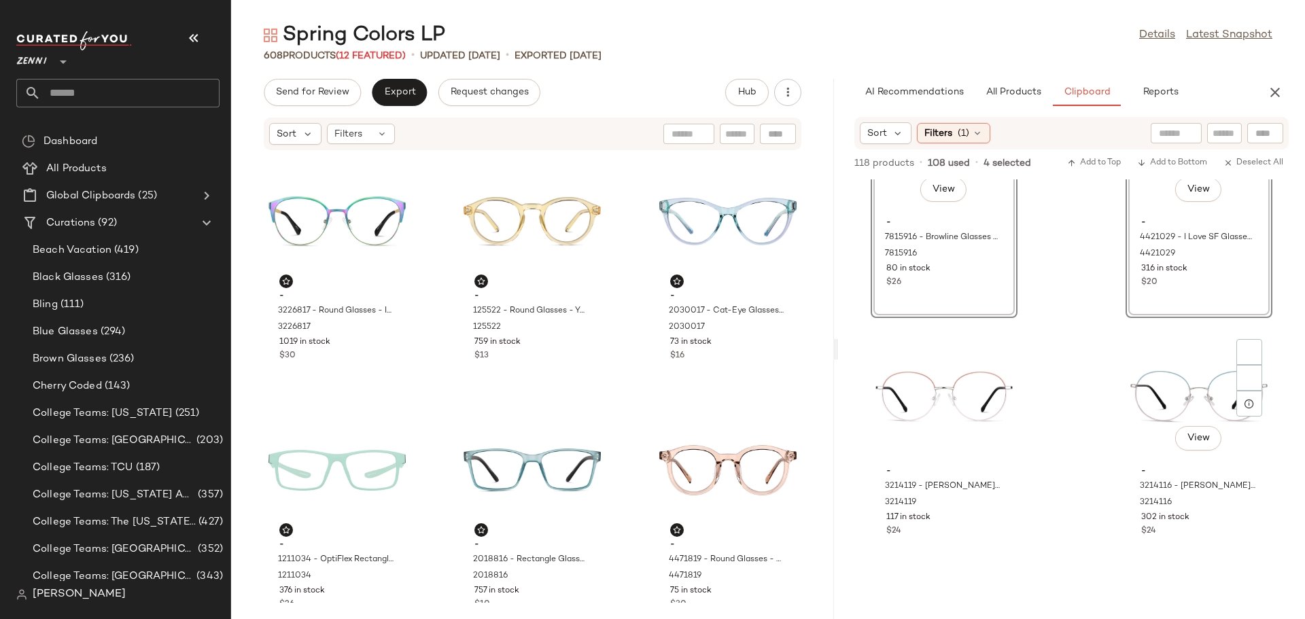
scroll to position [419, 0]
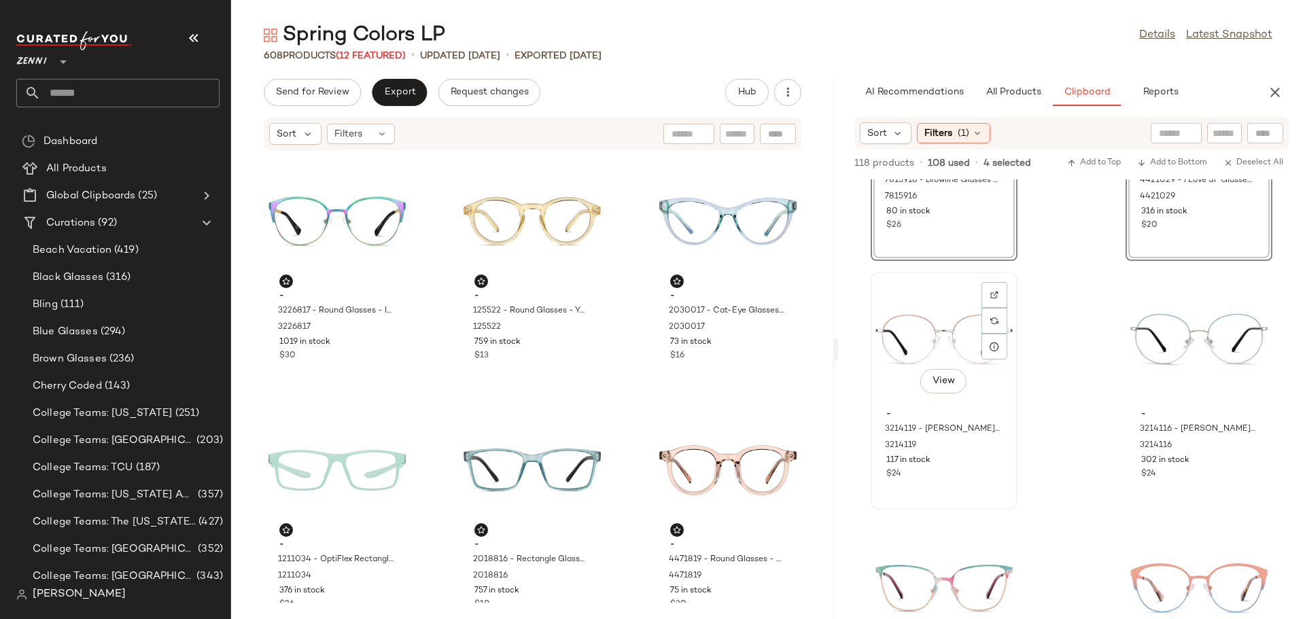
click at [932, 300] on div "View" at bounding box center [944, 340] width 137 height 126
click at [1171, 298] on div "View" at bounding box center [1199, 340] width 137 height 126
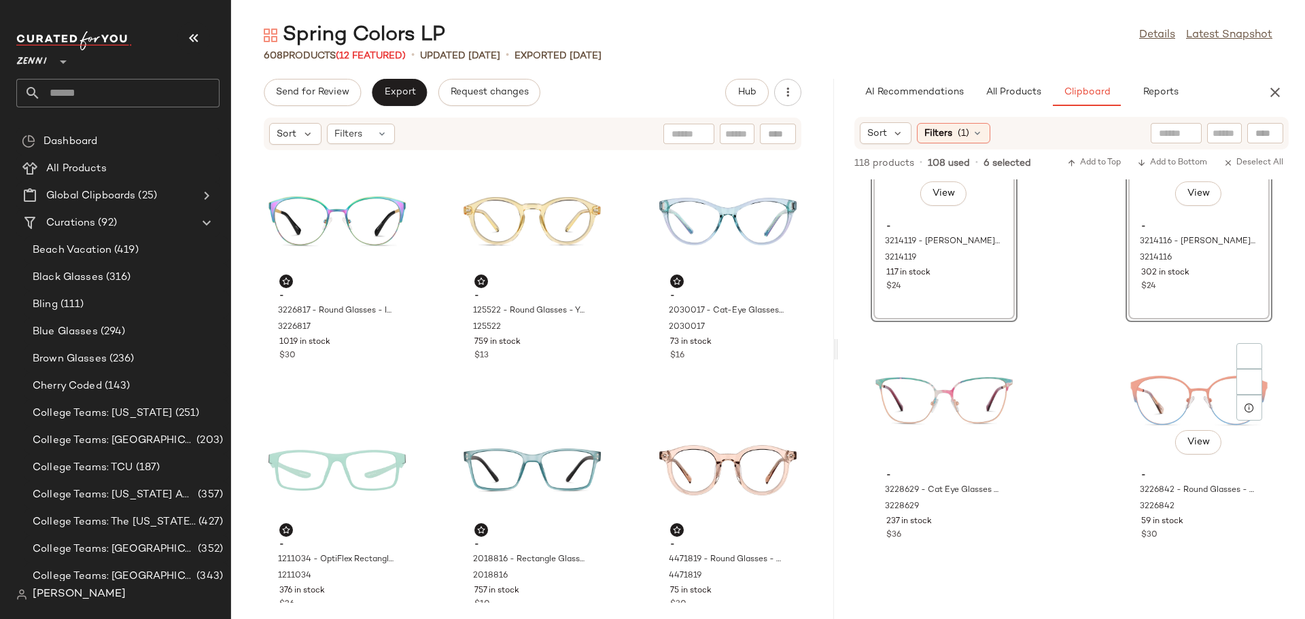
scroll to position [623, 0]
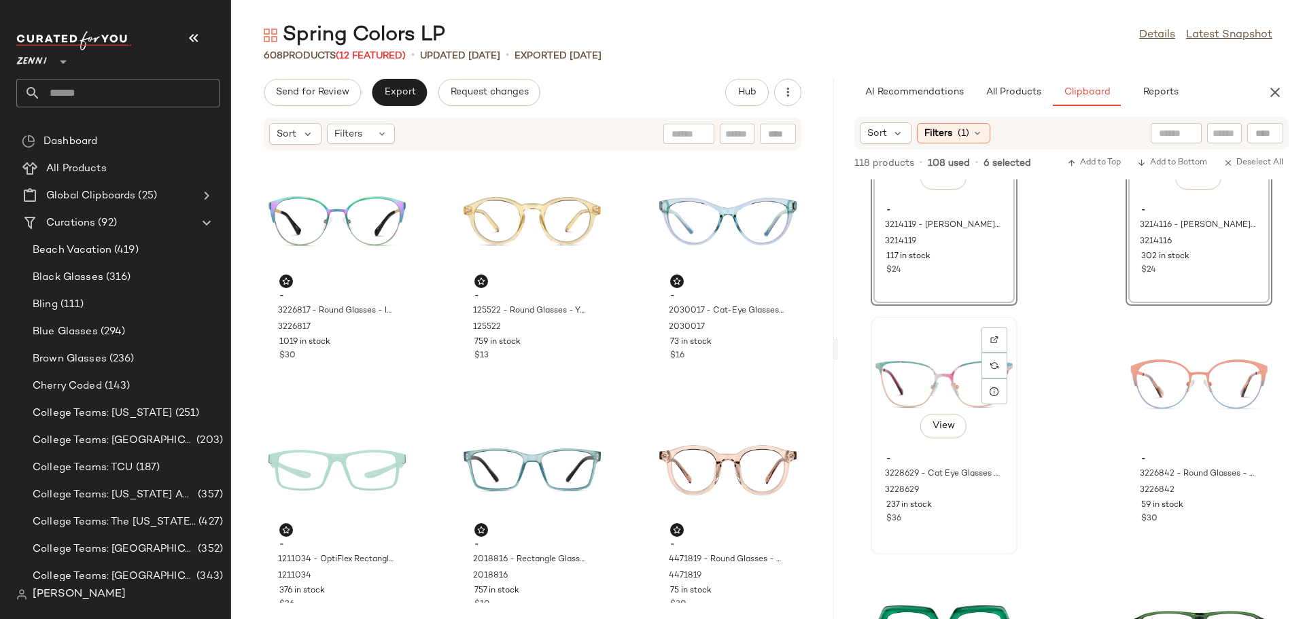
click at [951, 347] on div "View" at bounding box center [944, 385] width 137 height 126
click at [1166, 346] on div "View" at bounding box center [1199, 385] width 137 height 126
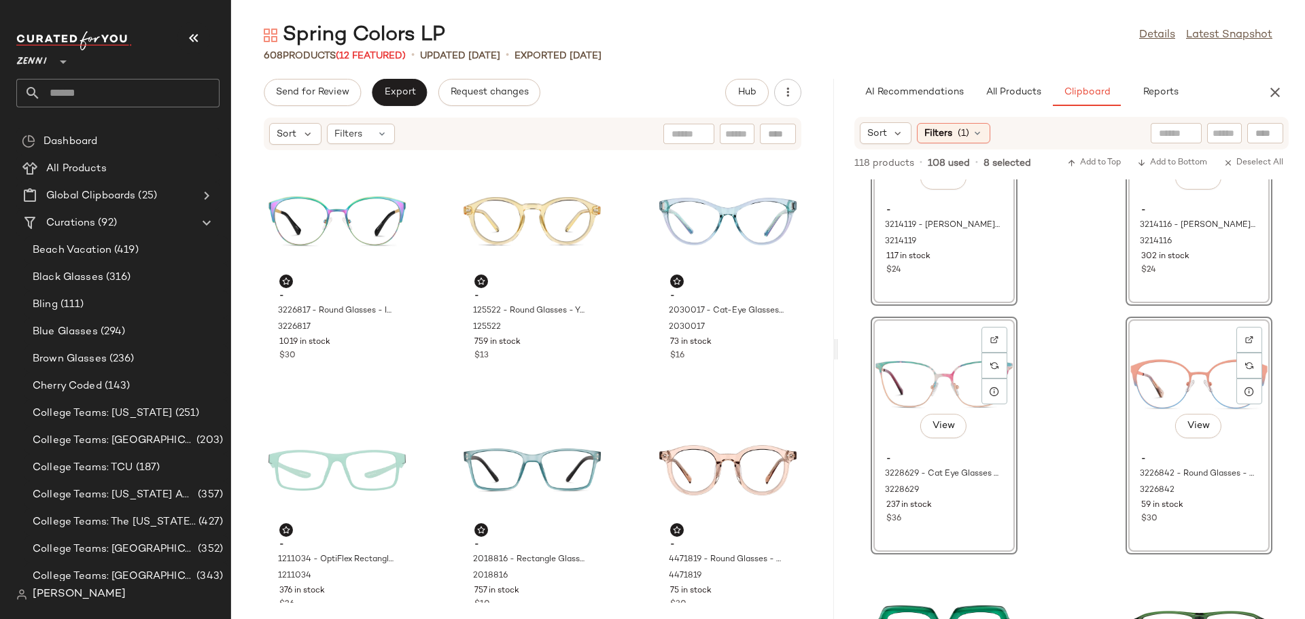
scroll to position [807, 0]
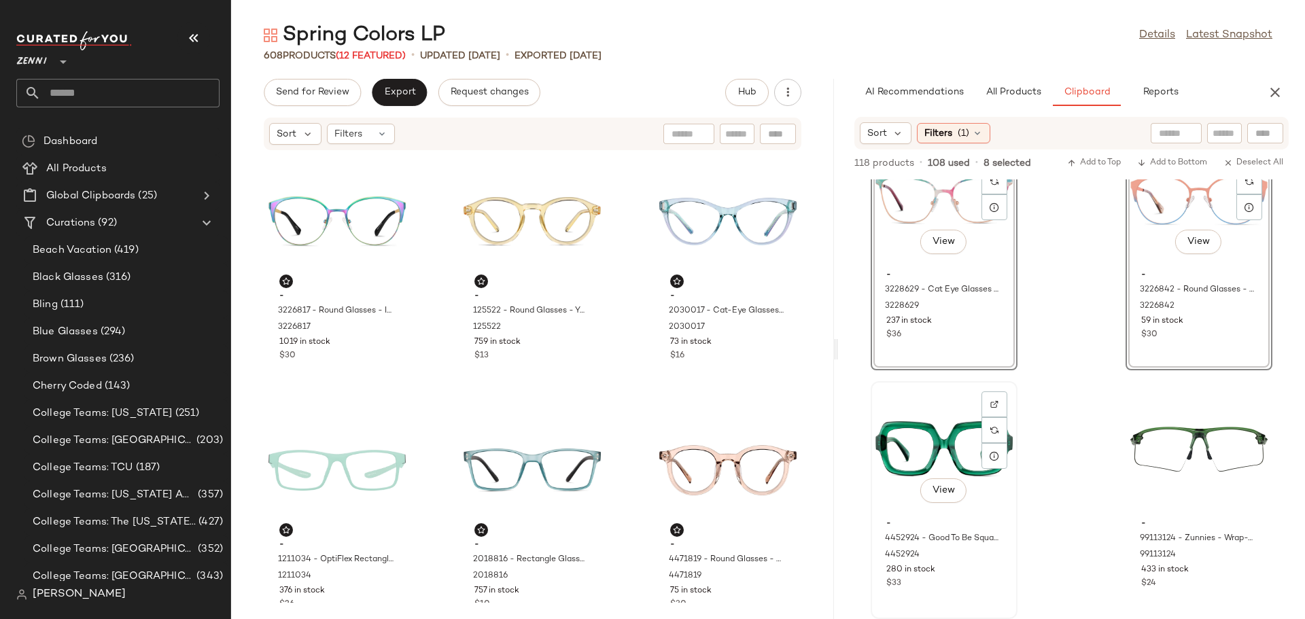
click at [942, 397] on div "View" at bounding box center [944, 449] width 137 height 126
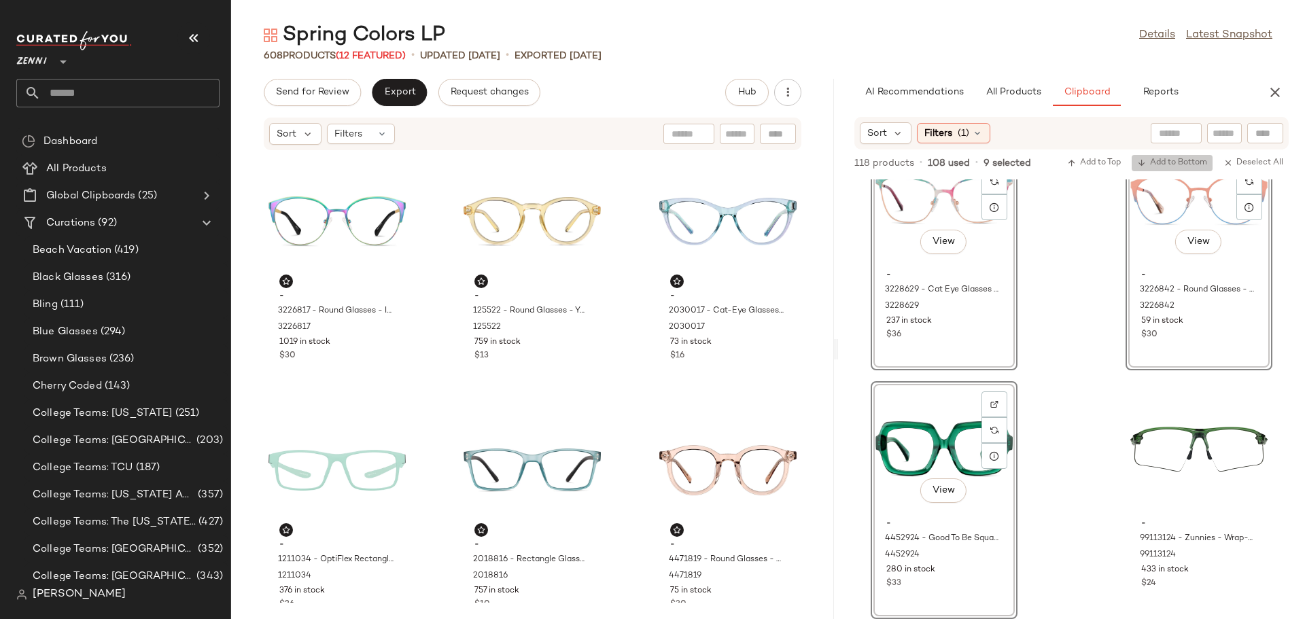
click at [1163, 164] on span "Add to Bottom" at bounding box center [1172, 163] width 70 height 10
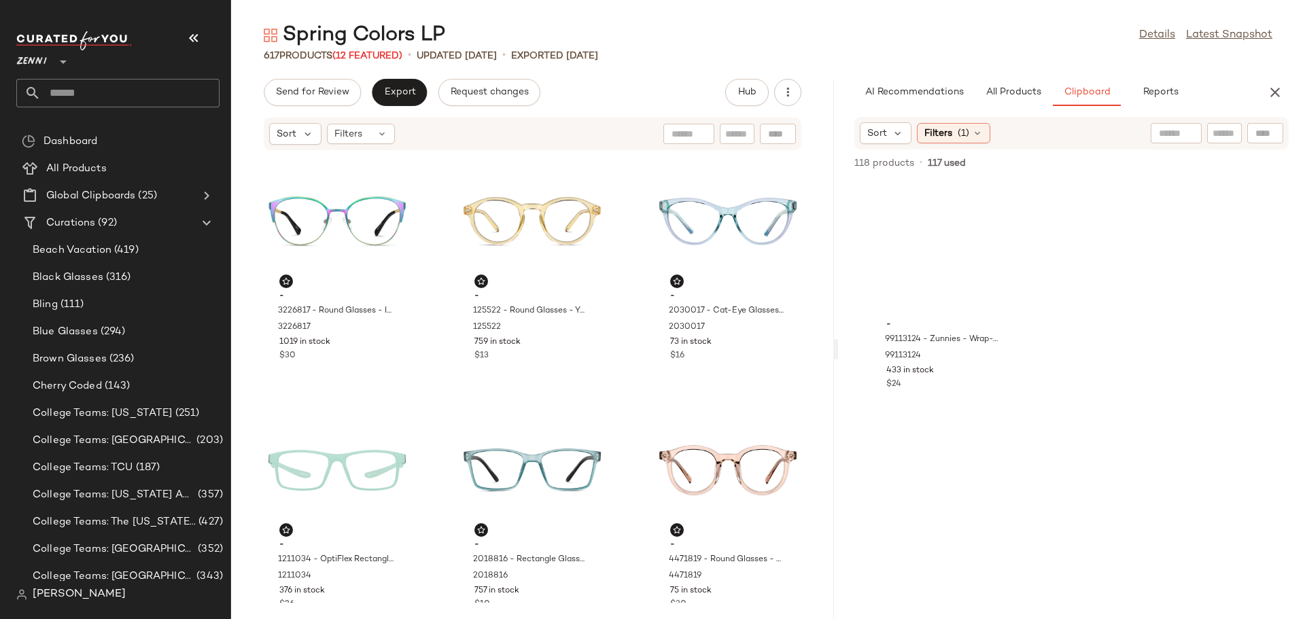
scroll to position [0, 0]
click at [916, 228] on div "View" at bounding box center [944, 250] width 137 height 126
click at [1021, 91] on span "All Products" at bounding box center [1013, 92] width 56 height 11
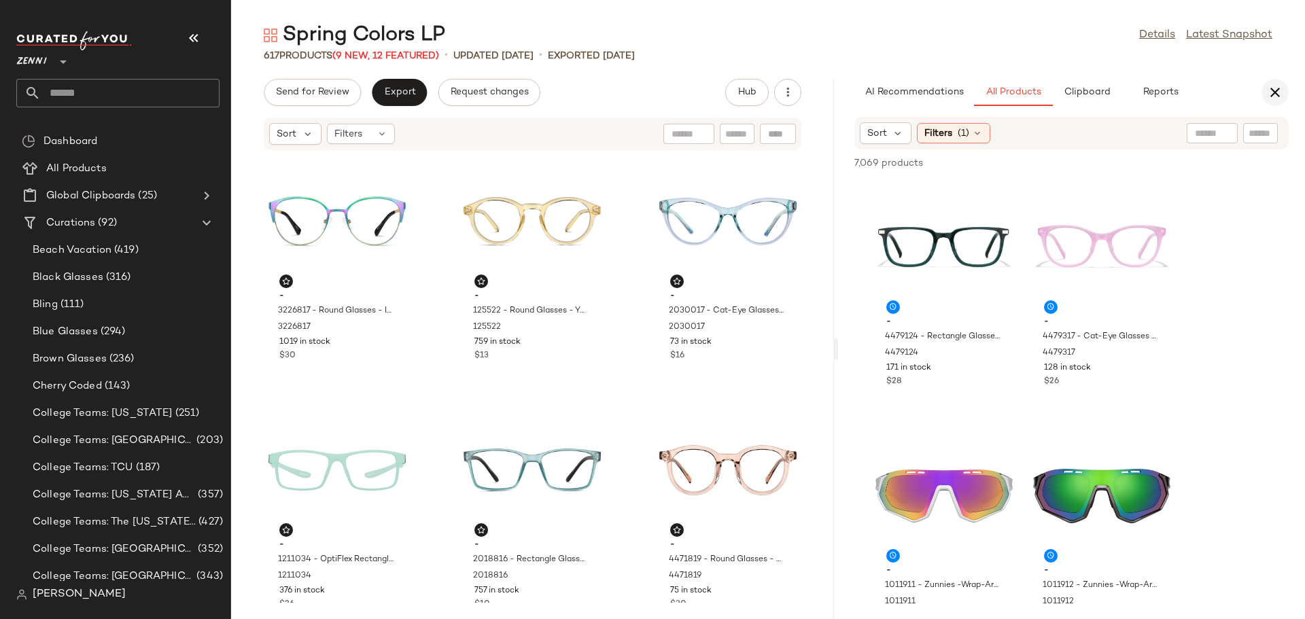
click at [1273, 93] on icon "button" at bounding box center [1275, 92] width 16 height 16
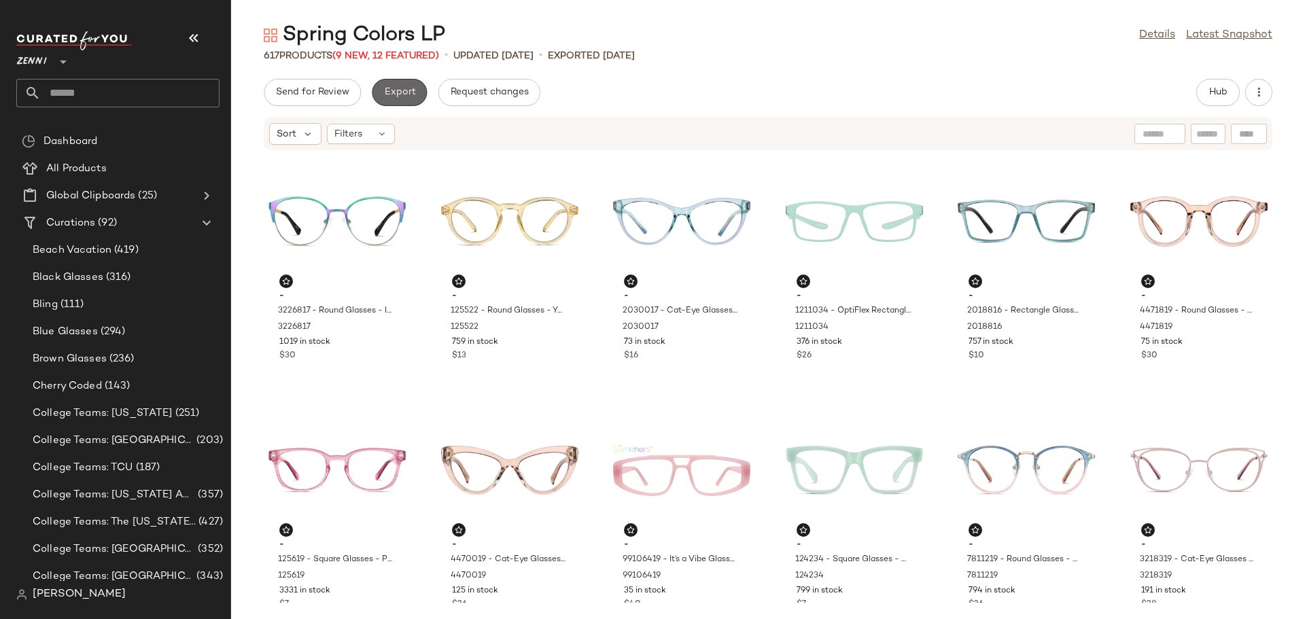
click at [396, 96] on span "Export" at bounding box center [399, 92] width 32 height 11
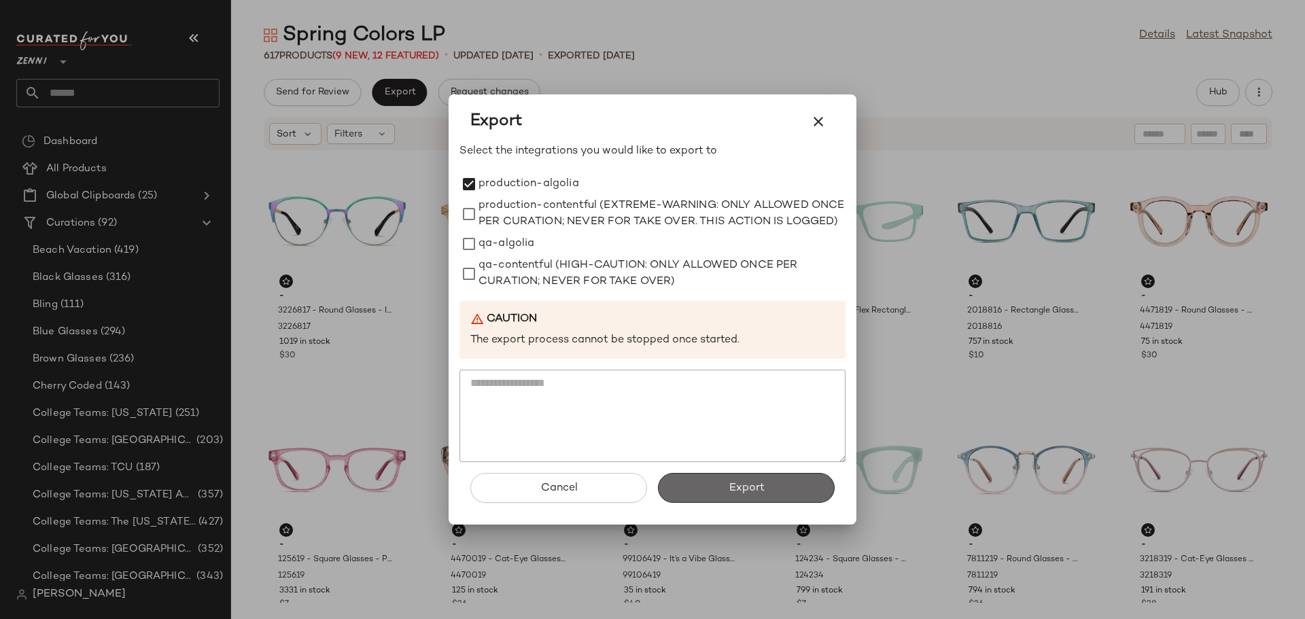
click at [788, 502] on button "Export" at bounding box center [746, 488] width 177 height 30
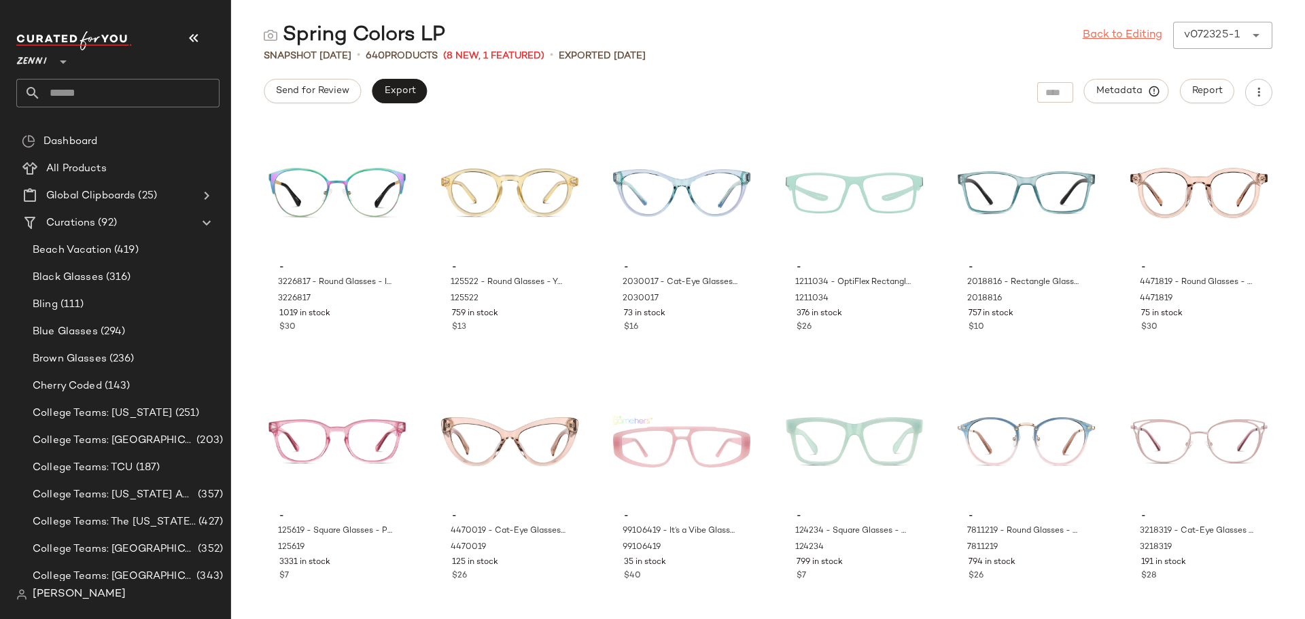
click at [1119, 36] on link "Back to Editing" at bounding box center [1123, 35] width 80 height 16
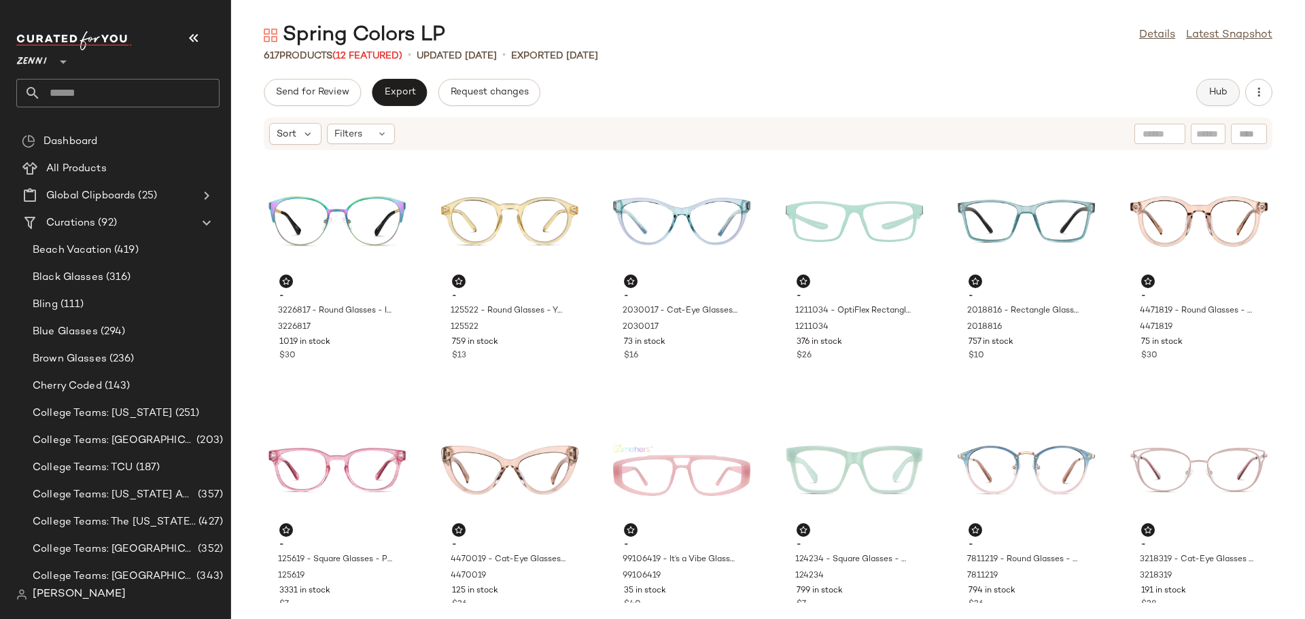
click at [1216, 87] on span "Hub" at bounding box center [1218, 92] width 19 height 11
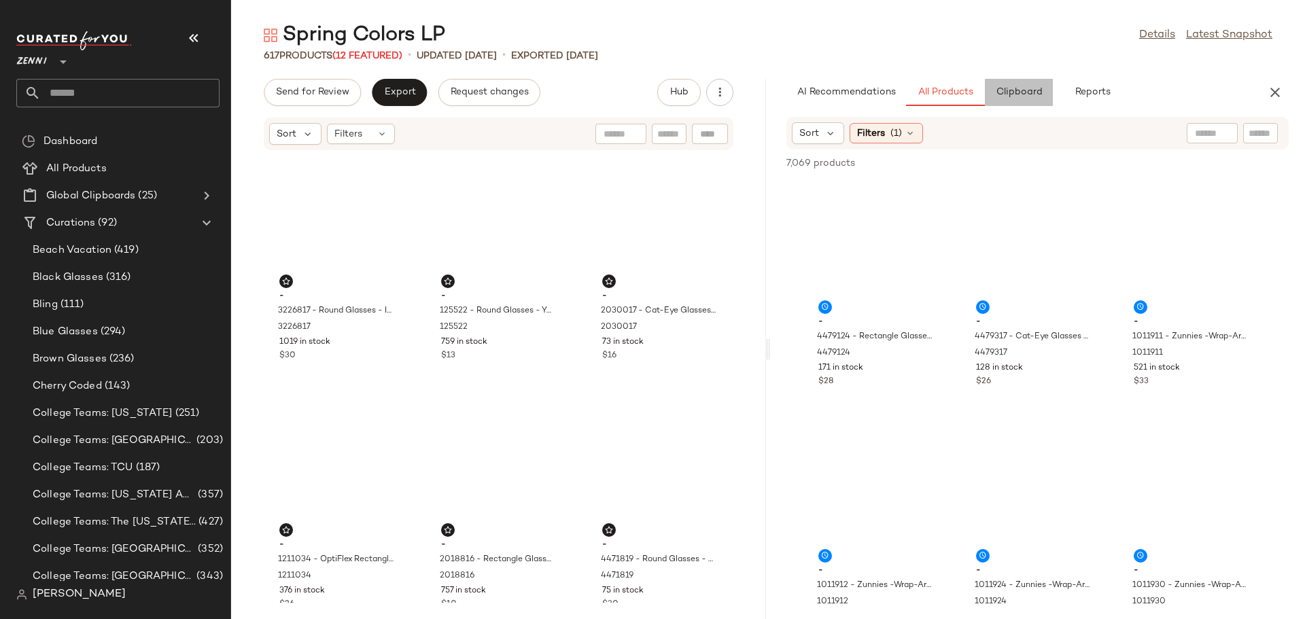
click at [1028, 100] on button "Clipboard" at bounding box center [1019, 92] width 68 height 27
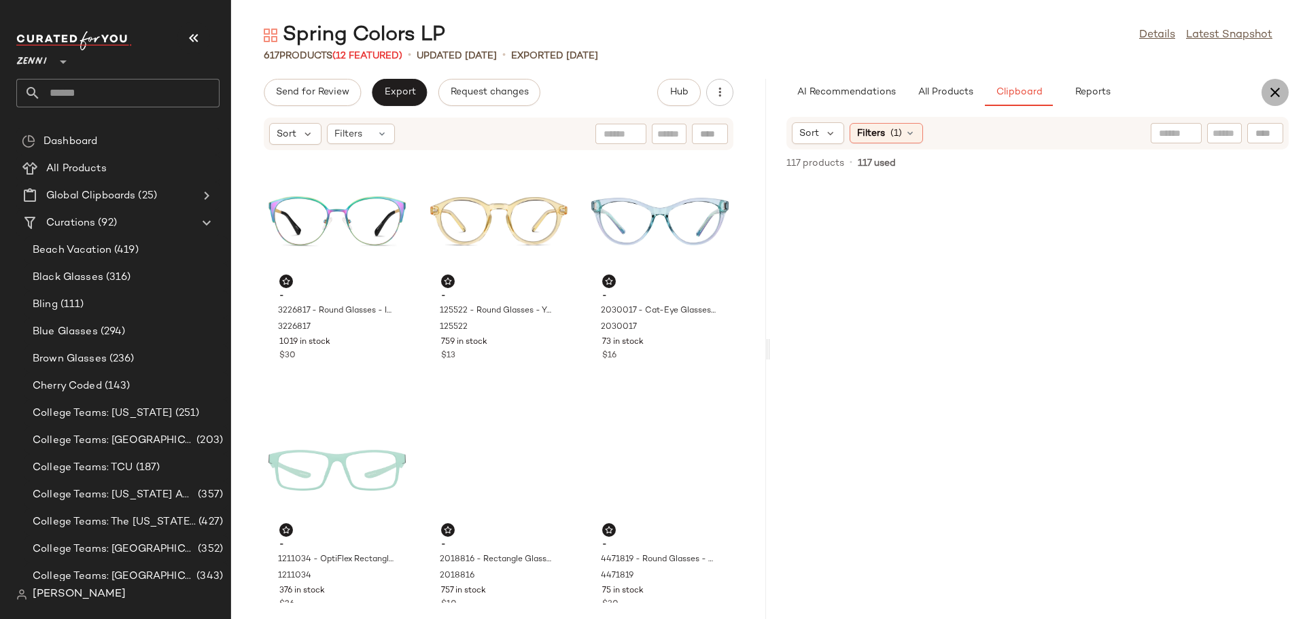
click at [1274, 90] on icon "button" at bounding box center [1275, 92] width 16 height 16
